Goal: Task Accomplishment & Management: Manage account settings

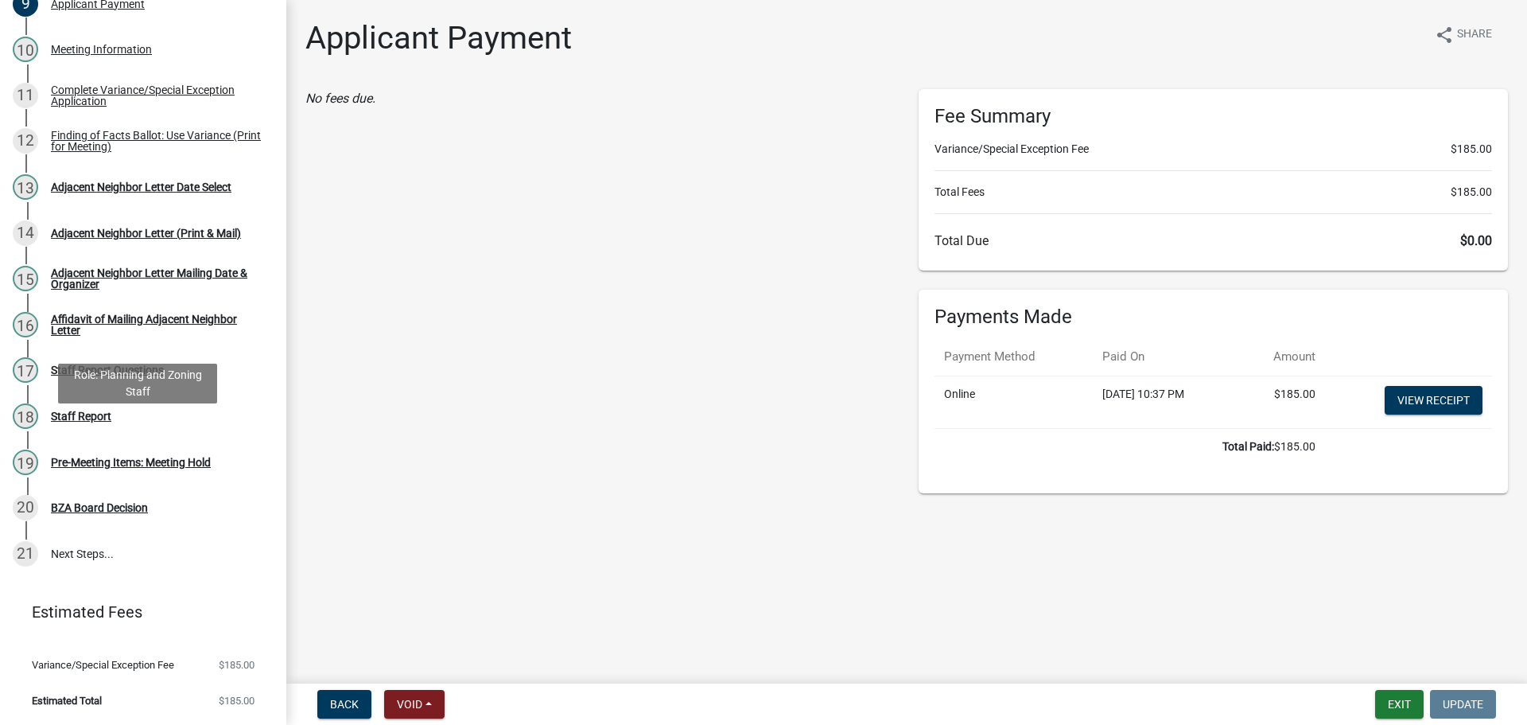
scroll to position [816, 0]
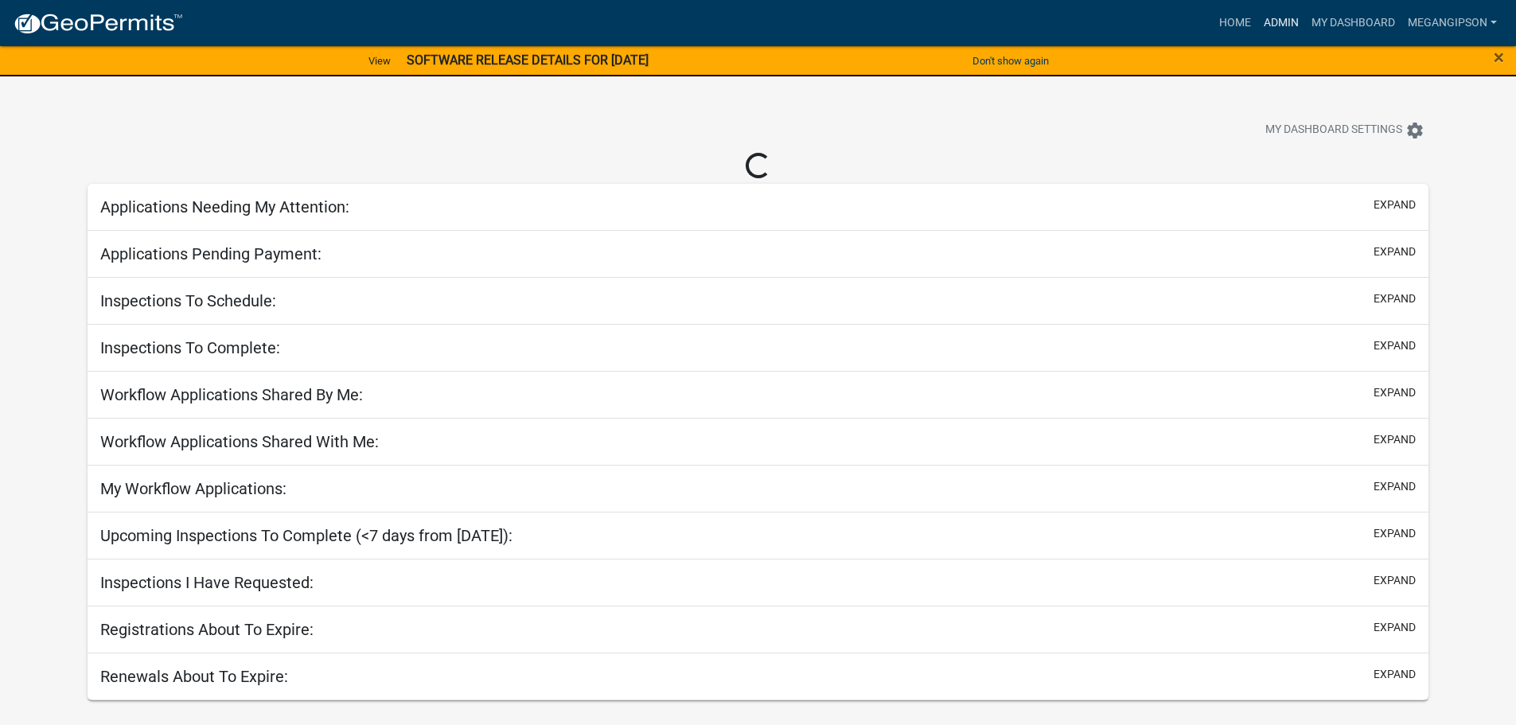
click at [1257, 23] on link "Admin" at bounding box center [1281, 23] width 48 height 30
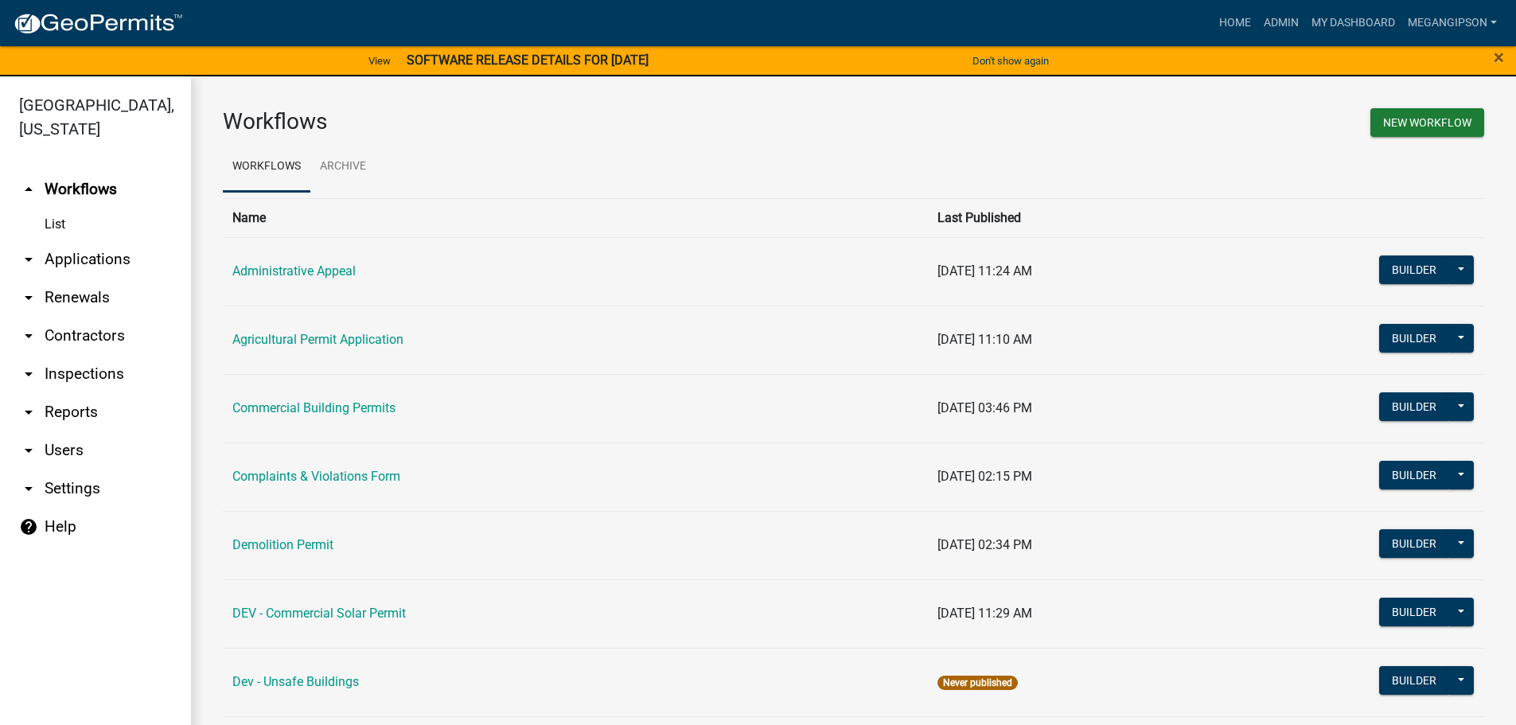
click at [82, 278] on link "arrow_drop_down Applications" at bounding box center [95, 259] width 191 height 38
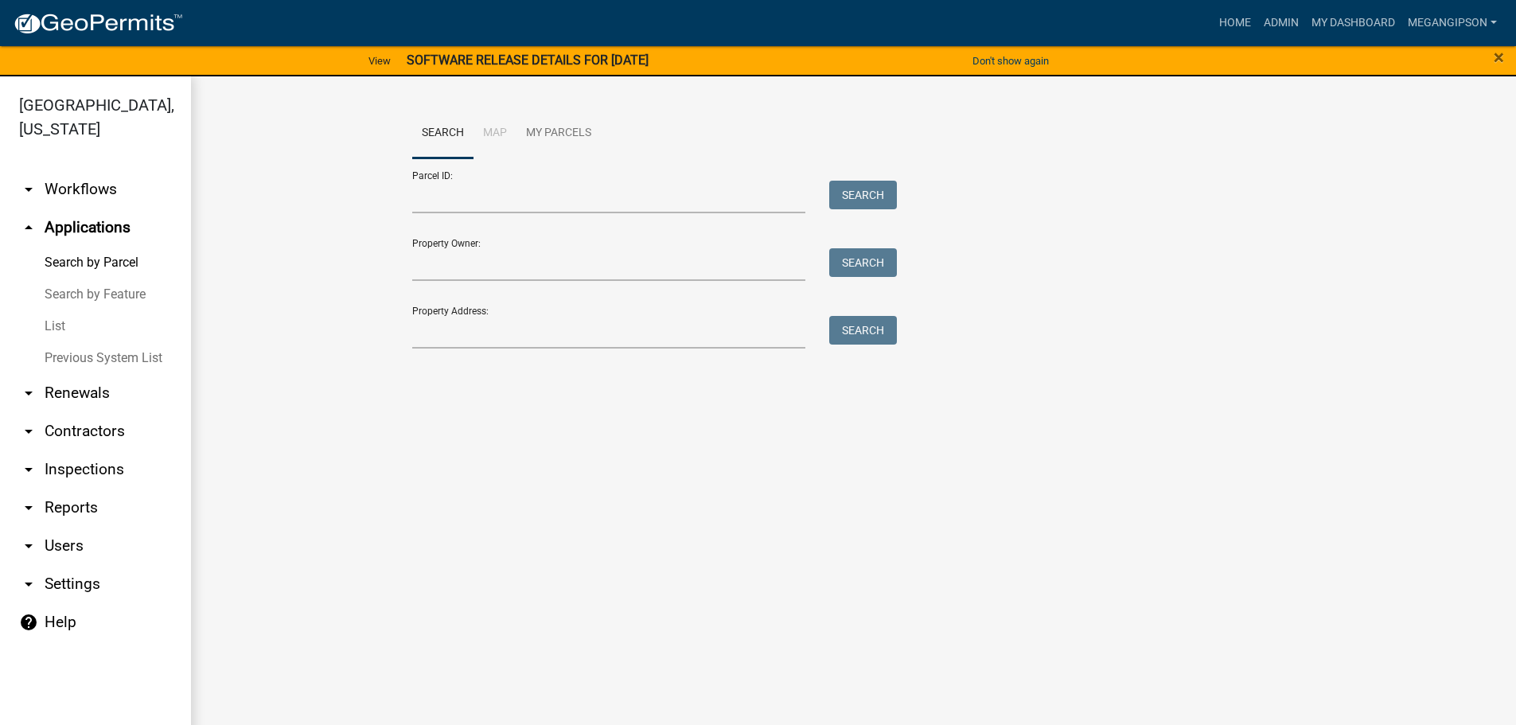
click at [77, 342] on link "List" at bounding box center [95, 326] width 191 height 32
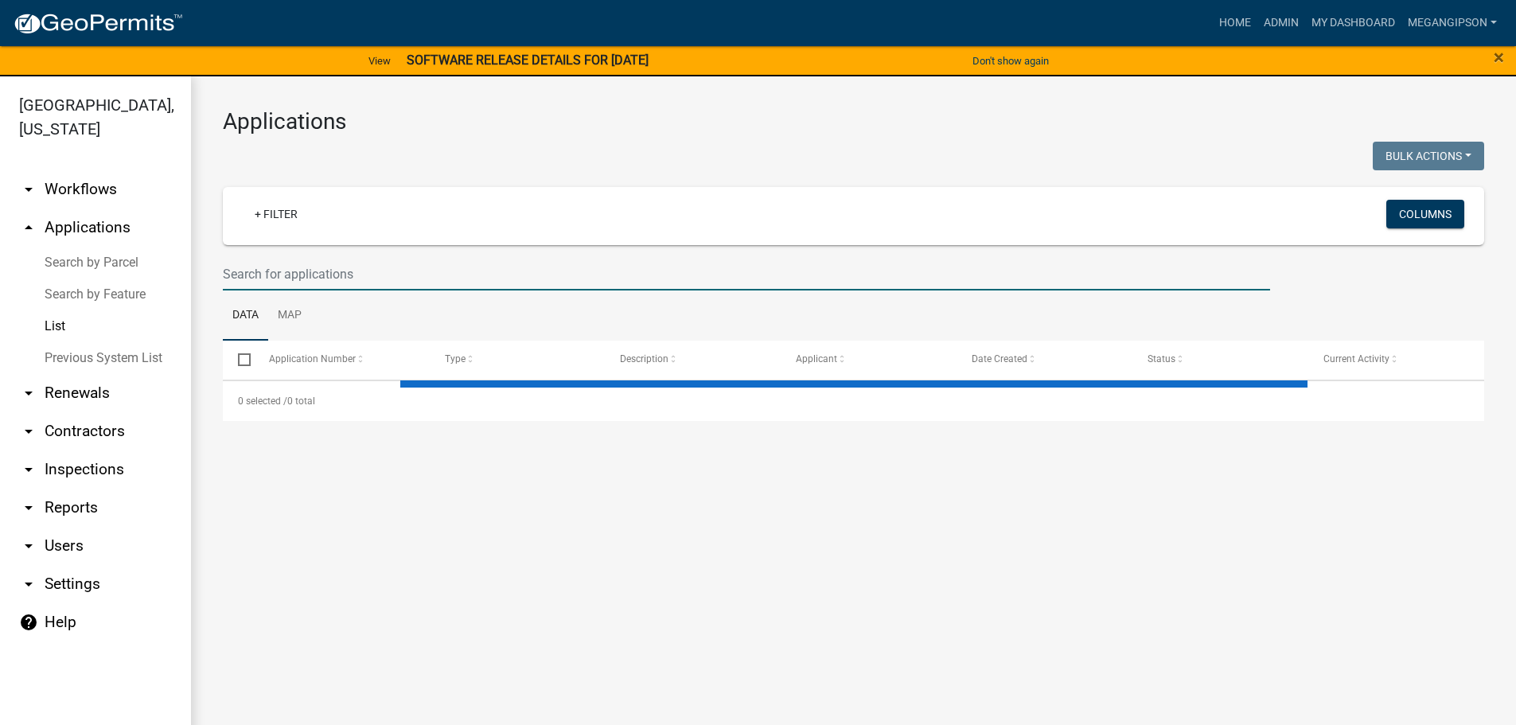
click at [304, 283] on input "text" at bounding box center [746, 274] width 1047 height 33
type input "parsons"
select select "3: 100"
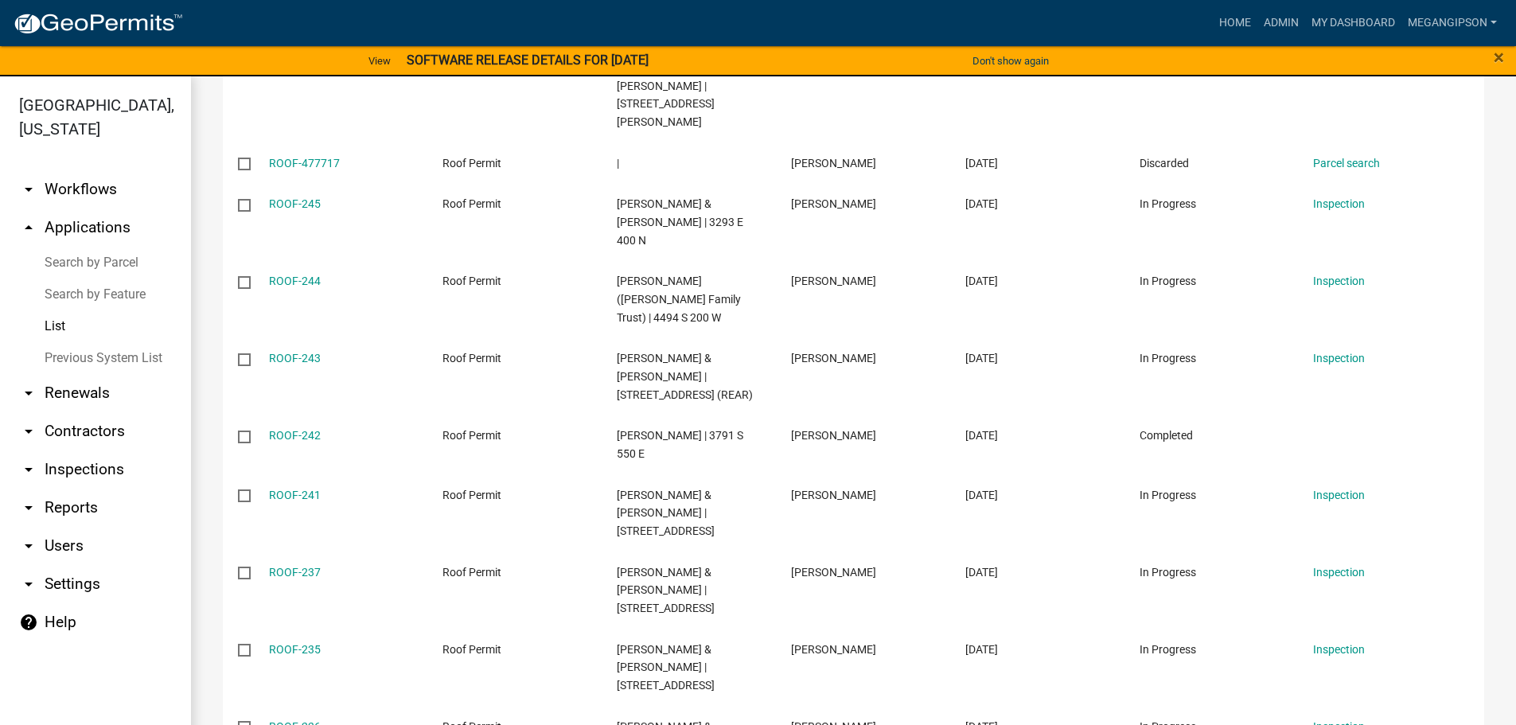
scroll to position [80, 0]
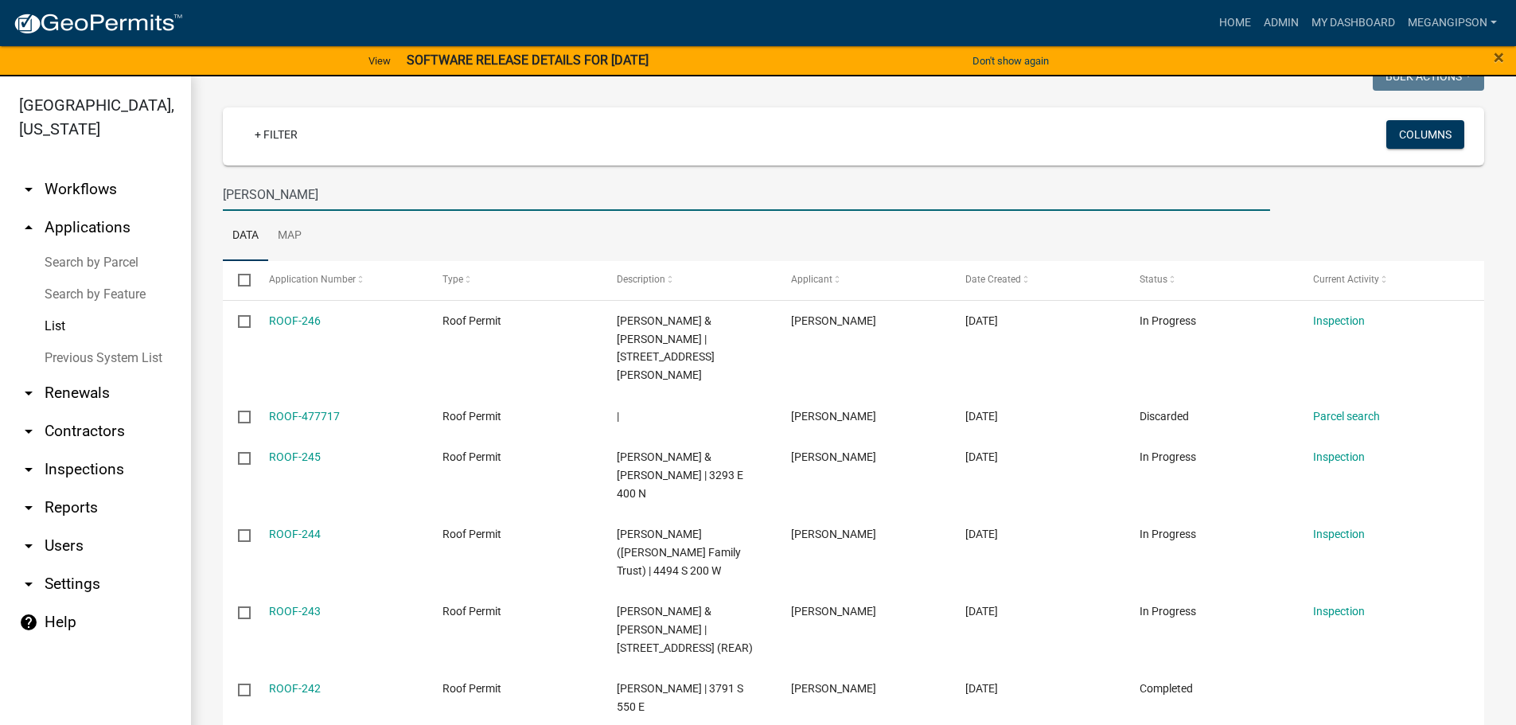
click at [332, 211] on input "parsons" at bounding box center [746, 194] width 1047 height 33
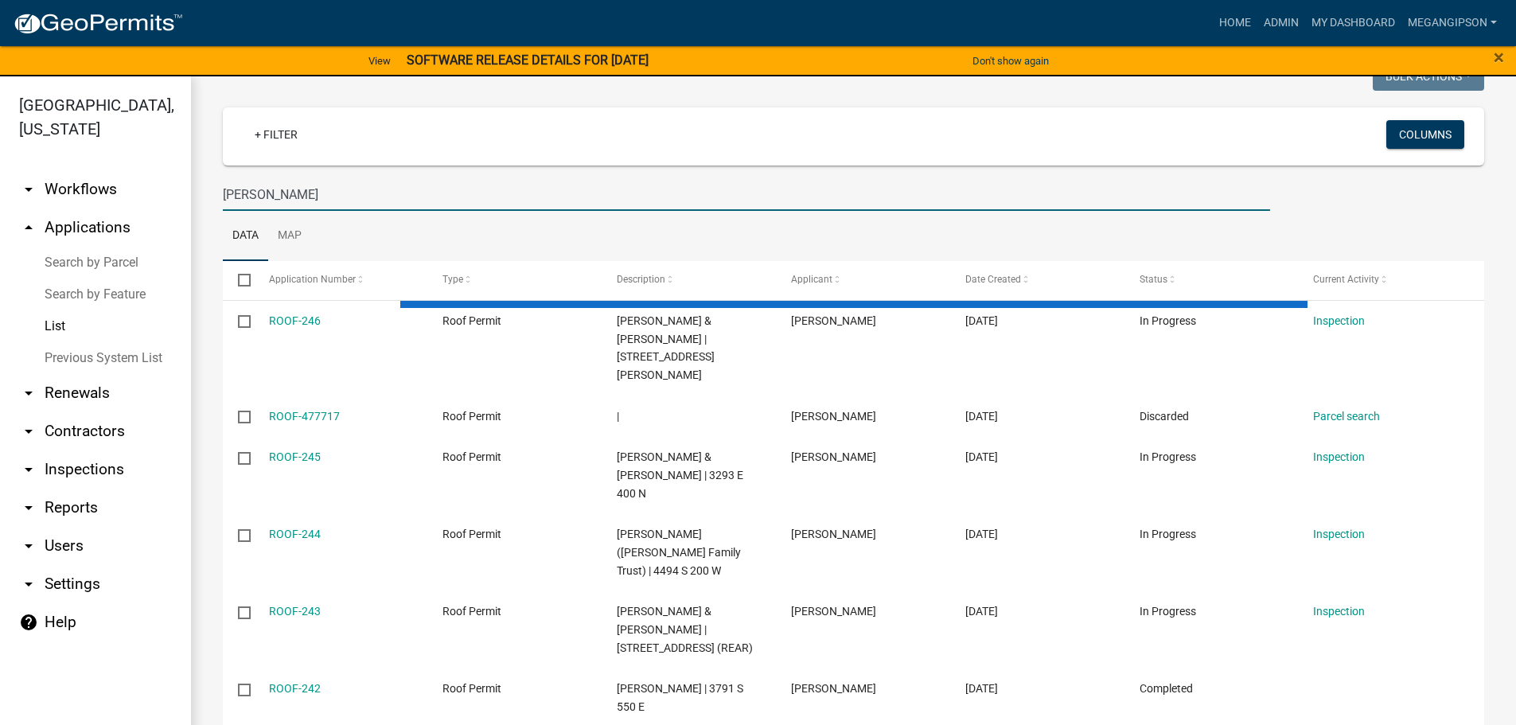
type input "parson, nicole"
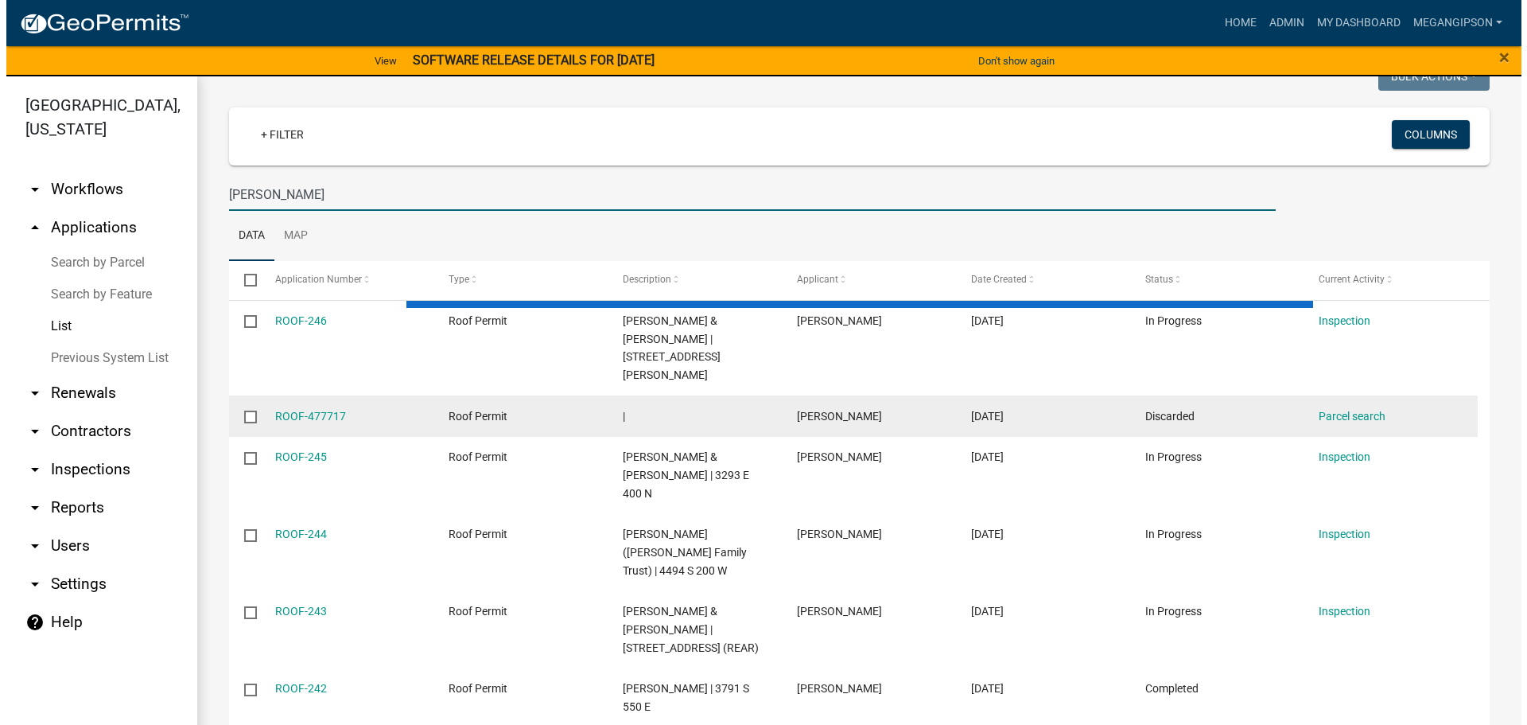
scroll to position [0, 0]
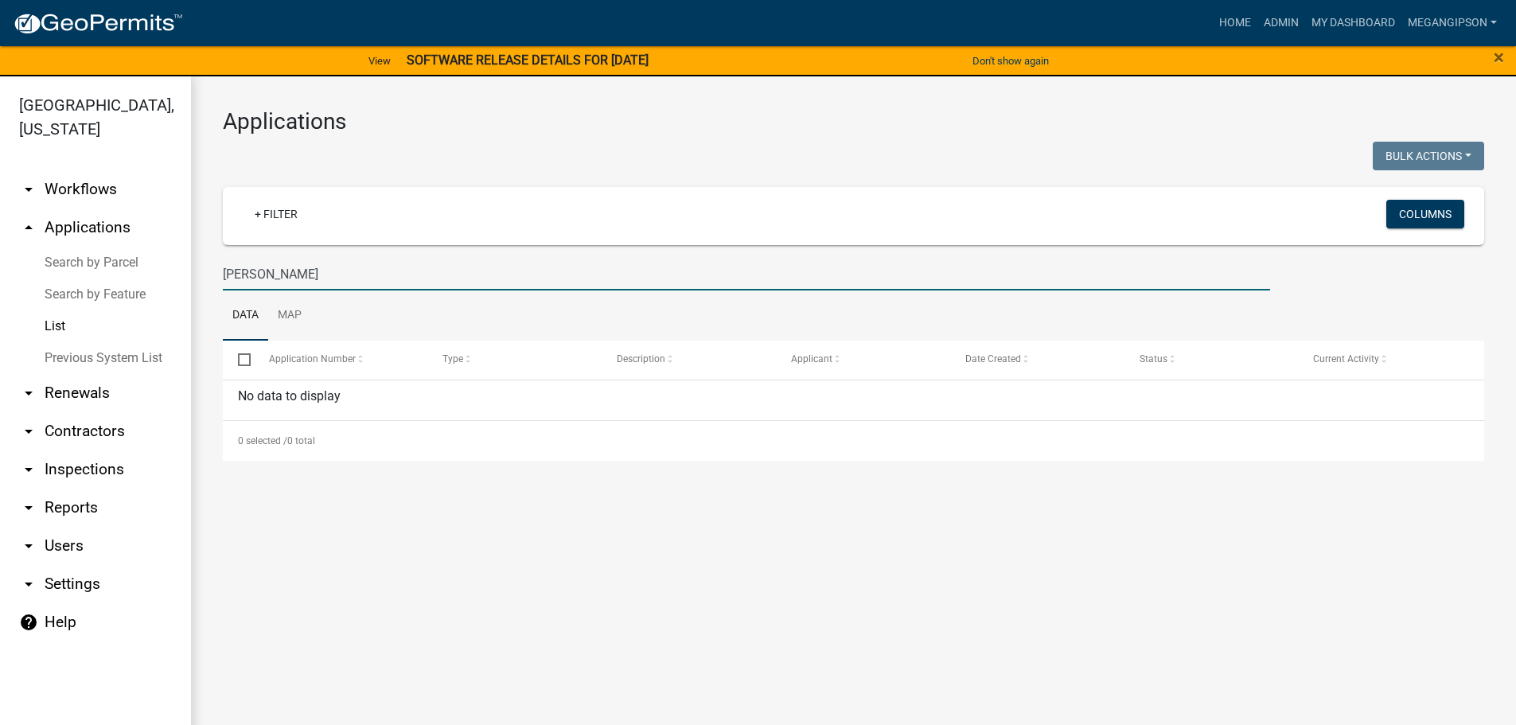
drag, startPoint x: 396, startPoint y: 296, endPoint x: 0, endPoint y: 282, distance: 396.4
click at [0, 288] on div "Miami County, Indiana arrow_drop_down Workflows List arrow_drop_up Applications…" at bounding box center [758, 409] width 1516 height 667
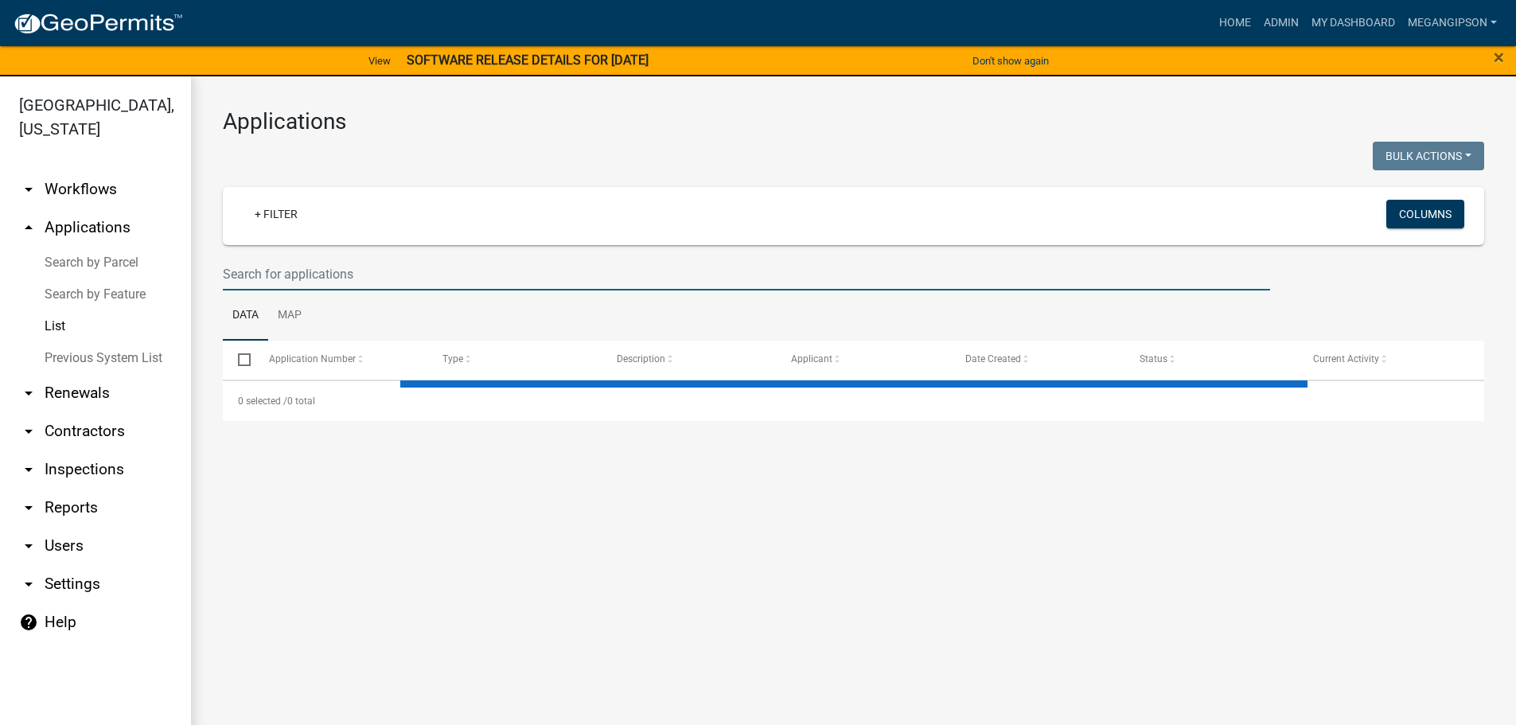
select select "3: 100"
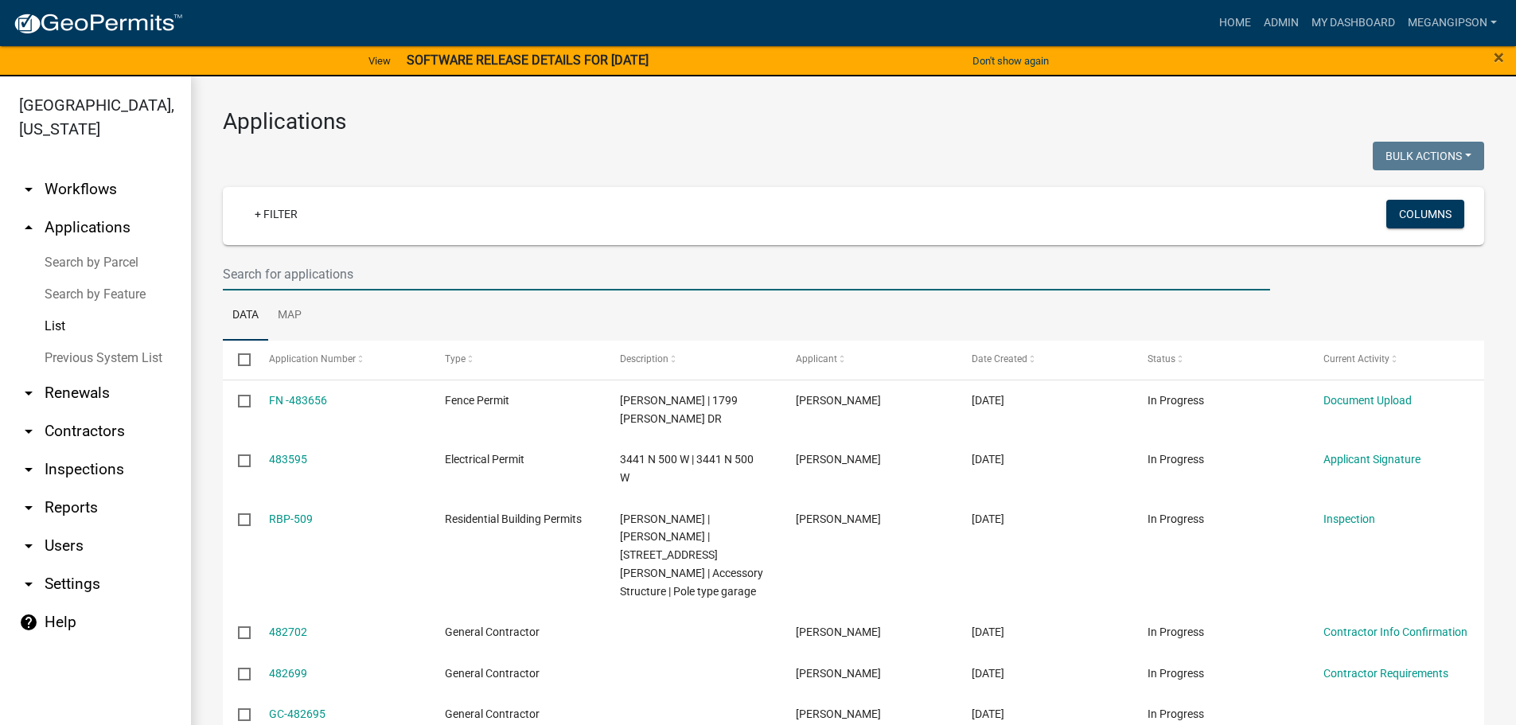
drag, startPoint x: 348, startPoint y: 302, endPoint x: 356, endPoint y: 297, distance: 9.7
click at [348, 290] on input "text" at bounding box center [746, 274] width 1047 height 33
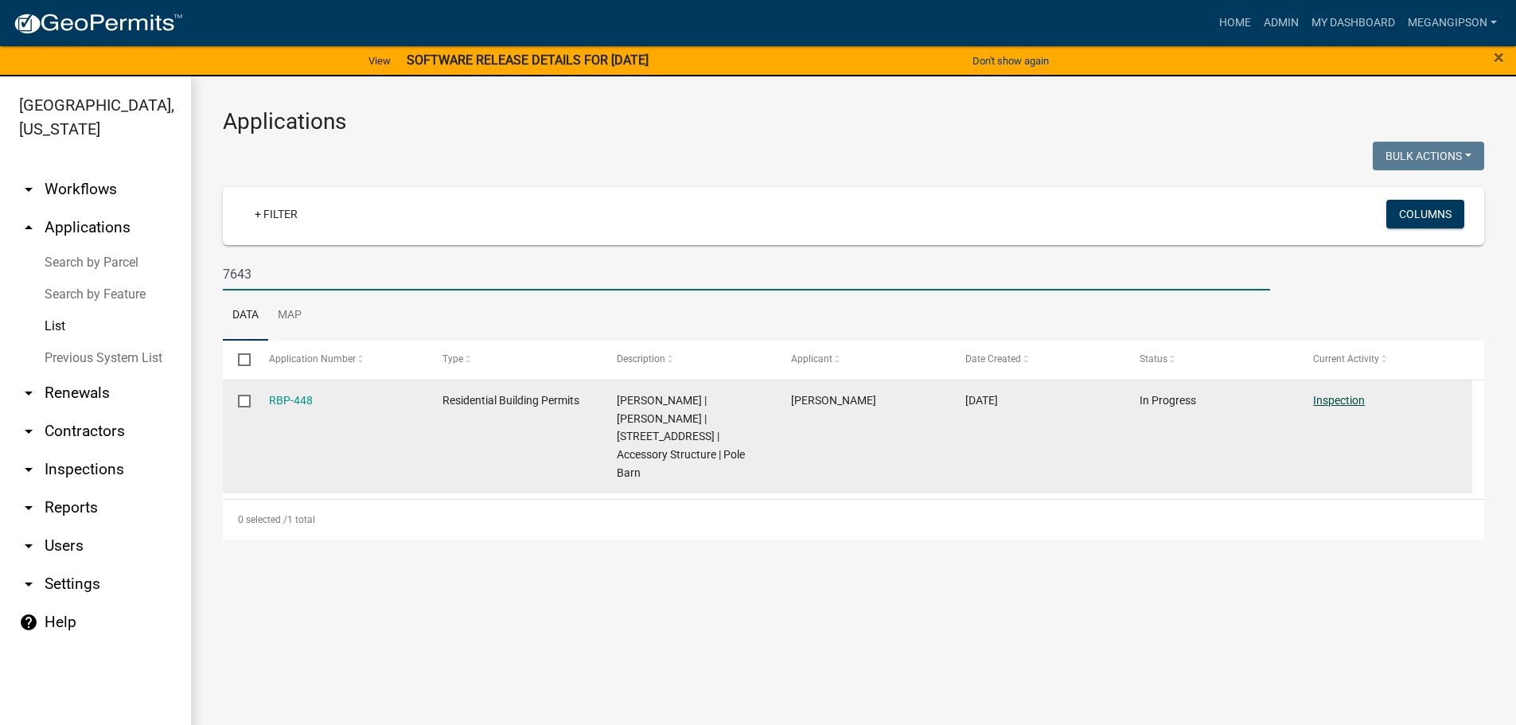
type input "7643"
click at [1329, 407] on link "Inspection" at bounding box center [1339, 400] width 52 height 13
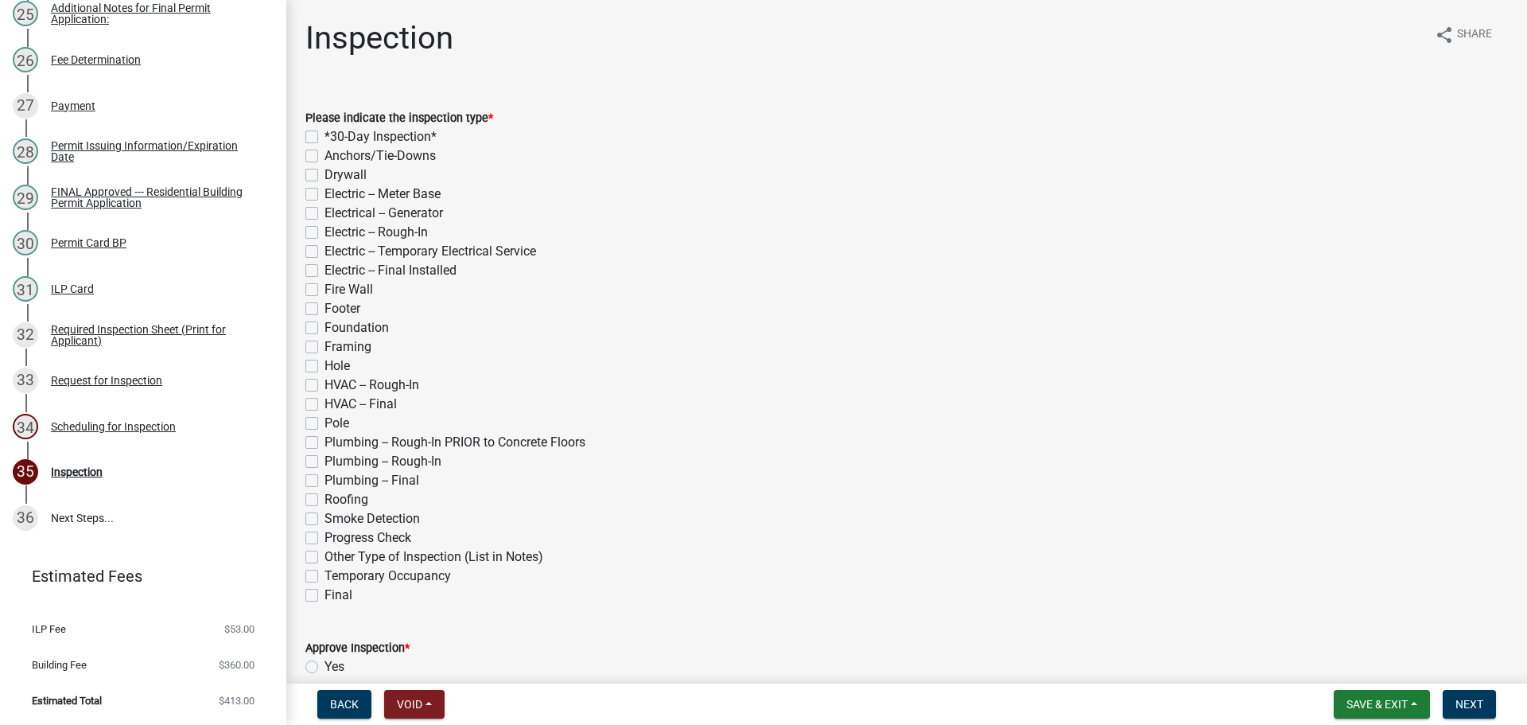
scroll to position [1618, 0]
click at [102, 375] on div "Request for Inspection" at bounding box center [106, 380] width 111 height 11
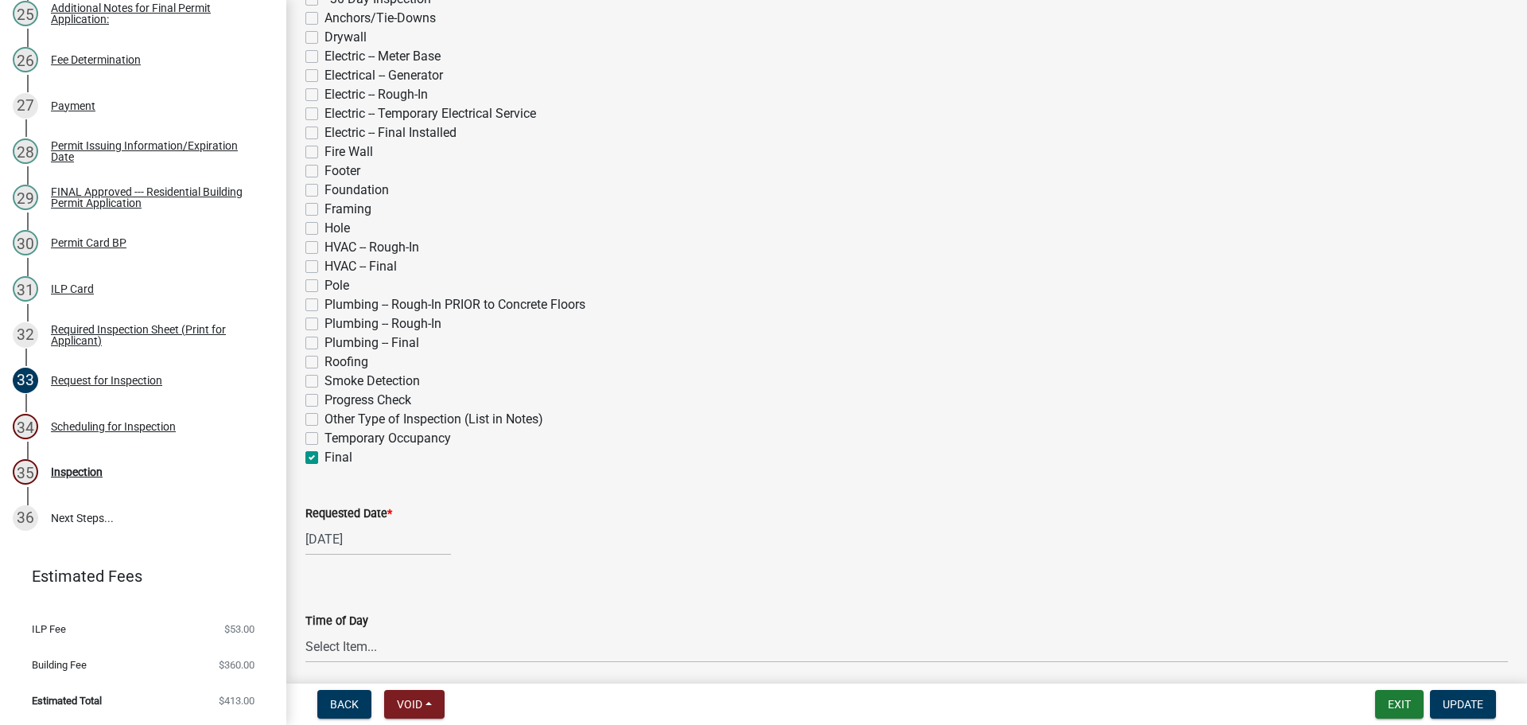
scroll to position [477, 0]
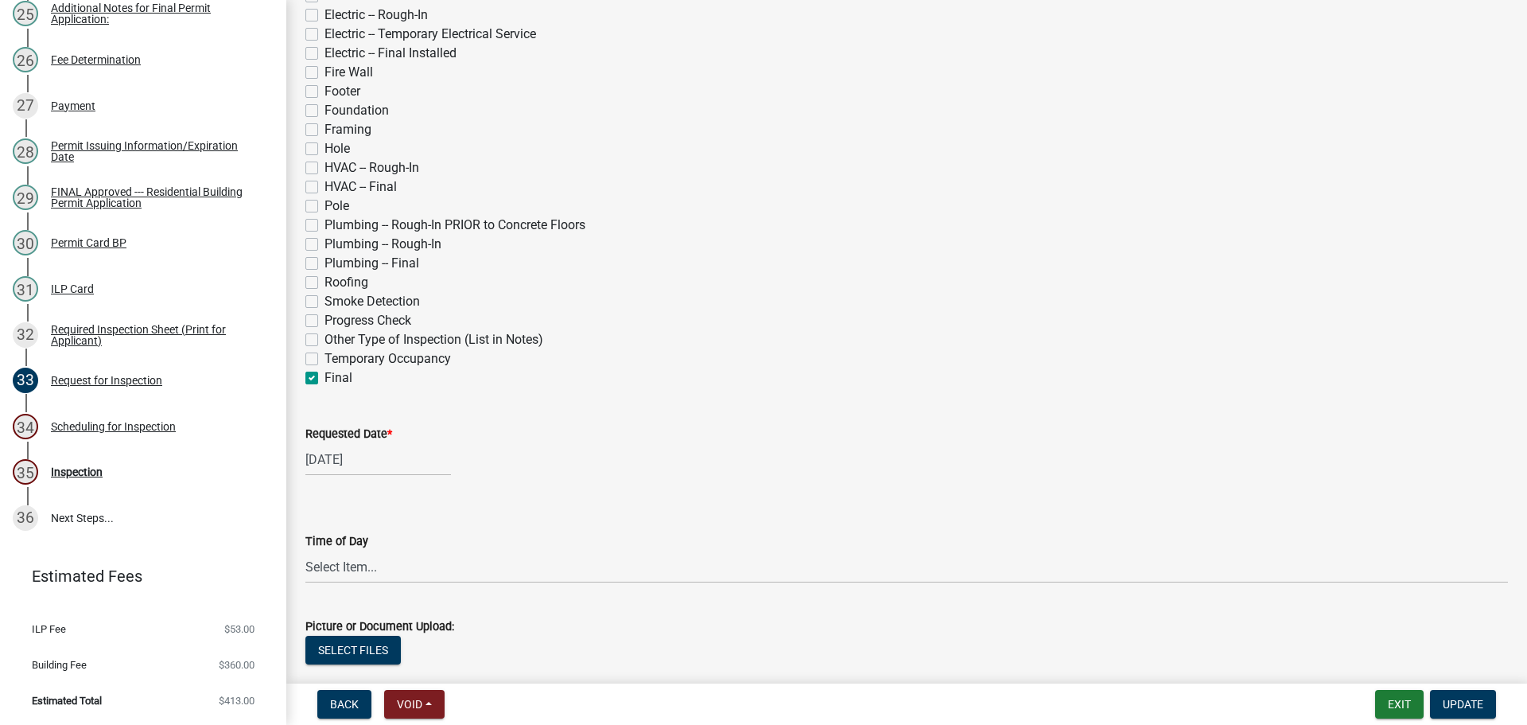
click at [325, 63] on label "Electric -- Final Installed" at bounding box center [391, 53] width 132 height 19
click at [325, 54] on input "Electric -- Final Installed" at bounding box center [330, 49] width 10 height 10
checkbox input "true"
checkbox input "false"
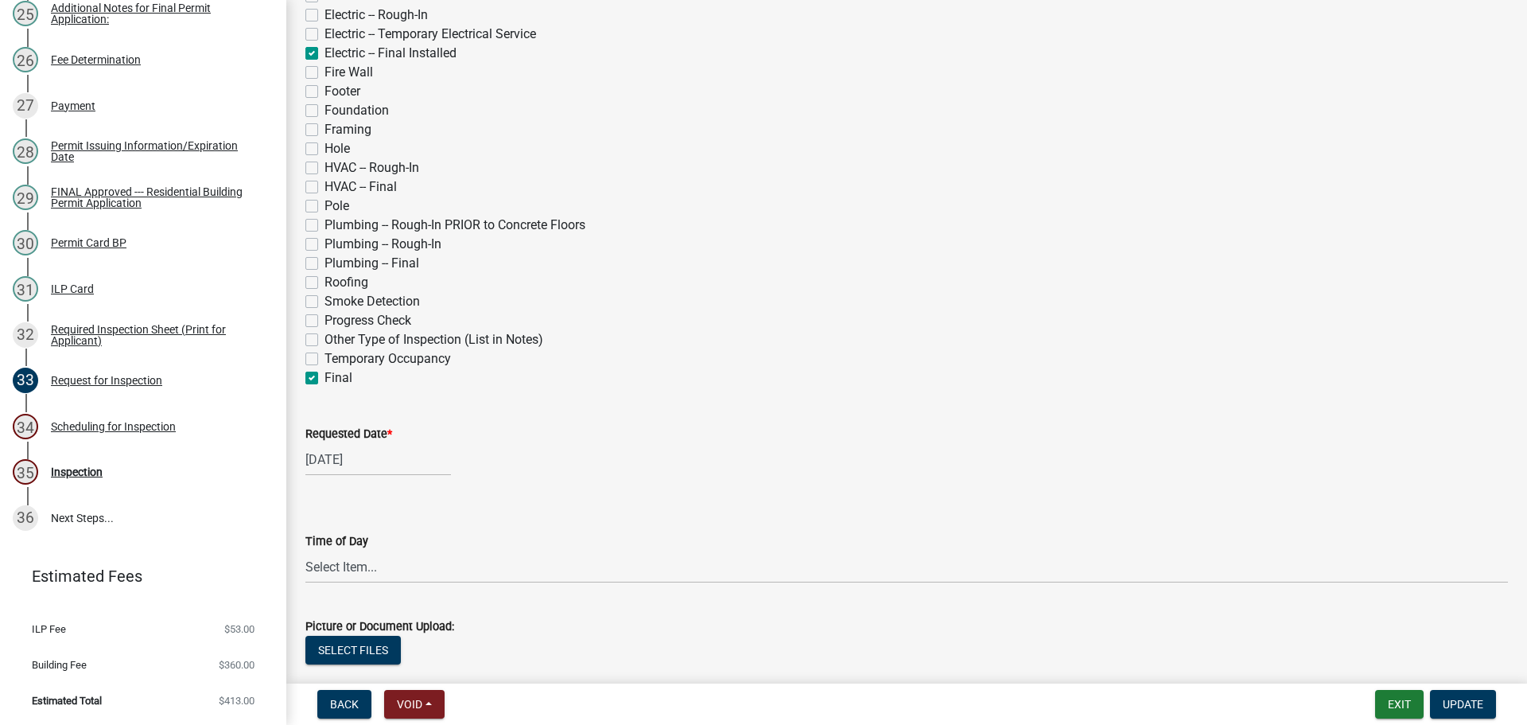
checkbox input "false"
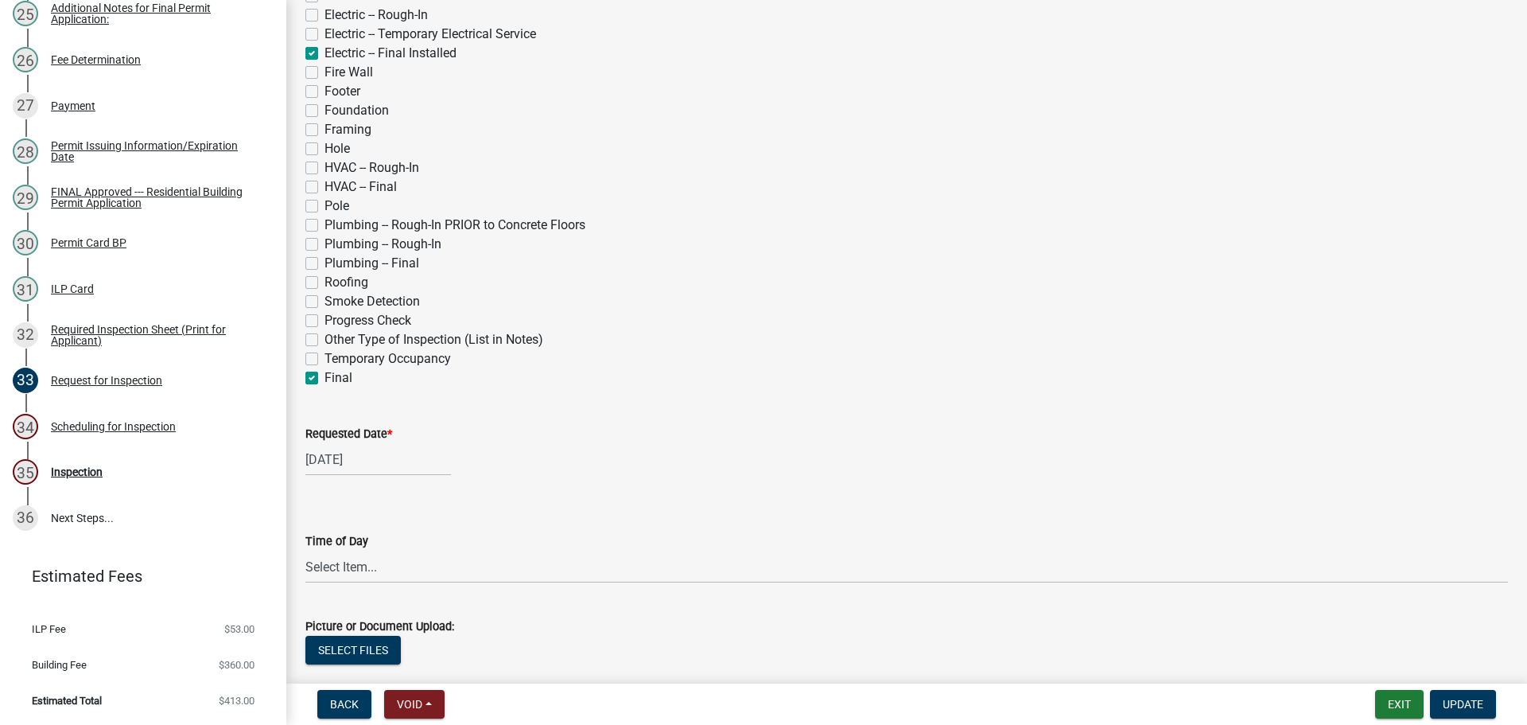
checkbox input "true"
checkbox input "false"
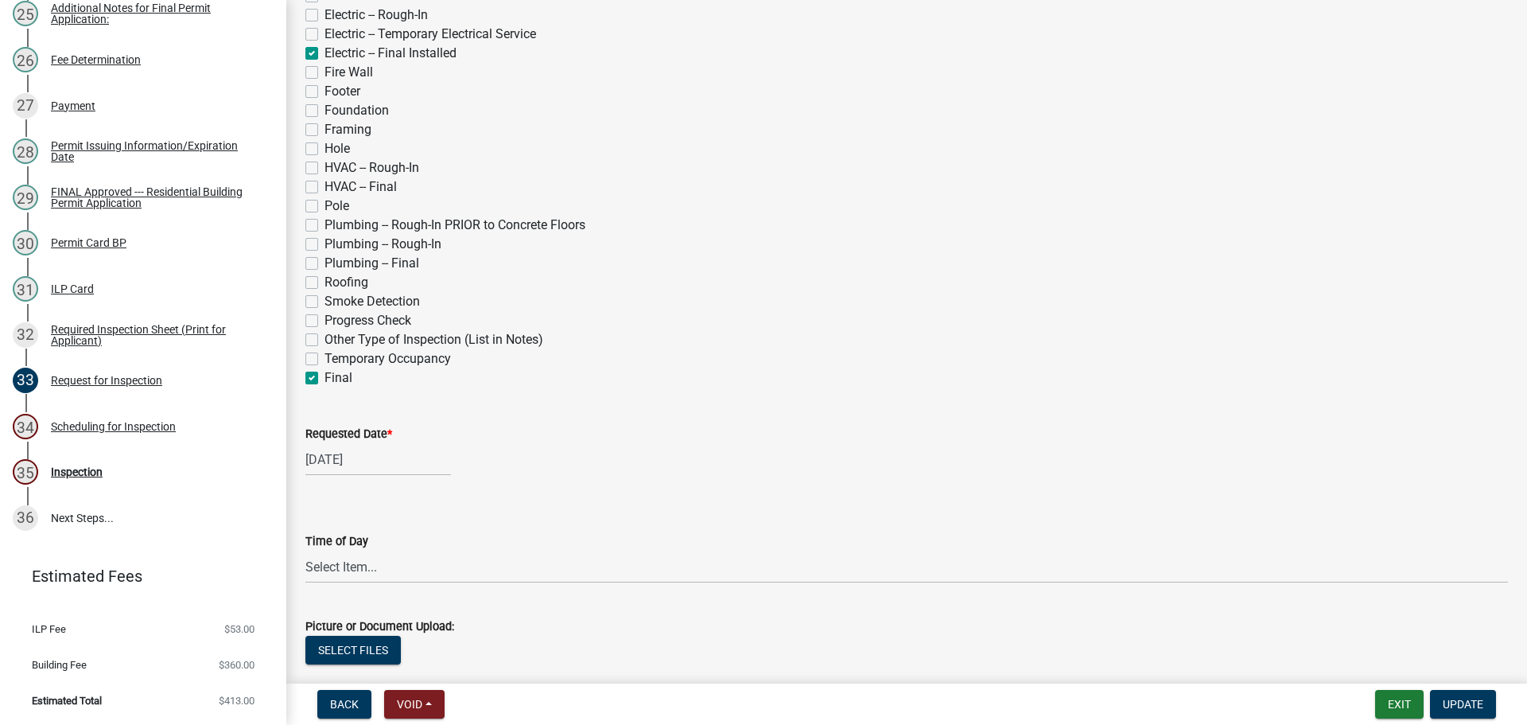
checkbox input "false"
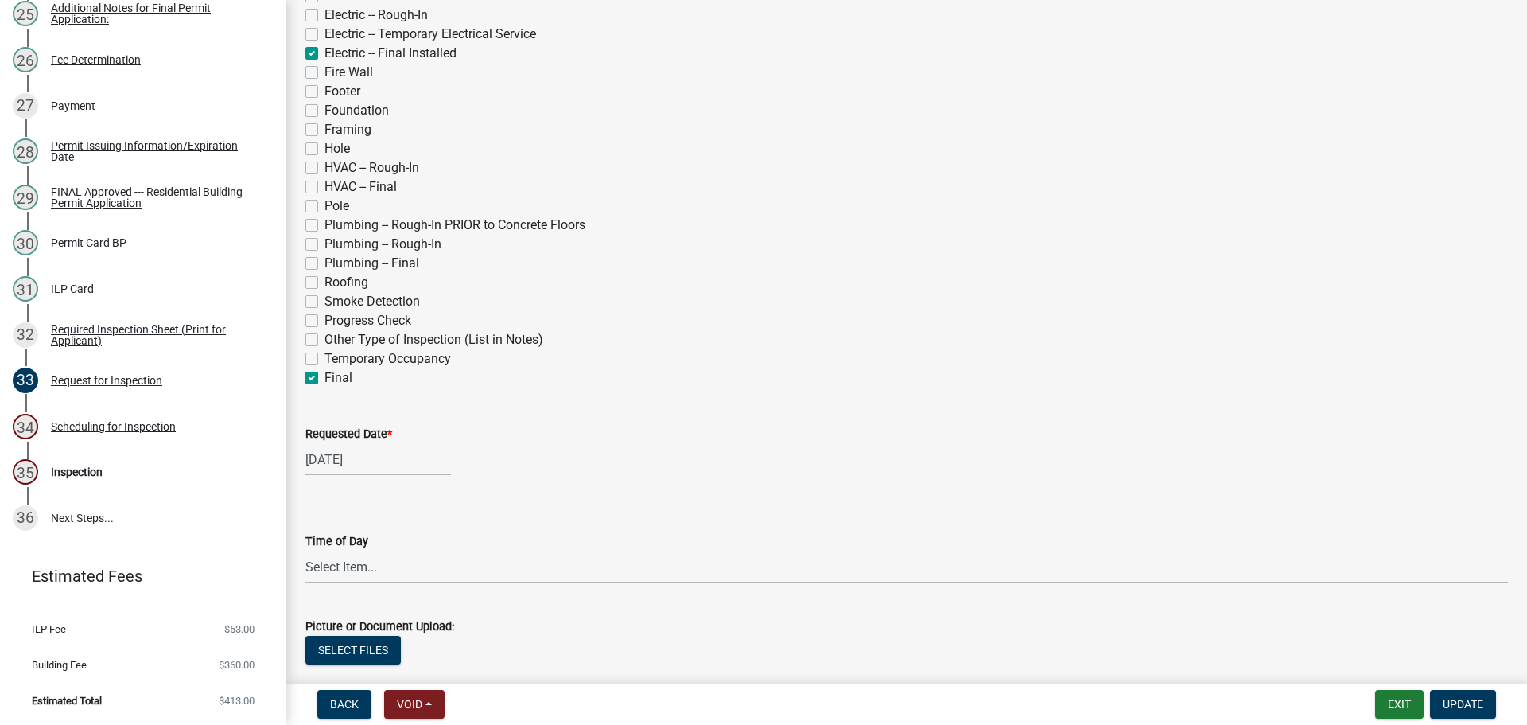
checkbox input "false"
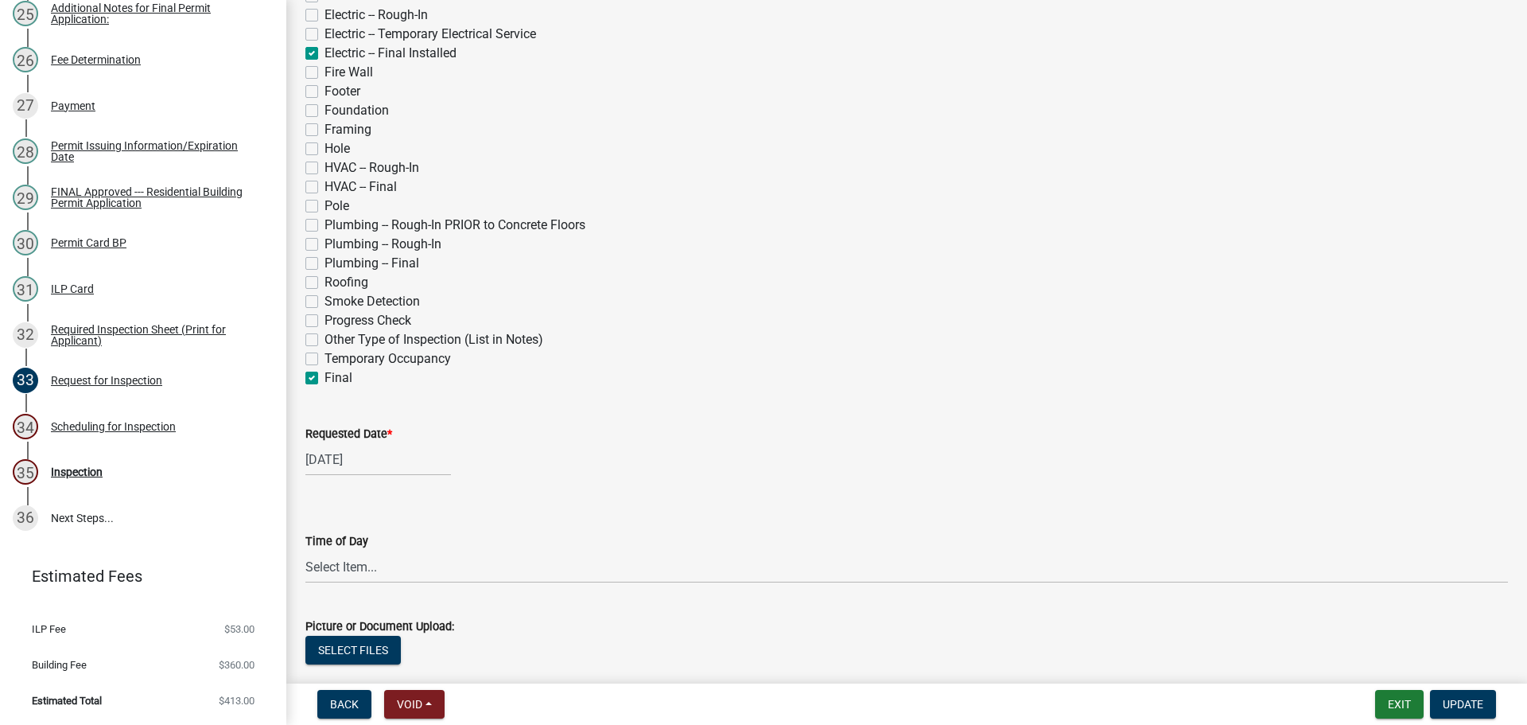
checkbox input "false"
checkbox input "true"
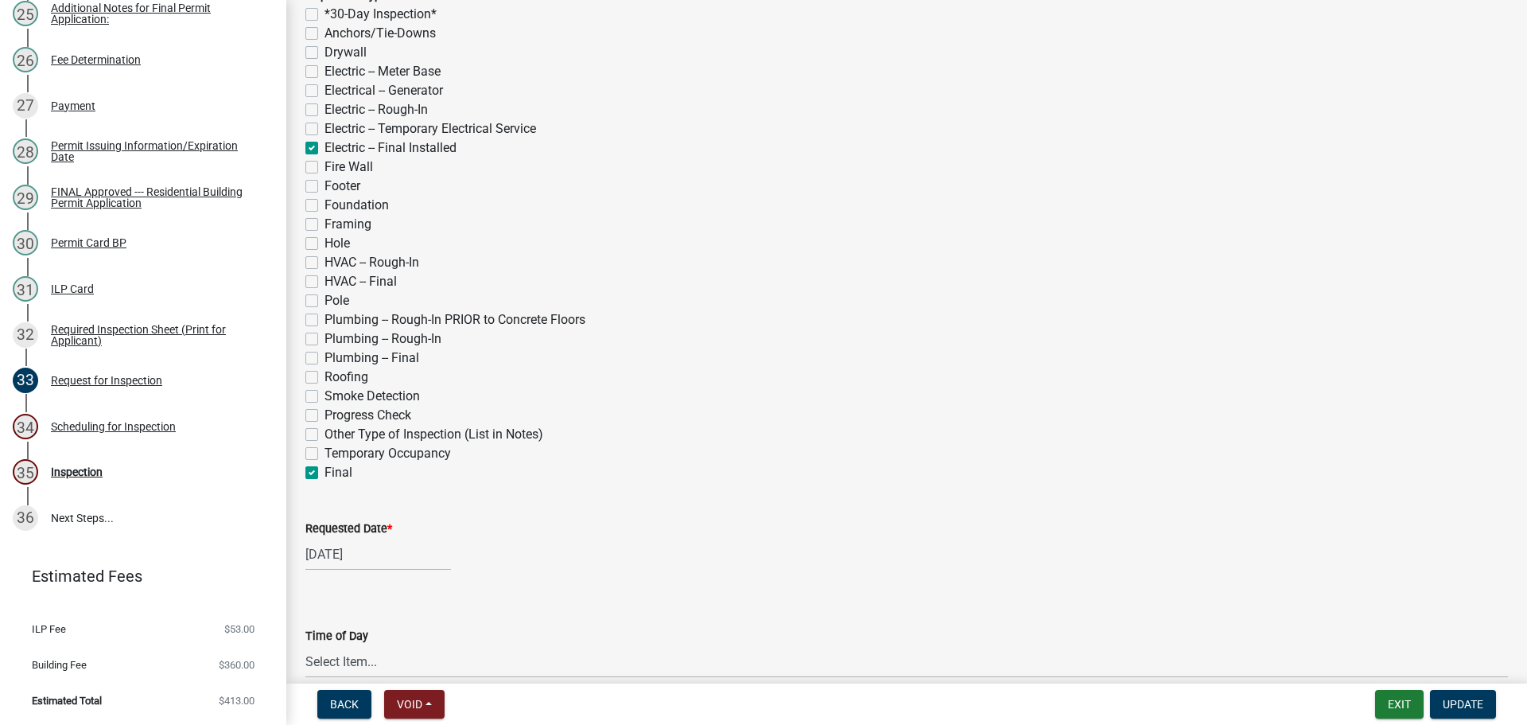
scroll to position [557, 0]
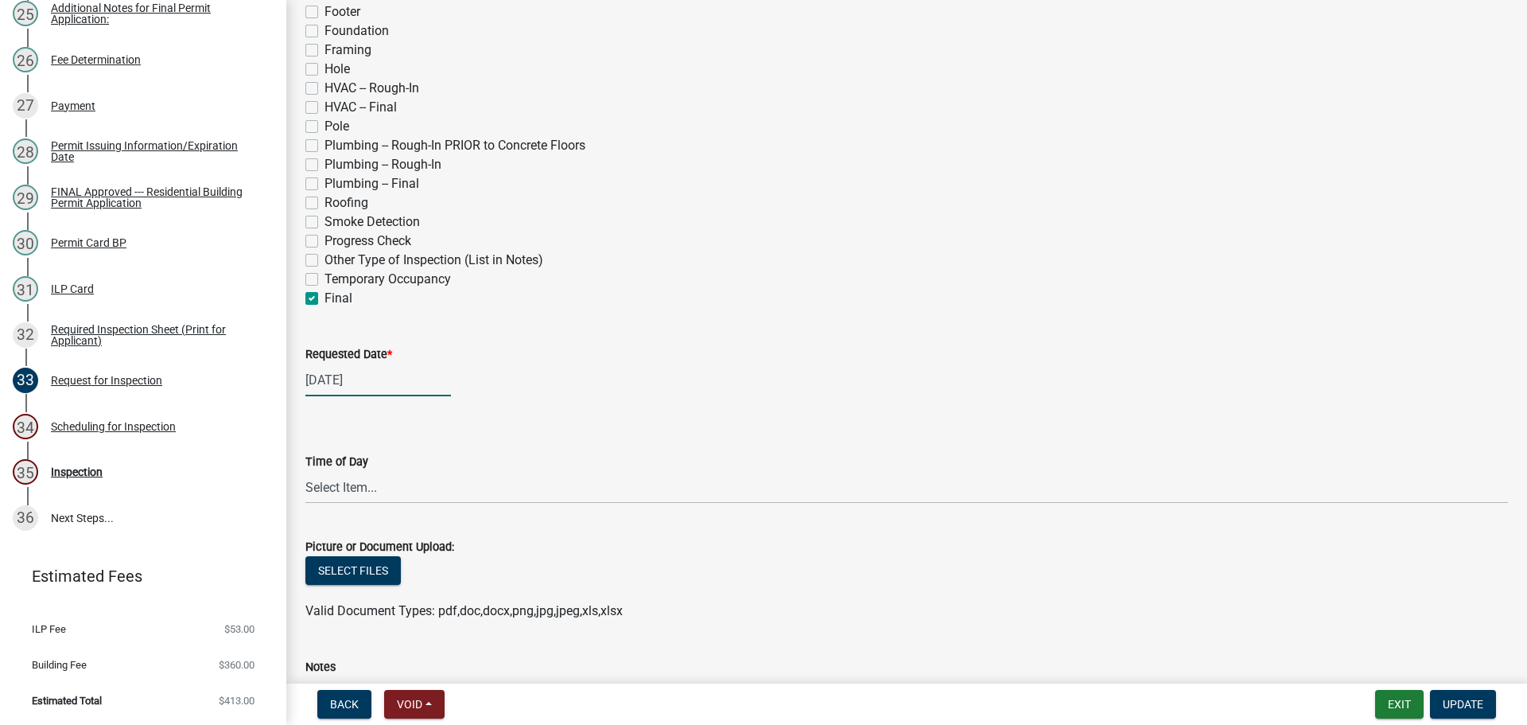
click at [350, 396] on div "08/28/2025" at bounding box center [378, 380] width 146 height 33
select select "8"
select select "2025"
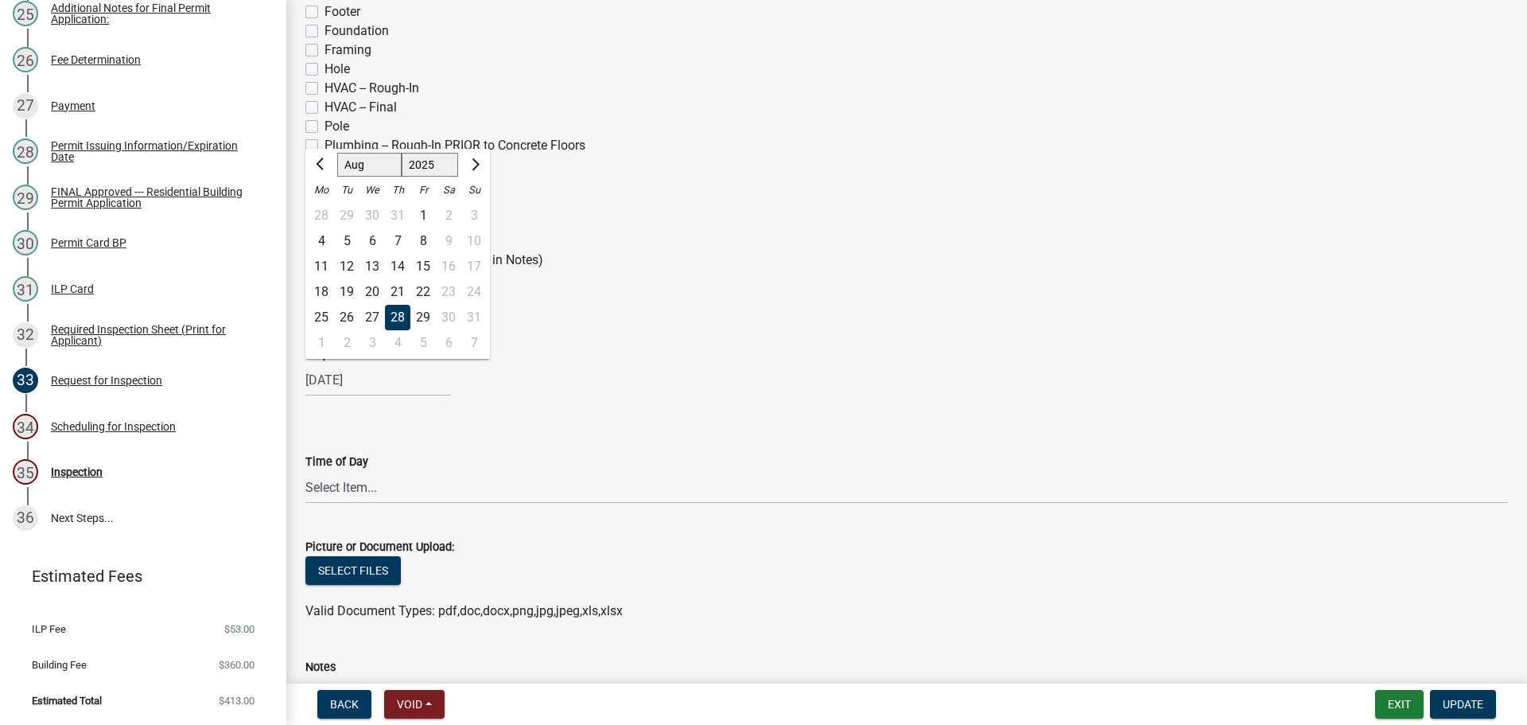
click at [485, 177] on div at bounding box center [474, 164] width 32 height 25
click at [480, 170] on span "Next month" at bounding box center [474, 164] width 12 height 12
select select "9"
click at [329, 330] on div "29" at bounding box center [321, 317] width 25 height 25
type input "09/29/2025"
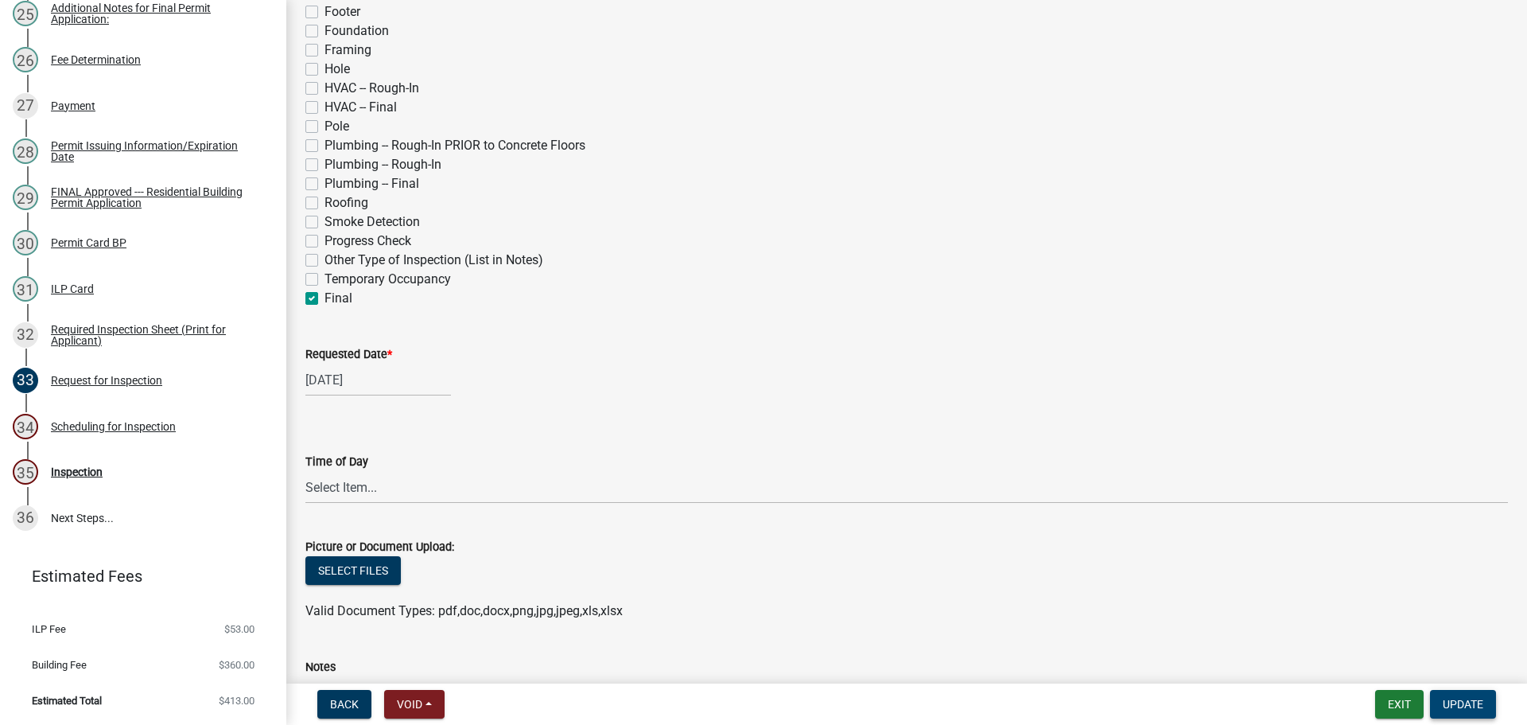
click at [1463, 706] on span "Update" at bounding box center [1463, 704] width 41 height 13
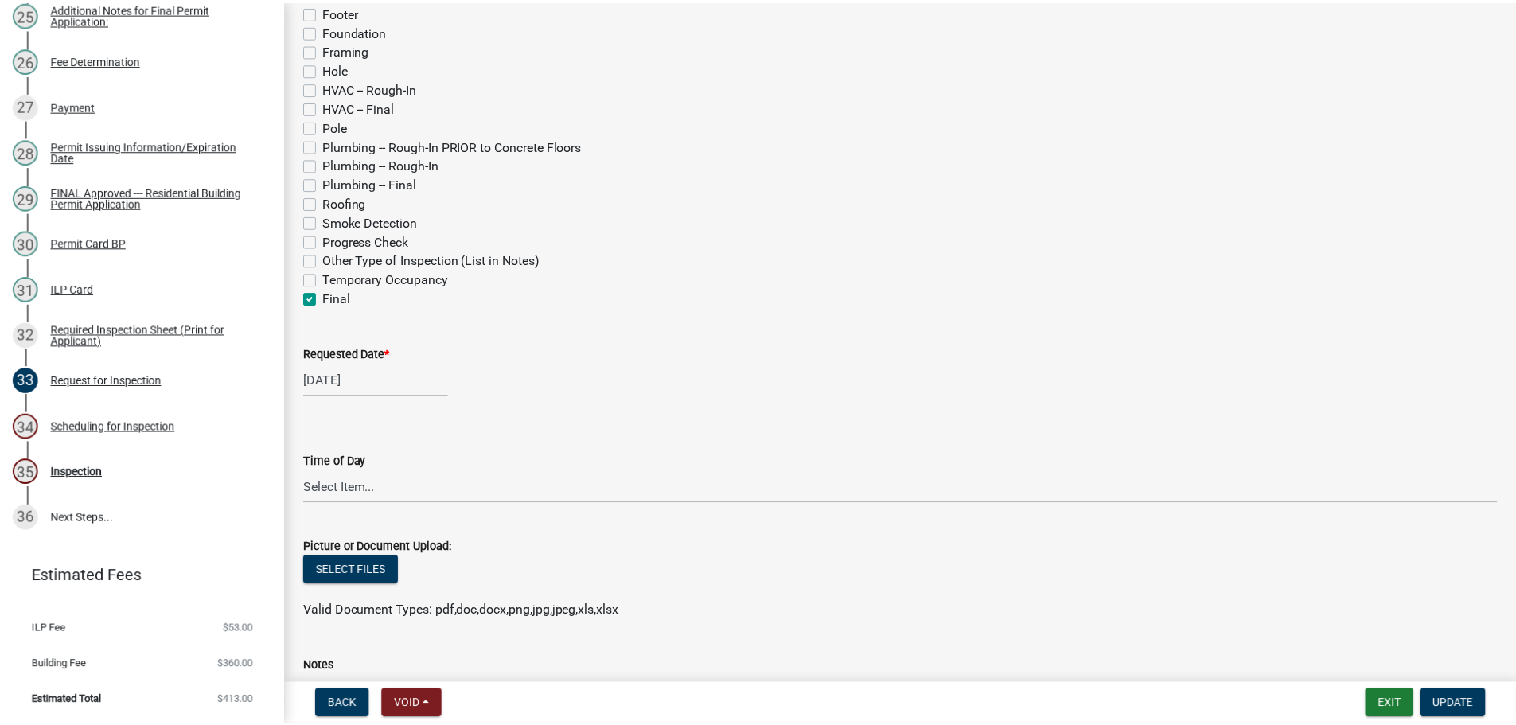
scroll to position [0, 0]
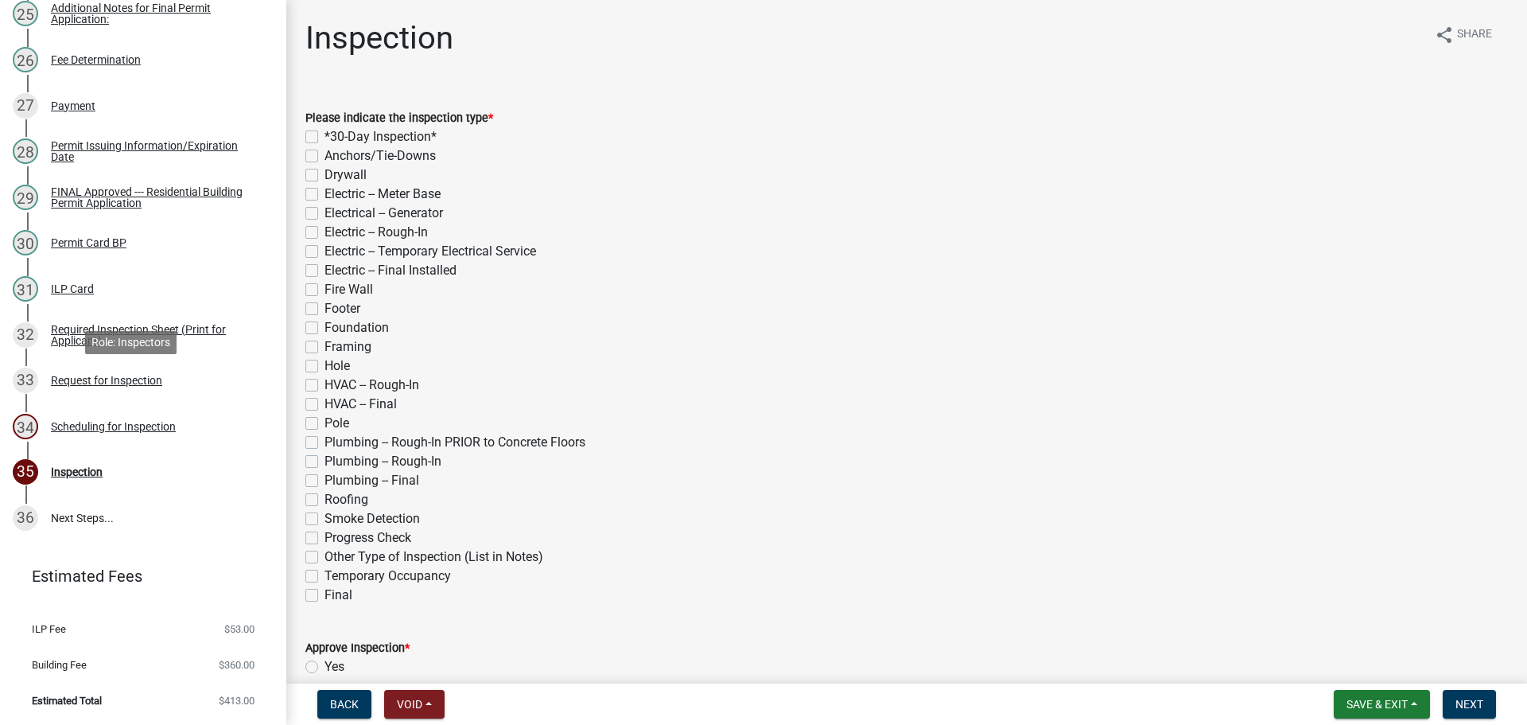
click at [107, 412] on link "34 Scheduling for Inspection" at bounding box center [143, 426] width 286 height 46
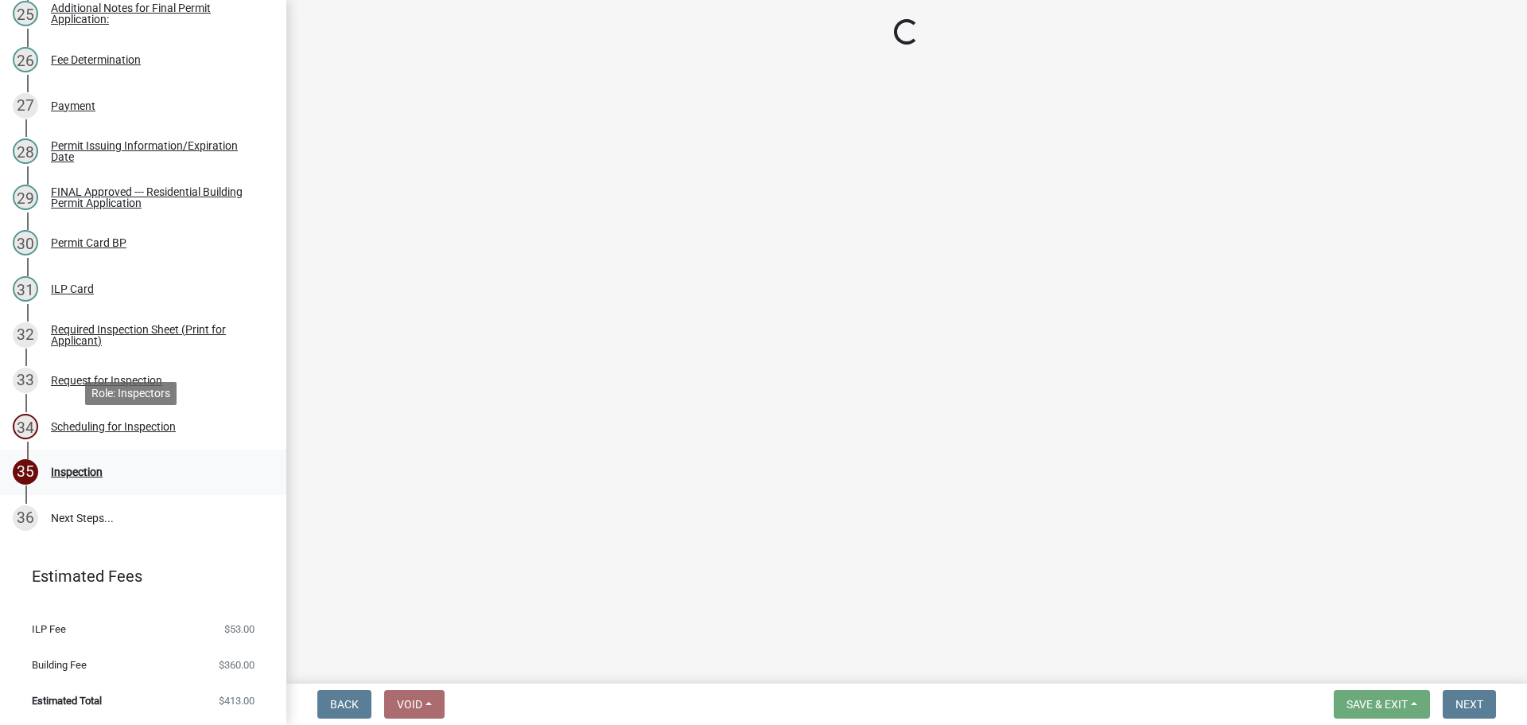
select select "25b75ae6-03c7-4280-9b34-fcf63005d5e5"
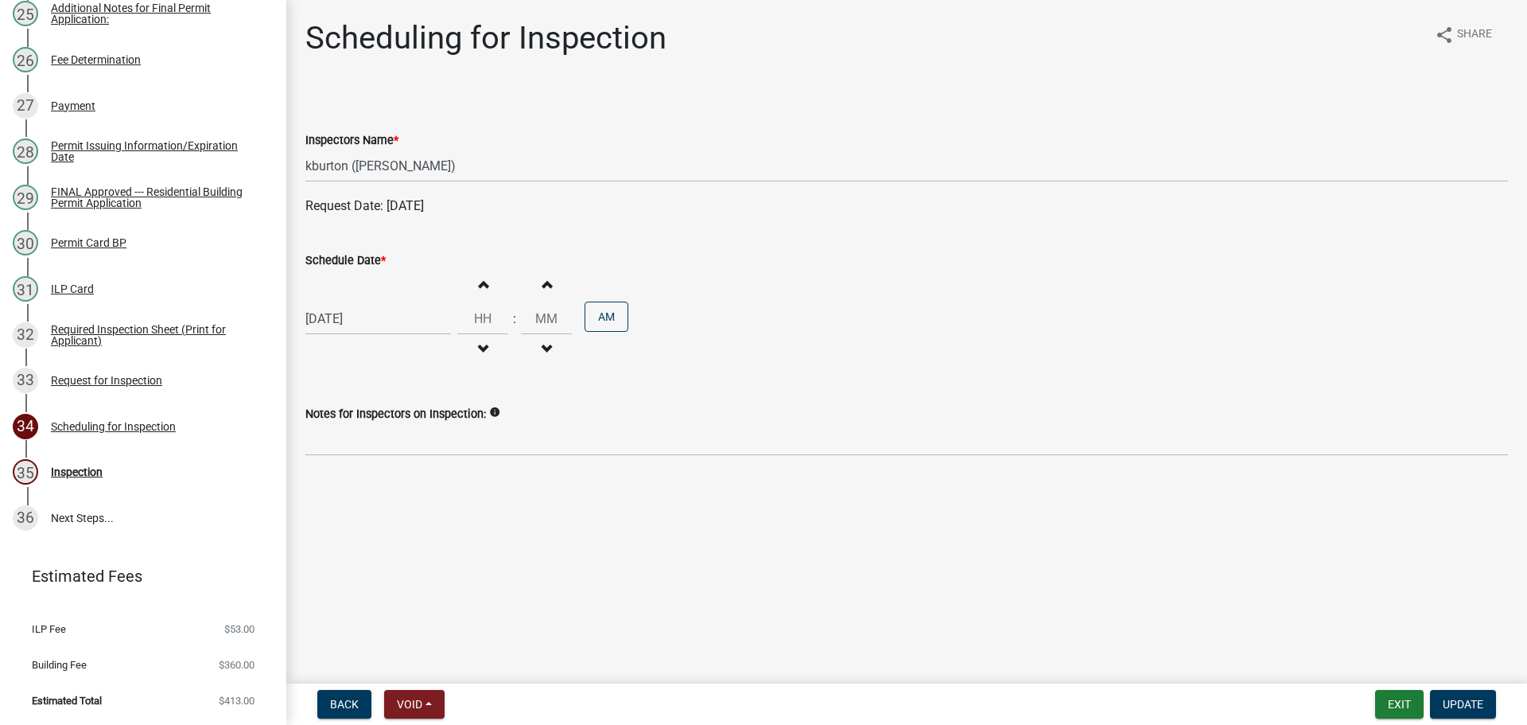
click at [360, 335] on div "10/08/2025" at bounding box center [378, 318] width 146 height 33
select select "10"
select select "2025"
click at [324, 430] on div "29" at bounding box center [321, 416] width 25 height 25
type input "09/29/2025"
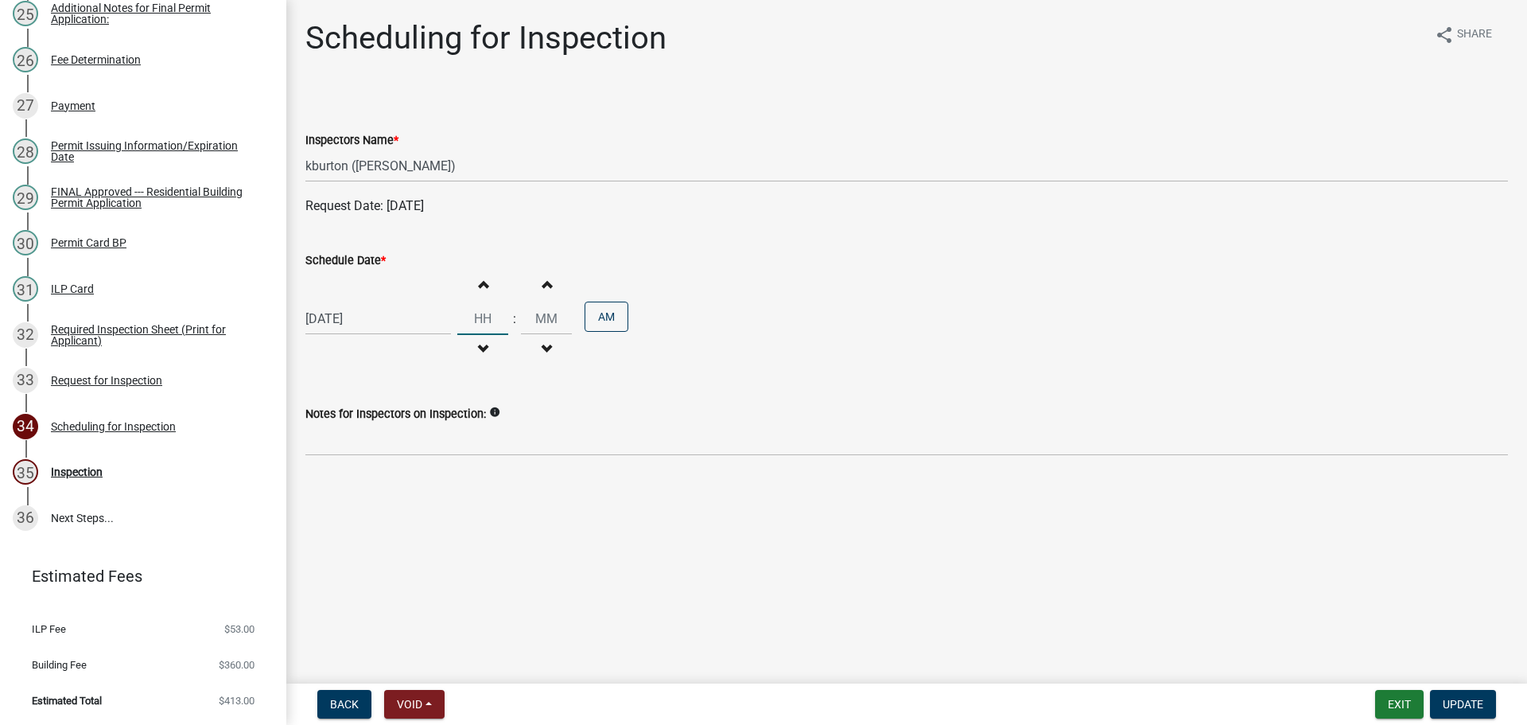
click at [498, 335] on input "Hours" at bounding box center [482, 318] width 51 height 33
type input "10"
type input "00"
click at [970, 368] on div "09/29/2025 Increment hours 10 Decrement hours : Increment minutes 00 Decrement …" at bounding box center [906, 319] width 1203 height 98
click at [1474, 702] on span "Update" at bounding box center [1463, 704] width 41 height 13
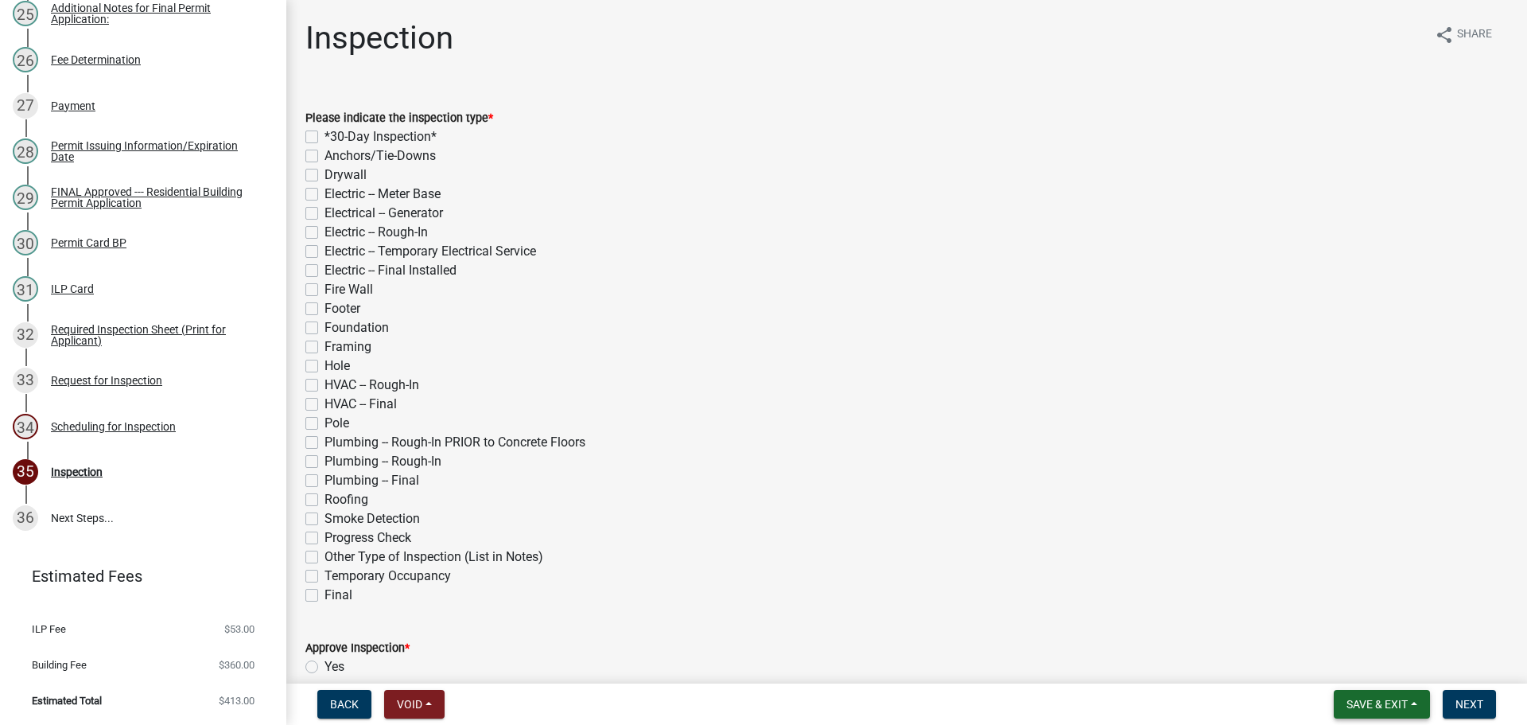
click at [1376, 699] on span "Save & Exit" at bounding box center [1377, 704] width 61 height 13
click at [1330, 648] on button "Save & Exit" at bounding box center [1366, 659] width 127 height 38
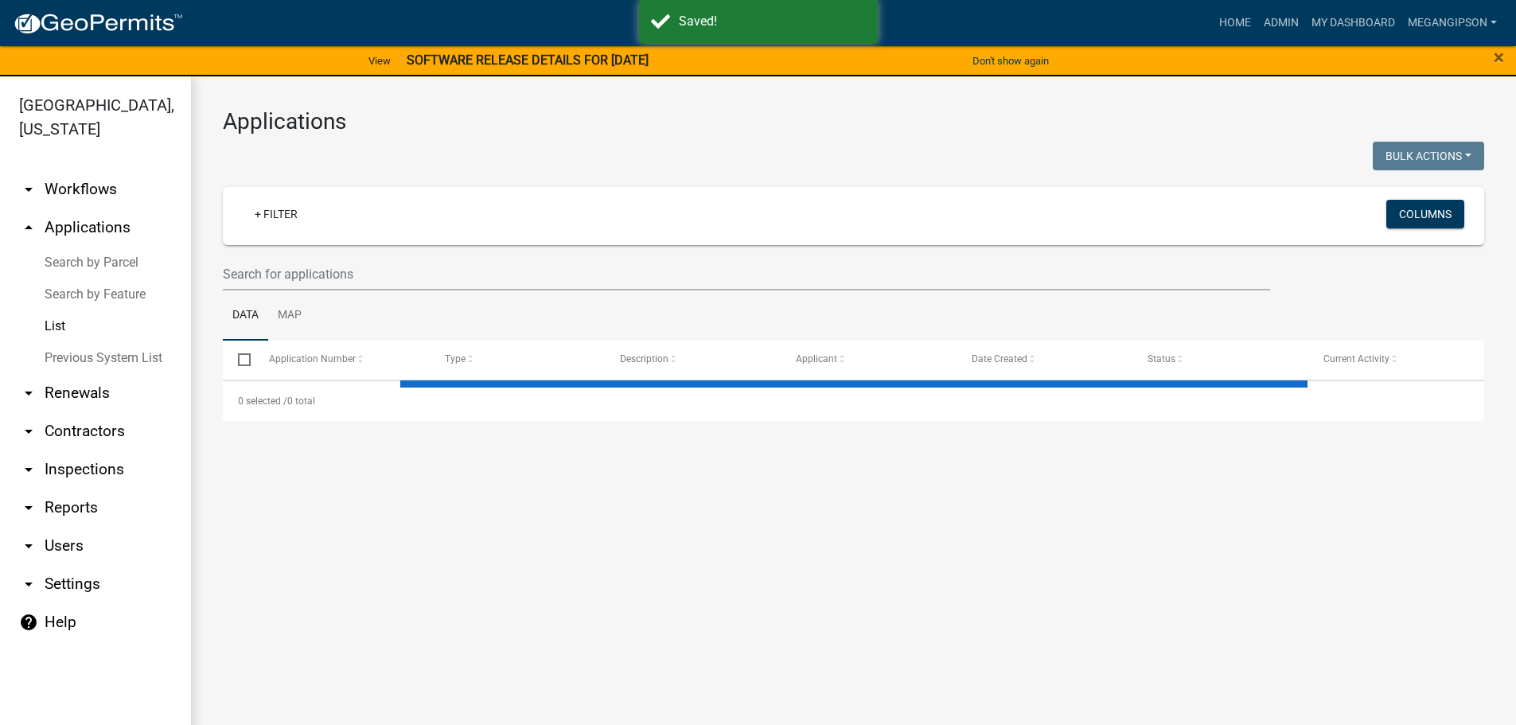
select select "3: 100"
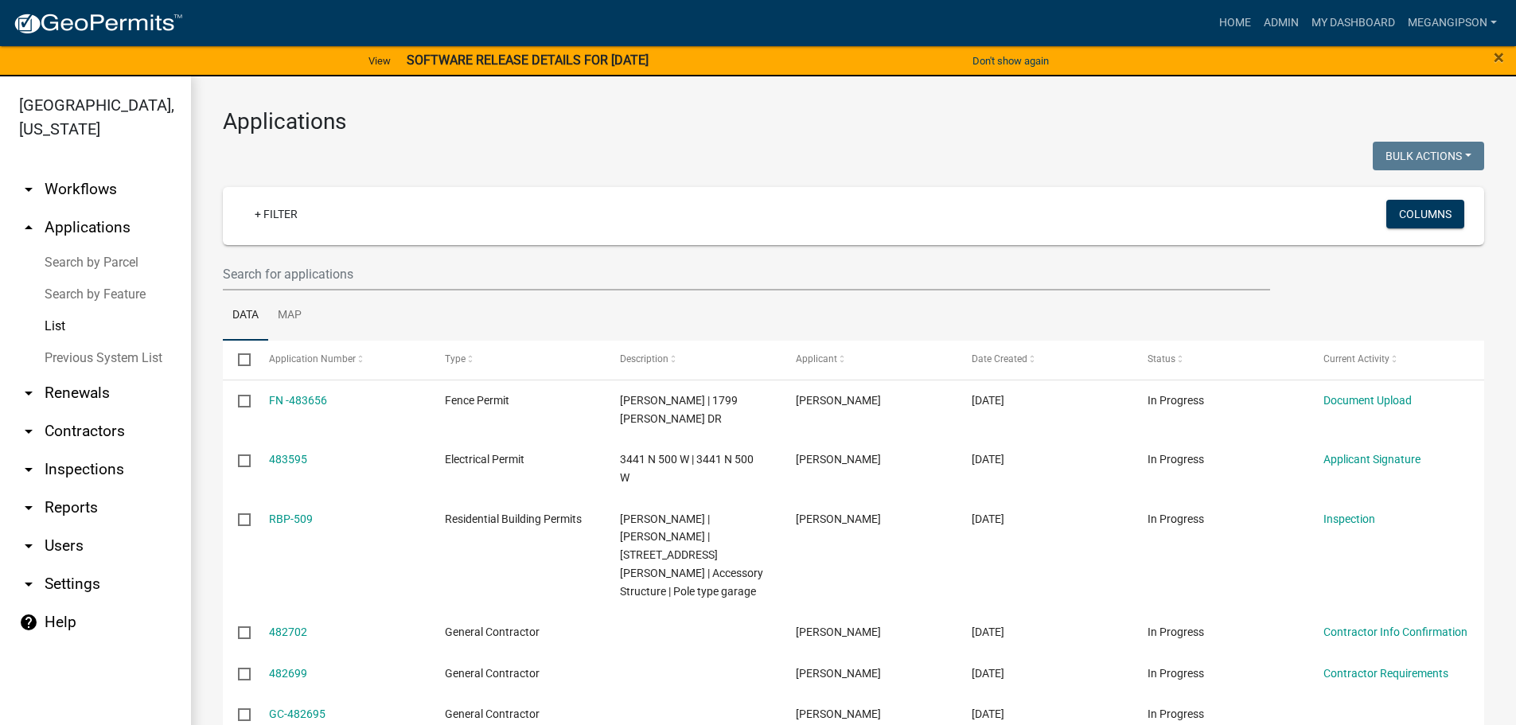
click at [94, 198] on link "arrow_drop_down Workflows" at bounding box center [95, 189] width 191 height 38
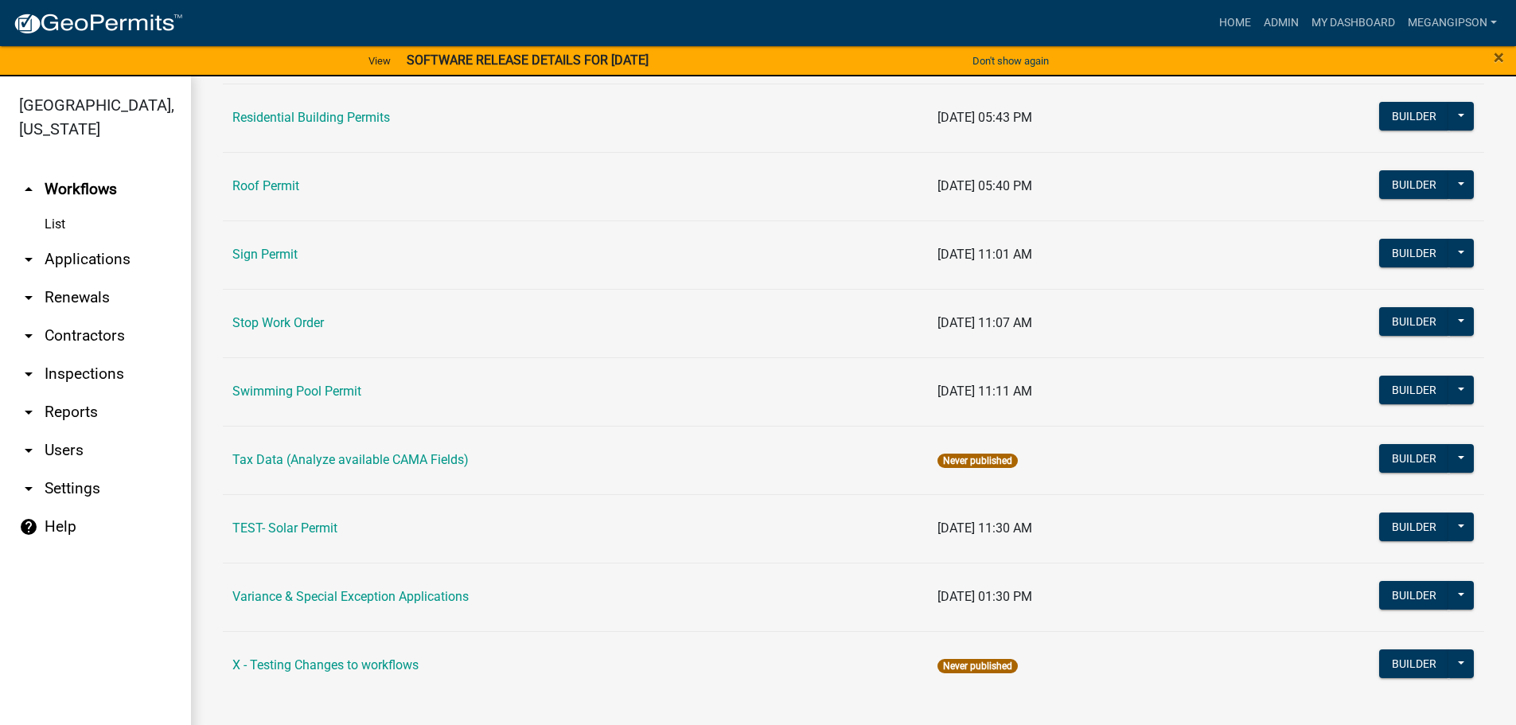
scroll to position [1352, 0]
click at [350, 589] on link "Variance & Special Exception Applications" at bounding box center [350, 596] width 236 height 15
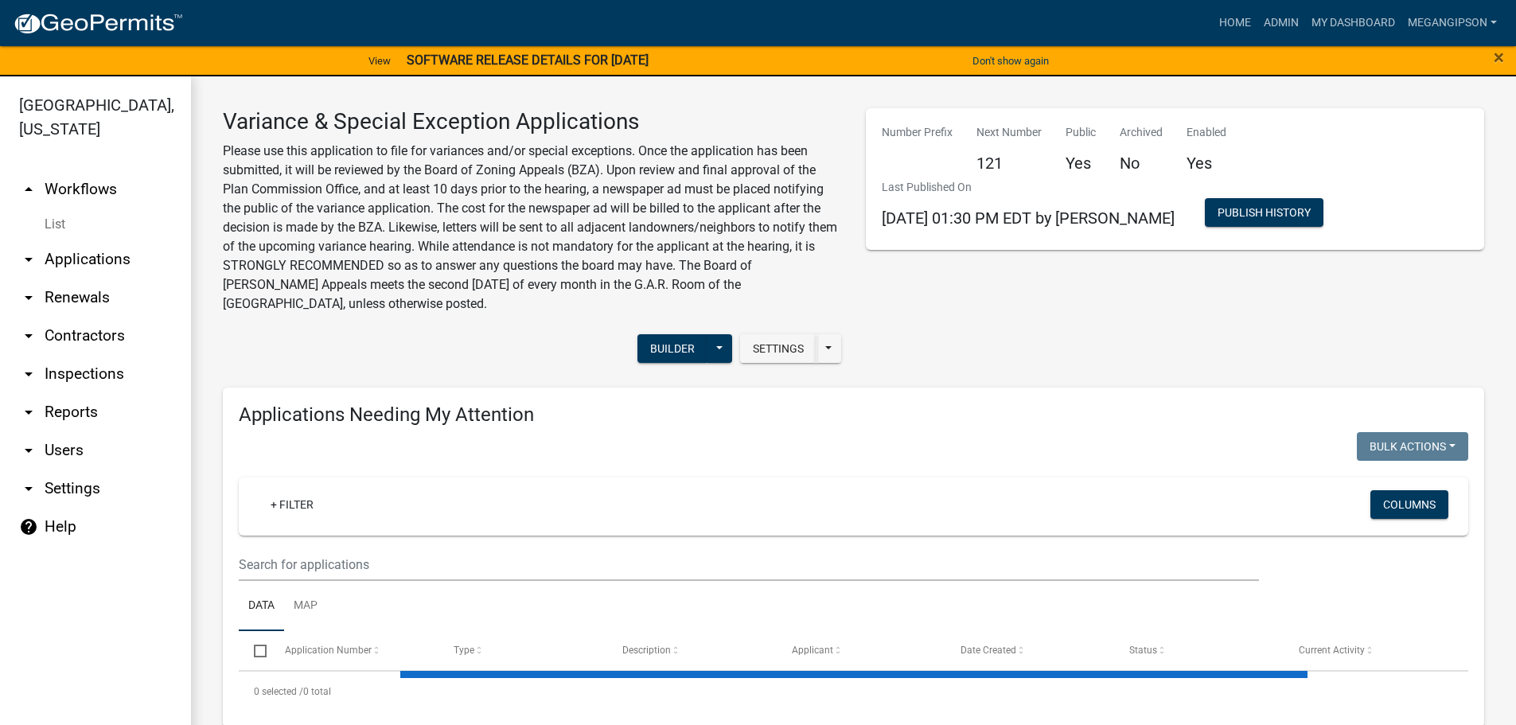
select select "3: 100"
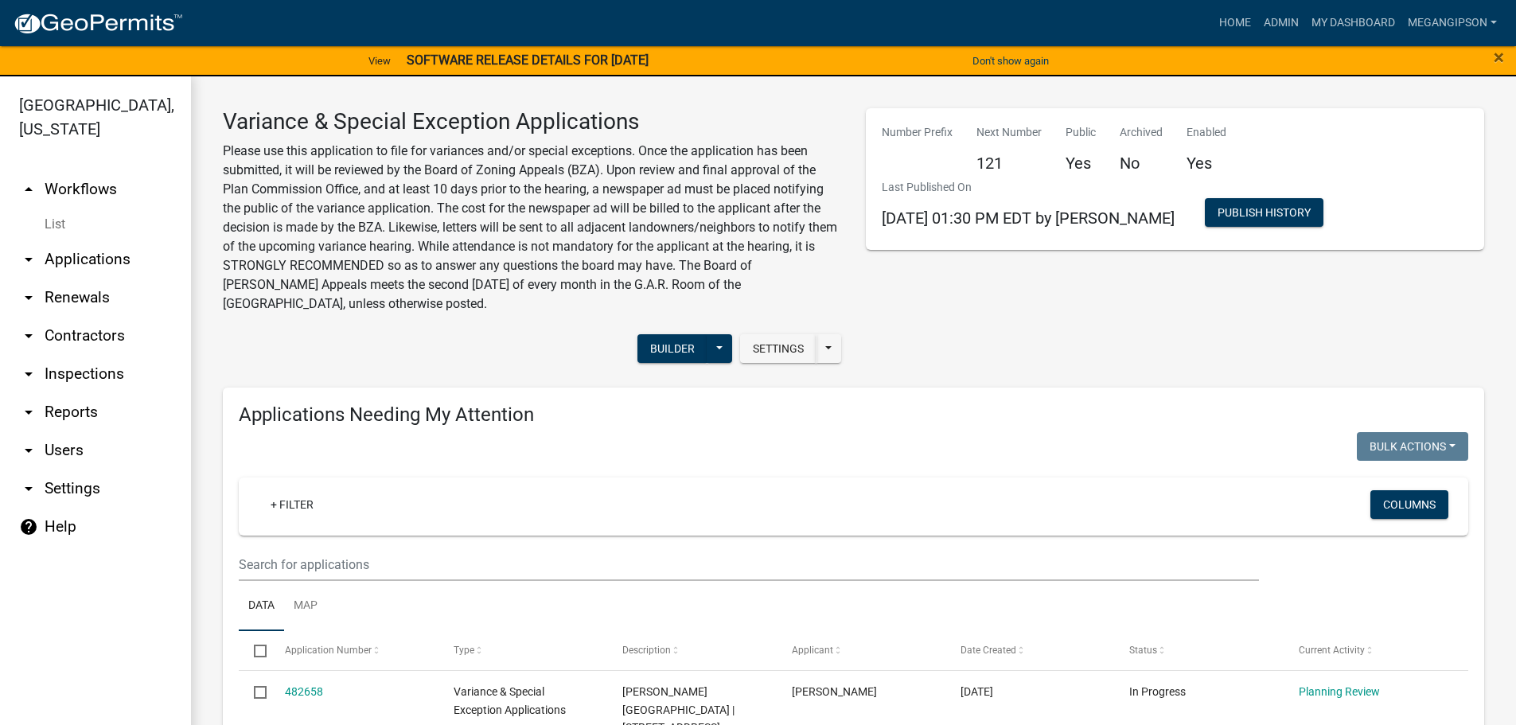
click at [603, 375] on div "Settings Start Application URL Start Application URL With Parcel ID Builder Pub…" at bounding box center [532, 350] width 643 height 49
click at [637, 363] on button "Builder" at bounding box center [672, 348] width 70 height 29
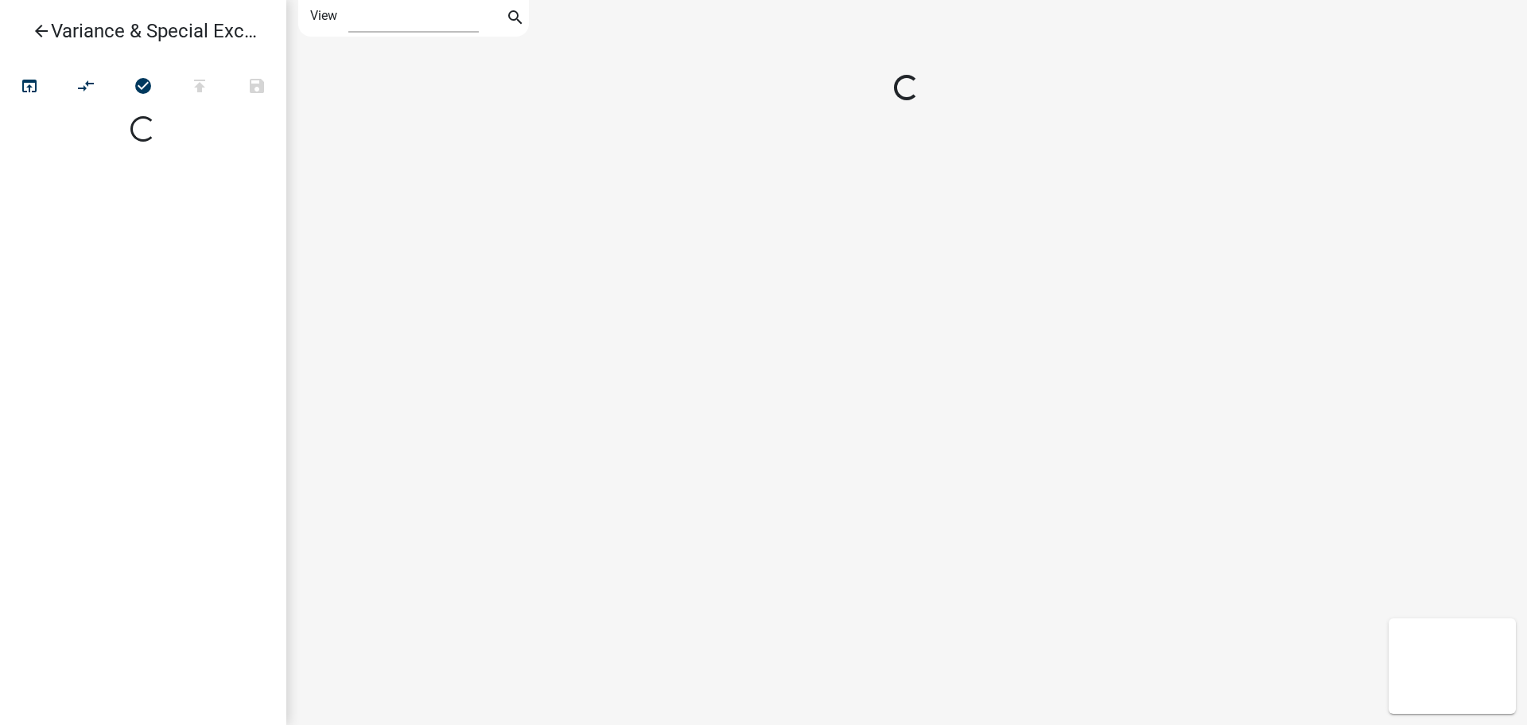
select select "1"
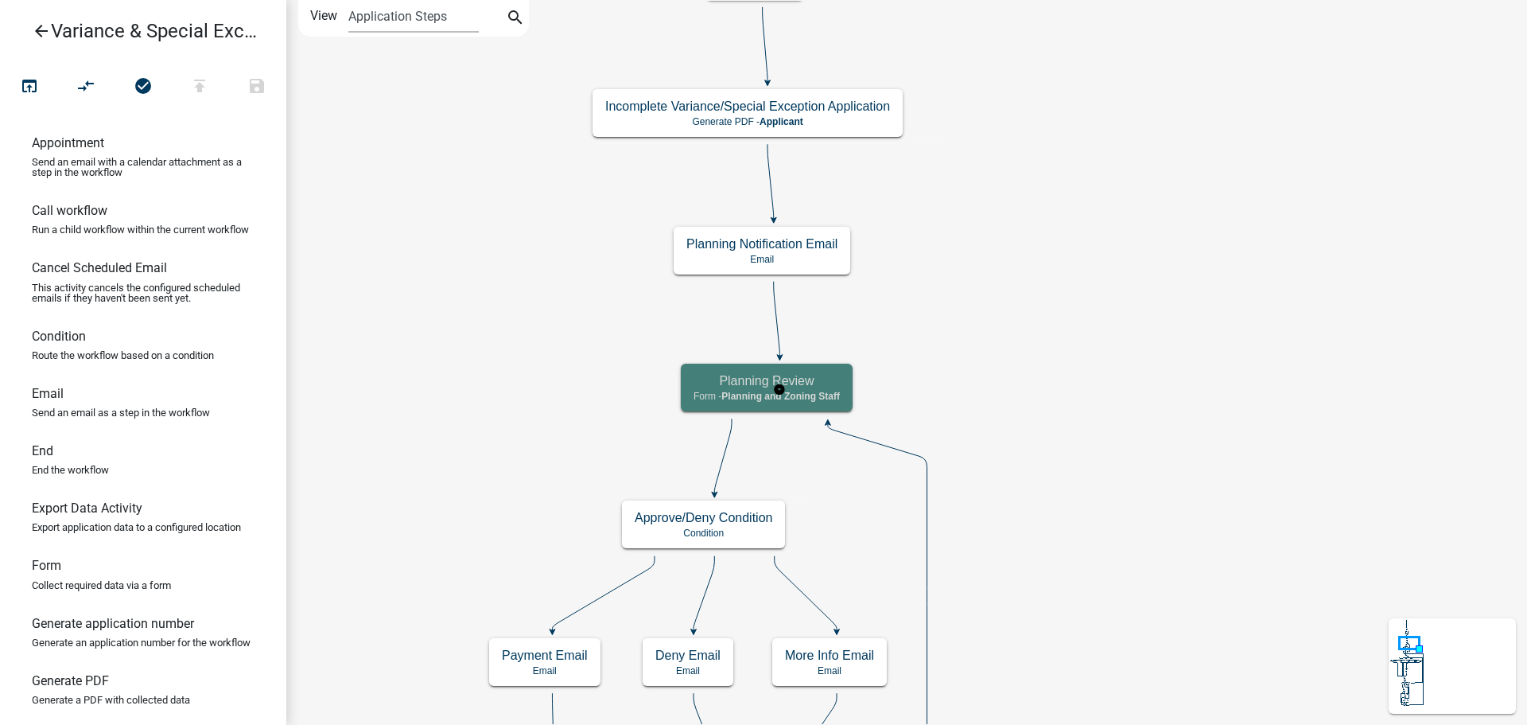
click at [827, 383] on h5 "Planning Review" at bounding box center [767, 380] width 146 height 15
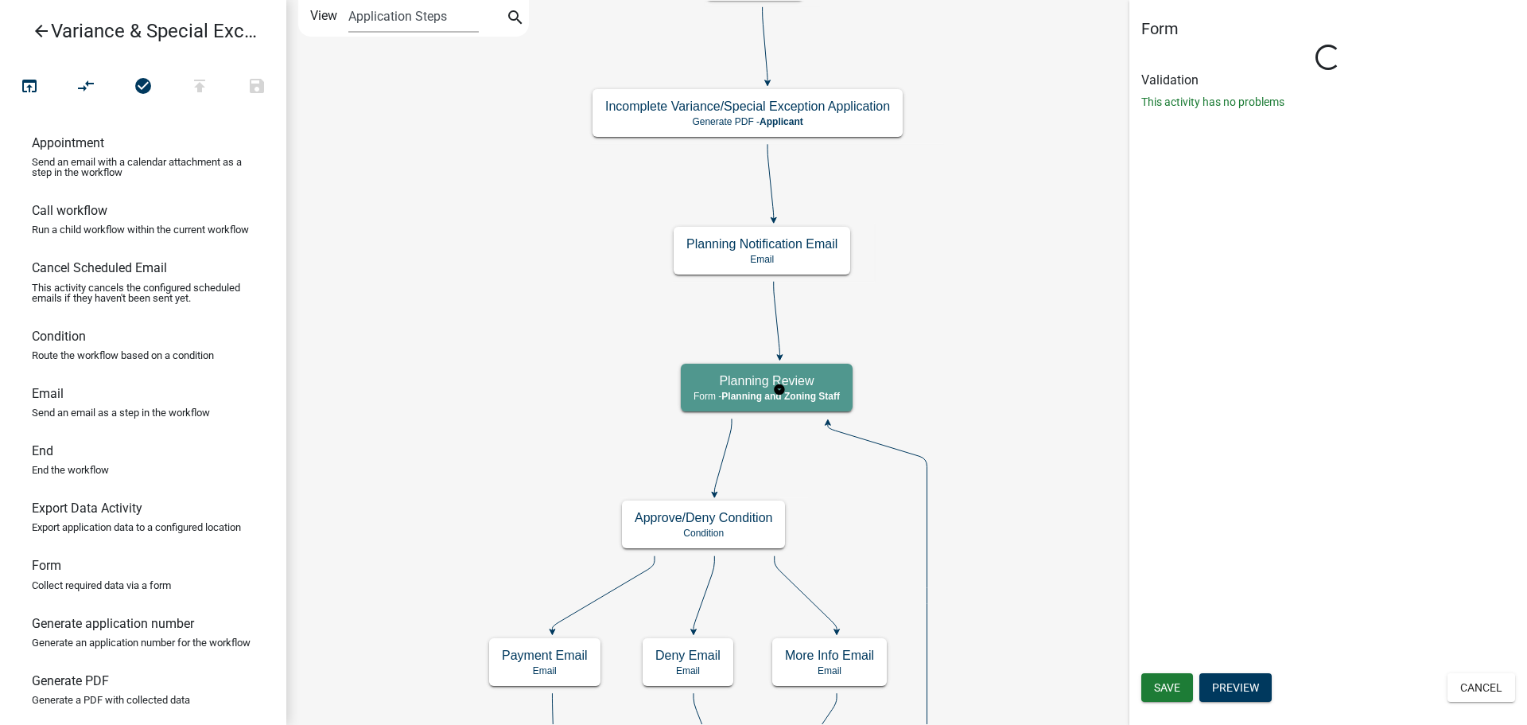
select select "BD9C7999-2EBE-41B9-B891-08D8DB8015E6"
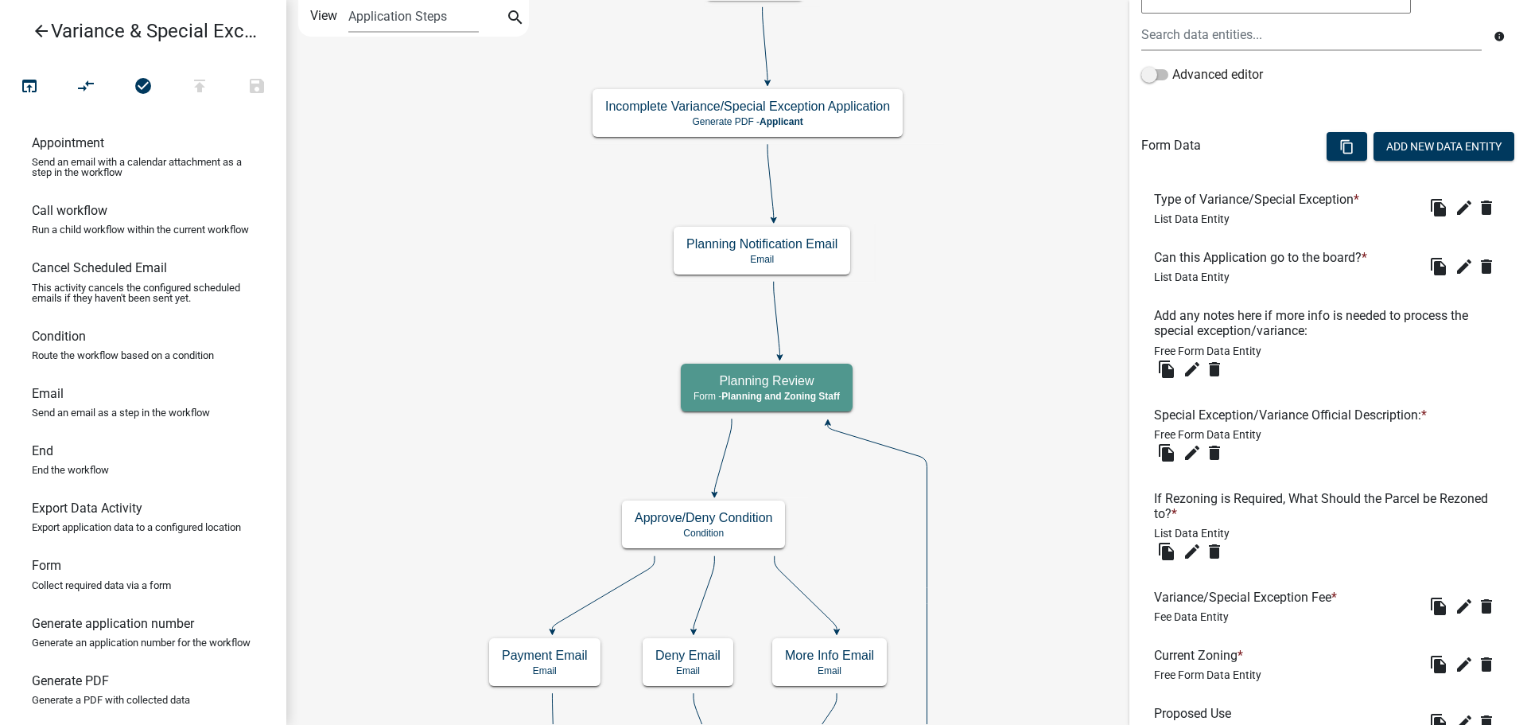
scroll to position [159, 0]
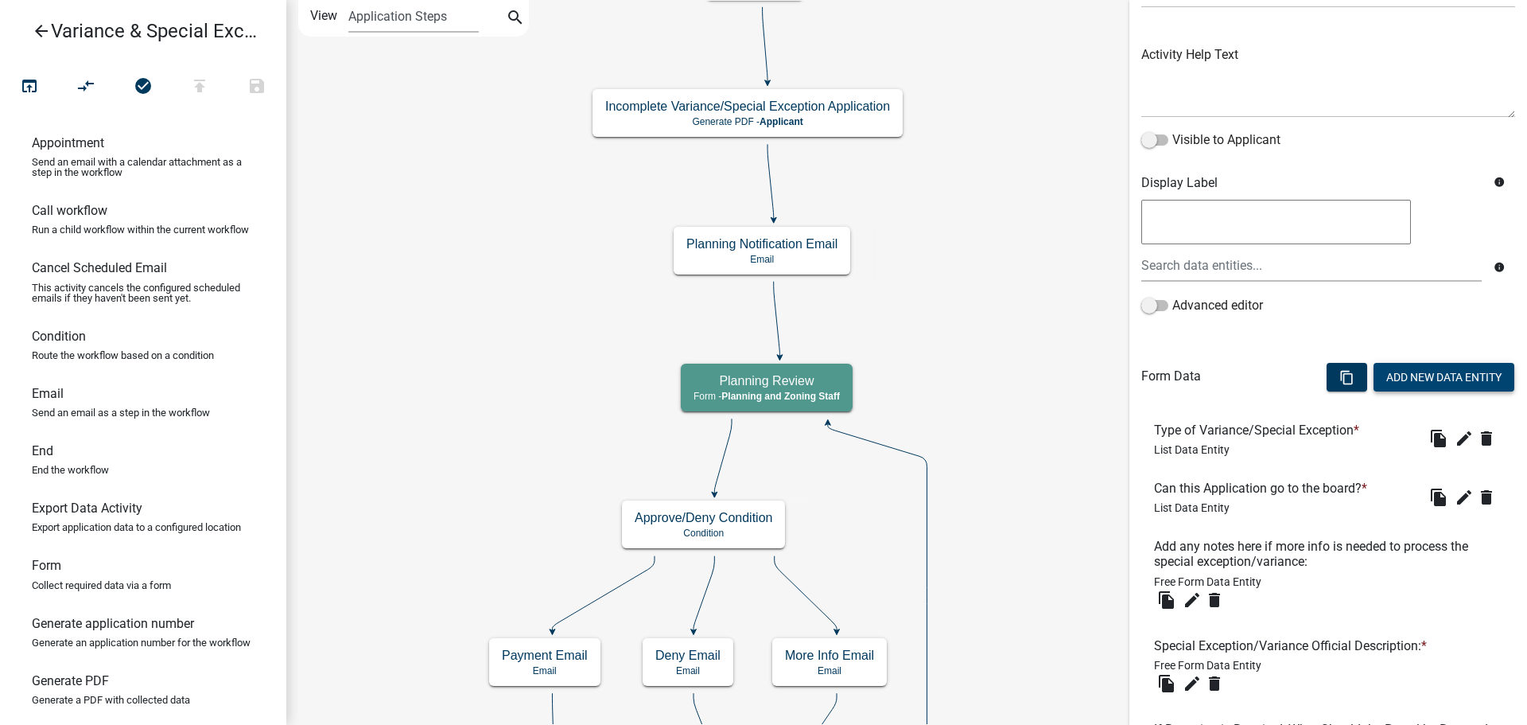
click at [1410, 391] on button "Add New Data Entity" at bounding box center [1444, 377] width 141 height 29
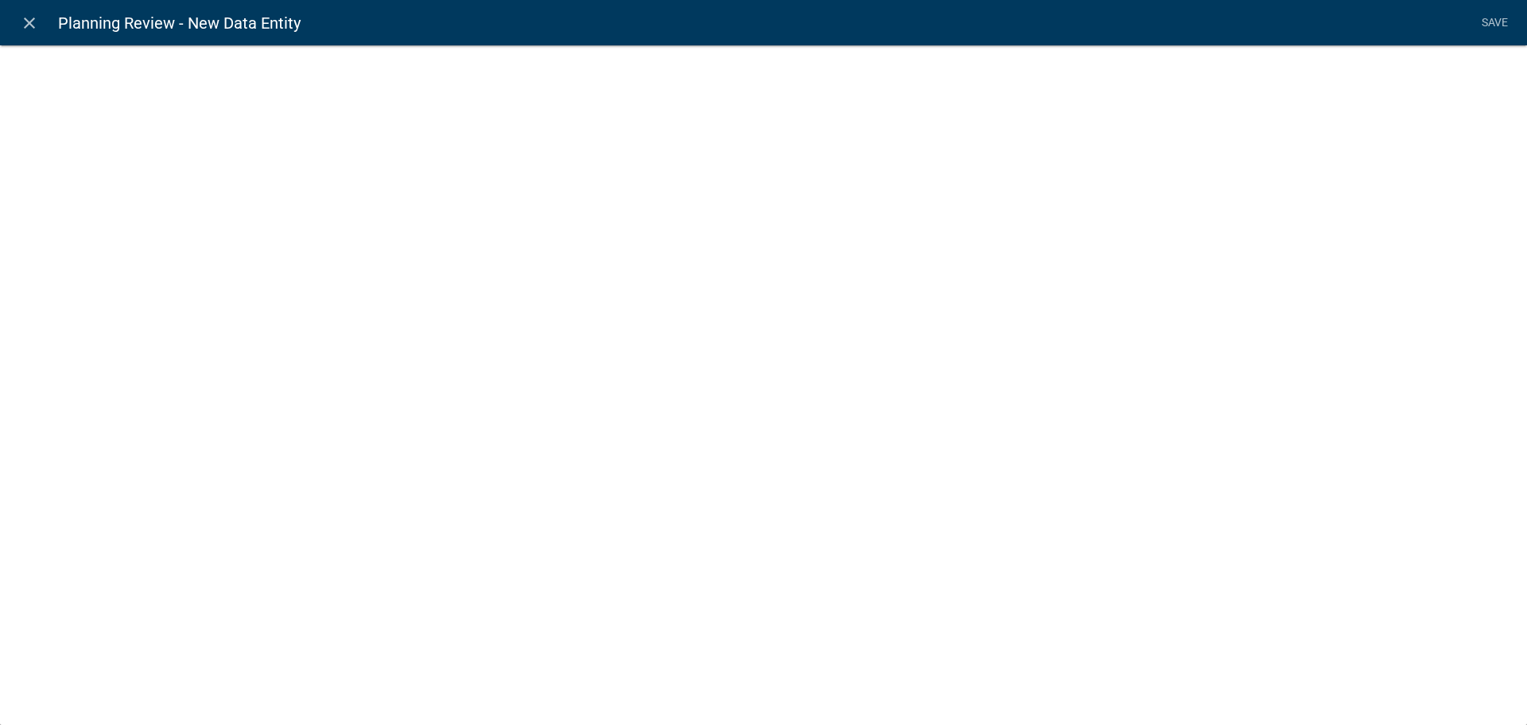
select select
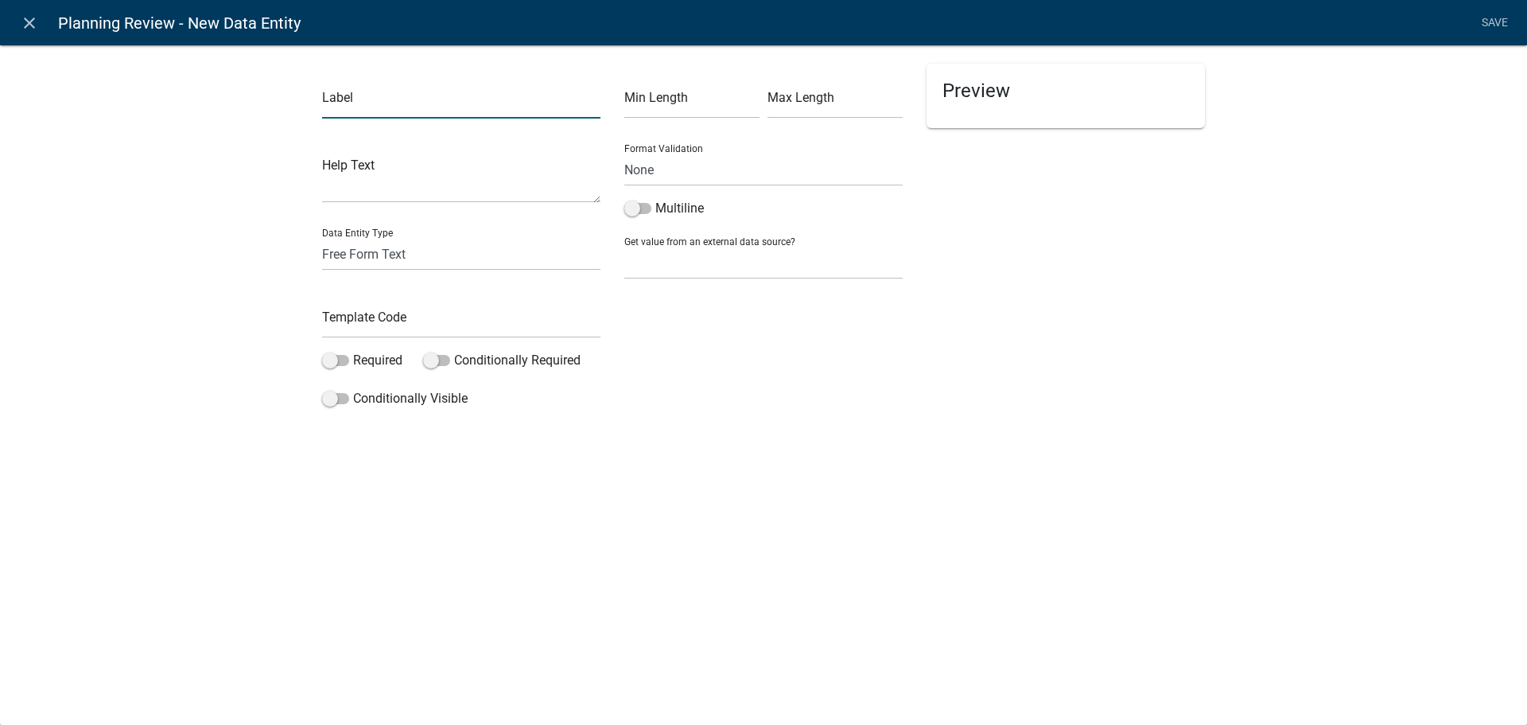
click at [373, 114] on input "text" at bounding box center [461, 102] width 278 height 33
type input "Township"
click at [332, 366] on span at bounding box center [335, 360] width 27 height 11
click at [353, 351] on input "Required" at bounding box center [353, 351] width 0 height 0
click at [371, 338] on input "text" at bounding box center [461, 321] width 278 height 33
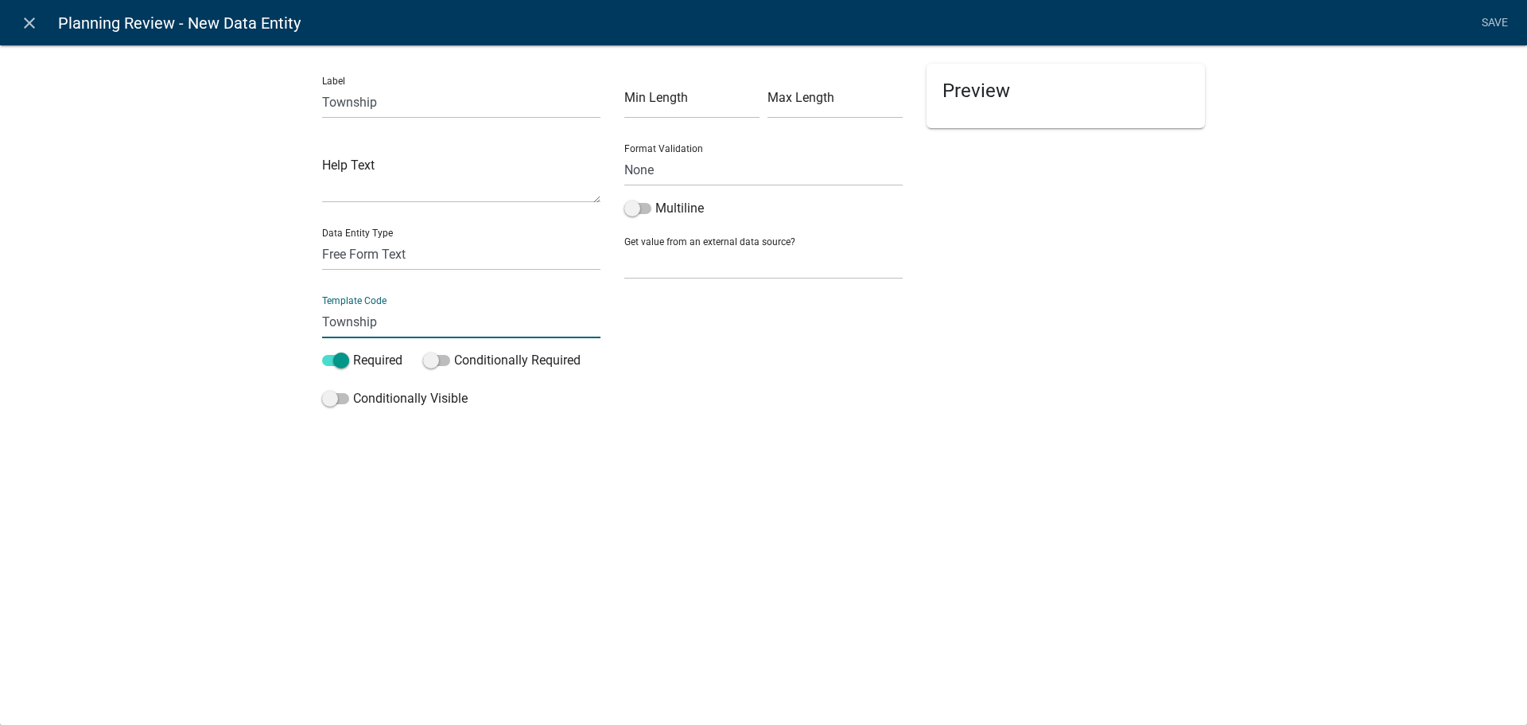
type input "Township"
click at [687, 414] on div "Min Length Max Length Format Validation None Email PhoneNumber Multiline Get va…" at bounding box center [764, 239] width 302 height 351
click at [1503, 29] on link "Save" at bounding box center [1495, 23] width 40 height 30
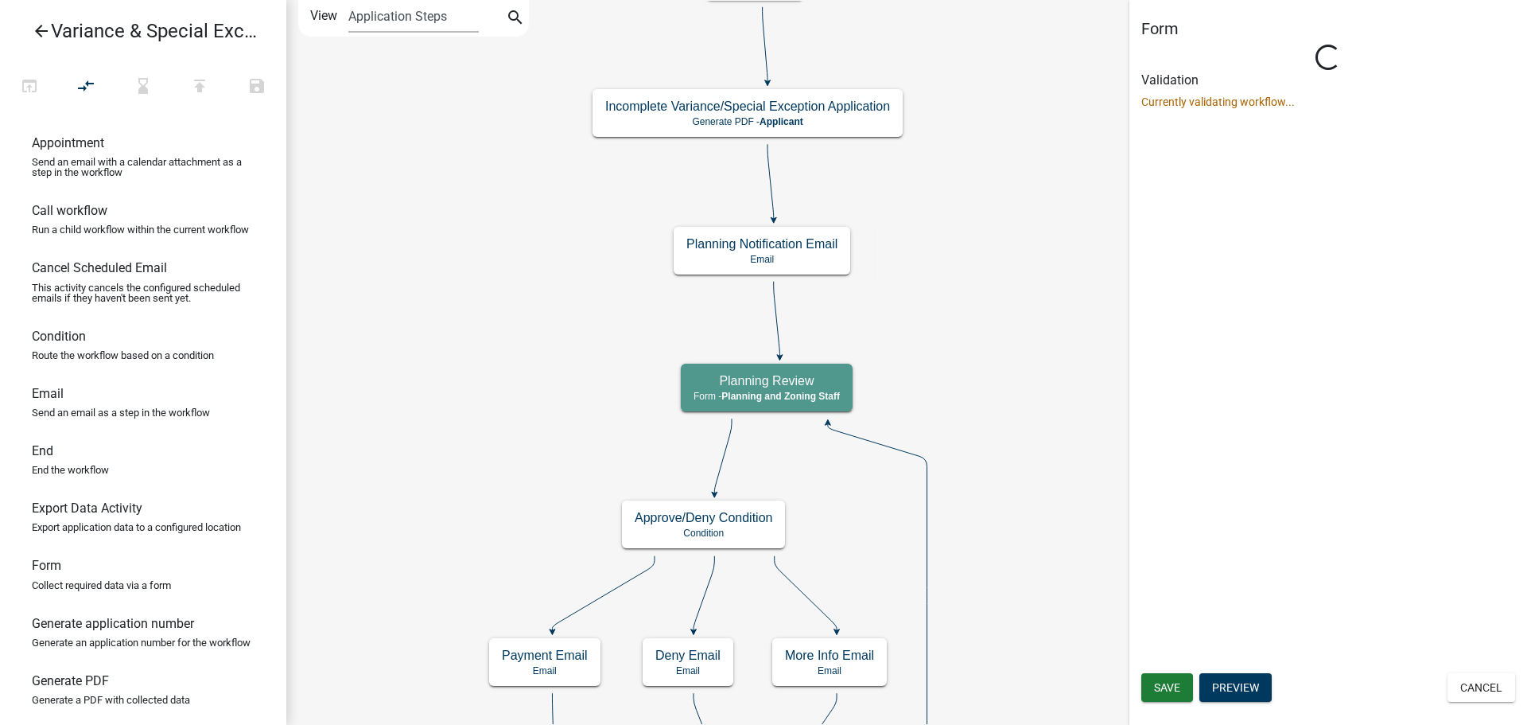
scroll to position [0, 0]
select select "BD9C7999-2EBE-41B9-B891-08D8DB8015E6"
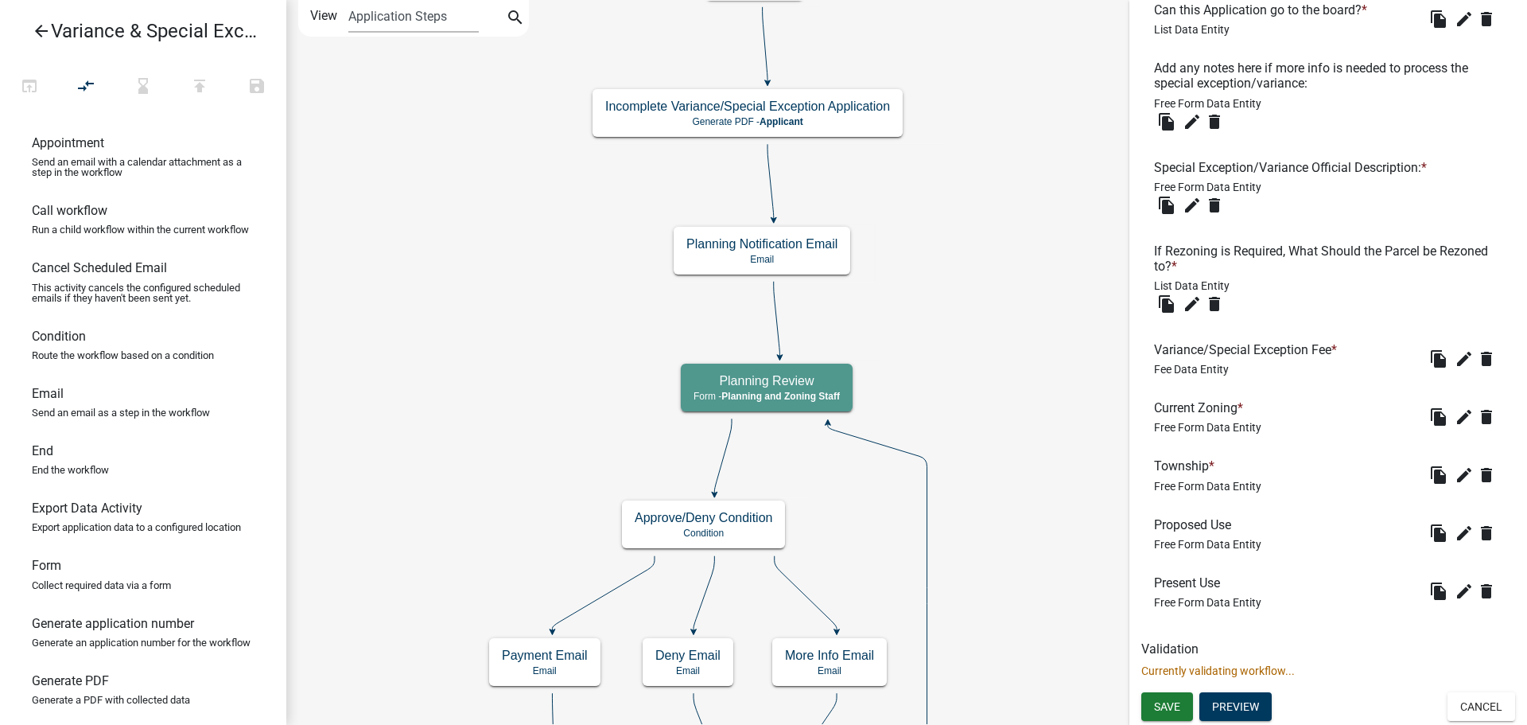
scroll to position [831, 0]
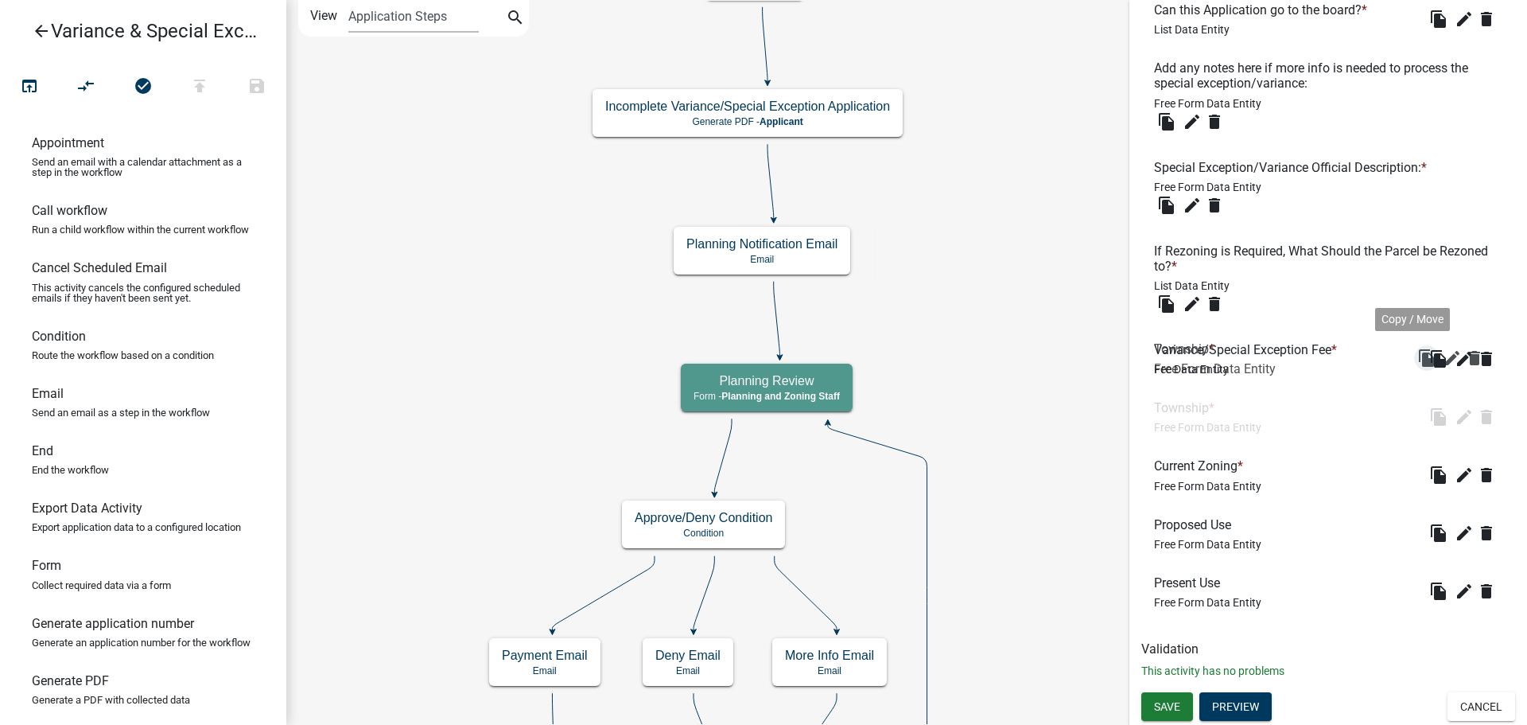
drag, startPoint x: 1421, startPoint y: 446, endPoint x: 1421, endPoint y: 363, distance: 83.5
click at [1166, 703] on span "Save" at bounding box center [1167, 706] width 26 height 13
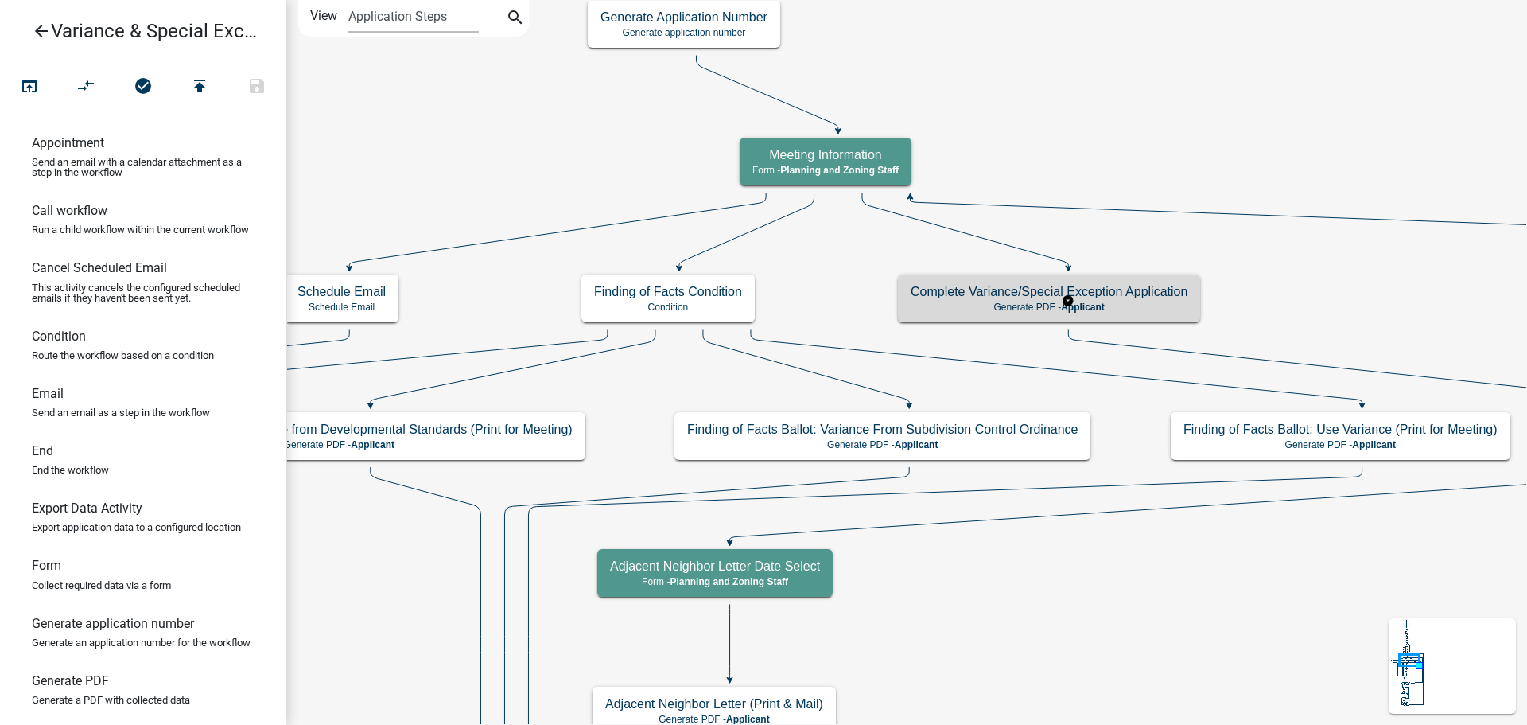
click at [1161, 297] on h5 "Complete Variance/Special Exception Application" at bounding box center [1049, 291] width 277 height 15
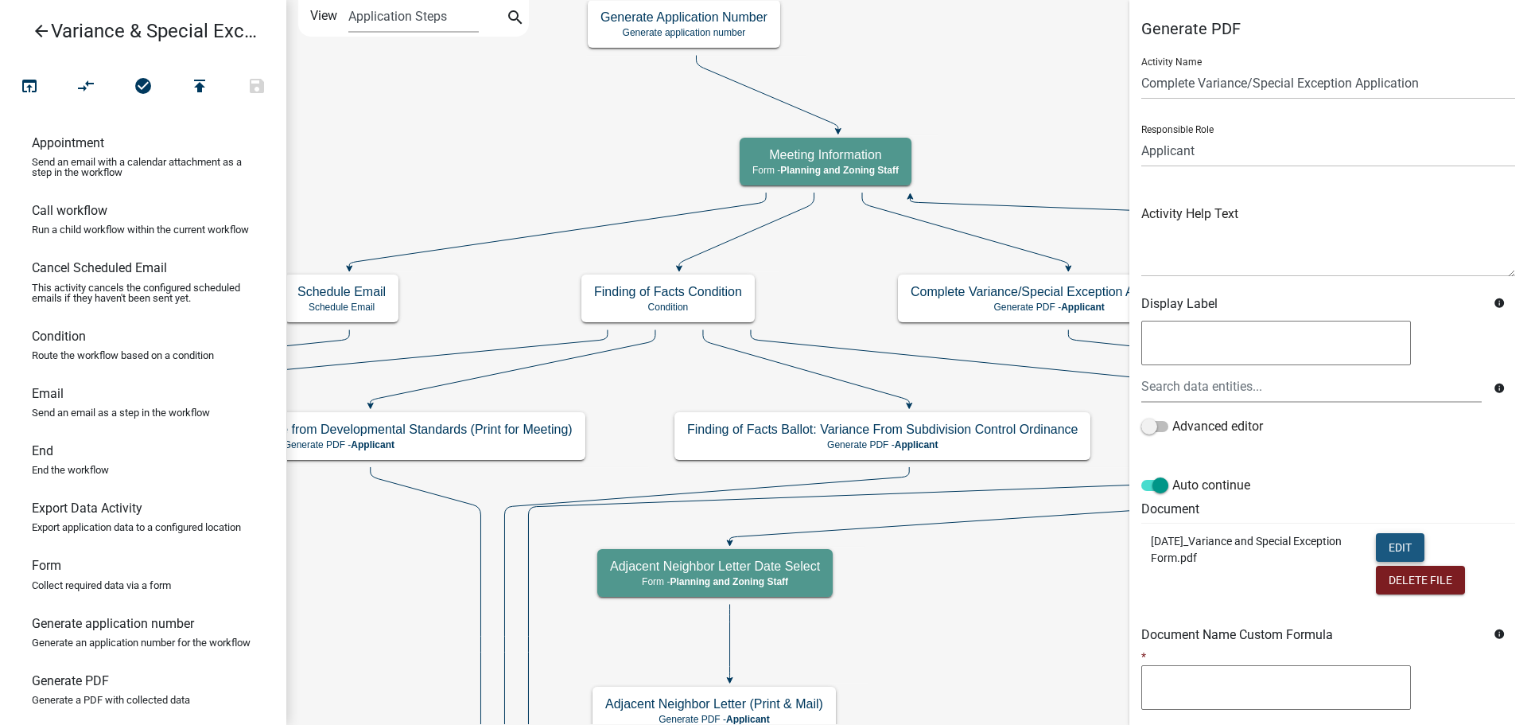
click at [1398, 562] on button "Edit" at bounding box center [1400, 547] width 49 height 29
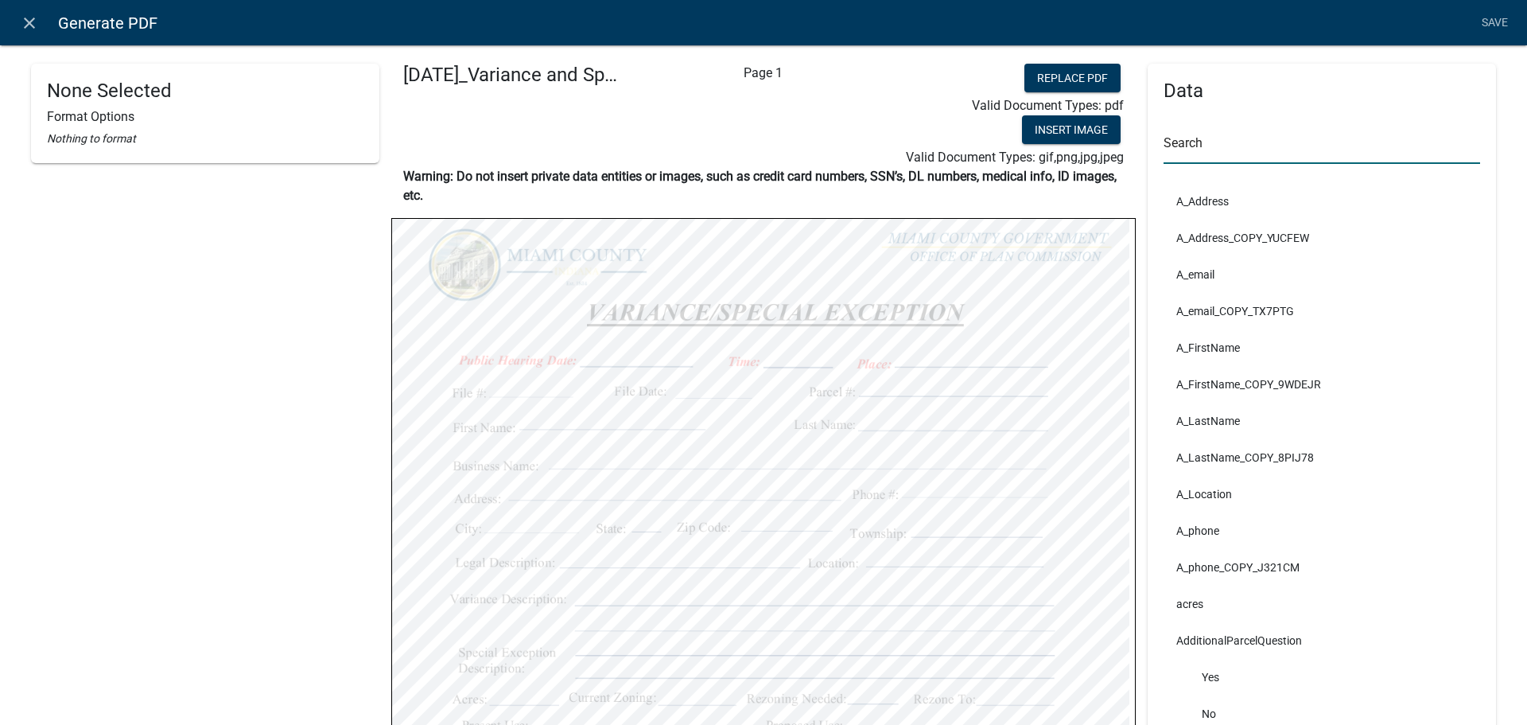
click at [1215, 146] on input "text" at bounding box center [1322, 147] width 317 height 33
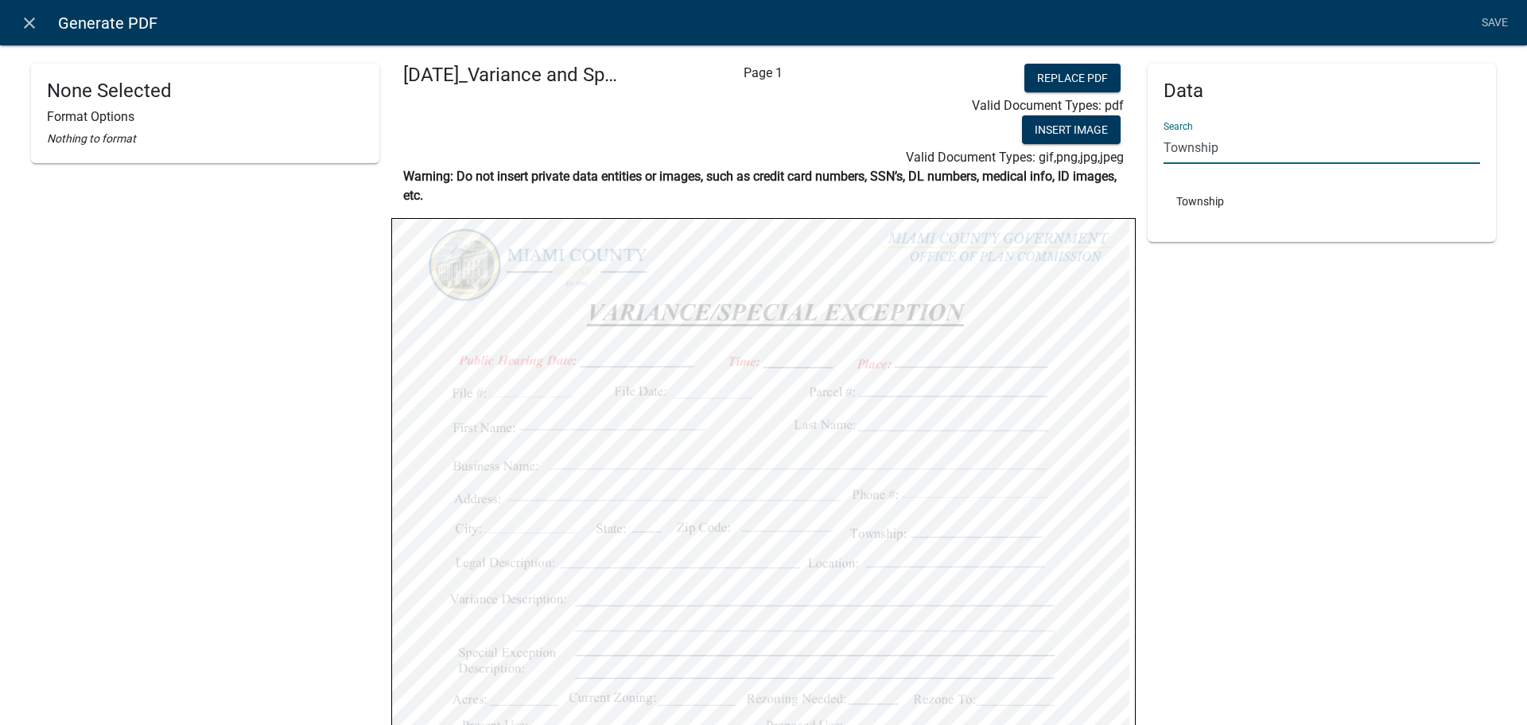
type input "Township"
select select
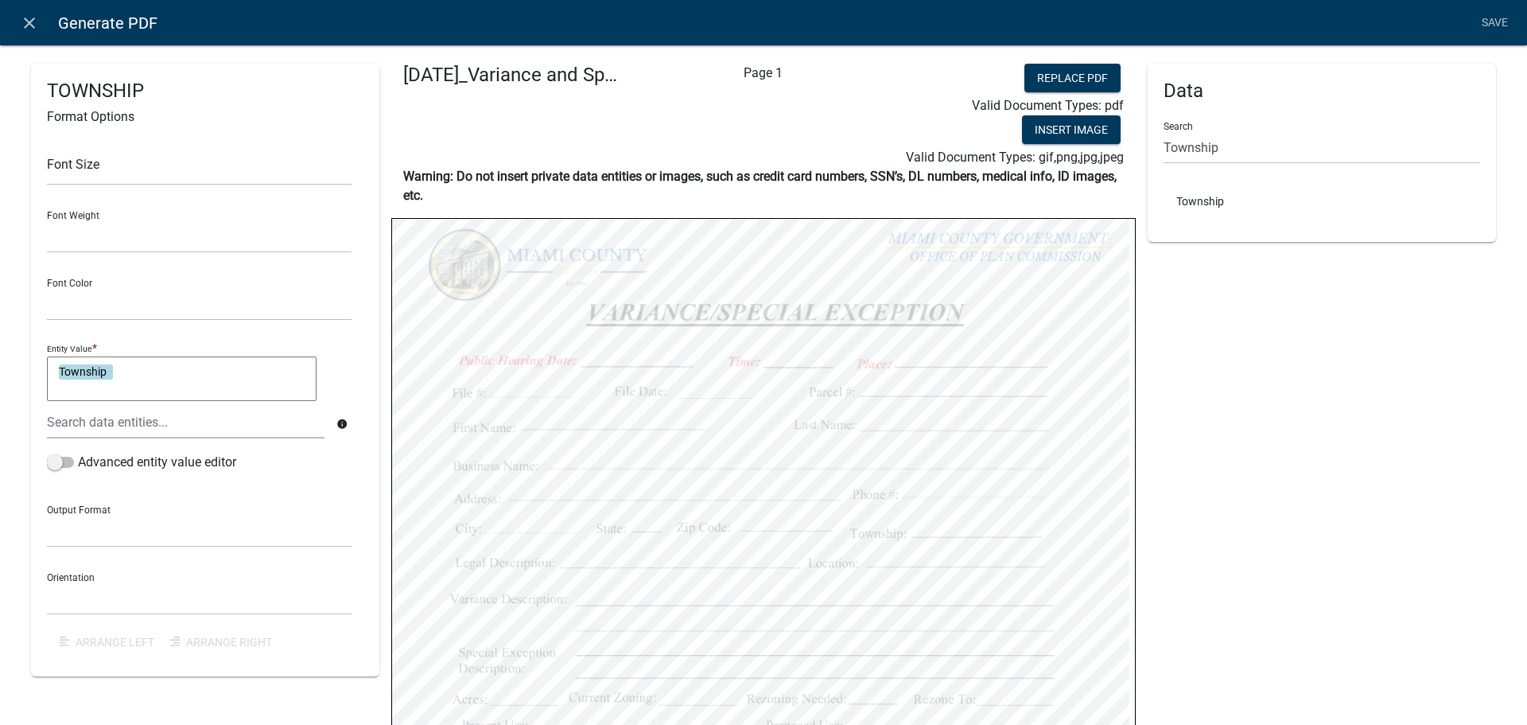
select select
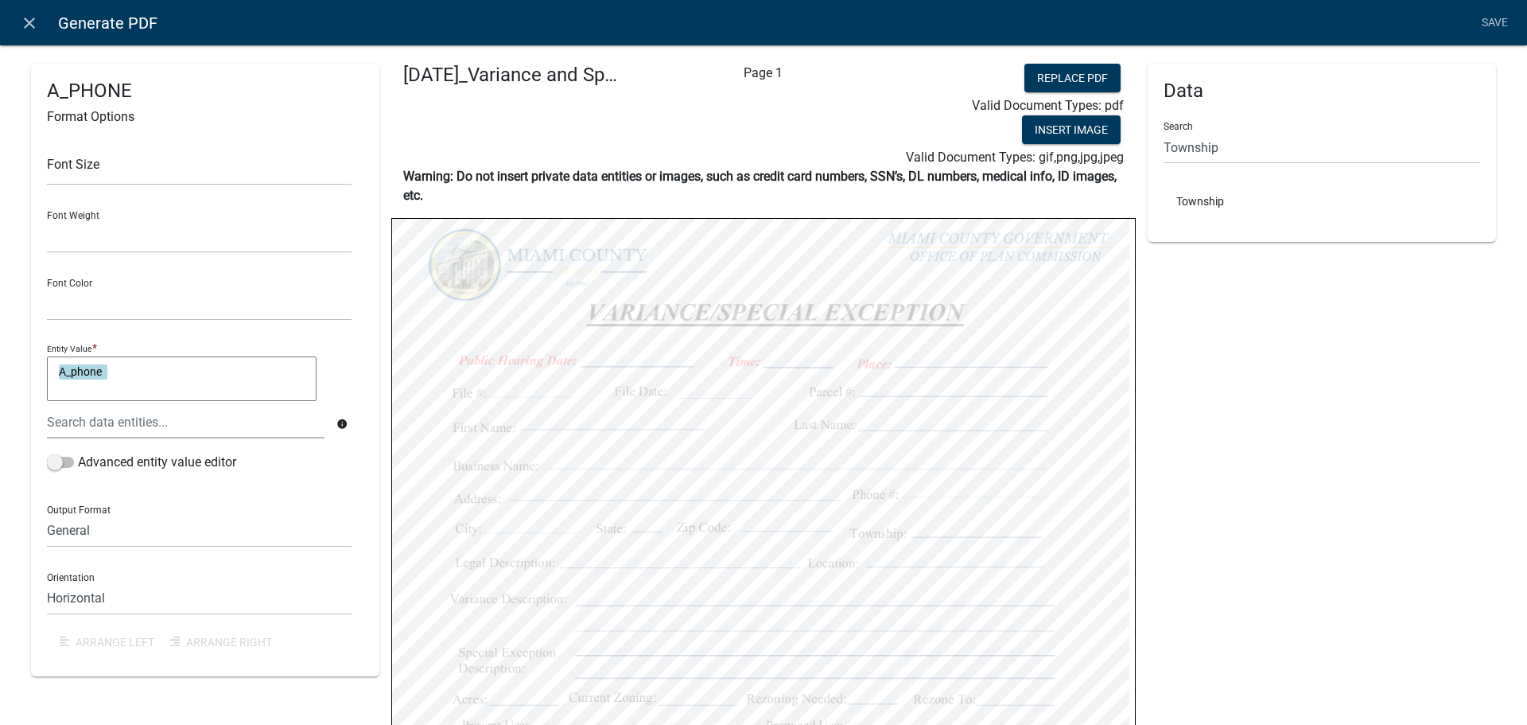
select select
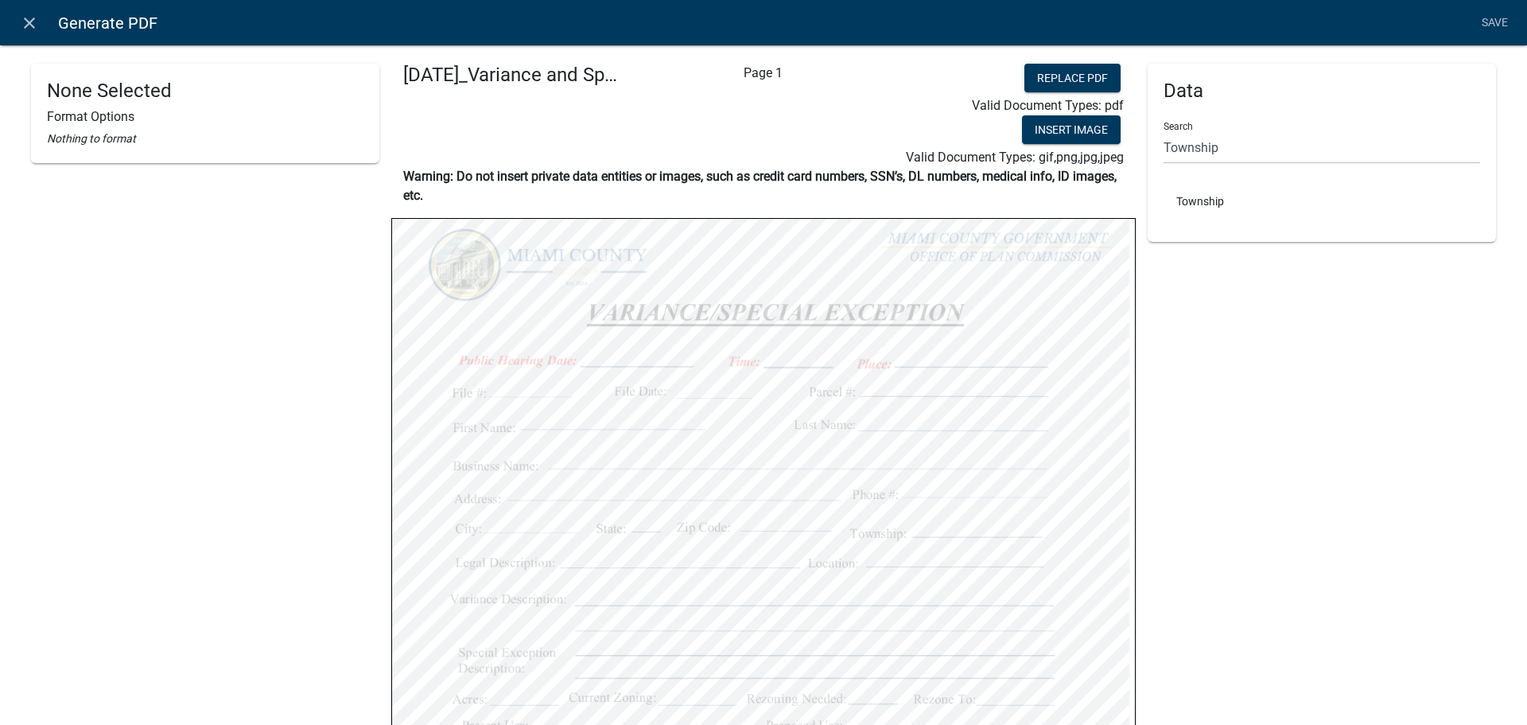
select select "bold"
select select "255,0,0"
select select "bold"
select select "255,0,0"
click at [1486, 28] on link "Save" at bounding box center [1495, 23] width 40 height 30
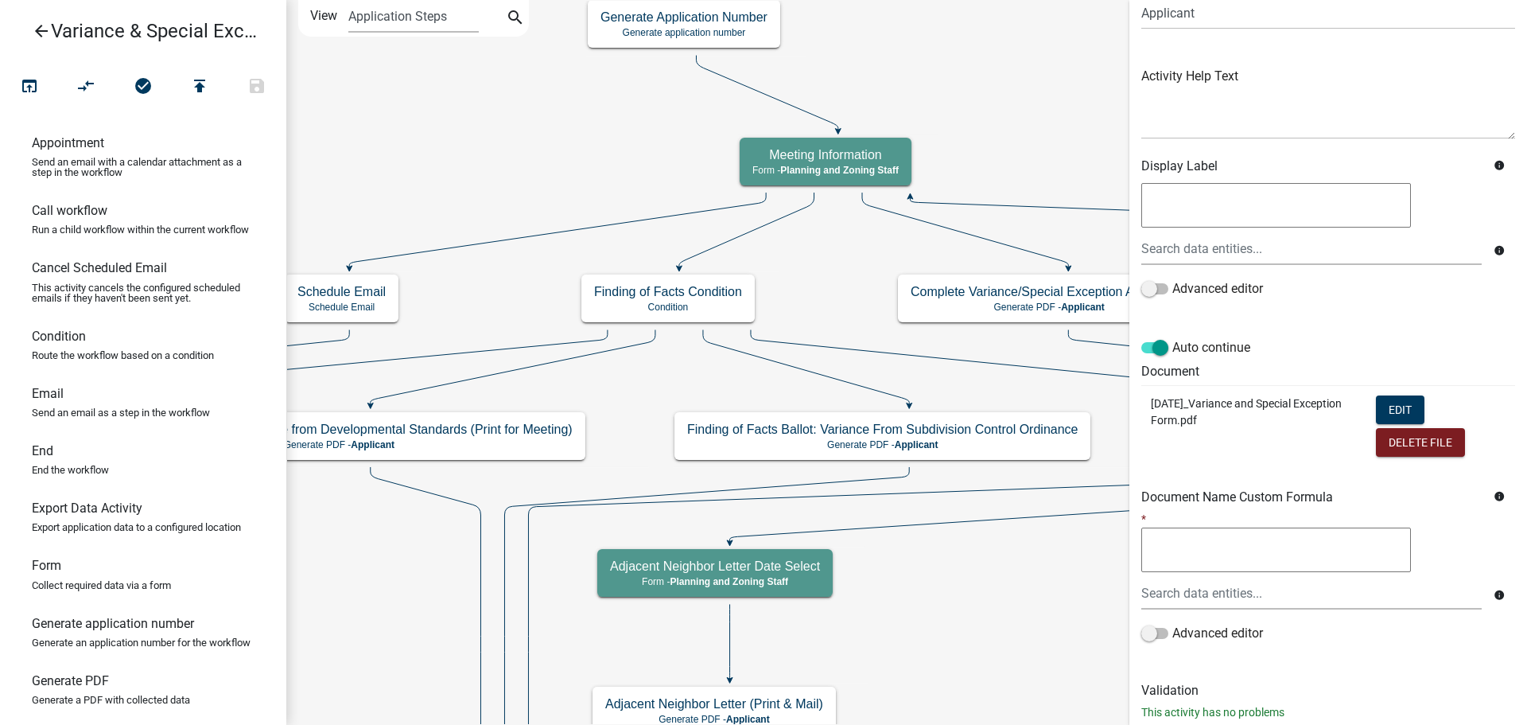
scroll to position [286, 0]
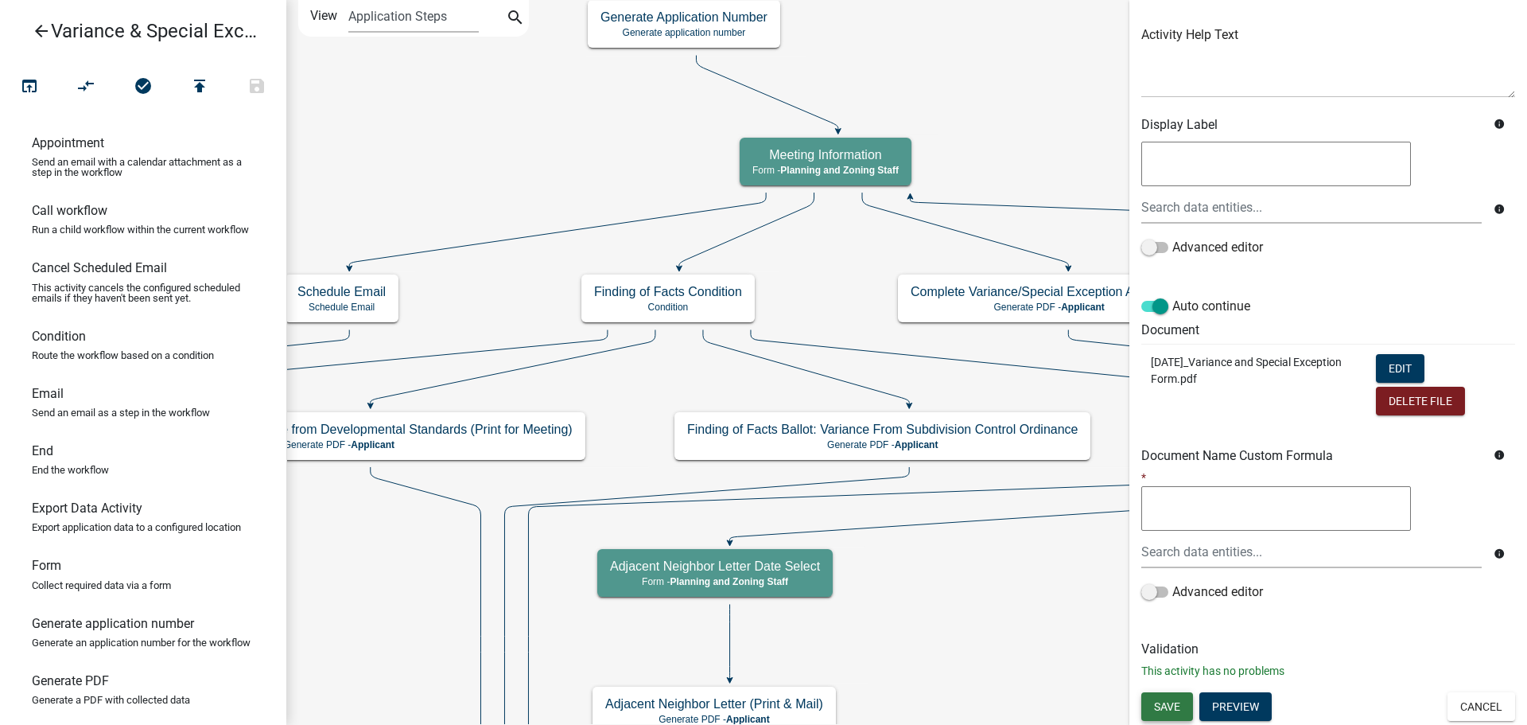
click at [1180, 711] on span "Save" at bounding box center [1167, 705] width 26 height 13
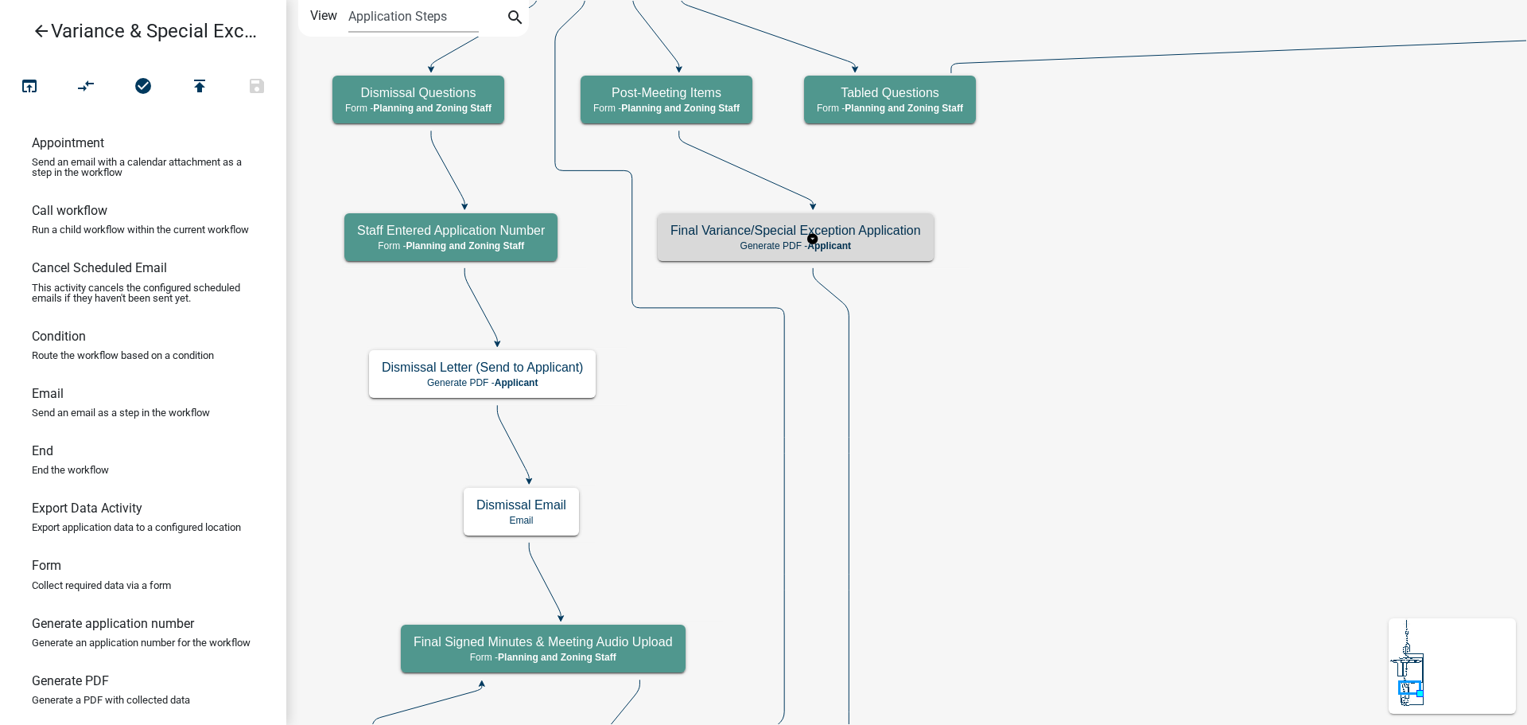
click at [912, 237] on h5 "Final Variance/Special Exception Application" at bounding box center [796, 230] width 251 height 15
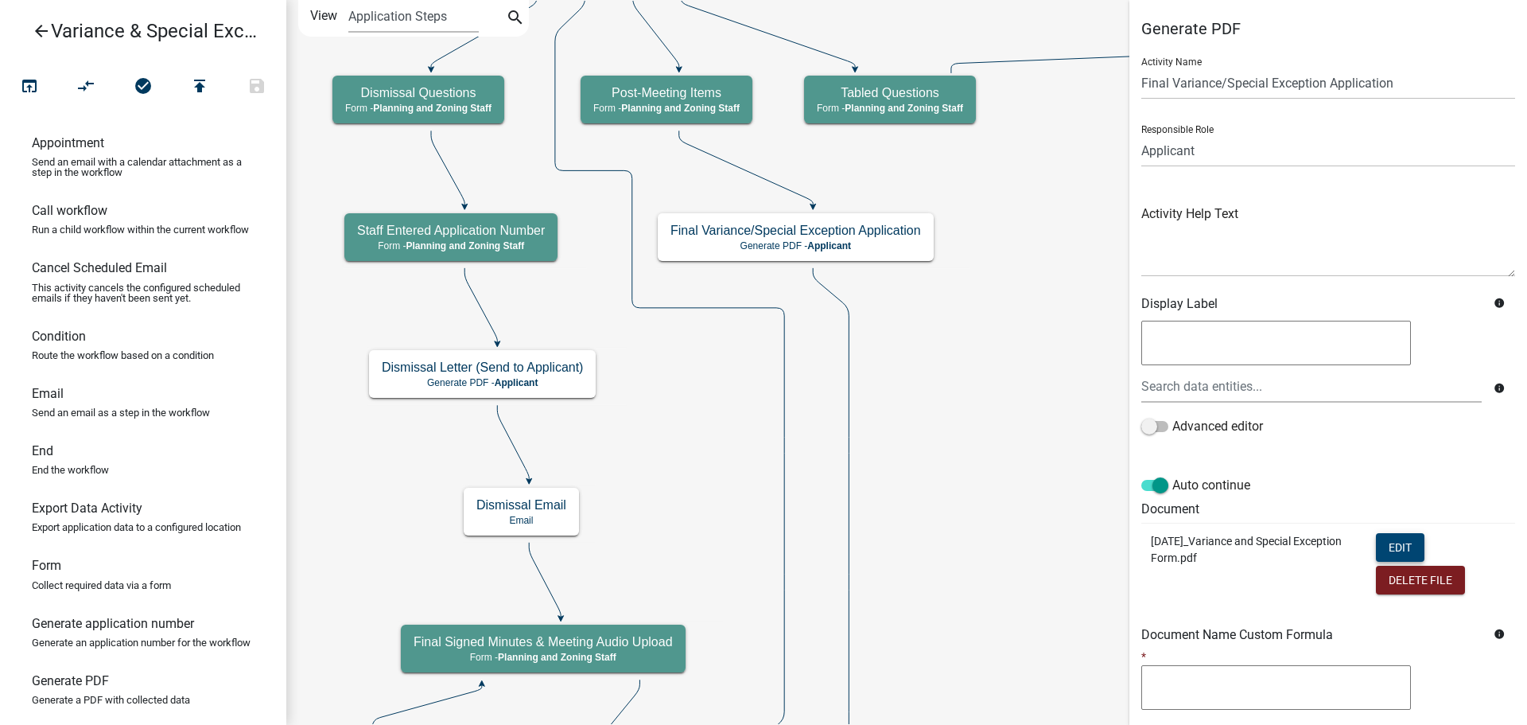
click at [1387, 562] on button "Edit" at bounding box center [1400, 547] width 49 height 29
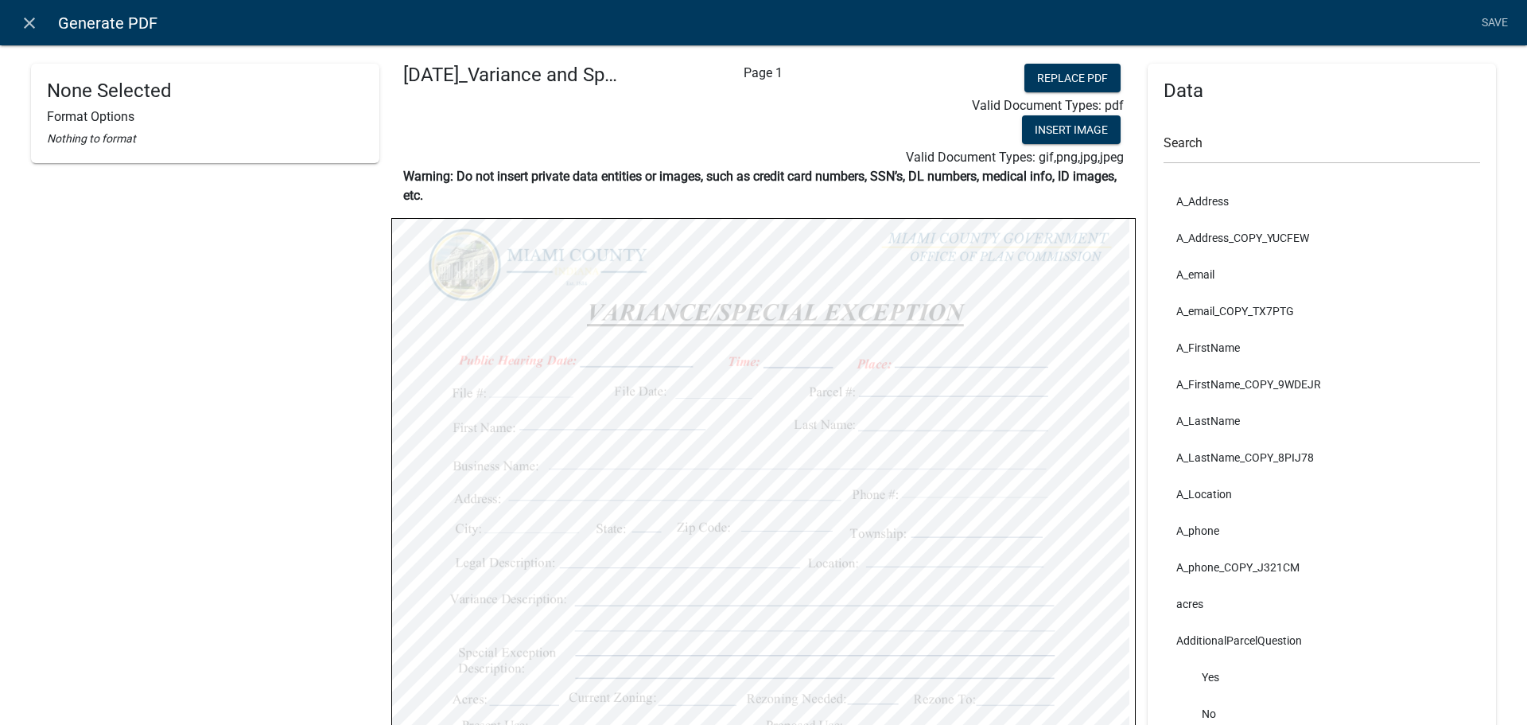
scroll to position [159, 0]
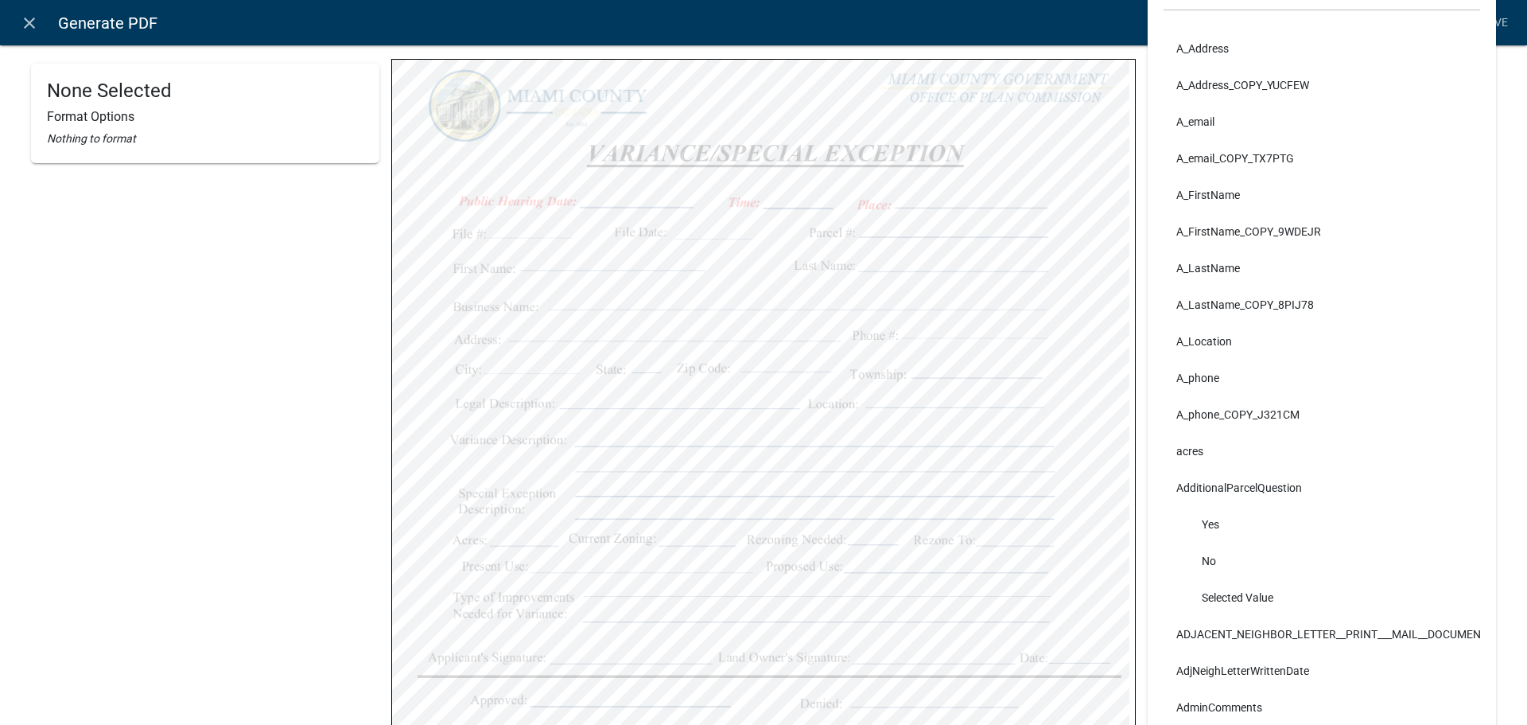
select select
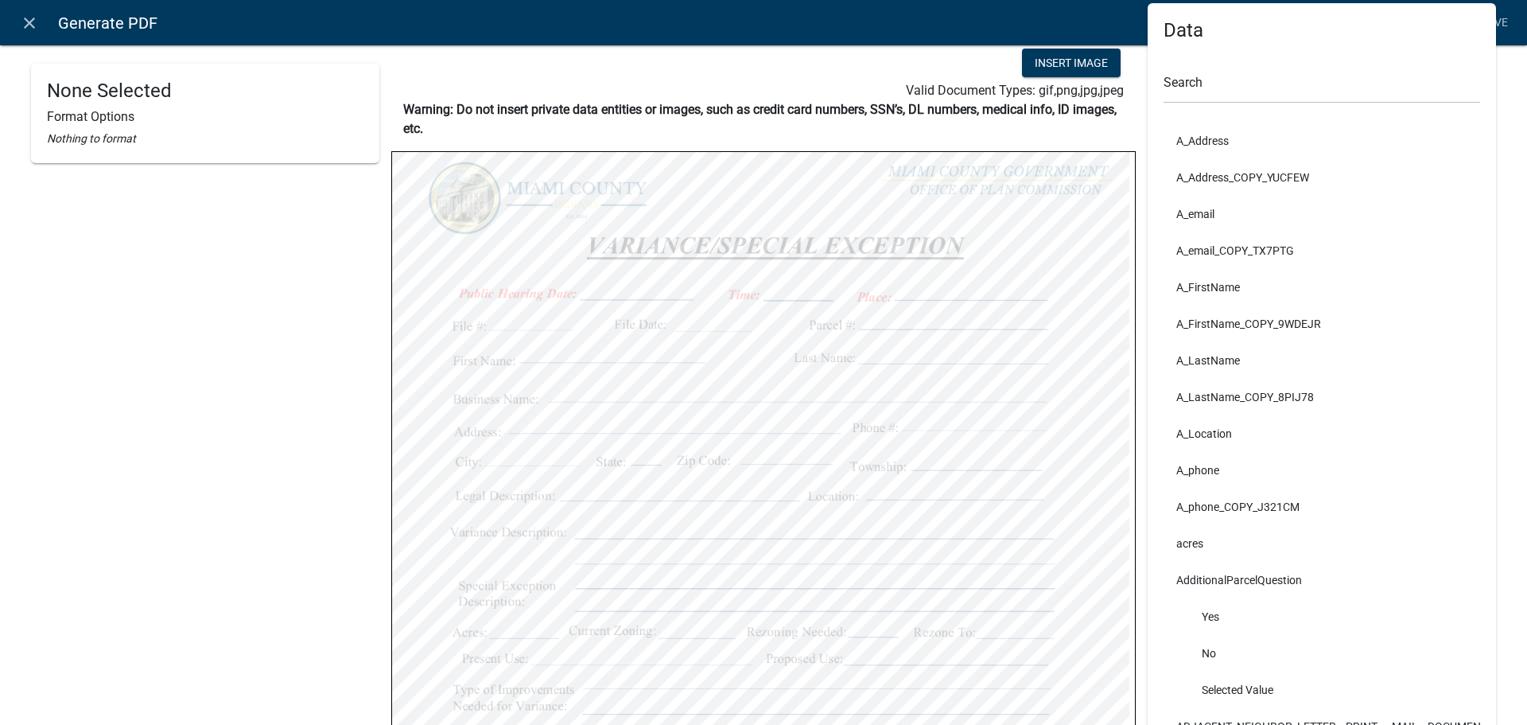
scroll to position [0, 0]
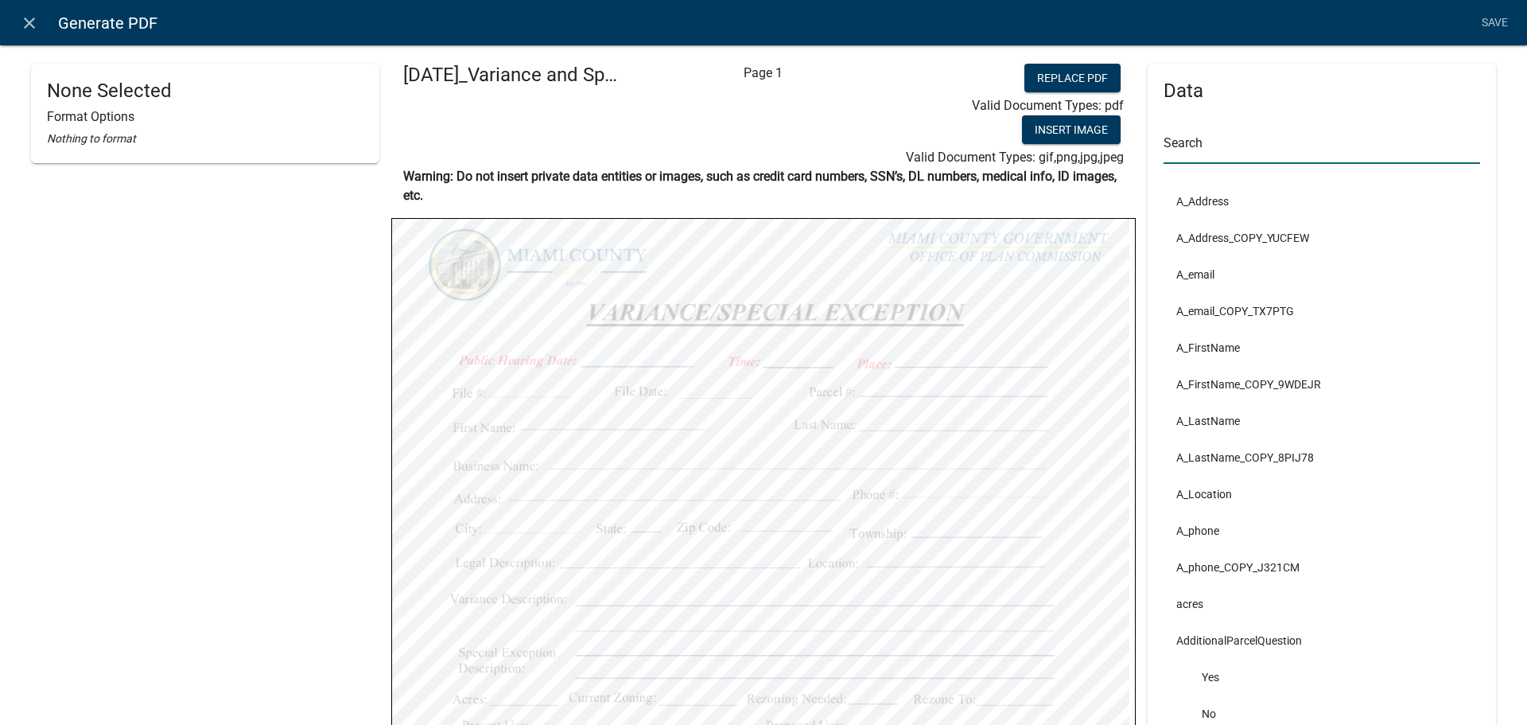
click at [1227, 164] on input "text" at bounding box center [1322, 147] width 317 height 33
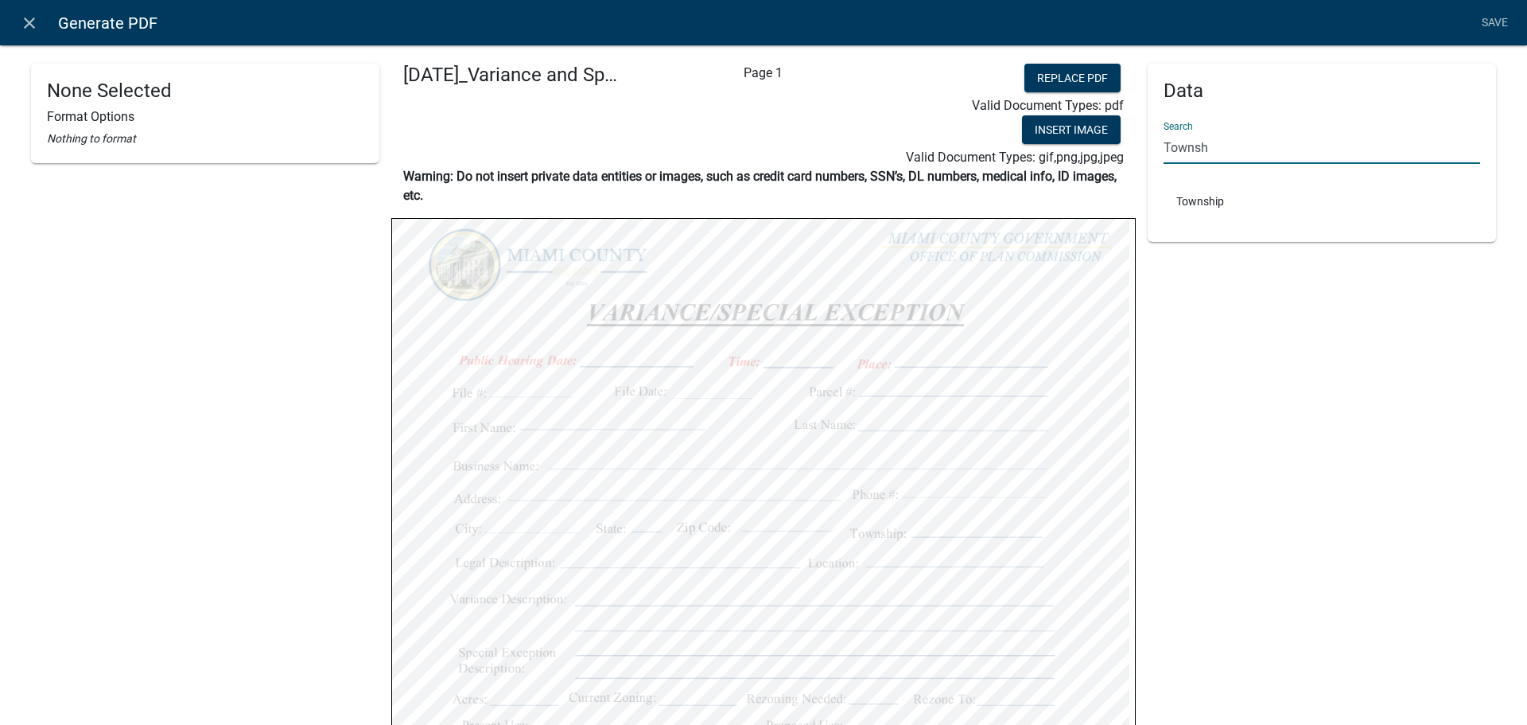
type input "Townsh"
select select
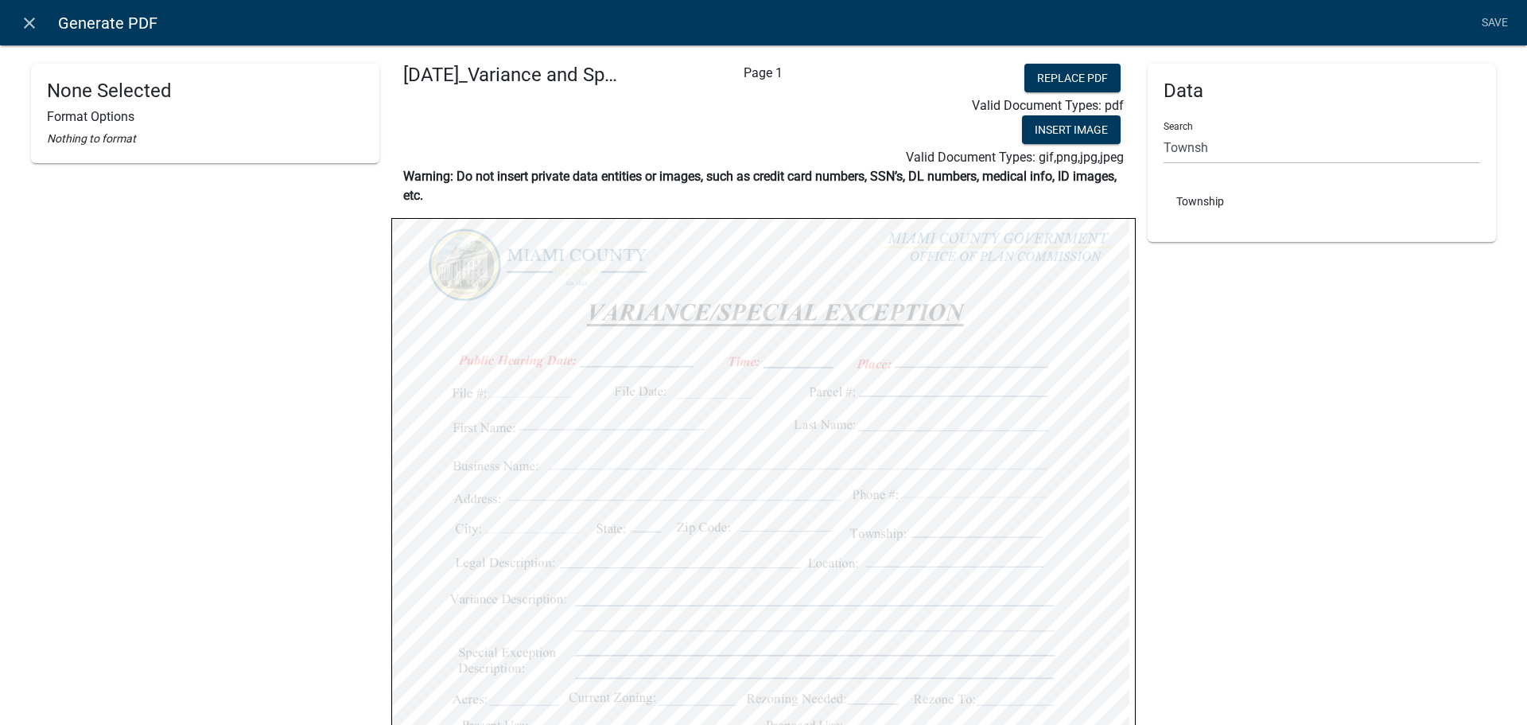
select select "bold"
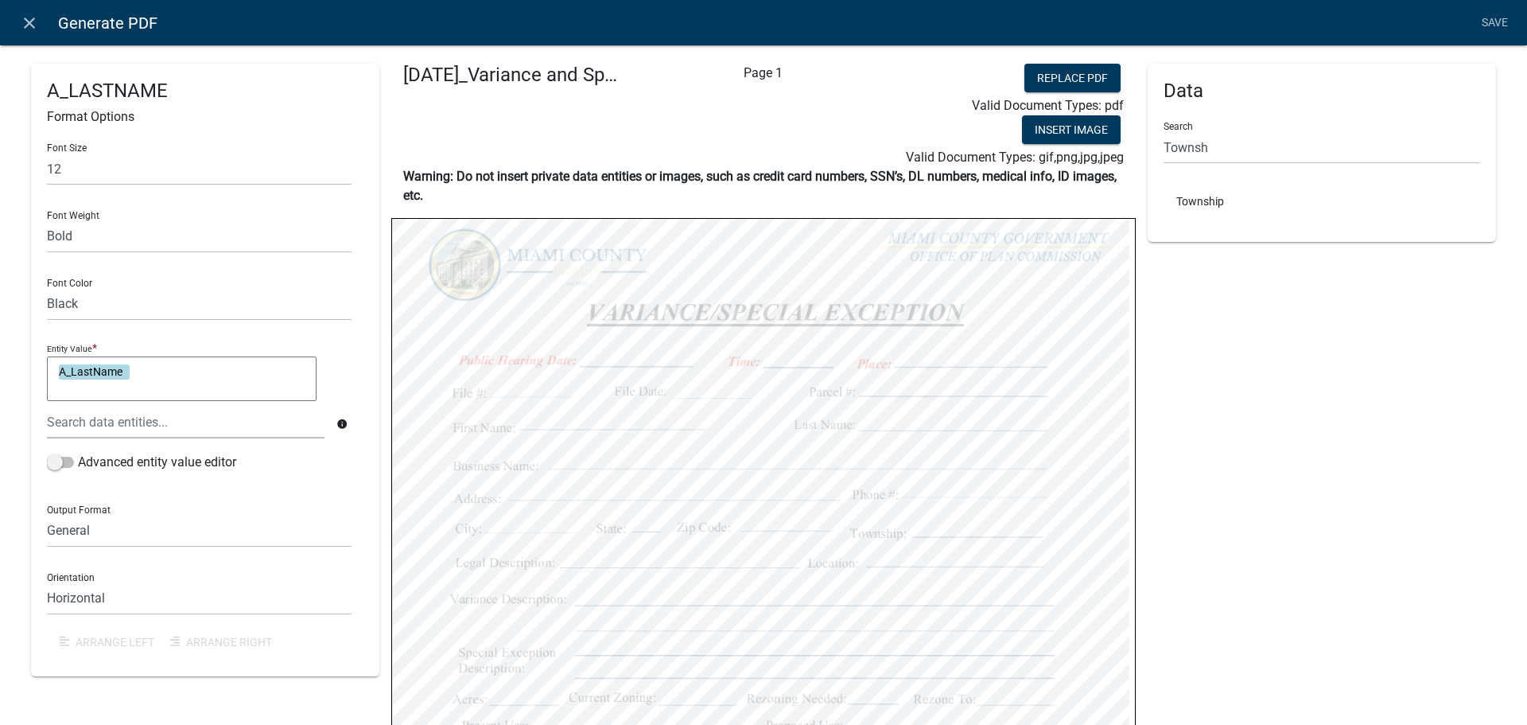
select select "bold"
click at [70, 321] on select "Black Red" at bounding box center [199, 304] width 305 height 33
select select "255,0,0"
click at [49, 317] on select "Black Red" at bounding box center [199, 304] width 305 height 33
click at [81, 184] on input "12" at bounding box center [199, 169] width 305 height 33
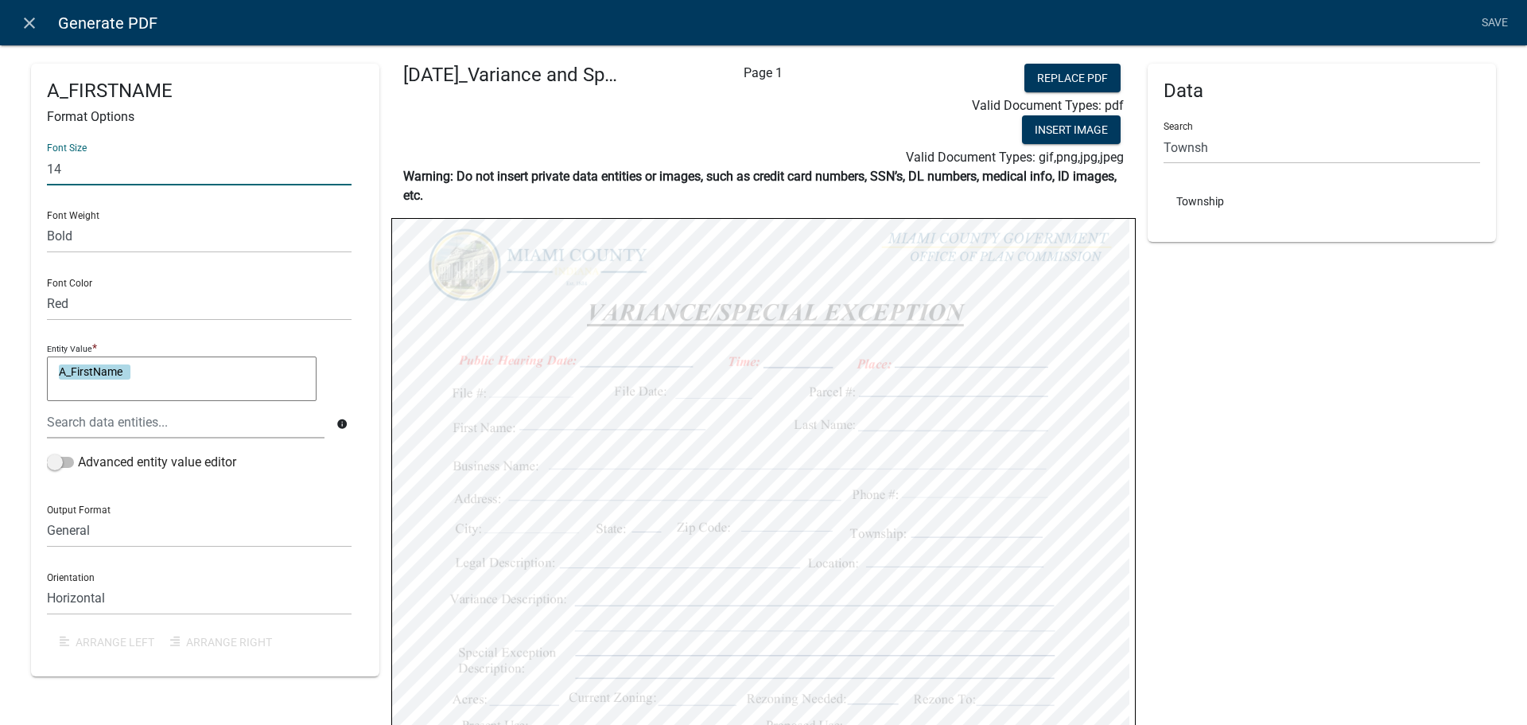
type input "14"
click at [116, 220] on div "Font Weight Normal Bold" at bounding box center [199, 225] width 305 height 55
select select "bold"
drag, startPoint x: 95, startPoint y: 186, endPoint x: 58, endPoint y: 185, distance: 37.4
click at [58, 185] on input "12" at bounding box center [199, 169] width 305 height 33
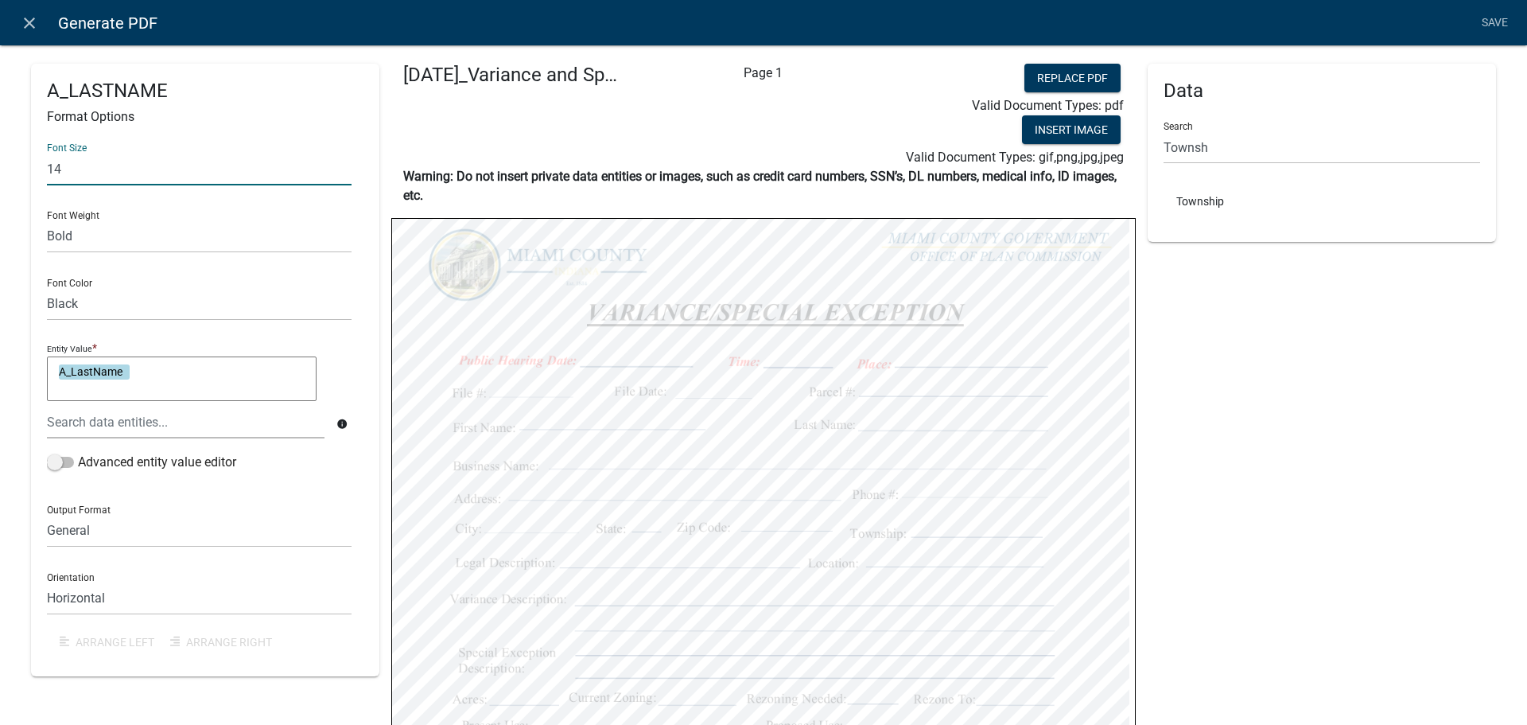
type input "14"
click at [97, 214] on div "Font Size 14 Font Weight Normal Bold Font Color Black Red Entity Value * A_Last…" at bounding box center [205, 395] width 317 height 530
click at [93, 321] on select "Black Red" at bounding box center [199, 304] width 305 height 33
select select "255,0,0"
click at [49, 317] on select "Black Red" at bounding box center [199, 304] width 305 height 33
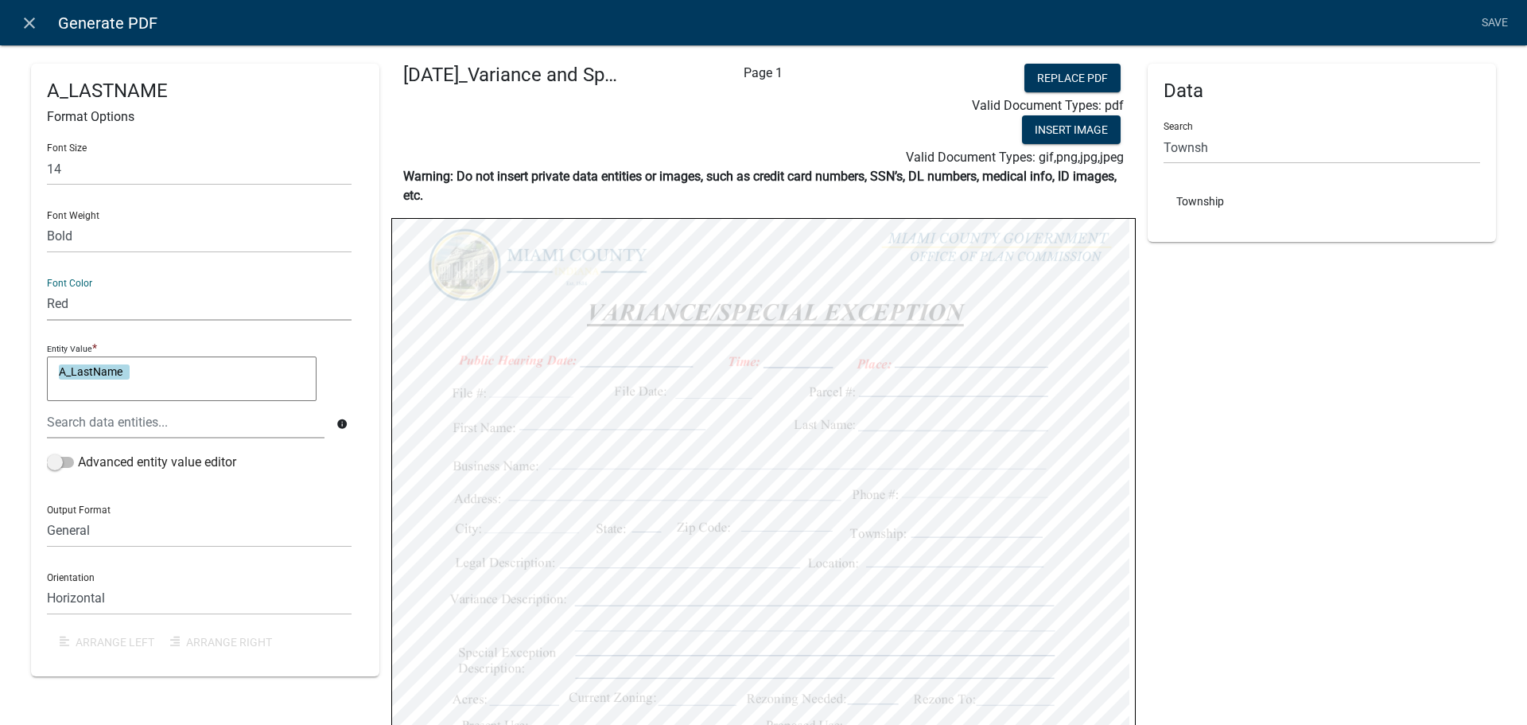
click at [70, 208] on div "Font Size 14 Font Weight Normal Bold Font Color Black Red Entity Value * A_Last…" at bounding box center [205, 395] width 317 height 530
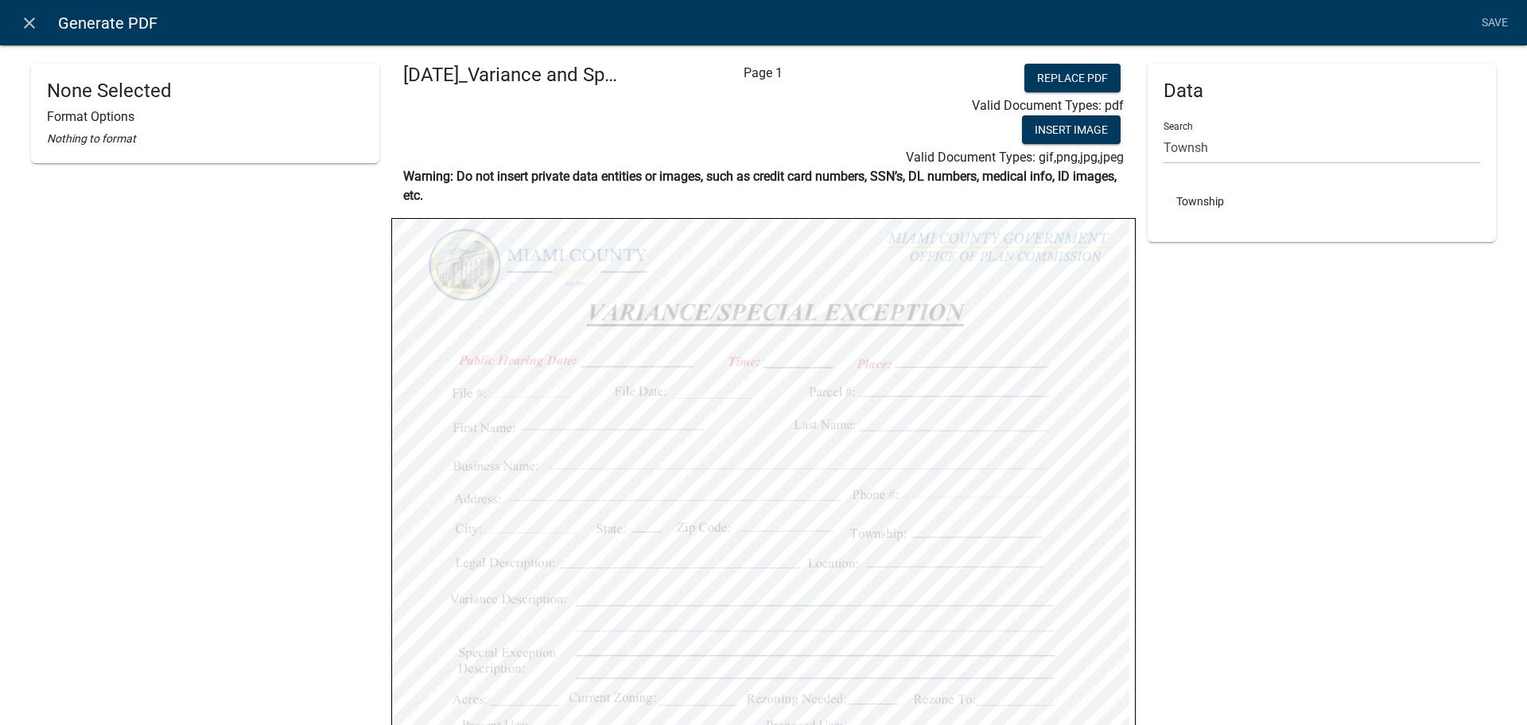
select select "bold"
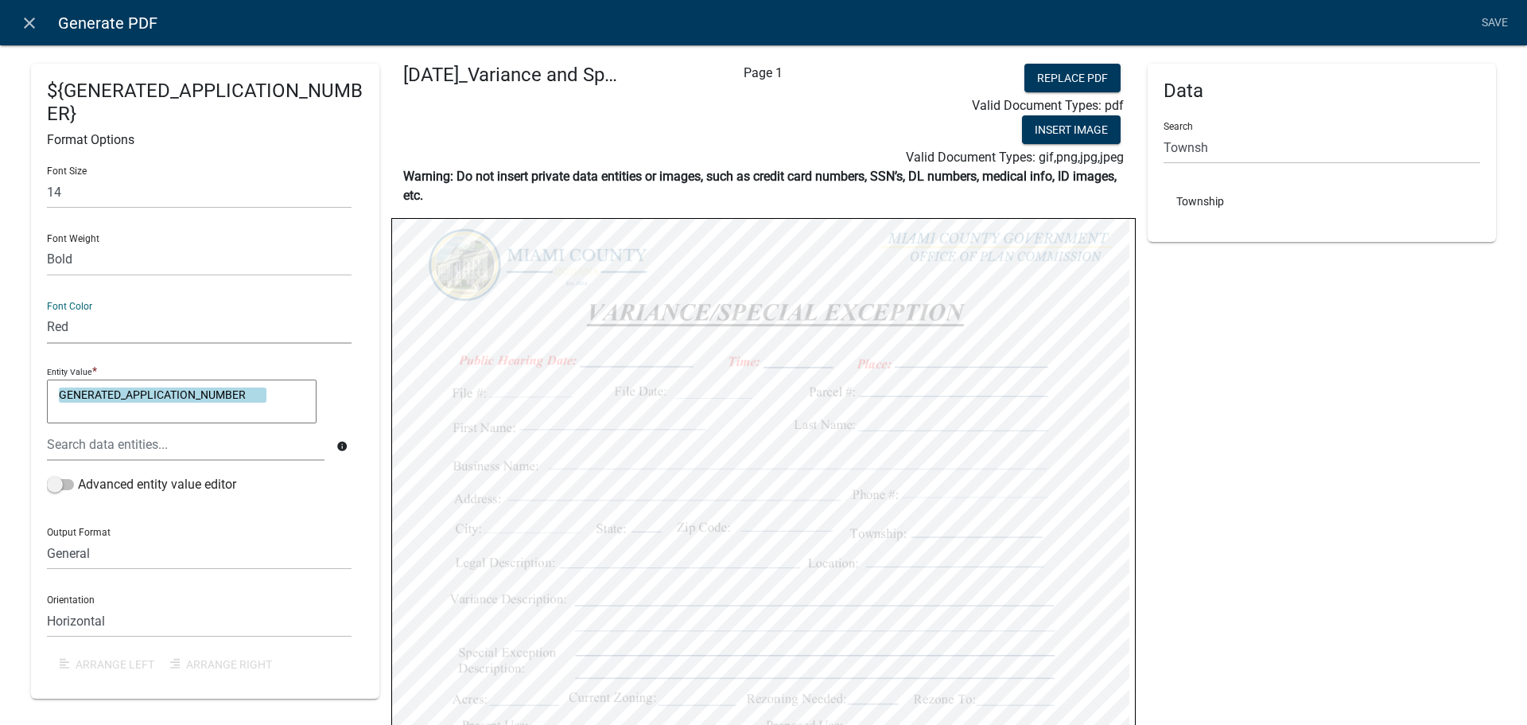
click at [119, 344] on select "Black Red" at bounding box center [199, 327] width 305 height 33
select select "0,0,0"
click at [49, 344] on select "Black Red" at bounding box center [199, 327] width 305 height 33
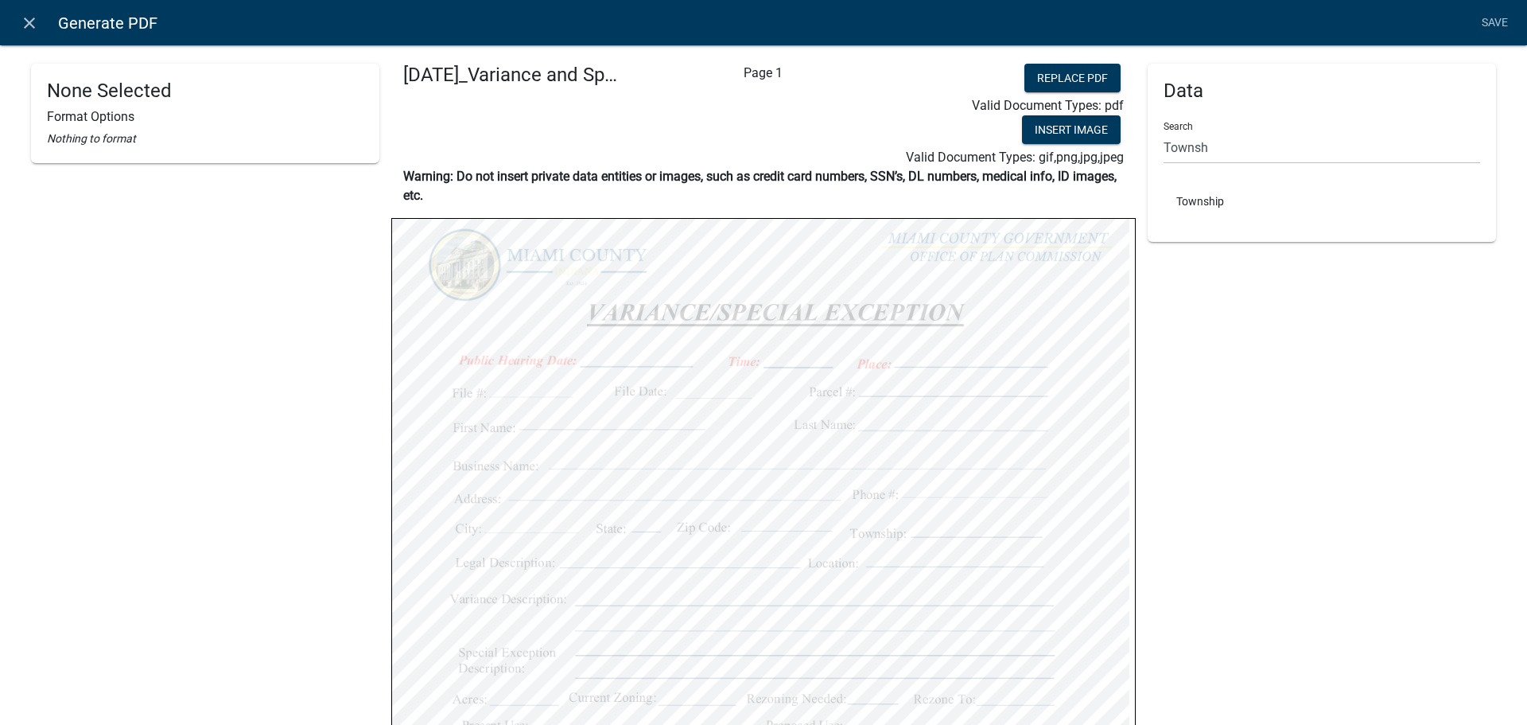
select select "bold"
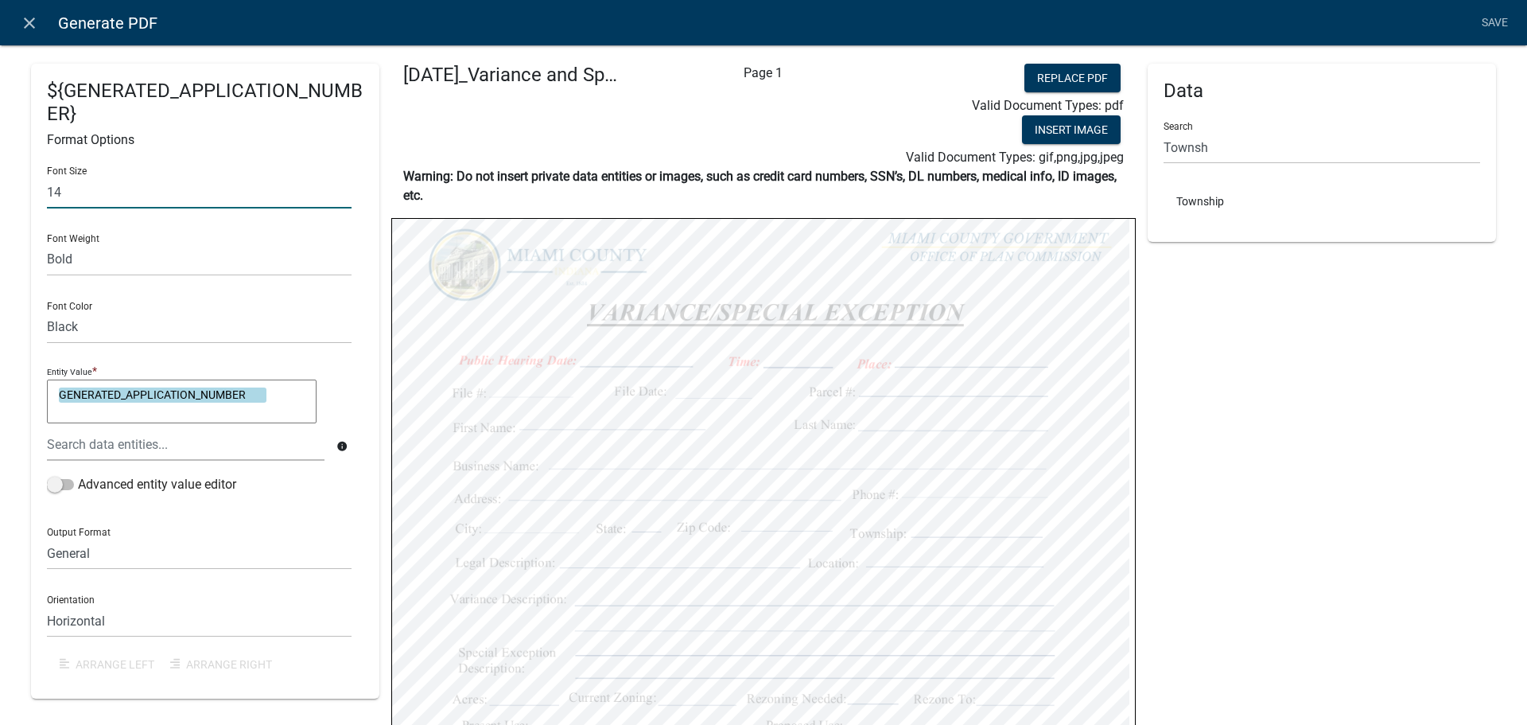
click at [1, 202] on div "${GENERATED_APPLICATION_NUMBER} Format Options Font Size 14 Font Weight Normal …" at bounding box center [763, 627] width 1527 height 1216
type input "14"
click at [64, 239] on div "Font Size 14 Font Weight Normal Bold Font Color Black Red Entity Value * GENERA…" at bounding box center [205, 419] width 317 height 530
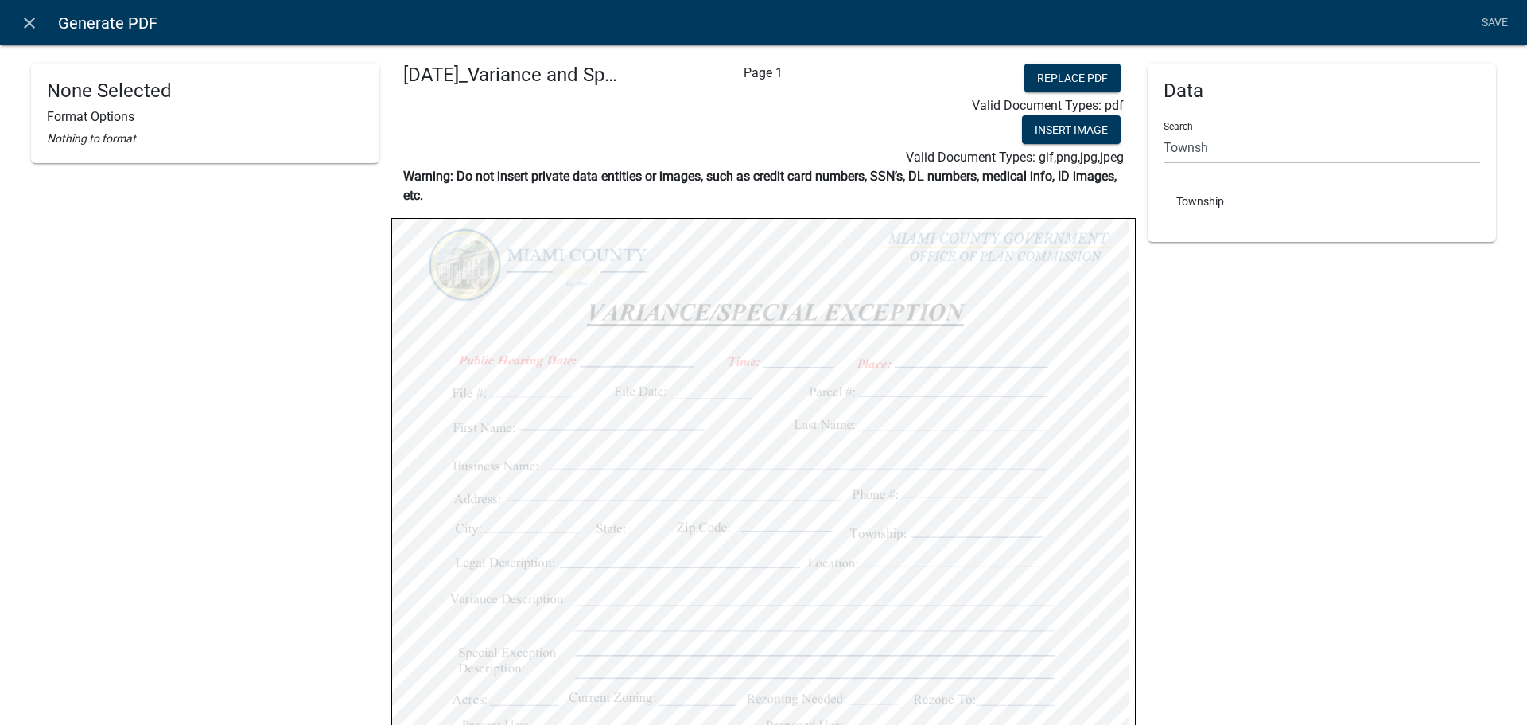
select select "bold"
click at [1495, 18] on link "Save" at bounding box center [1495, 23] width 40 height 30
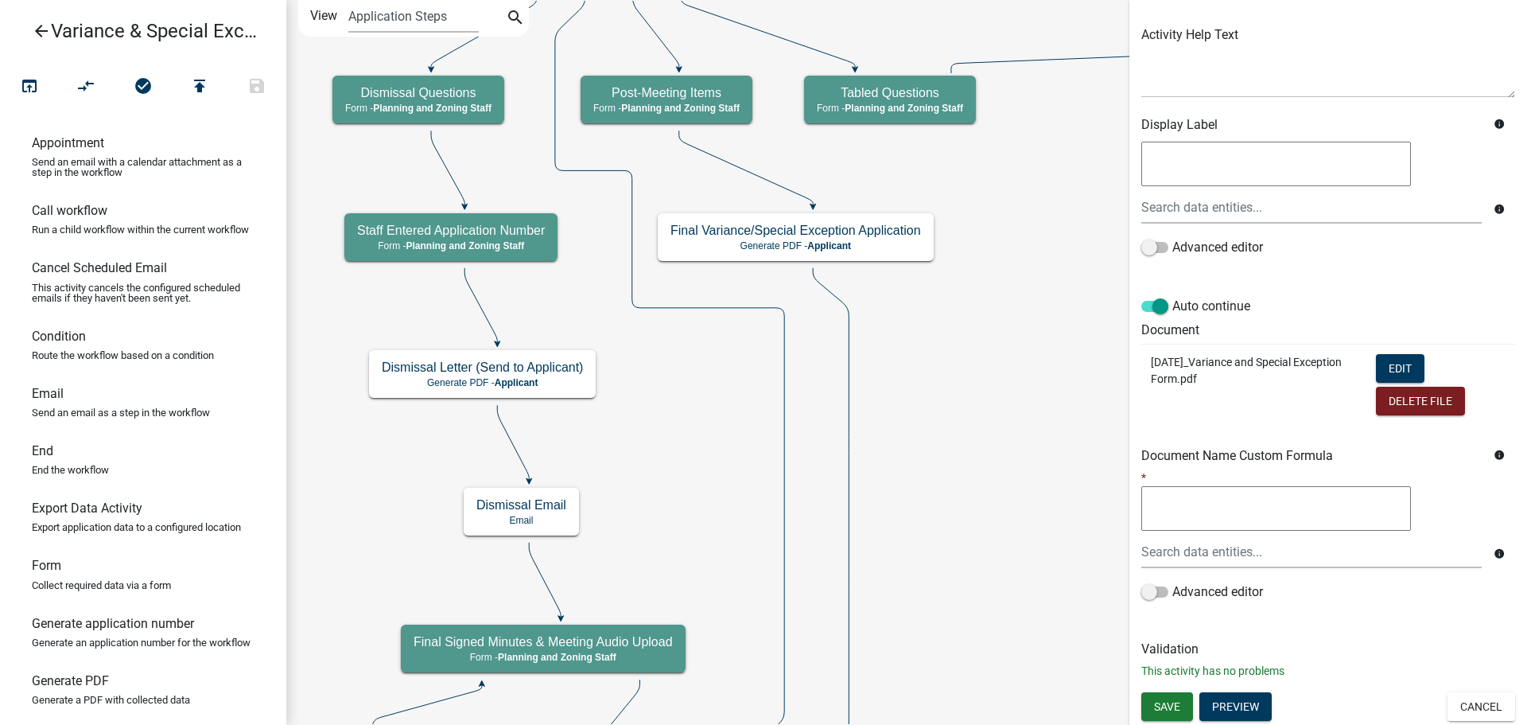
scroll to position [286, 0]
click at [1181, 699] on span "Save" at bounding box center [1167, 705] width 26 height 13
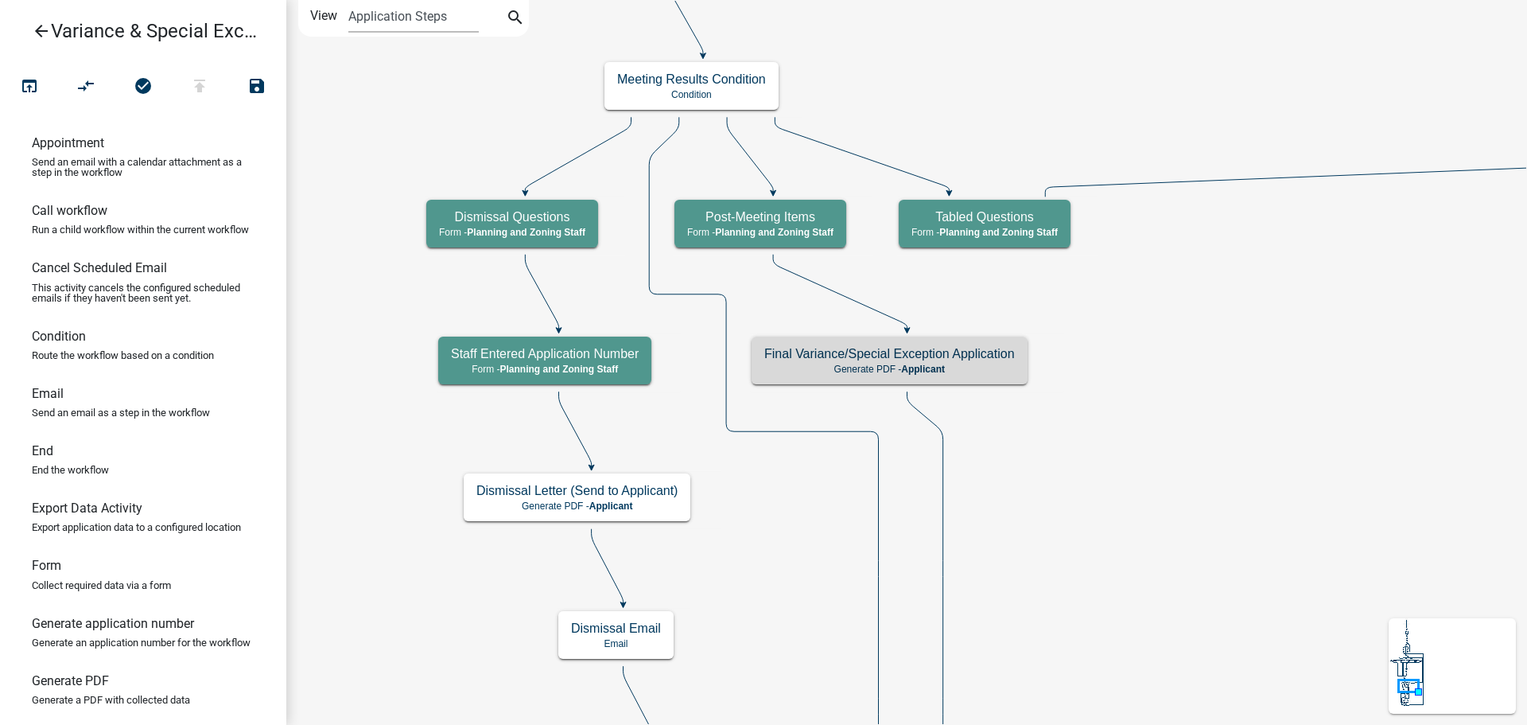
scroll to position [0, 0]
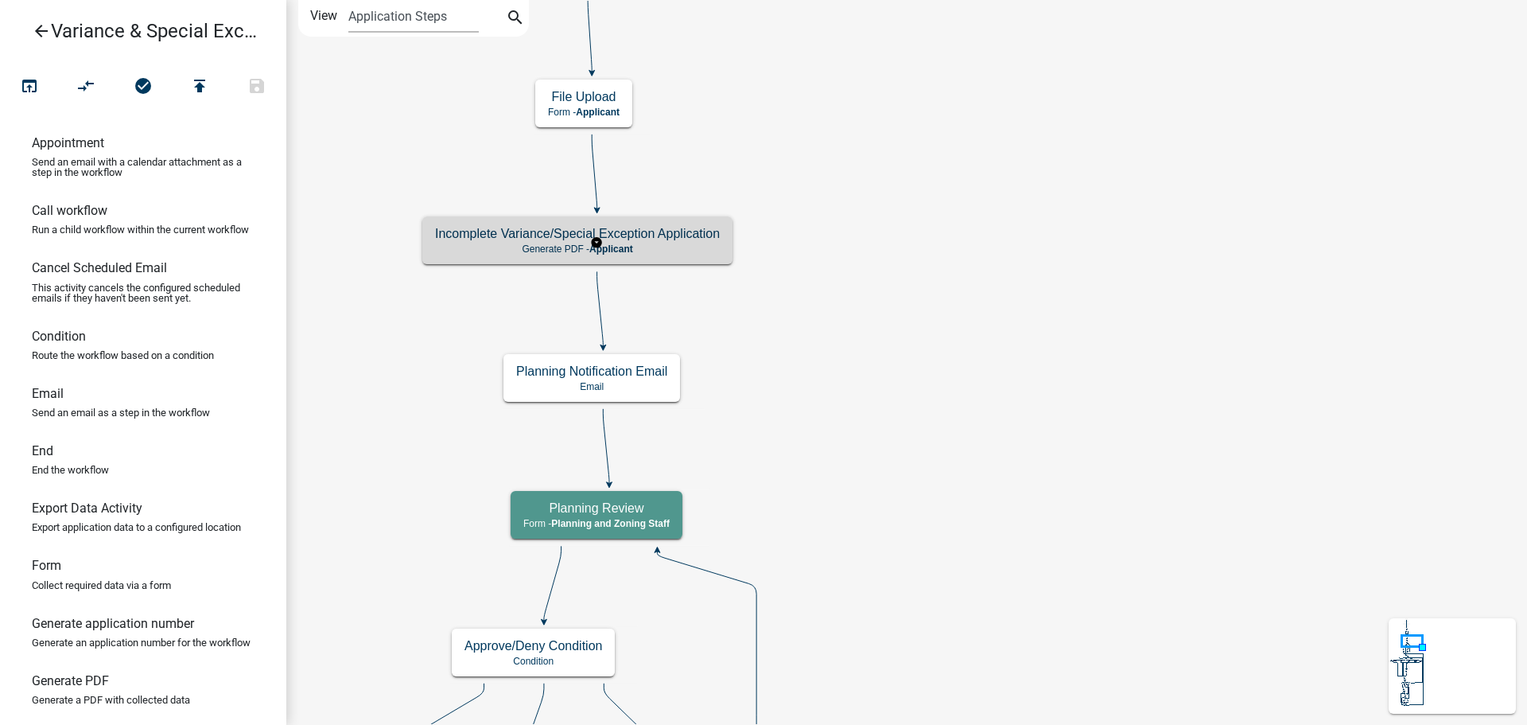
click at [652, 239] on h5 "Incomplete Variance/Special Exception Application" at bounding box center [577, 233] width 285 height 15
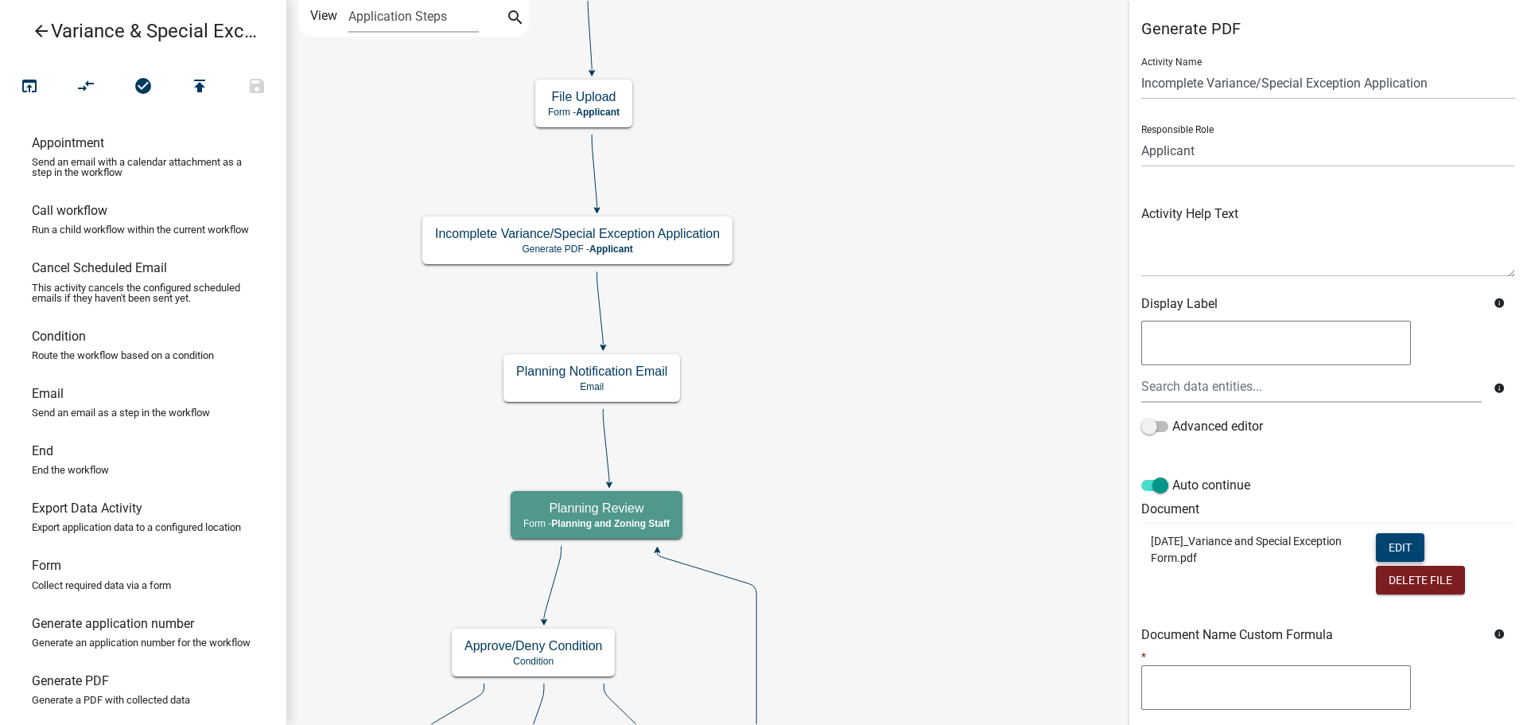
click at [1380, 562] on button "Edit" at bounding box center [1400, 547] width 49 height 29
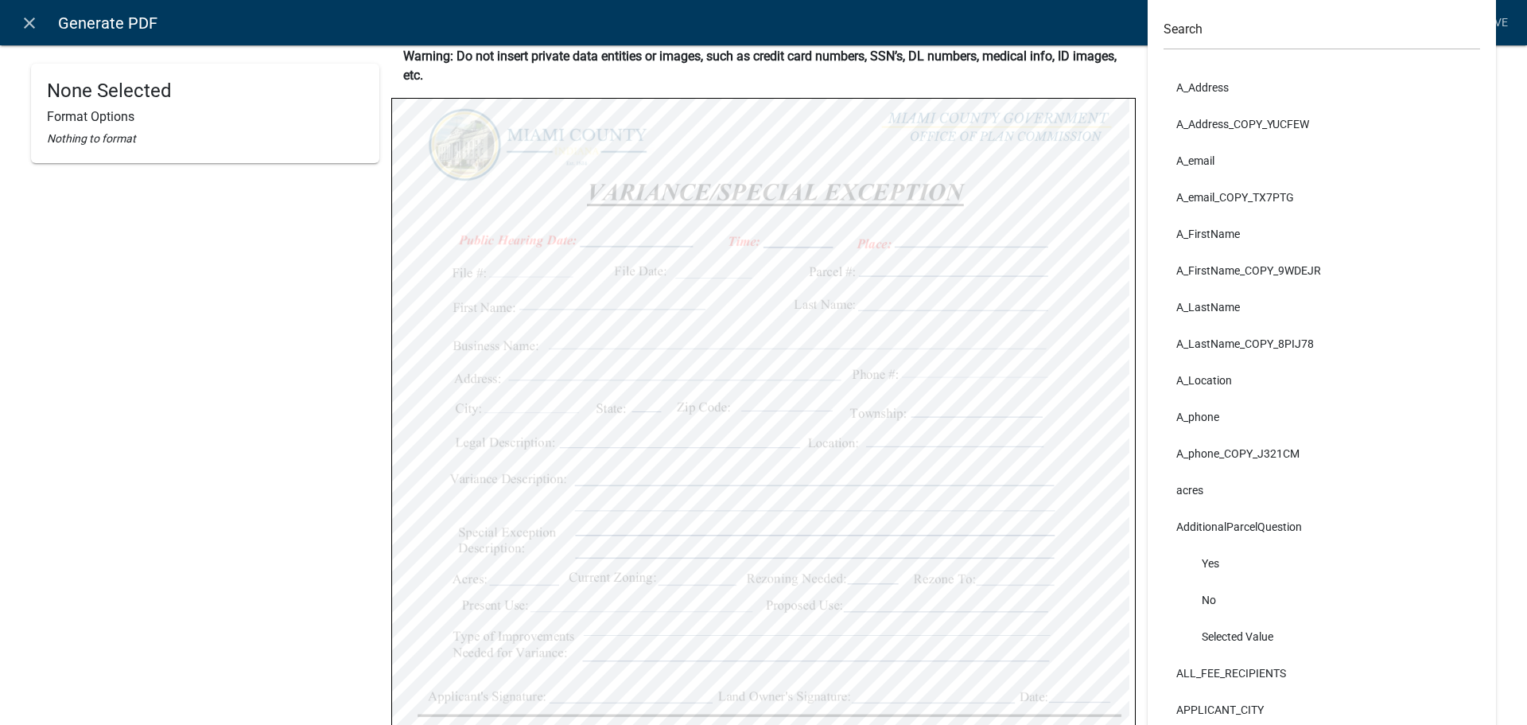
scroll to position [159, 0]
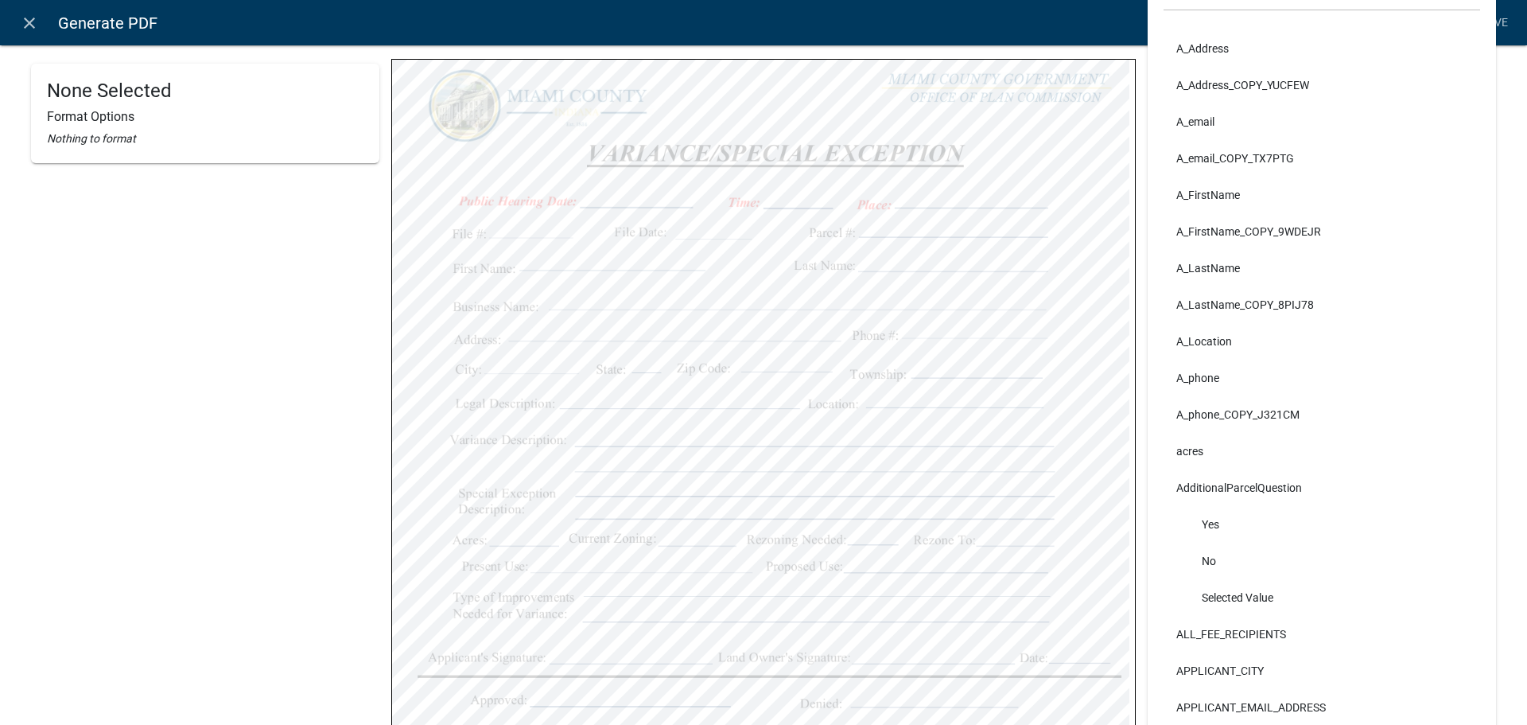
select select
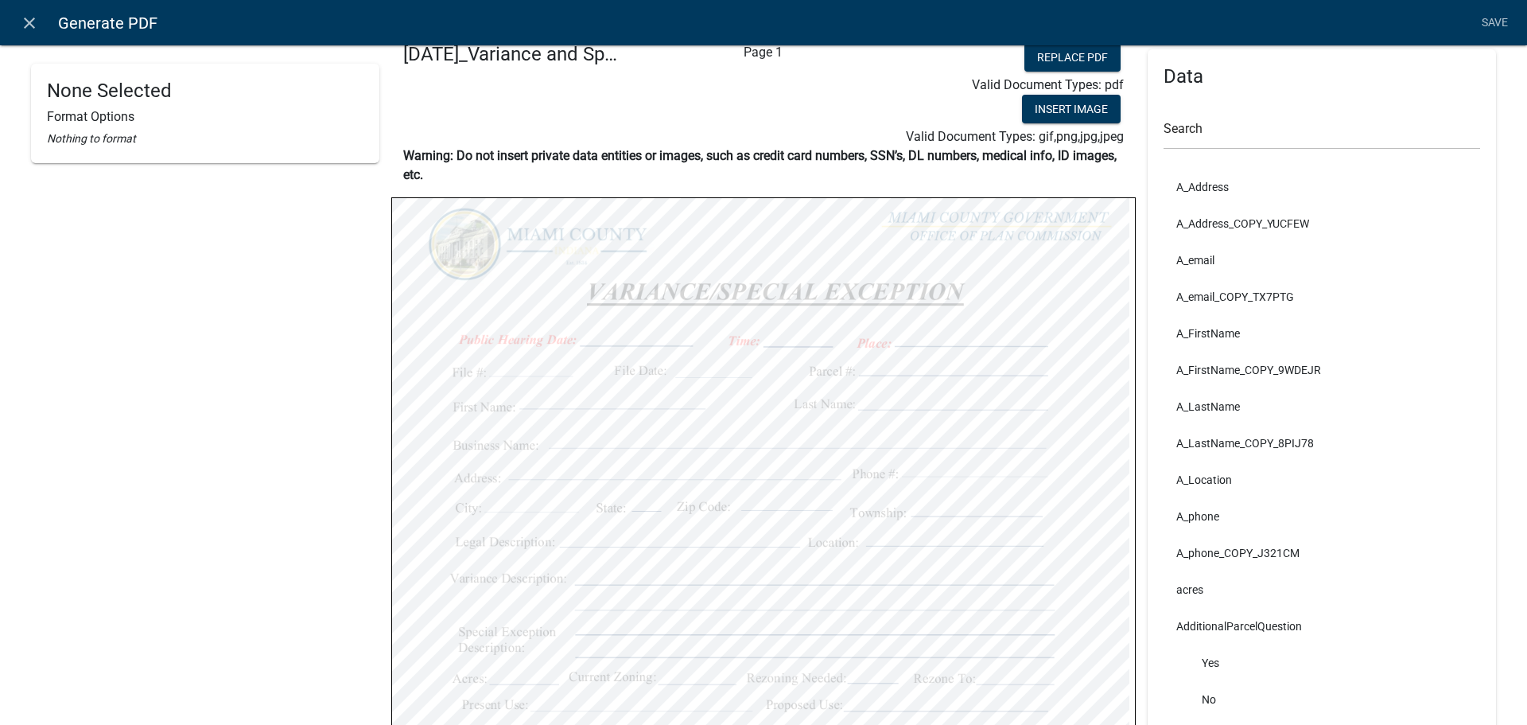
scroll to position [0, 0]
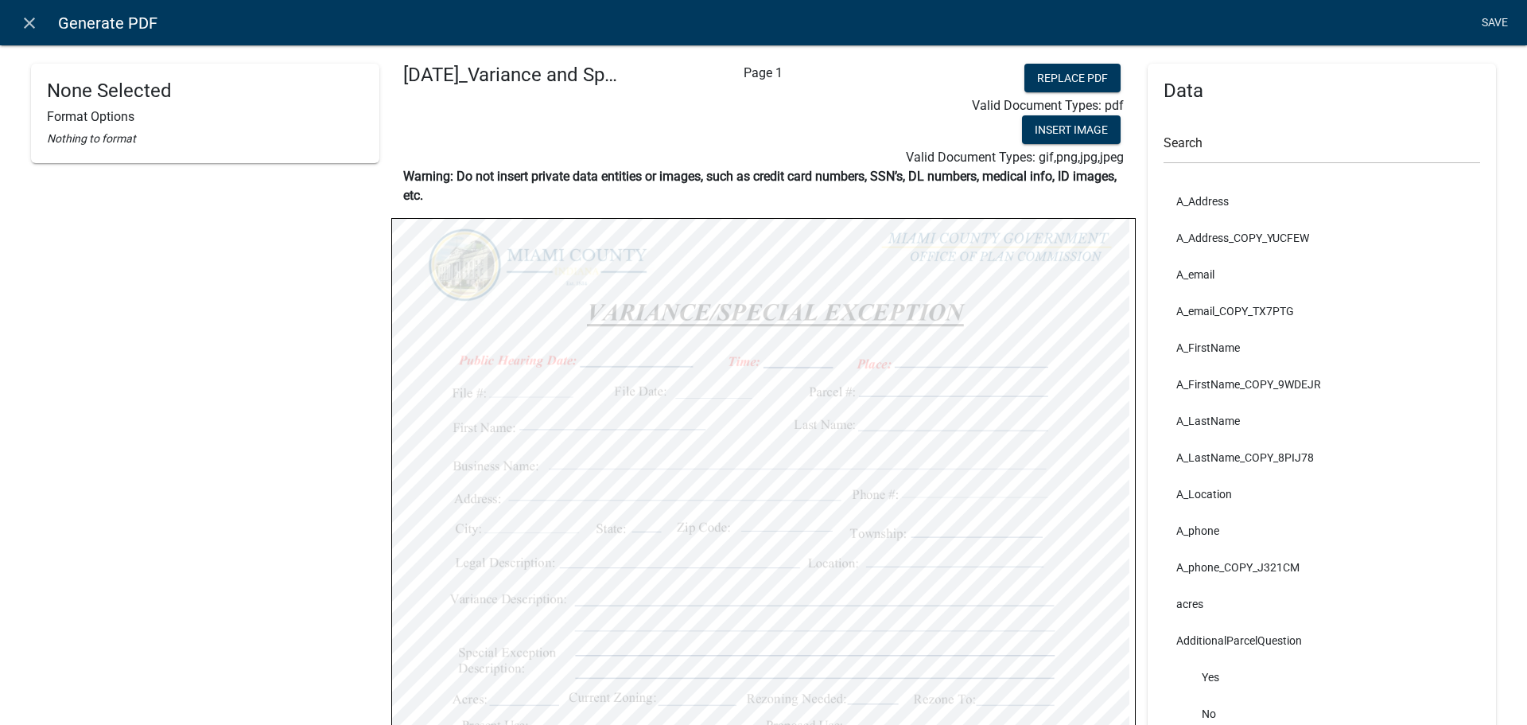
click at [1475, 25] on link "Save" at bounding box center [1495, 23] width 40 height 30
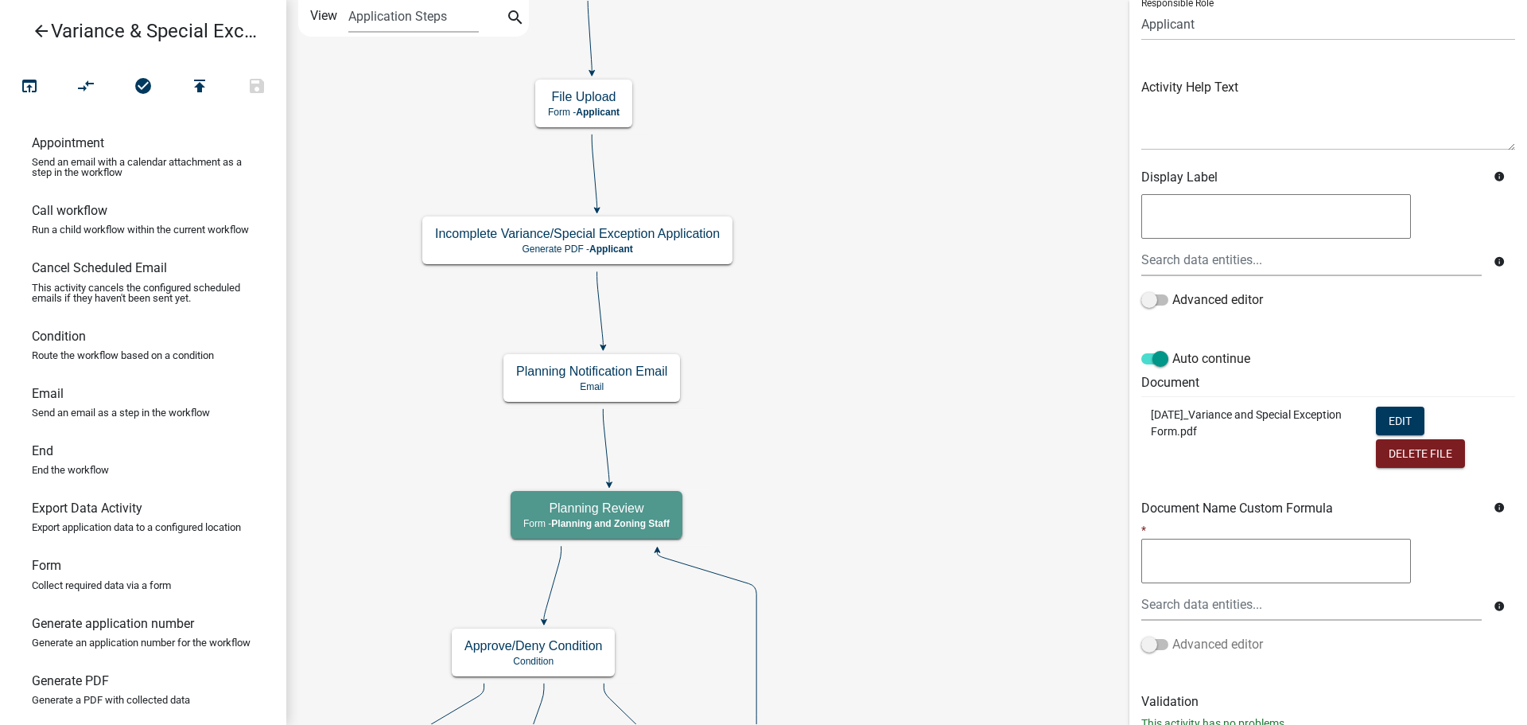
scroll to position [286, 0]
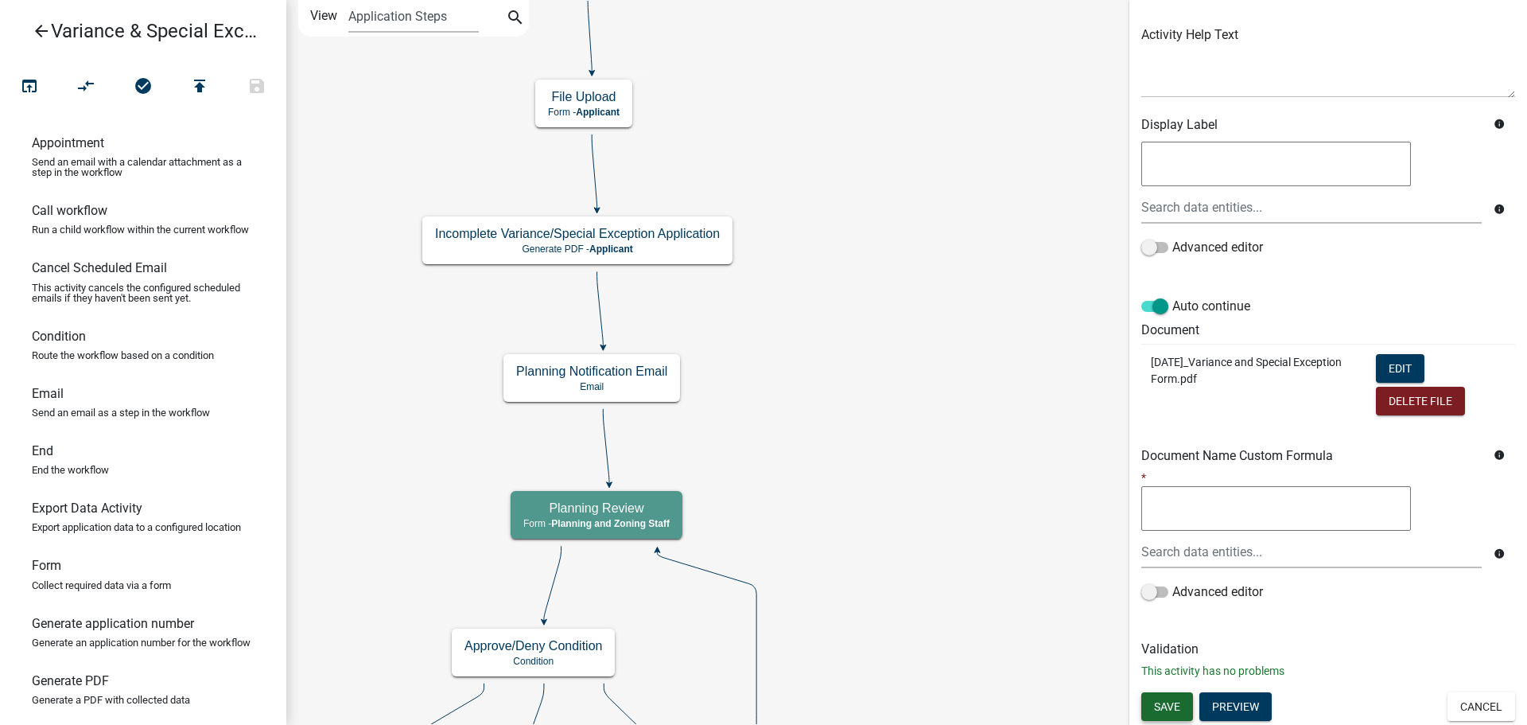
click at [1189, 717] on button "Save" at bounding box center [1168, 706] width 52 height 29
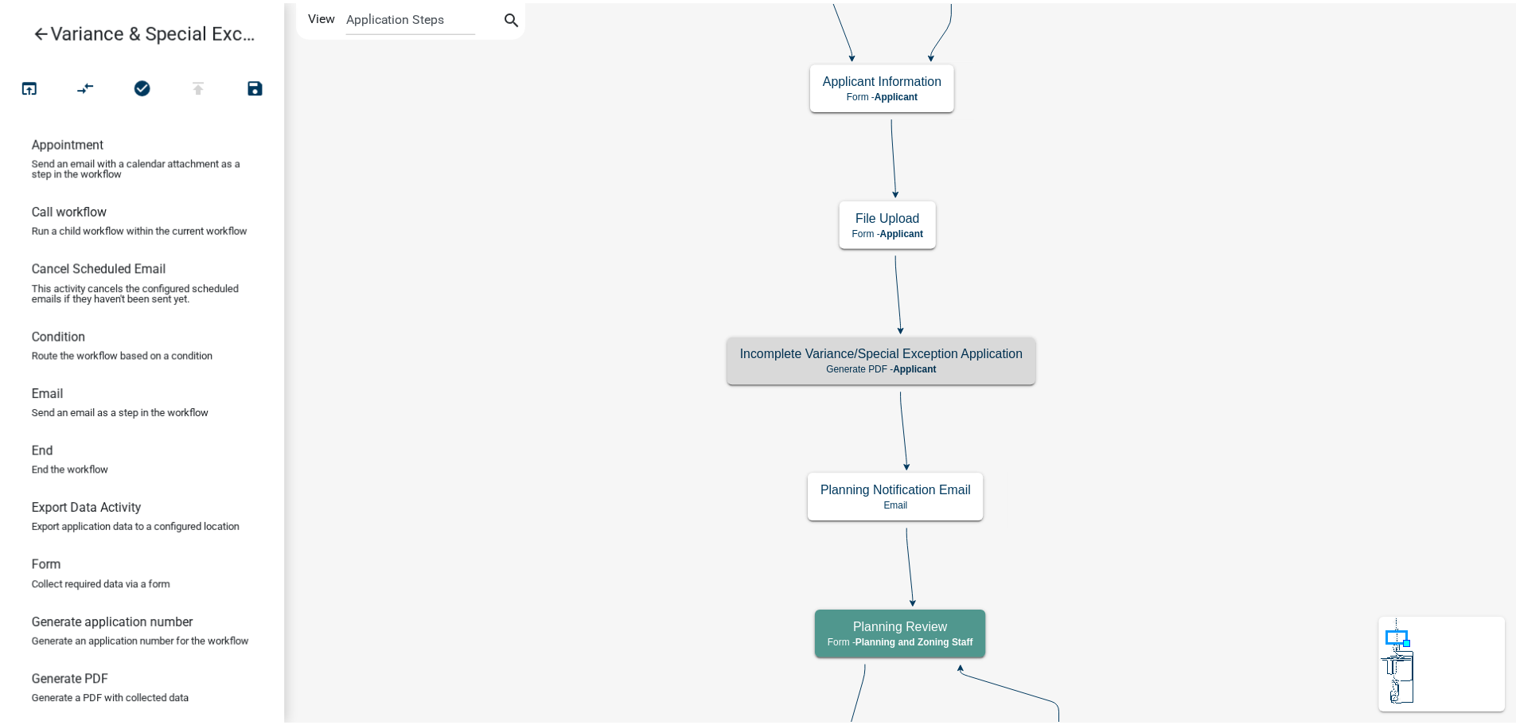
scroll to position [0, 0]
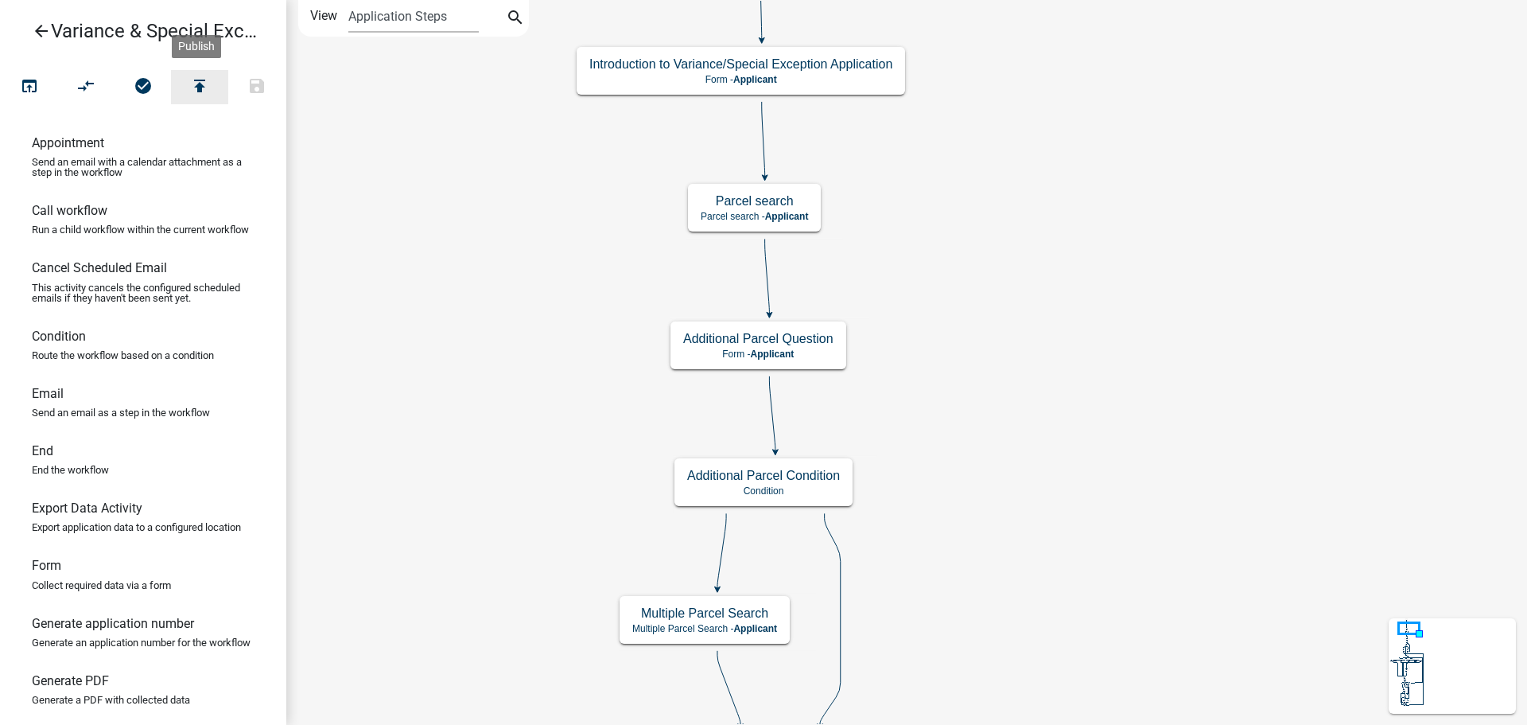
click at [189, 89] on button "publish" at bounding box center [199, 87] width 57 height 34
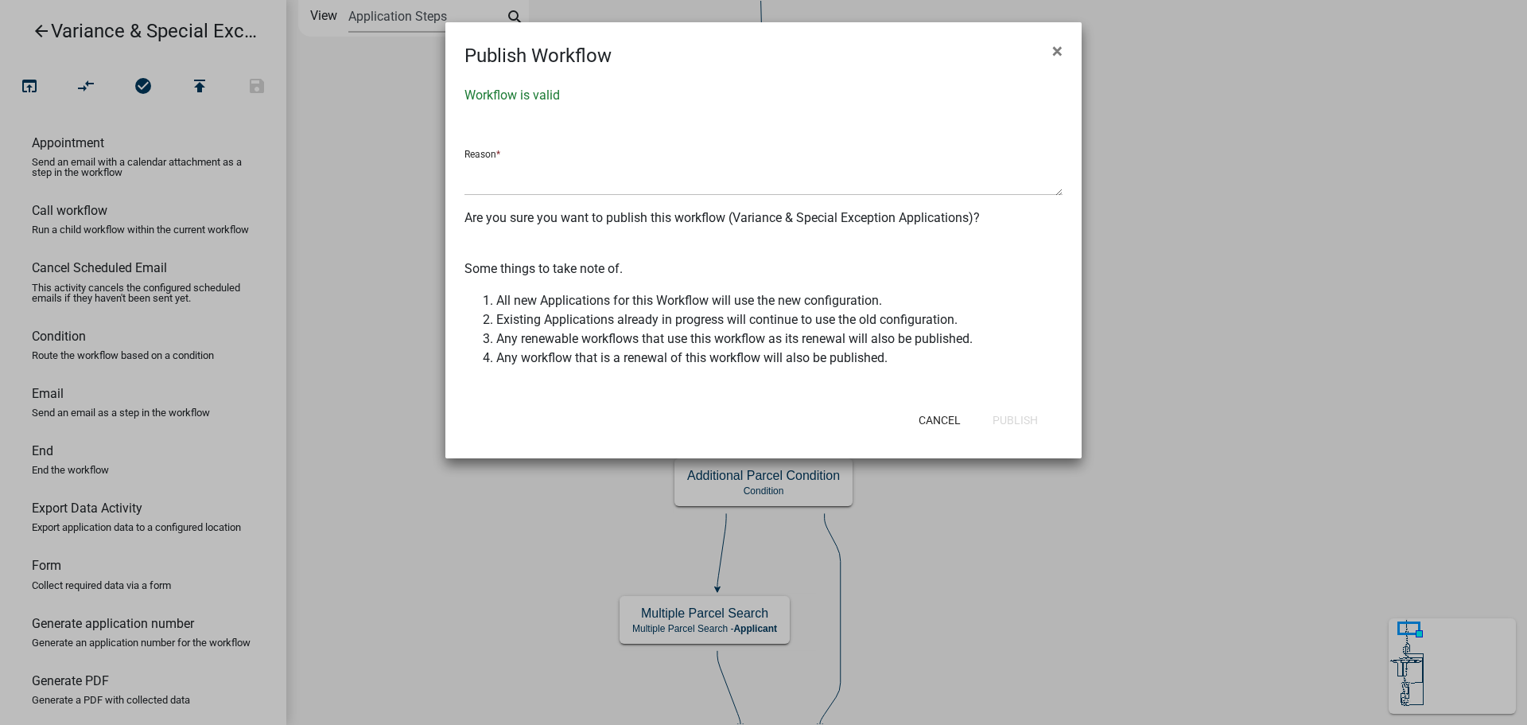
click at [574, 165] on div "Reason *" at bounding box center [764, 166] width 598 height 59
click at [592, 194] on textarea at bounding box center [764, 177] width 598 height 37
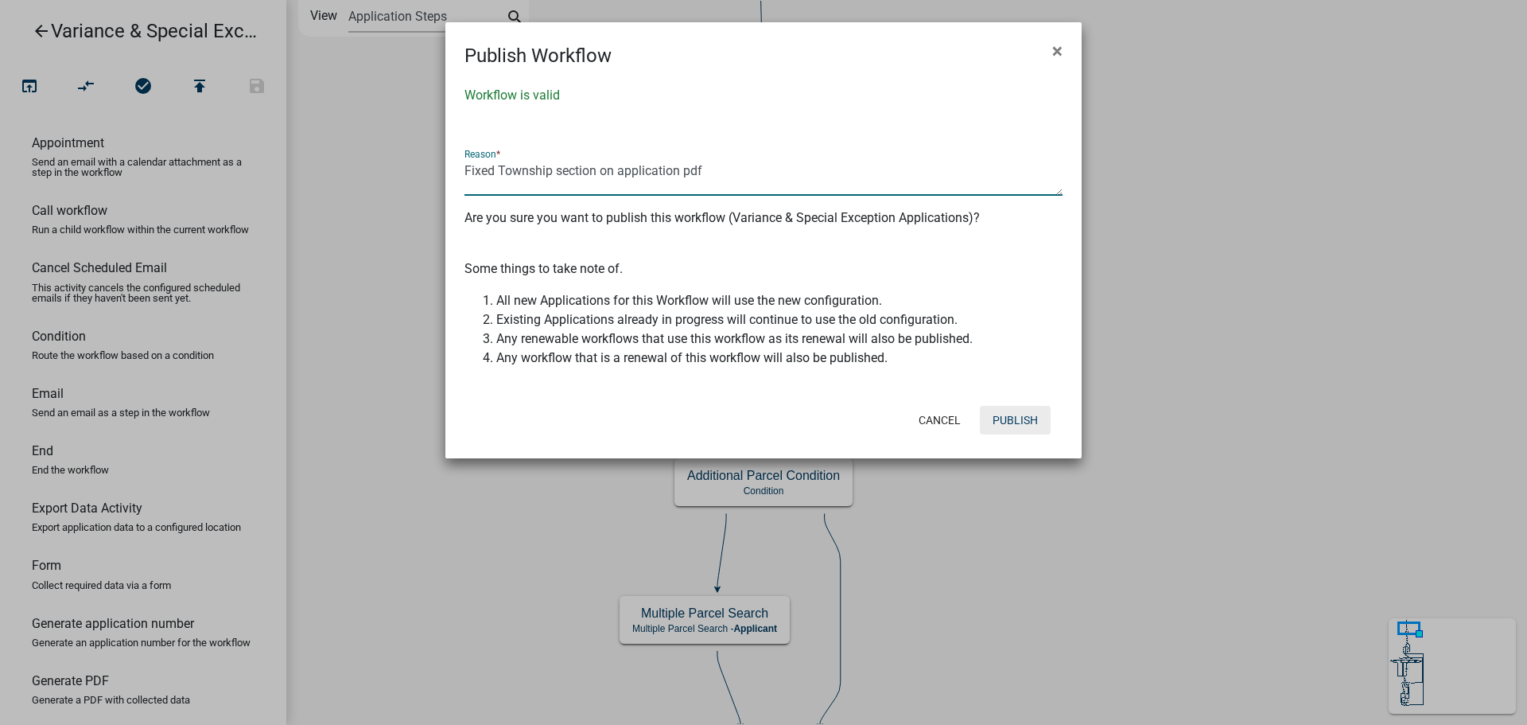
type textarea "Fixed Township section on application pdf"
click at [995, 434] on button "Publish" at bounding box center [1015, 420] width 71 height 29
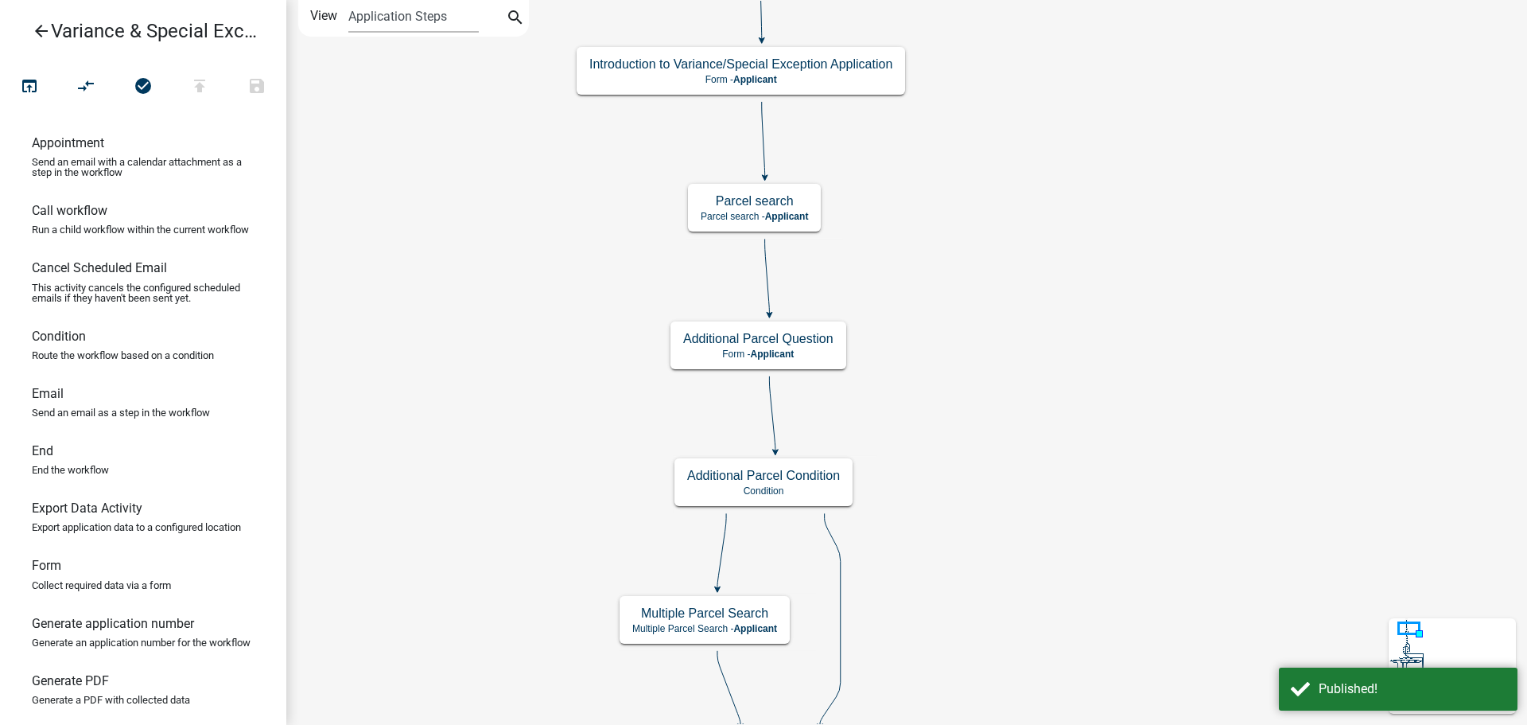
click at [41, 39] on icon "arrow_back" at bounding box center [41, 32] width 19 height 22
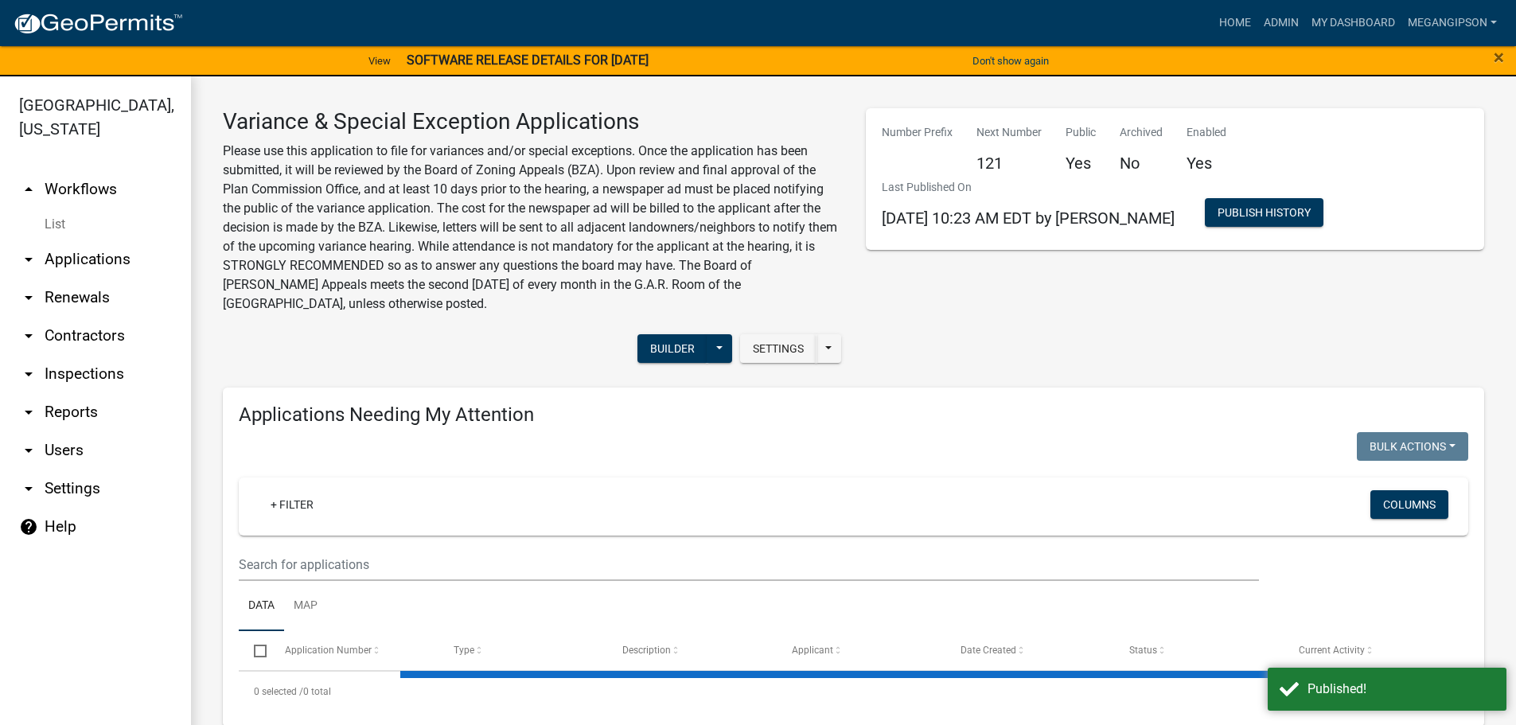
select select "3: 100"
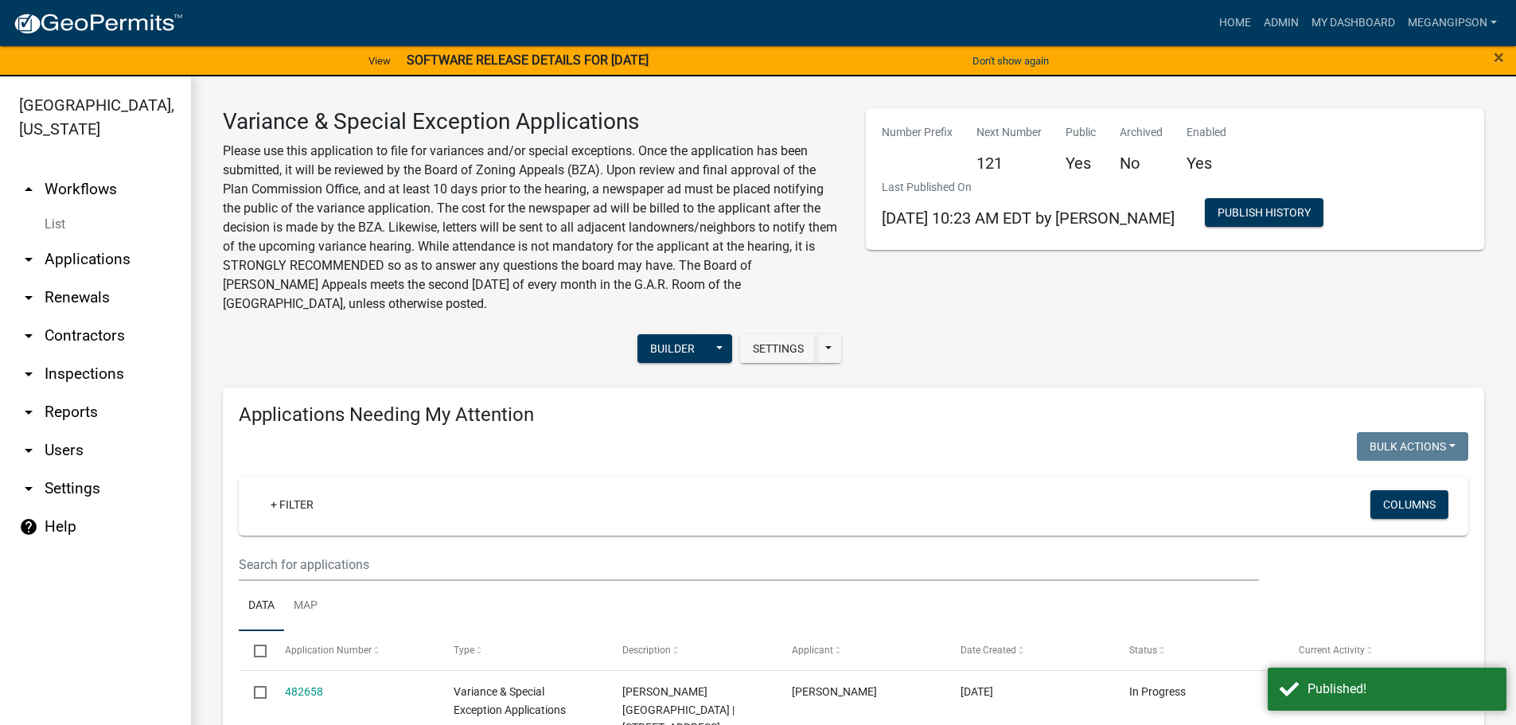
click at [104, 205] on link "arrow_drop_up Workflows" at bounding box center [95, 189] width 191 height 38
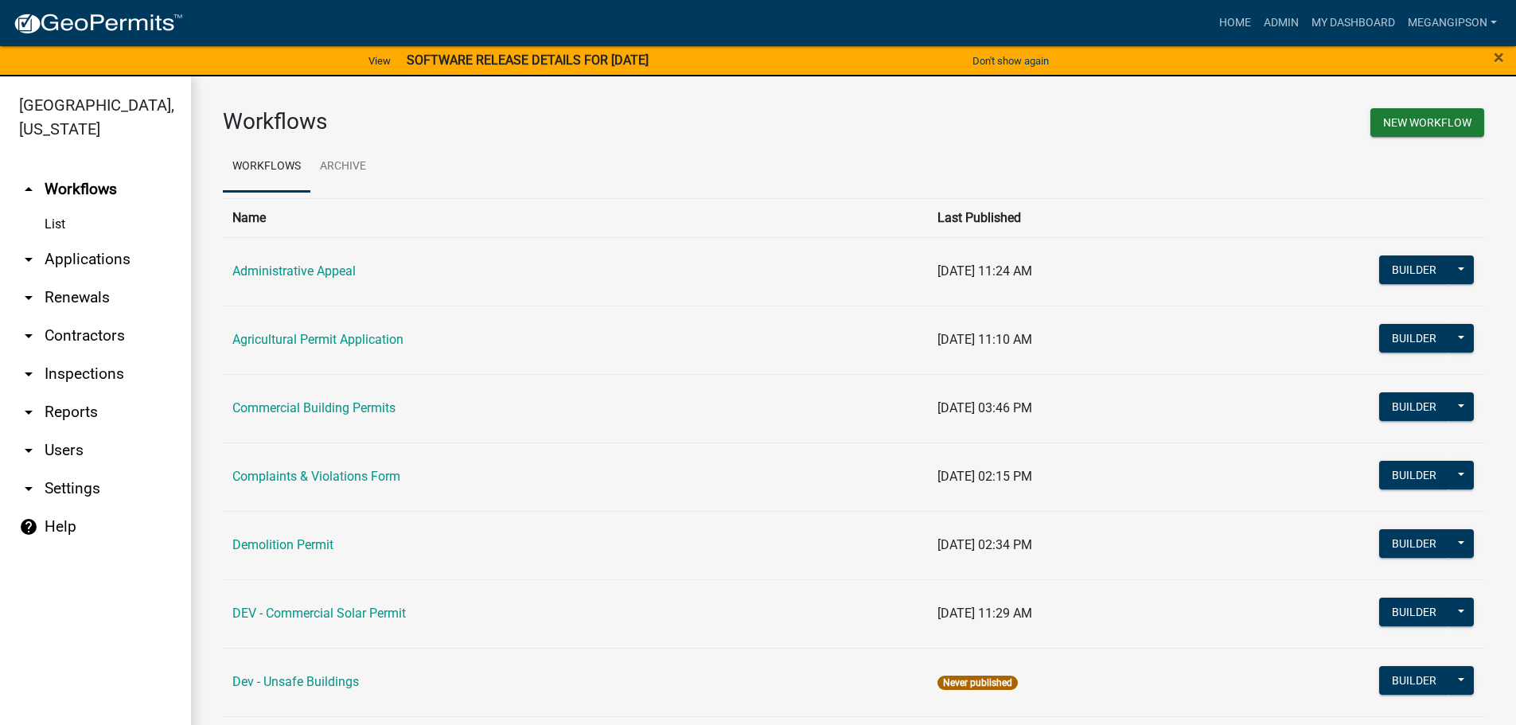
click at [891, 154] on ul "Workflows Archive" at bounding box center [853, 167] width 1261 height 50
click at [362, 60] on link "View" at bounding box center [379, 61] width 35 height 26
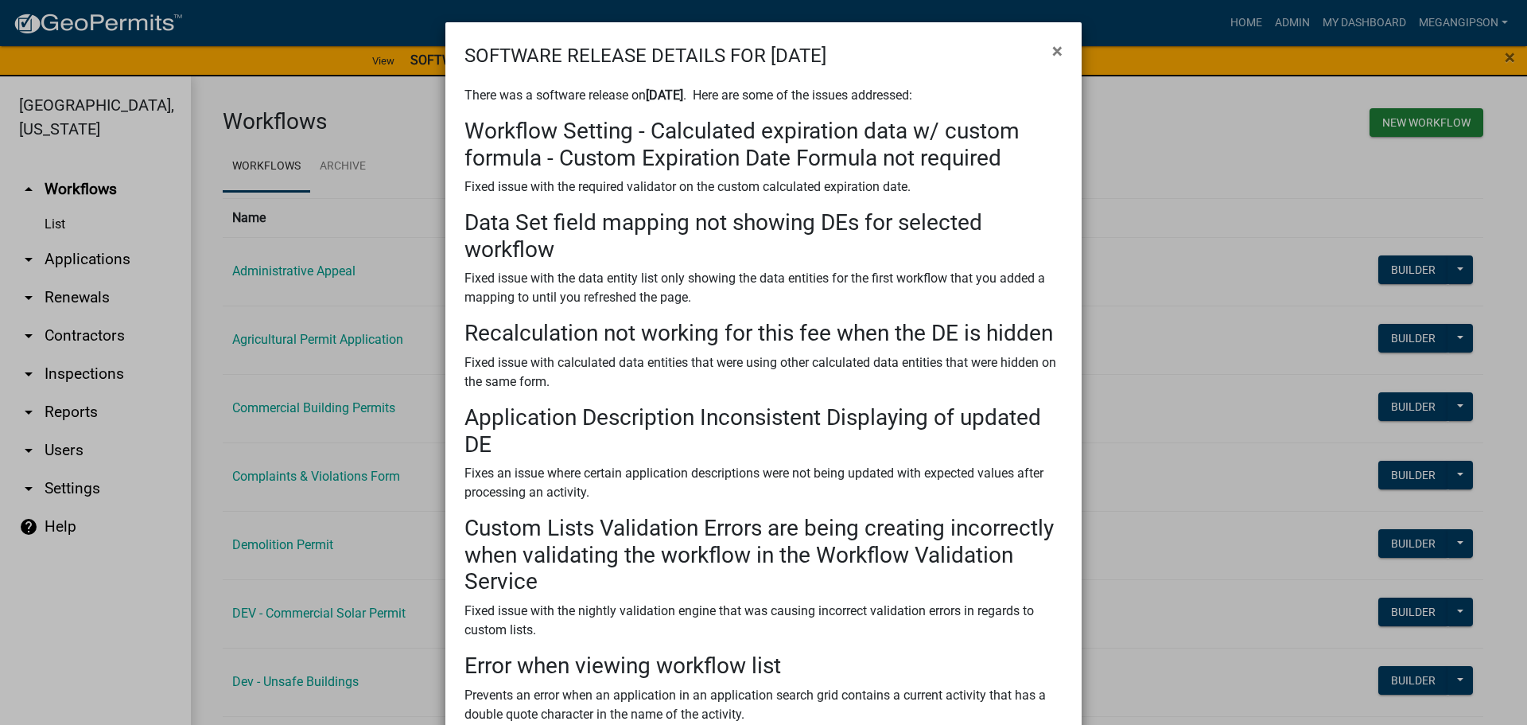
click at [1226, 99] on ngb-modal-window "SOFTWARE RELEASE DETAILS FOR 9/24/2025 × There was a software release on 9/24/2…" at bounding box center [763, 362] width 1527 height 725
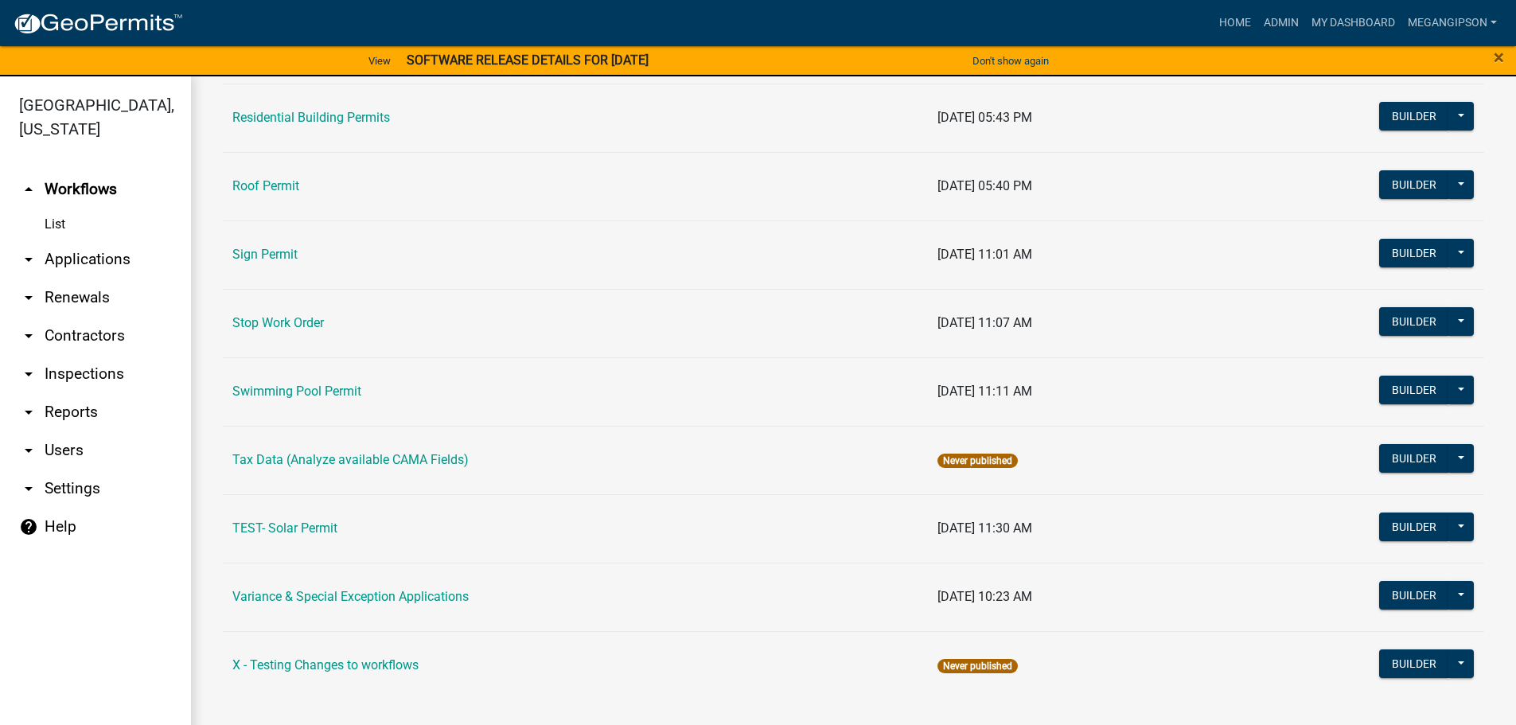
scroll to position [1352, 0]
drag, startPoint x: 351, startPoint y: 580, endPoint x: 341, endPoint y: 612, distance: 33.2
click at [351, 589] on link "Variance & Special Exception Applications" at bounding box center [350, 596] width 236 height 15
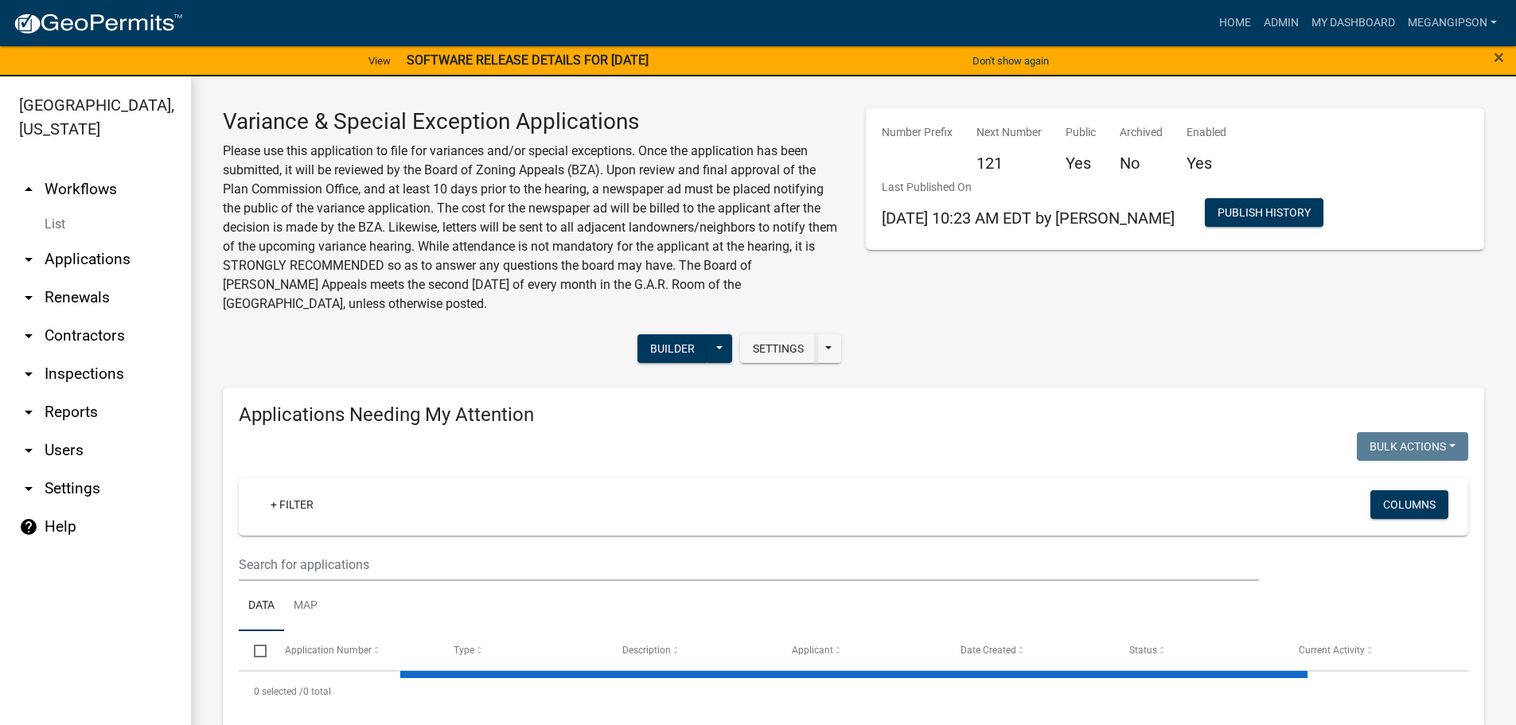
select select "3: 100"
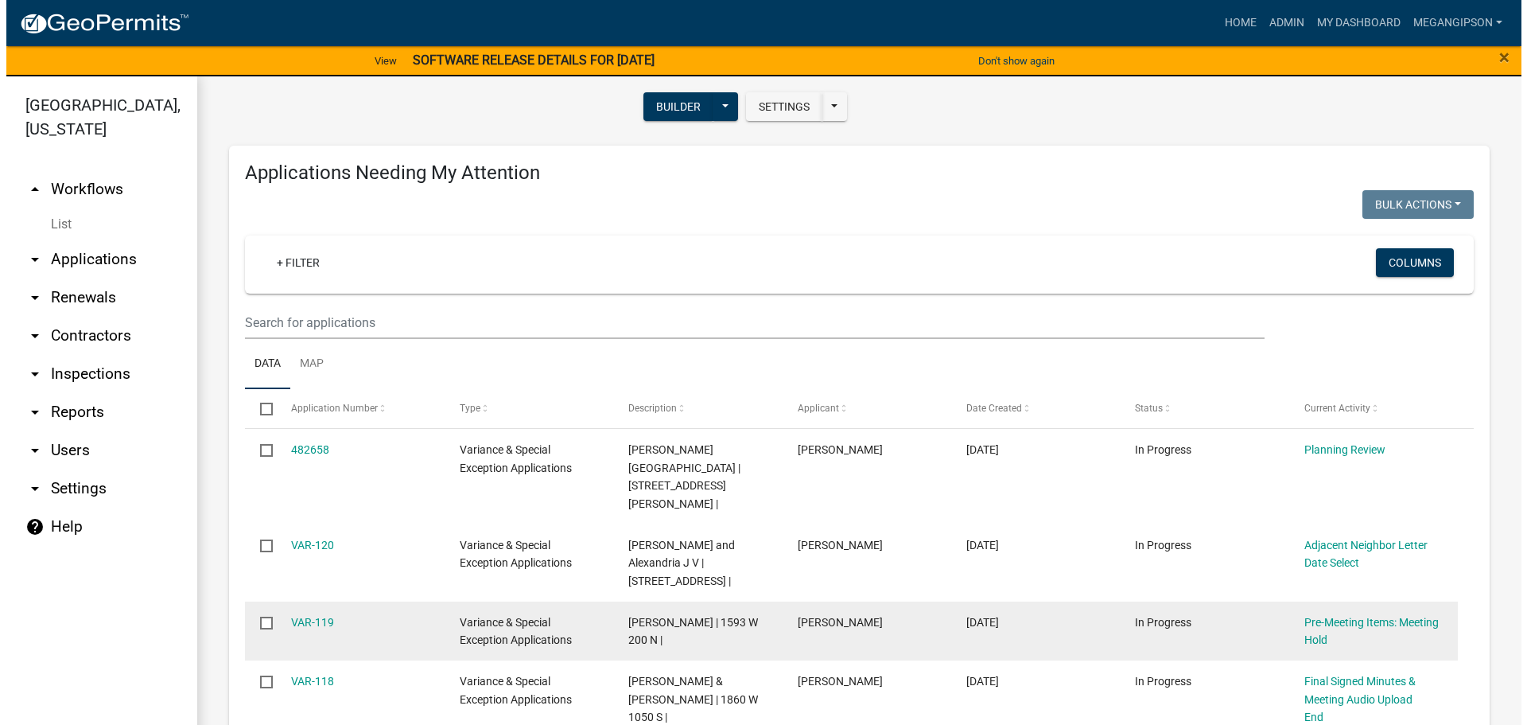
scroll to position [398, 0]
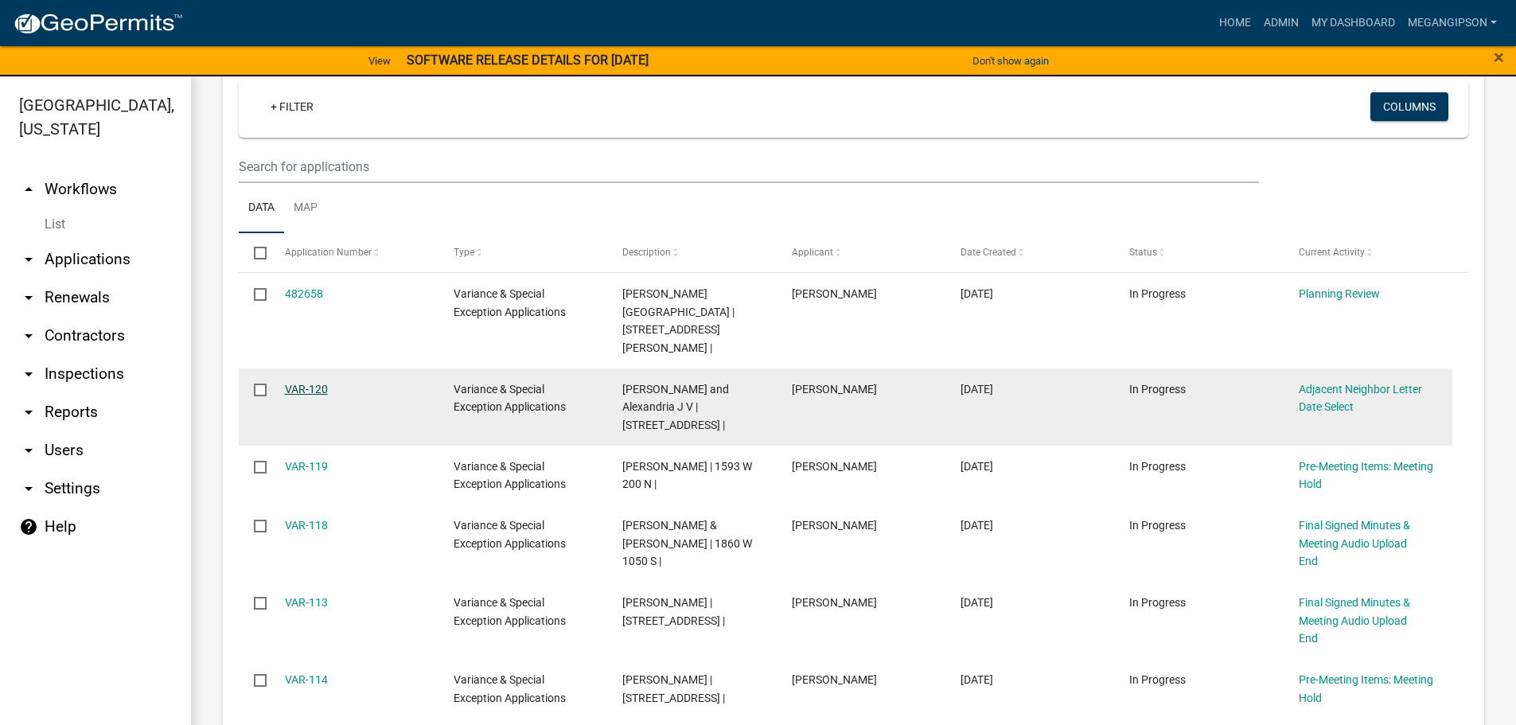
click at [315, 395] on link "VAR-120" at bounding box center [306, 389] width 43 height 13
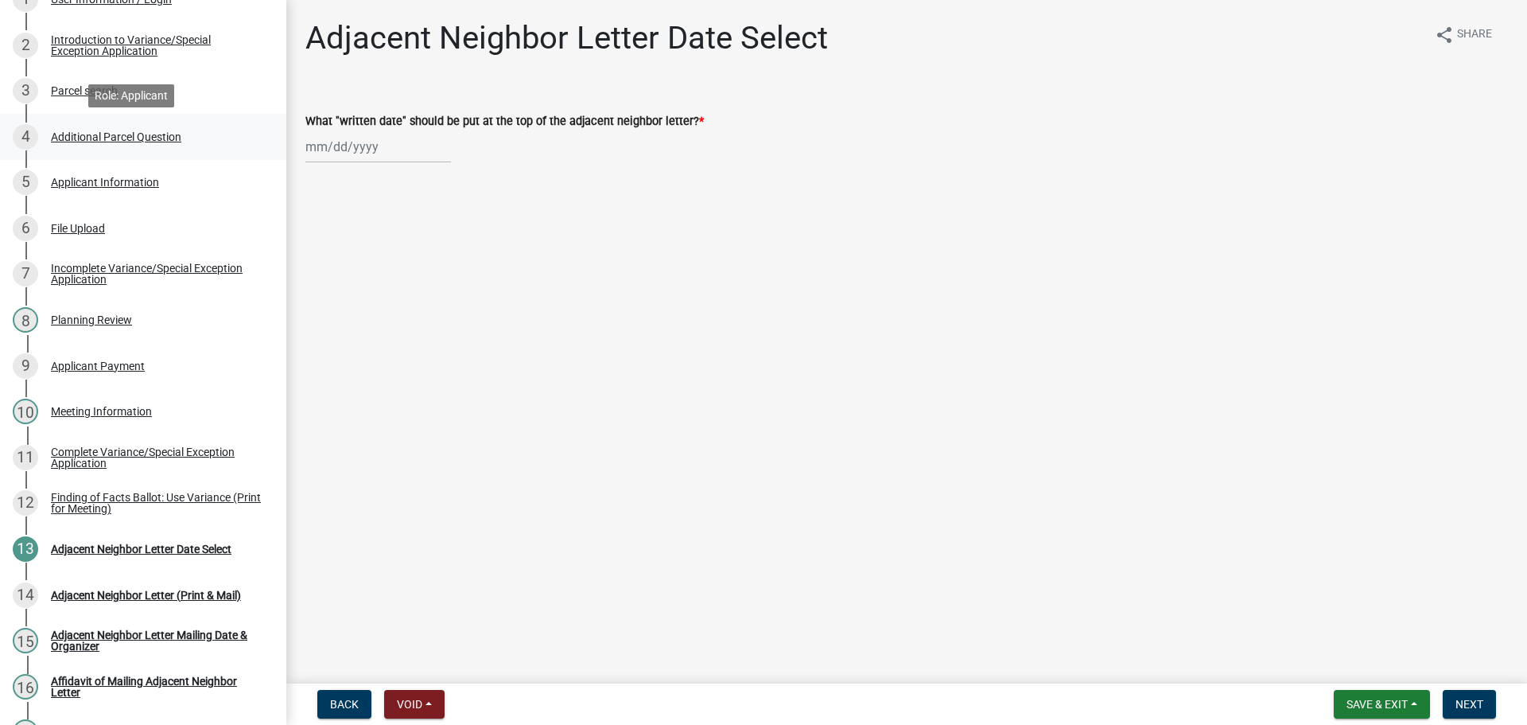
scroll to position [318, 0]
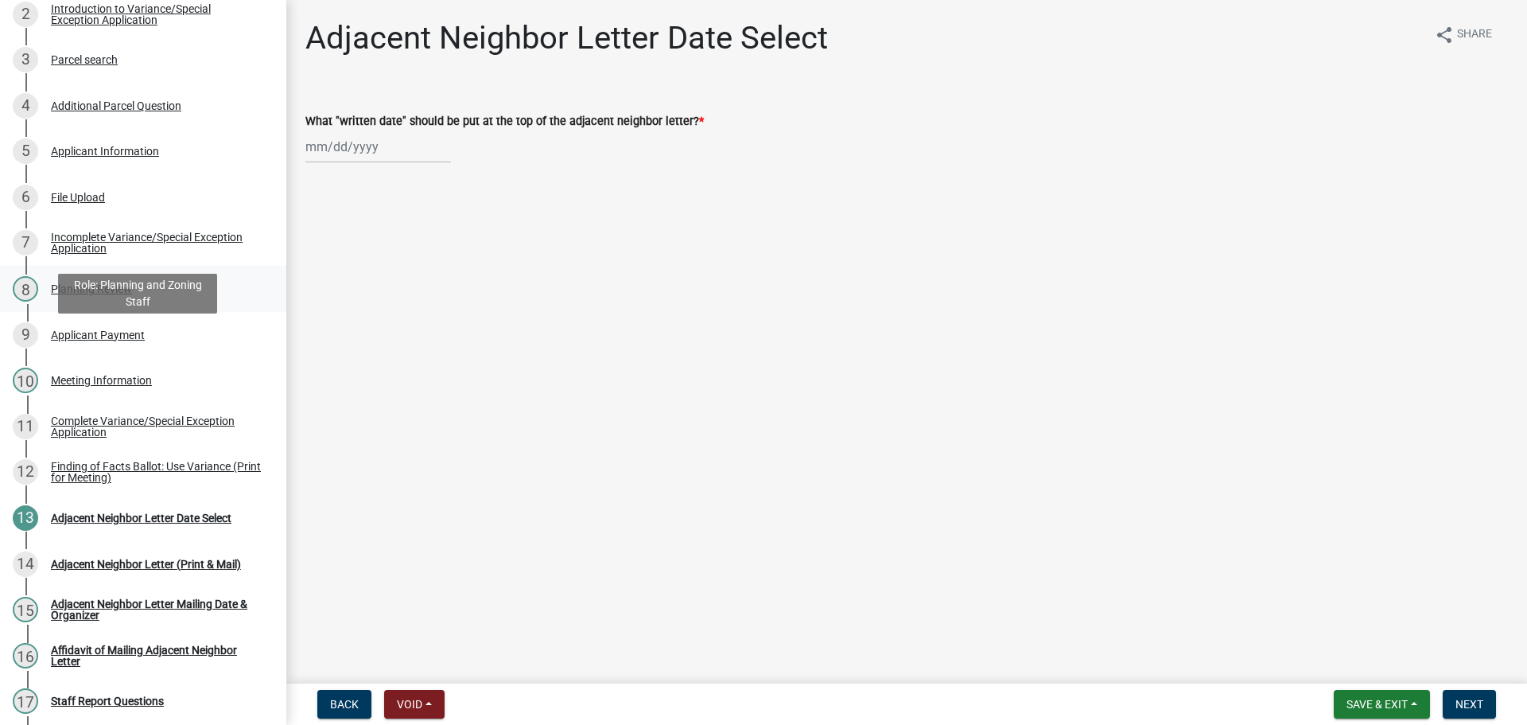
click at [120, 294] on div "Planning Review" at bounding box center [91, 288] width 81 height 11
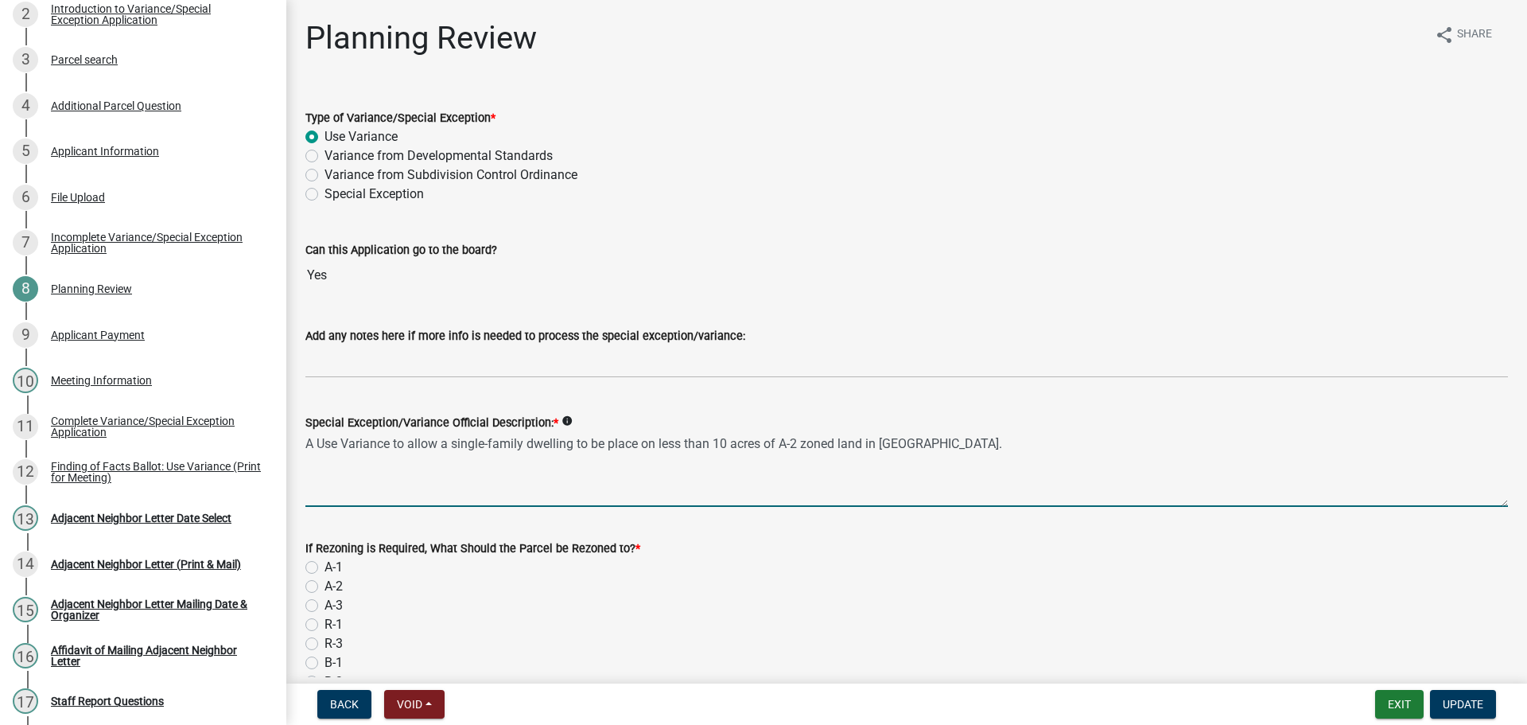
click at [498, 505] on textarea "A Use Variance to allow a single-family dwelling to be place on less than 10 ac…" at bounding box center [906, 469] width 1203 height 75
paste textarea "d on less than 10 acres of A-2 (Agriculture)"
click at [1056, 507] on textarea "A Use Variance to allow a single-family dwelling to be placed on less than 10 a…" at bounding box center [906, 469] width 1203 height 75
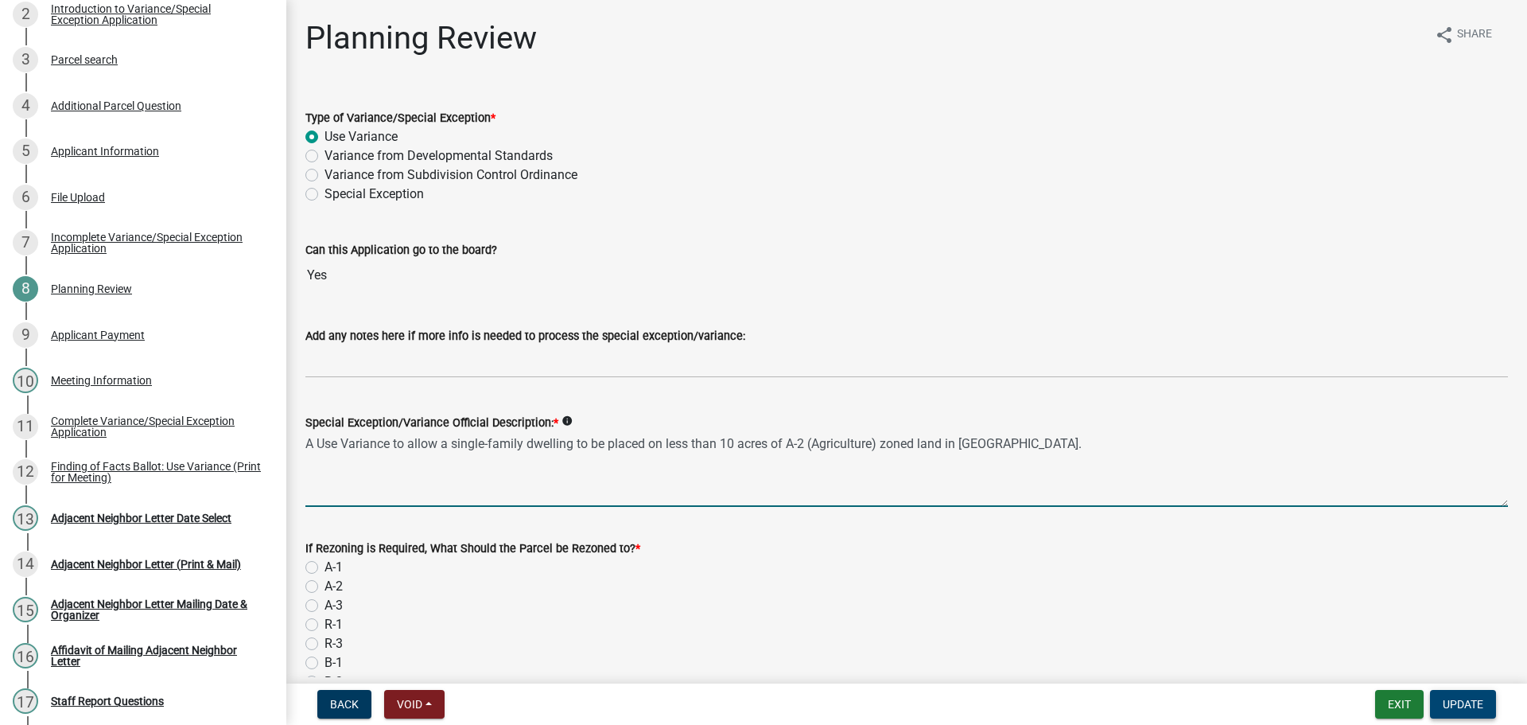
type textarea "A Use Variance to allow a single-family dwelling to be placed on less than 10 a…"
click at [1468, 702] on span "Update" at bounding box center [1463, 704] width 41 height 13
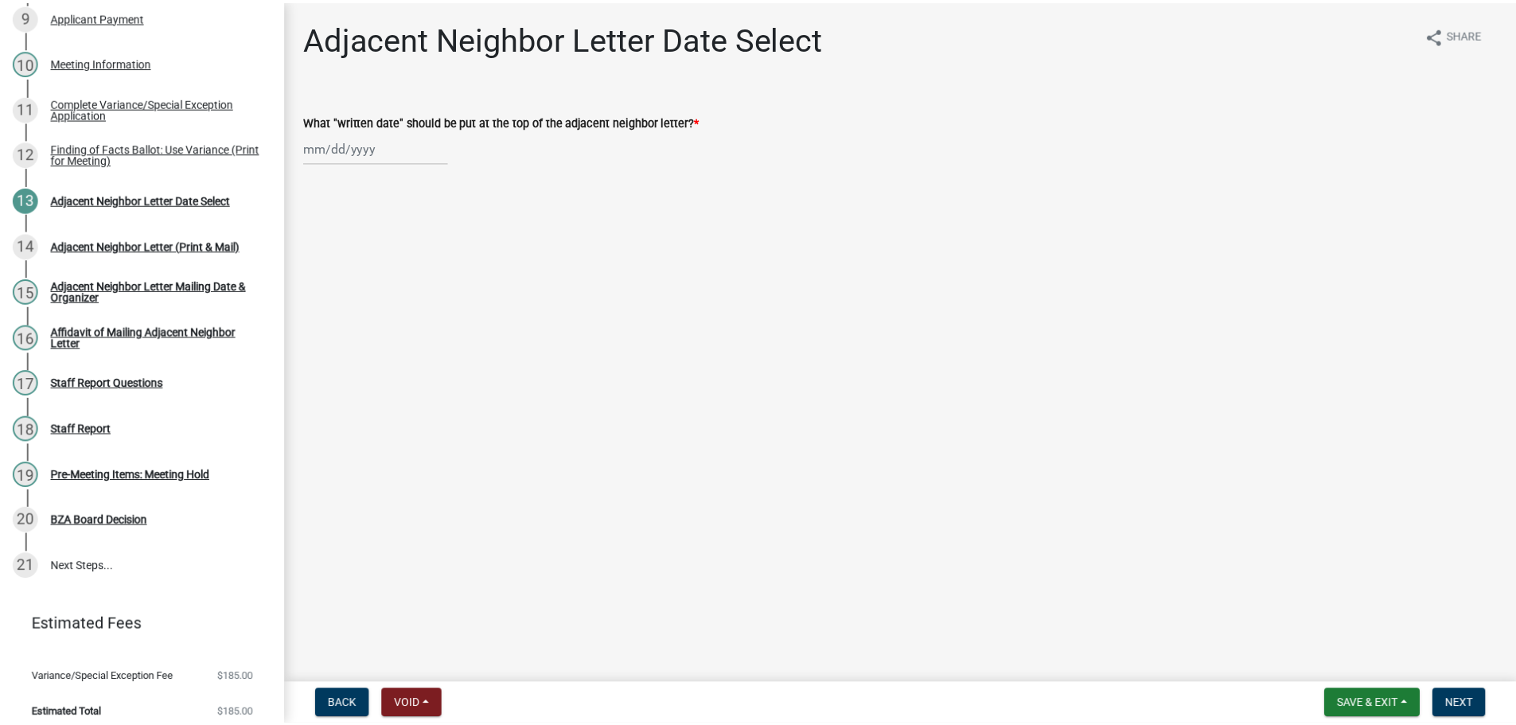
scroll to position [0, 0]
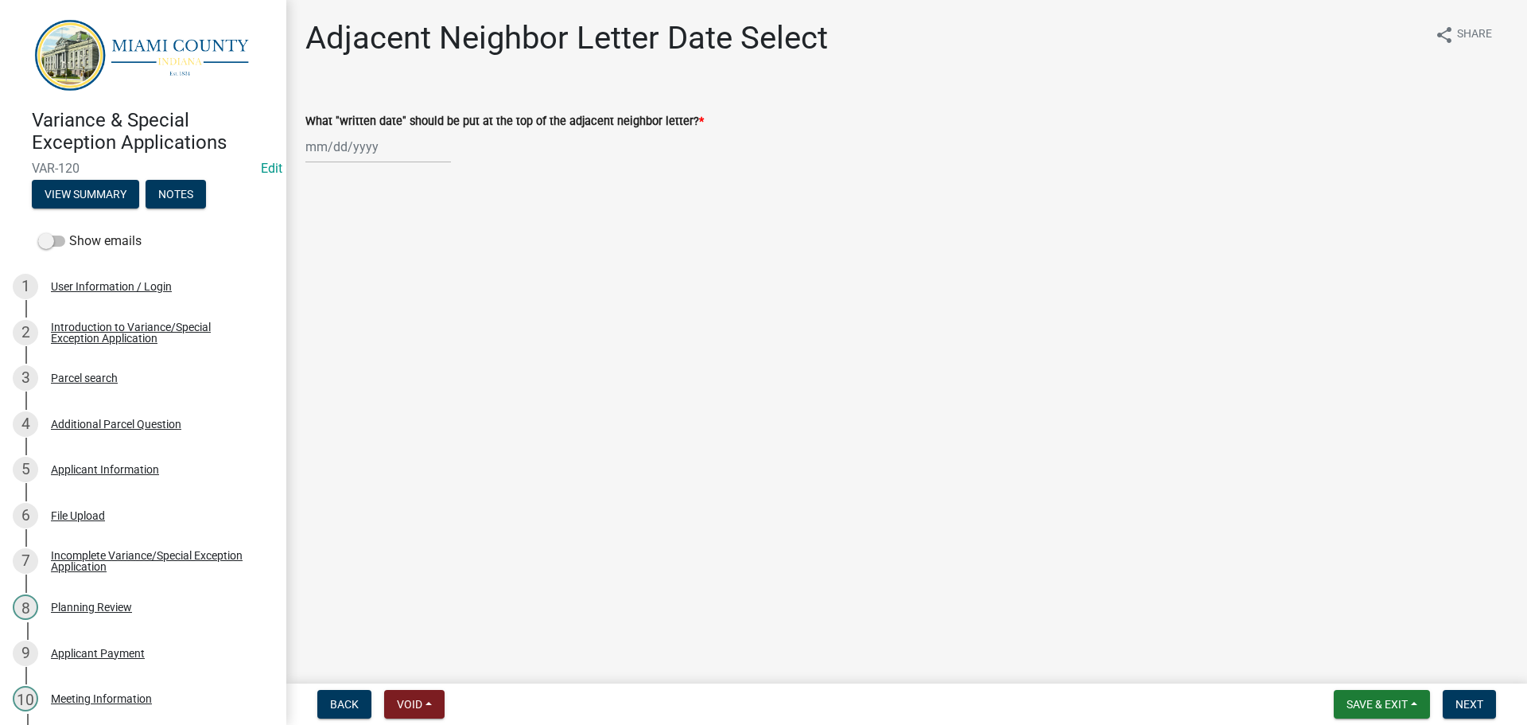
click at [1386, 720] on nav "Back Void Withdraw Lock Expire Void Save & Exit Save Save & Exit Next" at bounding box center [906, 703] width 1241 height 41
click at [1386, 705] on span "Save & Exit" at bounding box center [1377, 704] width 61 height 13
click at [1343, 661] on button "Save & Exit" at bounding box center [1366, 659] width 127 height 38
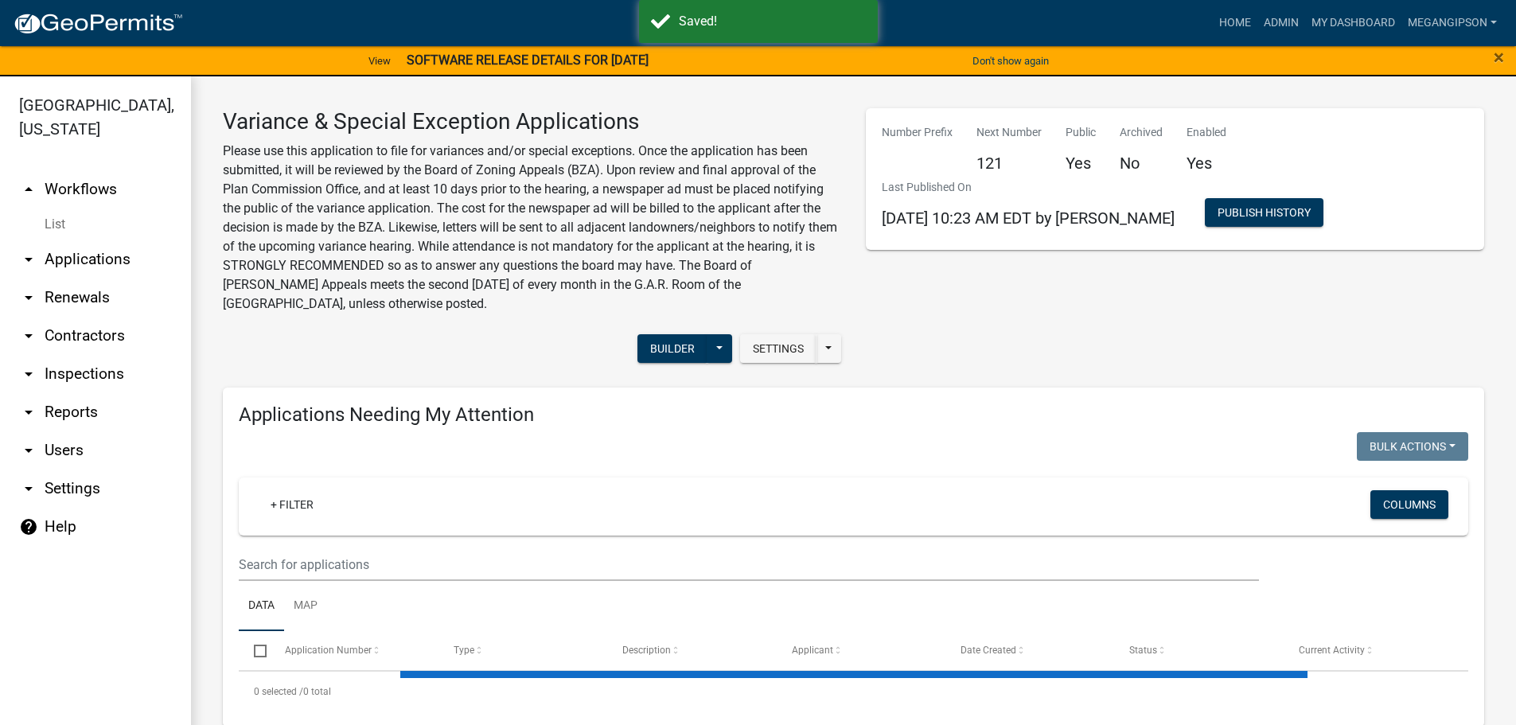
select select "3: 100"
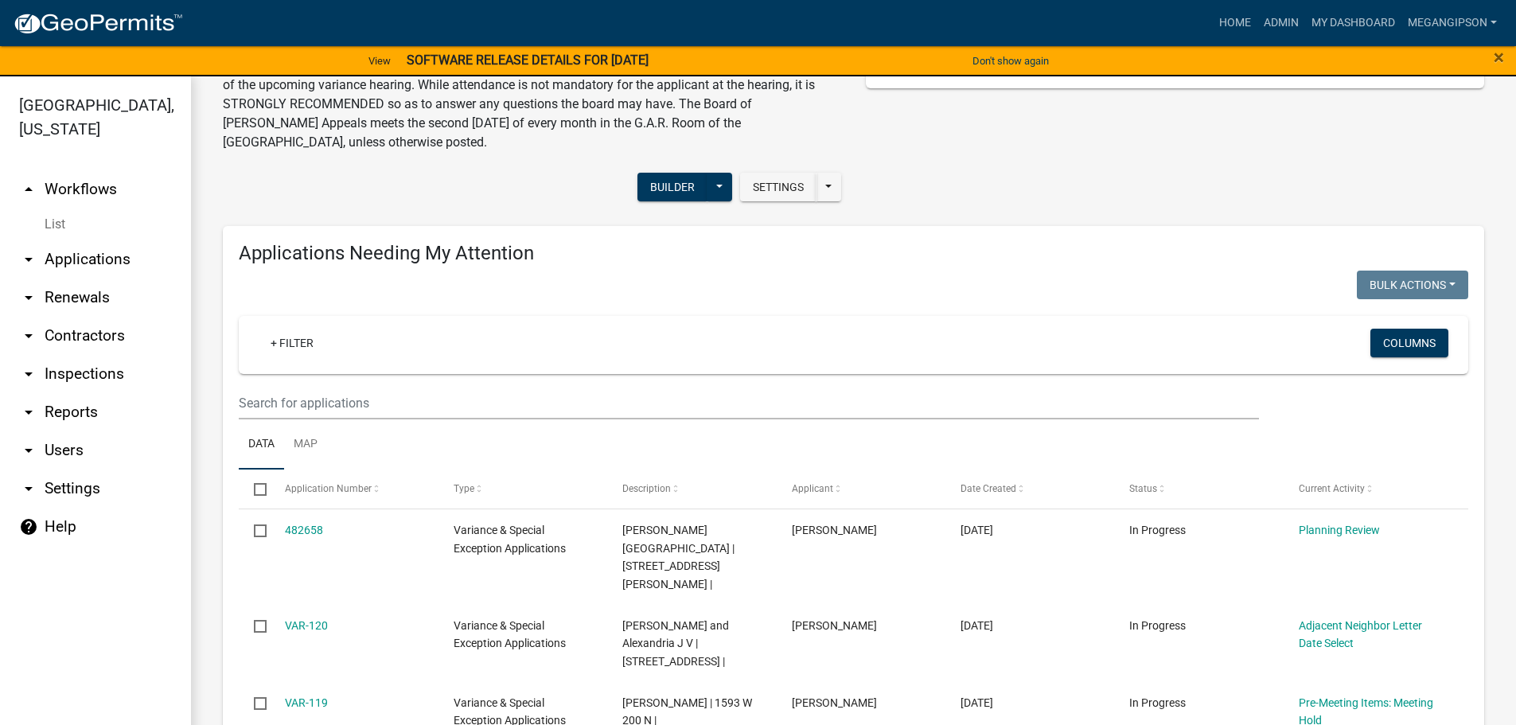
scroll to position [477, 0]
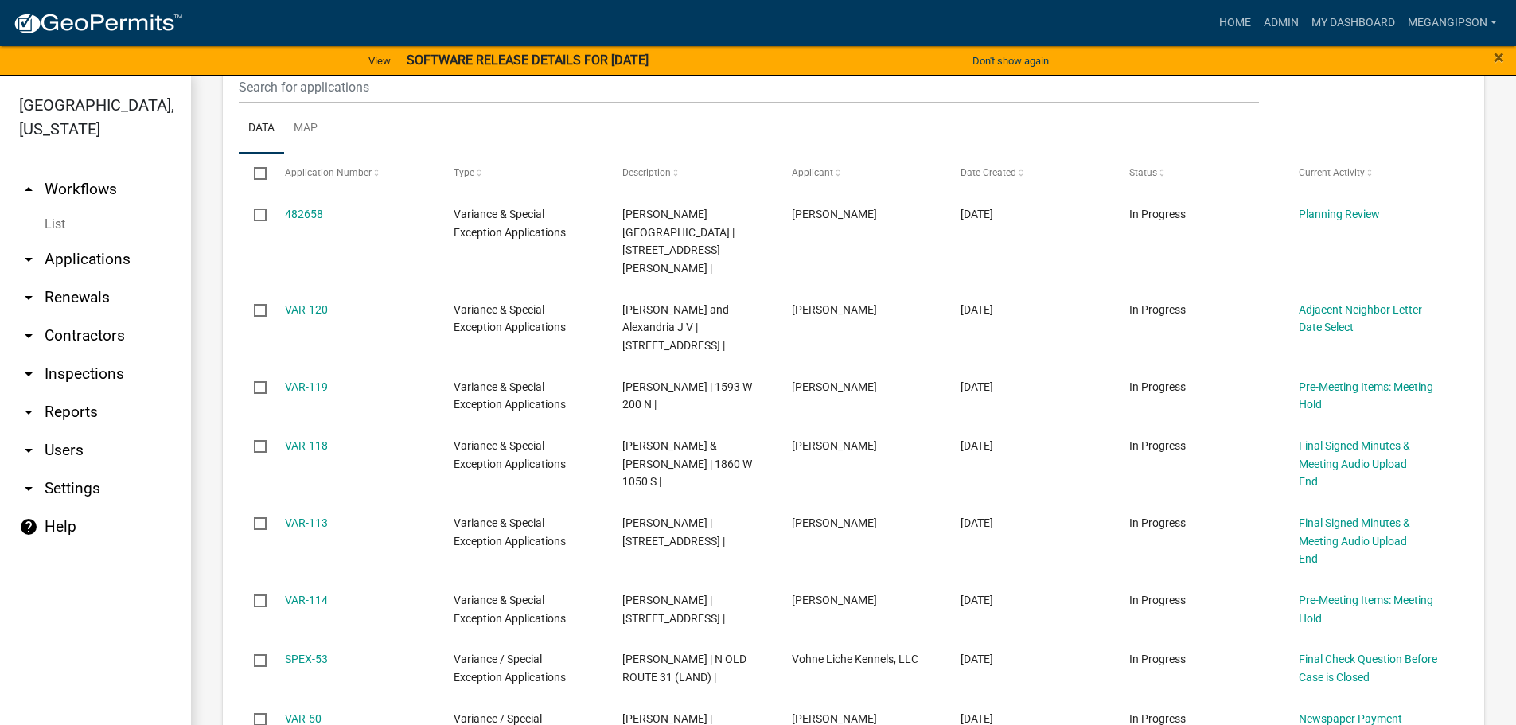
drag, startPoint x: 106, startPoint y: 202, endPoint x: 127, endPoint y: 213, distance: 24.2
click at [106, 202] on link "arrow_drop_up Workflows" at bounding box center [95, 189] width 191 height 38
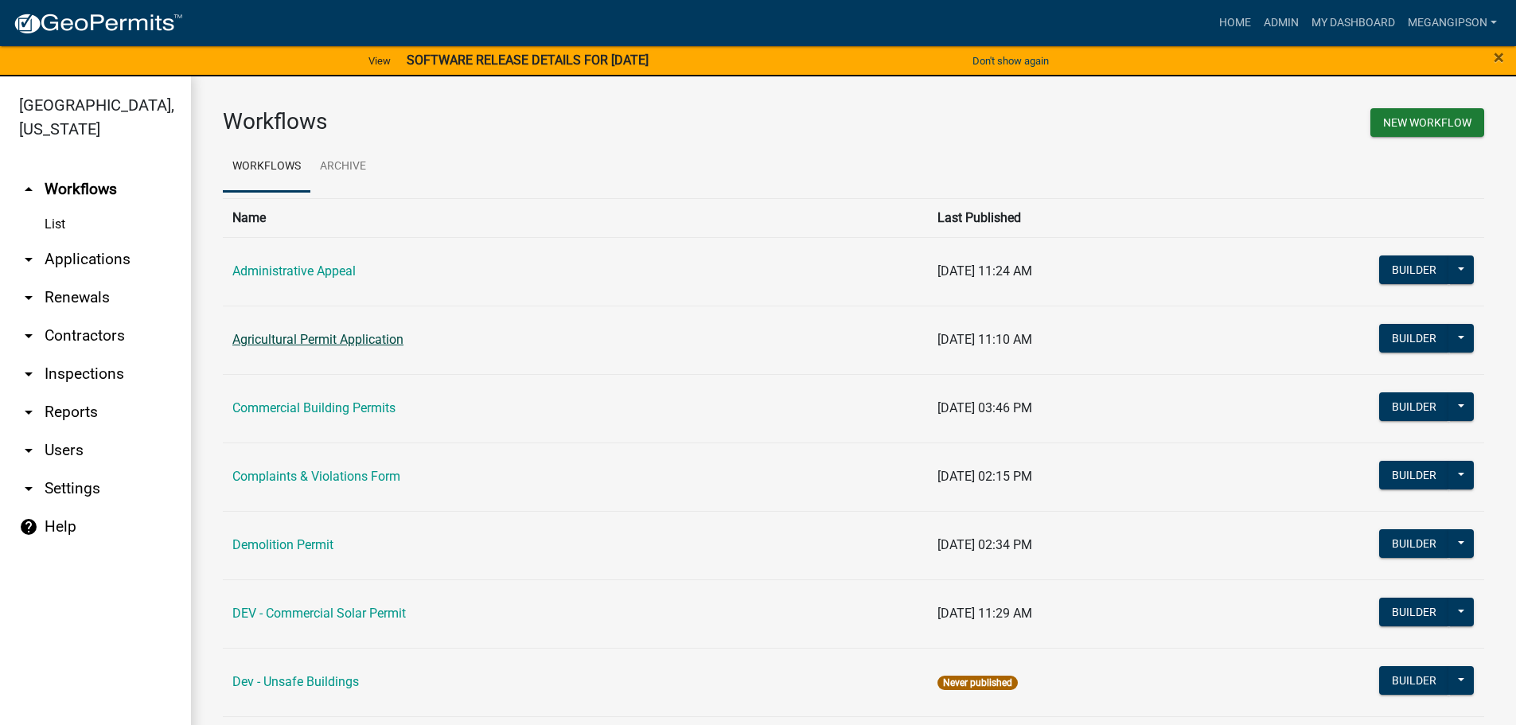
click at [313, 347] on link "Agricultural Permit Application" at bounding box center [317, 339] width 171 height 15
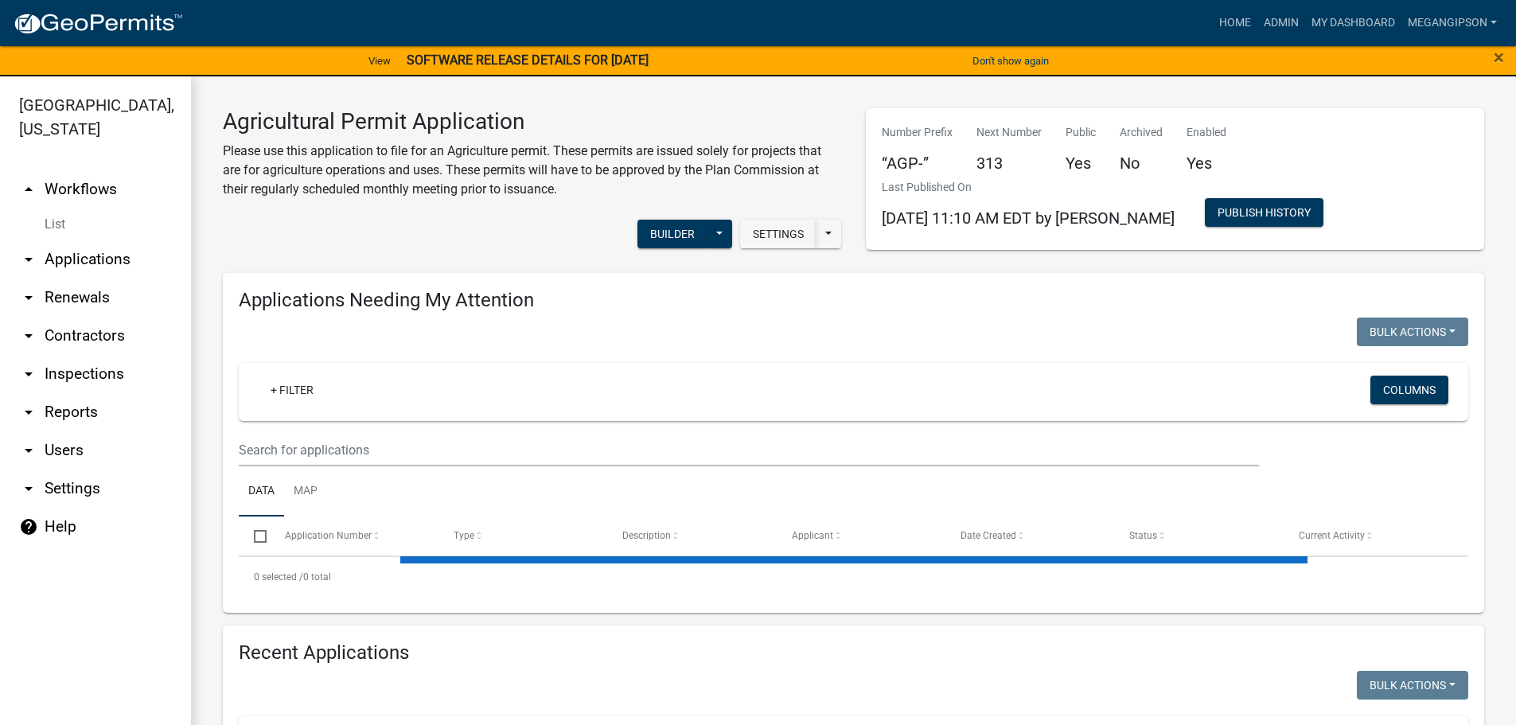
select select "3: 100"
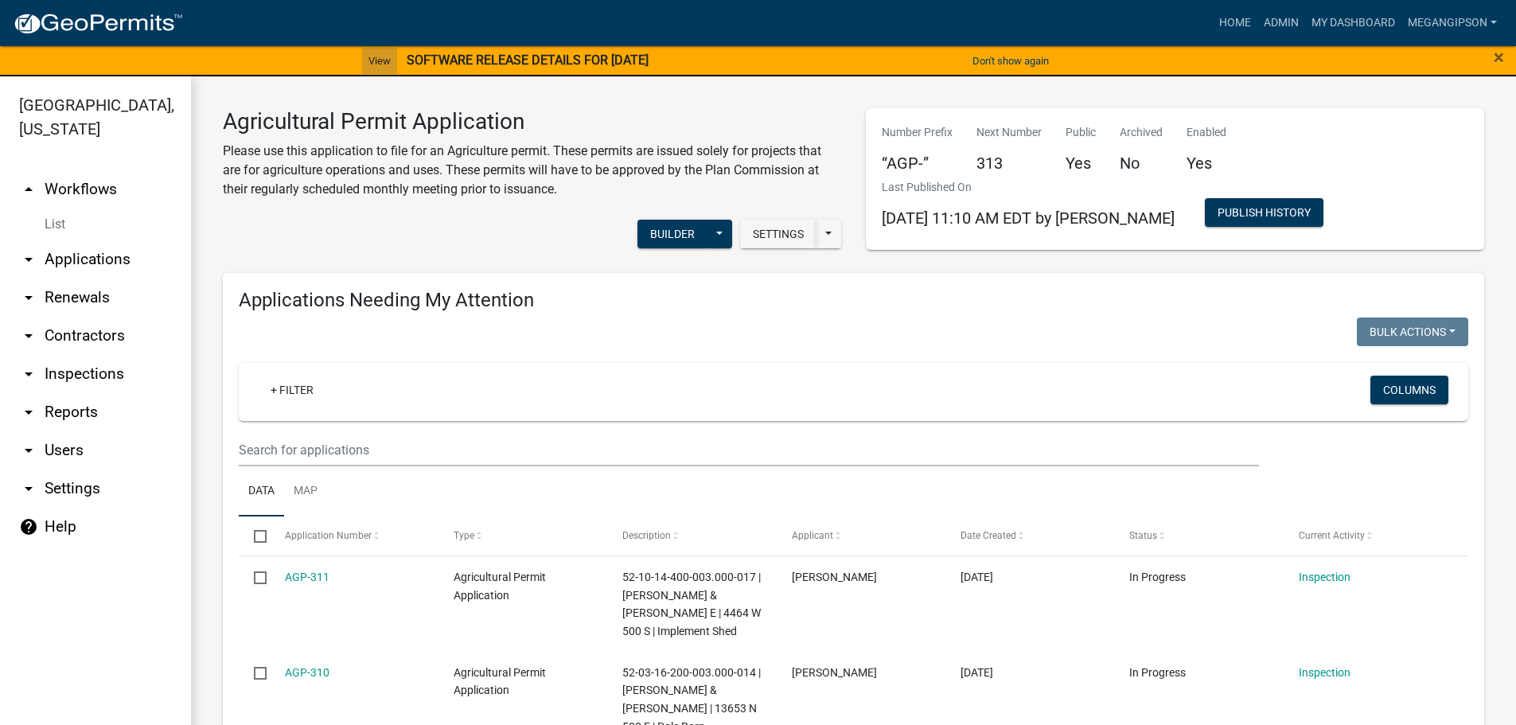
click at [362, 65] on link "View" at bounding box center [379, 61] width 35 height 26
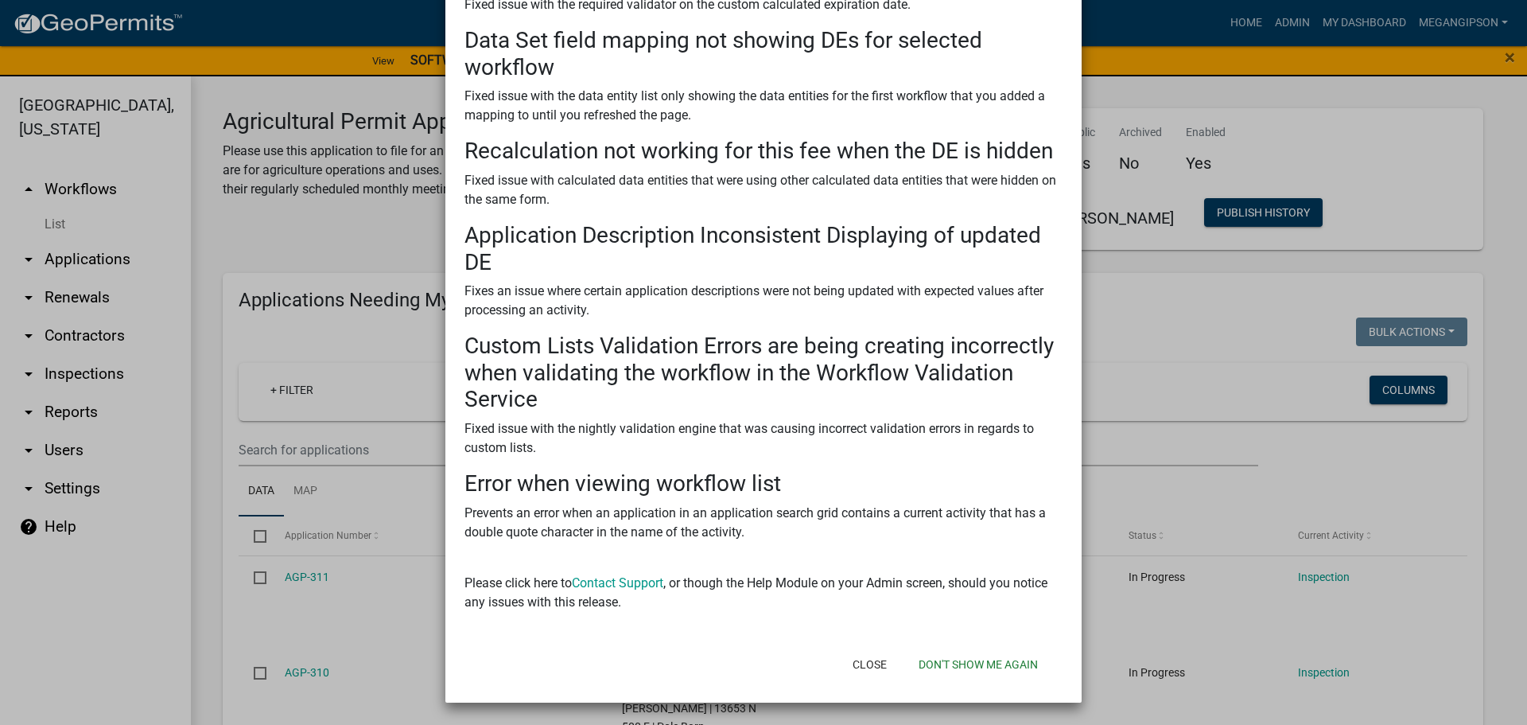
scroll to position [347, 0]
click at [977, 658] on button "Don't show me again" at bounding box center [978, 664] width 145 height 29
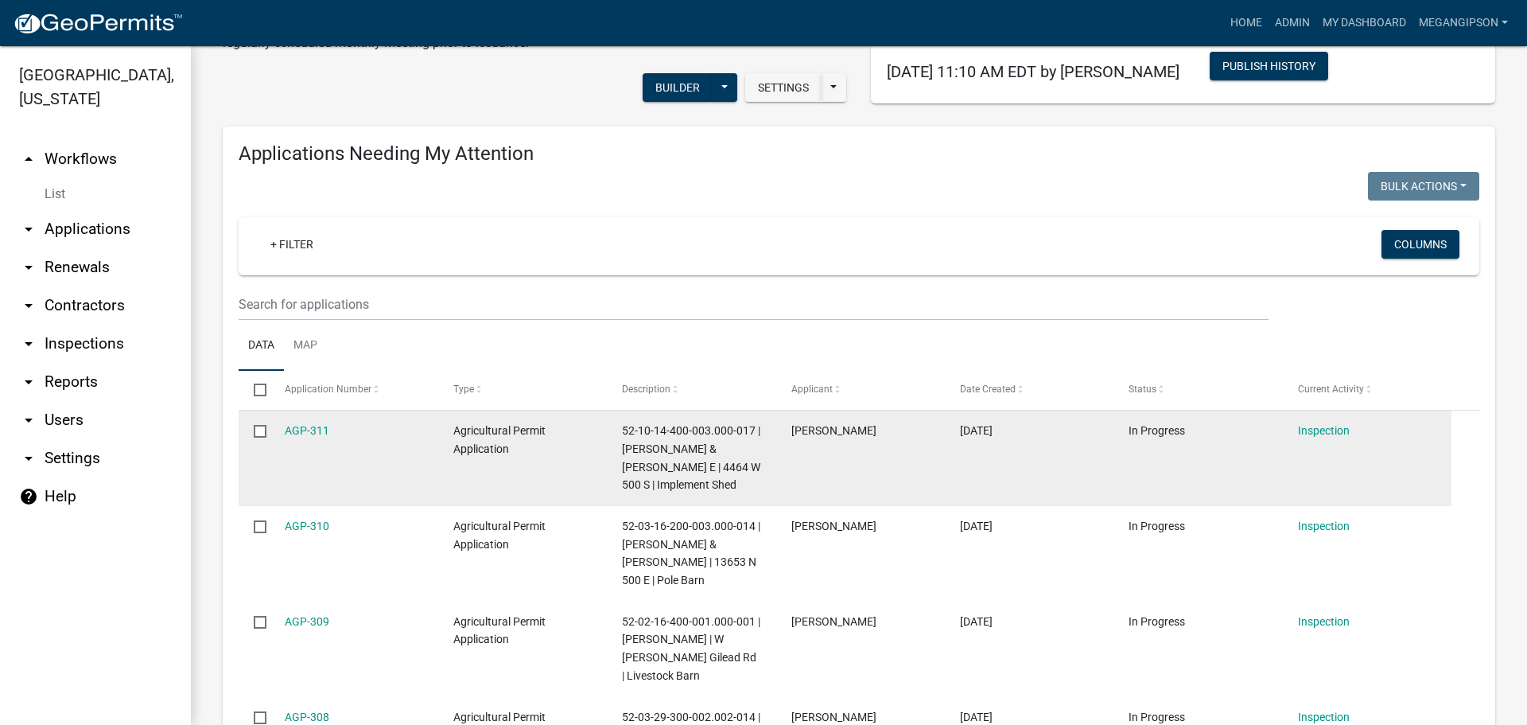
scroll to position [239, 0]
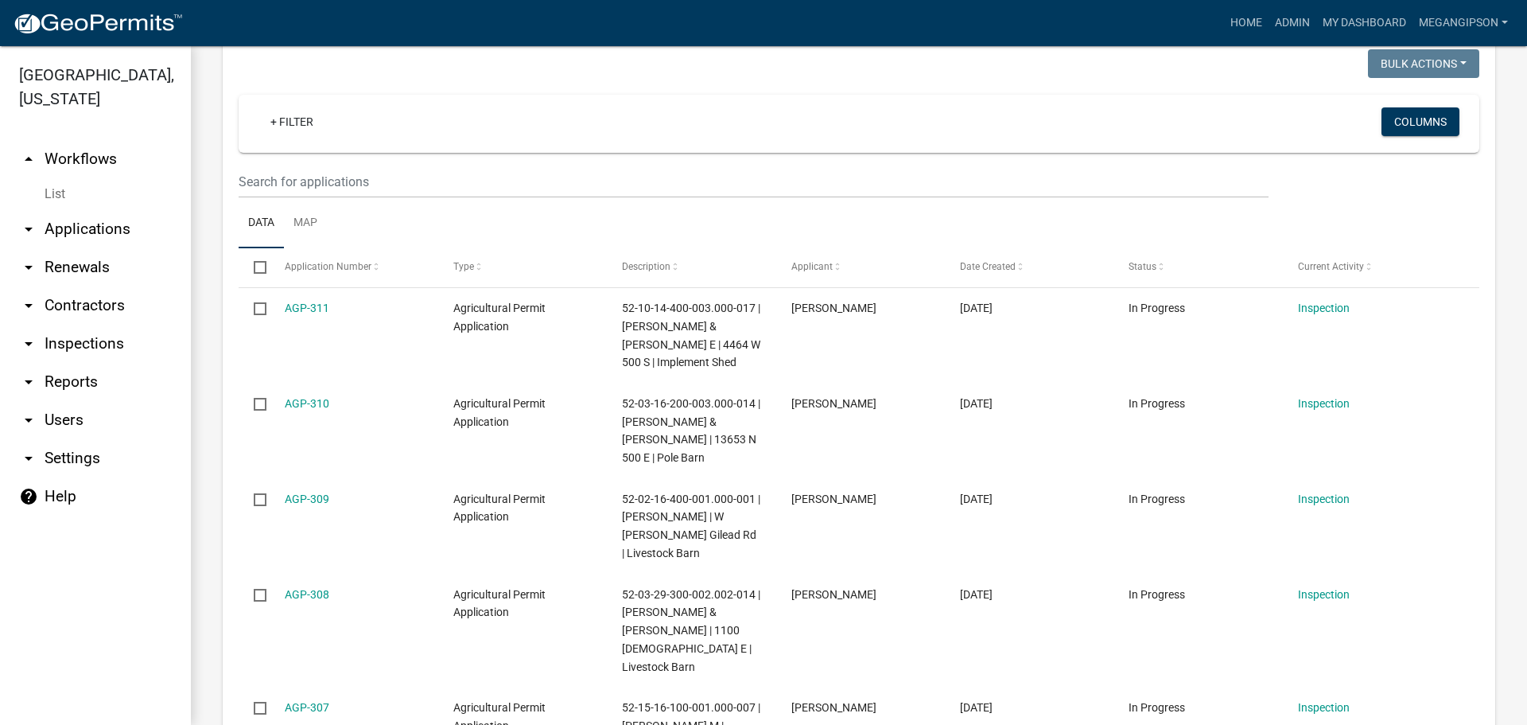
drag, startPoint x: 161, startPoint y: 169, endPoint x: 140, endPoint y: 173, distance: 20.9
click at [161, 169] on link "arrow_drop_up Workflows" at bounding box center [95, 159] width 191 height 38
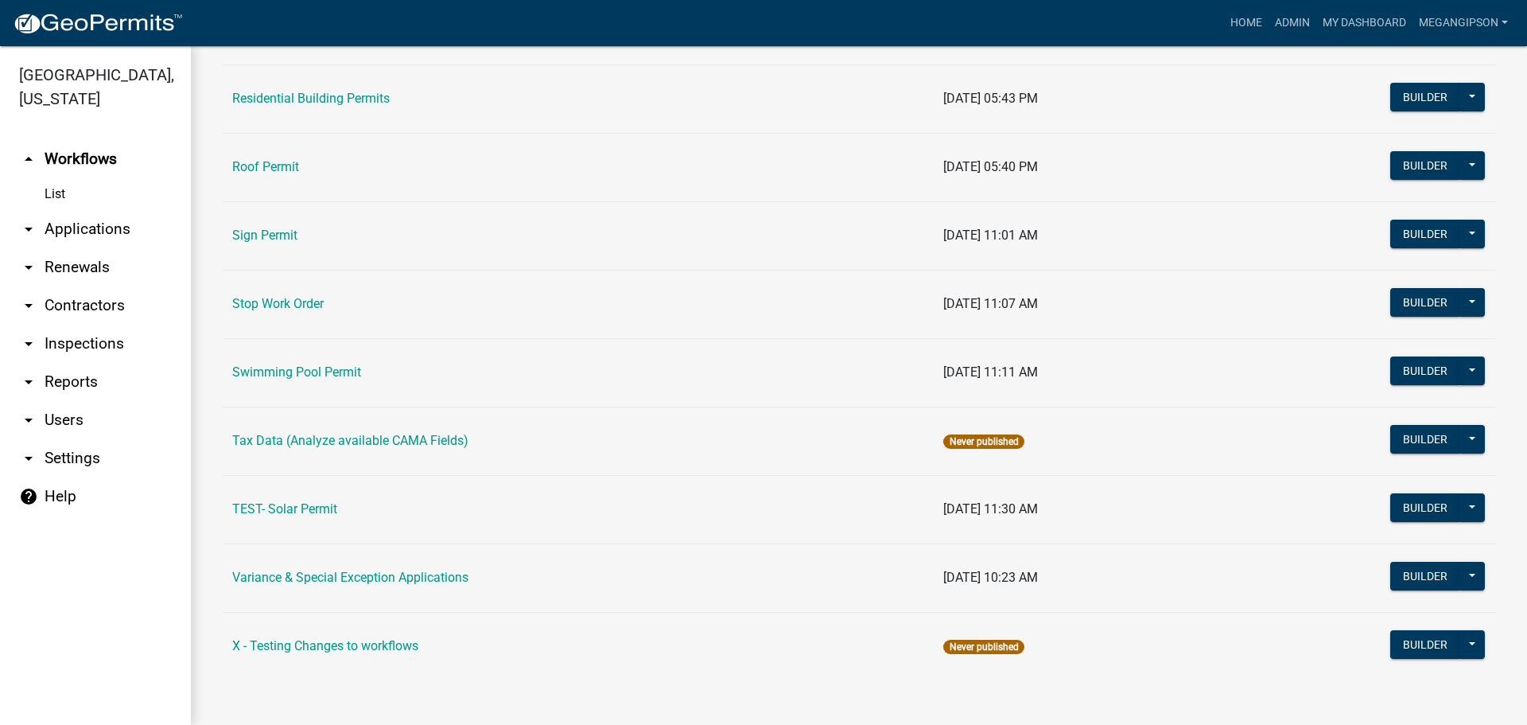
scroll to position [1273, 0]
click at [347, 585] on link "Variance & Special Exception Applications" at bounding box center [350, 577] width 236 height 15
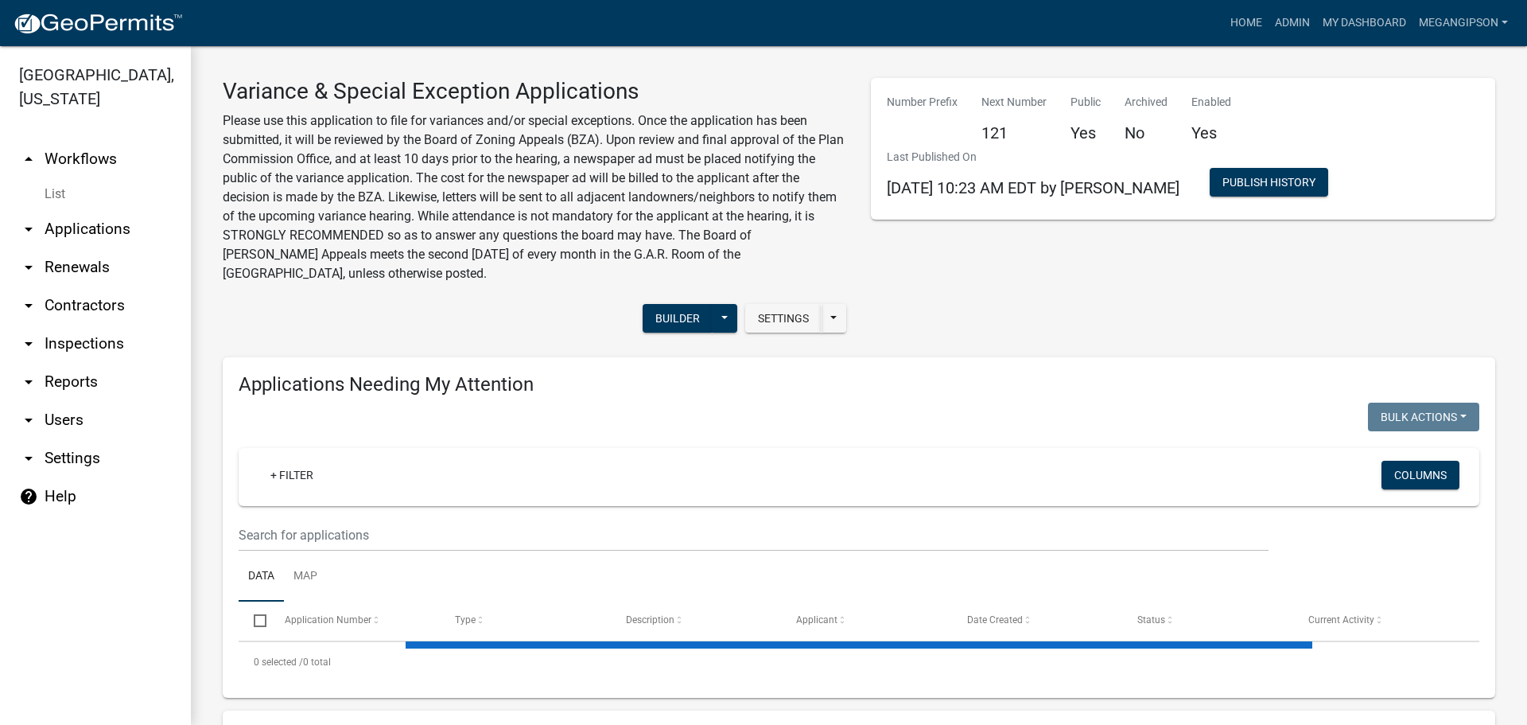
select select "3: 100"
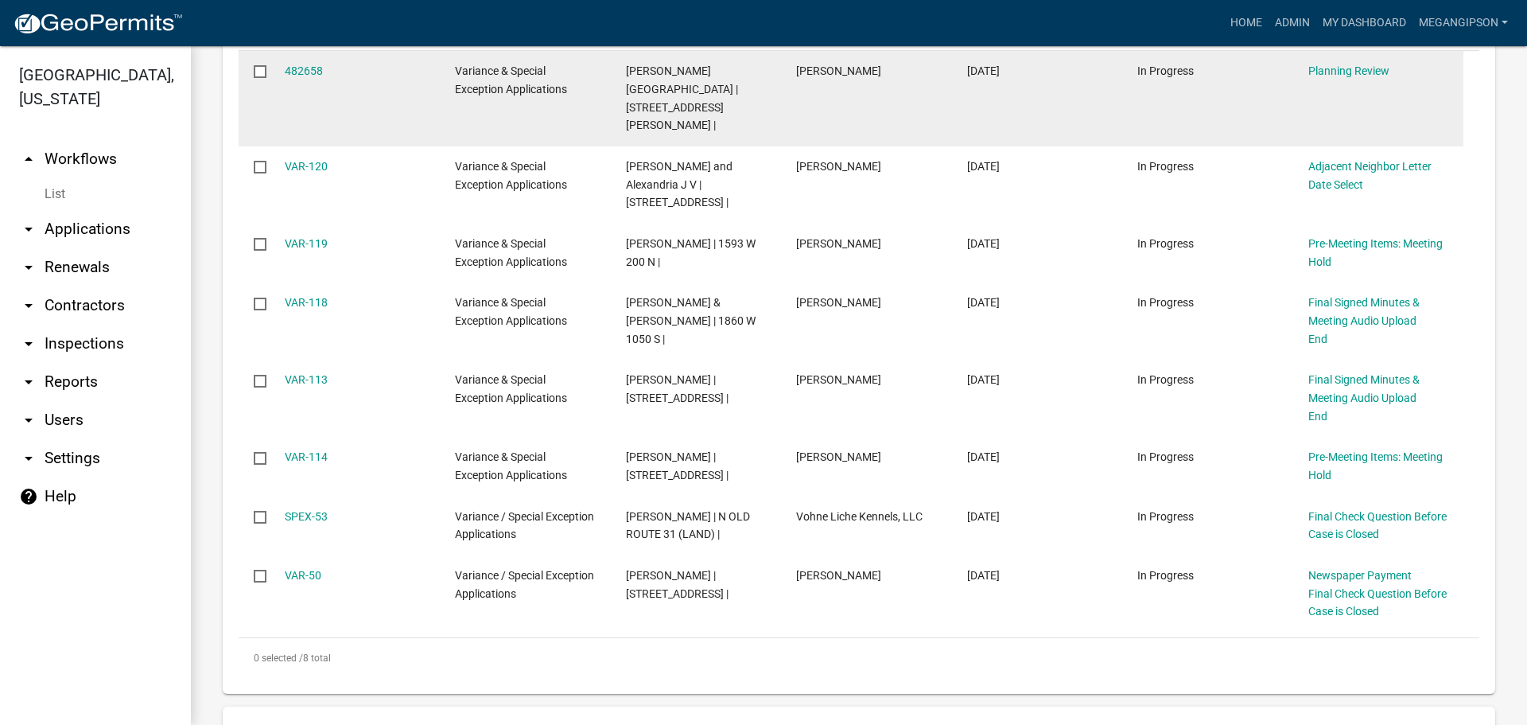
scroll to position [636, 0]
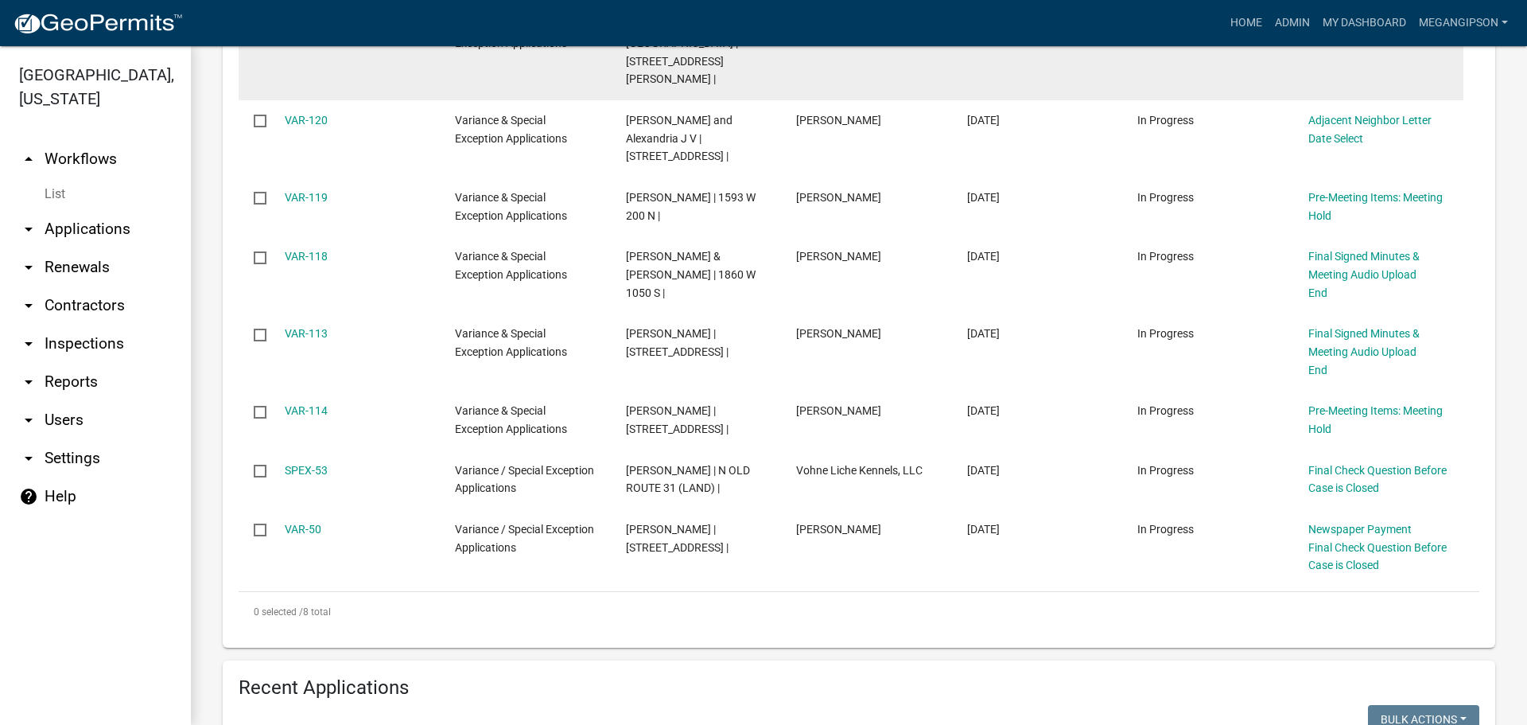
click at [256, 100] on datatable-body-cell at bounding box center [254, 52] width 30 height 95
click at [264, 29] on input "checkbox" at bounding box center [259, 24] width 10 height 10
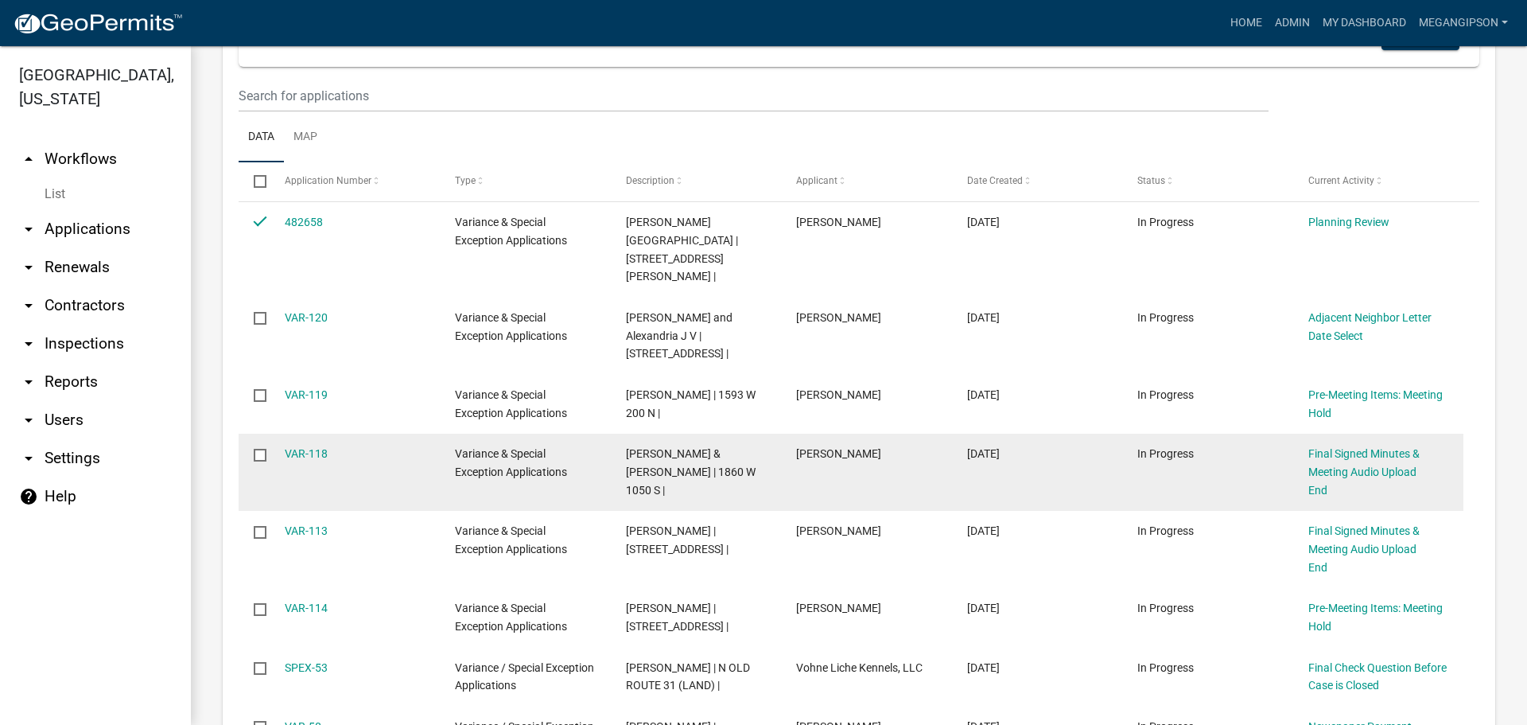
scroll to position [398, 0]
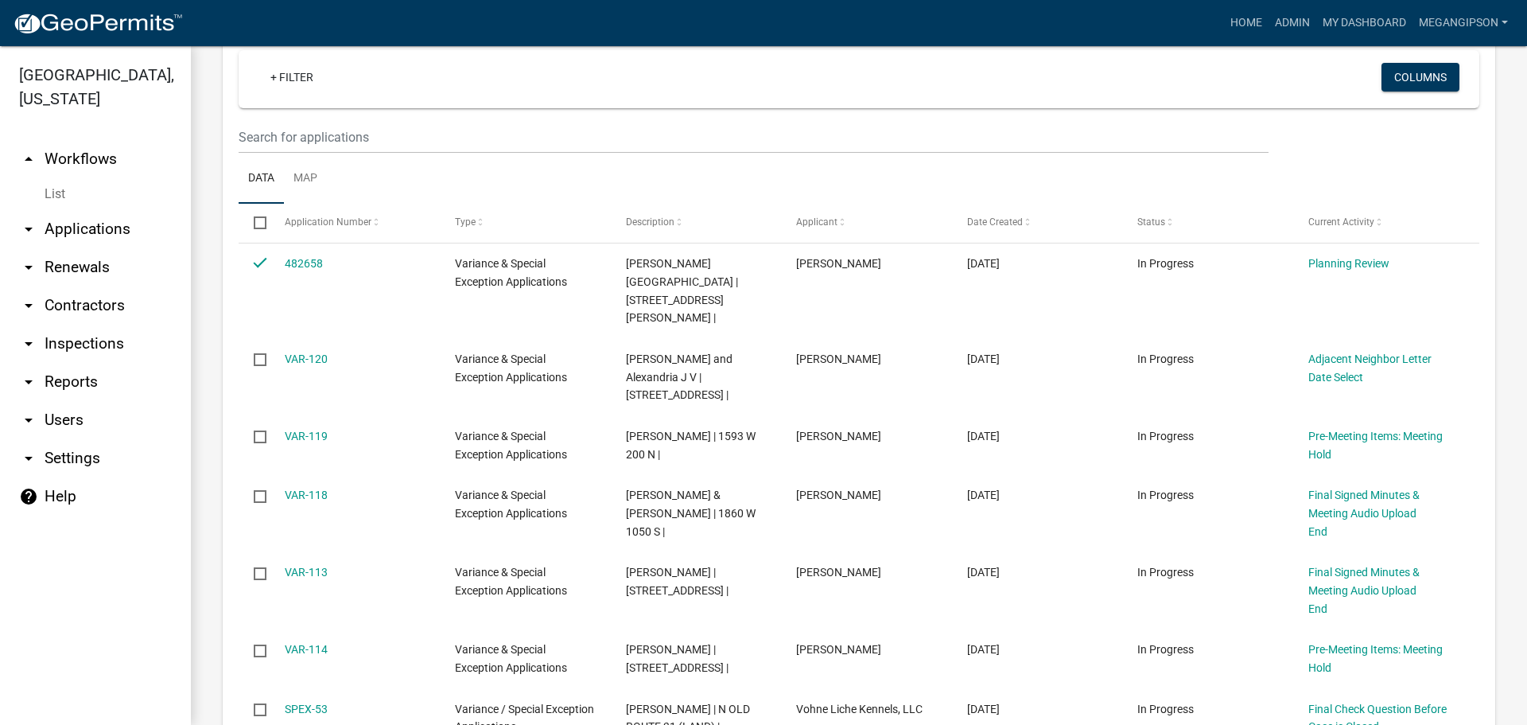
click at [1405, 33] on button "Bulk Actions" at bounding box center [1423, 19] width 111 height 29
click at [1362, 84] on button "Void" at bounding box center [1415, 64] width 127 height 38
checkbox input "false"
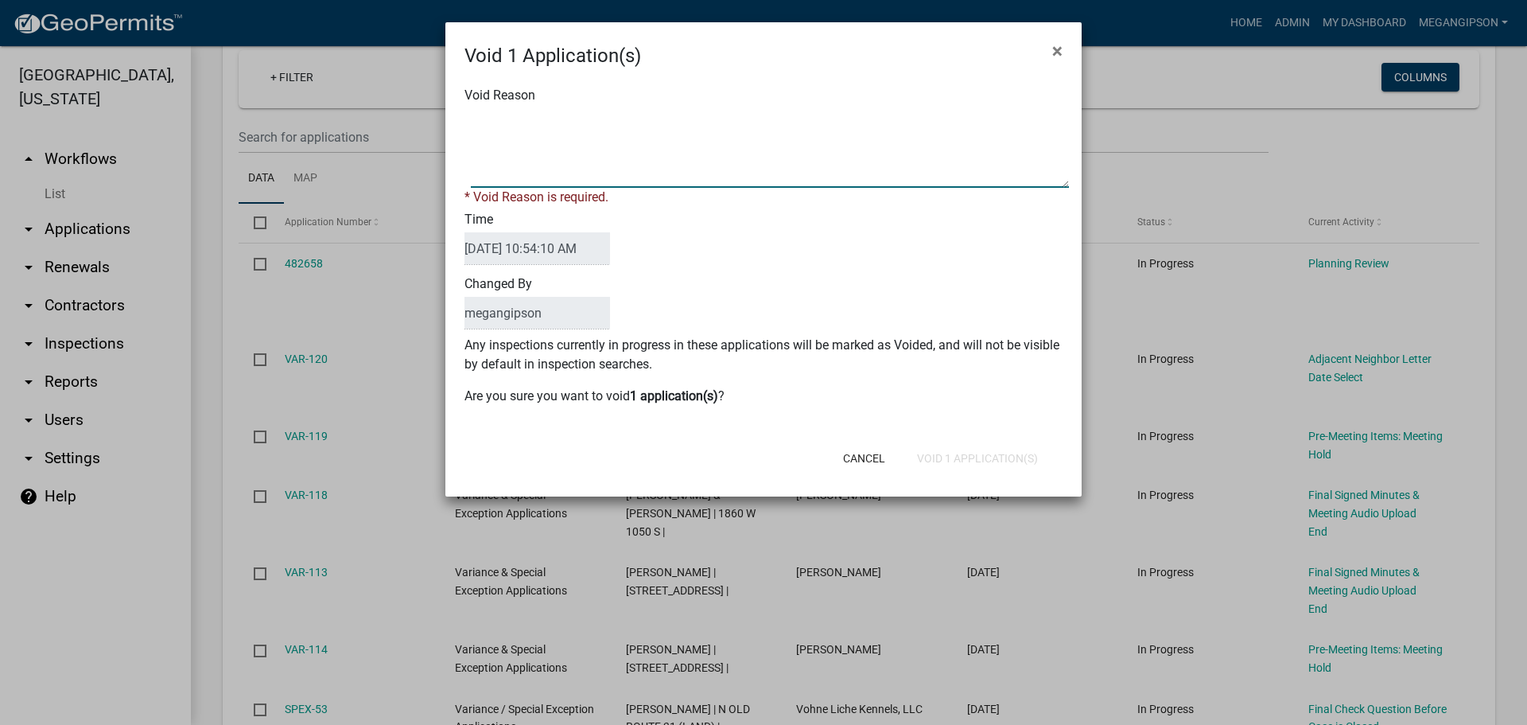
click at [605, 142] on textarea "Void Reason" at bounding box center [770, 148] width 598 height 80
type textarea "Variance not required for fence."
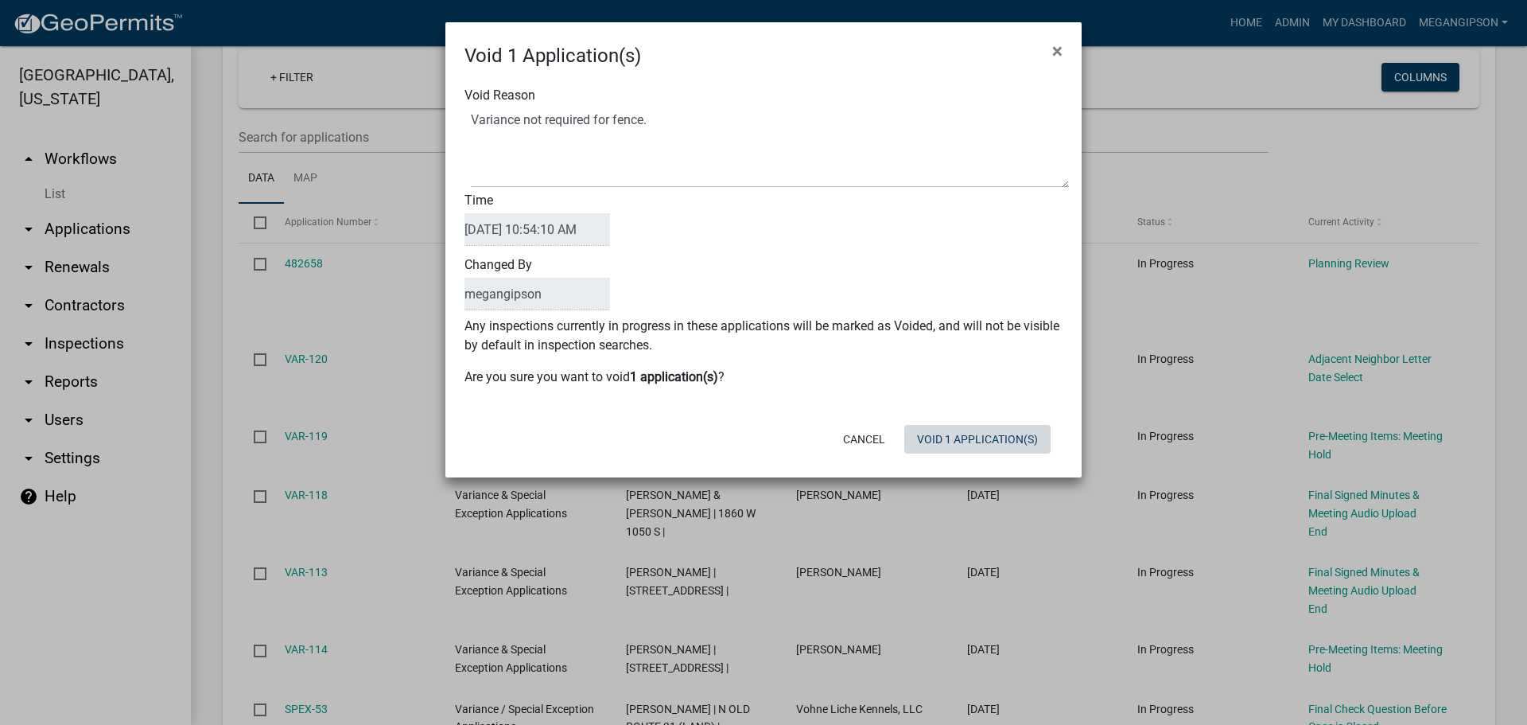
click at [950, 453] on button "Void 1 Application(s)" at bounding box center [978, 439] width 146 height 29
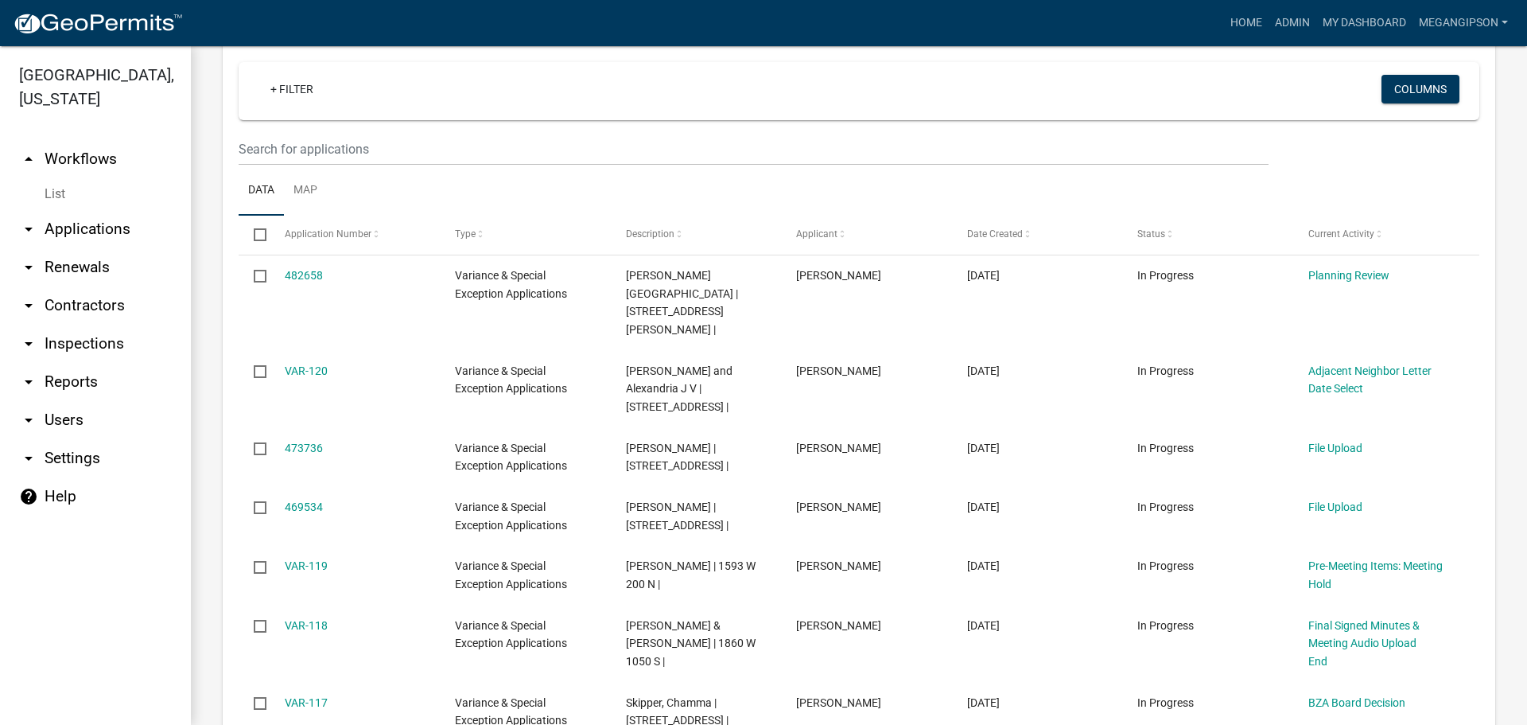
scroll to position [1512, 0]
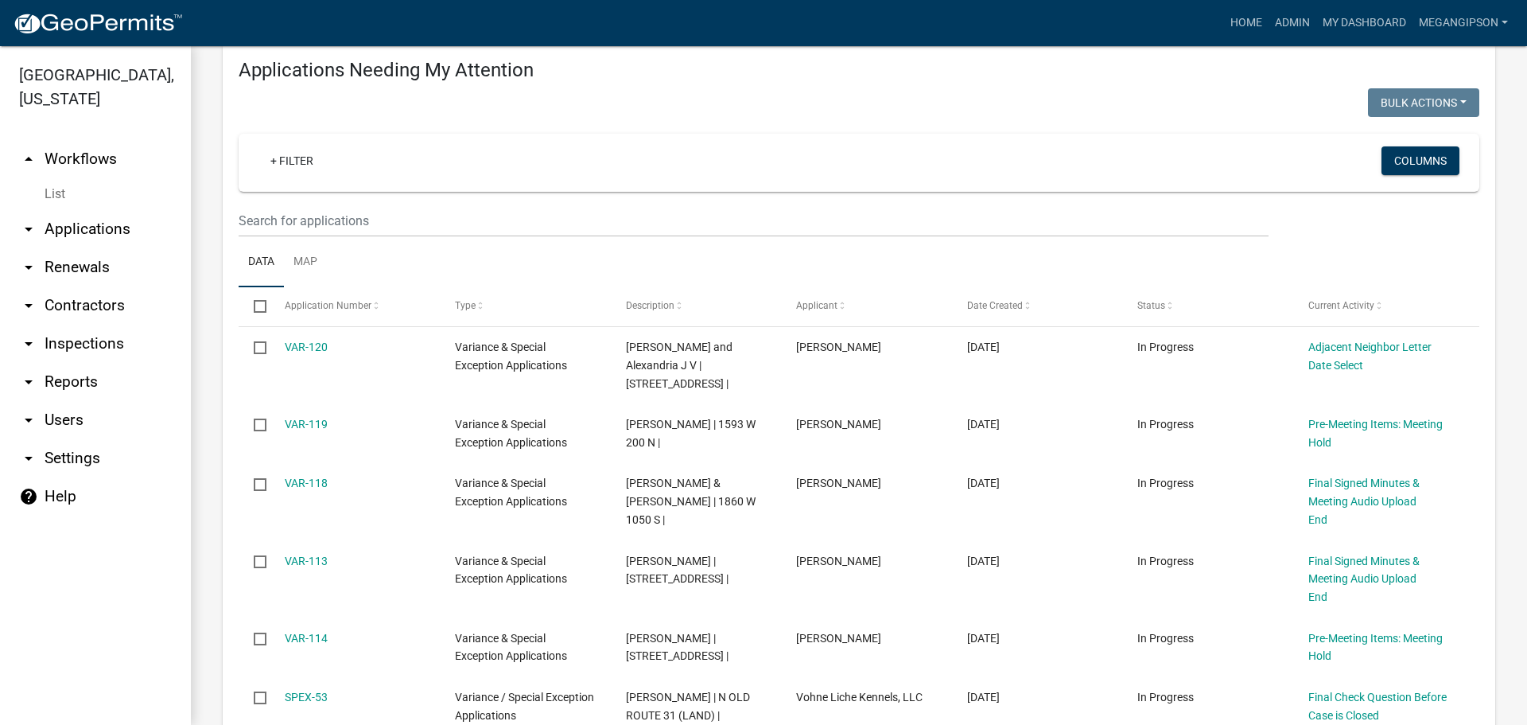
select select "3: 100"
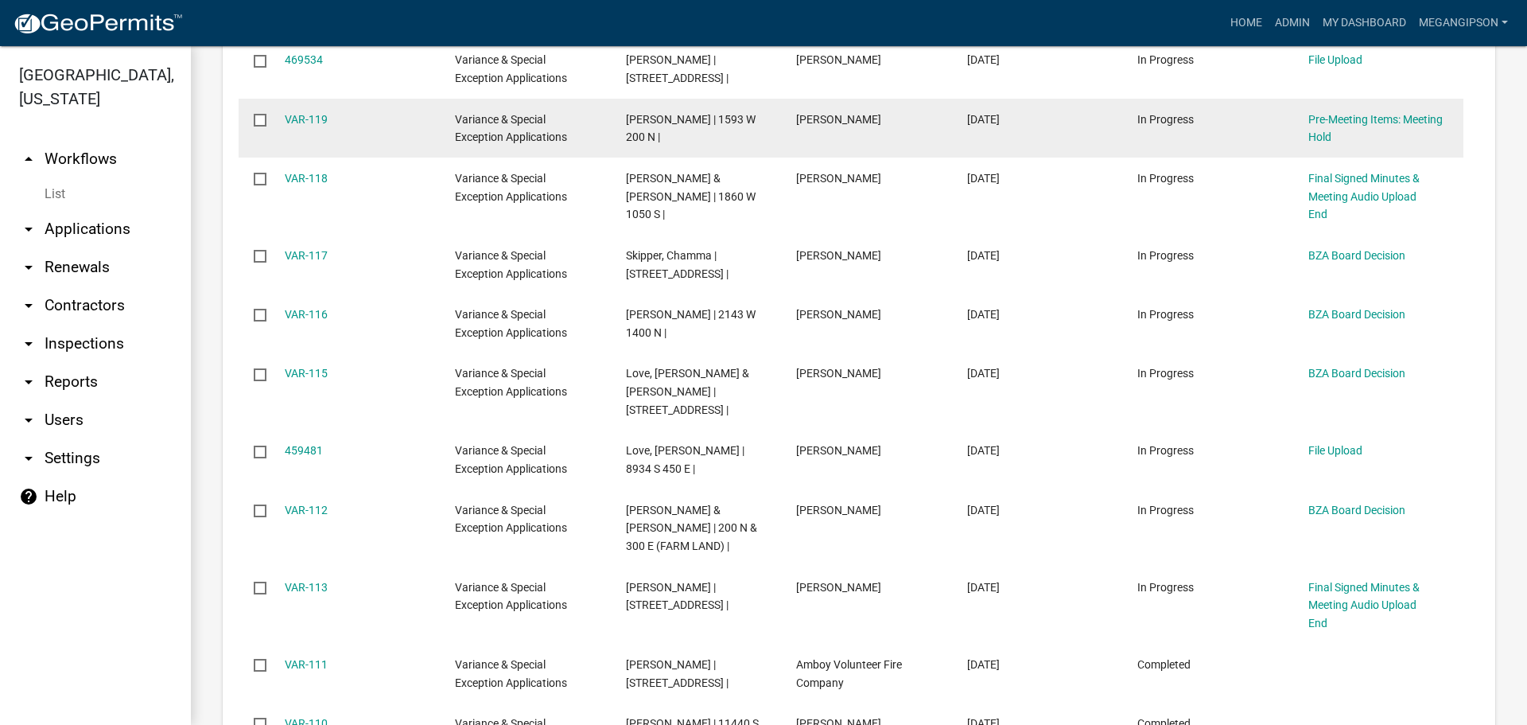
scroll to position [1831, 0]
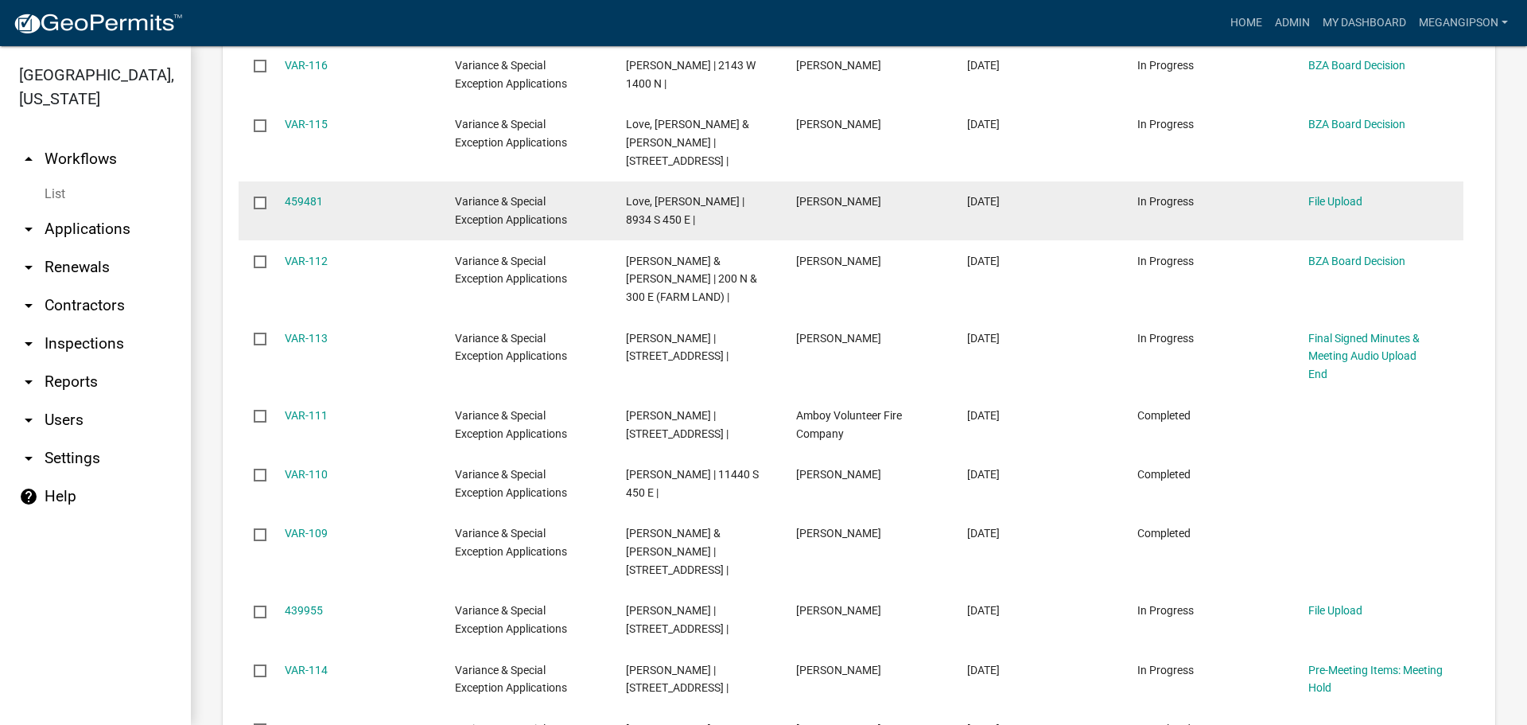
click at [1340, 211] on div "File Upload" at bounding box center [1379, 202] width 140 height 18
click at [1333, 208] on link "File Upload" at bounding box center [1336, 201] width 54 height 13
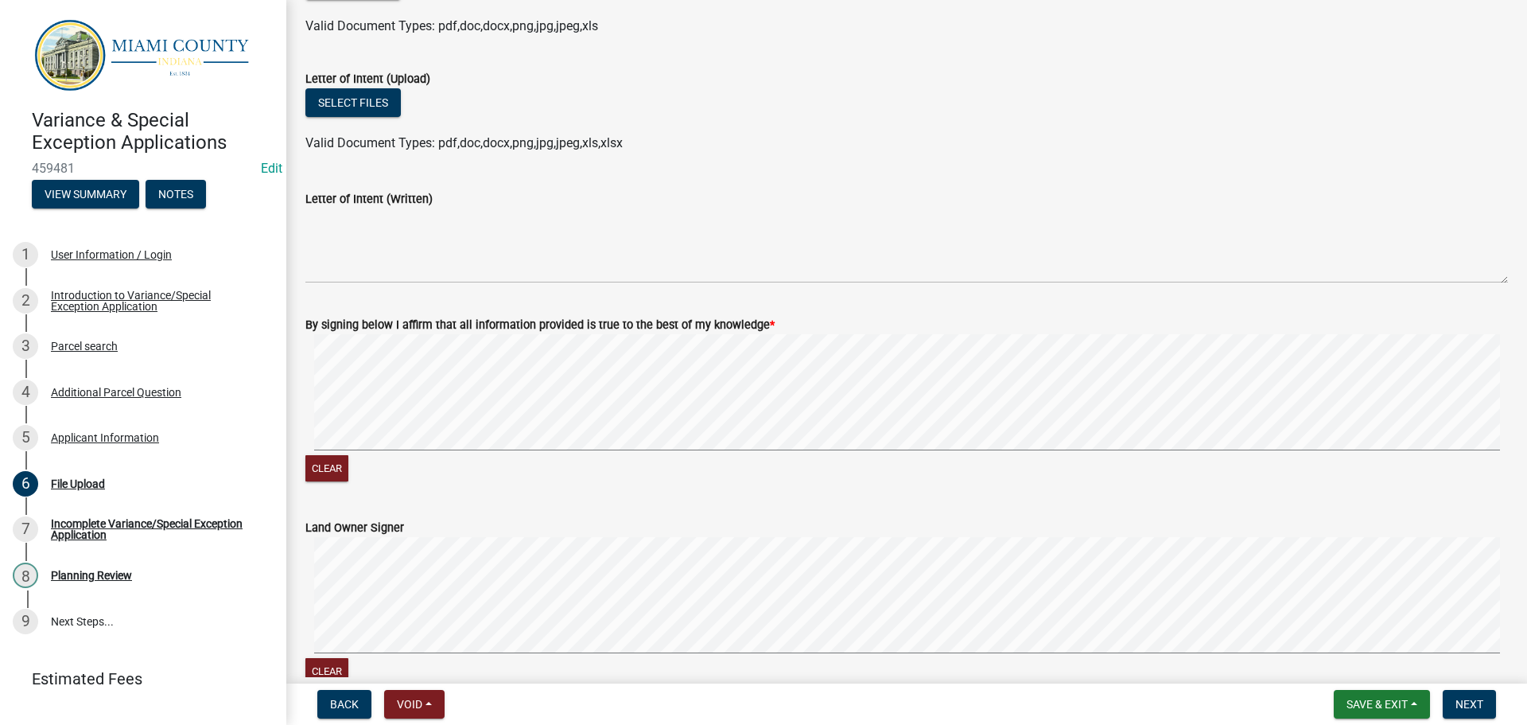
scroll to position [1129, 0]
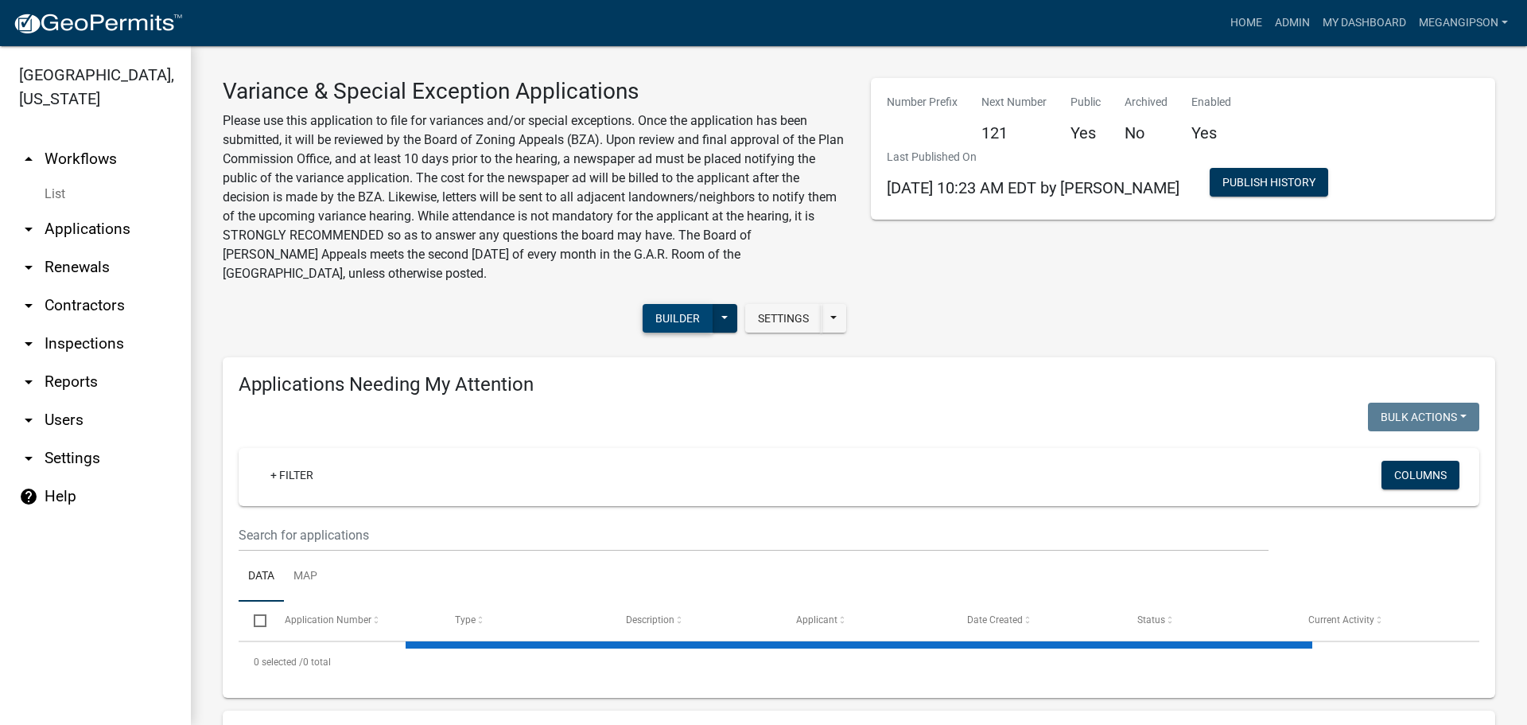
select select "3: 100"
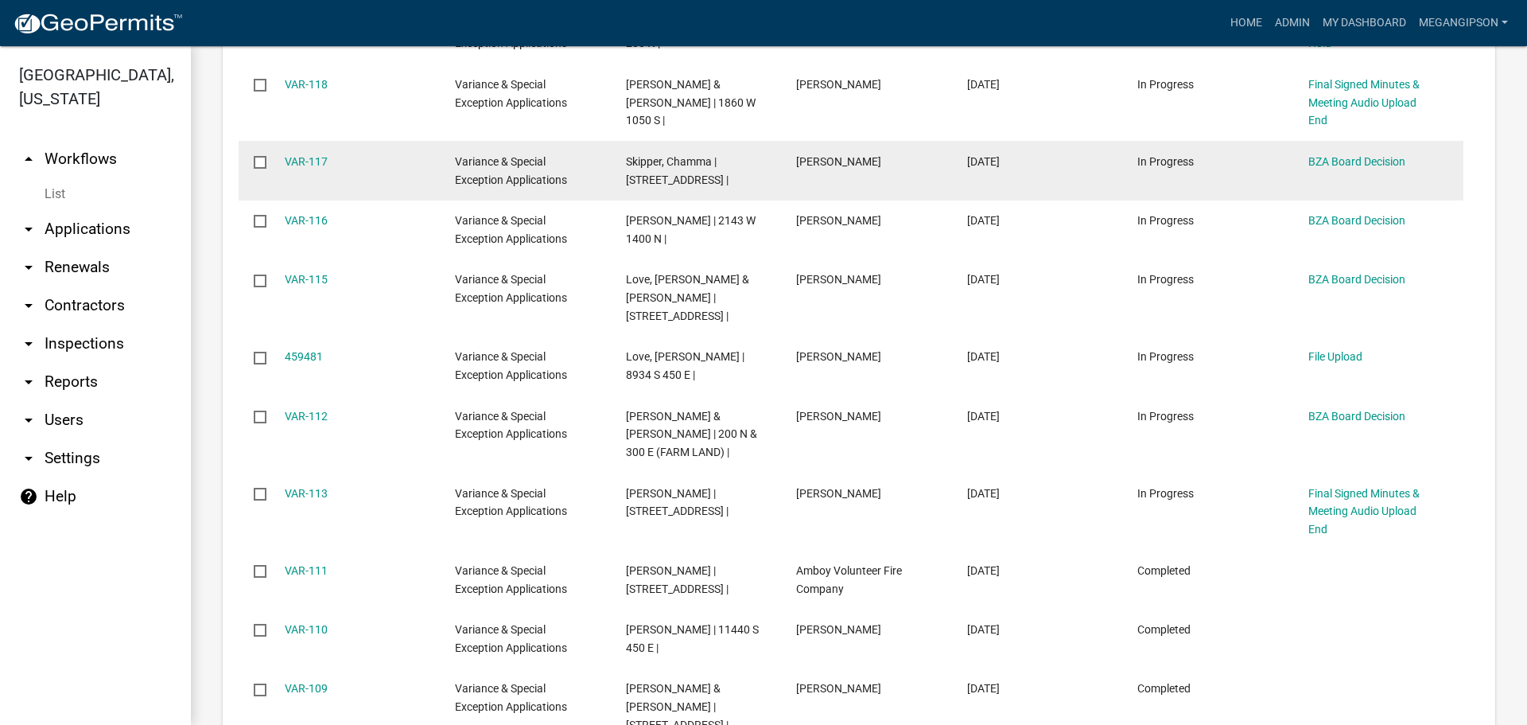
scroll to position [1909, 0]
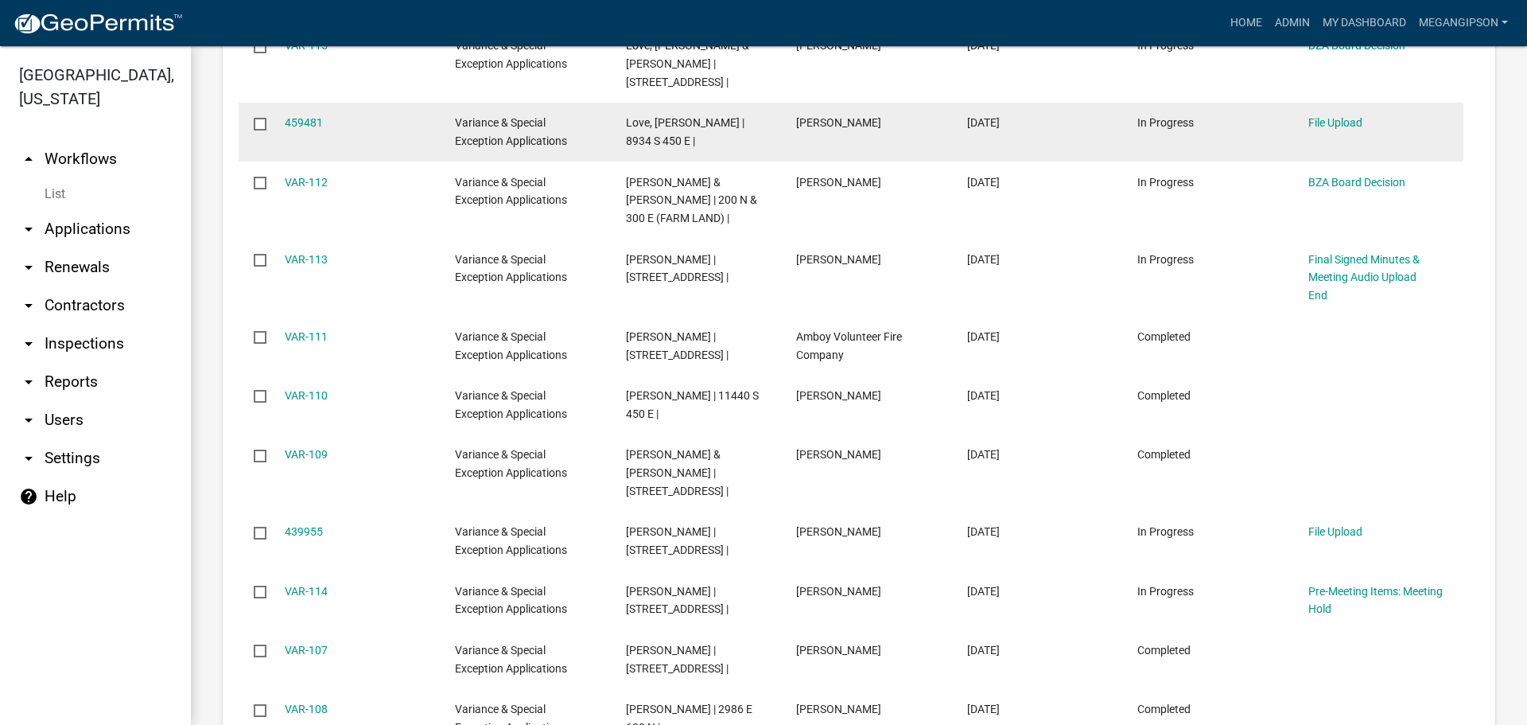
click at [264, 128] on input "checkbox" at bounding box center [259, 123] width 10 height 10
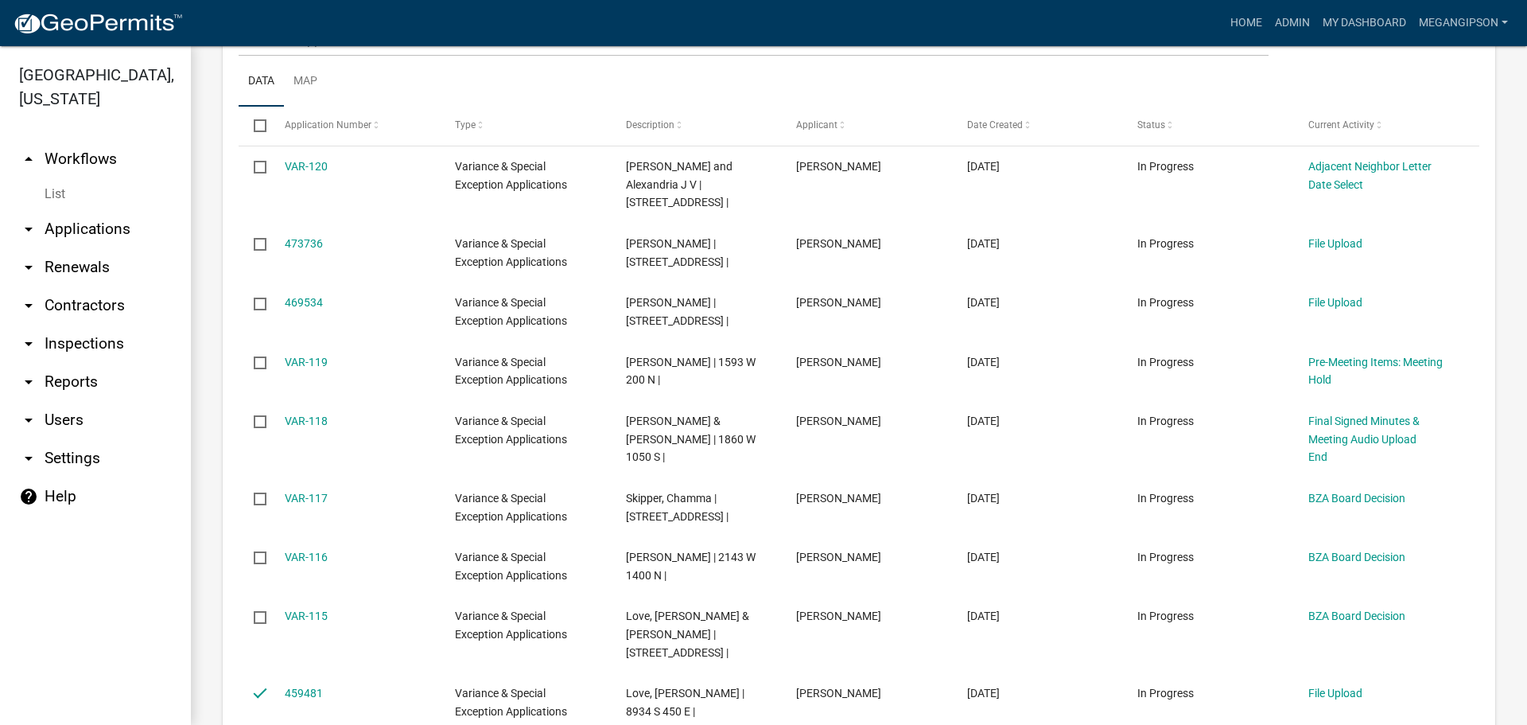
scroll to position [1193, 0]
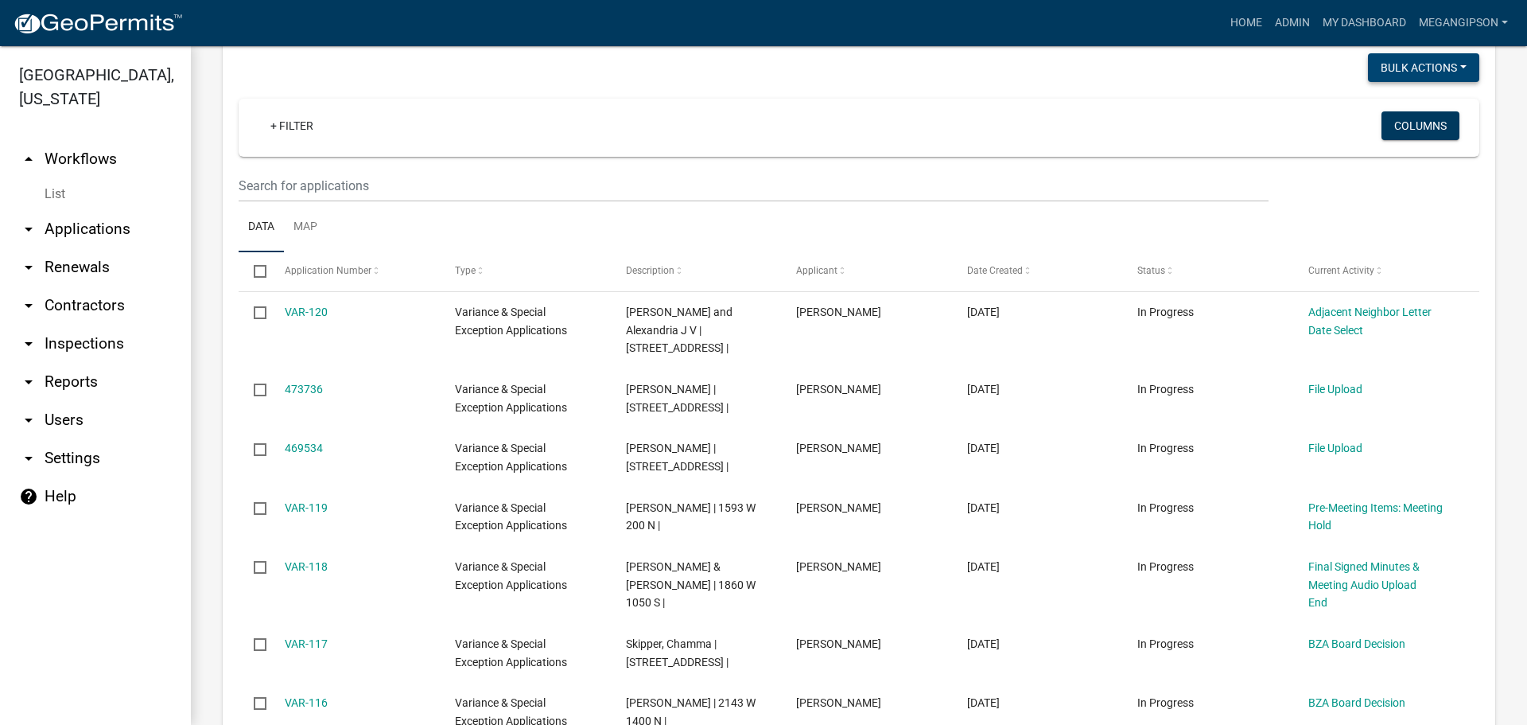
click at [1425, 82] on button "Bulk Actions" at bounding box center [1423, 67] width 111 height 29
click at [1375, 132] on button "Void" at bounding box center [1415, 113] width 127 height 38
checkbox input "false"
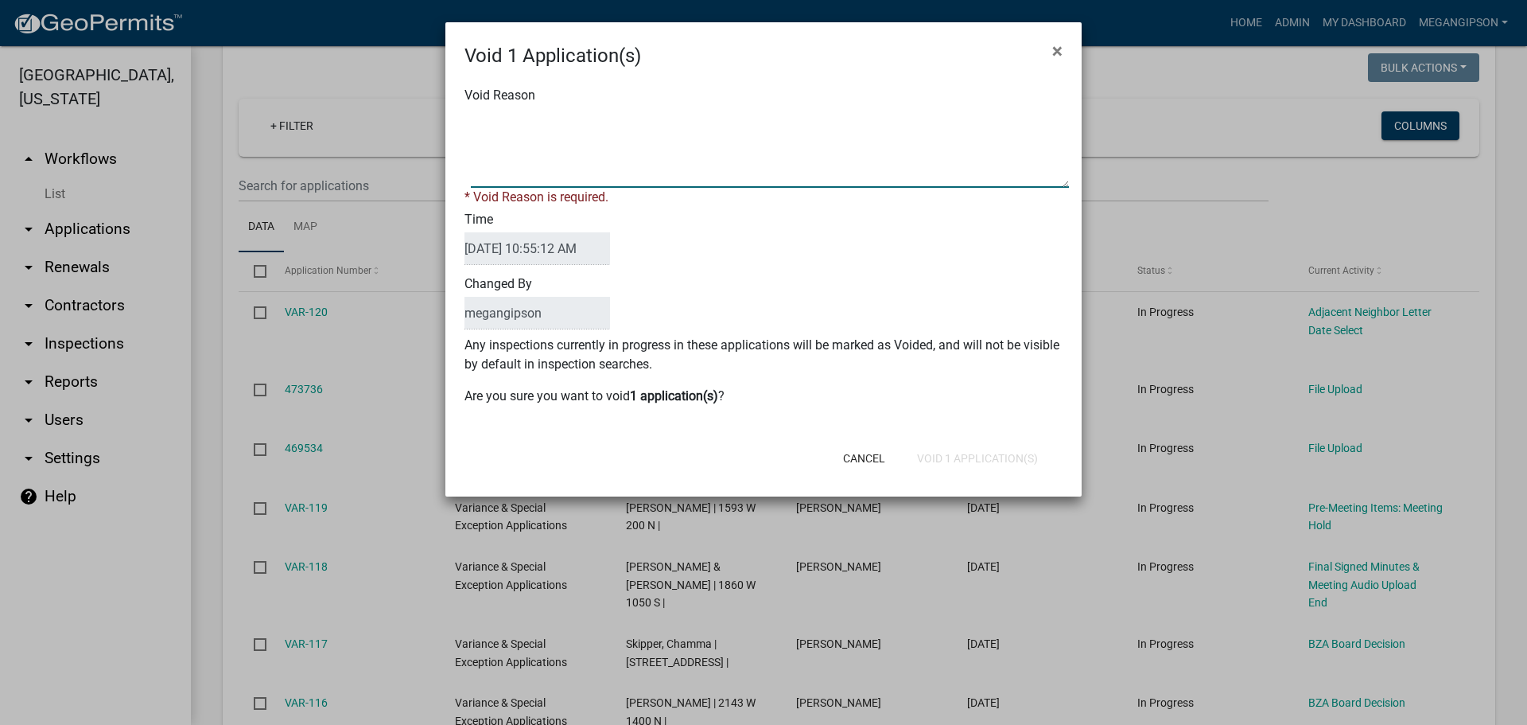
click at [572, 155] on textarea "Void Reason" at bounding box center [770, 148] width 598 height 80
type textarea "Already filed application"
click at [977, 479] on div "Cancel Void 1 Application(s)" at bounding box center [867, 458] width 392 height 41
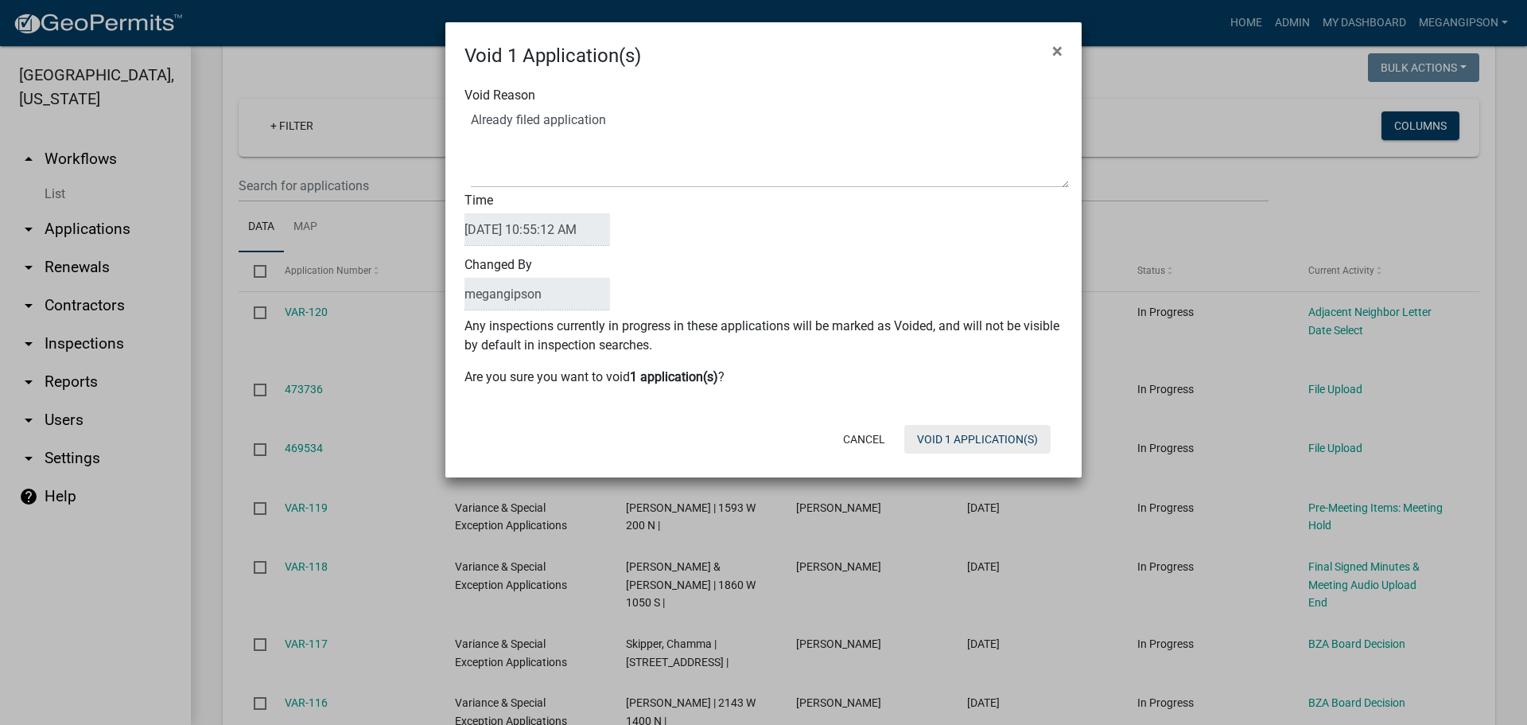
click at [977, 453] on button "Void 1 Application(s)" at bounding box center [978, 439] width 146 height 29
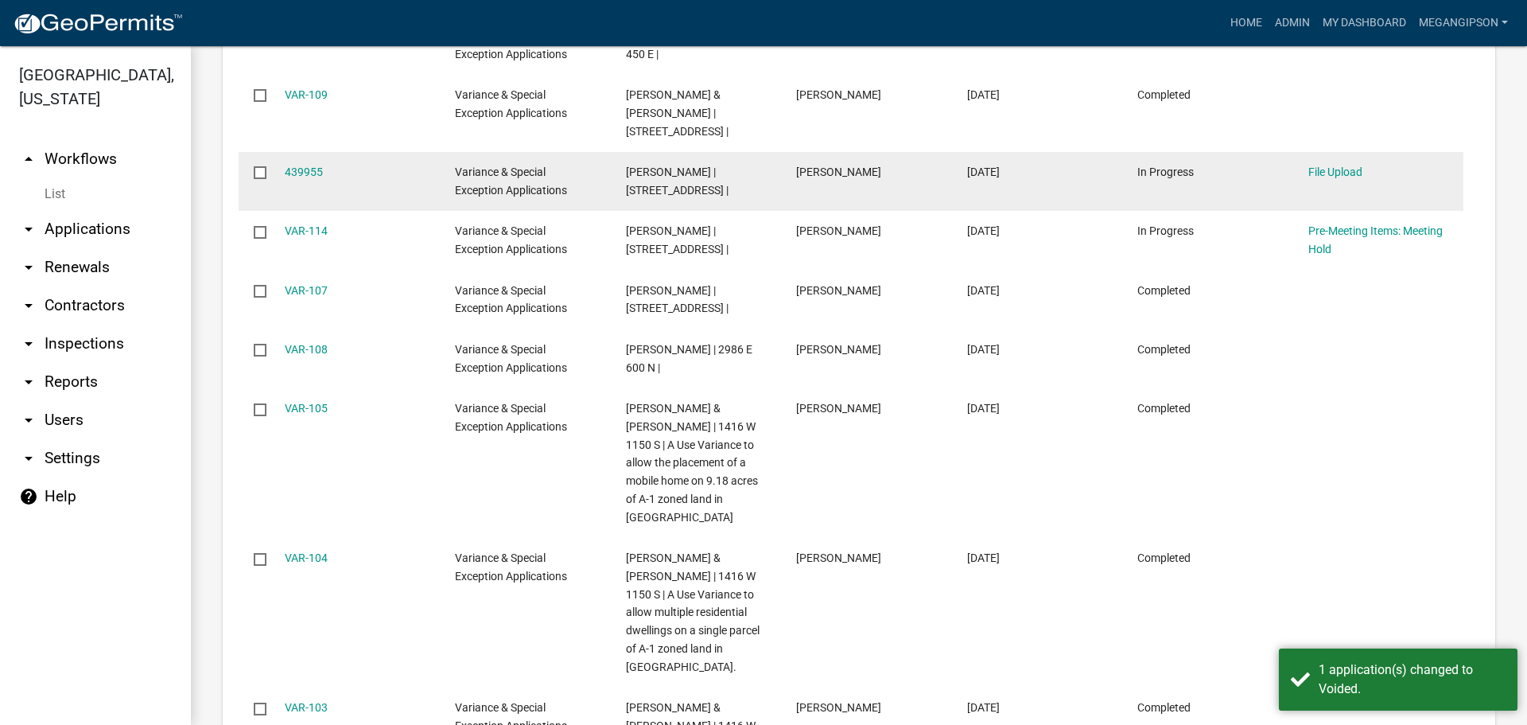
scroll to position [2228, 0]
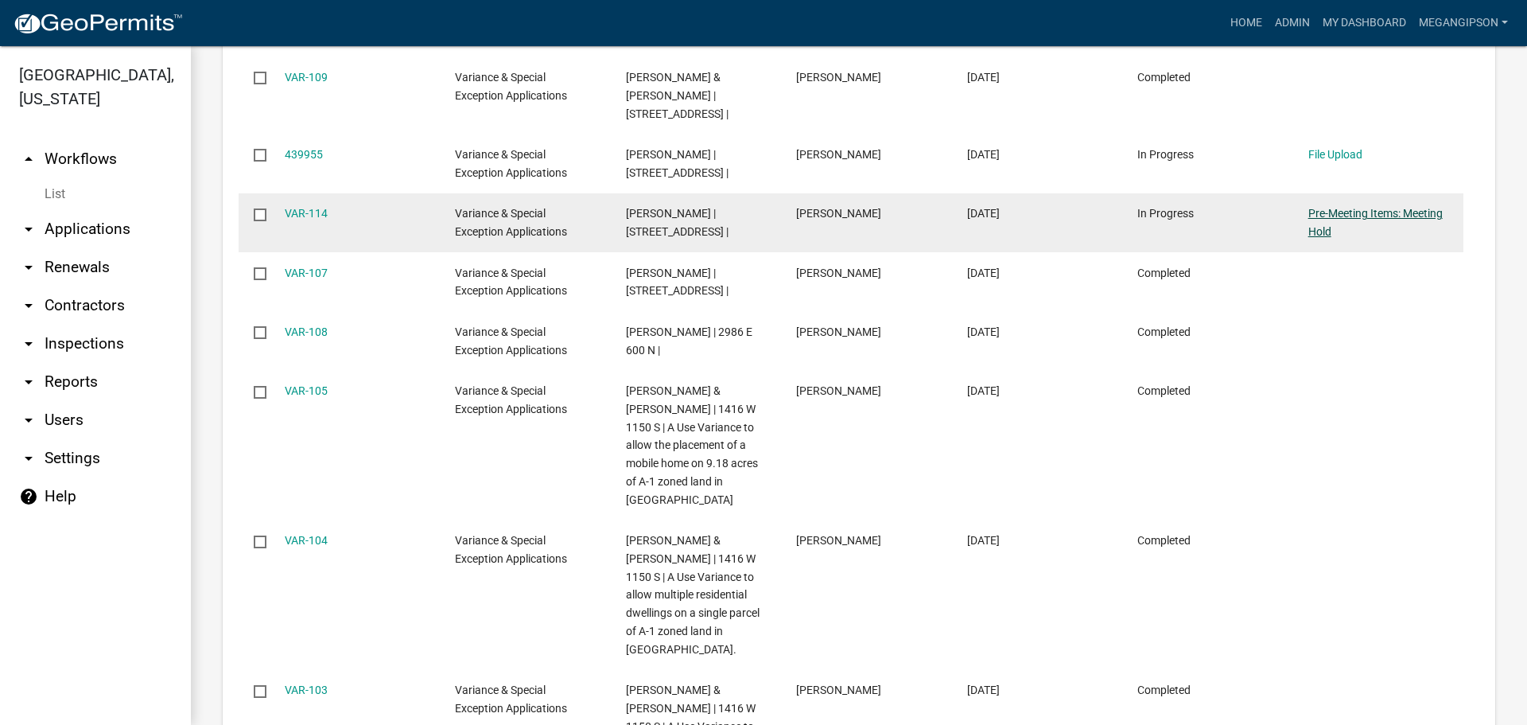
click at [1347, 238] on link "Pre-Meeting Items: Meeting Hold" at bounding box center [1376, 222] width 134 height 31
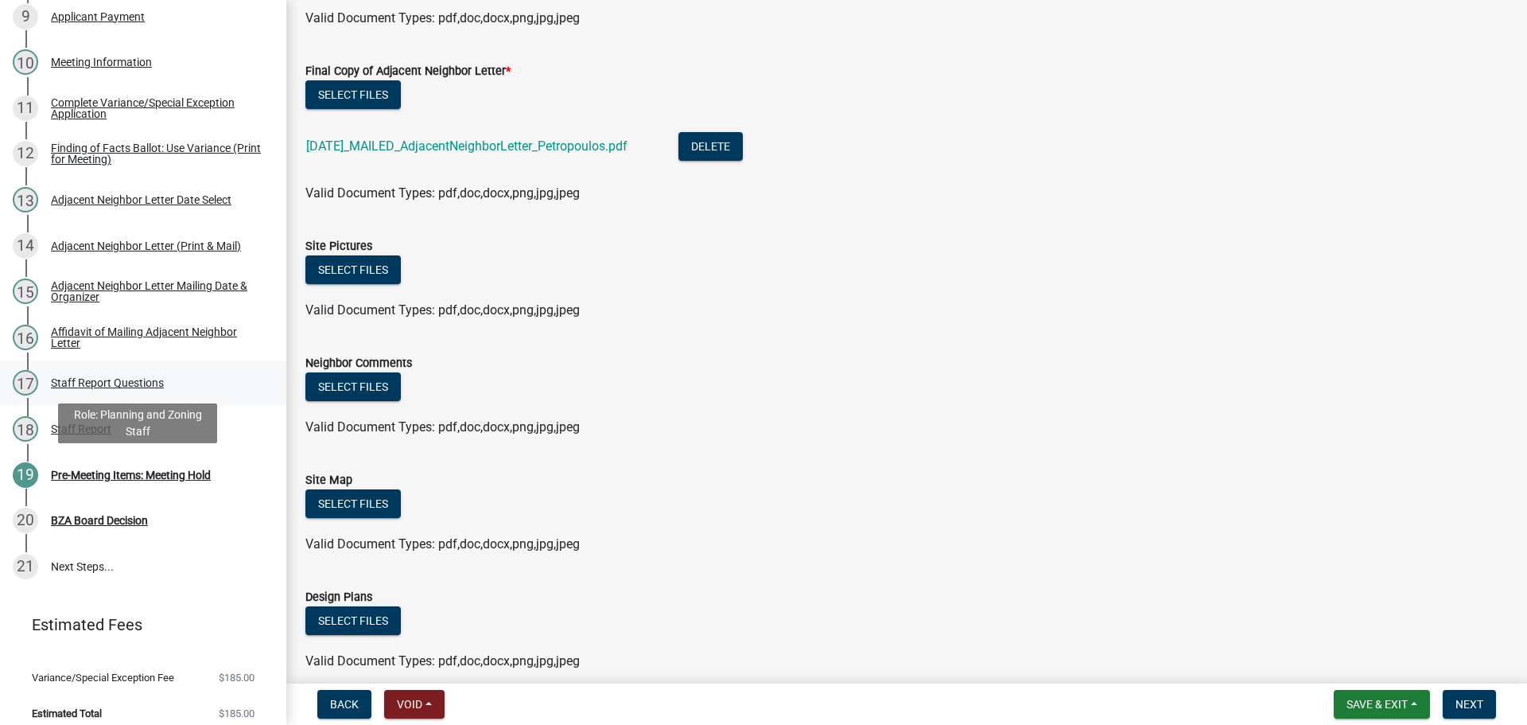
scroll to position [816, 0]
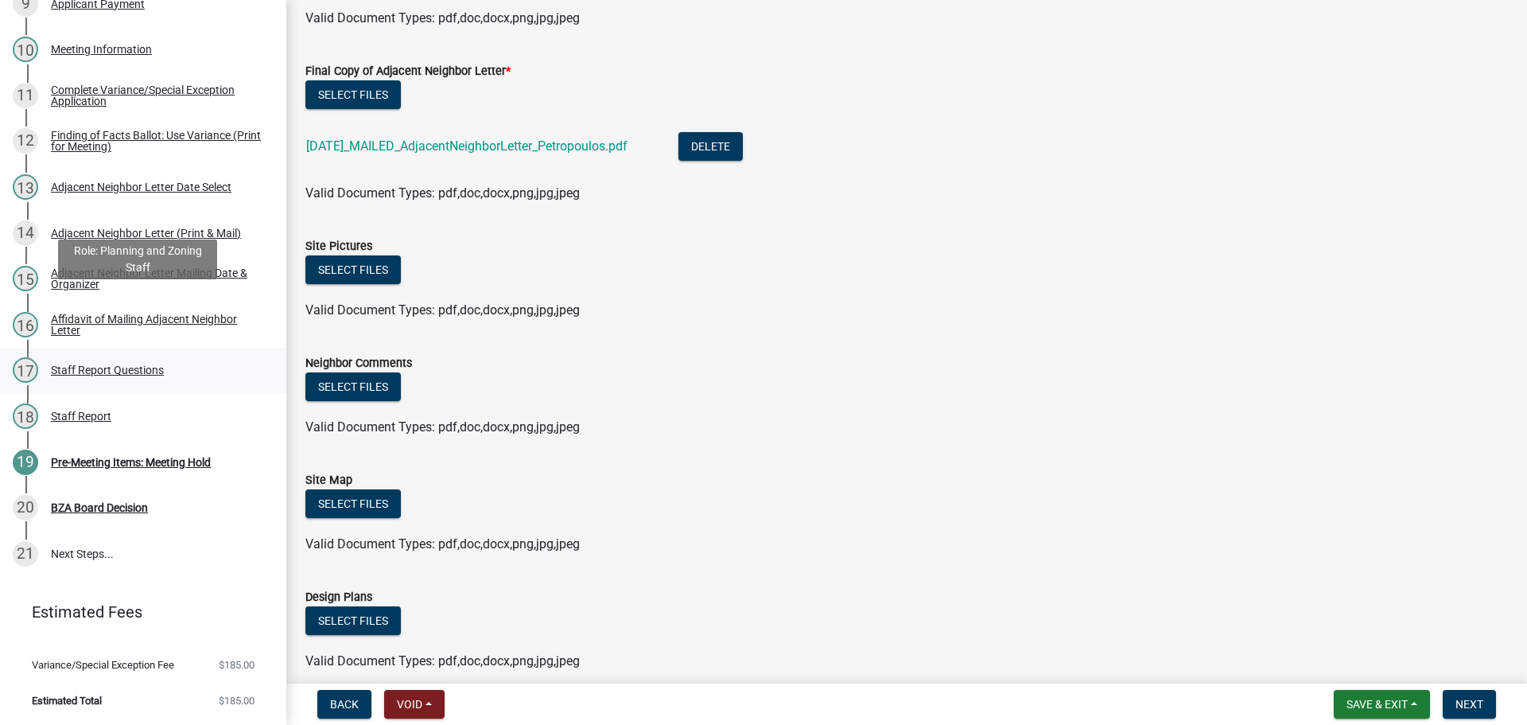
click at [139, 357] on div "17 Staff Report Questions" at bounding box center [137, 369] width 248 height 25
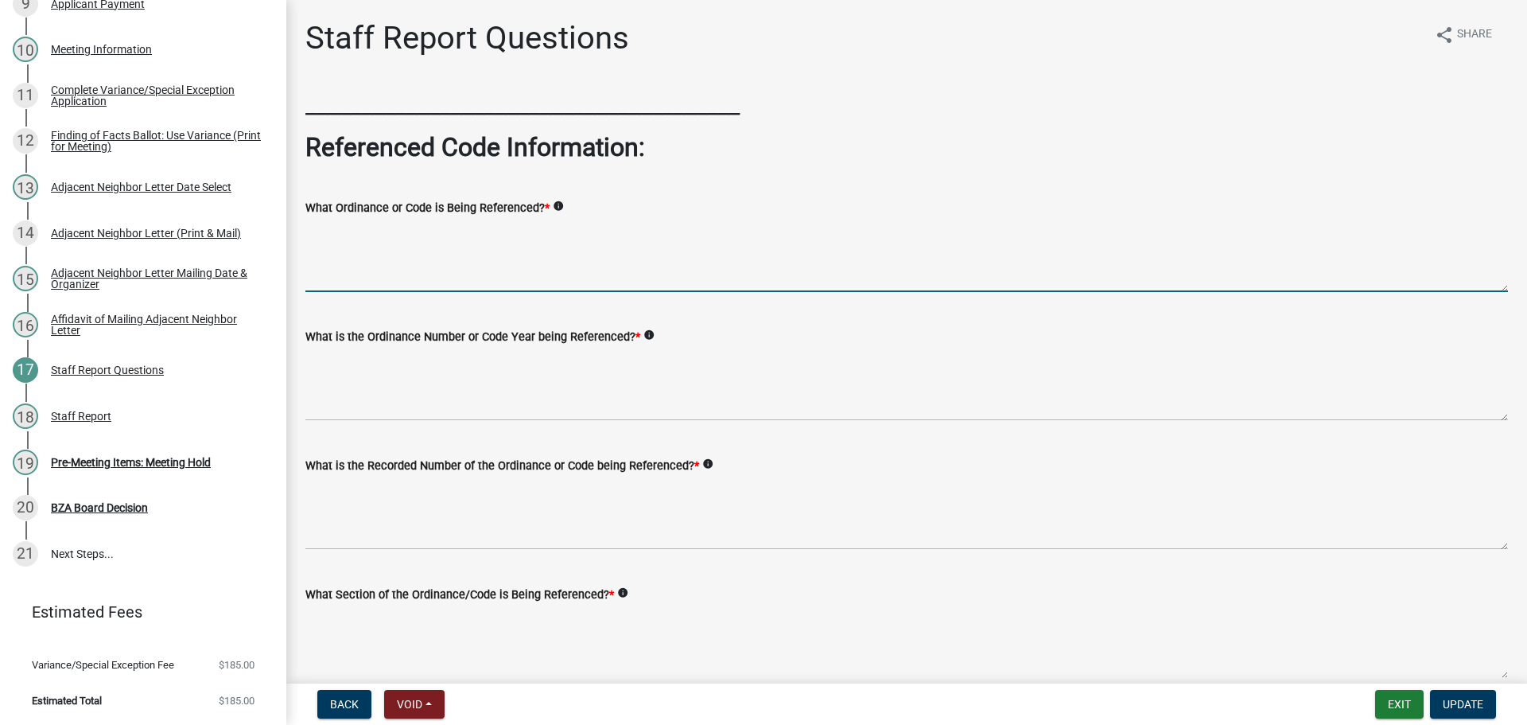
click at [478, 292] on textarea "What Ordinance or Code is Being Referenced? *" at bounding box center [906, 254] width 1203 height 75
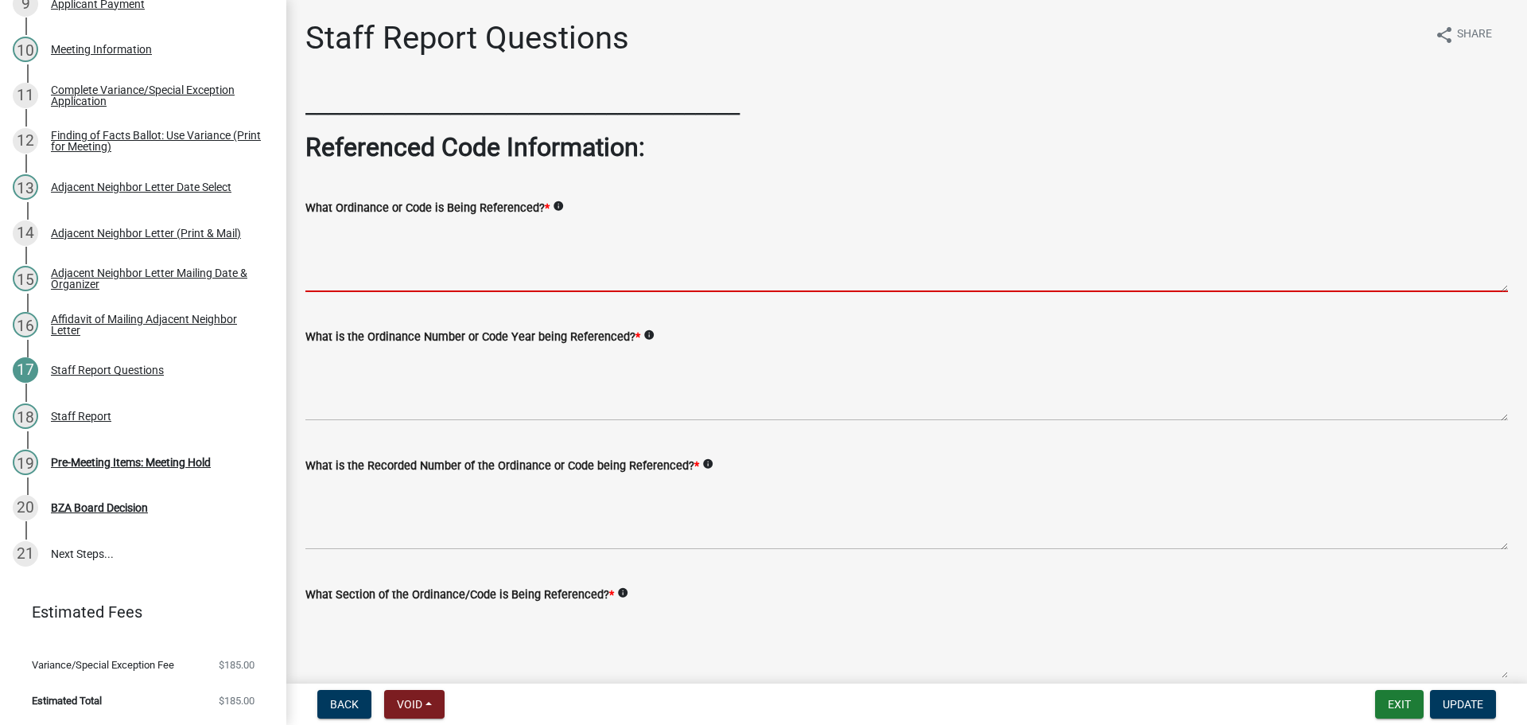
click at [484, 287] on textarea "What Ordinance or Code is Being Referenced? *" at bounding box center [906, 254] width 1203 height 75
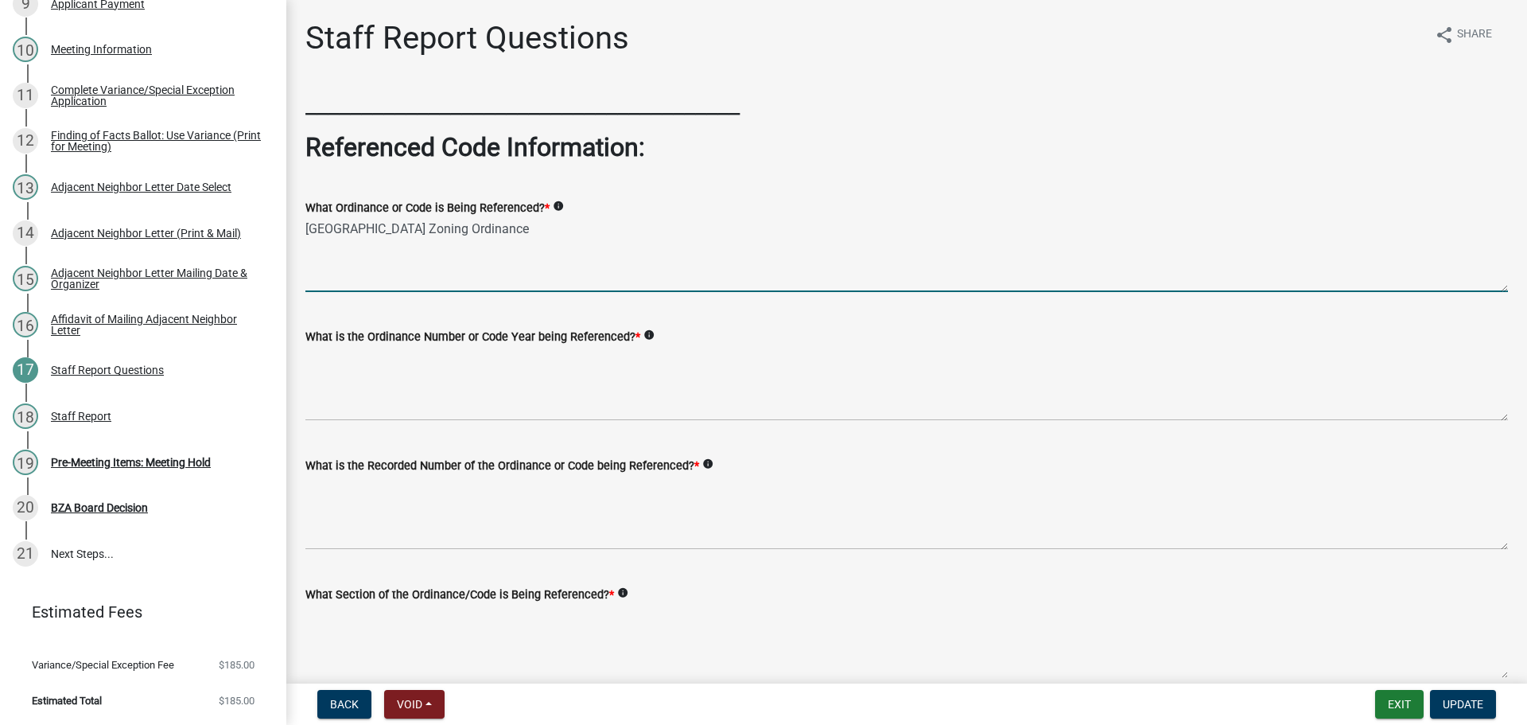
type textarea "[GEOGRAPHIC_DATA] Zoning Ordinance"
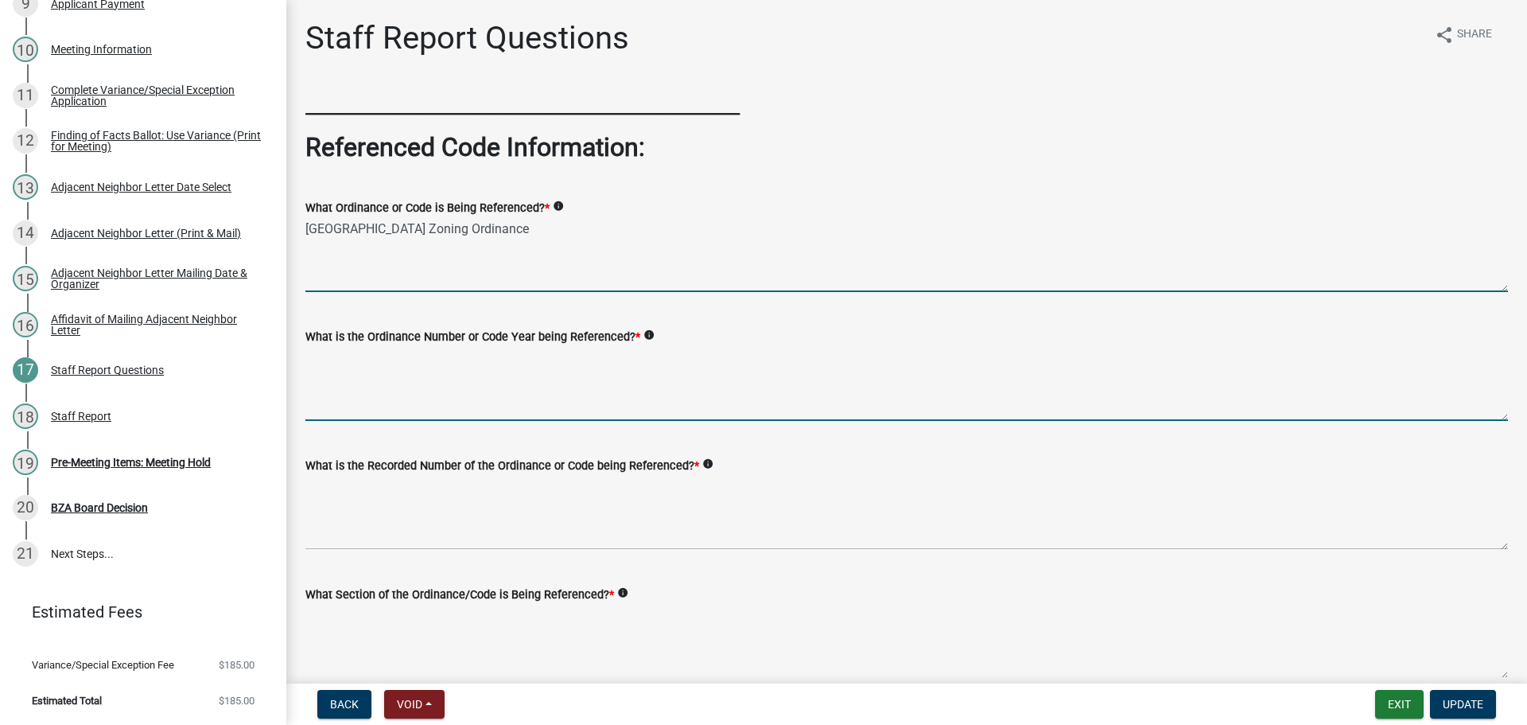
click at [487, 417] on textarea "What is the Ordinance Number or Code Year being Referenced? *" at bounding box center [906, 383] width 1203 height 75
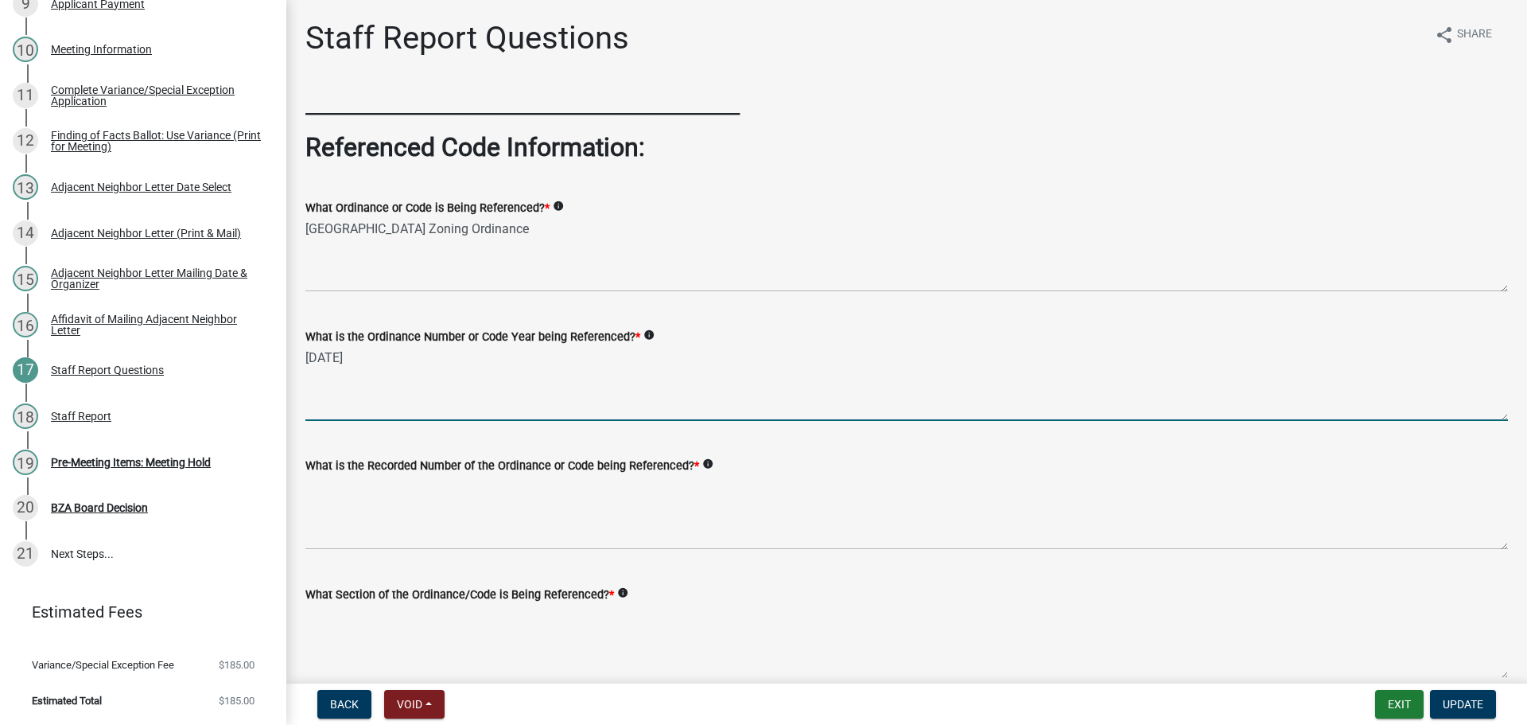
scroll to position [80, 0]
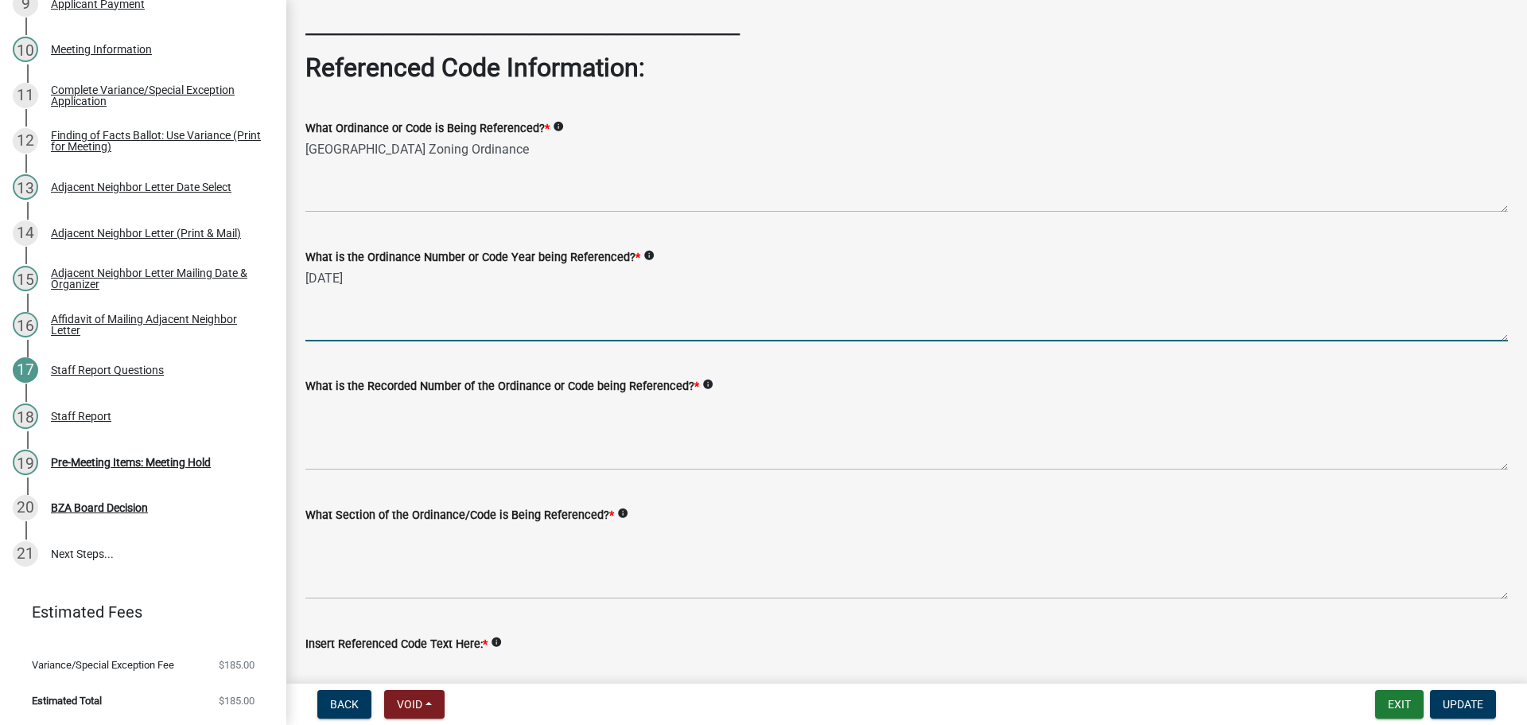
type textarea "[DATE]"
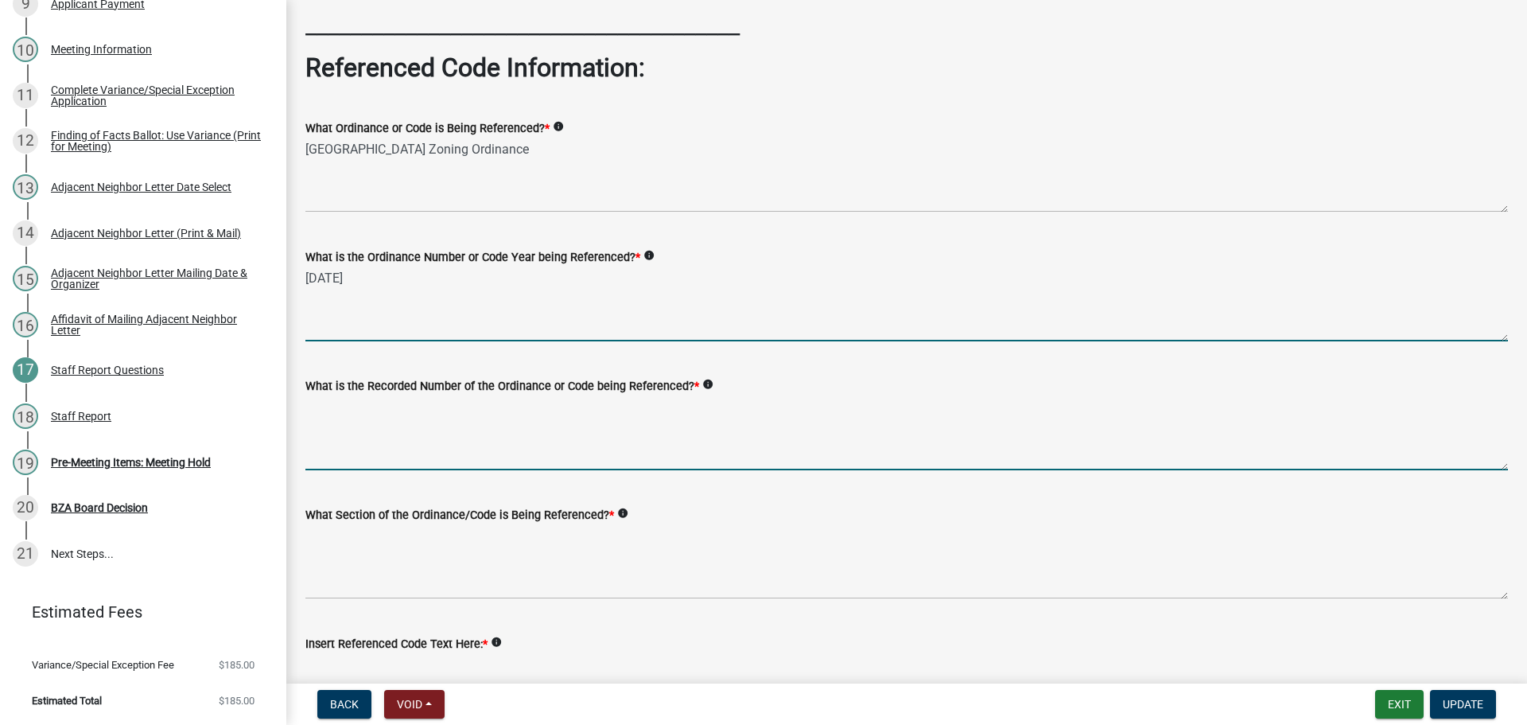
click at [449, 470] on textarea "What is the Recorded Number of the Ordinance or Code being Referenced? *" at bounding box center [906, 432] width 1203 height 75
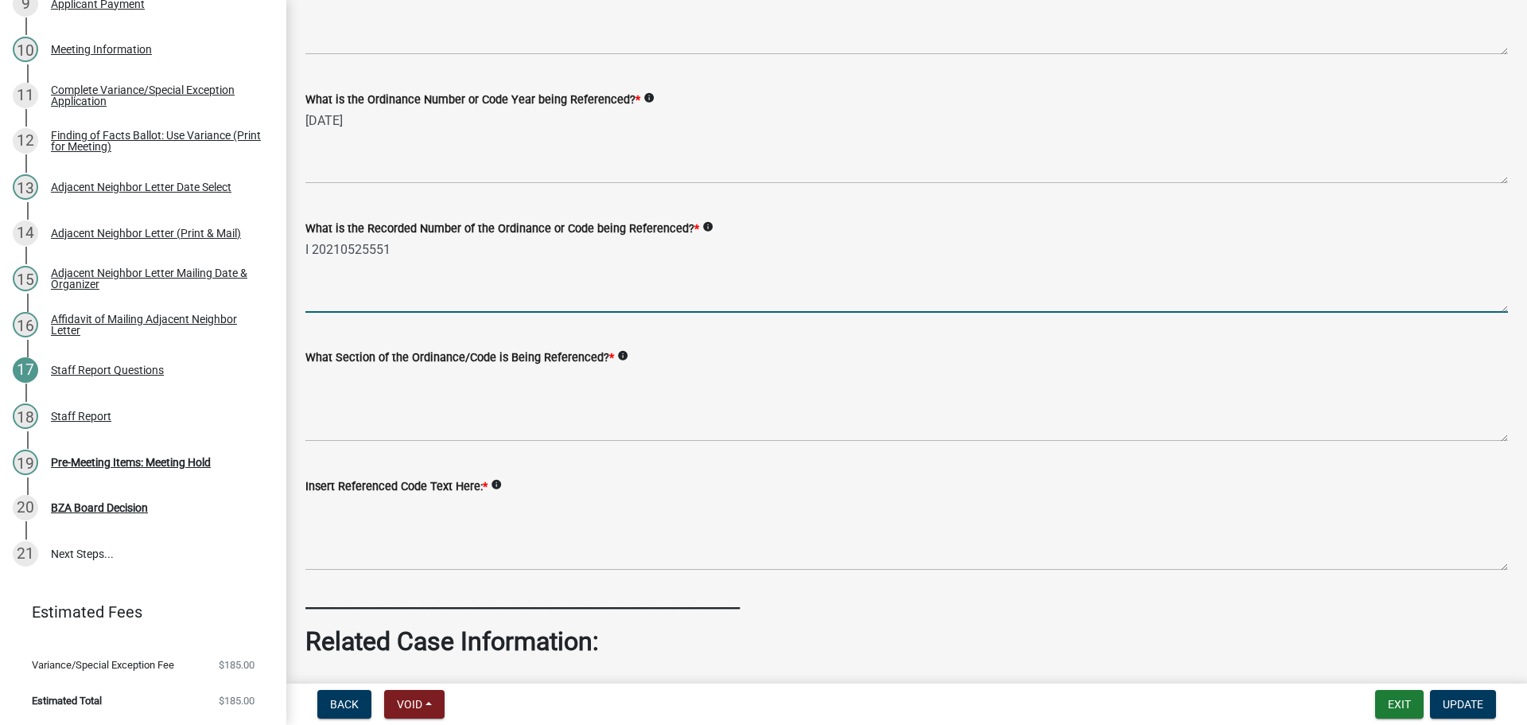
scroll to position [239, 0]
type textarea "I 20210525551"
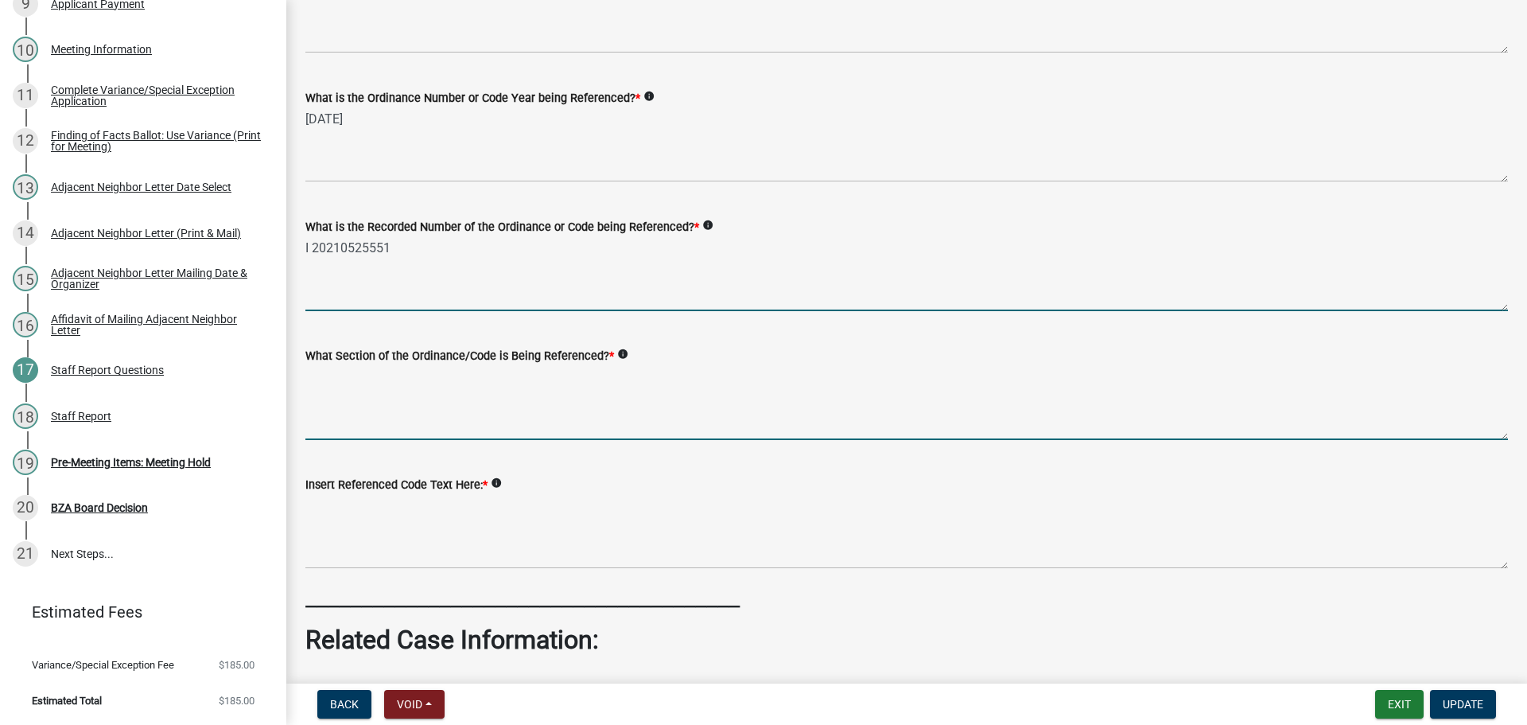
click at [441, 440] on textarea "What Section of the Ordinance/Code is Being Referenced? *" at bounding box center [906, 402] width 1203 height 75
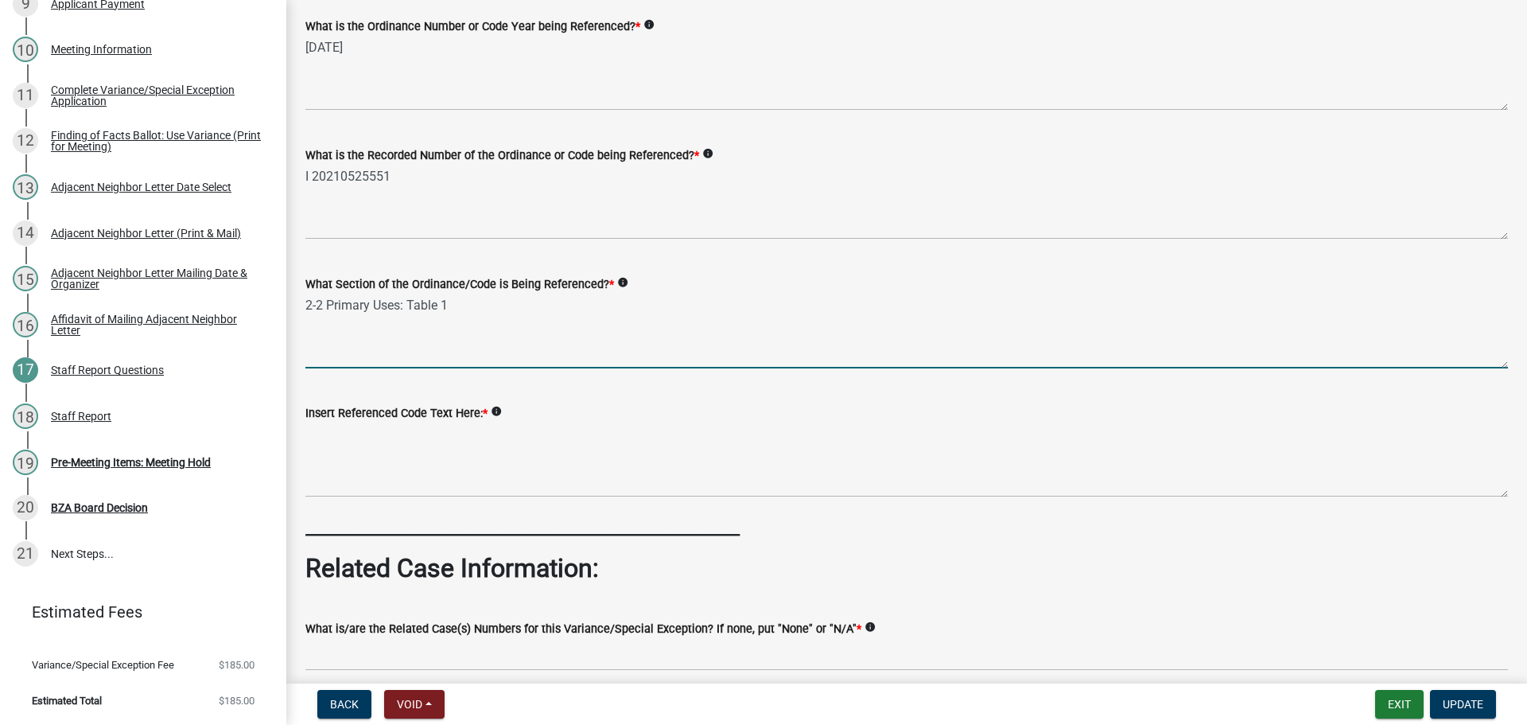
scroll to position [557, 0]
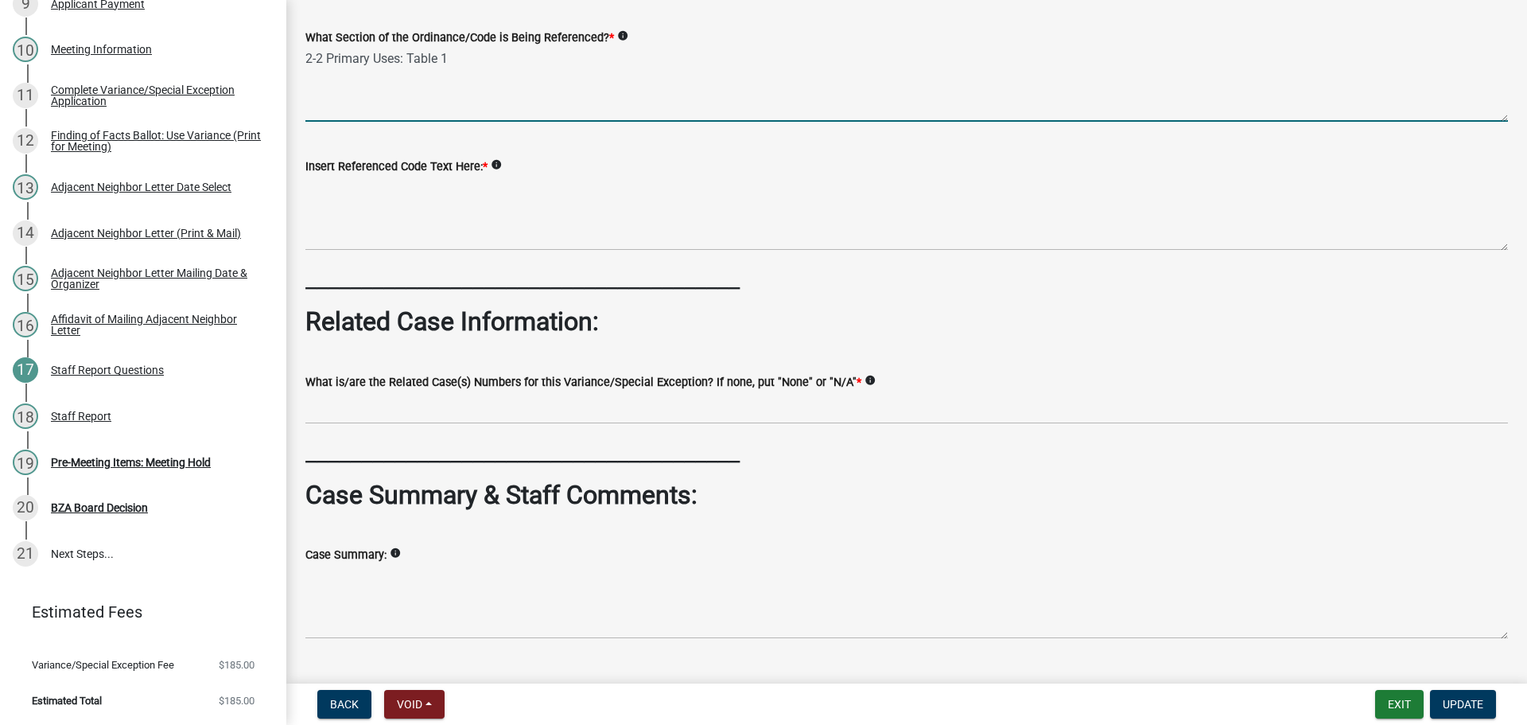
type textarea "2-2 Primary Uses: Table 1"
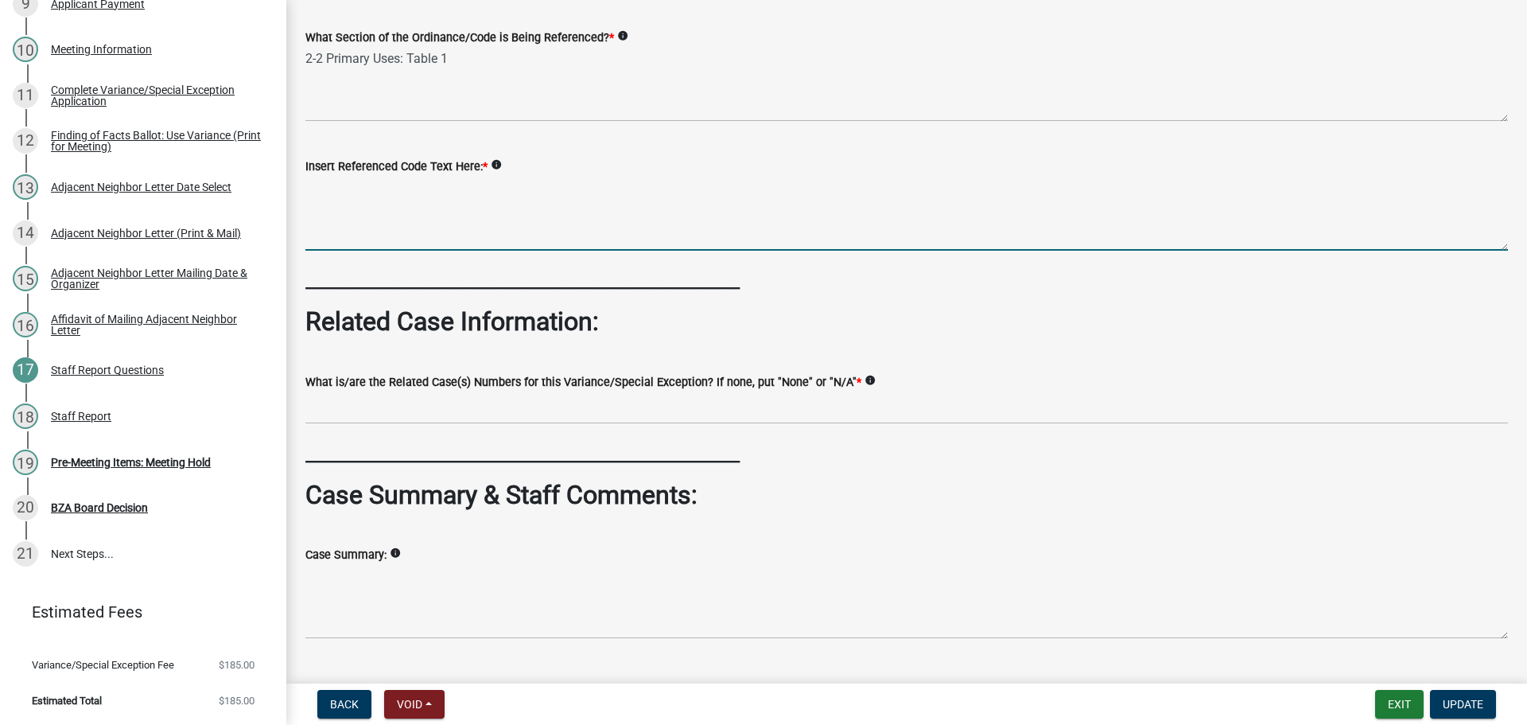
click at [495, 251] on textarea "Insert Referenced Code Text Here: *" at bounding box center [906, 213] width 1203 height 75
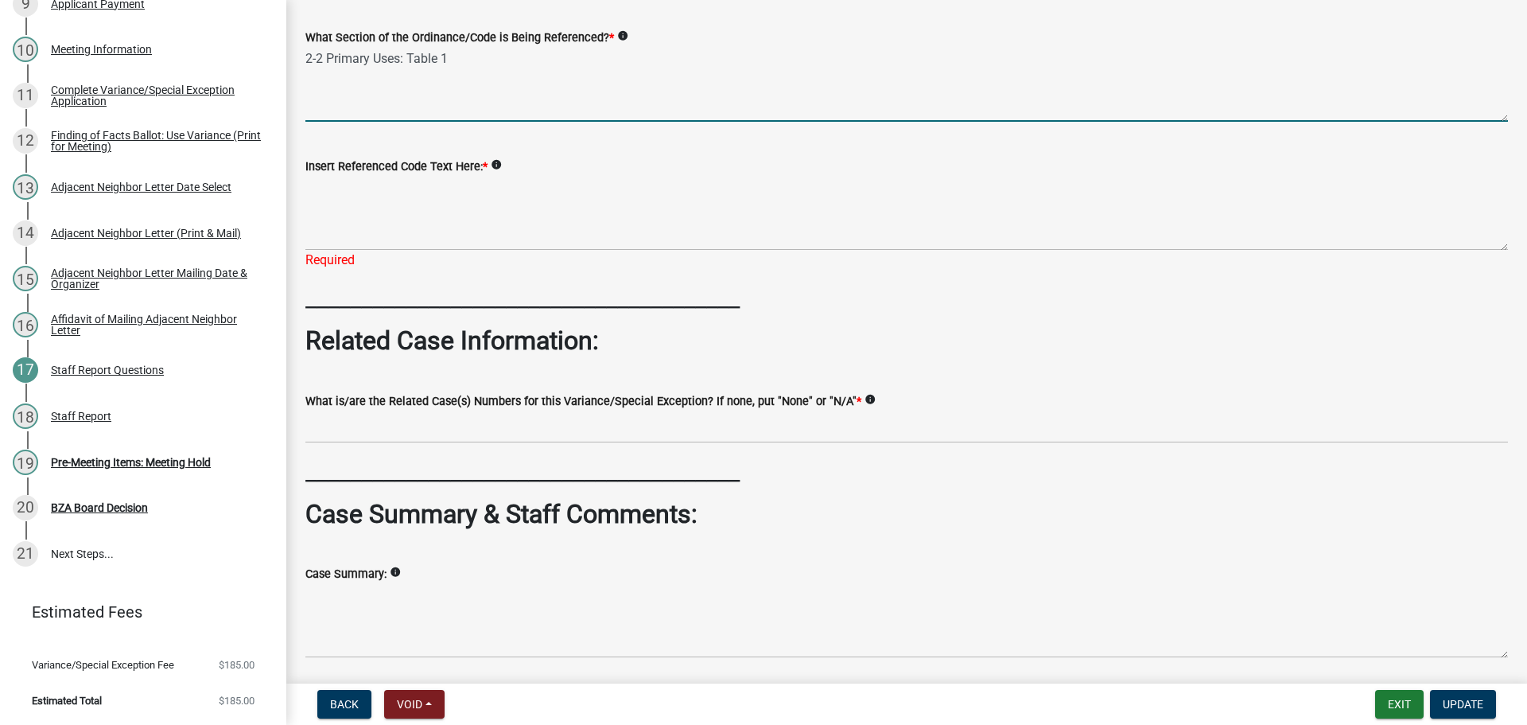
click at [316, 122] on textarea "2-2 Primary Uses: Table 1" at bounding box center [906, 84] width 1203 height 75
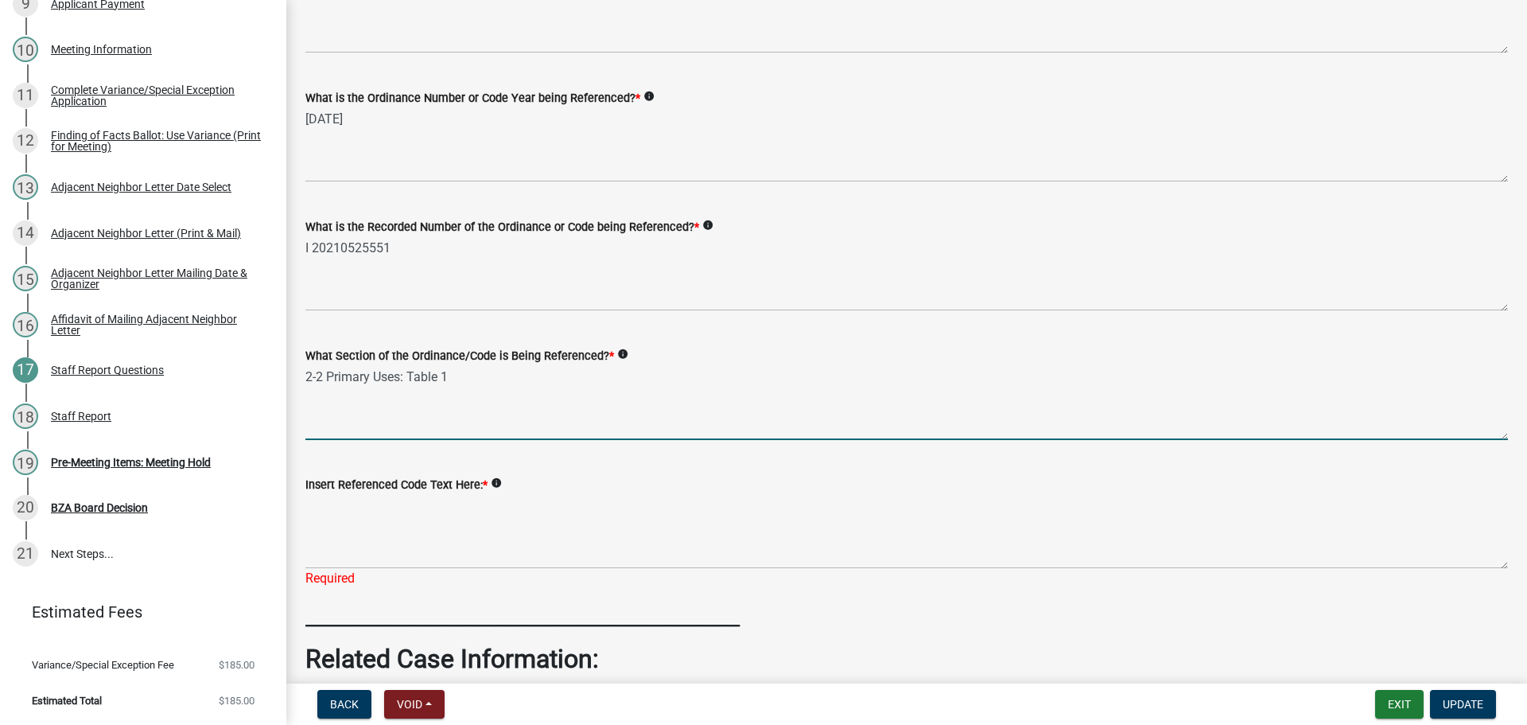
type textarea "2-2 Primary Uses: Table 1"
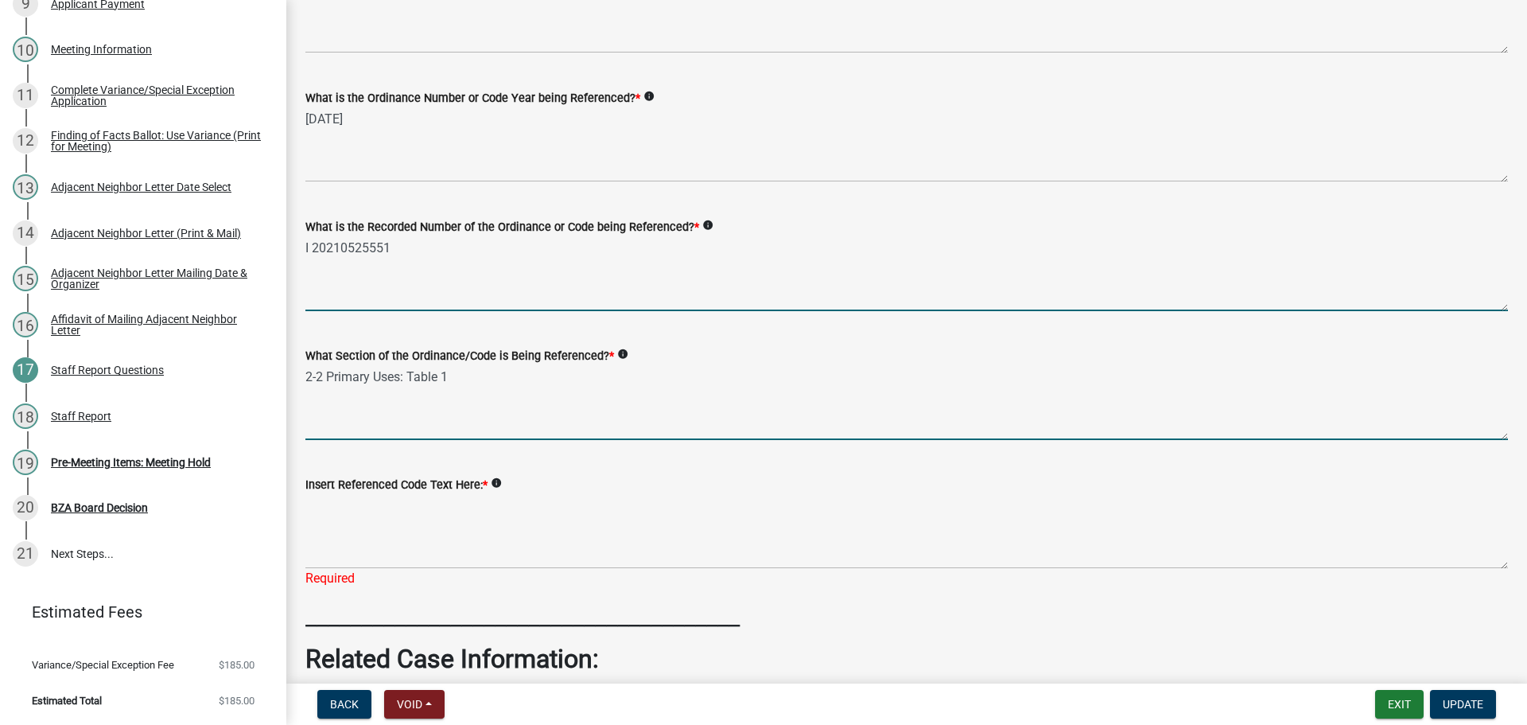
click at [309, 309] on textarea "I 20210525551" at bounding box center [906, 273] width 1203 height 75
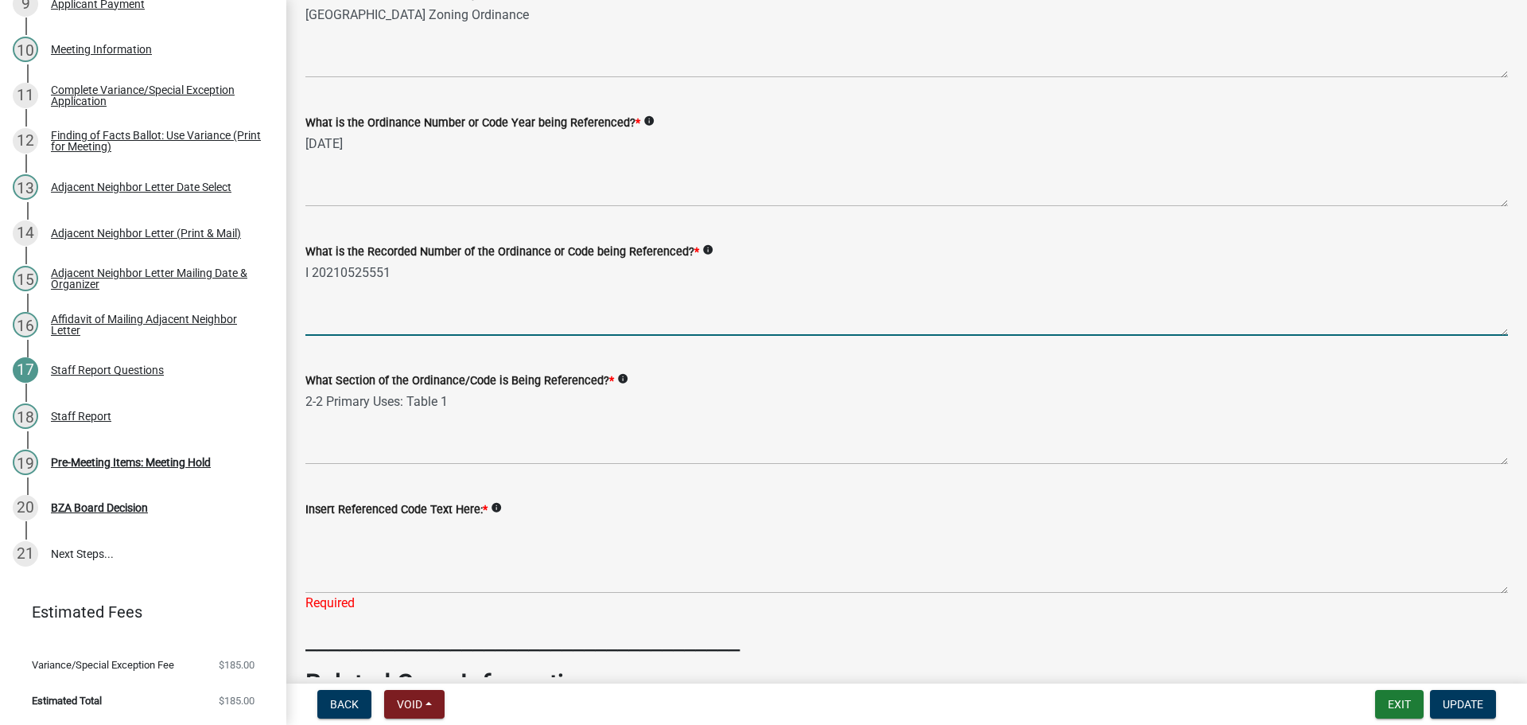
scroll to position [398, 0]
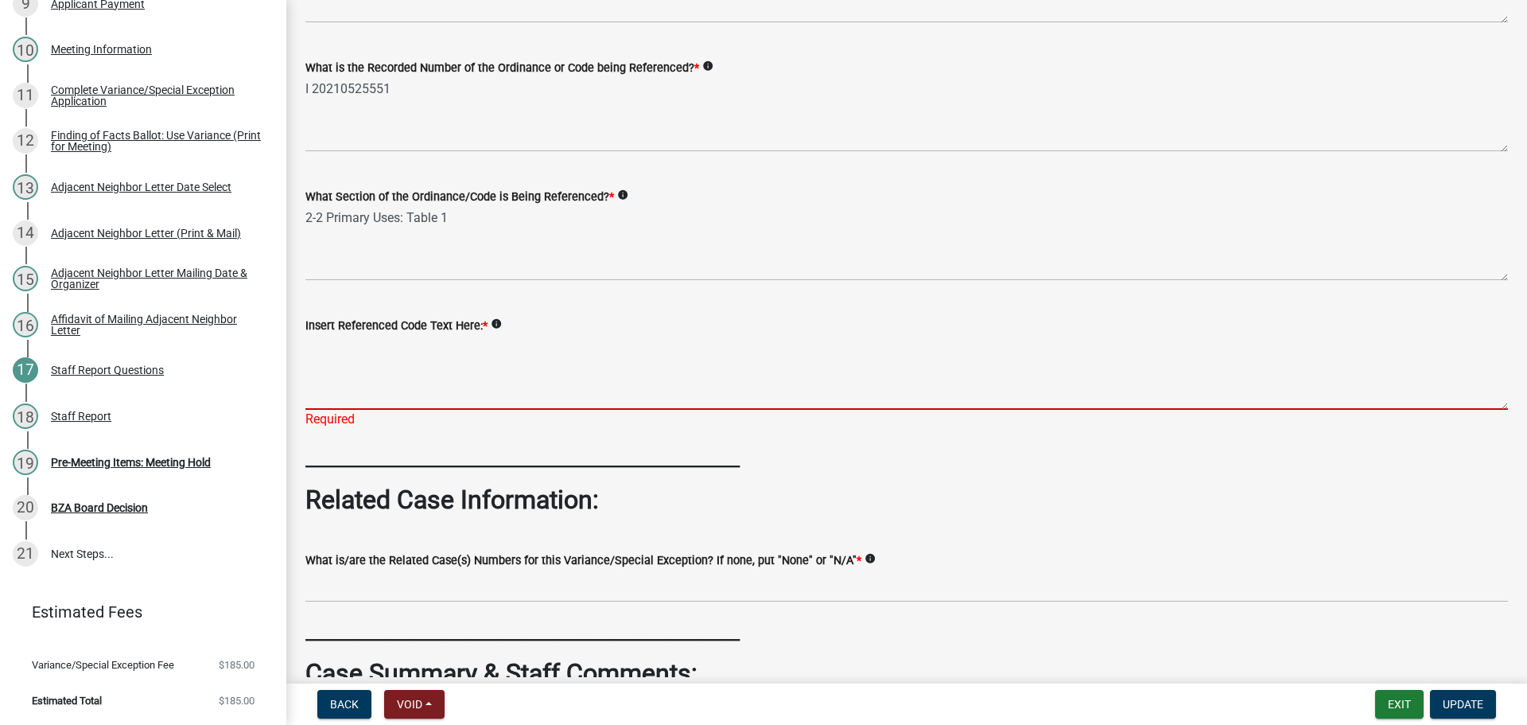
click at [562, 410] on textarea "Insert Referenced Code Text Here: *" at bounding box center [906, 372] width 1203 height 75
click at [470, 410] on textarea "Insert Referenced Code Text Here: *" at bounding box center [906, 372] width 1203 height 75
paste textarea "2-2 PRIMARY USES THE FOLLOWING TABLE SHALL BE USED TO DETERMINE WHEN A USE IS A…"
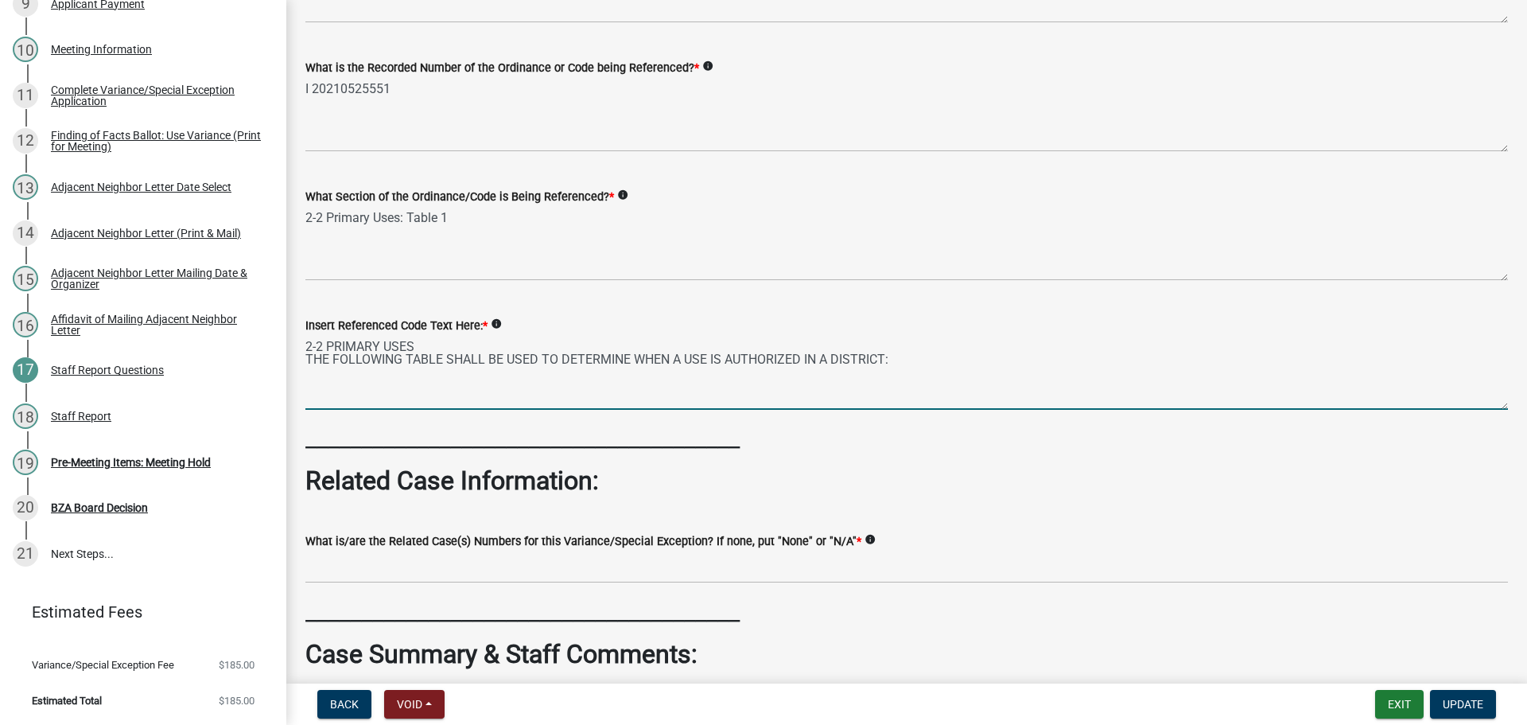
drag, startPoint x: 456, startPoint y: 477, endPoint x: 354, endPoint y: 489, distance: 102.5
click at [456, 410] on textarea "2-2 PRIMARY USES THE FOLLOWING TABLE SHALL BE USED TO DETERMINE WHEN A USE IS A…" at bounding box center [906, 372] width 1203 height 75
click at [550, 410] on textarea "2-2 PRIMARY USES THE FOLLOWING TABLE SHALL BE USED TO DETERMINE WHEN A USE IS A…" at bounding box center [906, 372] width 1203 height 75
click at [1015, 410] on textarea "2-2 PRIMARY USES THE FOLLOWING TABLE SHALL BE USED TO DETERMINE WHEN A USE IS A…" at bounding box center [906, 372] width 1203 height 75
click at [999, 410] on textarea "2-2 PRIMARY USES THE FOLLOWING TABLE SHALL BE USED TO DETERMINE WHEN A USE IS A…" at bounding box center [906, 372] width 1203 height 75
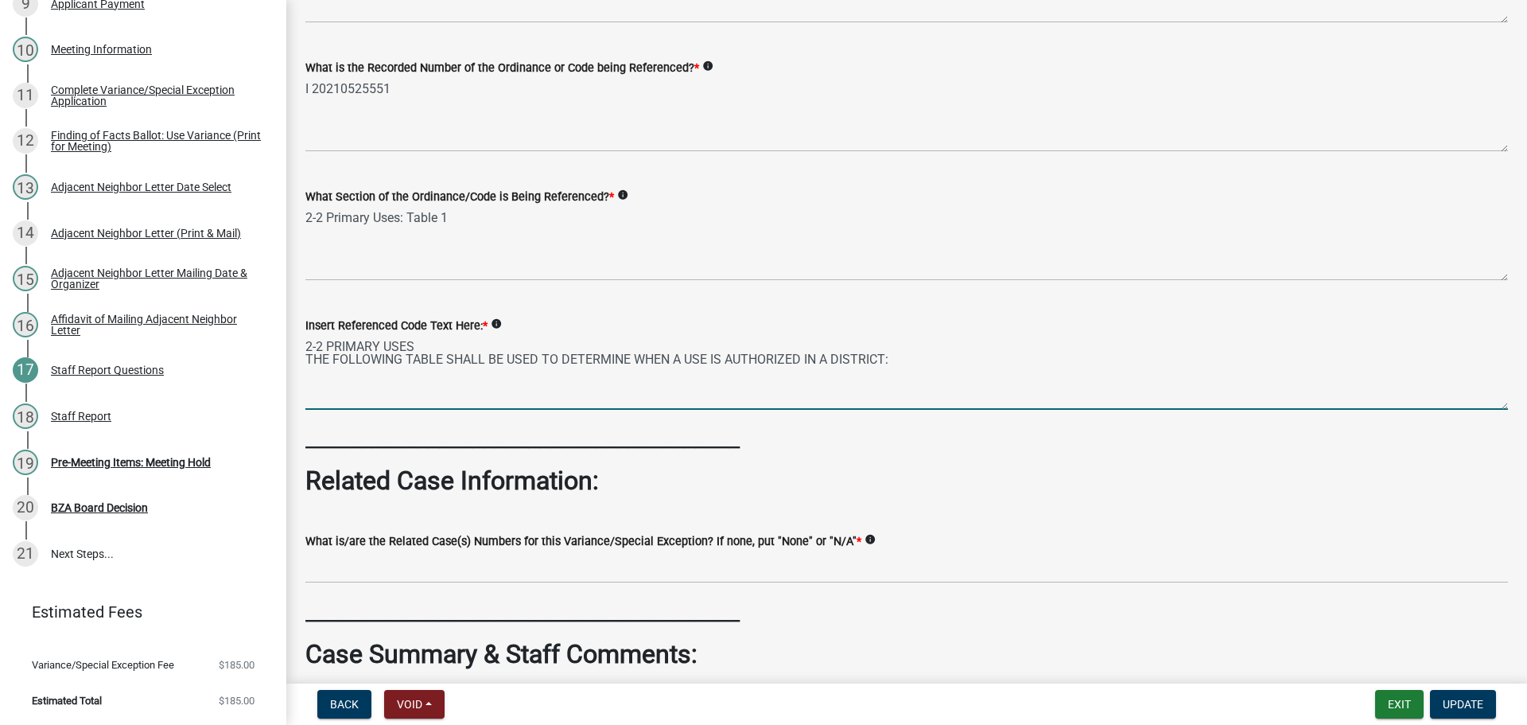
paste textarea "(1) IF THE USE IS MARKED WITH (X) THIS SHALL MEAN THE USE IS AUTHORIZED IN THAT…"
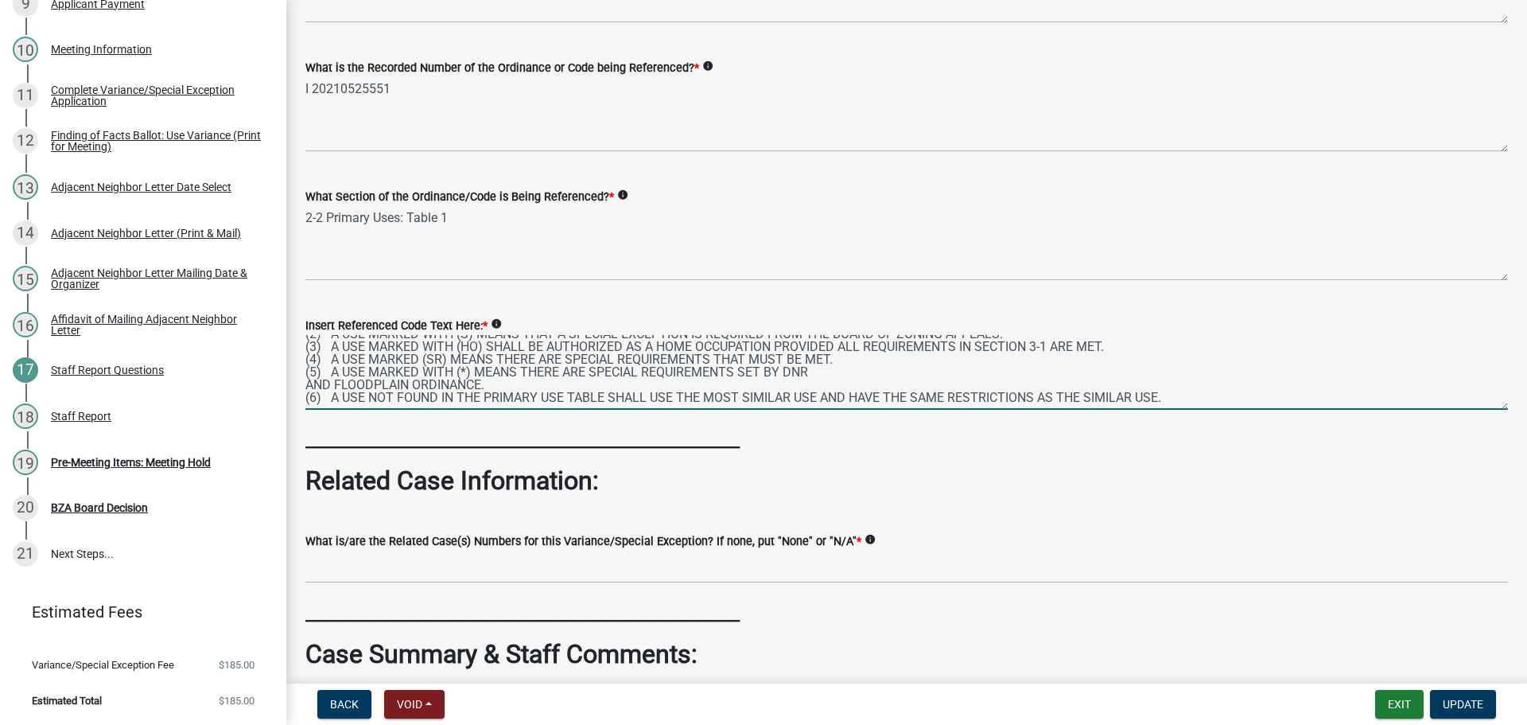
scroll to position [0, 0]
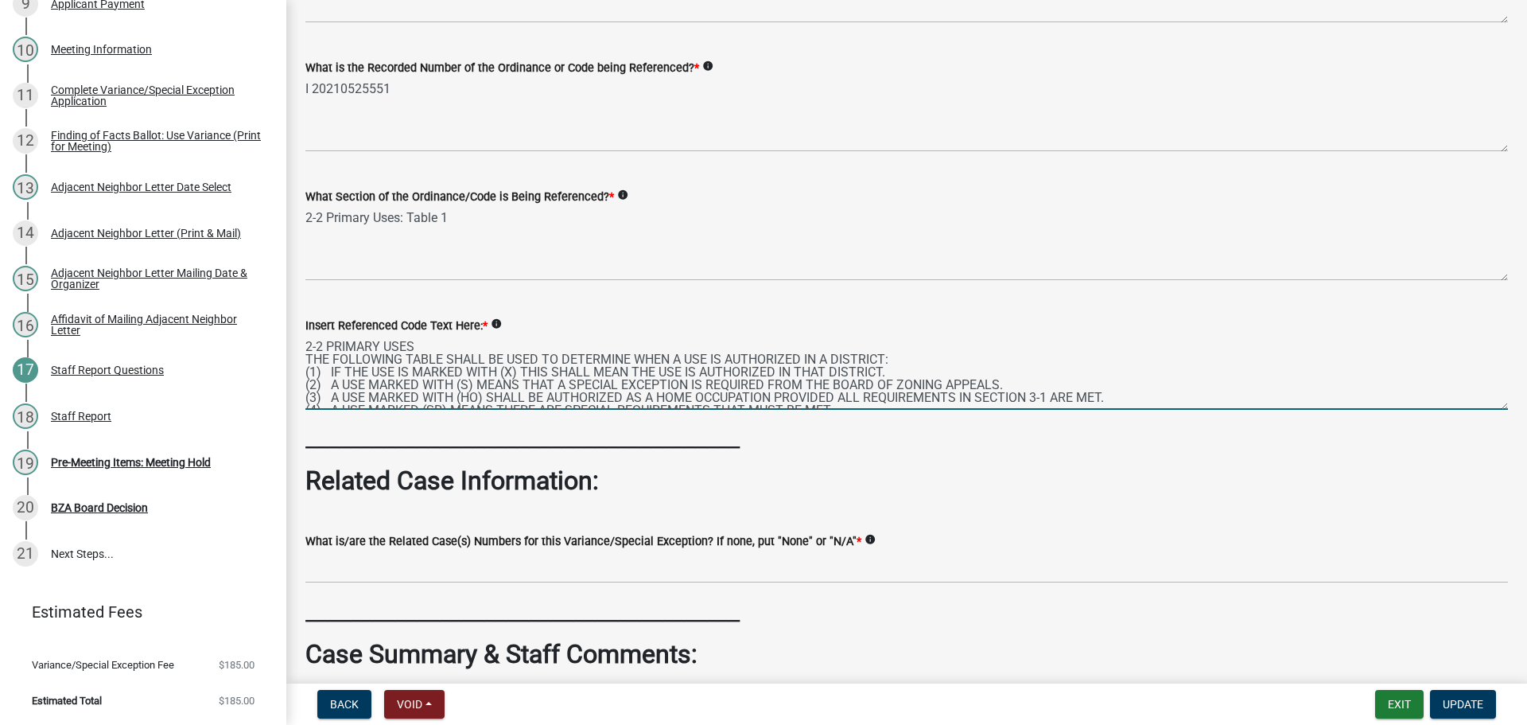
type textarea "2-2 PRIMARY USES THE FOLLOWING TABLE SHALL BE USED TO DETERMINE WHEN A USE IS A…"
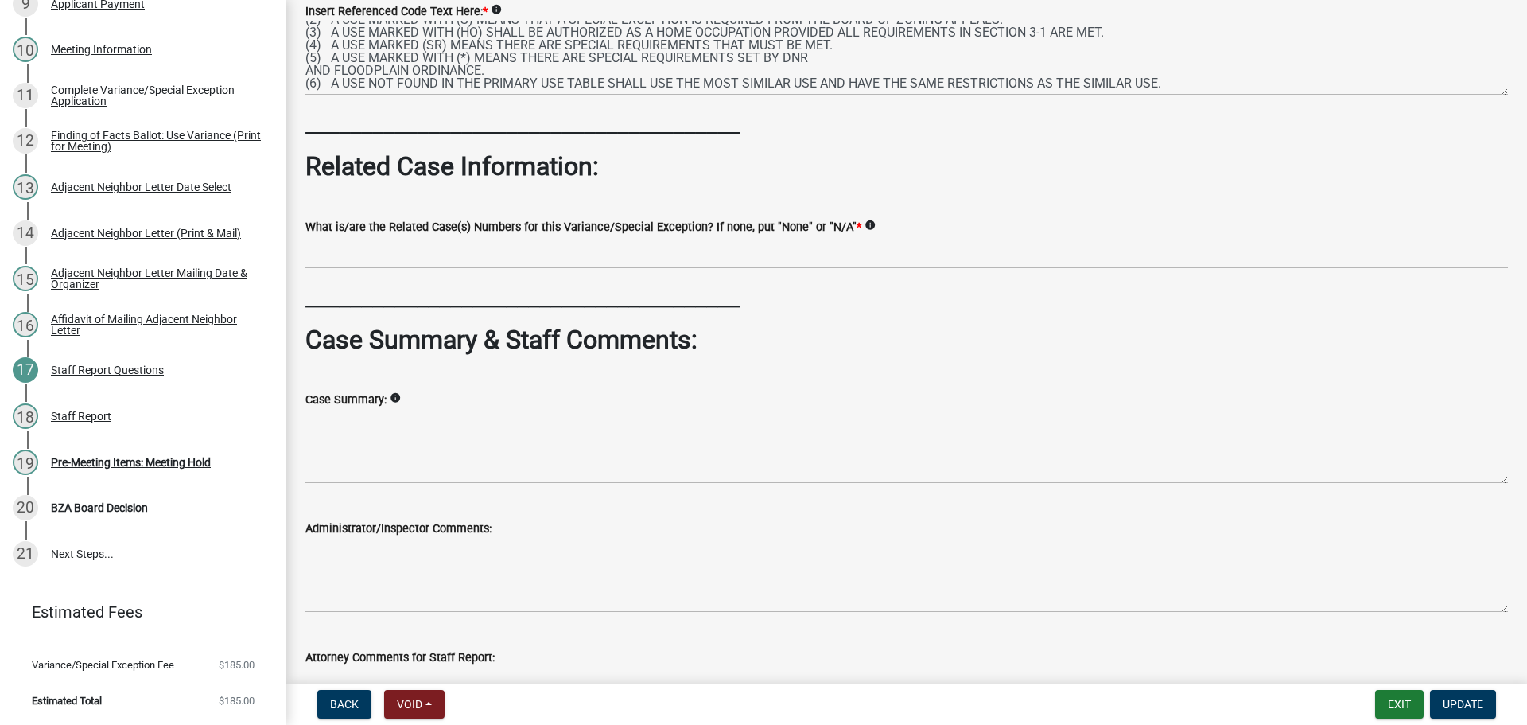
scroll to position [716, 0]
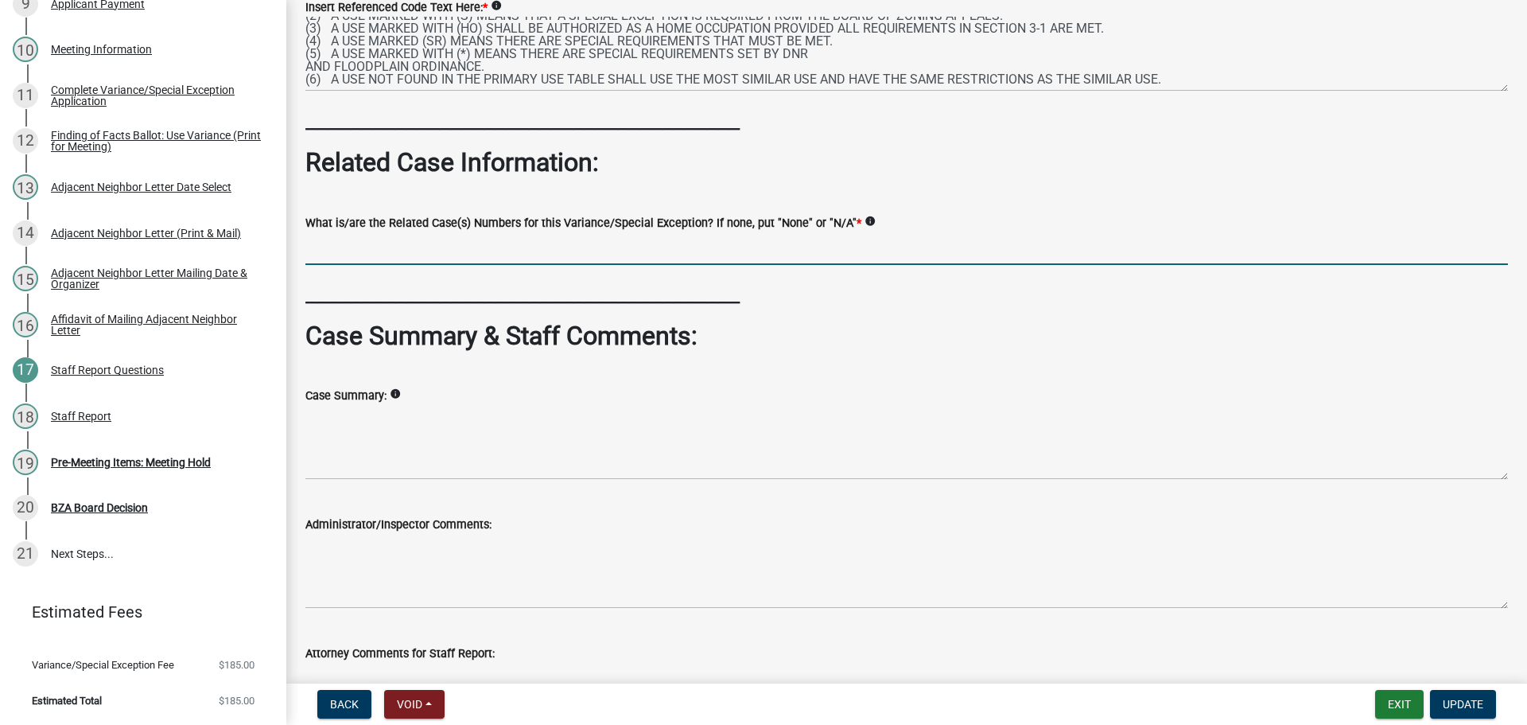
click at [695, 265] on input "What is/are the Related Case(s) Numbers for this Variance/Special Exception? If…" at bounding box center [906, 248] width 1203 height 33
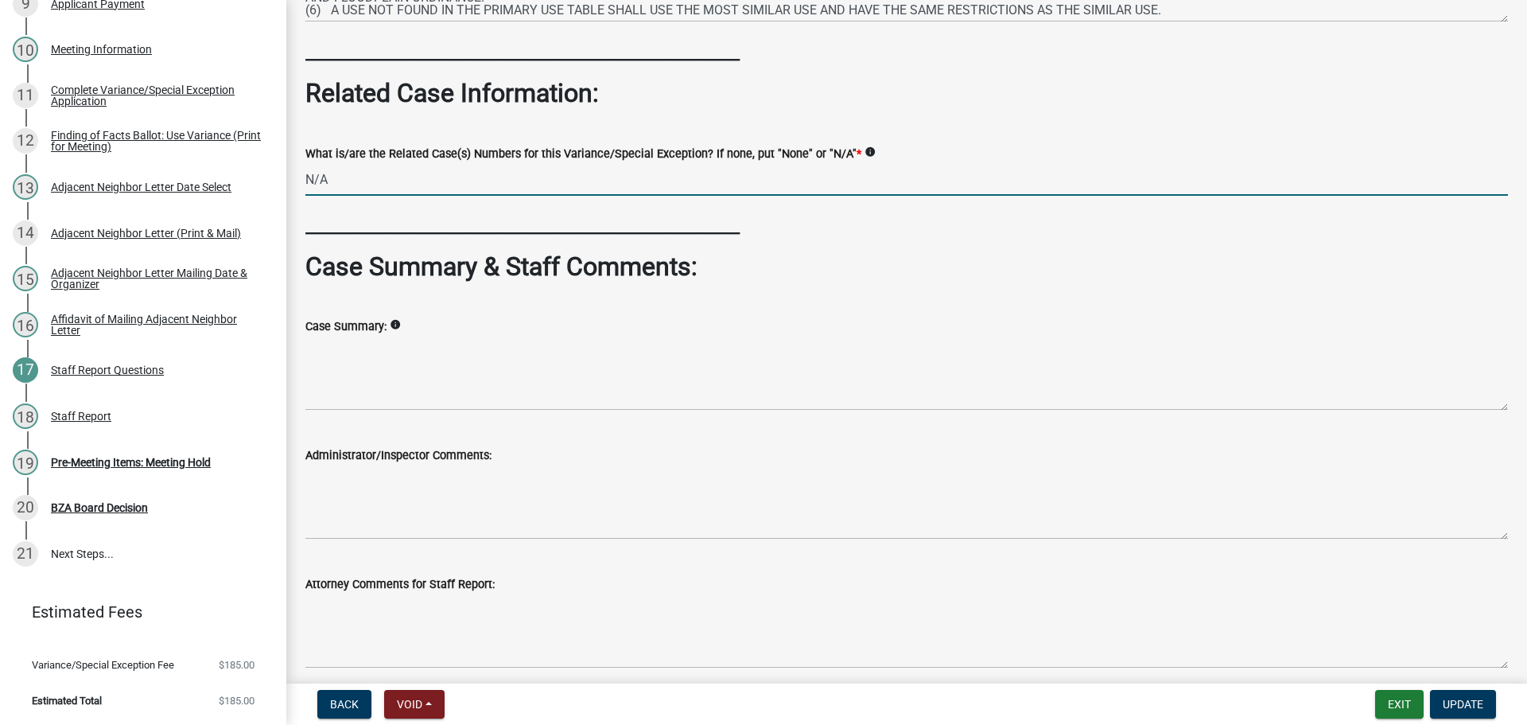
scroll to position [875, 0]
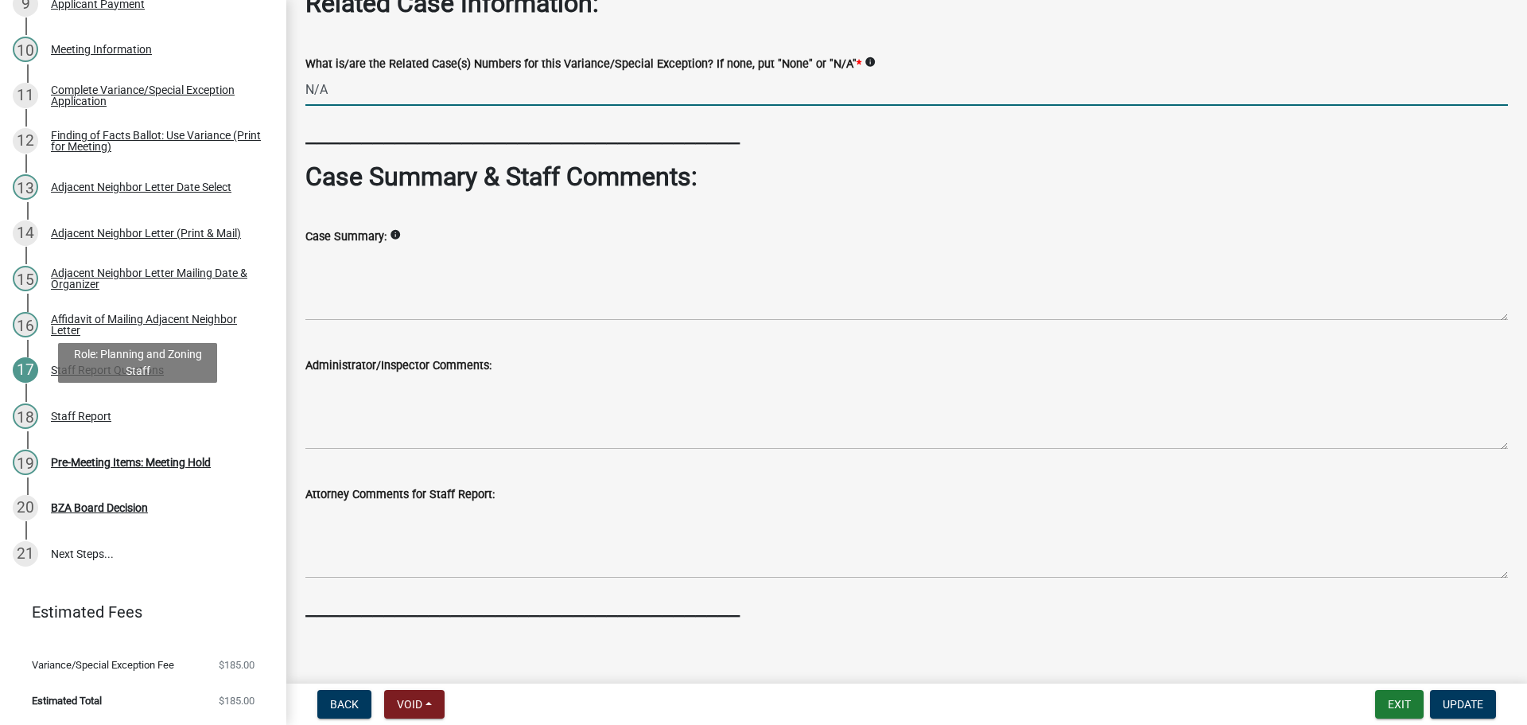
type input "N/A"
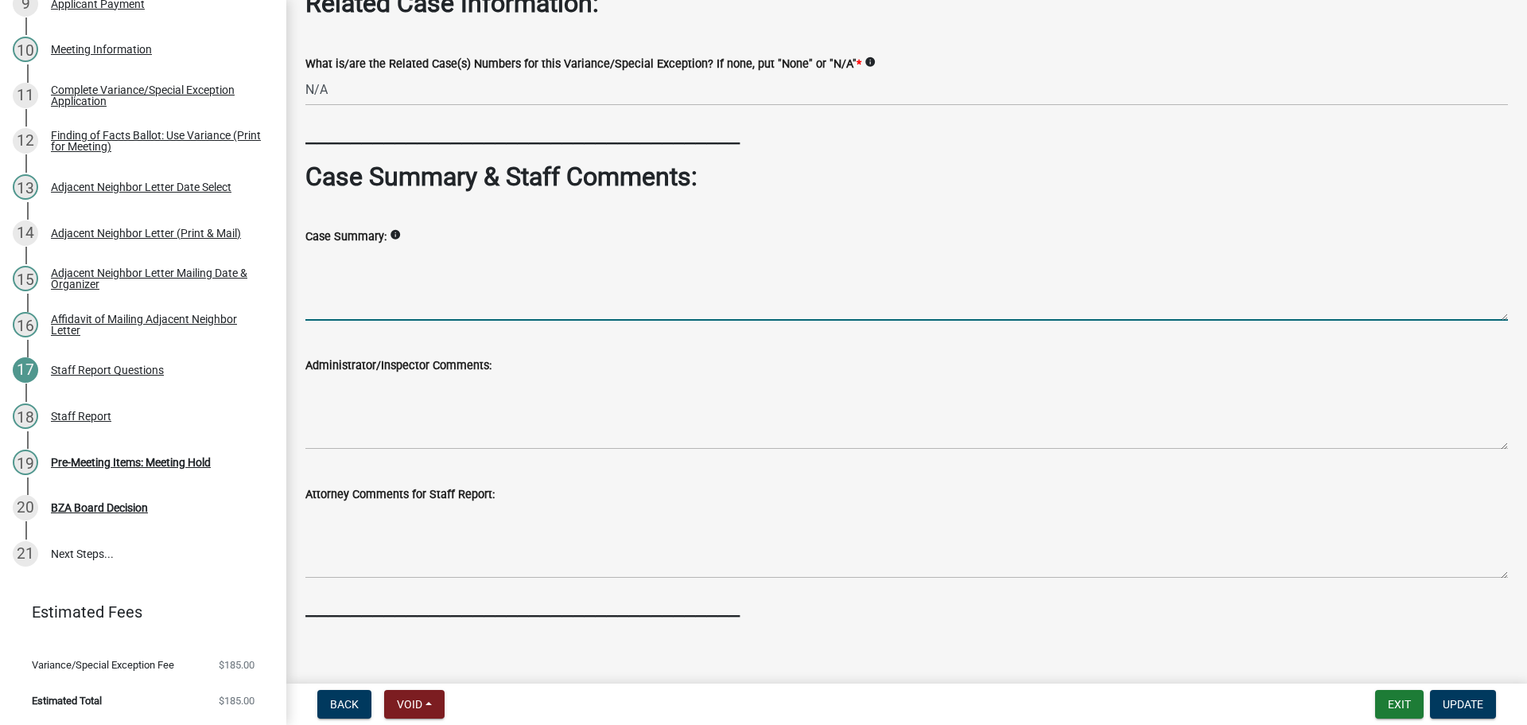
click at [442, 321] on textarea "Case Summary:" at bounding box center [906, 283] width 1203 height 75
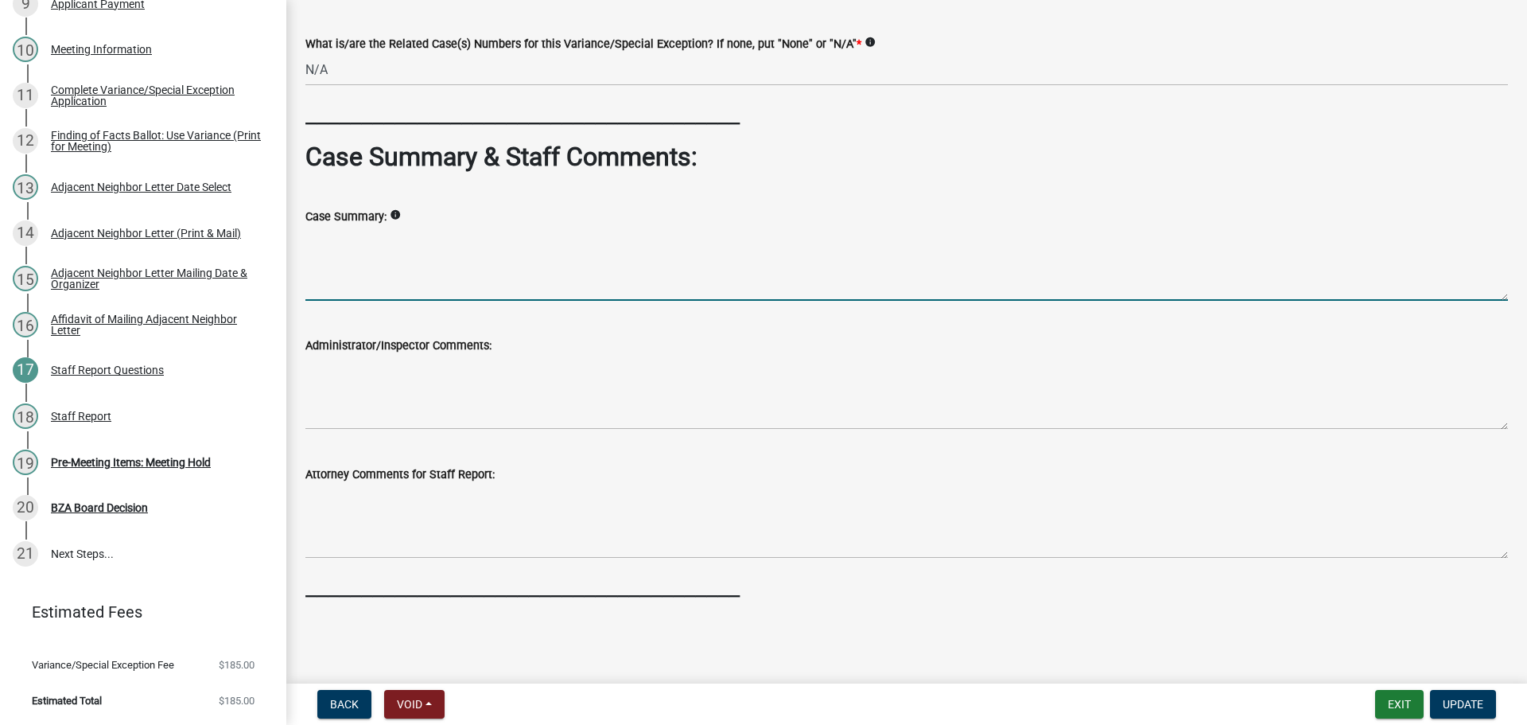
scroll to position [1034, 0]
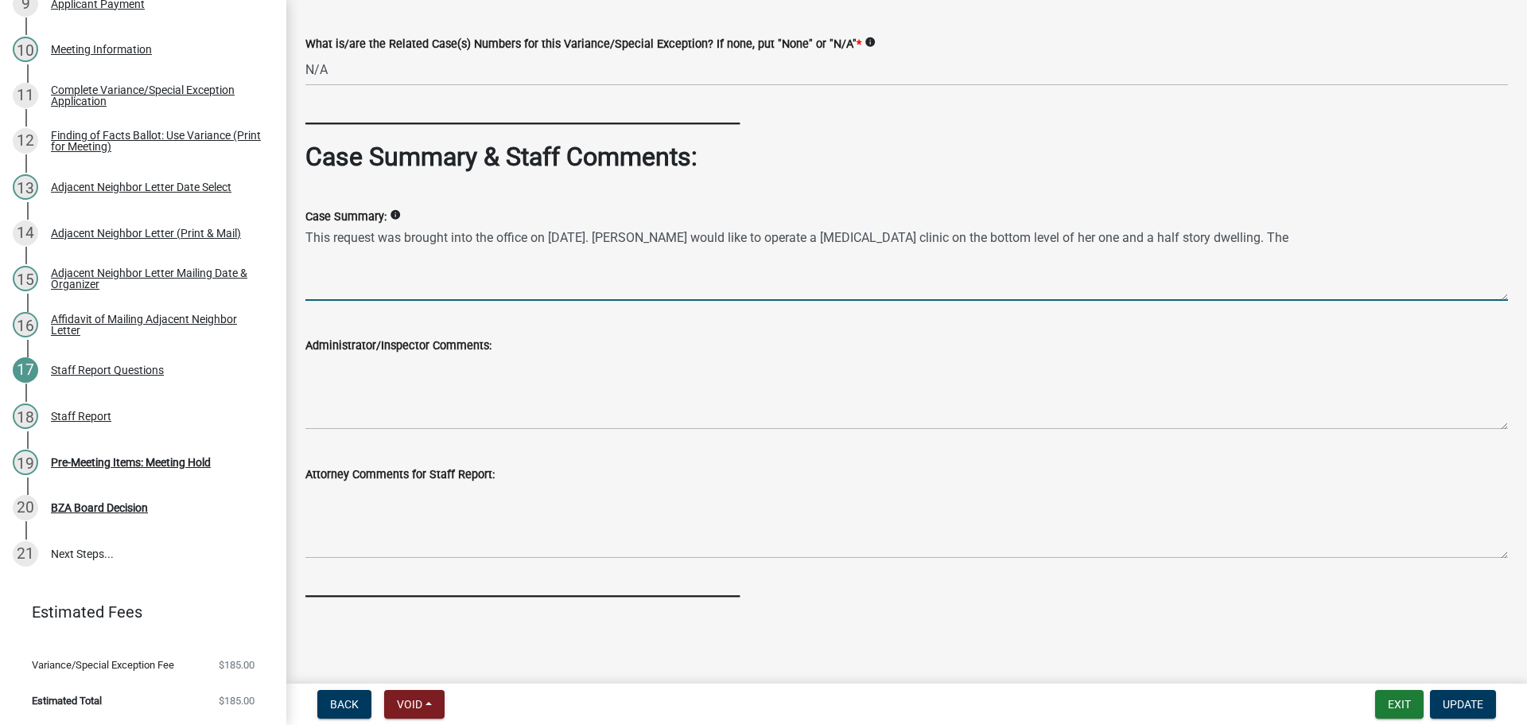
click at [1412, 239] on textarea "This request was brought into the office on [DATE]. [PERSON_NAME] would like to…" at bounding box center [906, 263] width 1203 height 75
click at [1414, 241] on textarea "This request was brought into the office on [DATE]. [PERSON_NAME] would like to…" at bounding box center [906, 263] width 1203 height 75
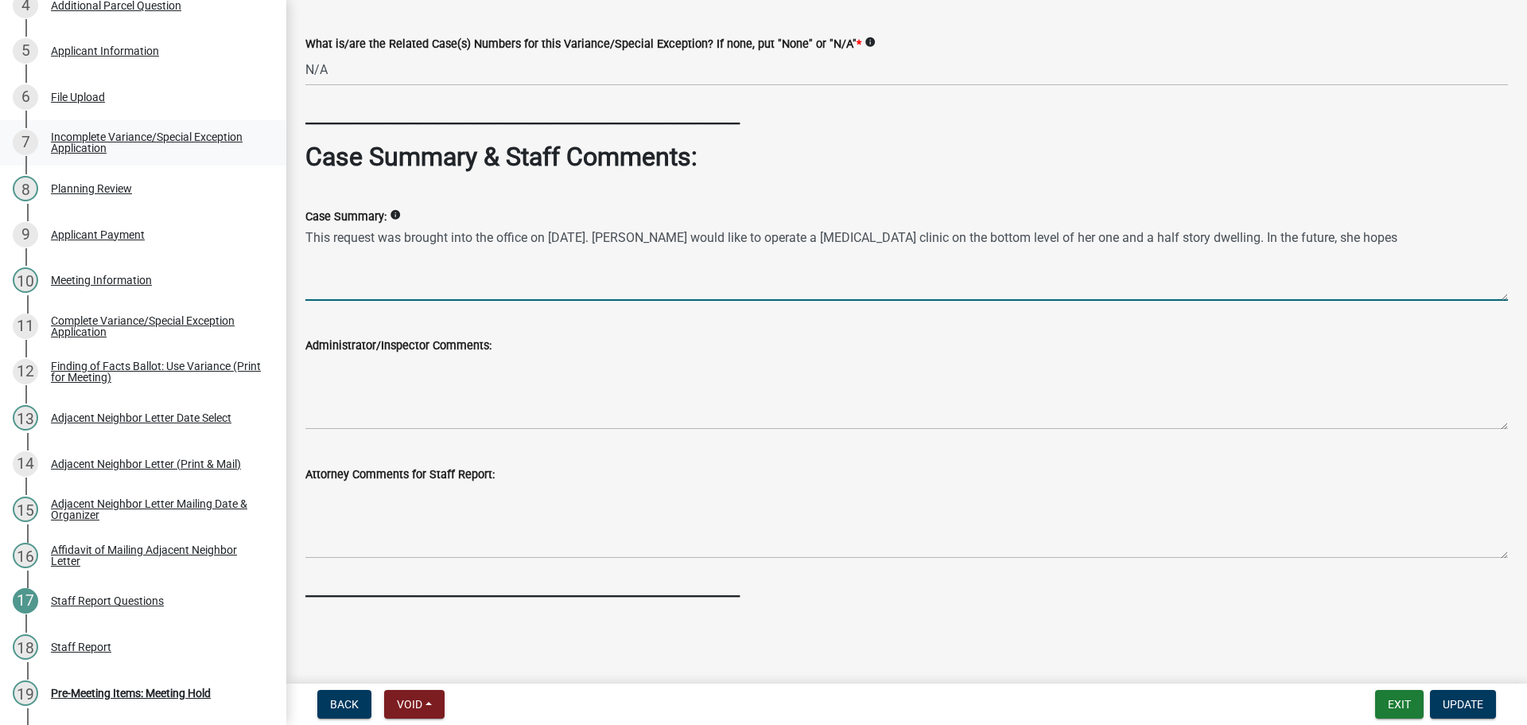
scroll to position [0, 0]
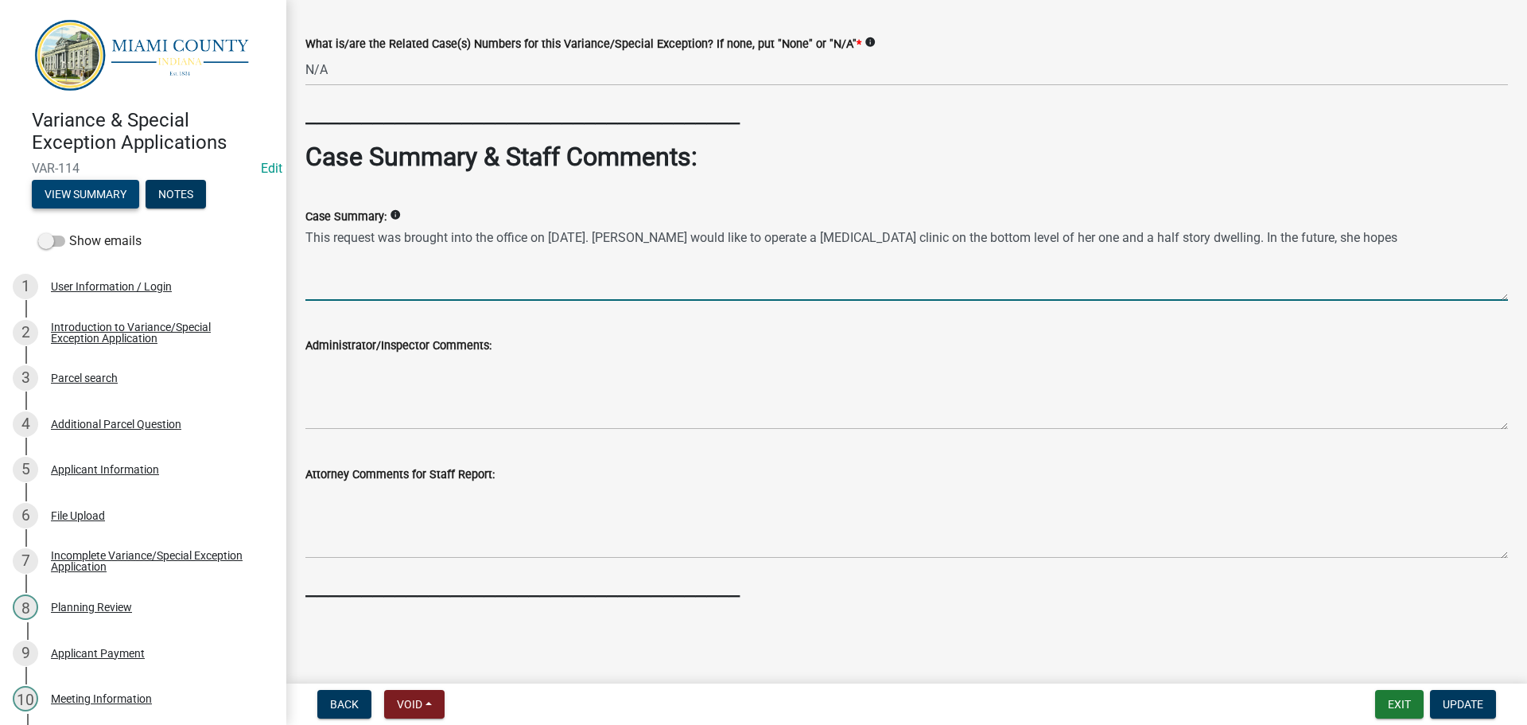
click at [82, 199] on button "View Summary" at bounding box center [85, 194] width 107 height 29
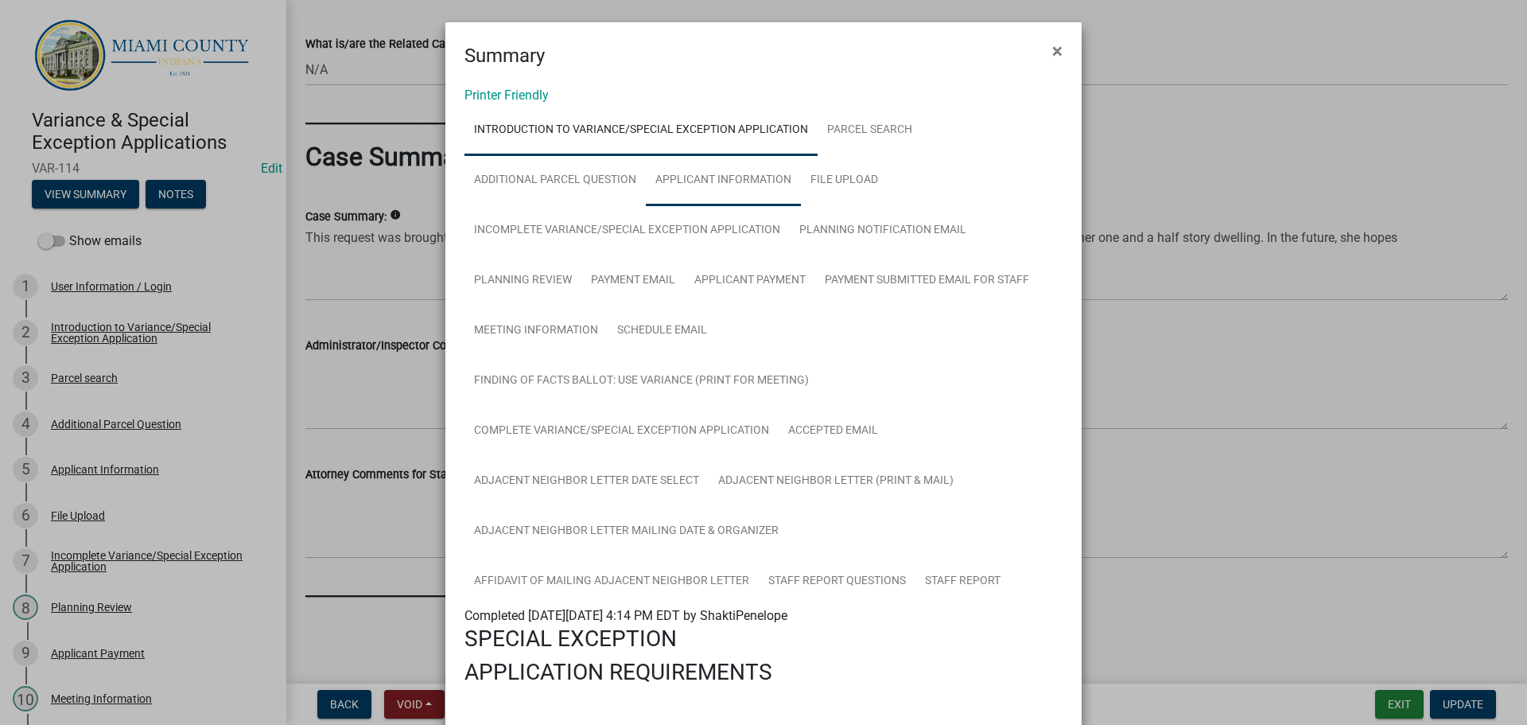
click at [739, 206] on link "Applicant Information" at bounding box center [723, 180] width 155 height 51
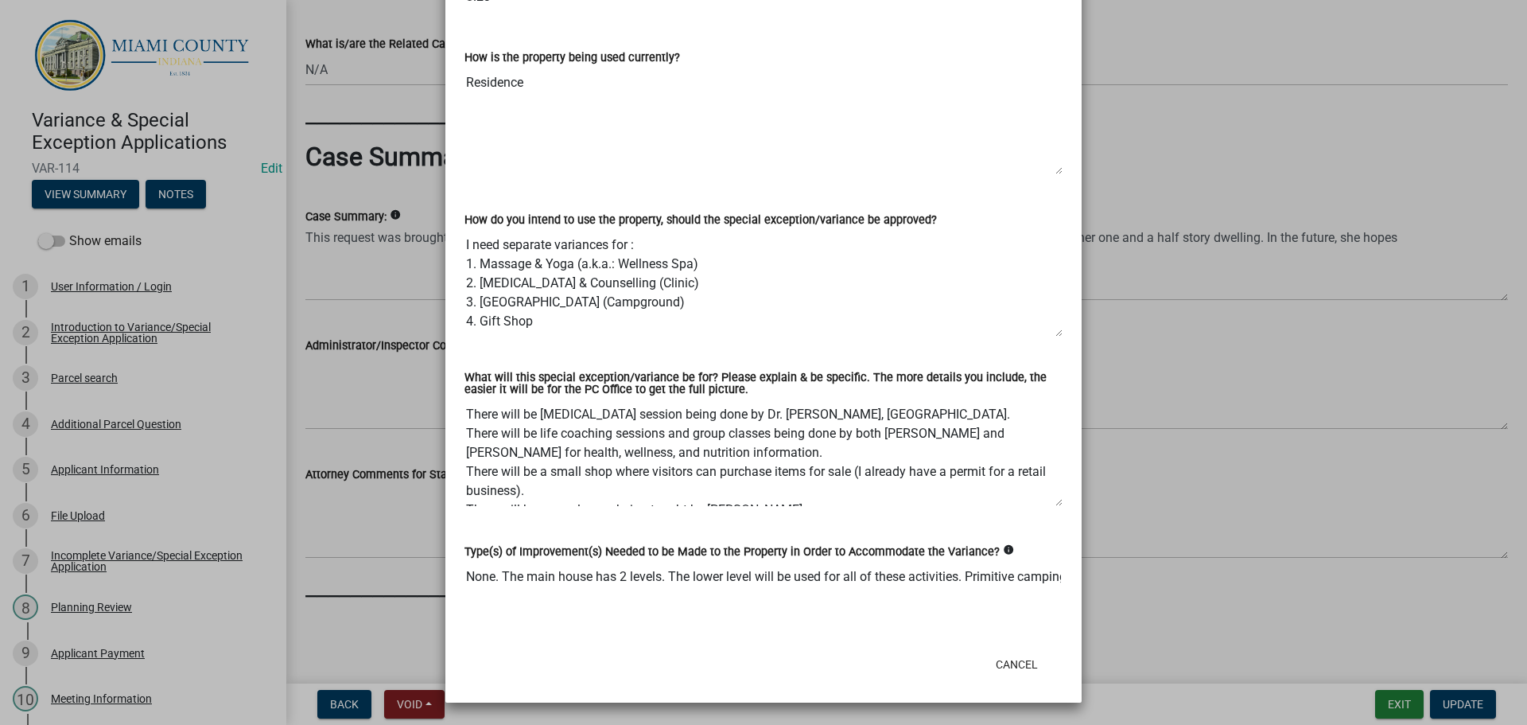
scroll to position [2524, 0]
drag, startPoint x: 546, startPoint y: 427, endPoint x: 457, endPoint y: 355, distance: 114.8
click at [457, 350] on div "How do you intend to use the property, should the special exception/variance be…" at bounding box center [764, 269] width 622 height 162
drag, startPoint x: 527, startPoint y: 391, endPoint x: 488, endPoint y: 387, distance: 38.3
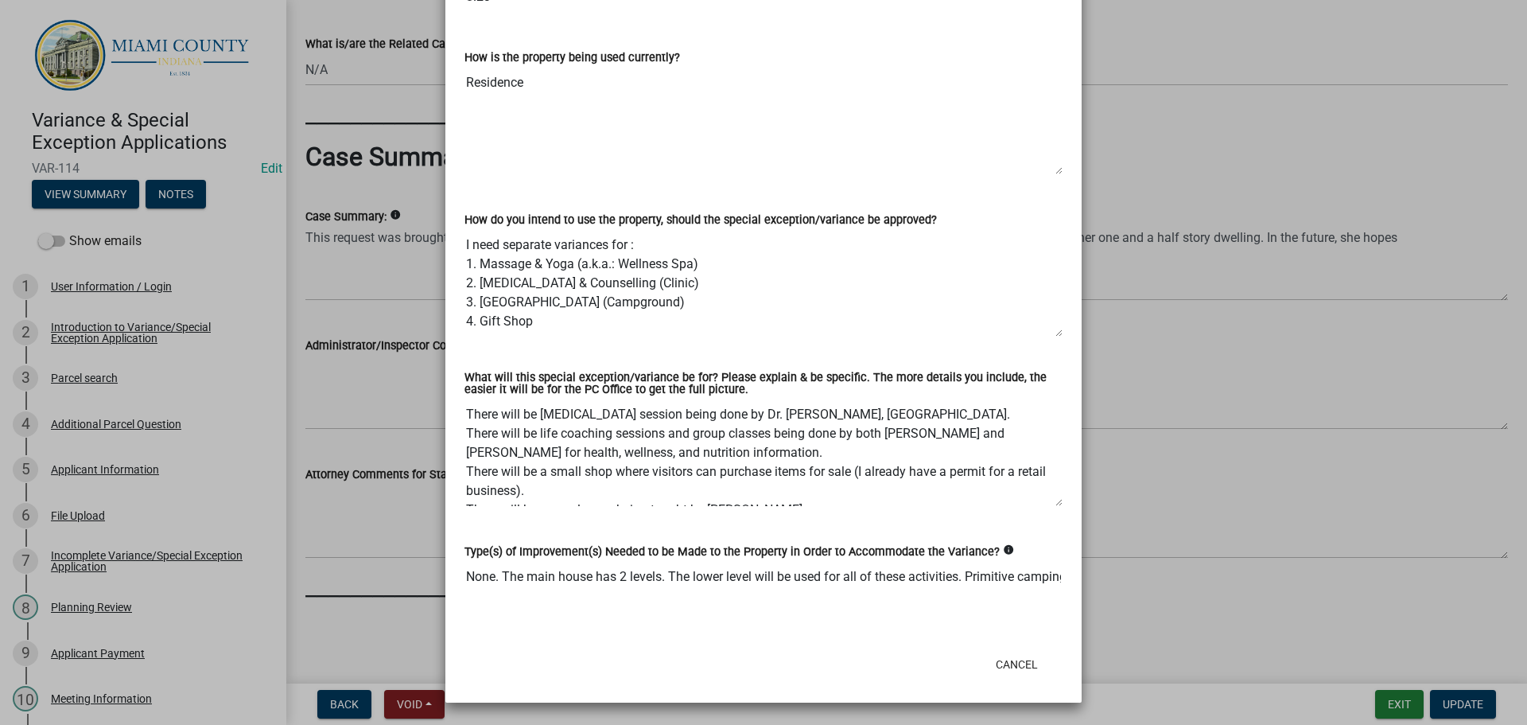
click at [527, 399] on textarea "There will be [MEDICAL_DATA] session being done by Dr. [PERSON_NAME], [GEOGRAPH…" at bounding box center [764, 453] width 598 height 108
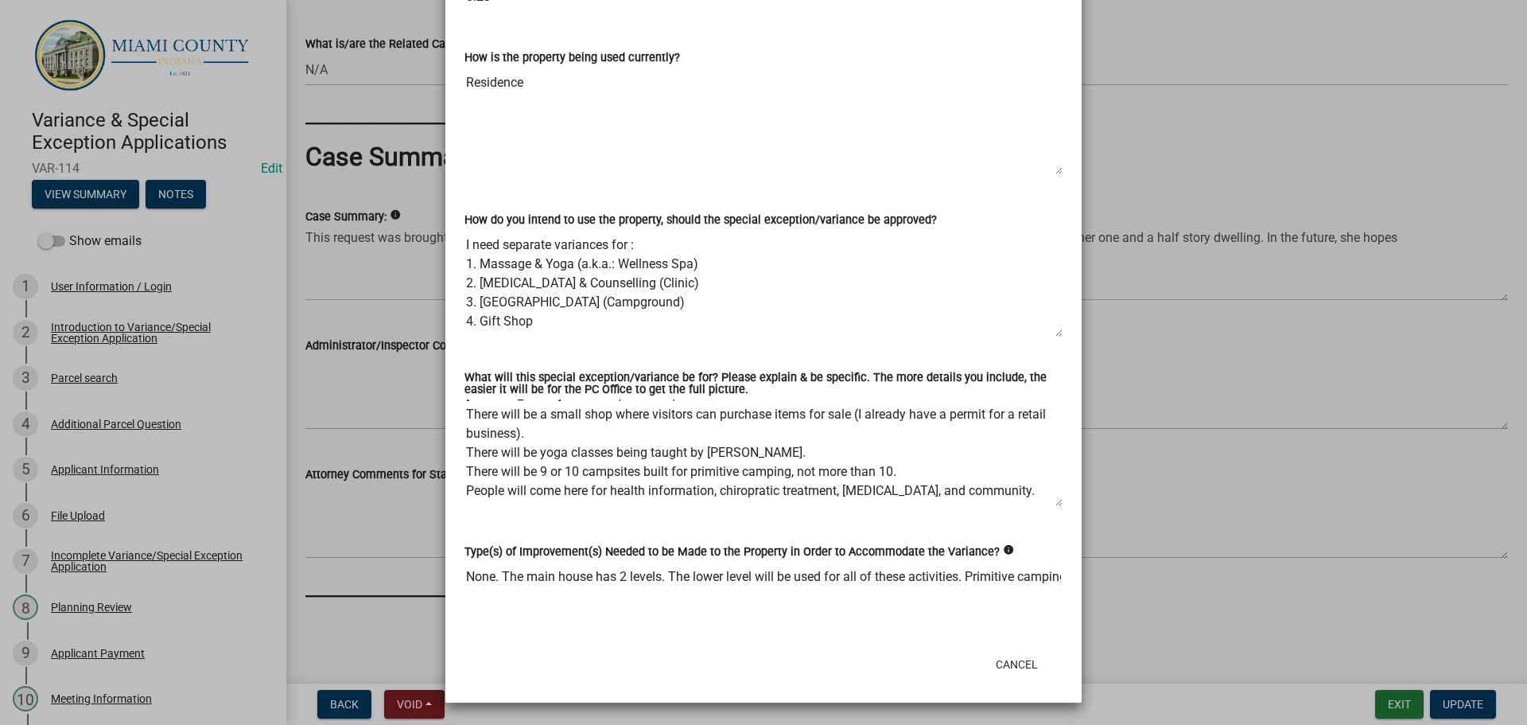
scroll to position [86, 0]
drag, startPoint x: 463, startPoint y: 365, endPoint x: 832, endPoint y: 481, distance: 386.7
click at [832, 481] on div "What will this special exception/variance be for? Please explain & be specific.…" at bounding box center [764, 434] width 622 height 169
click at [951, 561] on input "None. The main house has 2 levels. The lower level will be used for all of thes…" at bounding box center [764, 577] width 598 height 32
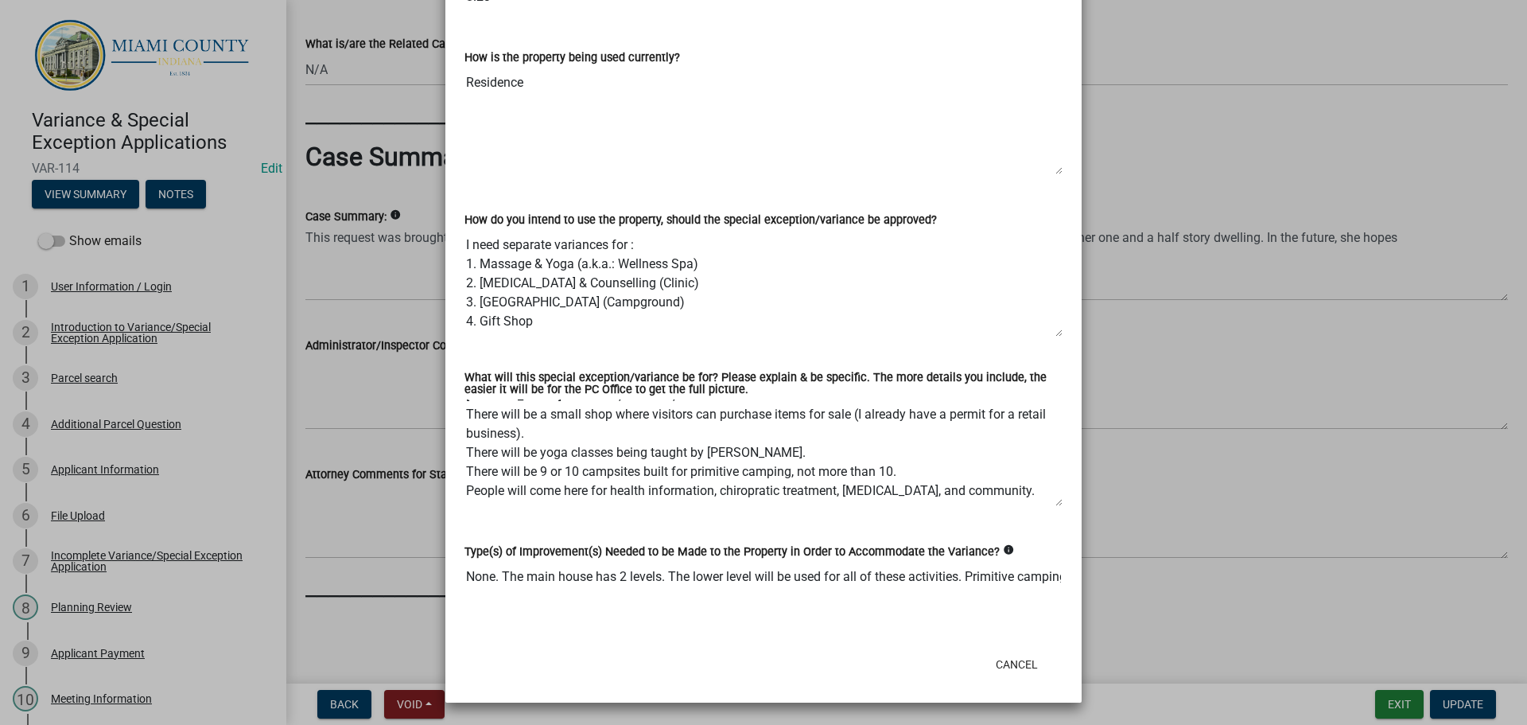
click at [824, 571] on input "None. The main house has 2 levels. The lower level will be used for all of thes…" at bounding box center [764, 577] width 598 height 32
click at [824, 570] on input "None. The main house has 2 levels. The lower level will be used for all of thes…" at bounding box center [764, 577] width 598 height 32
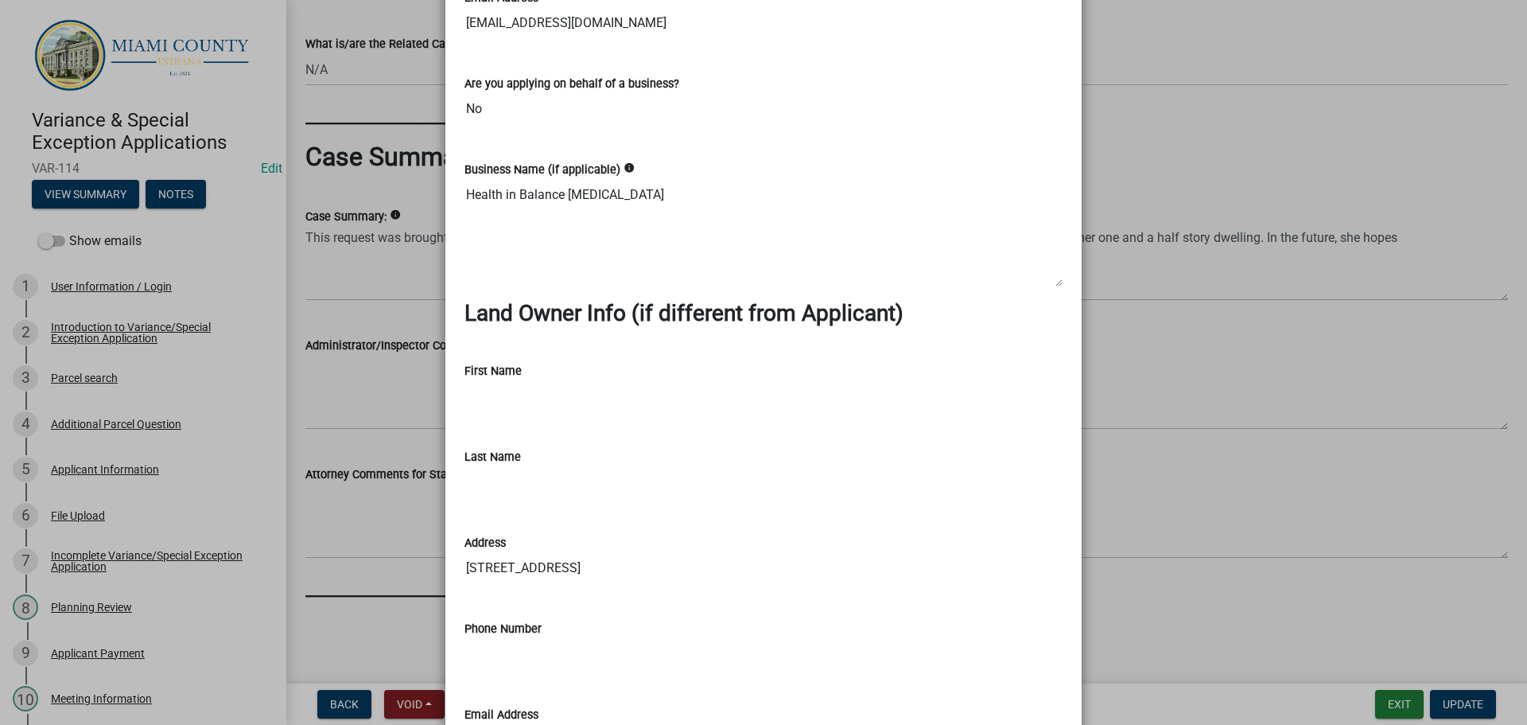
scroll to position [1341, 0]
click at [1148, 631] on ngb-modal-window "Summary × Printer Friendly Introduction to Variance/Special Exception Applicati…" at bounding box center [763, 362] width 1527 height 725
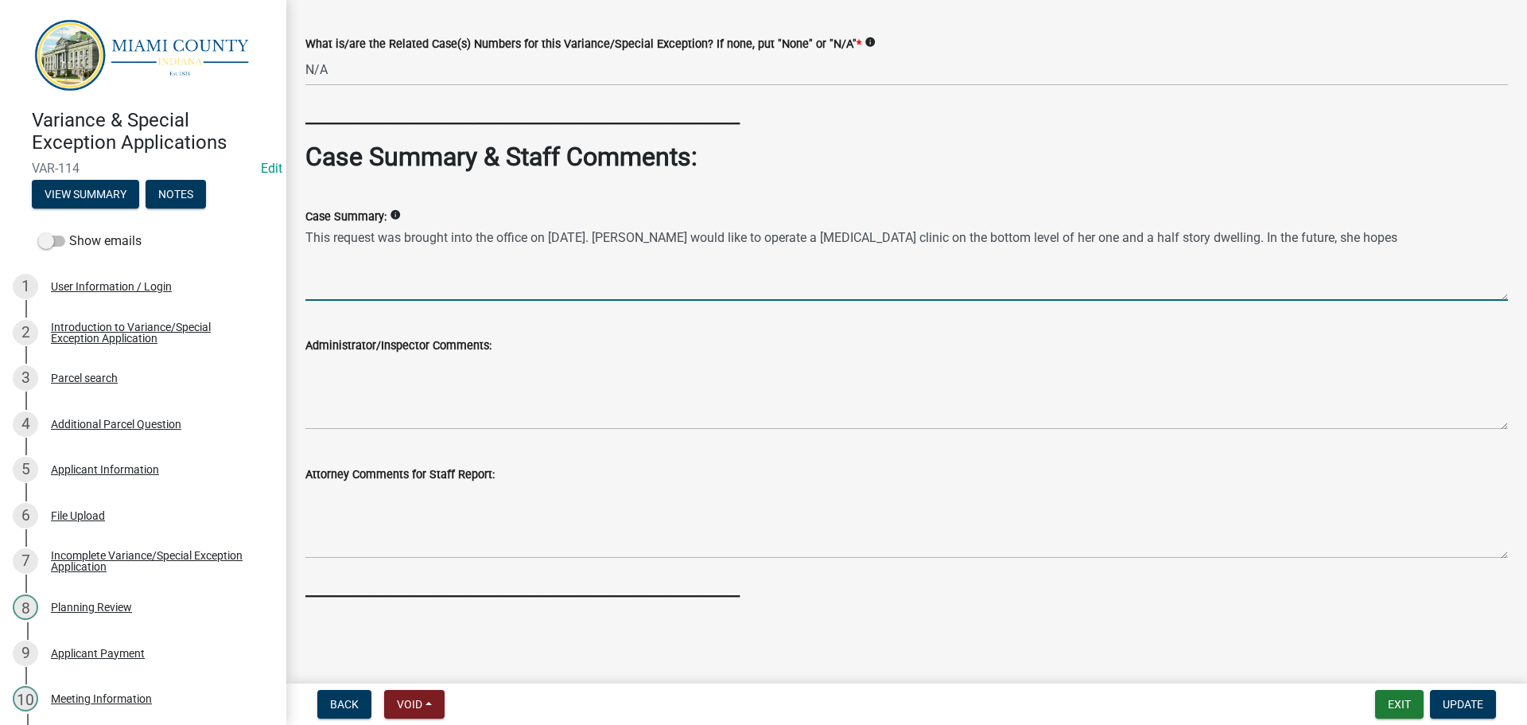
click at [894, 240] on textarea "This request was brought into the office on [DATE]. [PERSON_NAME] would like to…" at bounding box center [906, 263] width 1203 height 75
click at [738, 239] on textarea "This request was brought into the office on [DATE]. [PERSON_NAME] would like to…" at bounding box center [906, 263] width 1203 height 75
click at [969, 267] on textarea "This request was brought into the office on [DATE]. [PERSON_NAME] and her husba…" at bounding box center [906, 263] width 1203 height 75
click at [1033, 237] on textarea "This request was brought into the office on [DATE]. [PERSON_NAME] and her husba…" at bounding box center [906, 263] width 1203 height 75
click at [1451, 240] on textarea "This request was brought into the office on [DATE]. [PERSON_NAME] and her husba…" at bounding box center [906, 263] width 1203 height 75
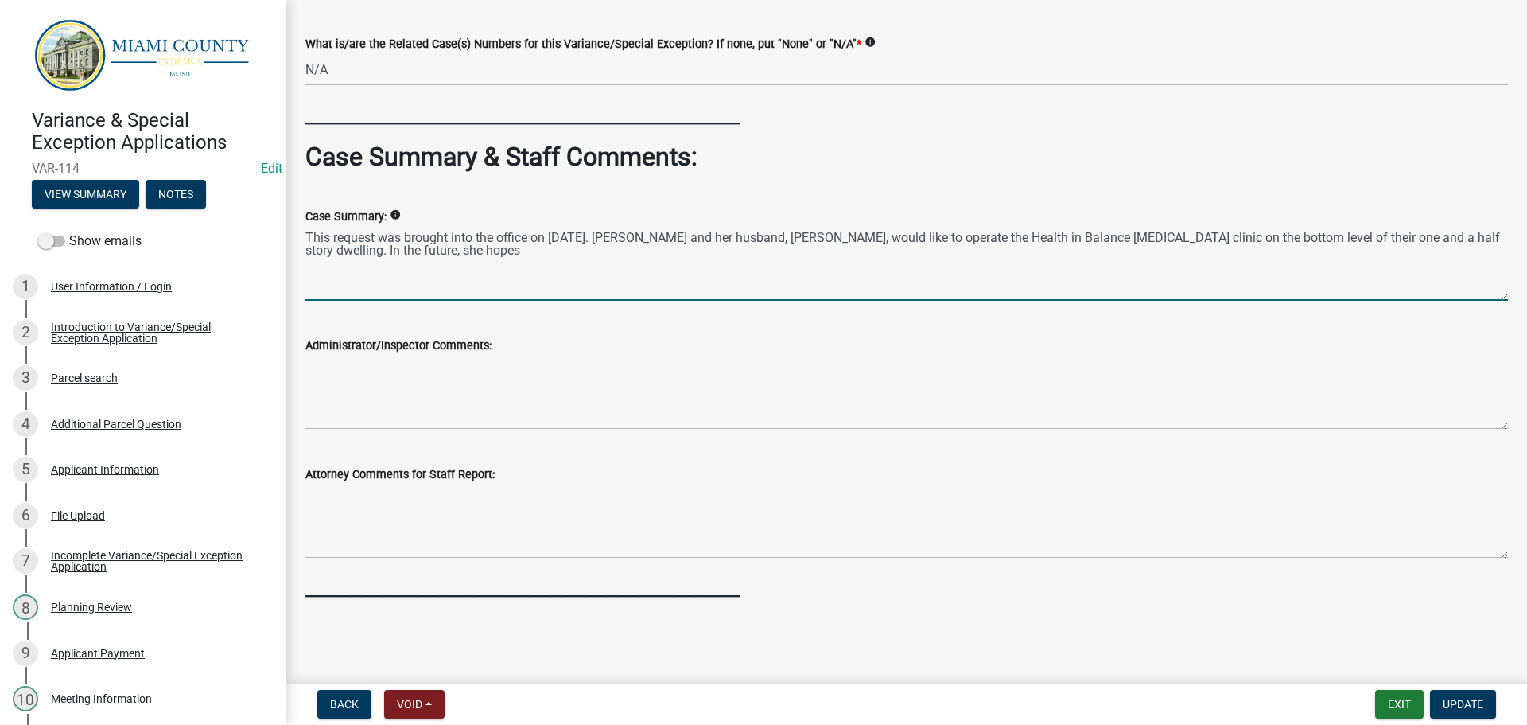
drag, startPoint x: 613, startPoint y: 260, endPoint x: 651, endPoint y: 263, distance: 38.3
click at [651, 263] on textarea "This request was brought into the office on [DATE]. [PERSON_NAME] and her husba…" at bounding box center [906, 263] width 1203 height 75
click at [407, 251] on textarea "This request was brought into the office on [DATE]. [PERSON_NAME] and her husba…" at bounding box center [906, 263] width 1203 height 75
click at [779, 267] on textarea "This request was brought into the office on [DATE]. [PERSON_NAME] and her husba…" at bounding box center [906, 263] width 1203 height 75
click at [798, 264] on textarea "This request was brought into the office on [DATE]. [PERSON_NAME] and her husba…" at bounding box center [906, 263] width 1203 height 75
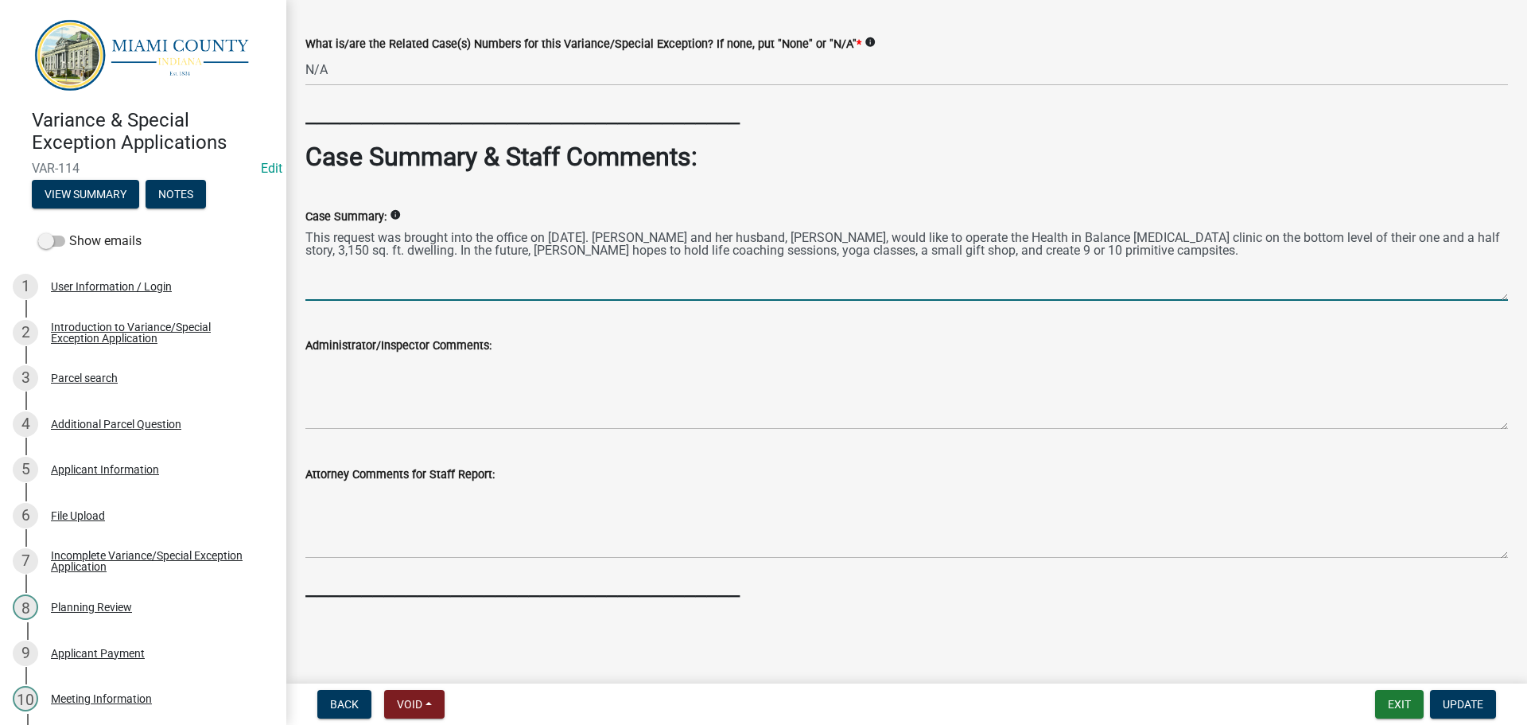
drag, startPoint x: 1403, startPoint y: 267, endPoint x: 296, endPoint y: 231, distance: 1108.0
click at [296, 231] on div "Case Summary: info This request was brought into the office on [DATE]. [PERSON_…" at bounding box center [907, 243] width 1227 height 116
click at [341, 244] on textarea "This request was brought into the office on [DATE]. [PERSON_NAME] and her husba…" at bounding box center [906, 263] width 1203 height 75
click at [341, 243] on textarea "This request was brought into the office on [DATE]. [PERSON_NAME] and her husba…" at bounding box center [906, 263] width 1203 height 75
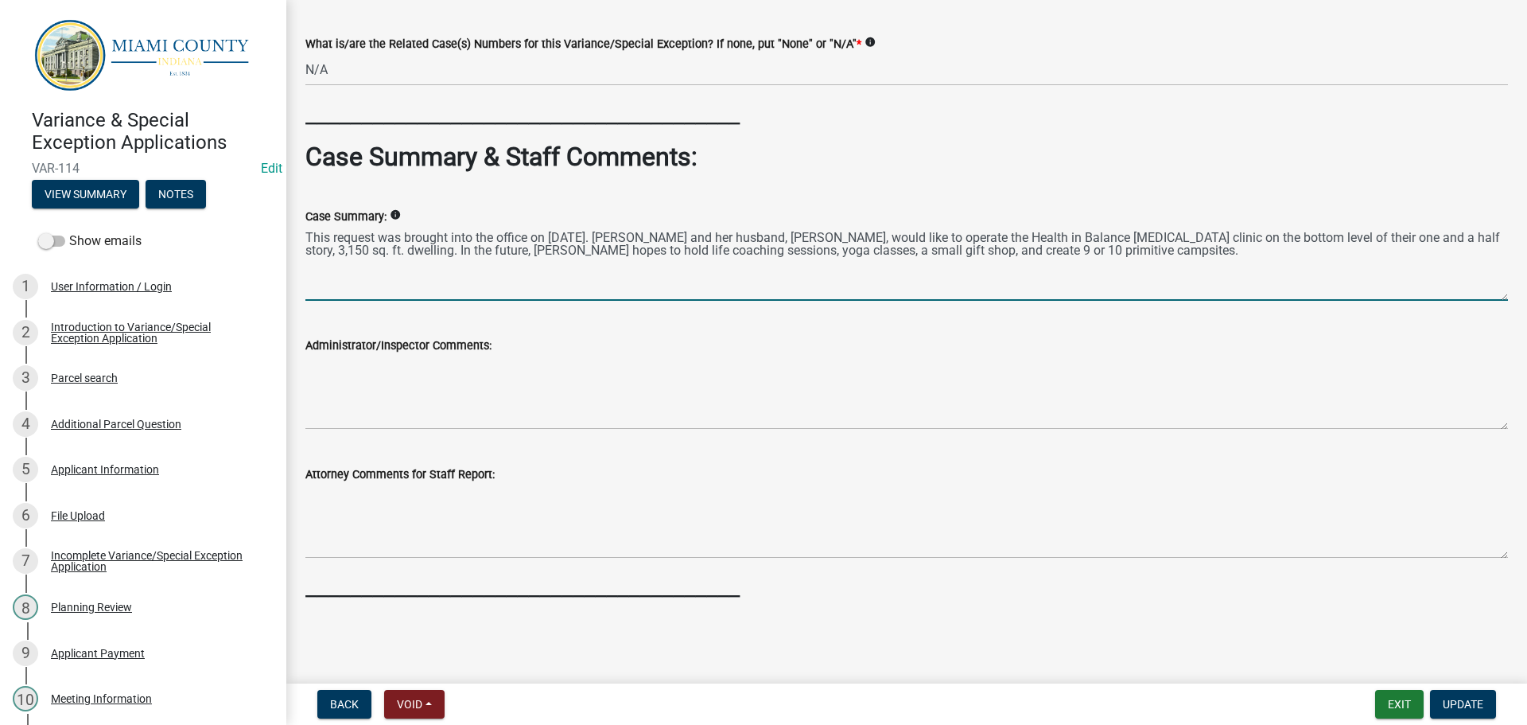
paste textarea "e source outlines a recent zoning request submitted on [DATE], by a couple name…"
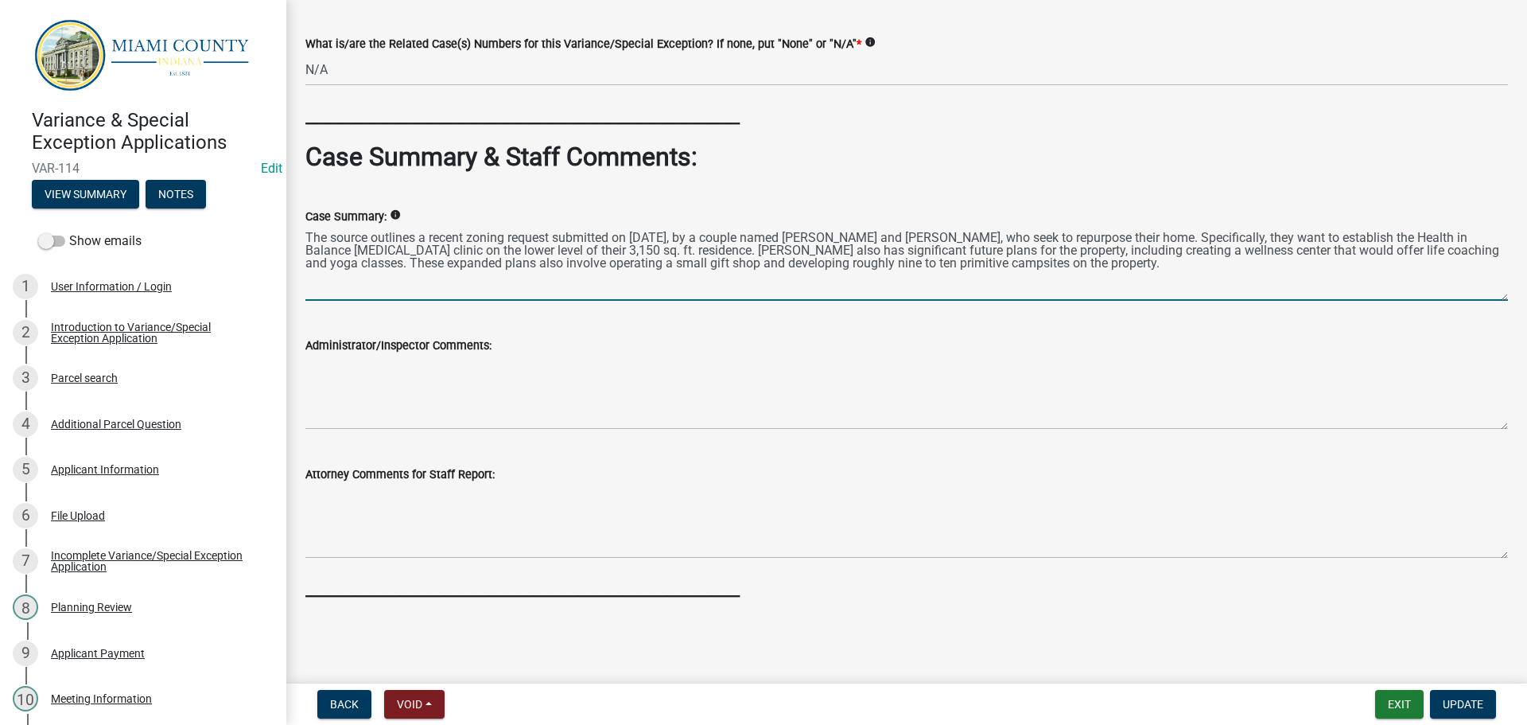
click at [375, 240] on textarea "The source outlines a recent zoning request submitted on [DATE], by a couple na…" at bounding box center [906, 263] width 1203 height 75
drag, startPoint x: 486, startPoint y: 237, endPoint x: 326, endPoint y: 241, distance: 160.0
click at [326, 241] on textarea "The source outlines a recent zoning request submitted on [DATE], by a couple na…" at bounding box center [906, 263] width 1203 height 75
click at [385, 241] on textarea "This zoning request submitted on [DATE], by a couple named [PERSON_NAME] and [P…" at bounding box center [906, 263] width 1203 height 75
click at [388, 244] on textarea "This request submitted on [DATE], by a couple named [PERSON_NAME] and [PERSON_N…" at bounding box center [906, 263] width 1203 height 75
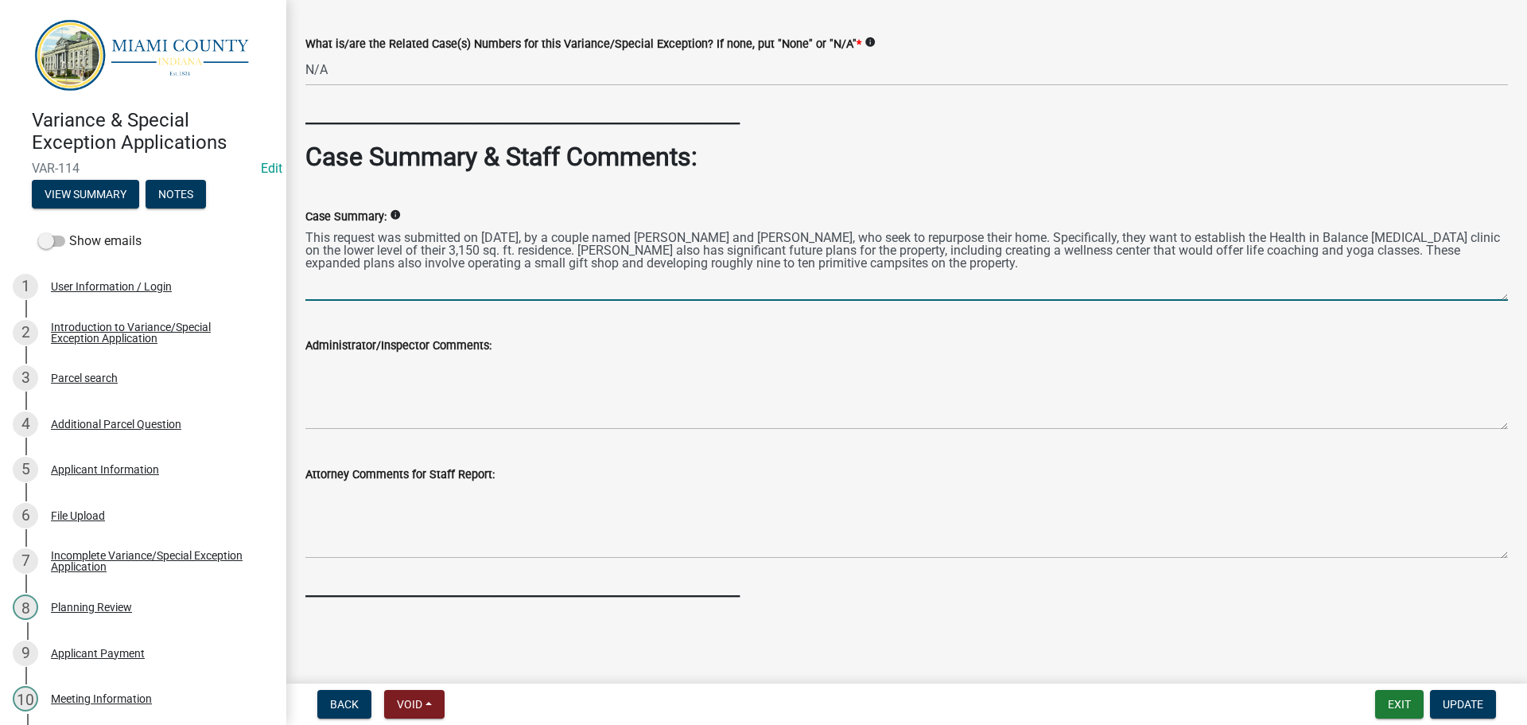
click at [922, 240] on textarea "This request was submitted on [DATE], by a couple named [PERSON_NAME] and [PERS…" at bounding box center [906, 263] width 1203 height 75
click at [1352, 282] on textarea "This request was submitted on [DATE], by a couple named [PERSON_NAME] and [PERS…" at bounding box center [906, 263] width 1203 height 75
click at [1040, 237] on textarea "This request was submitted on [DATE], by a couple named [PERSON_NAME] and [PERS…" at bounding box center [906, 263] width 1203 height 75
click at [1072, 240] on textarea "This request was submitted on [DATE], by a couple named [PERSON_NAME] and [PERS…" at bounding box center [906, 263] width 1203 height 75
click at [998, 240] on textarea "This request was submitted on [DATE], by a couple named [PERSON_NAME] and [PERS…" at bounding box center [906, 263] width 1203 height 75
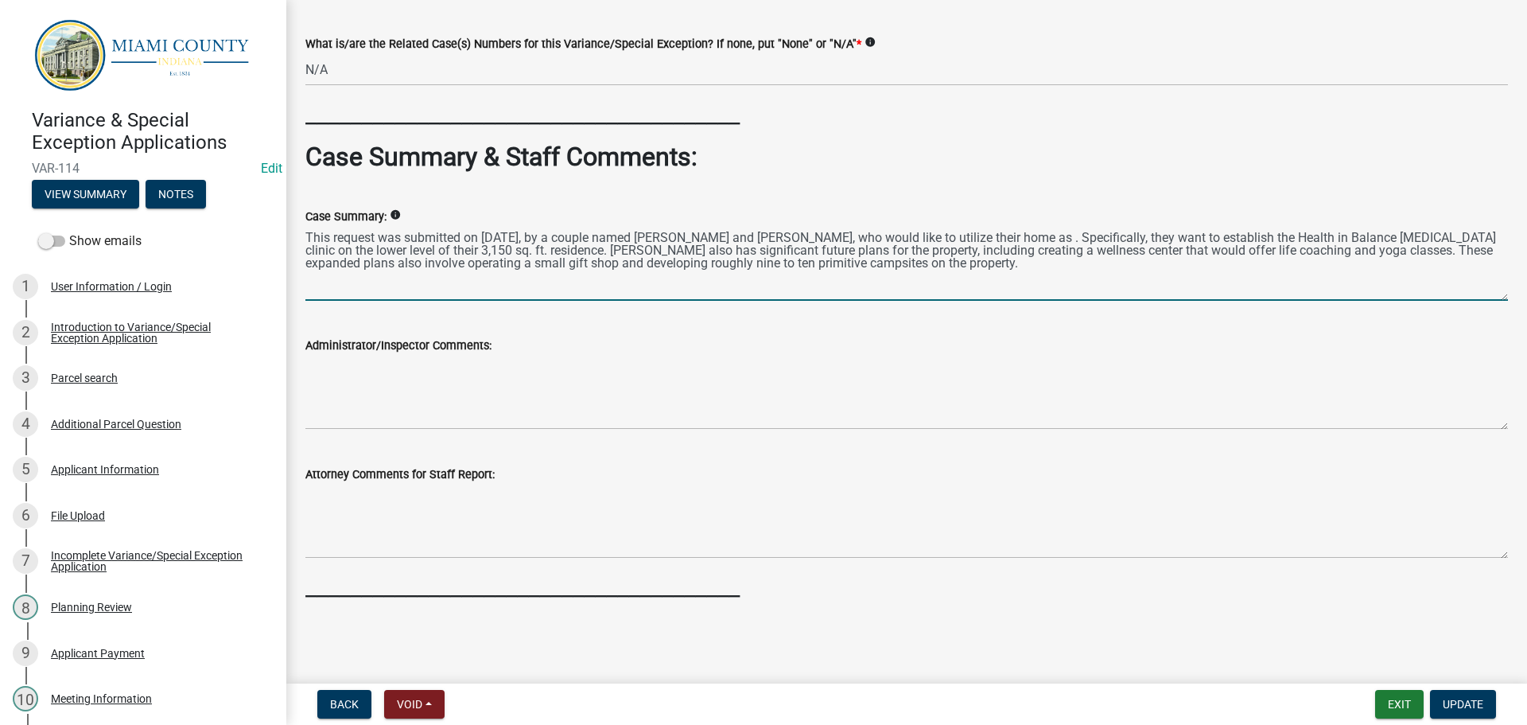
click at [1106, 241] on textarea "This request was submitted on [DATE], by a couple named [PERSON_NAME] and [PERS…" at bounding box center [906, 263] width 1203 height 75
click at [1465, 274] on textarea "This request was submitted on [DATE], by a couple named [PERSON_NAME] and [PERS…" at bounding box center [906, 263] width 1203 height 75
click at [1208, 243] on textarea "This request was submitted on [DATE], by a couple named [PERSON_NAME] and [PERS…" at bounding box center [906, 263] width 1203 height 75
click at [1437, 270] on textarea "This request was submitted on [DATE], by a couple named [PERSON_NAME] and [PERS…" at bounding box center [906, 263] width 1203 height 75
click at [1470, 276] on textarea "This request was submitted on [DATE], by a couple named [PERSON_NAME] and [PERS…" at bounding box center [906, 263] width 1203 height 75
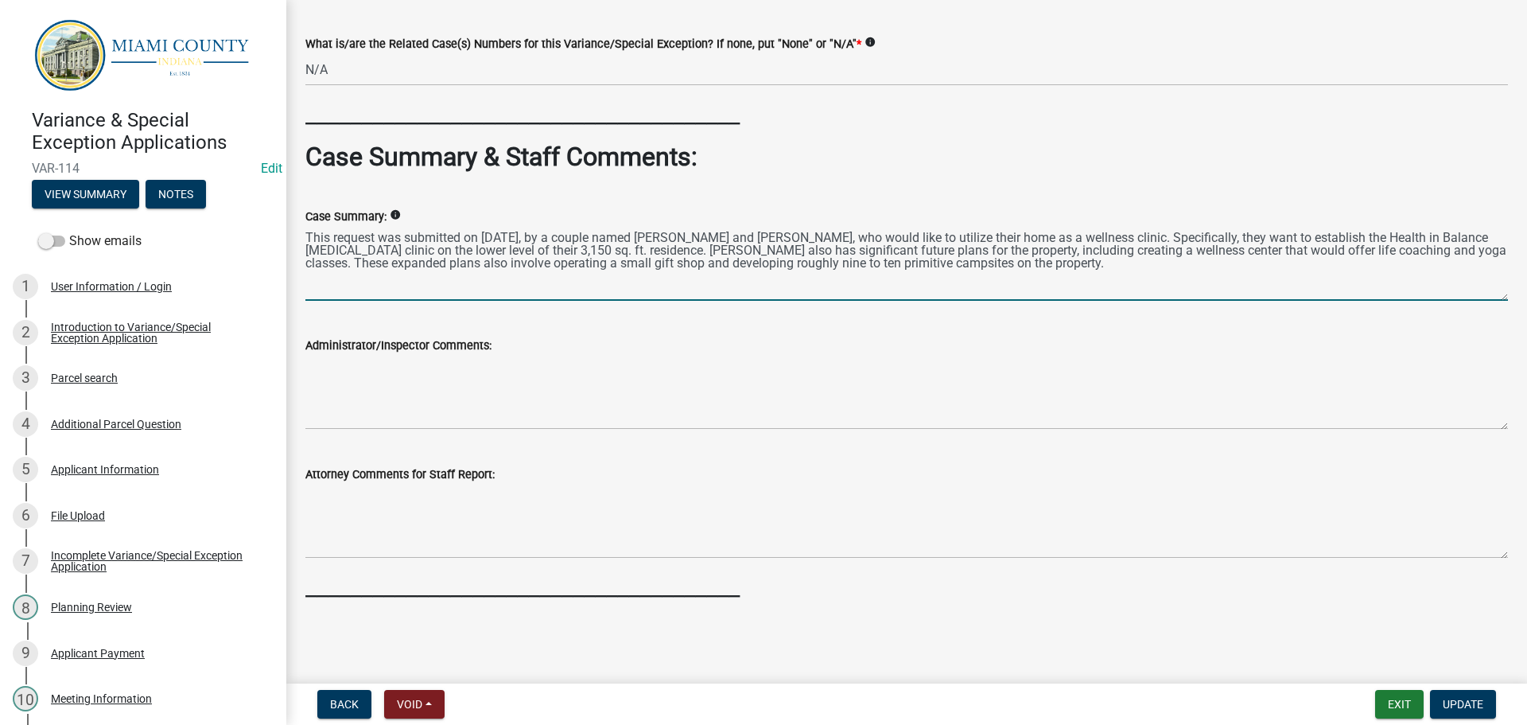
click at [1453, 269] on textarea "This request was submitted on [DATE], by a couple named [PERSON_NAME] and [PERS…" at bounding box center [906, 263] width 1203 height 75
click at [1455, 271] on textarea "This request was submitted on [DATE], by a couple named [PERSON_NAME] and [PERS…" at bounding box center [906, 263] width 1203 height 75
click at [1441, 270] on textarea "This request was submitted on [DATE], by a couple named [PERSON_NAME] and [PERS…" at bounding box center [906, 263] width 1203 height 75
click at [1208, 238] on textarea "This request was submitted on [DATE], by a couple named [PERSON_NAME] and [PERS…" at bounding box center [906, 263] width 1203 height 75
click at [1476, 279] on textarea "This request was submitted on [DATE], by a couple named [PERSON_NAME] and [PERS…" at bounding box center [906, 263] width 1203 height 75
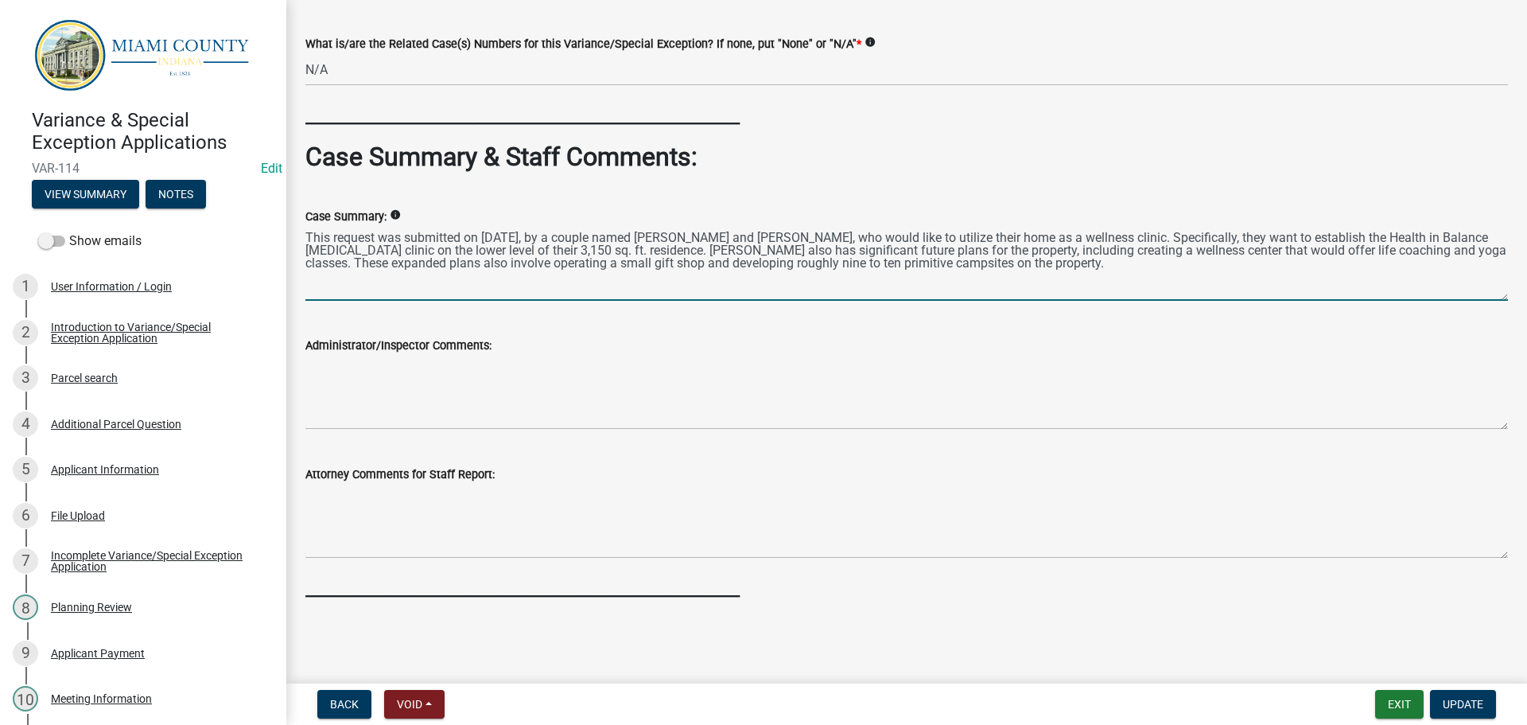
click at [1448, 271] on textarea "This request was submitted on [DATE], by a couple named [PERSON_NAME] and [PERS…" at bounding box center [906, 263] width 1203 height 75
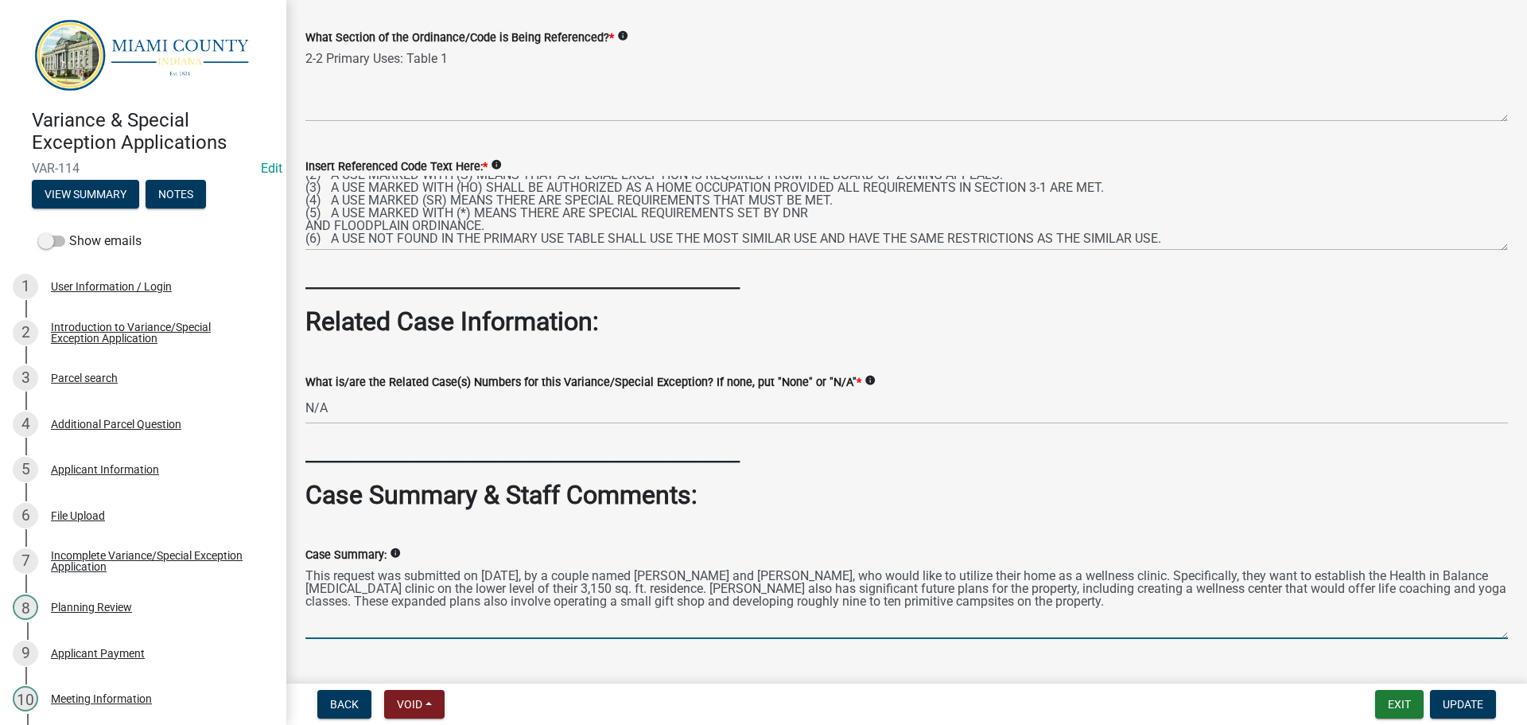
scroll to position [1085, 0]
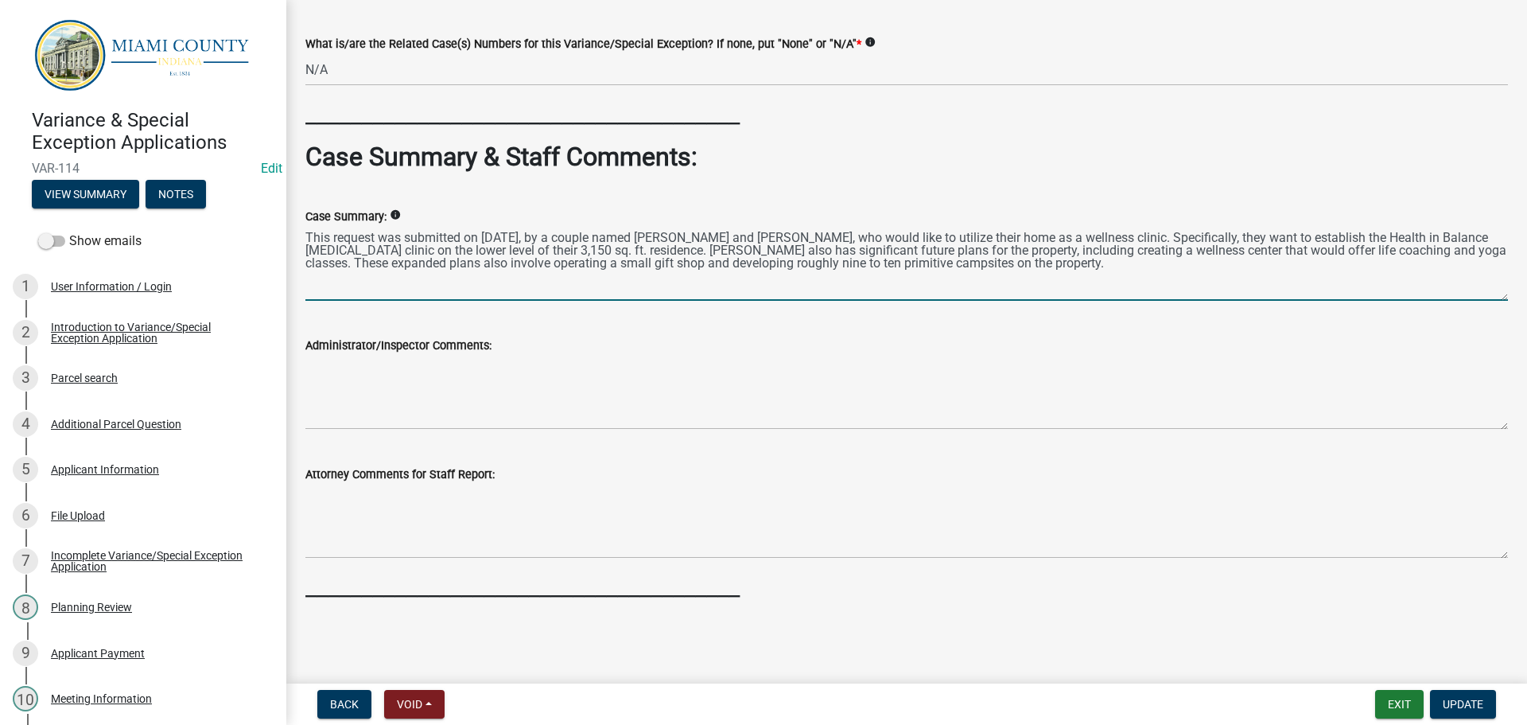
type textarea "This request was submitted on [DATE], by a couple named [PERSON_NAME] and [PERS…"
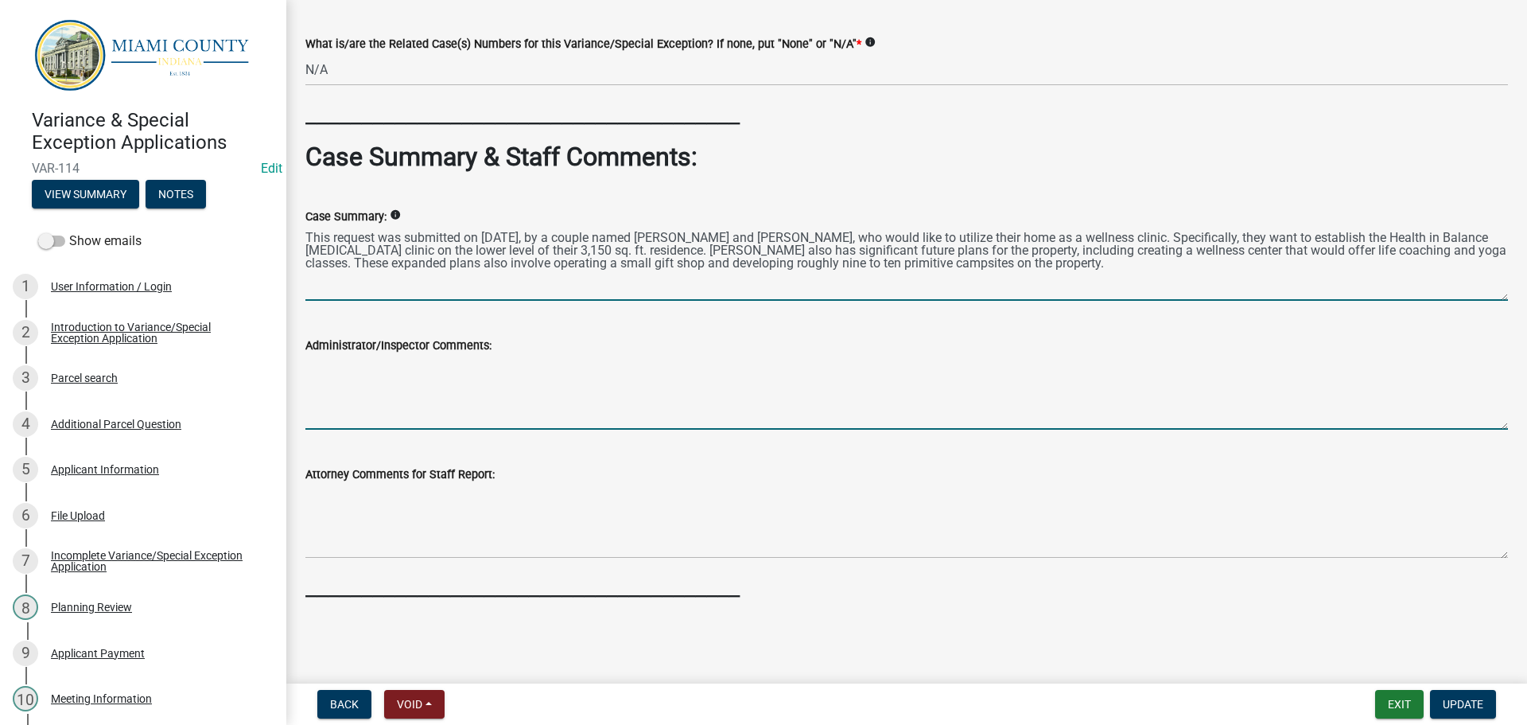
click at [601, 373] on textarea "Administrator/Inspector Comments:" at bounding box center [906, 392] width 1203 height 75
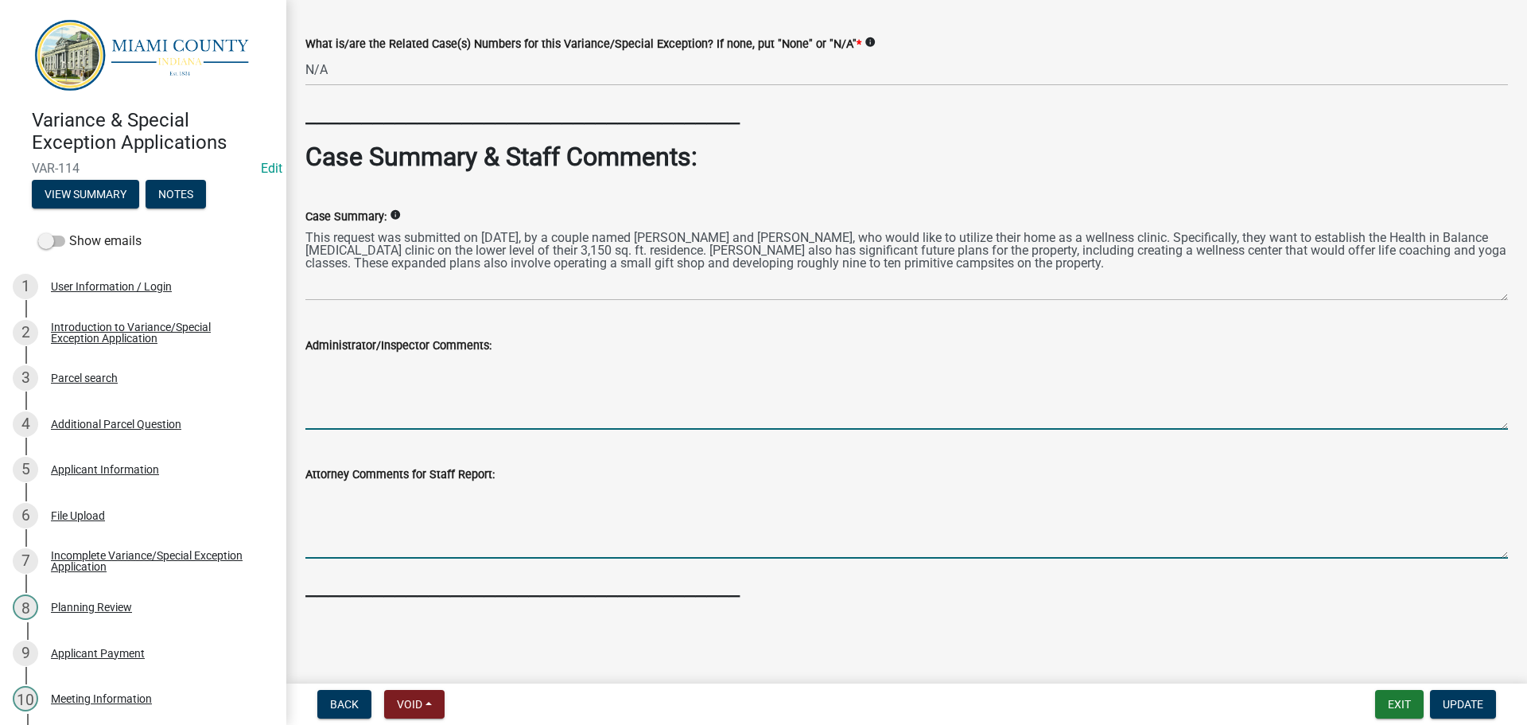
click at [547, 523] on textarea "Attorney Comments for Staff Report:" at bounding box center [906, 521] width 1203 height 75
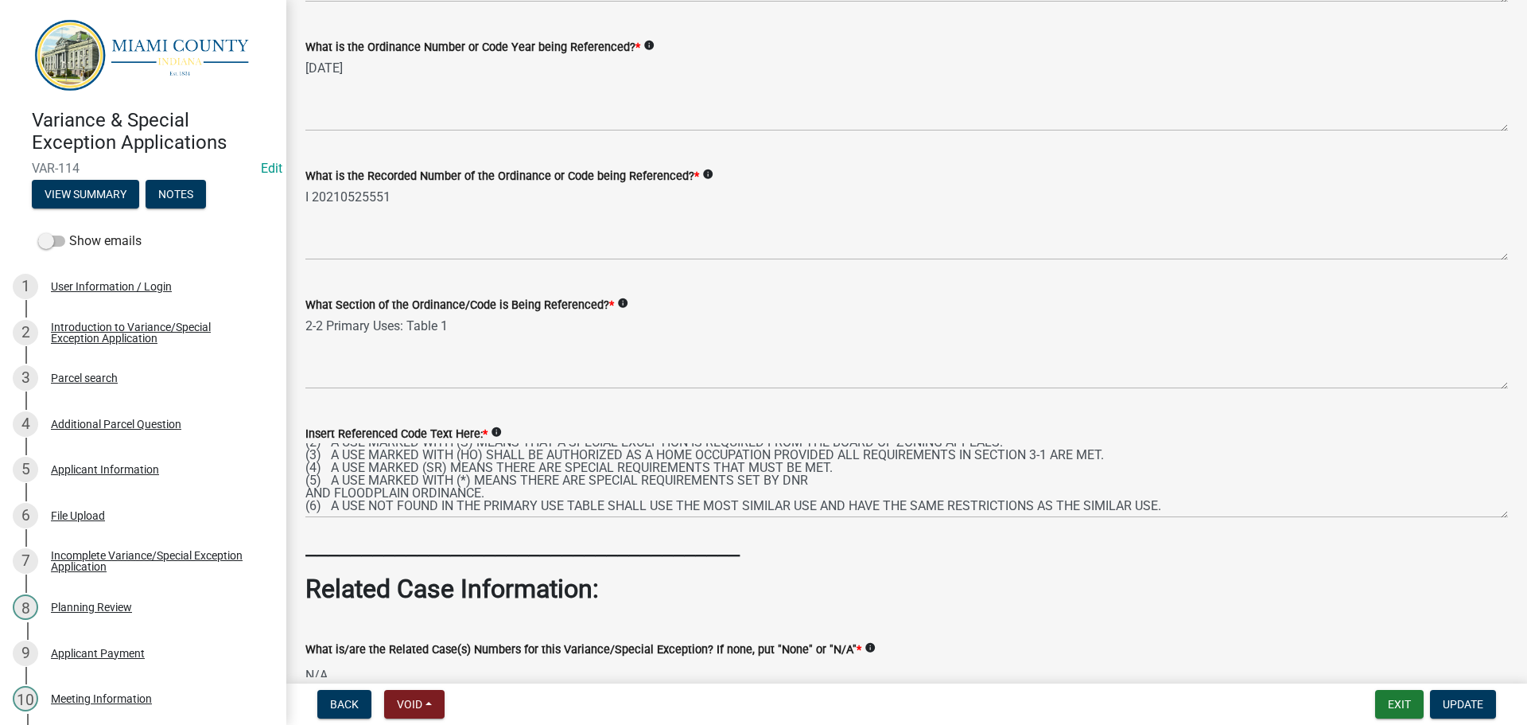
scroll to position [0, 0]
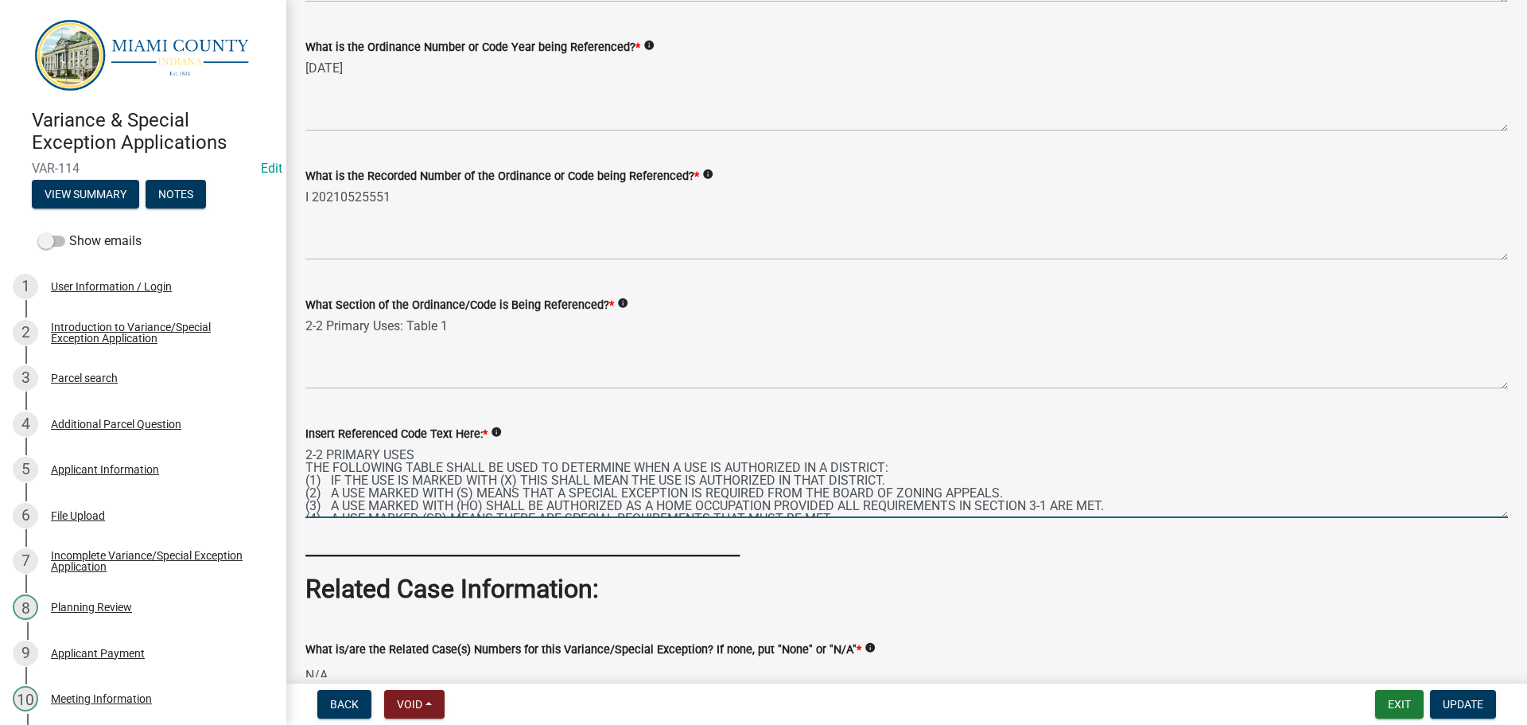
drag, startPoint x: 335, startPoint y: 574, endPoint x: 487, endPoint y: 589, distance: 152.8
click at [337, 518] on textarea "2-2 PRIMARY USES THE FOLLOWING TABLE SHALL BE USED TO DETERMINE WHEN A USE IS A…" at bounding box center [906, 480] width 1203 height 75
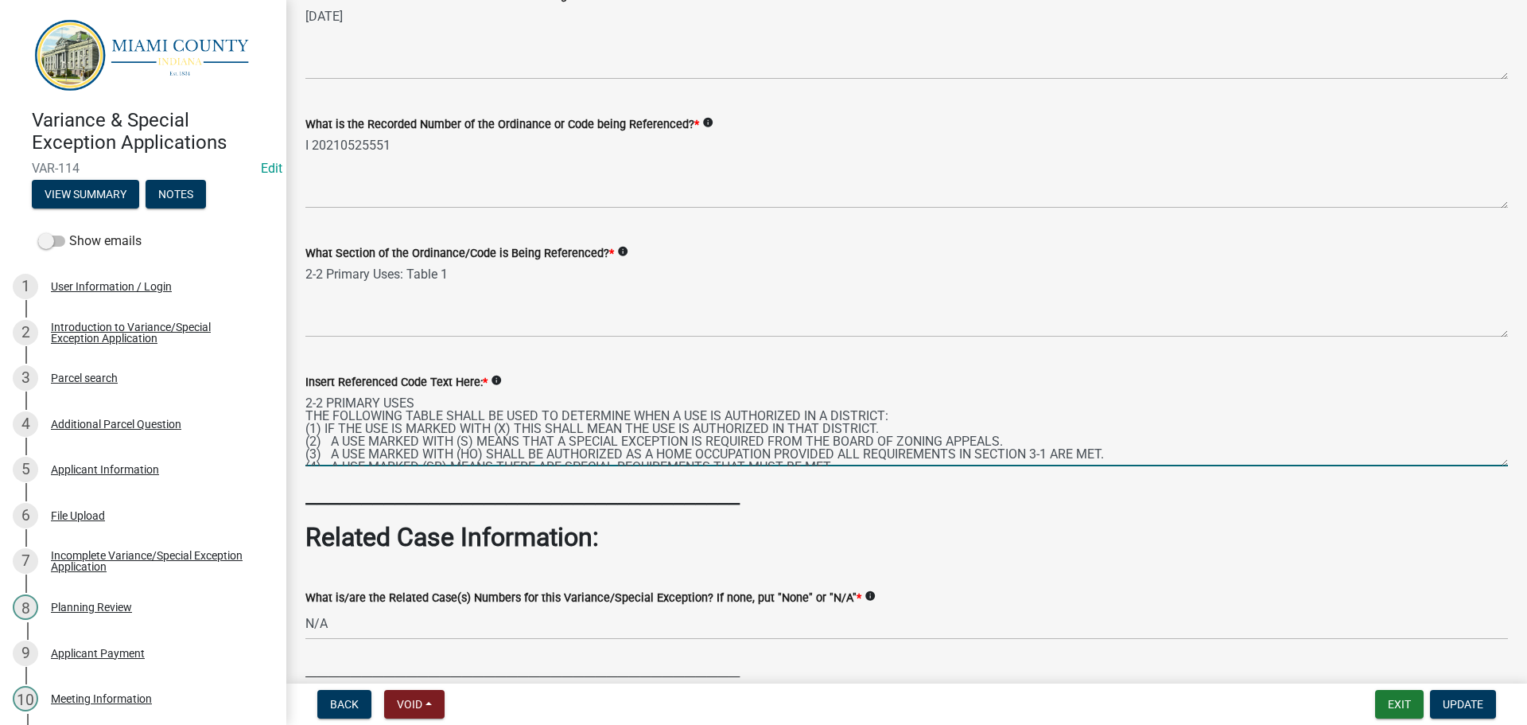
scroll to position [369, 0]
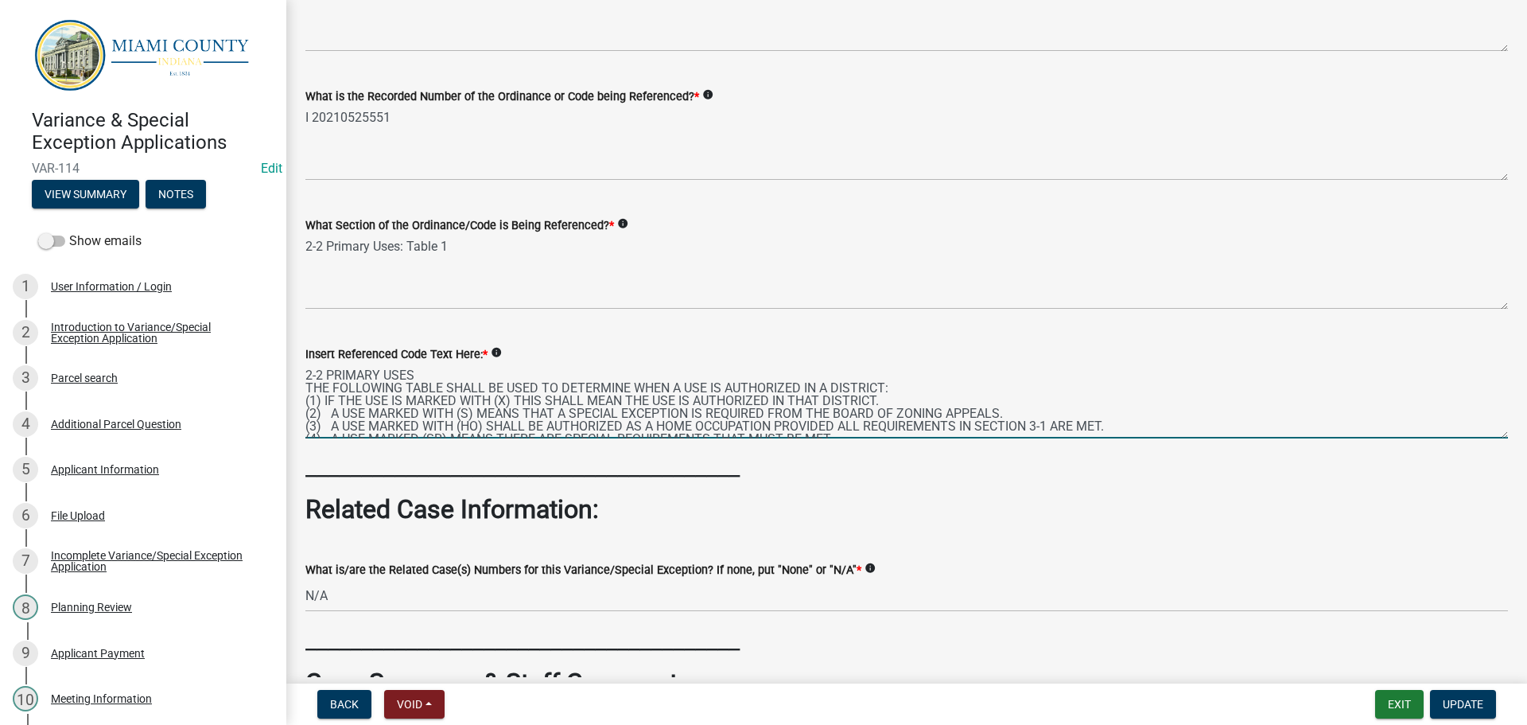
click at [337, 438] on textarea "2-2 PRIMARY USES THE FOLLOWING TABLE SHALL BE USED TO DETERMINE WHEN A USE IS A…" at bounding box center [906, 401] width 1203 height 75
click at [339, 438] on textarea "2-2 PRIMARY USES THE FOLLOWING TABLE SHALL BE USED TO DETERMINE WHEN A USE IS A…" at bounding box center [906, 401] width 1203 height 75
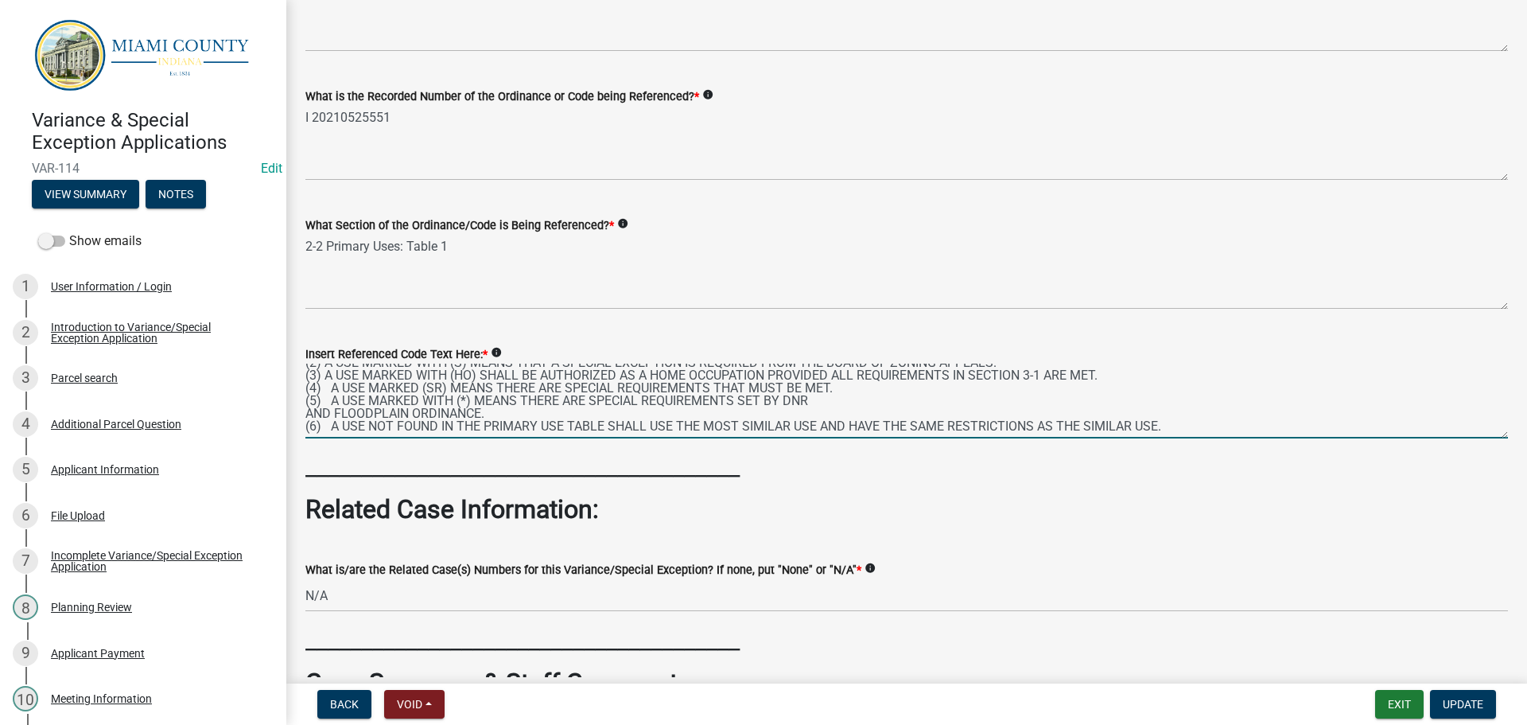
scroll to position [57, 0]
click at [340, 438] on textarea "2-2 PRIMARY USES THE FOLLOWING TABLE SHALL BE USED TO DETERMINE WHEN A USE IS A…" at bounding box center [906, 401] width 1203 height 75
click at [339, 438] on textarea "2-2 PRIMARY USES THE FOLLOWING TABLE SHALL BE USED TO DETERMINE WHEN A USE IS A…" at bounding box center [906, 401] width 1203 height 75
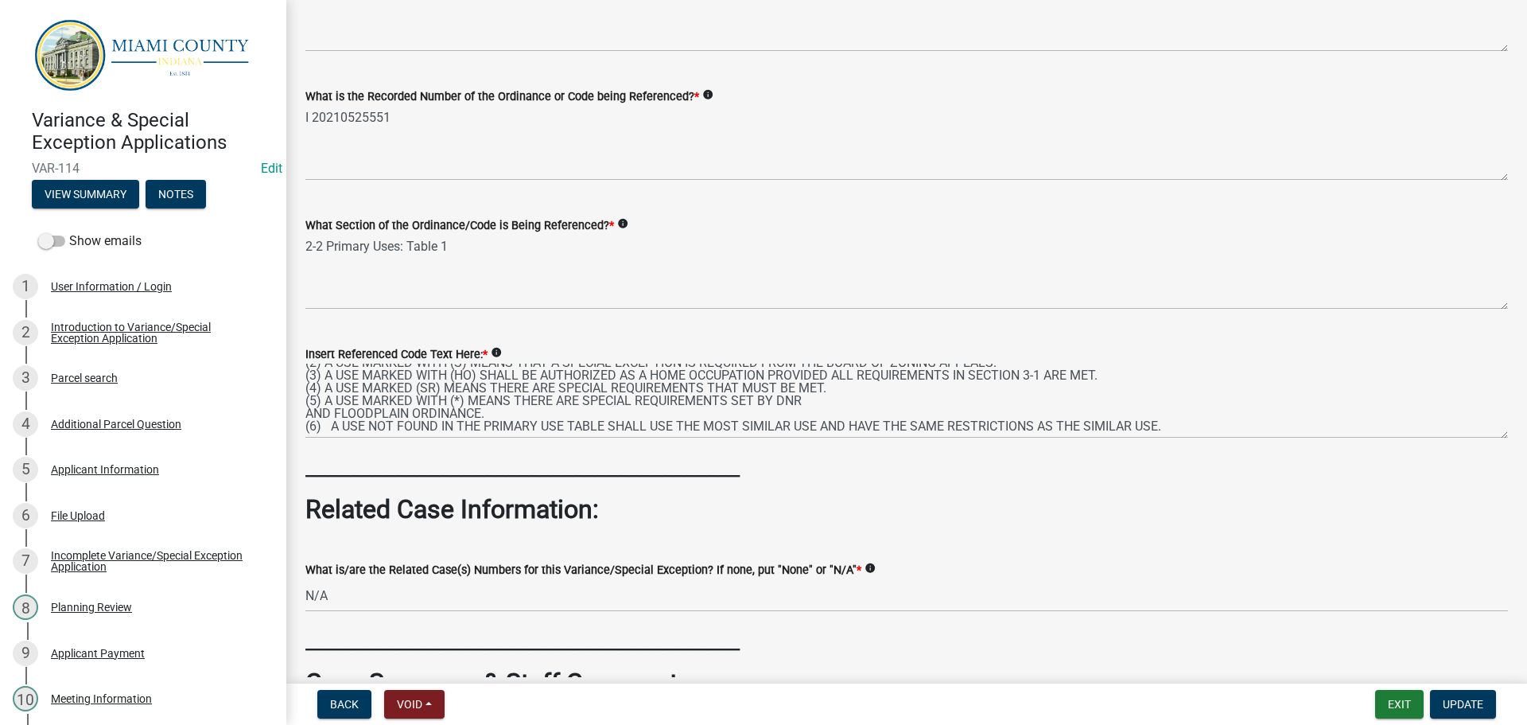
click at [302, 438] on div "Insert Referenced Code Text Here: * info 2-2 PRIMARY USES THE FOLLOWING TABLE S…" at bounding box center [907, 380] width 1227 height 116
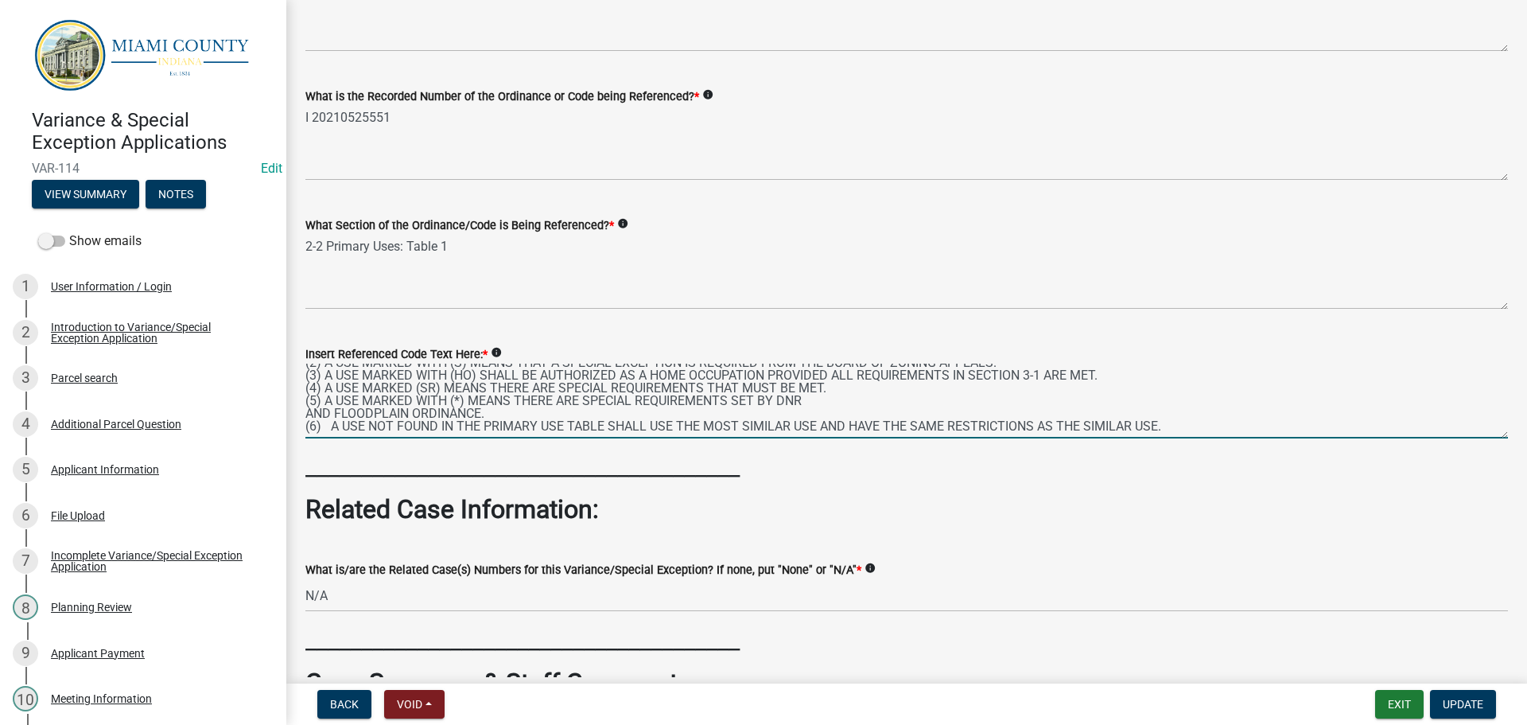
click at [310, 438] on textarea "2-2 PRIMARY USES THE FOLLOWING TABLE SHALL BE USED TO DETERMINE WHEN A USE IS A…" at bounding box center [906, 401] width 1203 height 75
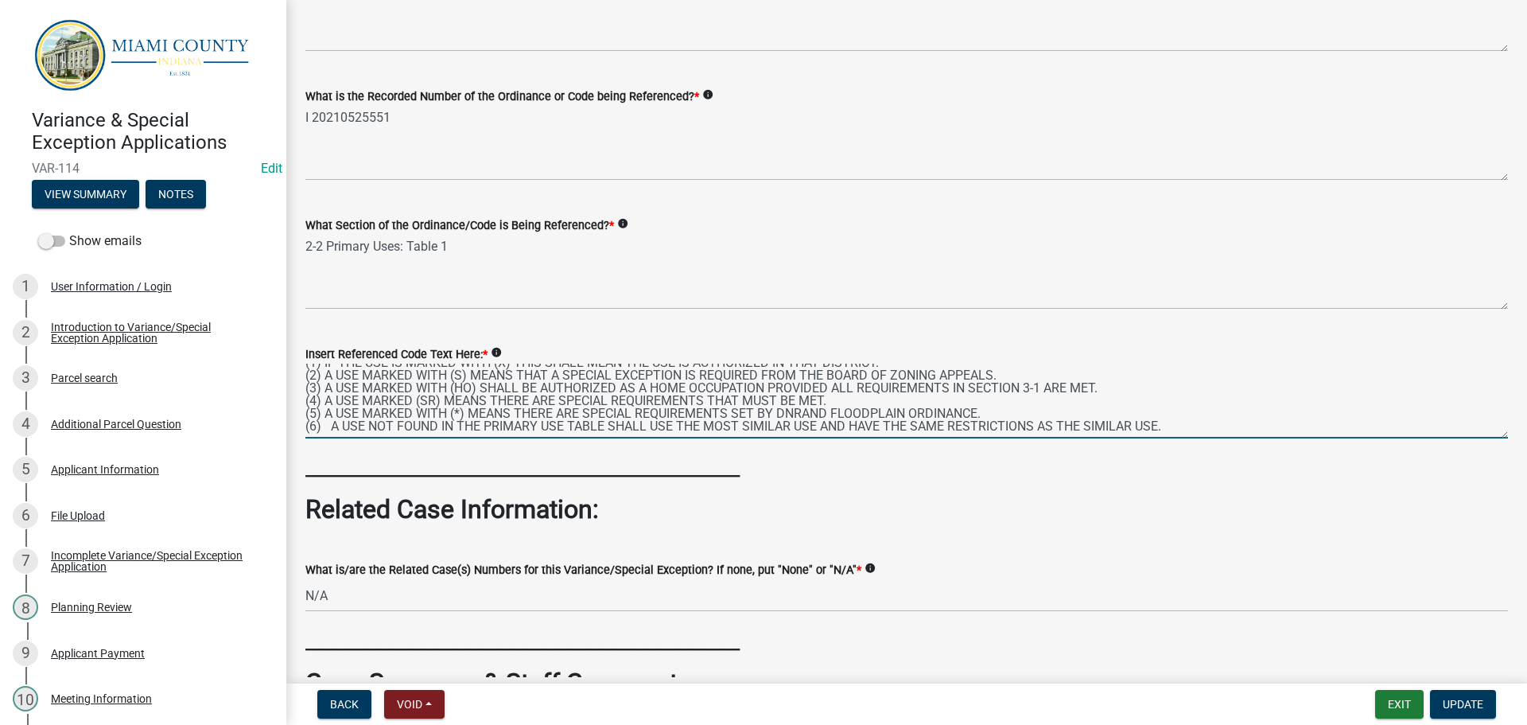
scroll to position [43, 0]
click at [939, 438] on textarea "2-2 PRIMARY USES THE FOLLOWING TABLE SHALL BE USED TO DETERMINE WHEN A USE IS A…" at bounding box center [906, 401] width 1203 height 75
click at [865, 438] on textarea "2-2 PRIMARY USES THE FOLLOWING TABLE SHALL BE USED TO DETERMINE WHEN A USE IS A…" at bounding box center [906, 401] width 1203 height 75
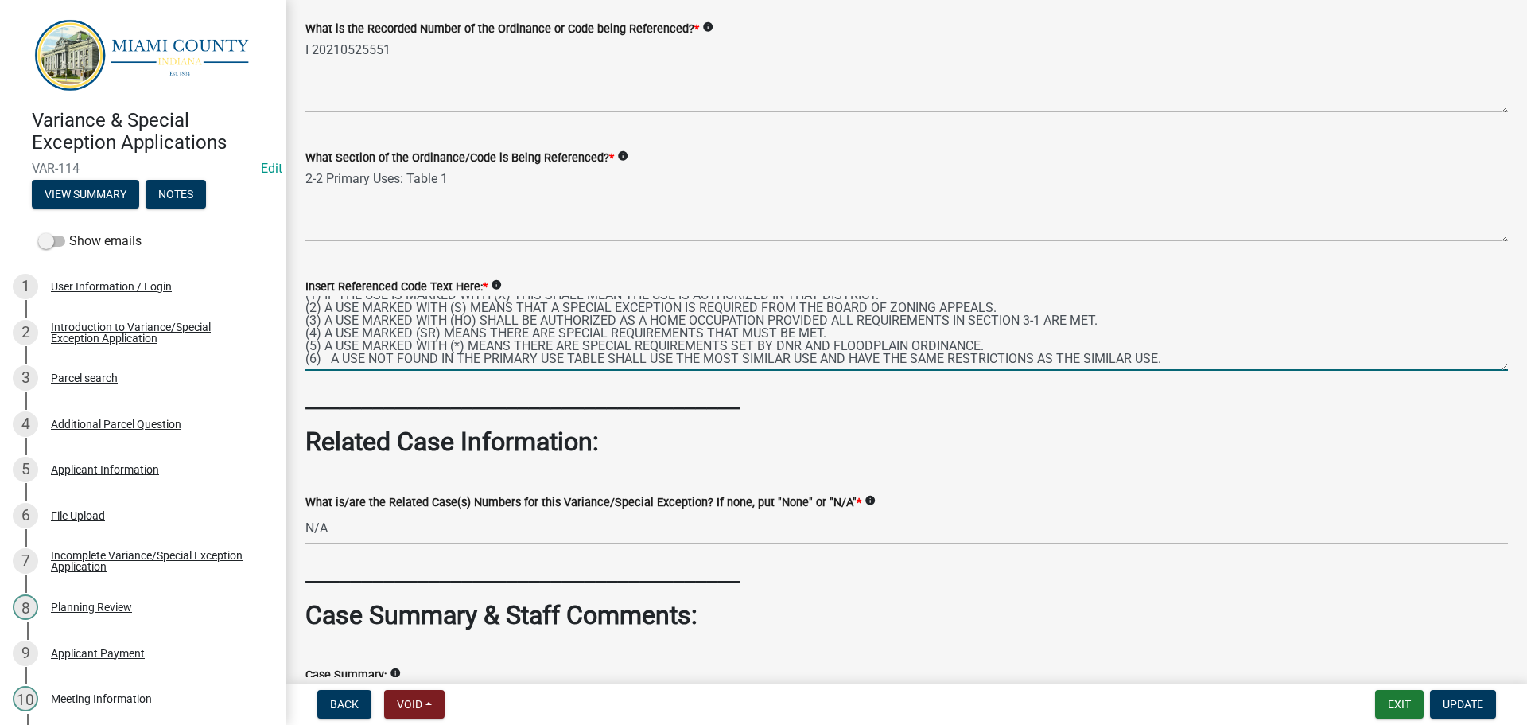
scroll to position [528, 0]
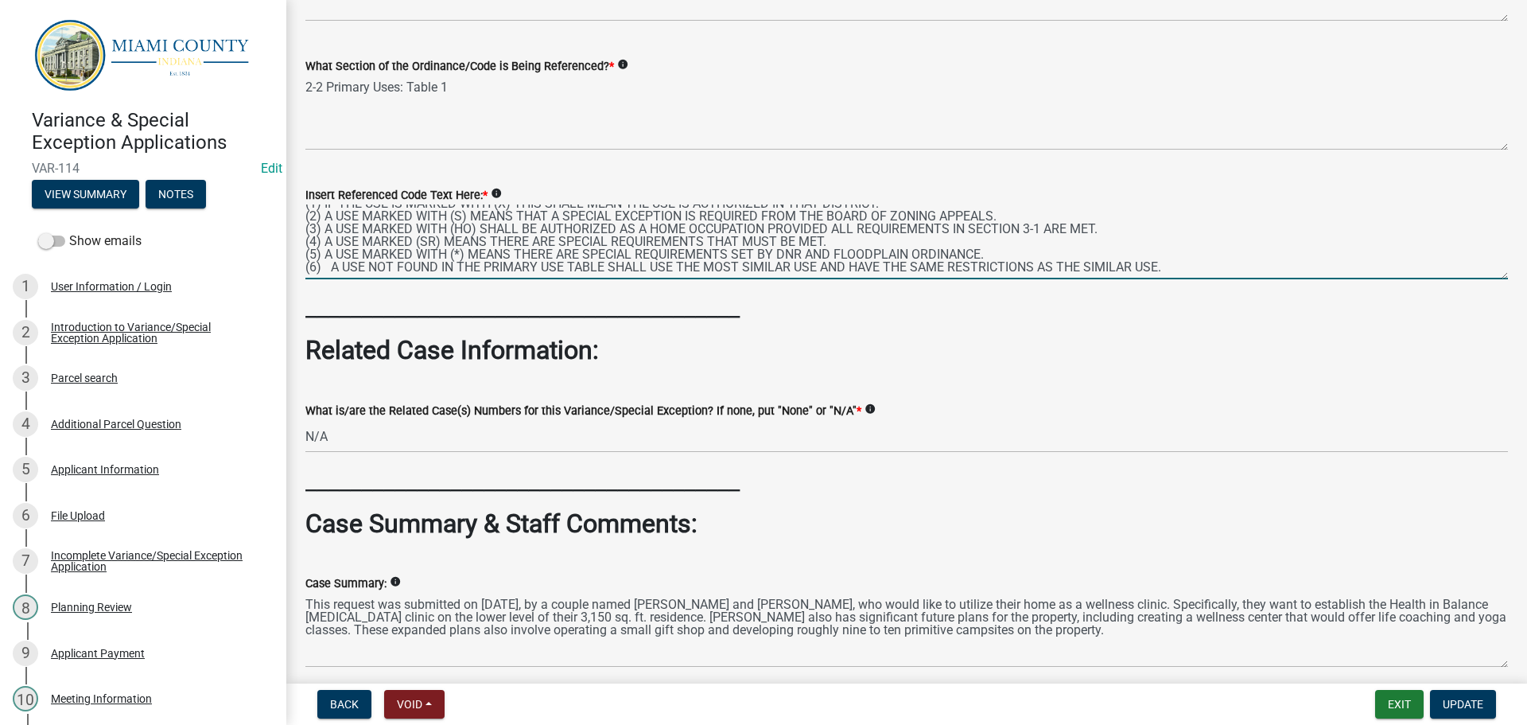
click at [339, 279] on textarea "2-2 PRIMARY USES THE FOLLOWING TABLE SHALL BE USED TO DETERMINE WHEN A USE IS A…" at bounding box center [906, 241] width 1203 height 75
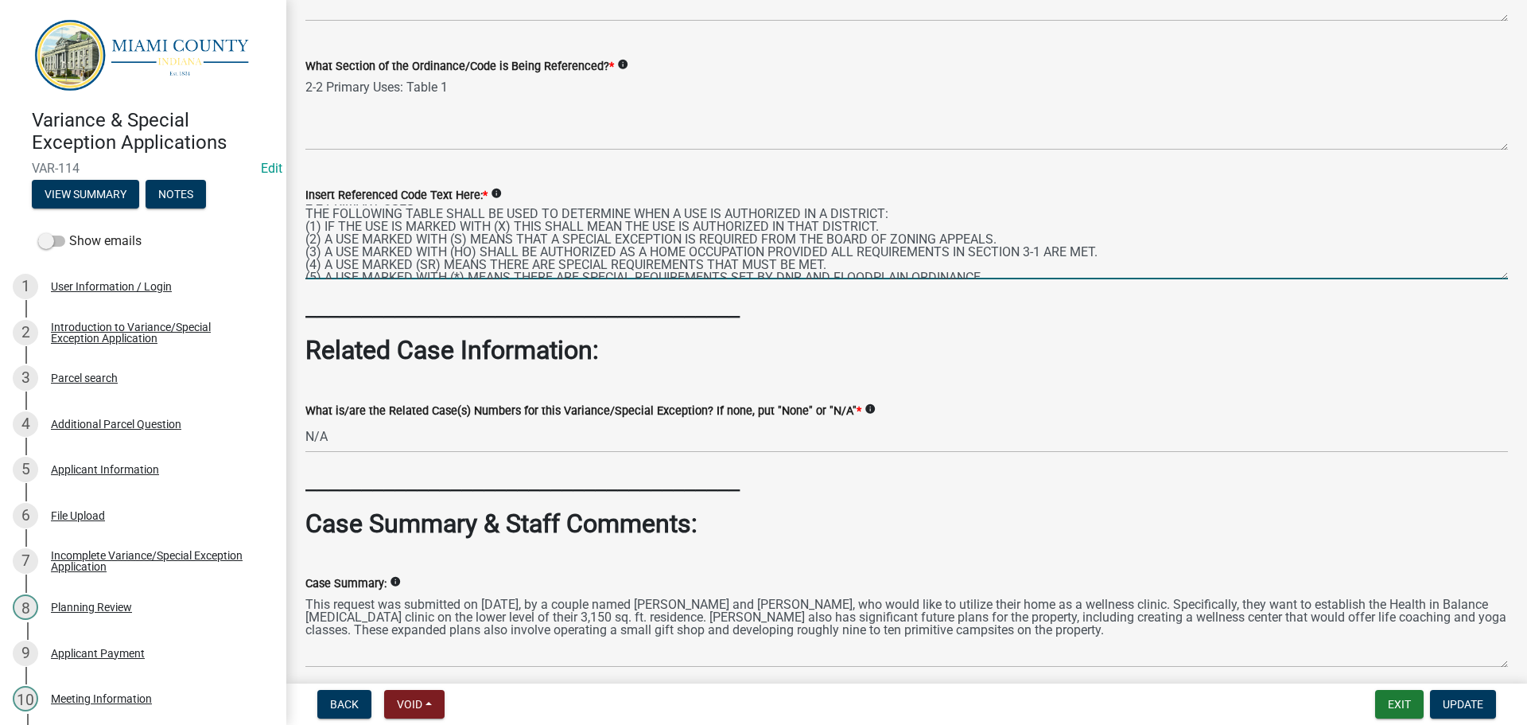
scroll to position [0, 0]
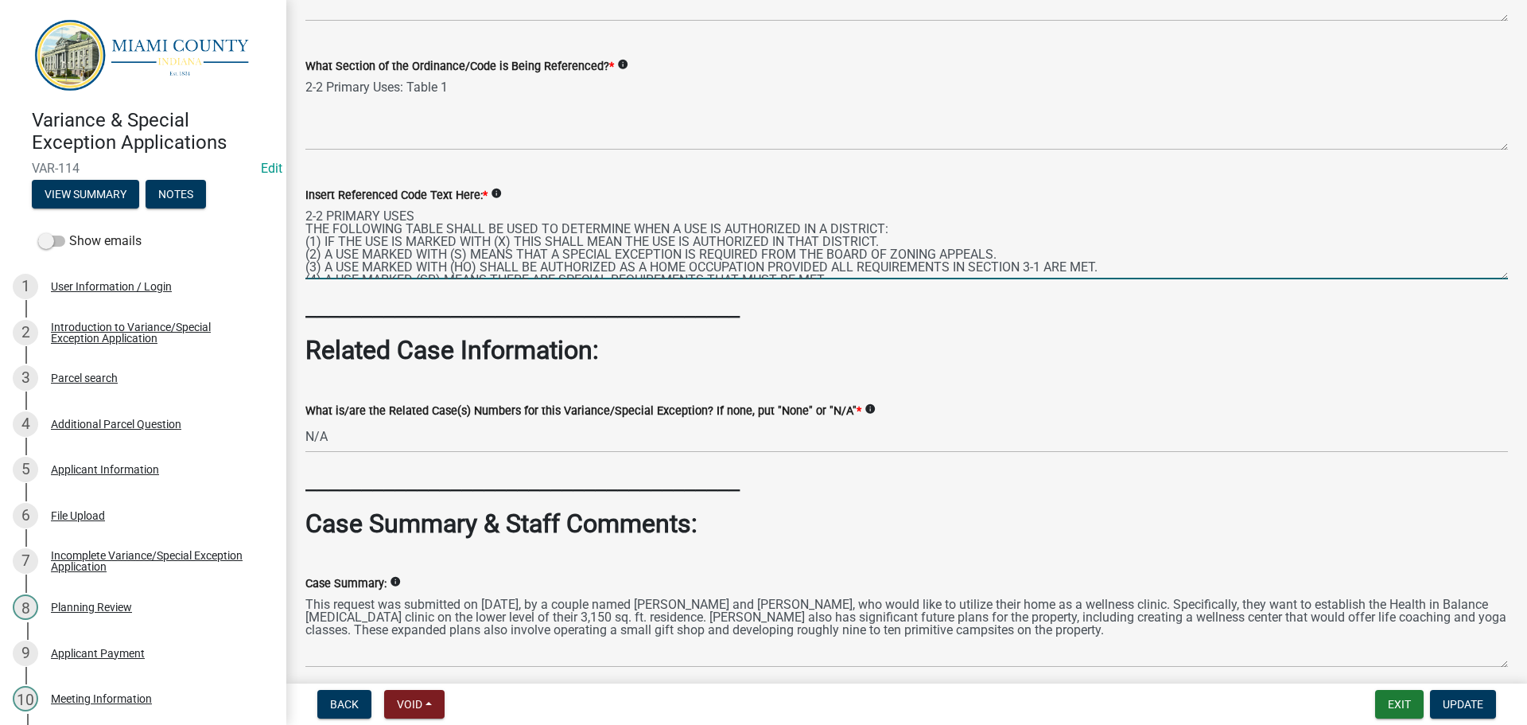
type textarea "2-2 PRIMARY USES THE FOLLOWING TABLE SHALL BE USED TO DETERMINE WHEN A USE IS A…"
click at [522, 335] on wm-data-entity-input "_______________________________________" at bounding box center [906, 313] width 1203 height 43
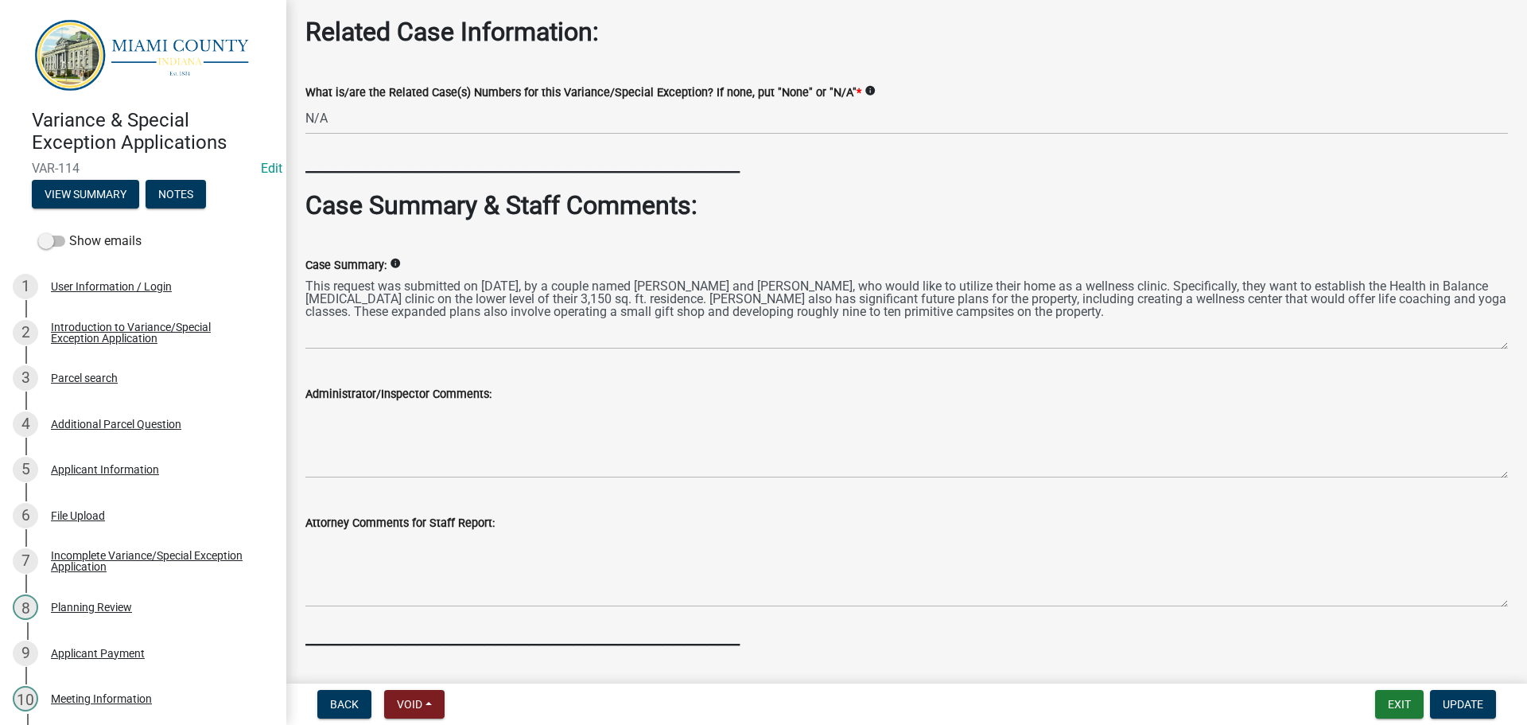
scroll to position [1085, 0]
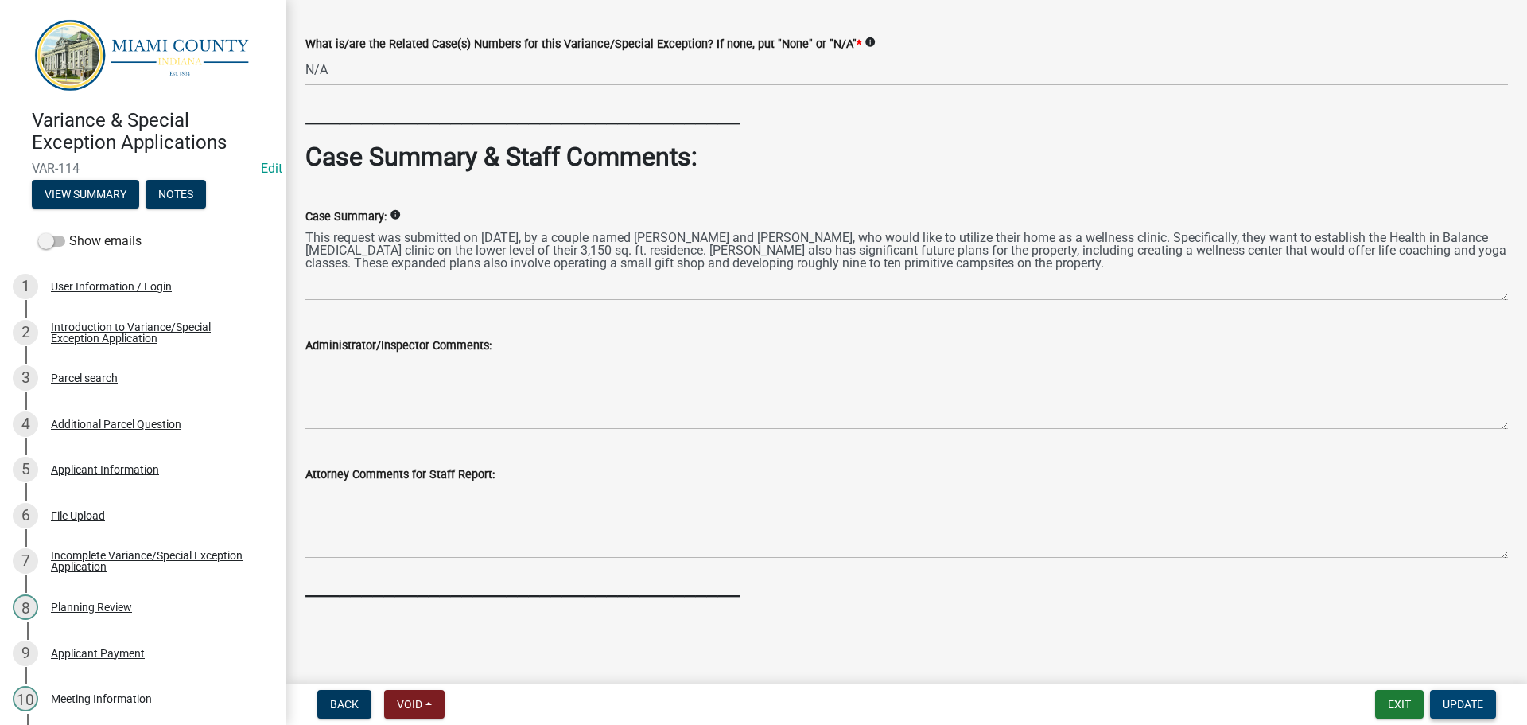
click at [1484, 710] on button "Update" at bounding box center [1463, 704] width 66 height 29
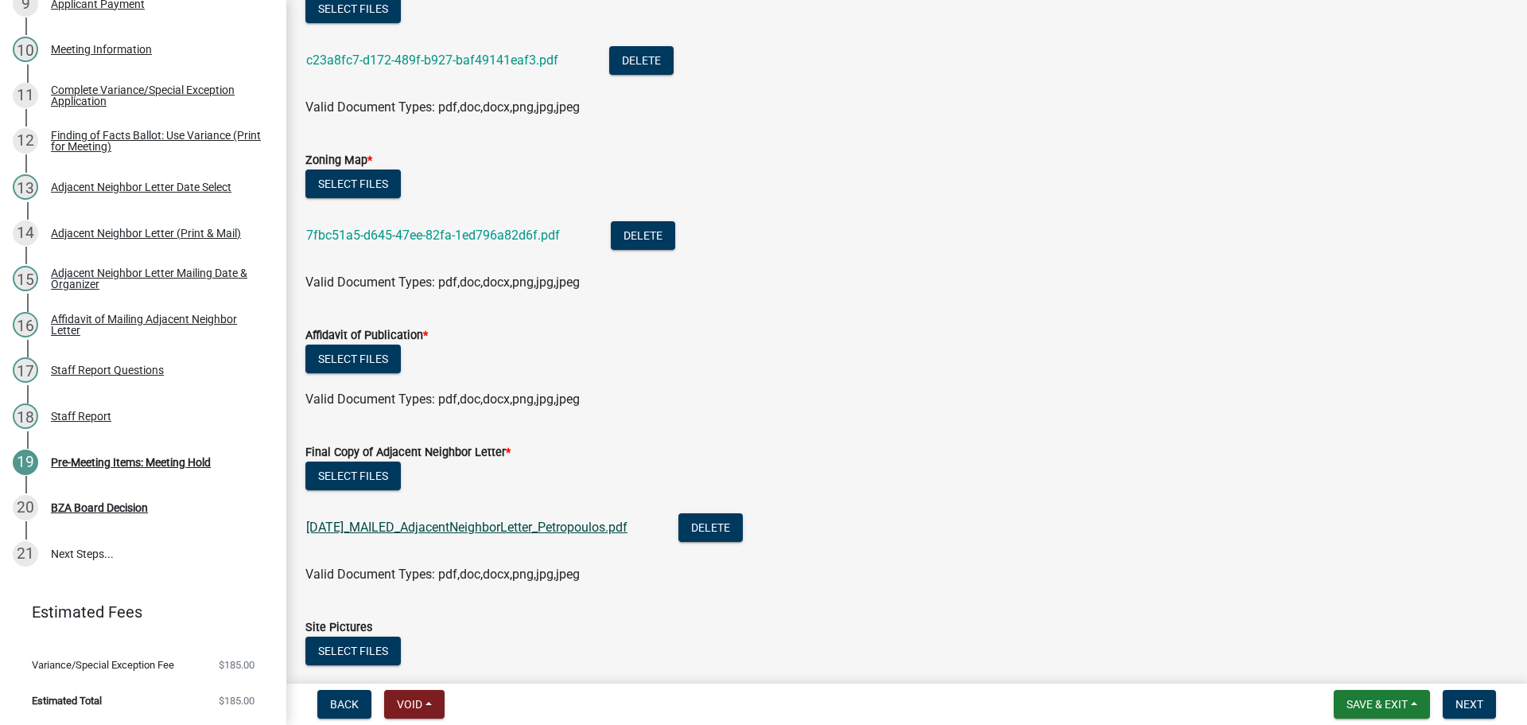
scroll to position [318, 0]
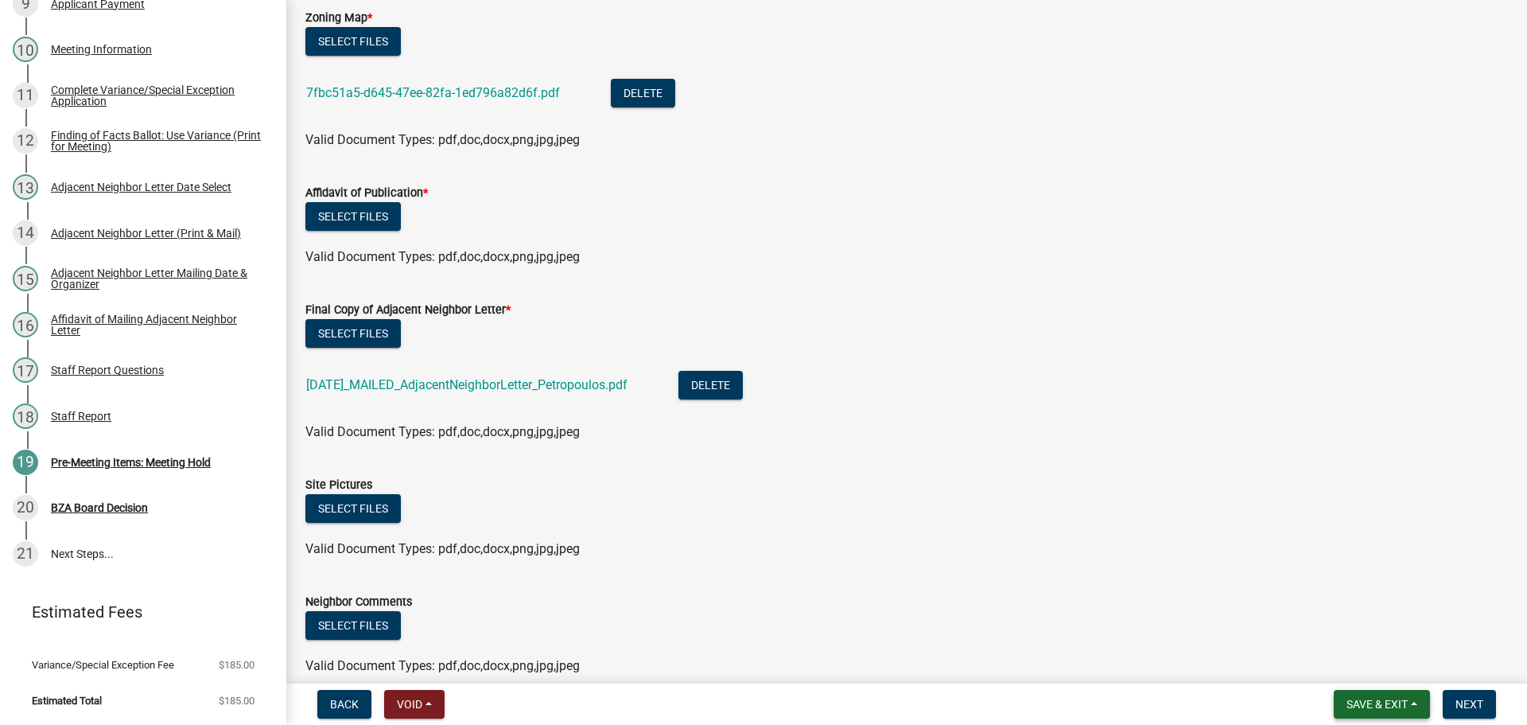
click at [1359, 698] on span "Save & Exit" at bounding box center [1377, 704] width 61 height 13
click at [1334, 650] on button "Save & Exit" at bounding box center [1366, 659] width 127 height 38
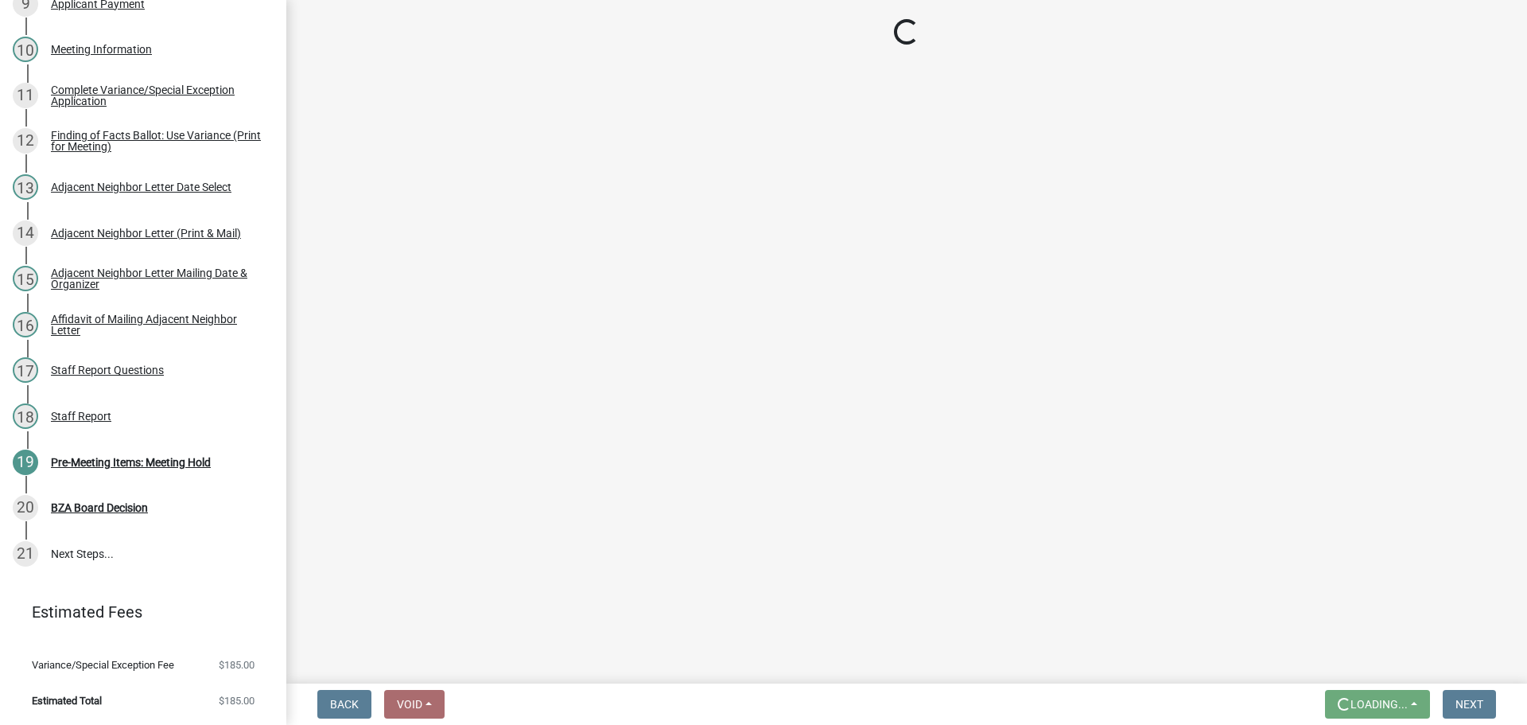
scroll to position [0, 0]
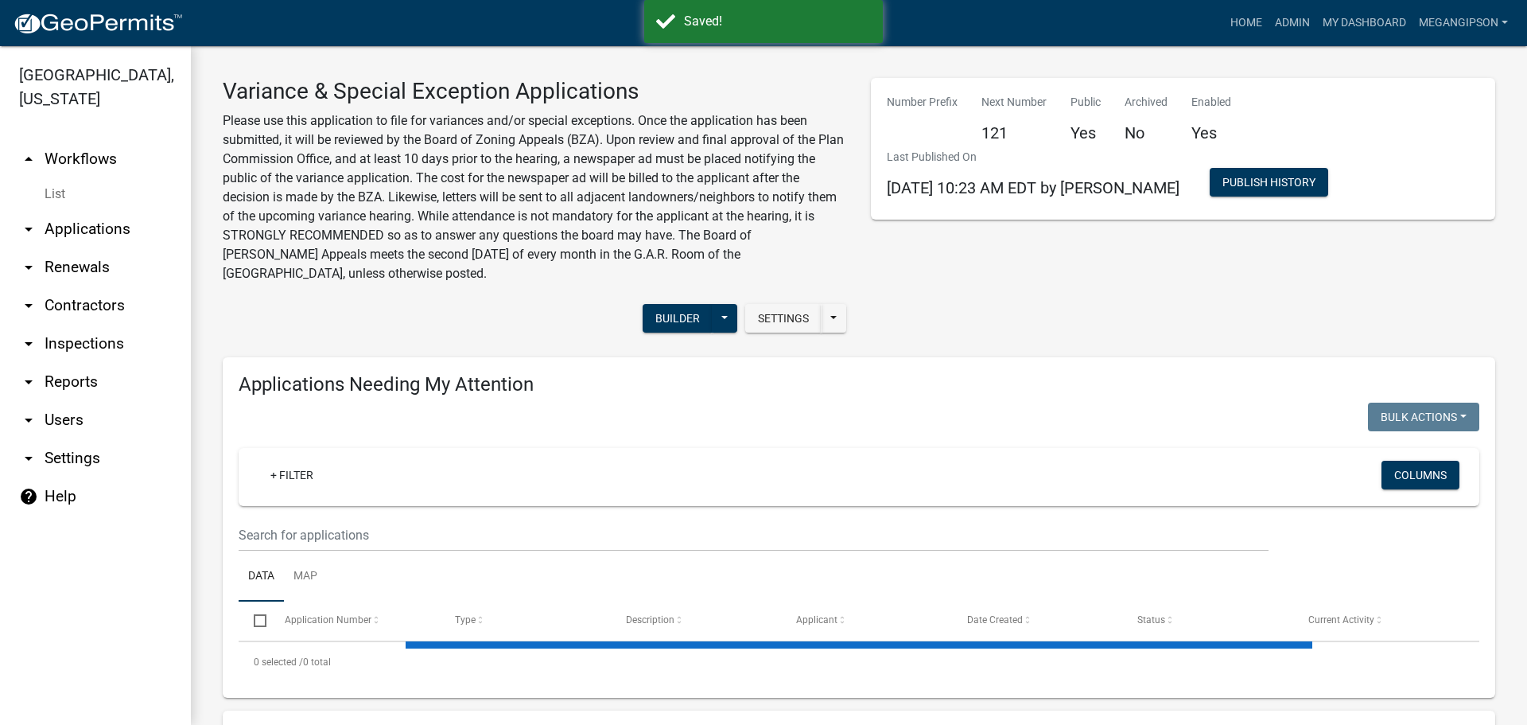
select select "3: 100"
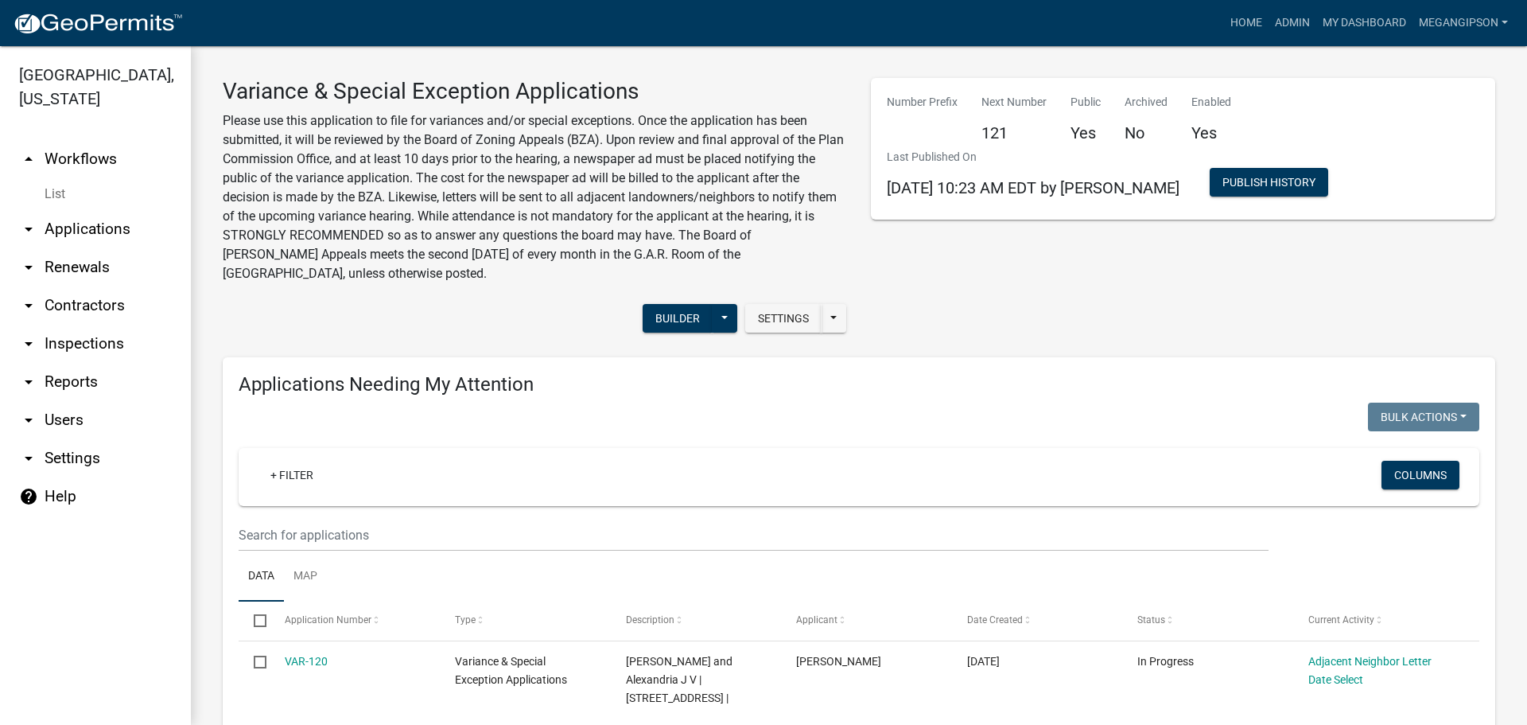
click at [510, 283] on p "Please use this application to file for variances and/or special exceptions. On…" at bounding box center [535, 197] width 625 height 172
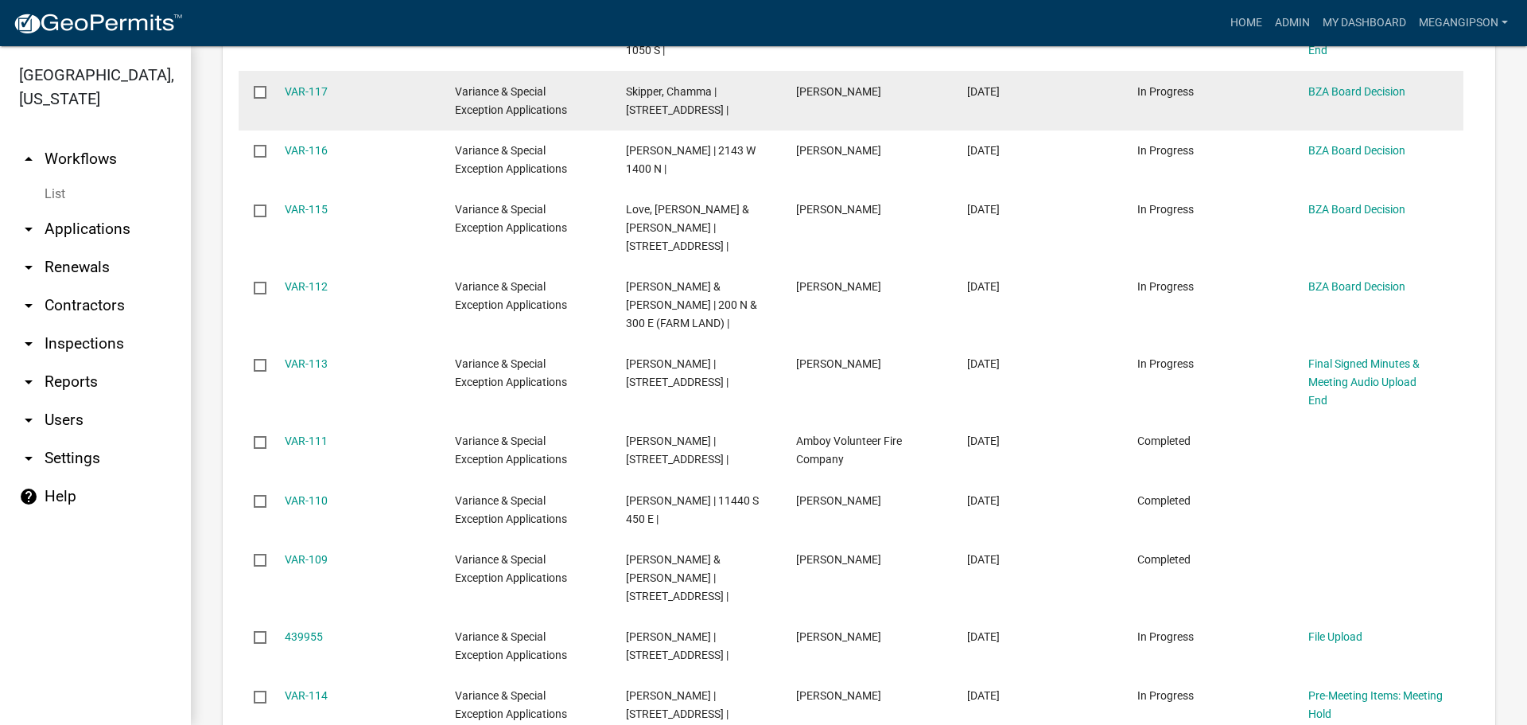
scroll to position [1671, 0]
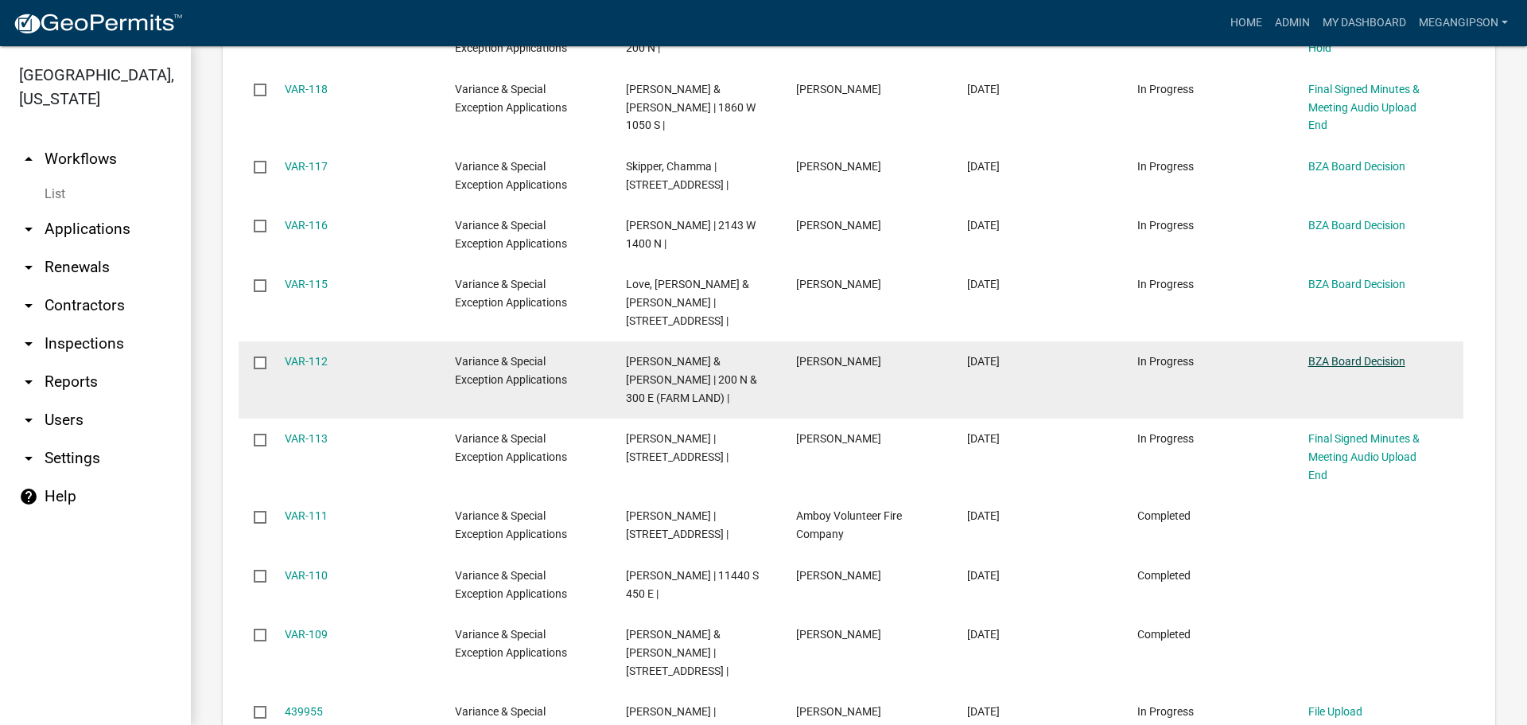
click at [1356, 368] on link "BZA Board Decision" at bounding box center [1357, 361] width 97 height 13
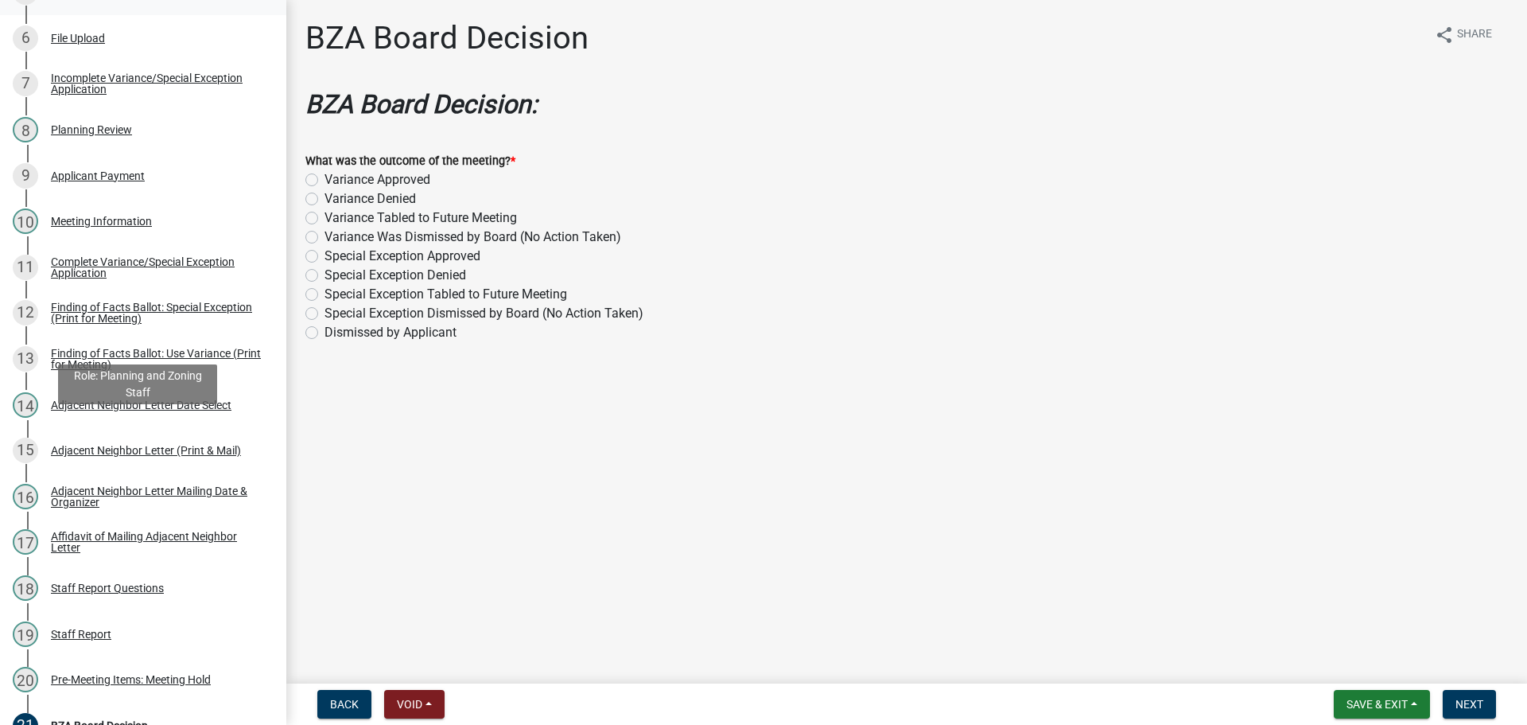
scroll to position [868, 0]
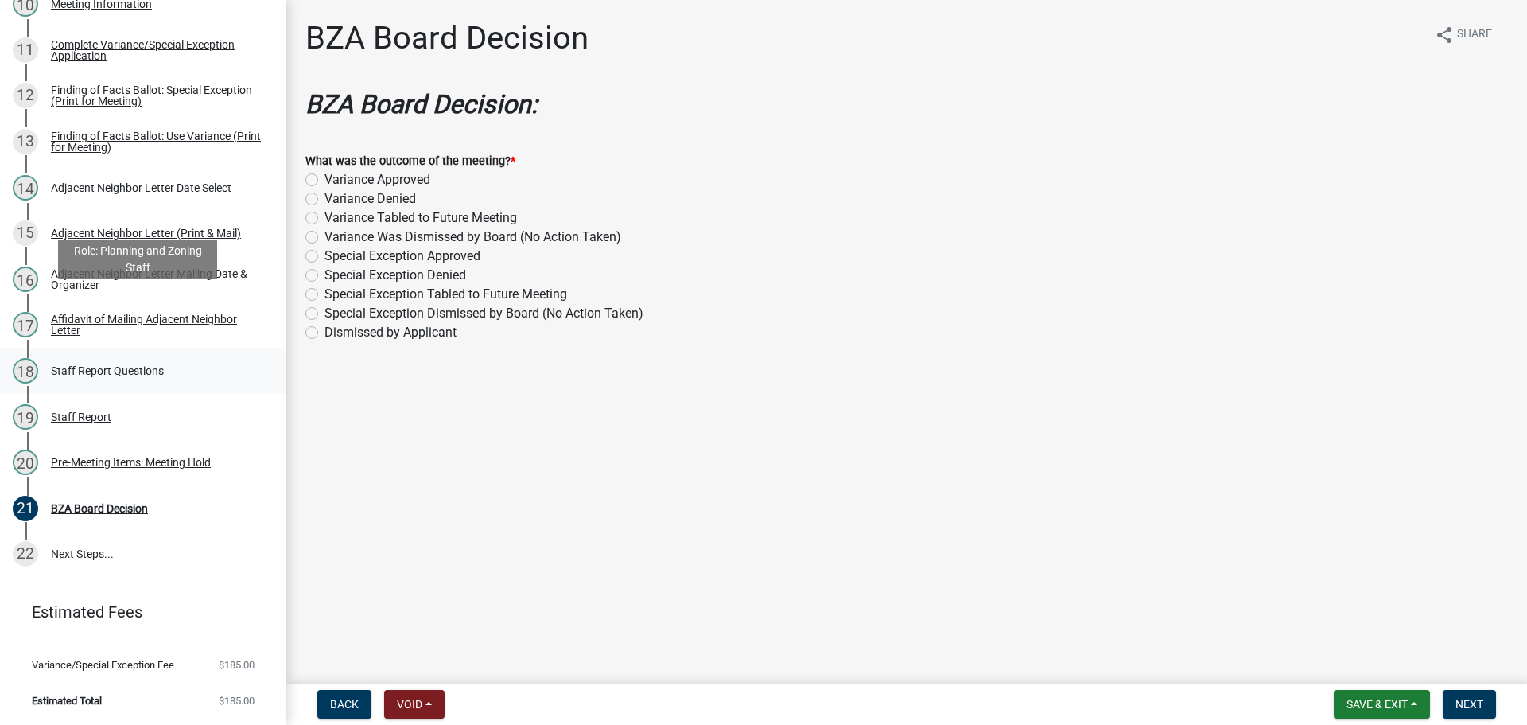
click at [155, 365] on div "Staff Report Questions" at bounding box center [107, 370] width 113 height 11
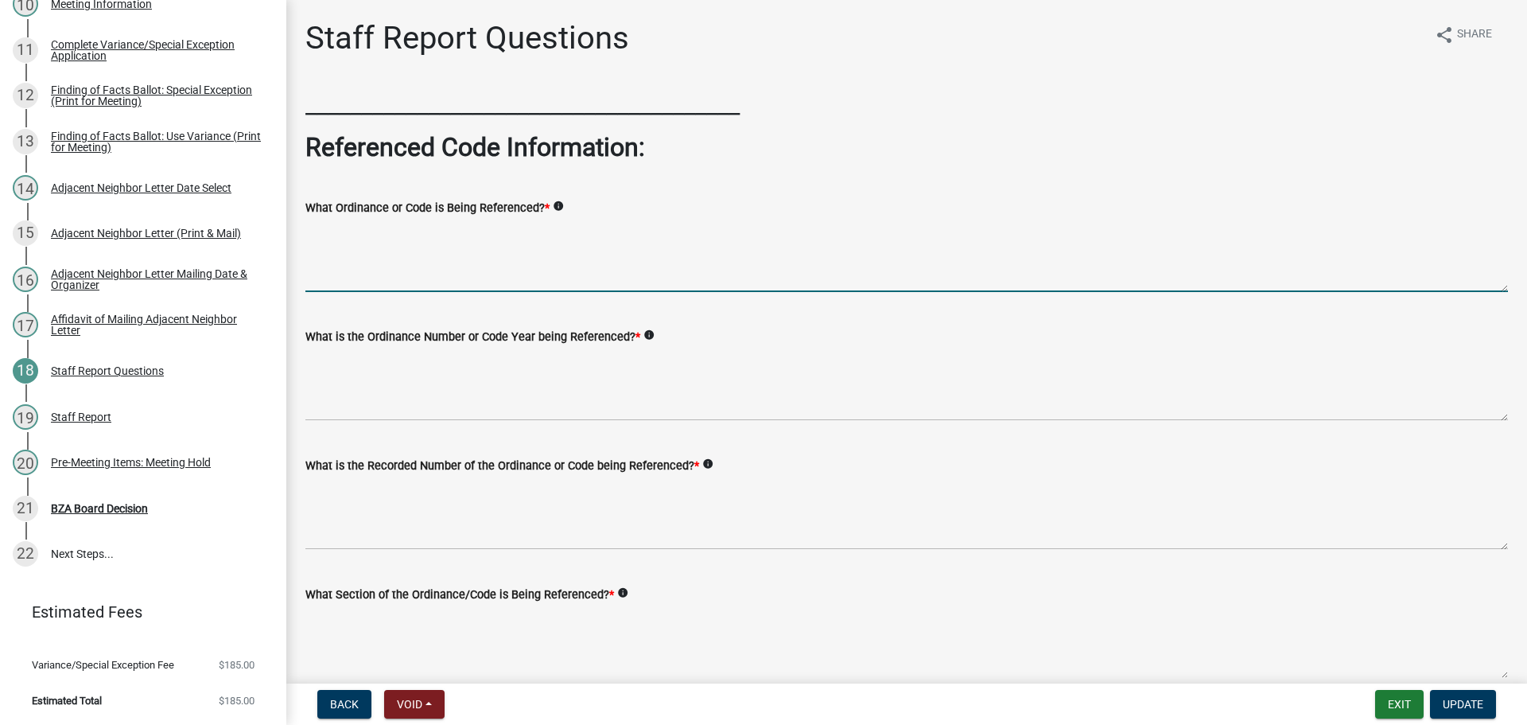
click at [461, 275] on textarea "What Ordinance or Code is Being Referenced? *" at bounding box center [906, 254] width 1203 height 75
type textarea "[GEOGRAPHIC_DATA] Zoning Ordinance"
click at [516, 343] on label "What is the Ordinance Number or Code Year being Referenced? *" at bounding box center [472, 337] width 335 height 11
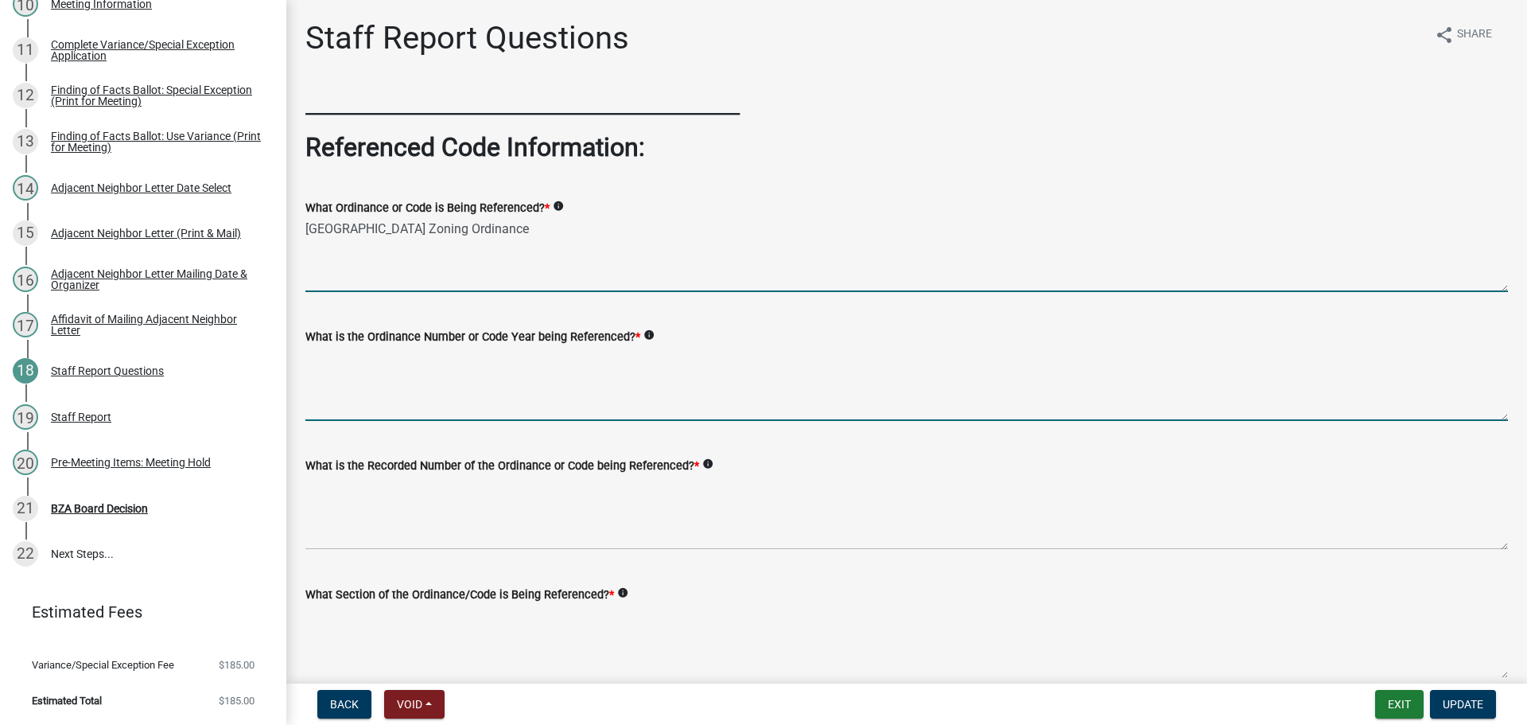
click at [516, 382] on textarea "What is the Ordinance Number or Code Year being Referenced? *" at bounding box center [906, 383] width 1203 height 75
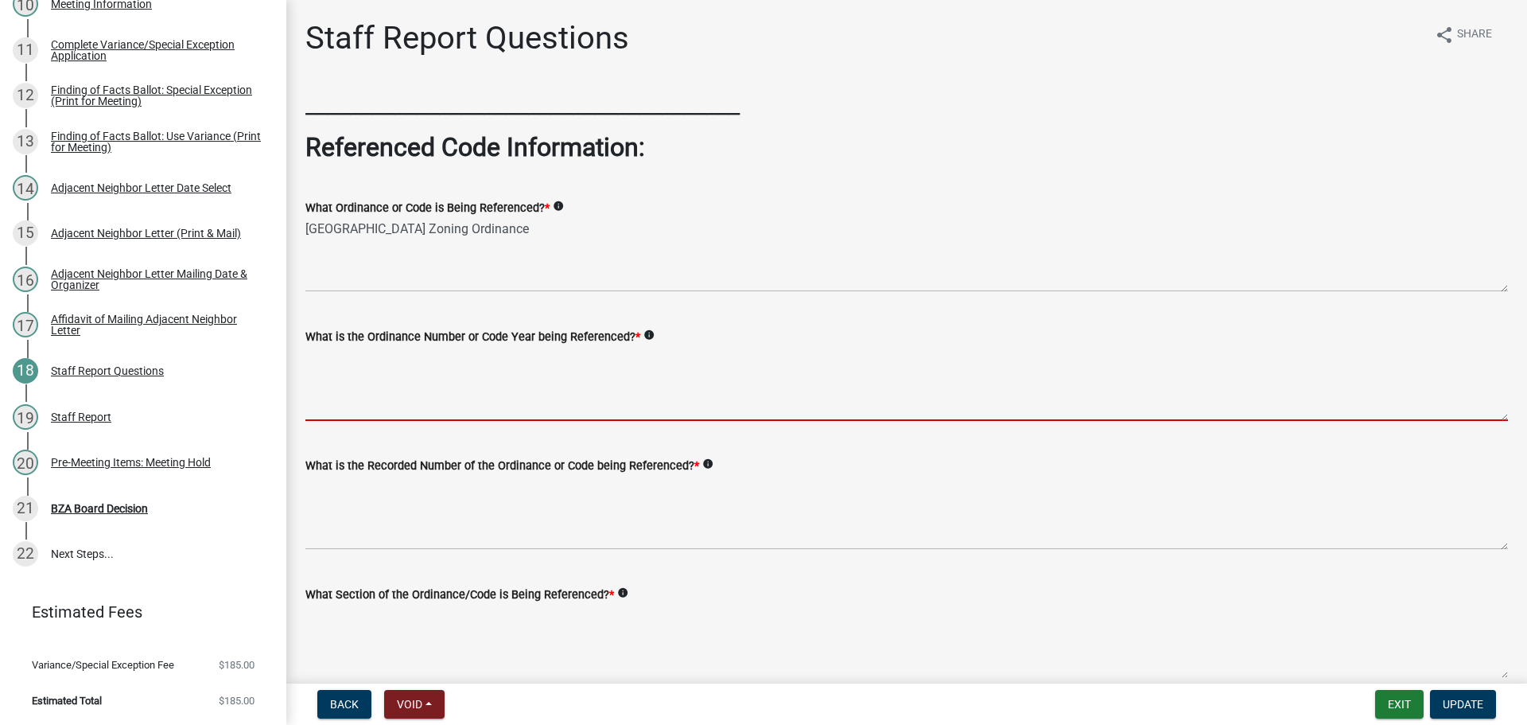
click at [384, 416] on textarea "What is the Ordinance Number or Code Year being Referenced? *" at bounding box center [906, 383] width 1203 height 75
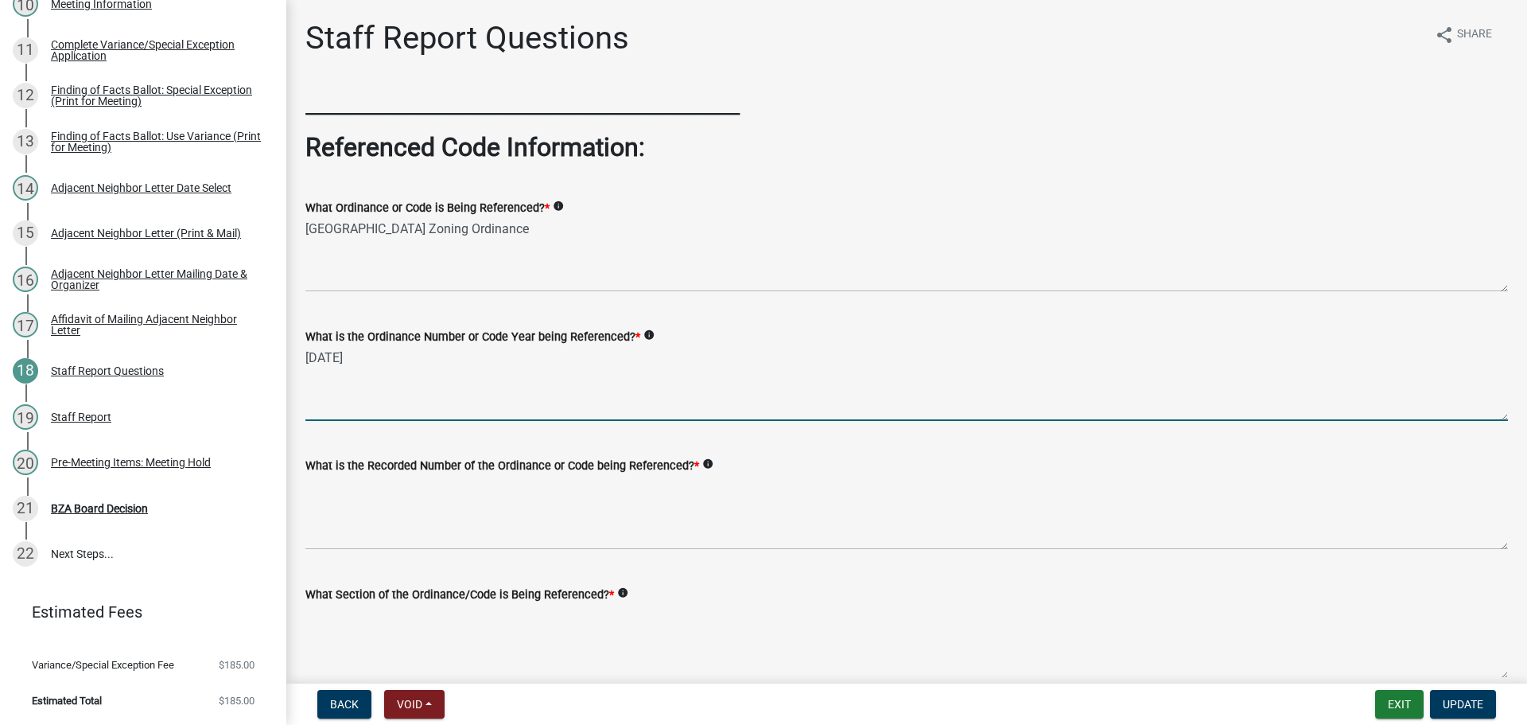
click at [500, 421] on textarea "[DATE]" at bounding box center [906, 383] width 1203 height 75
type textarea "[DATE]"
click at [446, 360] on div "What is the Ordinance Number or Code Year being Referenced? * info [DATE]" at bounding box center [906, 363] width 1203 height 116
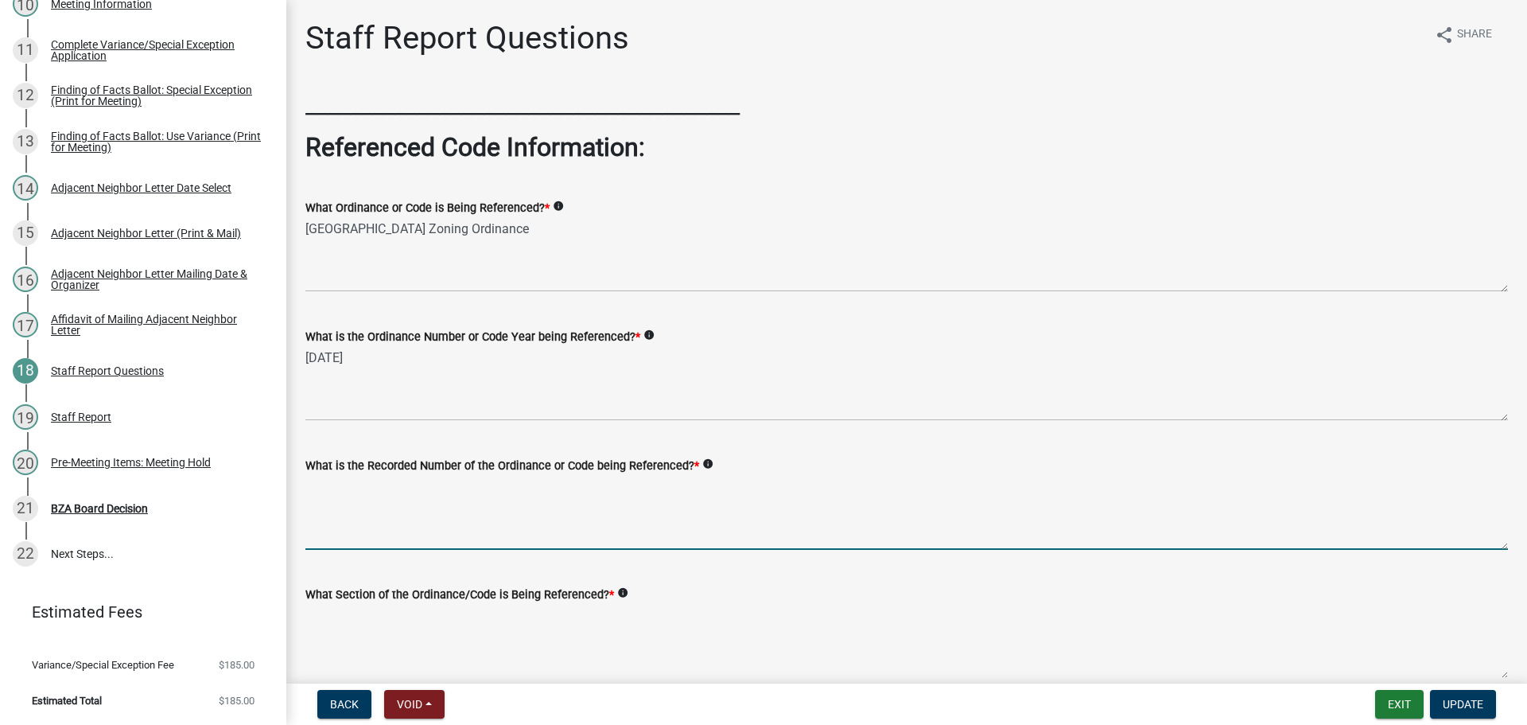
click at [361, 550] on textarea "What is the Recorded Number of the Ordinance or Code being Referenced? *" at bounding box center [906, 512] width 1203 height 75
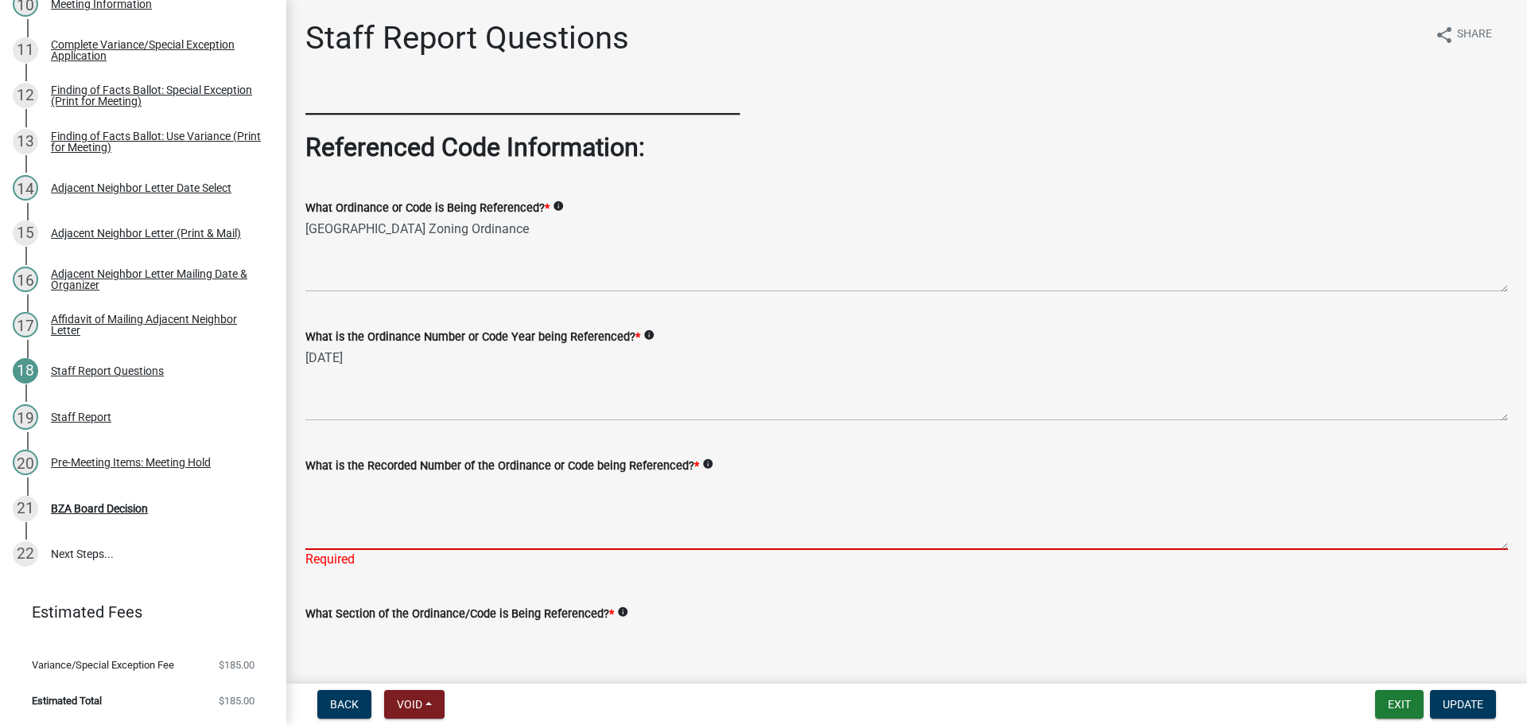
click at [492, 550] on textarea "What is the Recorded Number of the Ordinance or Code being Referenced? *" at bounding box center [906, 512] width 1203 height 75
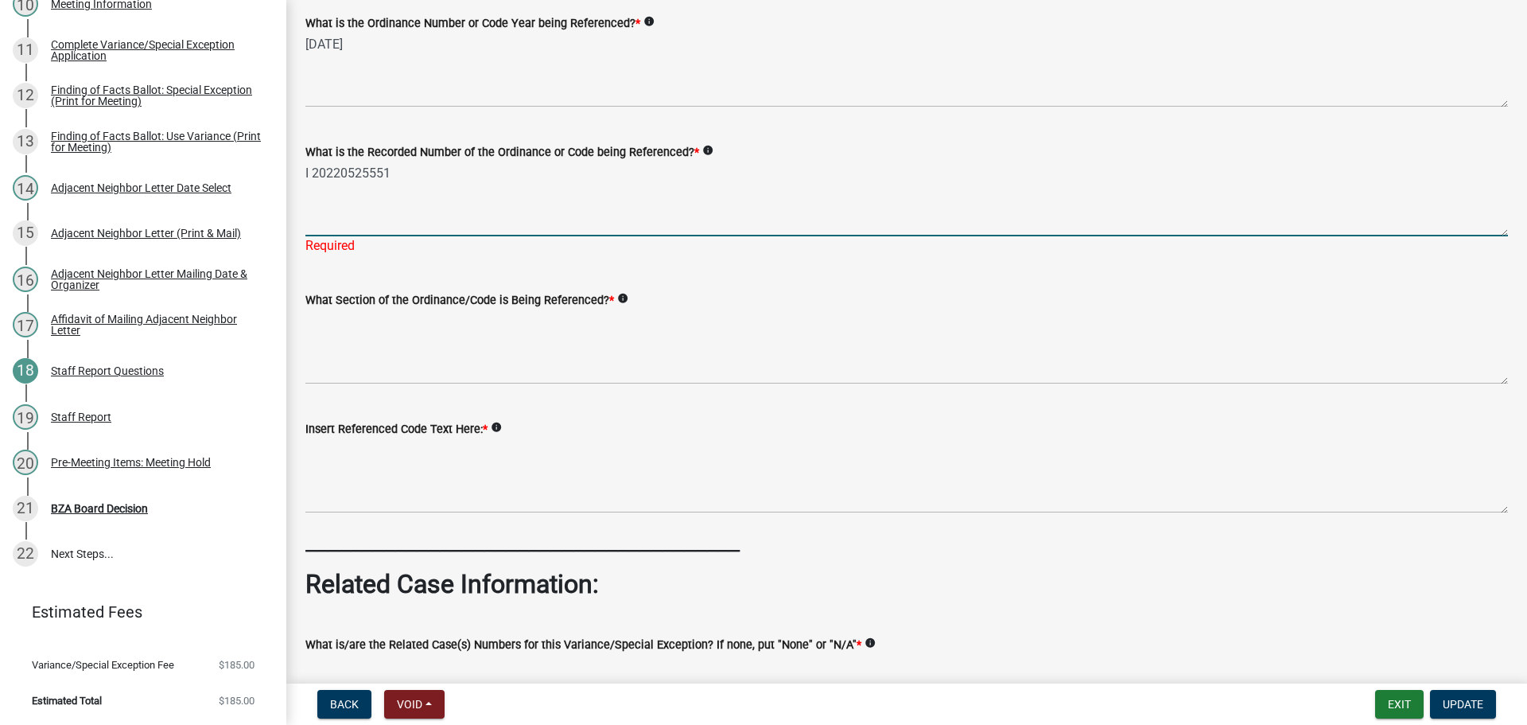
scroll to position [318, 0]
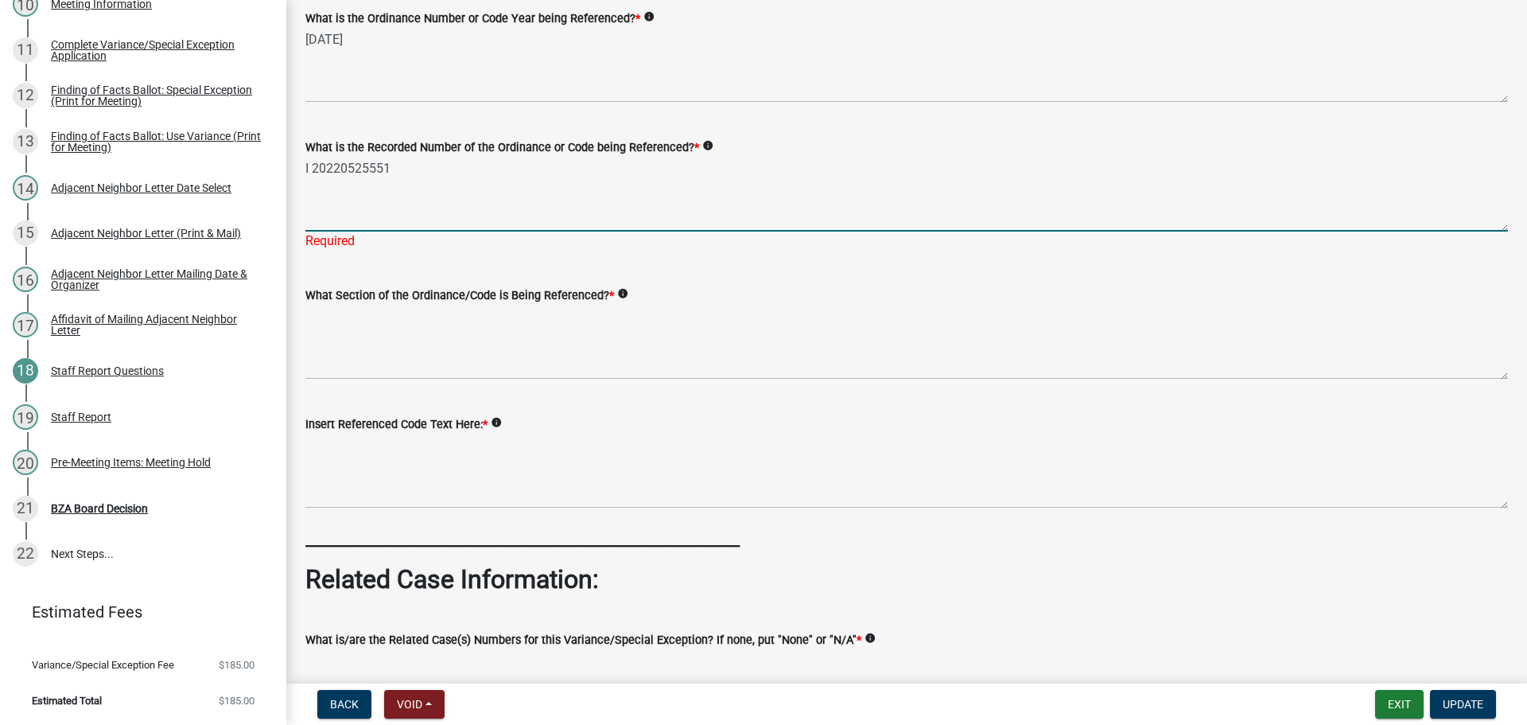
type textarea "I 20220525551"
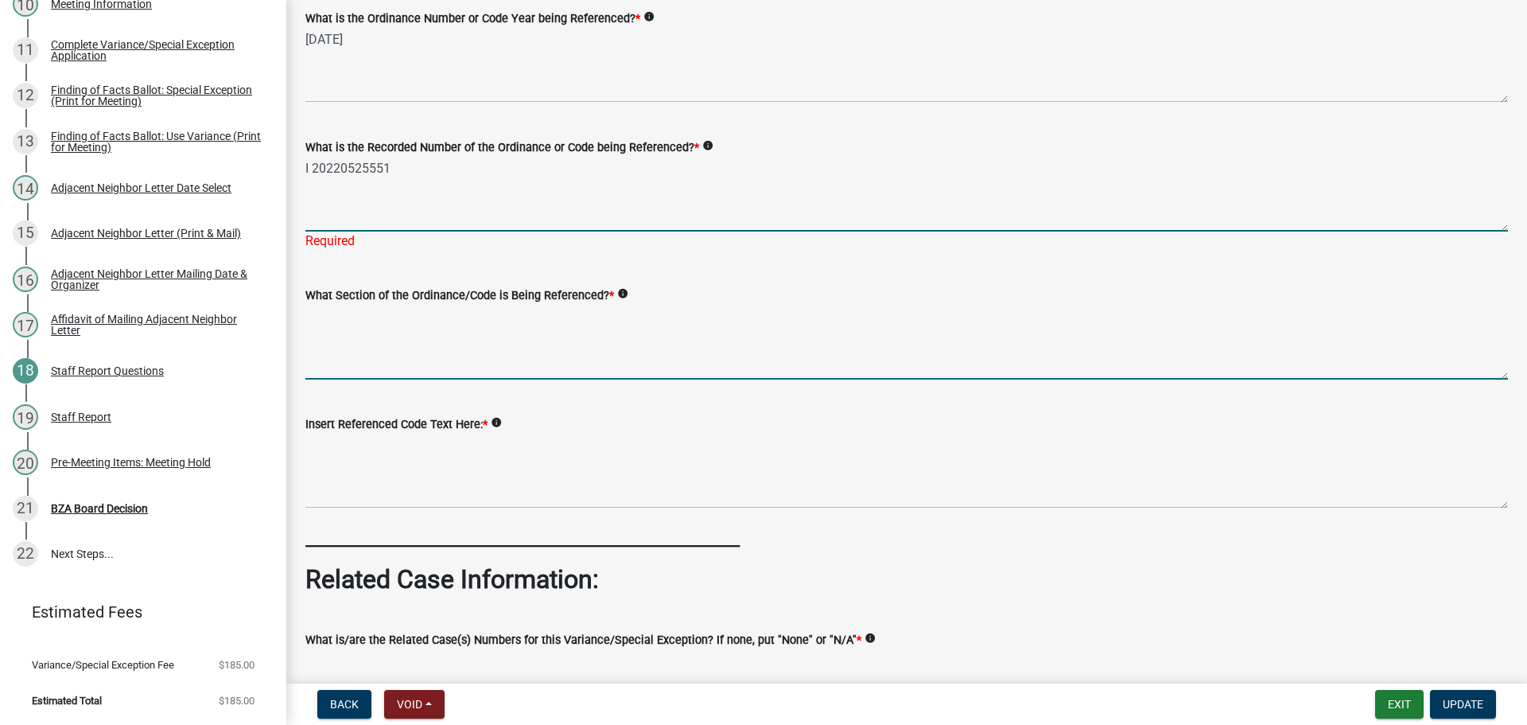
click at [559, 379] on textarea "What Section of the Ordinance/Code is Being Referenced? *" at bounding box center [906, 342] width 1203 height 75
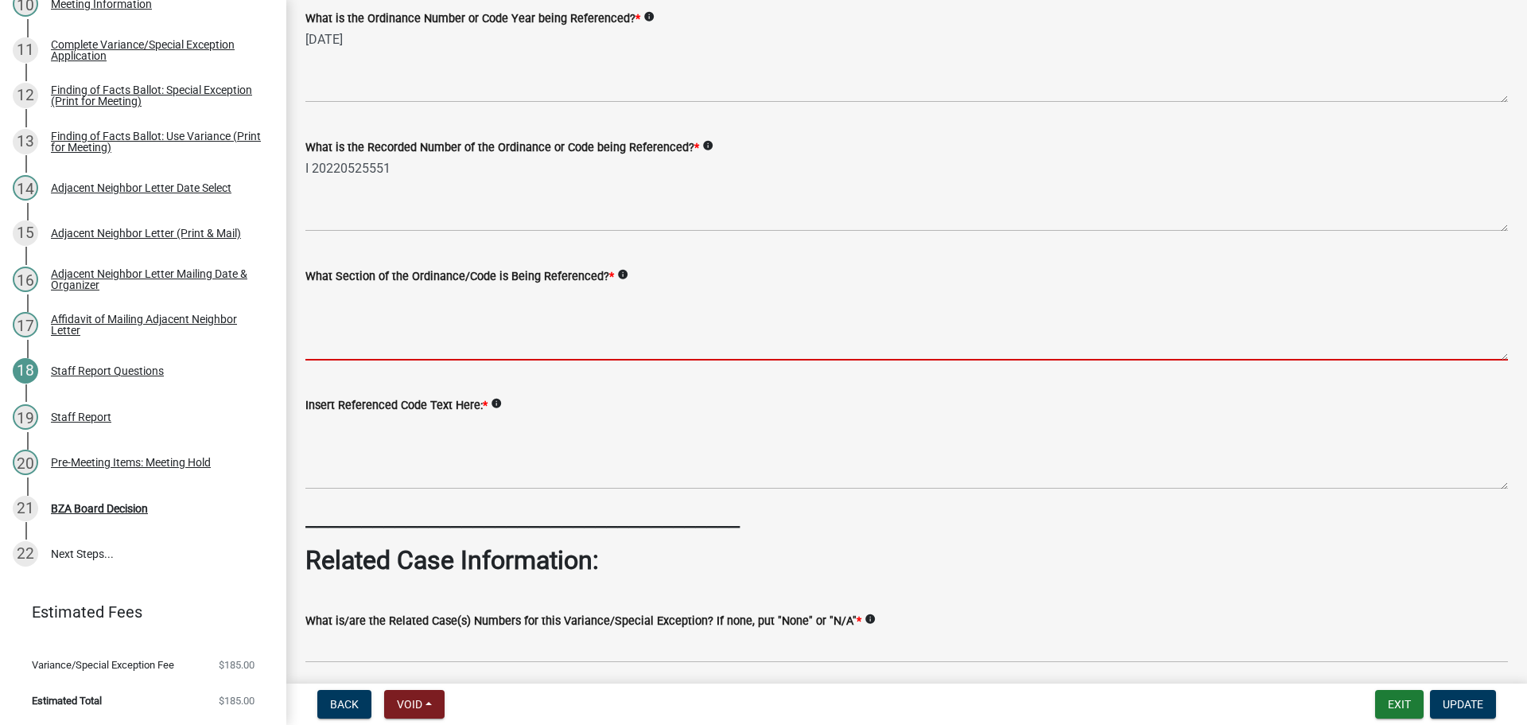
click at [371, 360] on textarea "What Section of the Ordinance/Code is Being Referenced? *" at bounding box center [906, 323] width 1203 height 75
click at [307, 228] on div "What is the Recorded Number of the Ordinance or Code being Referenced? * info I…" at bounding box center [907, 173] width 1227 height 116
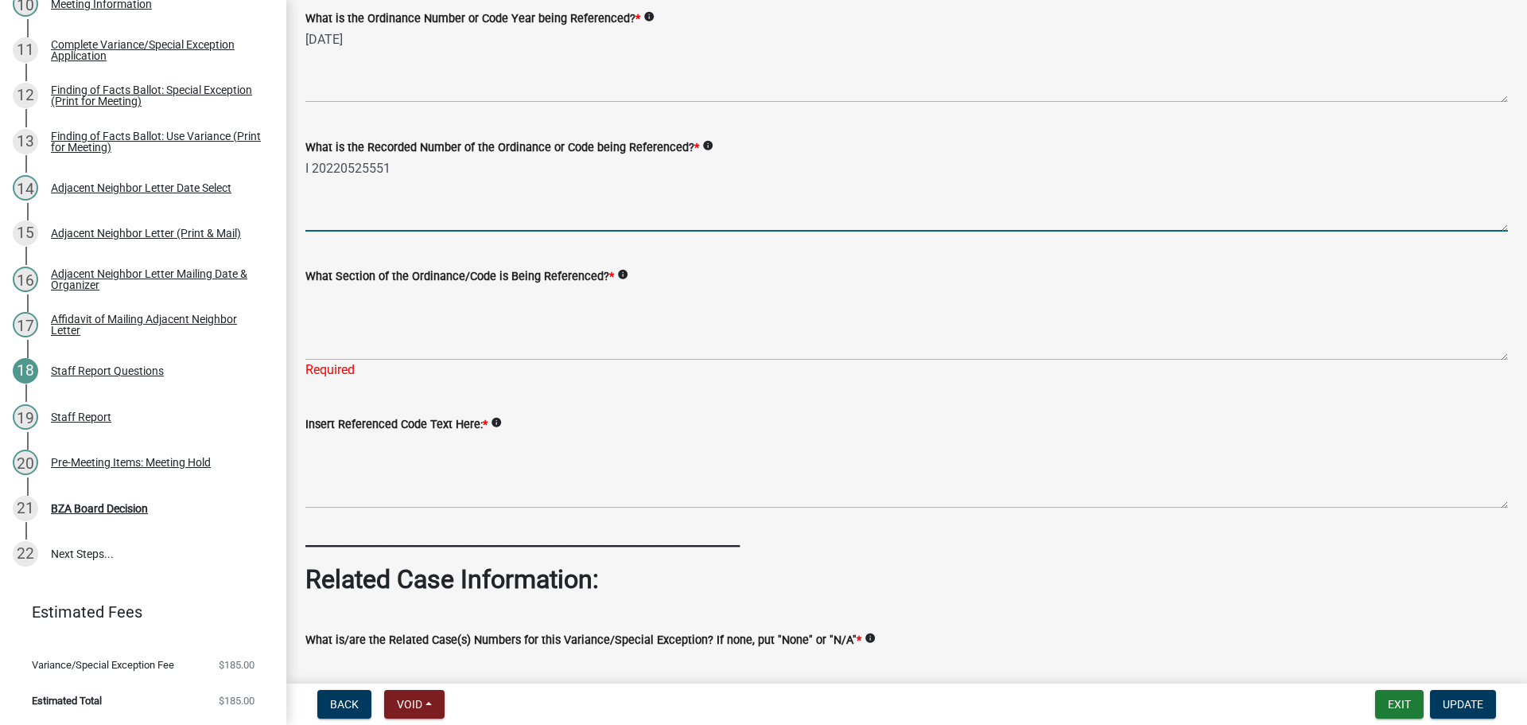
click at [309, 227] on textarea "I 20220525551" at bounding box center [906, 194] width 1203 height 75
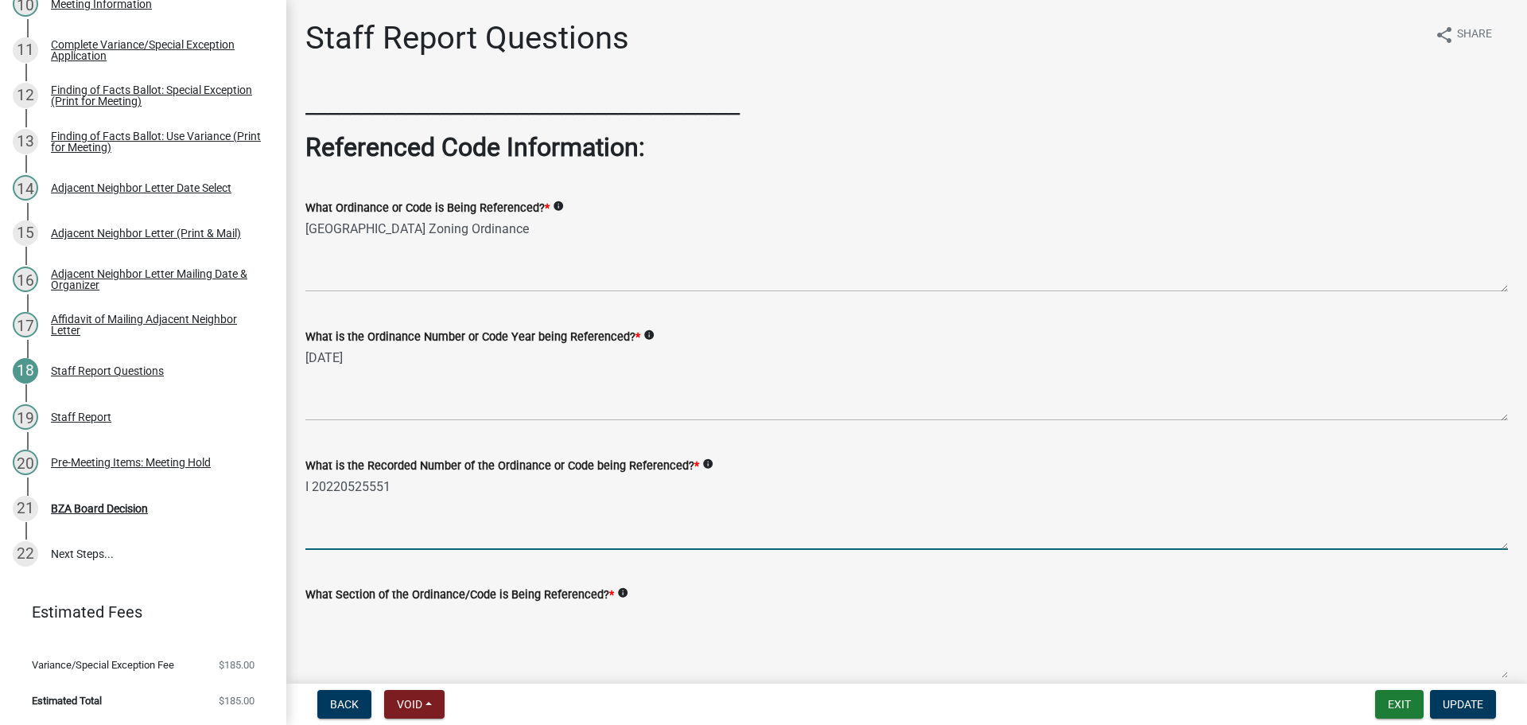
scroll to position [477, 0]
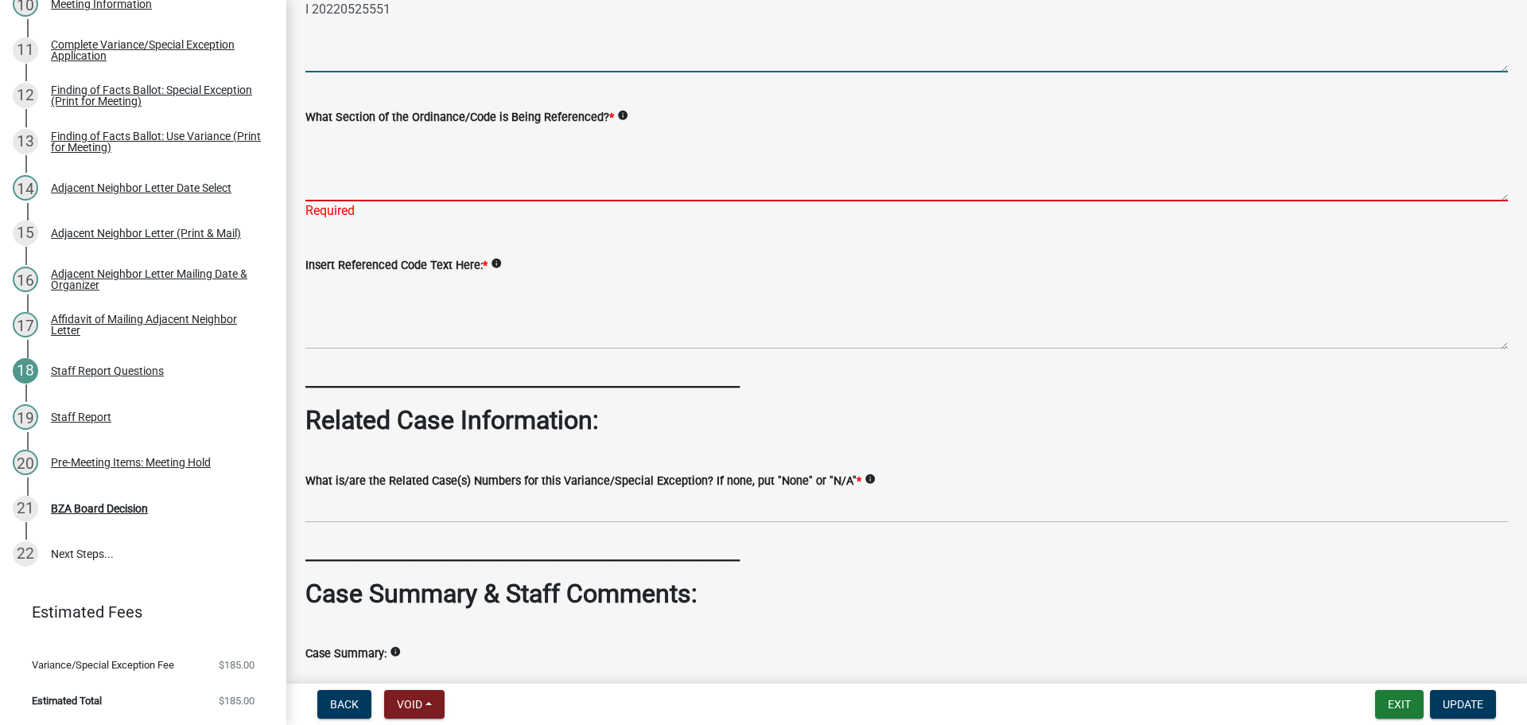
click at [414, 201] on textarea "What Section of the Ordinance/Code is Being Referenced? *" at bounding box center [906, 163] width 1203 height 75
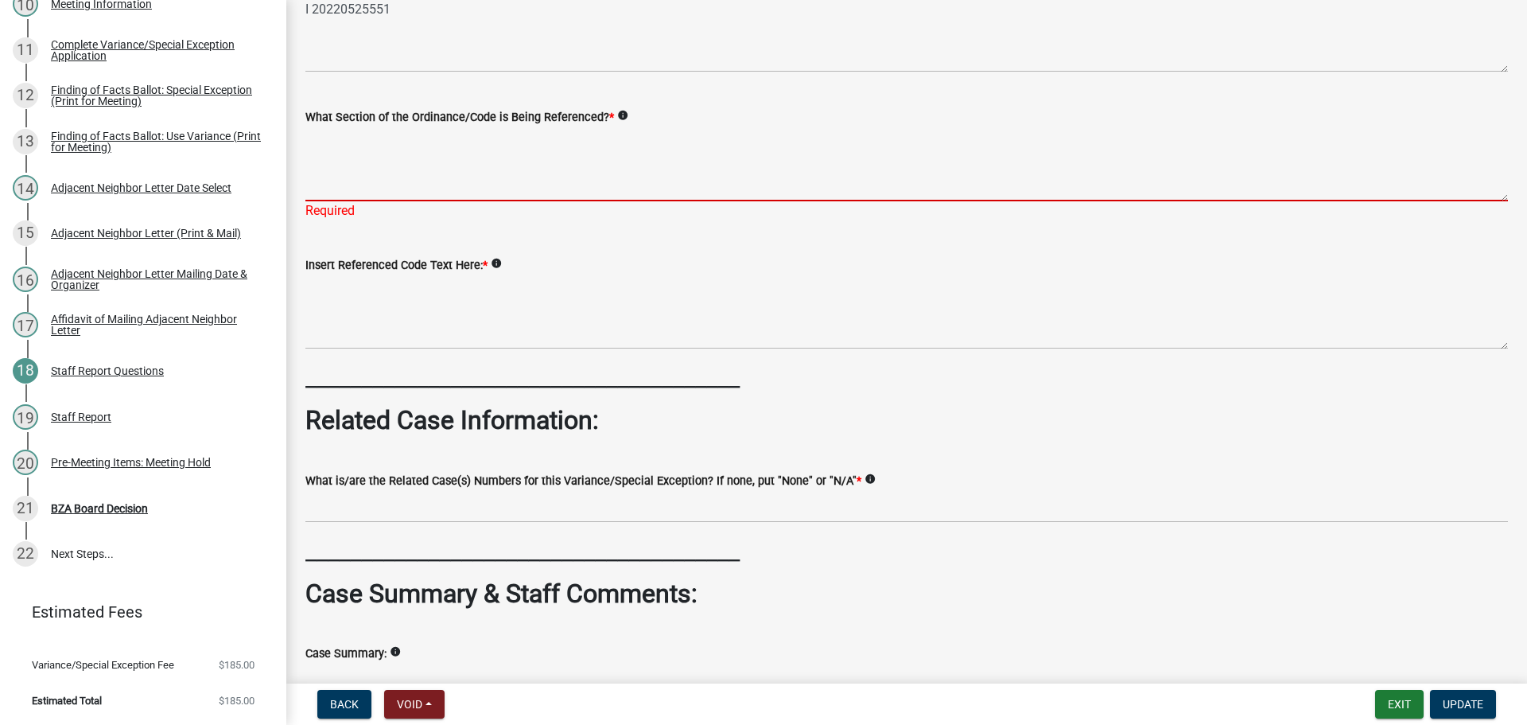
click at [440, 201] on textarea "What Section of the Ordinance/Code is Being Referenced? *" at bounding box center [906, 163] width 1203 height 75
paste textarea "1-12: FARM, DWELLING - Shall mean a residential dwelling on a parcel of land of…"
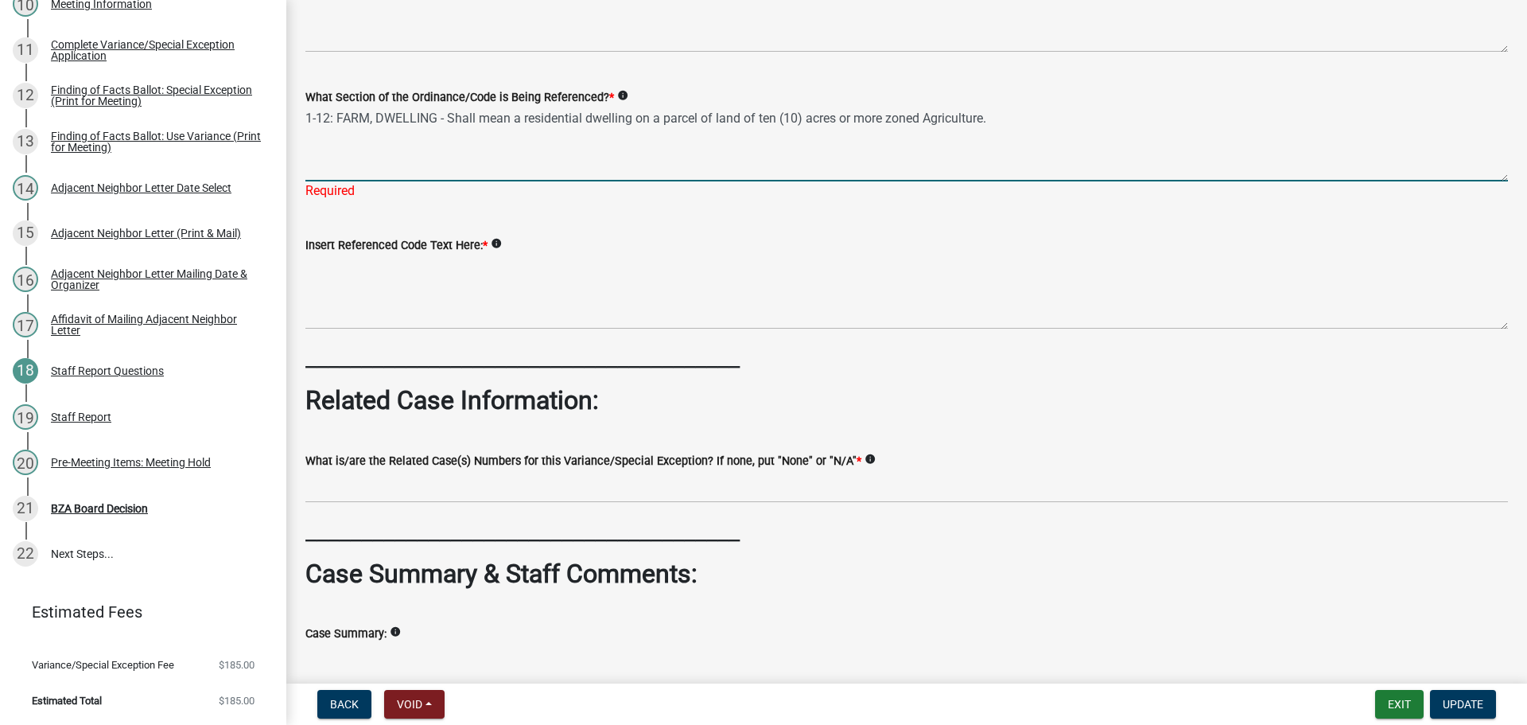
scroll to position [557, 0]
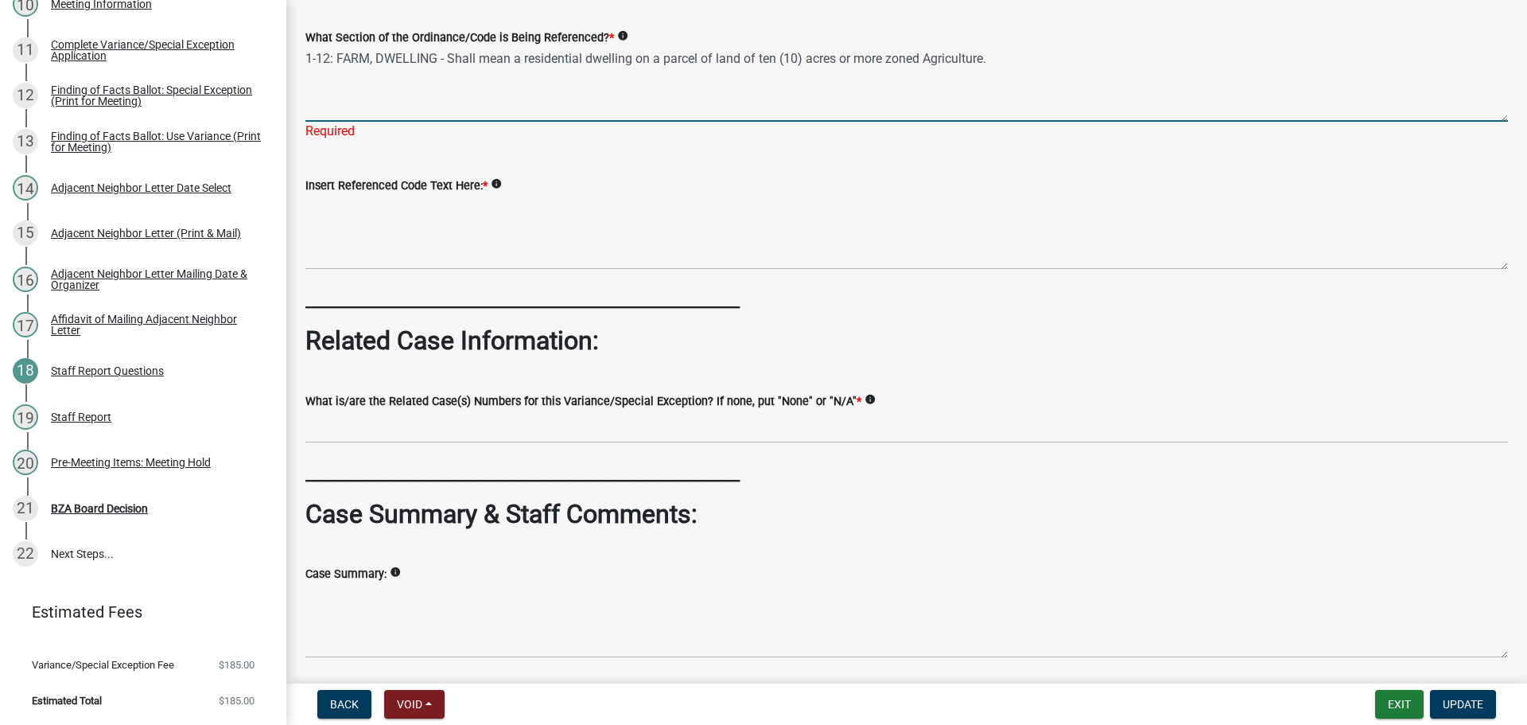
type textarea "1-12: FARM, DWELLING - Shall mean a residential dwelling on a parcel of land of…"
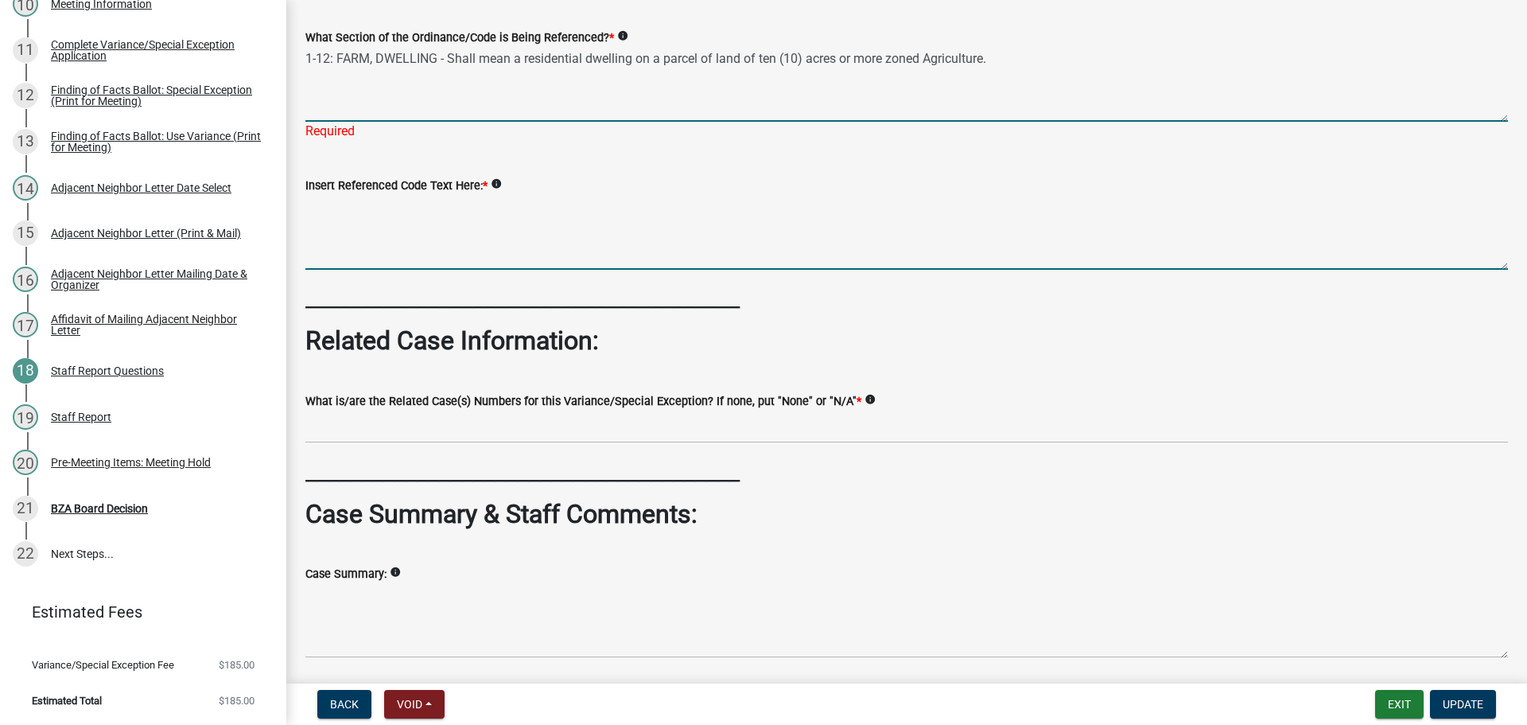
click at [663, 270] on textarea "Insert Referenced Code Text Here: *" at bounding box center [906, 232] width 1203 height 75
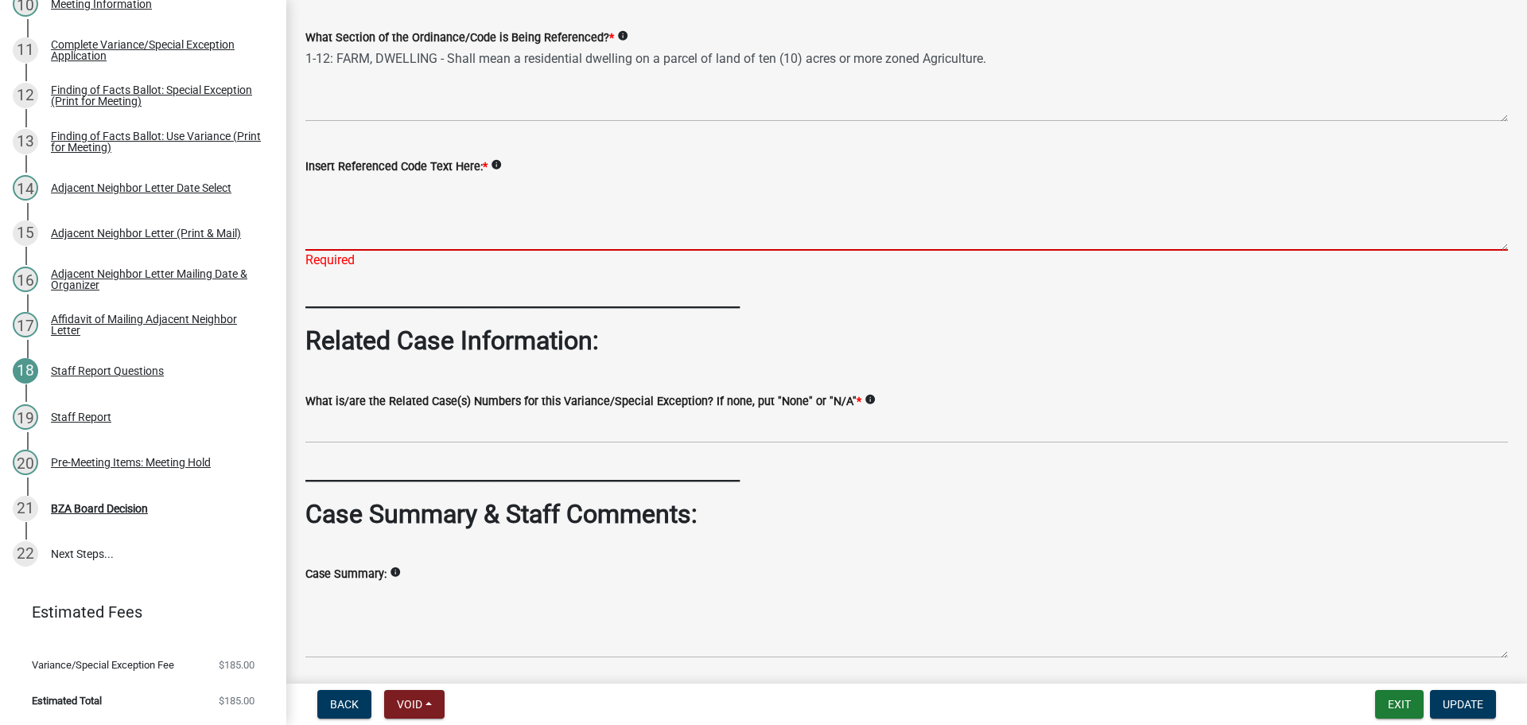
paste textarea "Shall mean a residential dwelling on a parcel of land of ten (10) acres or more…"
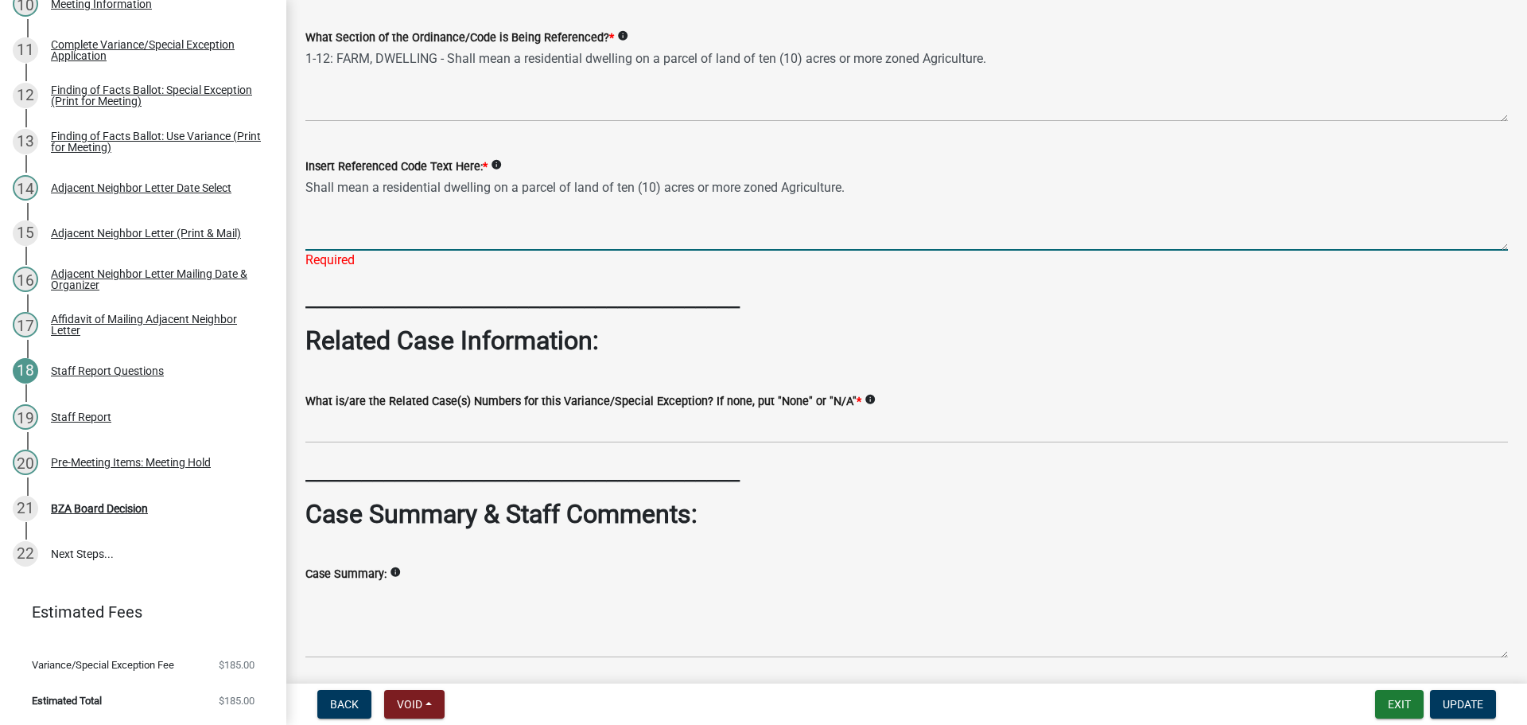
click at [1015, 251] on textarea "Shall mean a residential dwelling on a parcel of land of ten (10) acres or more…" at bounding box center [906, 213] width 1203 height 75
type textarea "Shall mean a residential dwelling on a parcel of land of ten (10) acres or more…"
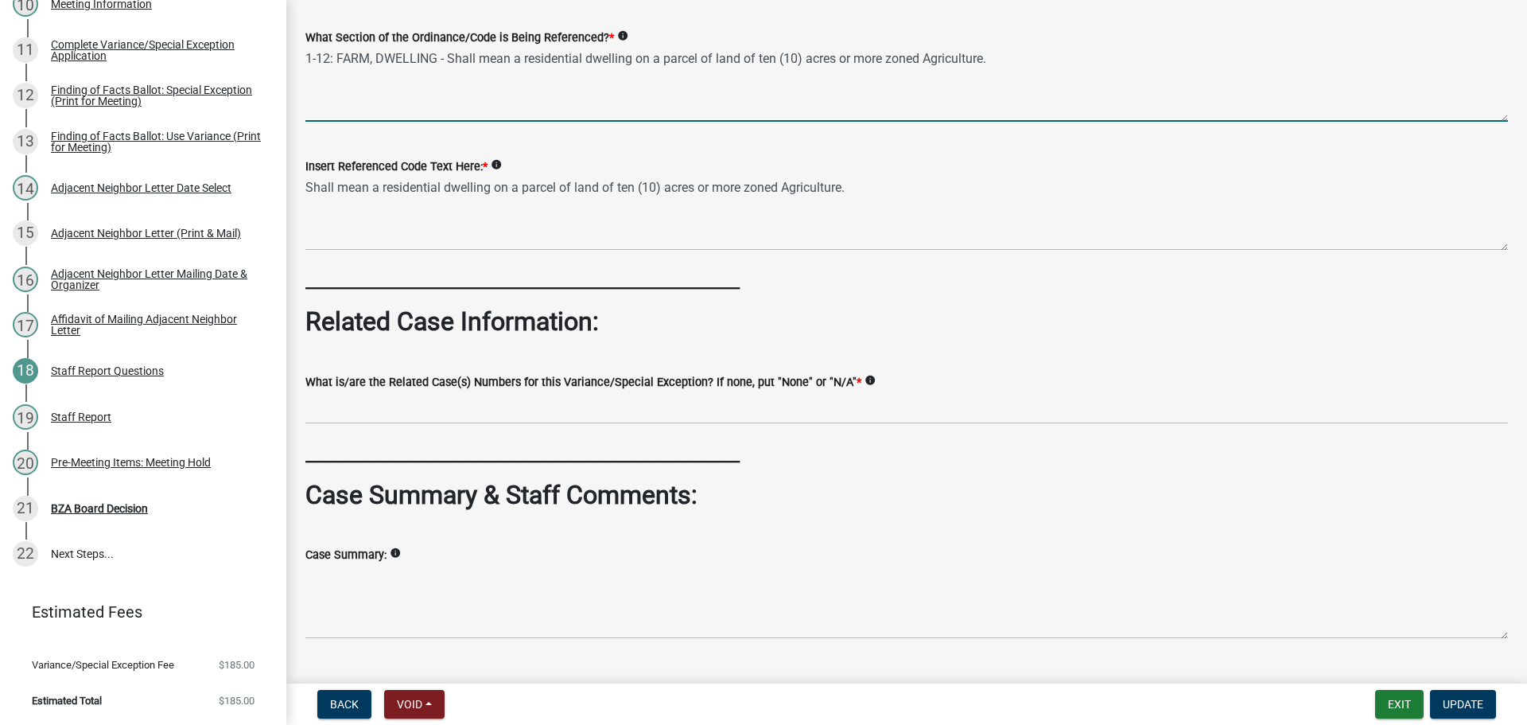
drag, startPoint x: 830, startPoint y: 134, endPoint x: 336, endPoint y: 139, distance: 494.1
click at [336, 122] on textarea "1-12: FARM, DWELLING - Shall mean a residential dwelling on a parcel of land of…" at bounding box center [906, 84] width 1203 height 75
type textarea "1-12 DEFINITIONS"
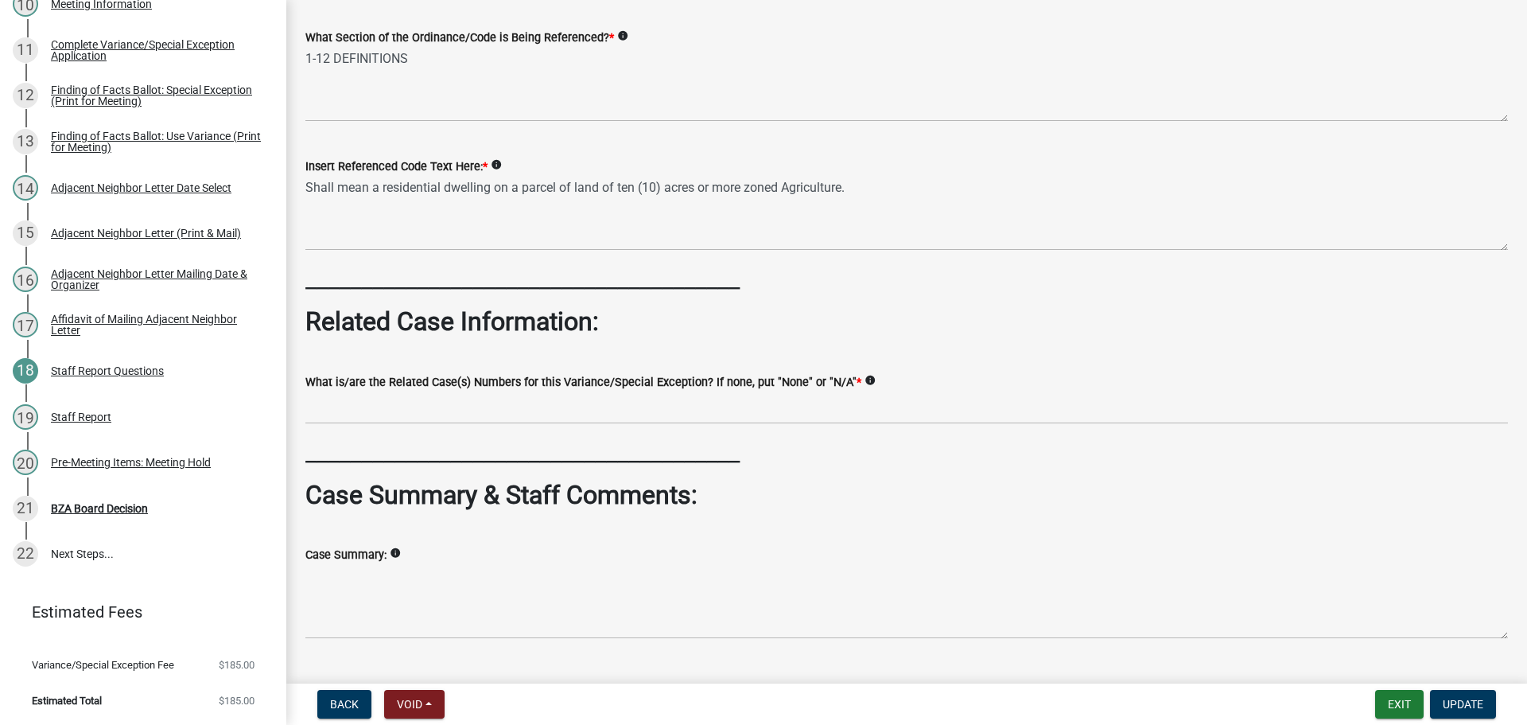
click at [302, 251] on div "Insert Referenced Code Text Here: * info Shall mean a residential dwelling on a…" at bounding box center [907, 192] width 1227 height 116
click at [306, 251] on div "Insert Referenced Code Text Here: * info Shall mean a residential dwelling on a…" at bounding box center [907, 192] width 1227 height 116
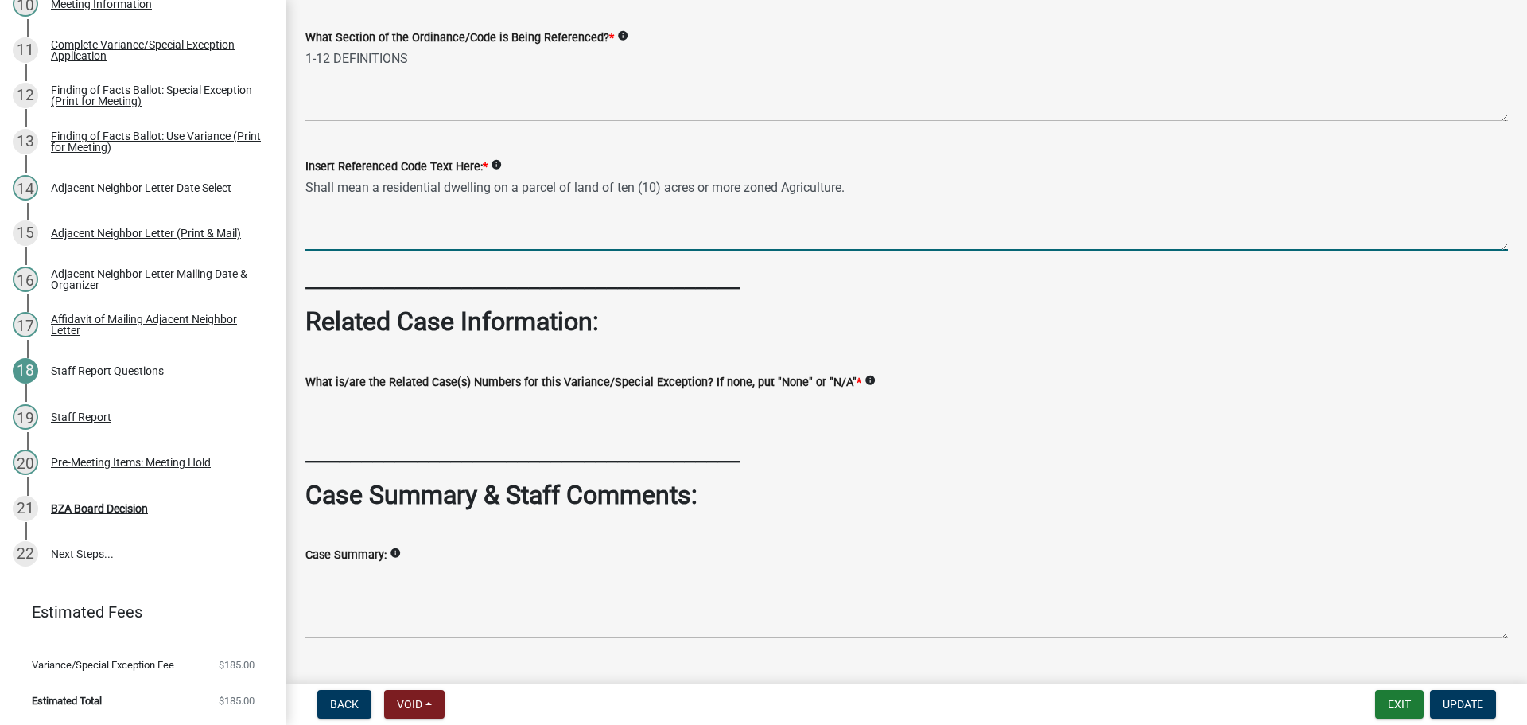
click at [310, 251] on textarea "Shall mean a residential dwelling on a parcel of land of ten (10) acres or more…" at bounding box center [906, 213] width 1203 height 75
click at [867, 251] on textarea "1-12: Farm, Dwelling - Shall mean a residential dwelling on a parcel of land of…" at bounding box center [906, 213] width 1203 height 75
type textarea "1-12: Farm, Dwelling - Shall mean a residential dwelling on a parcel of land of…"
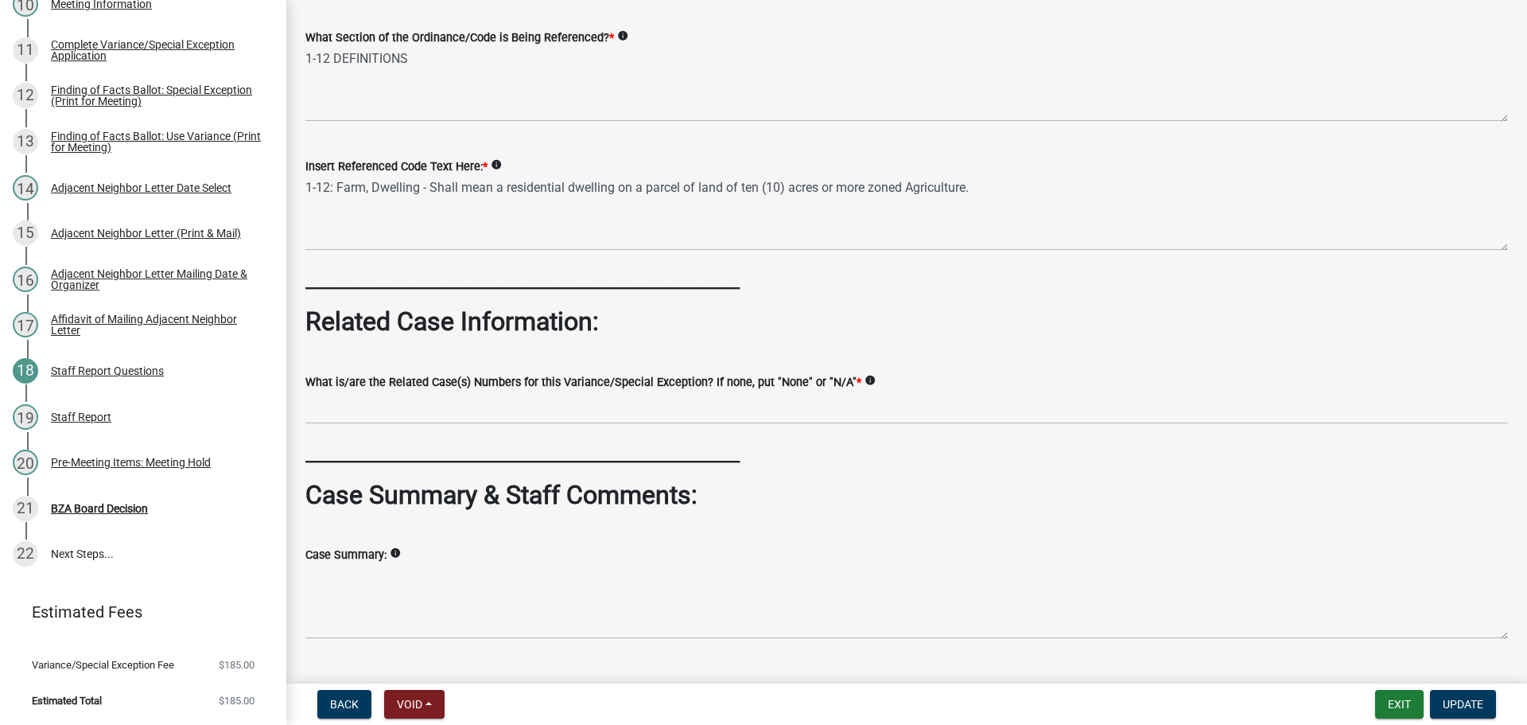
click at [479, 306] on wm-data-entity-input "_______________________________________" at bounding box center [906, 284] width 1203 height 43
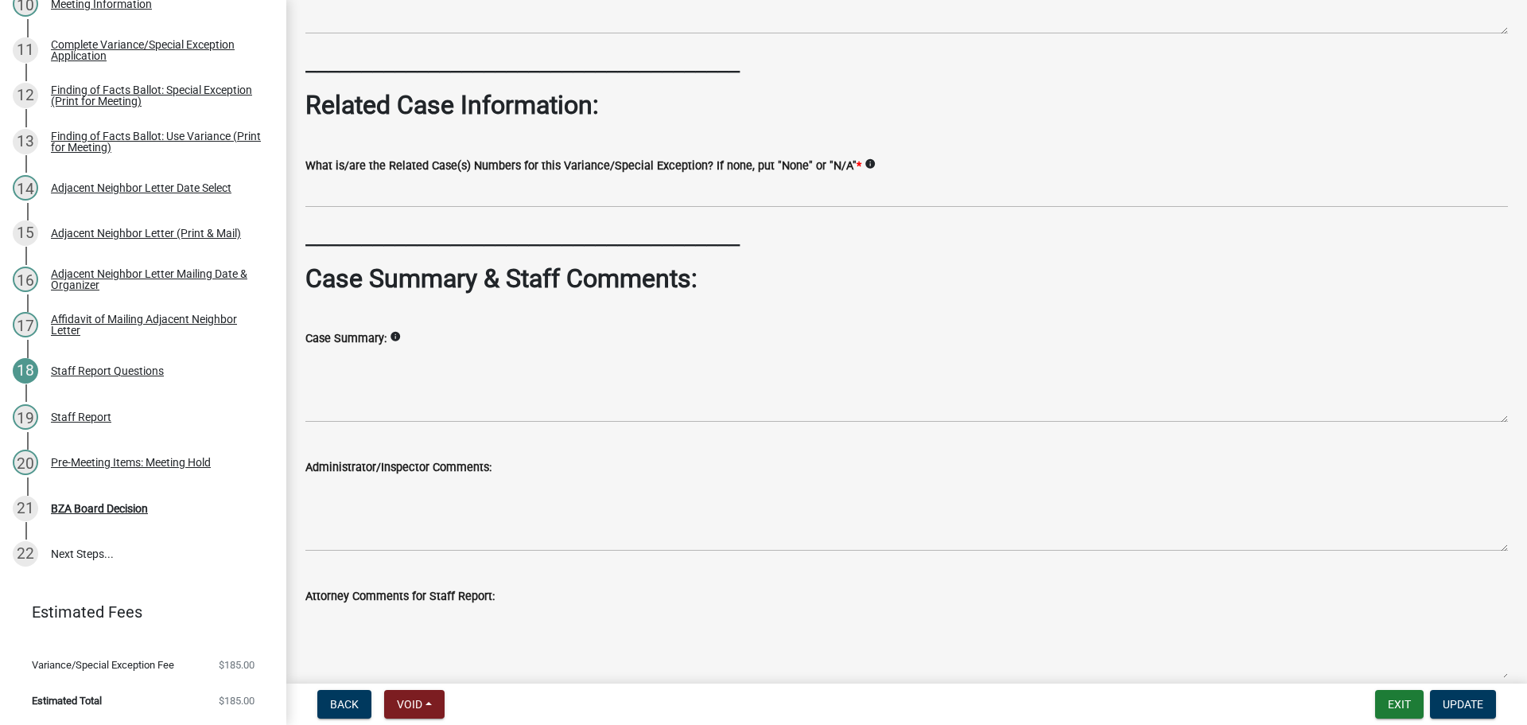
scroll to position [796, 0]
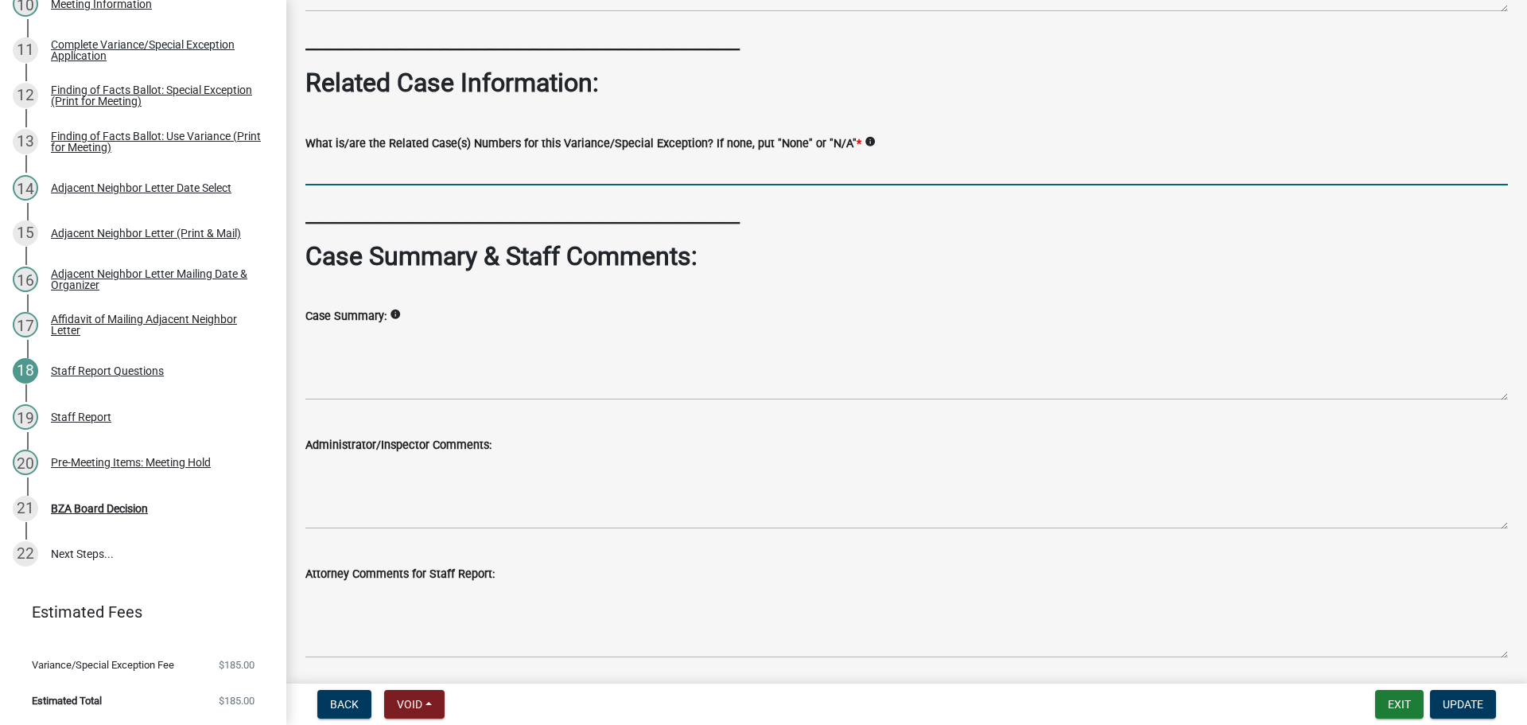
click at [580, 185] on input "What is/are the Related Case(s) Numbers for this Variance/Special Exception? If…" at bounding box center [906, 169] width 1203 height 33
type input "N/A"
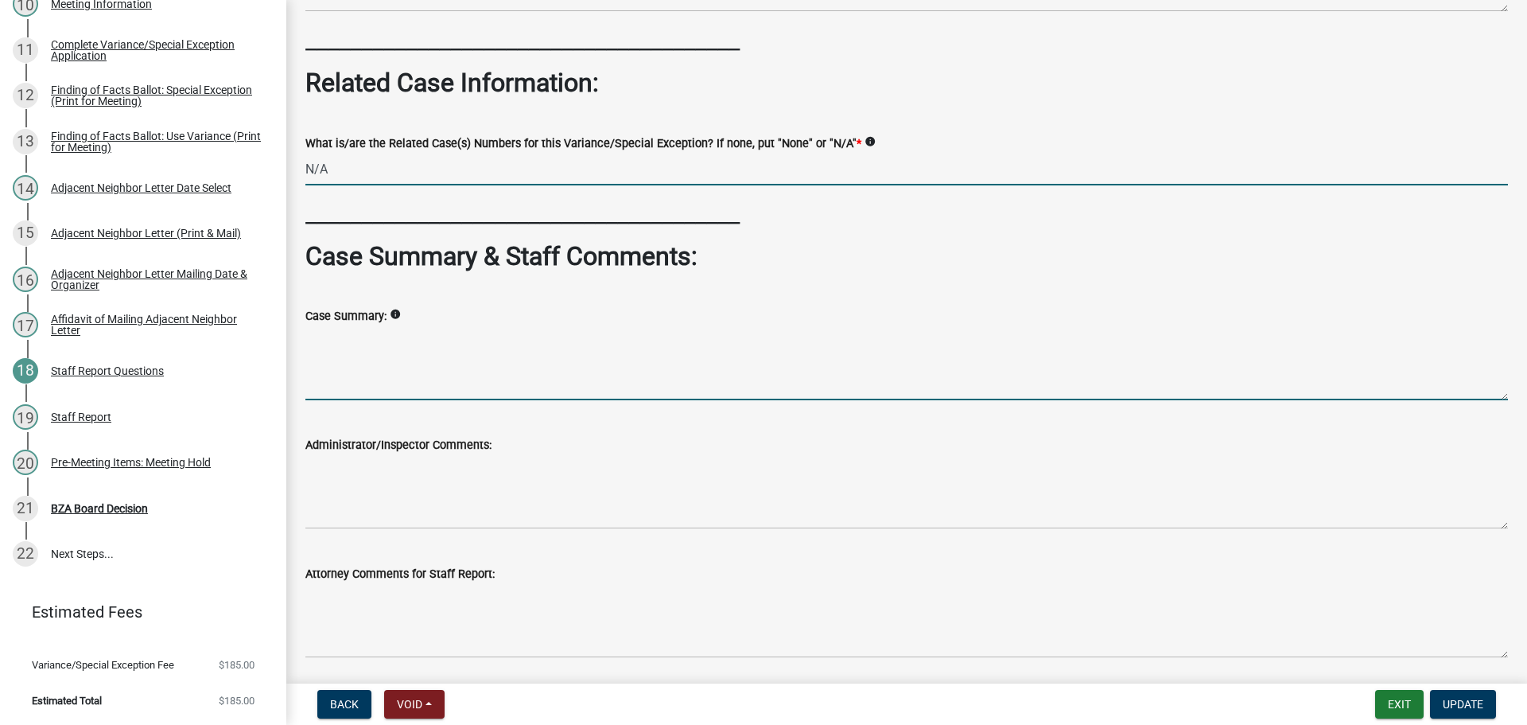
click at [500, 400] on textarea "Case Summary:" at bounding box center [906, 362] width 1203 height 75
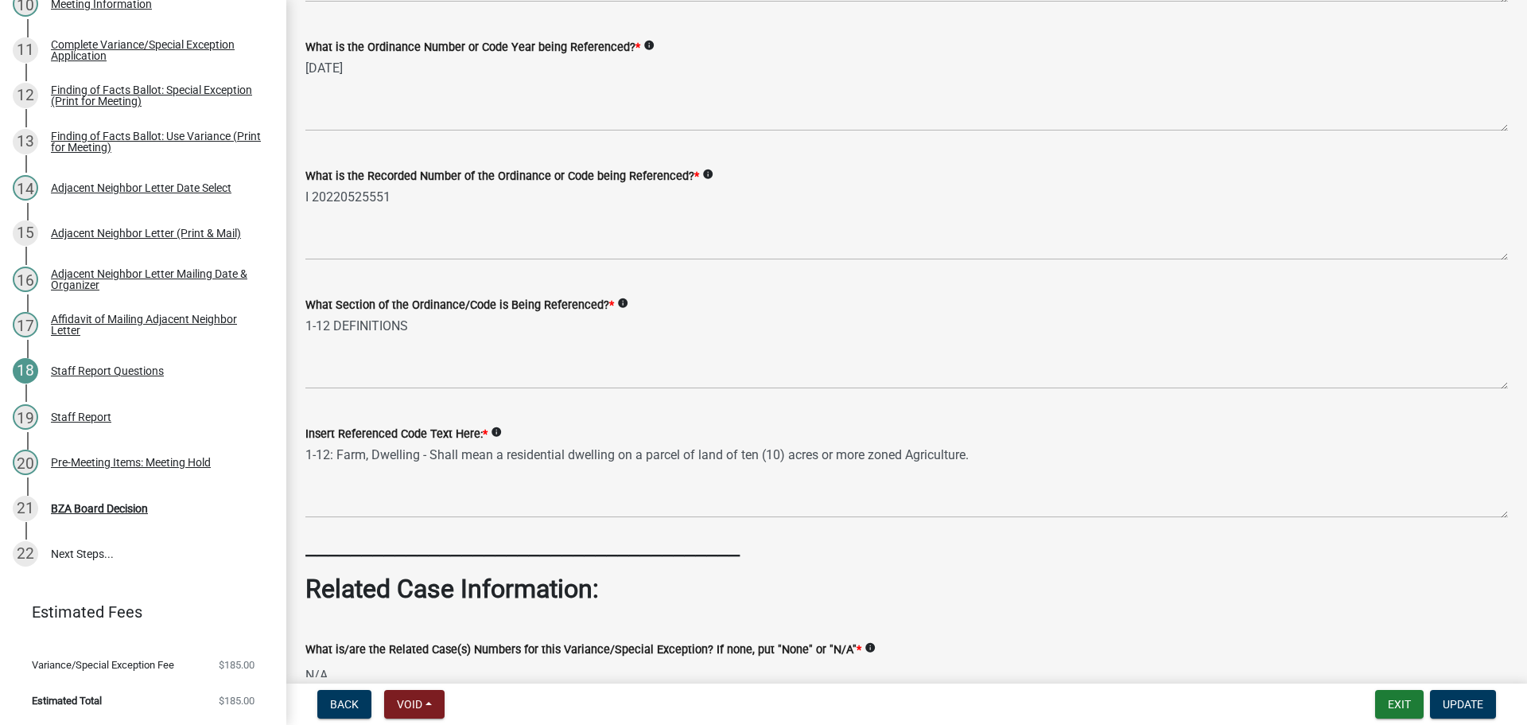
scroll to position [846, 0]
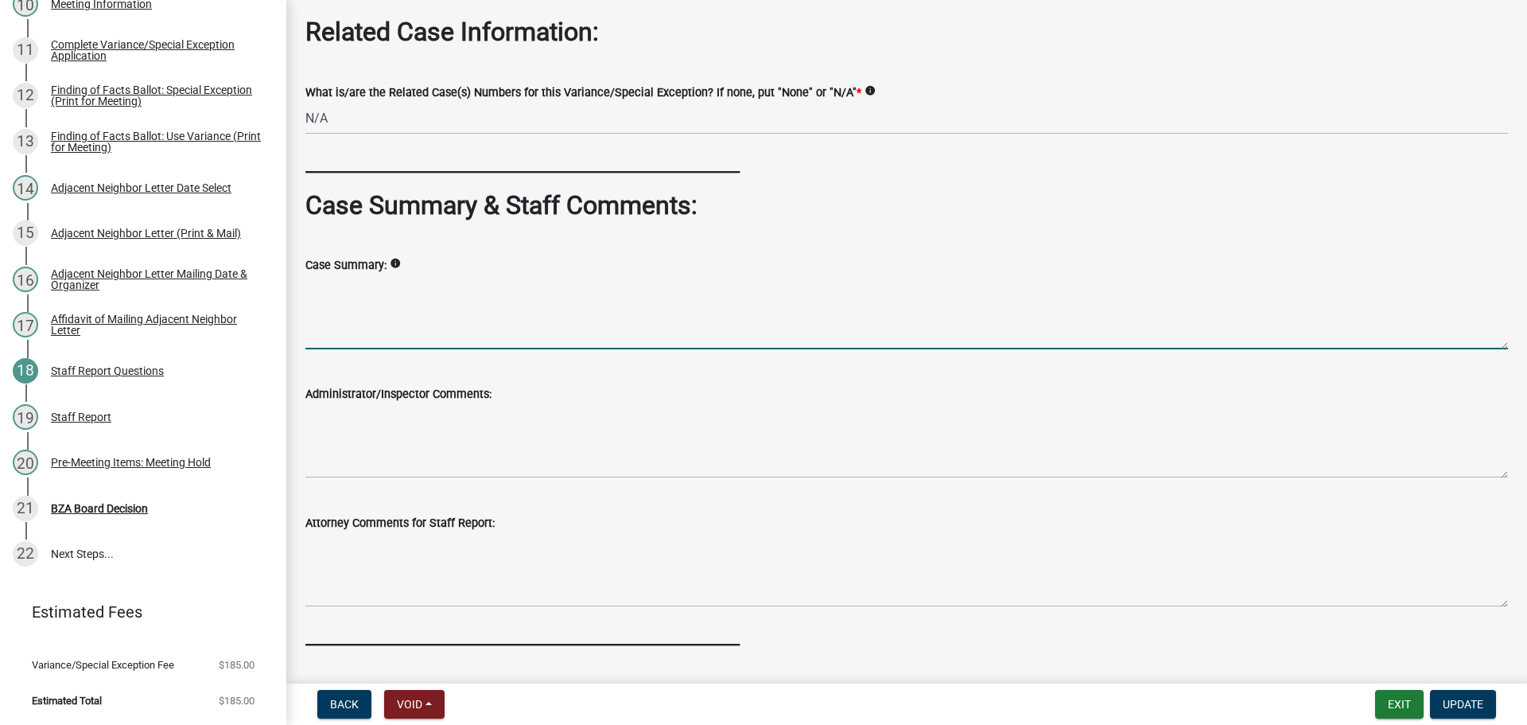
click at [370, 349] on textarea "Case Summary:" at bounding box center [906, 311] width 1203 height 75
click at [629, 349] on textarea "This request was brought into the office" at bounding box center [906, 311] width 1203 height 75
click at [710, 349] on textarea "This request was brought into the office on" at bounding box center [906, 311] width 1203 height 75
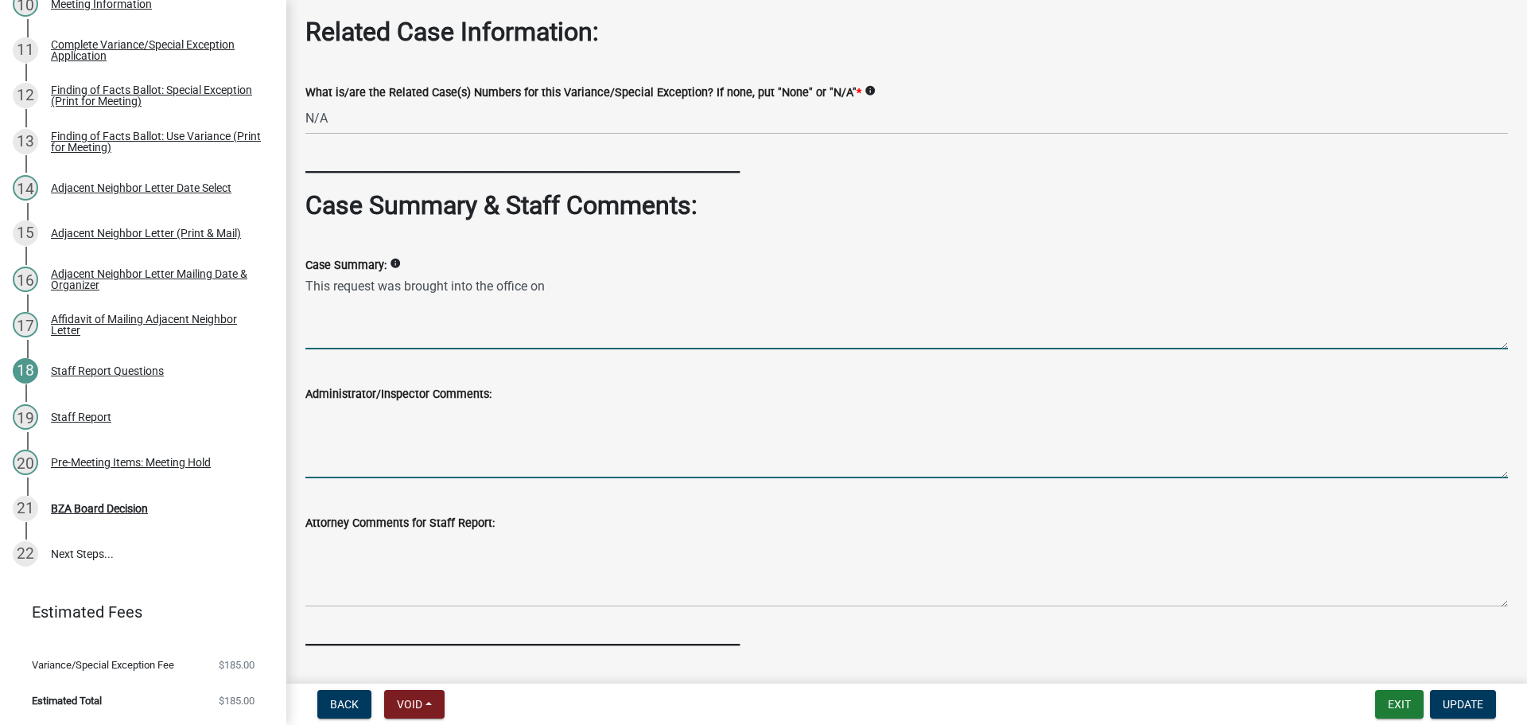
click at [440, 478] on textarea "Administrator/Inspector Comments:" at bounding box center [906, 440] width 1203 height 75
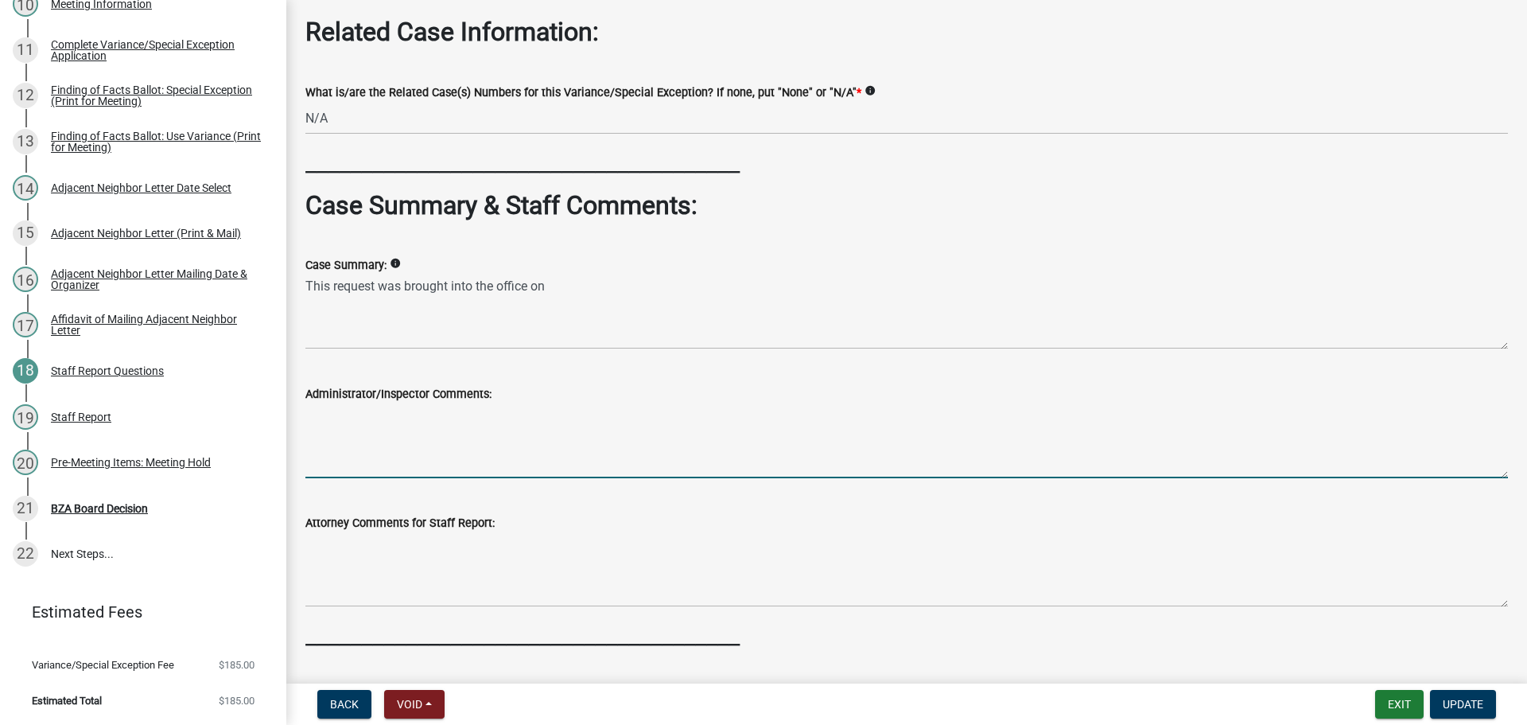
click at [340, 478] on textarea "Administrator/Inspector Comments:" at bounding box center [906, 440] width 1203 height 75
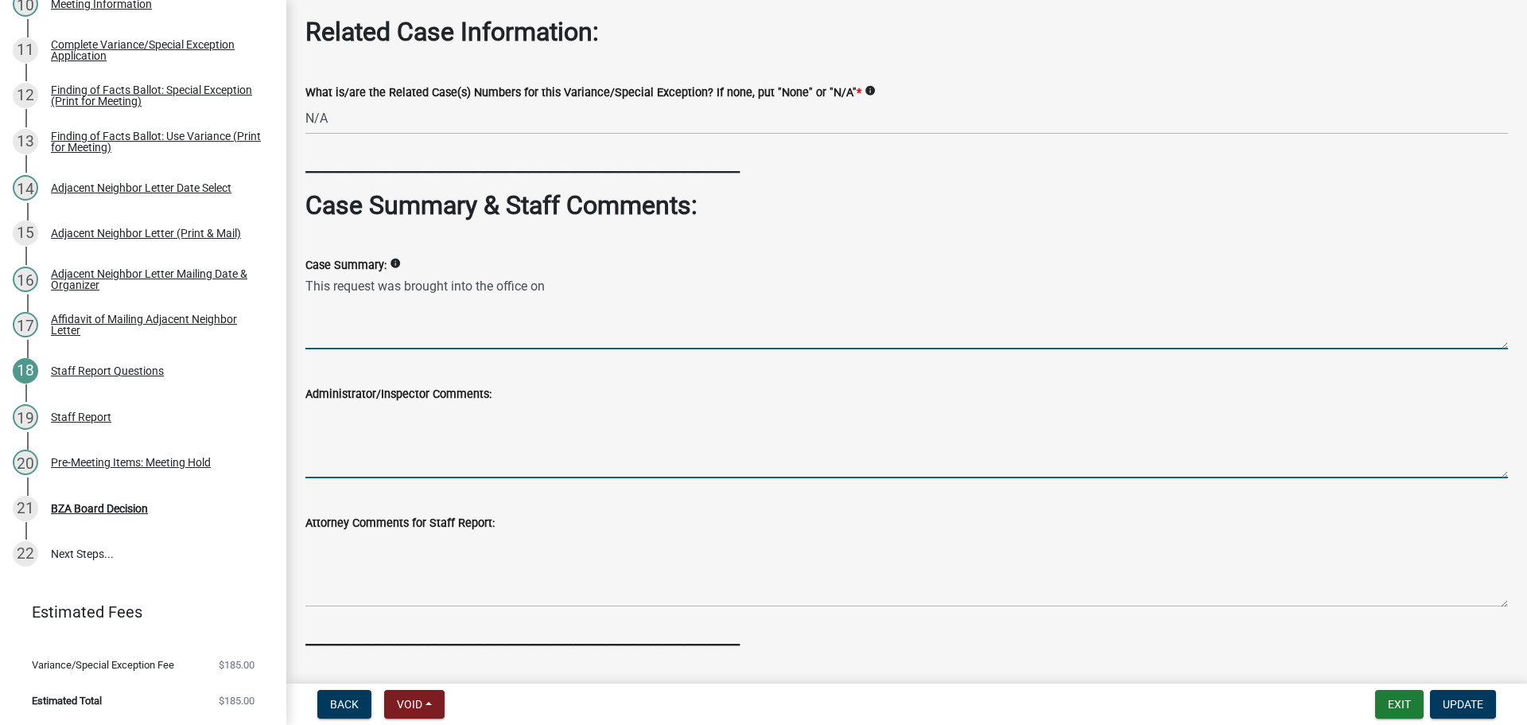
click at [688, 349] on textarea "This request was brought into the office on" at bounding box center [906, 311] width 1203 height 75
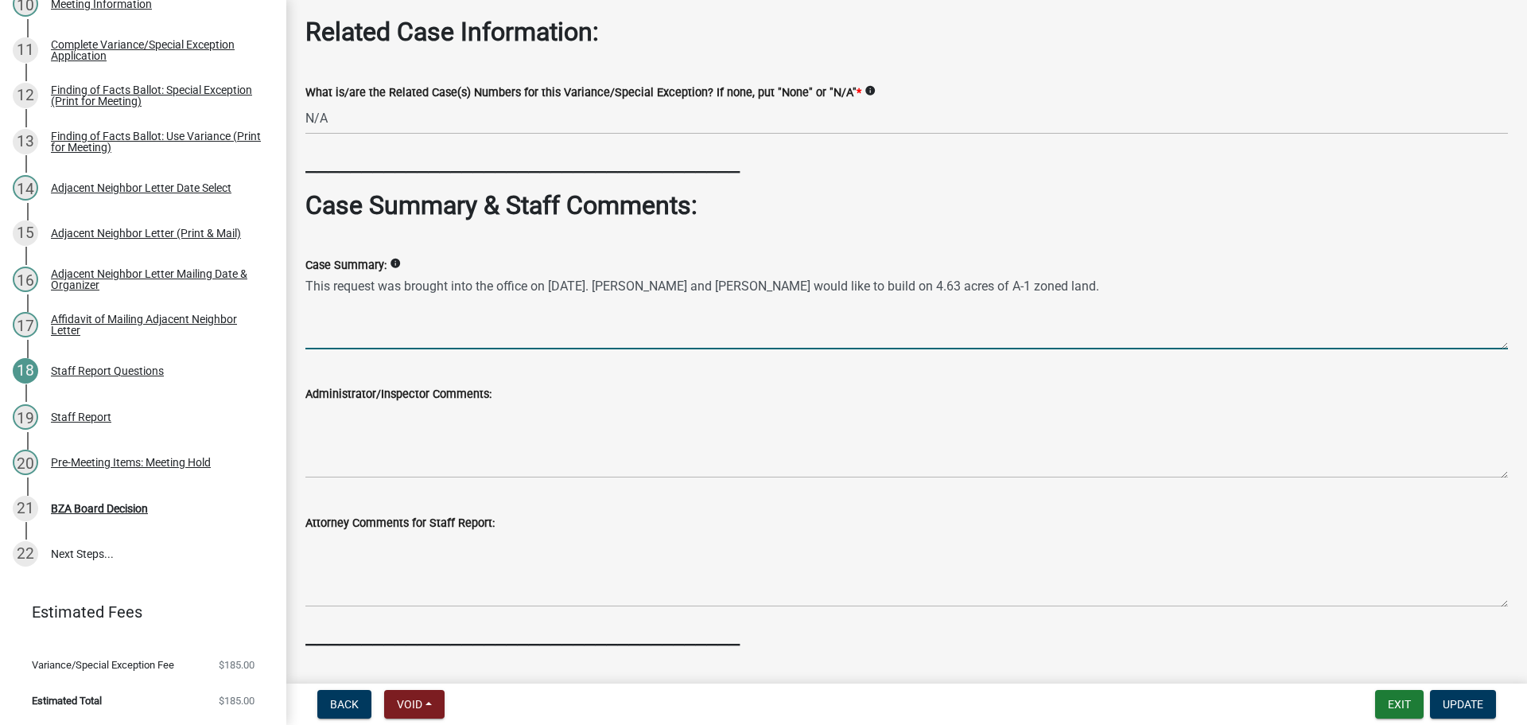
click at [1162, 349] on textarea "This request was brought into the office on [DATE]. [PERSON_NAME] and [PERSON_N…" at bounding box center [906, 311] width 1203 height 75
click at [1170, 349] on textarea "This request was brought into the office on [DATE]. [PERSON_NAME] and [PERSON_N…" at bounding box center [906, 311] width 1203 height 75
type textarea "This request was brought into the office on [DATE]. [PERSON_NAME] and [PERSON_N…"
click at [1170, 349] on textarea "This request was brought into the office on [DATE]. [PERSON_NAME] and [PERSON_N…" at bounding box center [906, 311] width 1203 height 75
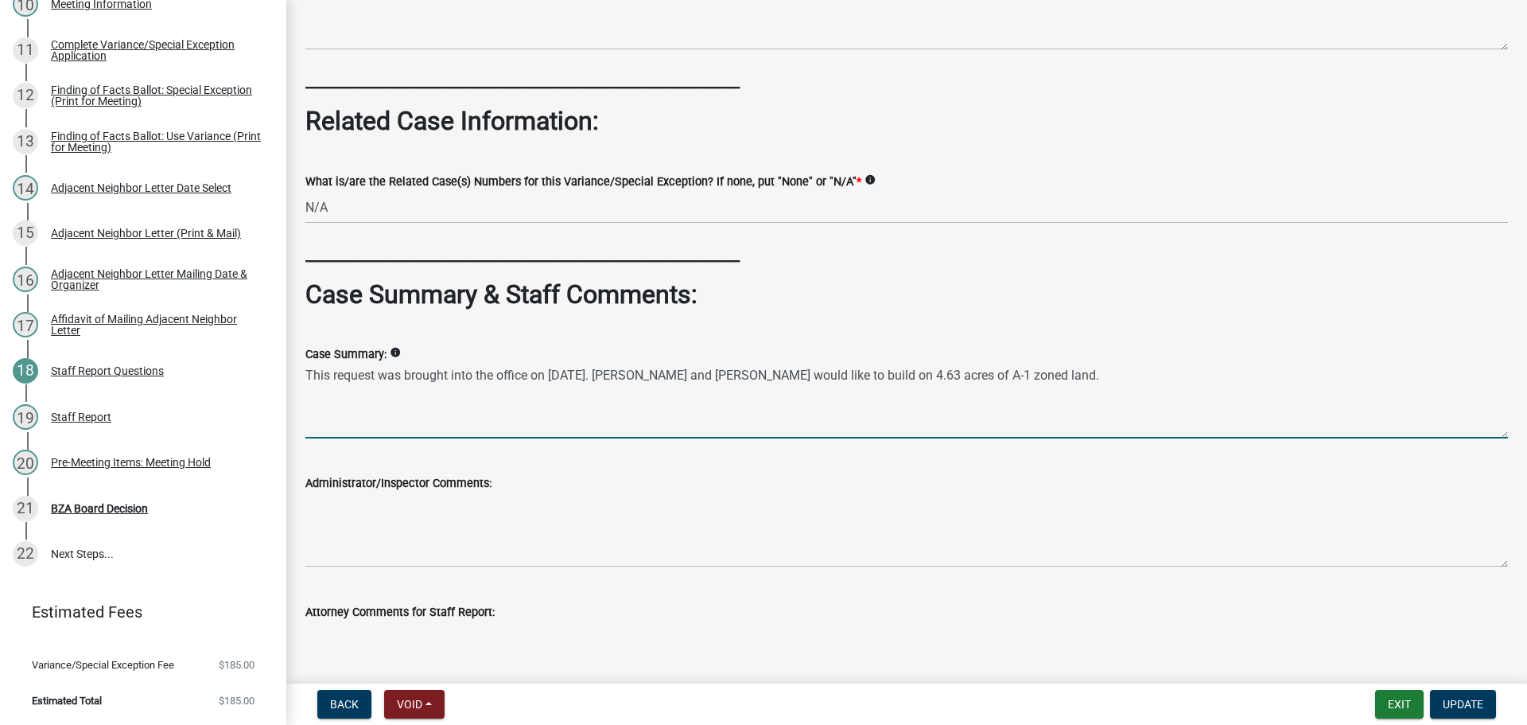
scroll to position [1006, 0]
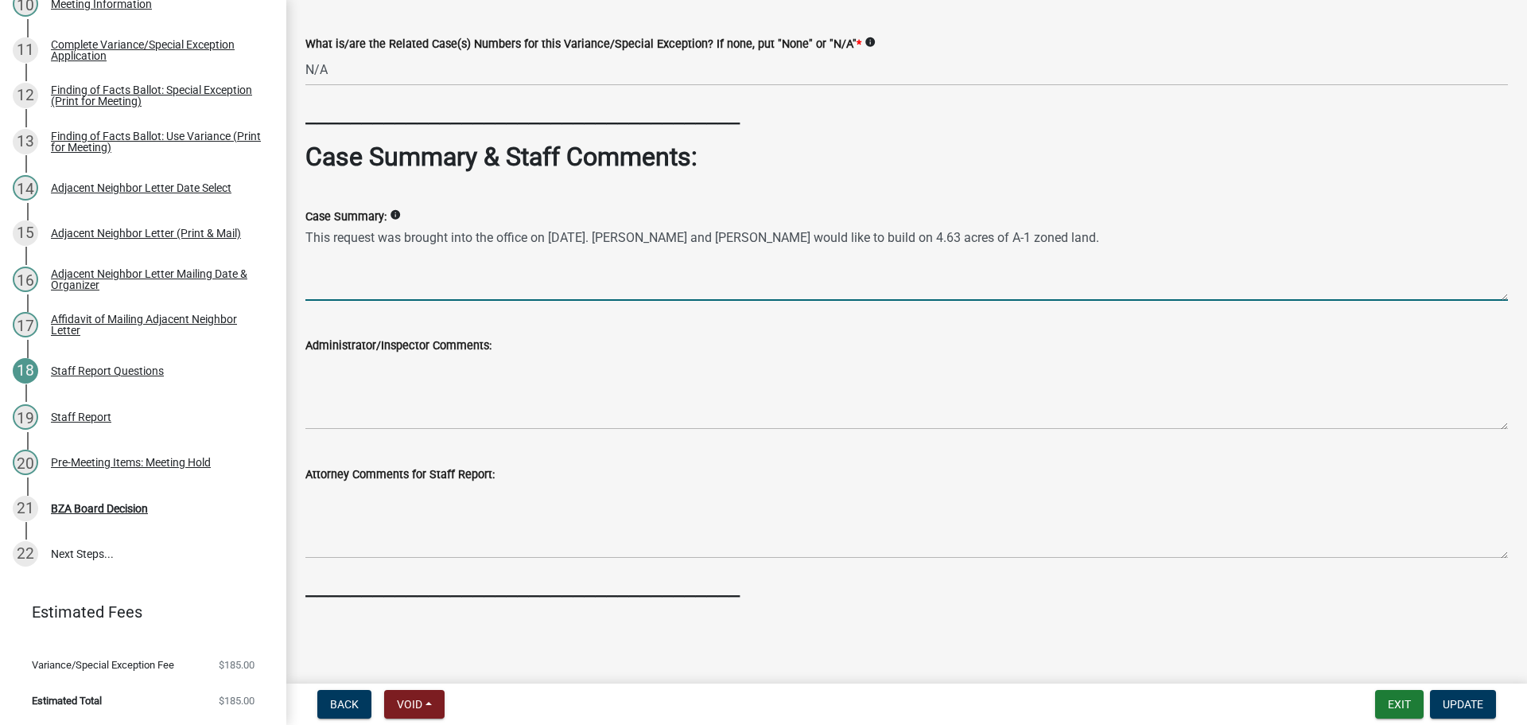
click at [1192, 284] on textarea "This request was brought into the office on [DATE]. [PERSON_NAME] and [PERSON_N…" at bounding box center [906, 263] width 1203 height 75
click at [1161, 276] on textarea "This request was brought into the office on [DATE]. [PERSON_NAME] and [PERSON_N…" at bounding box center [906, 263] width 1203 height 75
drag, startPoint x: 1185, startPoint y: 270, endPoint x: 72, endPoint y: 285, distance: 1112.3
click at [72, 285] on div "Variance & Special Exception Applications VAR-112 Edit View Summary Notes Show …" at bounding box center [763, 362] width 1527 height 725
click at [1216, 276] on textarea "This request was brought into the office on [DATE]. [PERSON_NAME] and [PERSON_N…" at bounding box center [906, 263] width 1203 height 75
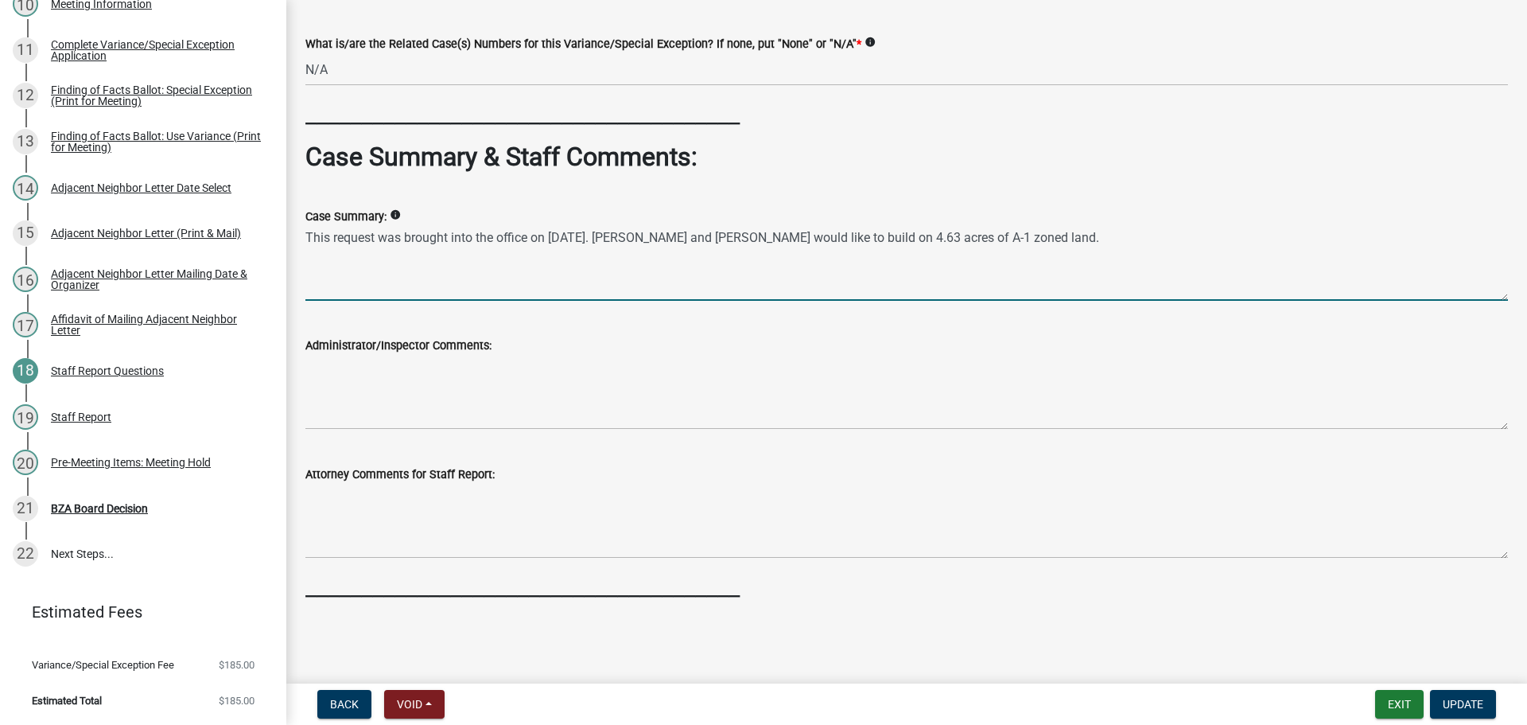
click at [1166, 272] on textarea "This request was brought into the office on [DATE]. [PERSON_NAME] and [PERSON_N…" at bounding box center [906, 263] width 1203 height 75
click at [1196, 271] on textarea "This request was brought into the office on [DATE]. [PERSON_NAME] and [PERSON_N…" at bounding box center [906, 263] width 1203 height 75
click at [1148, 263] on textarea "This request was brought into the office on [DATE]. [PERSON_NAME] and [PERSON_N…" at bounding box center [906, 263] width 1203 height 75
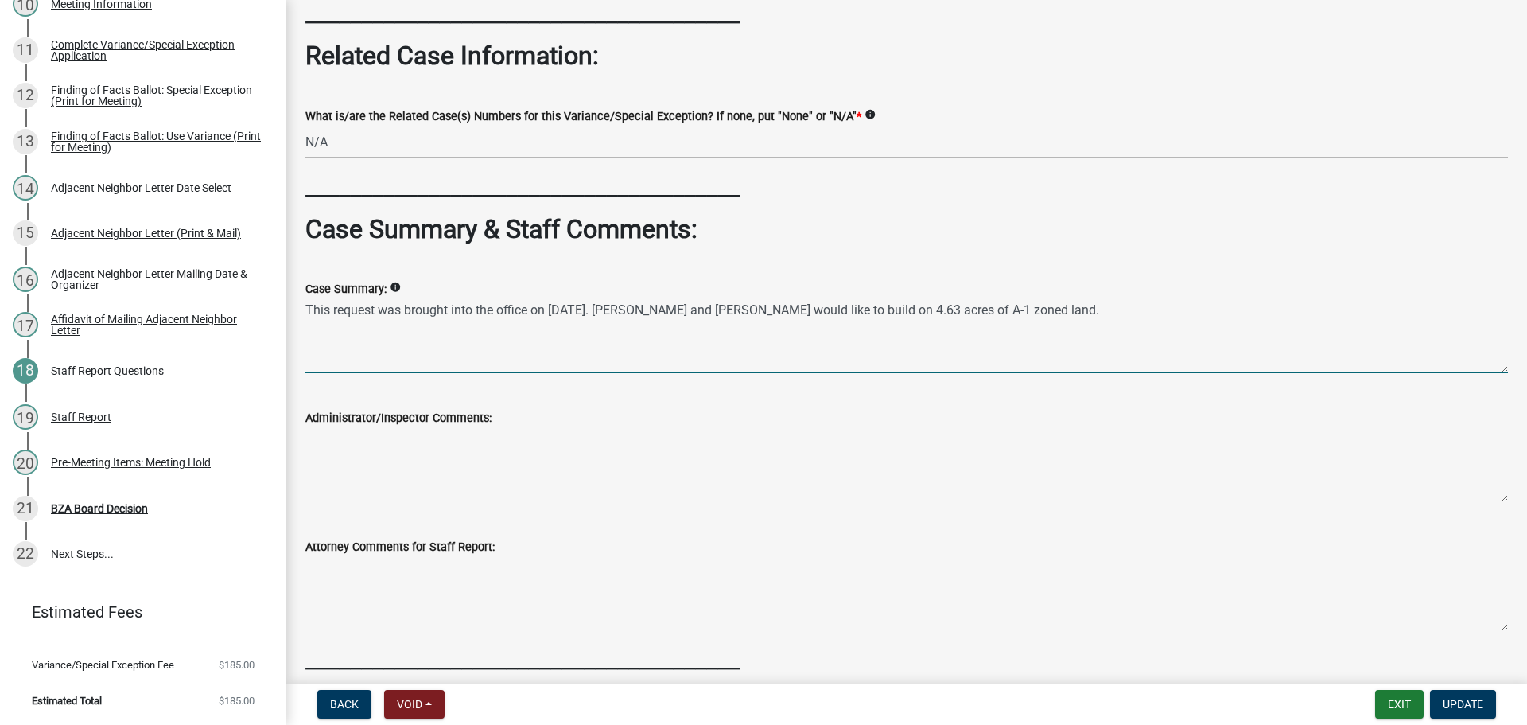
scroll to position [767, 0]
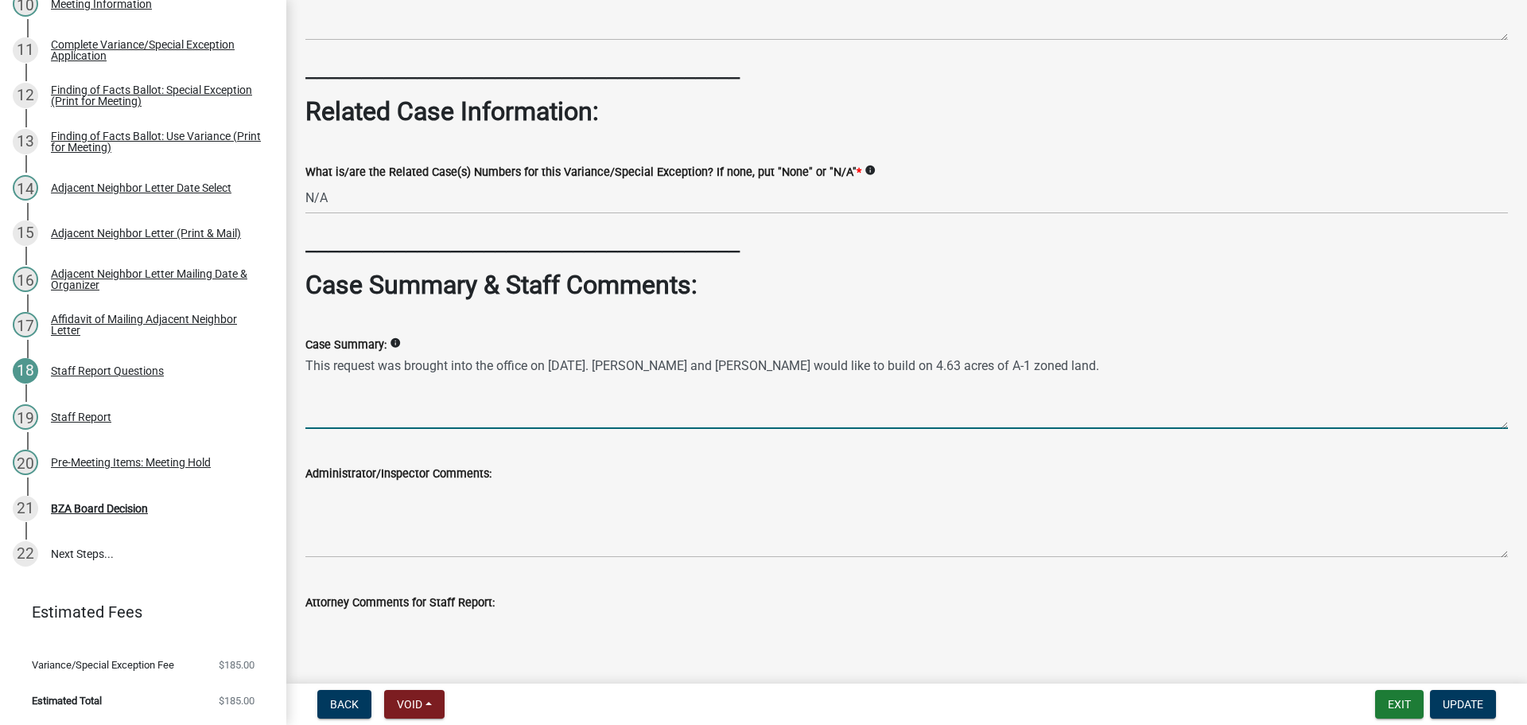
click at [1156, 429] on textarea "This request was brought into the office on [DATE]. [PERSON_NAME] and [PERSON_N…" at bounding box center [906, 391] width 1203 height 75
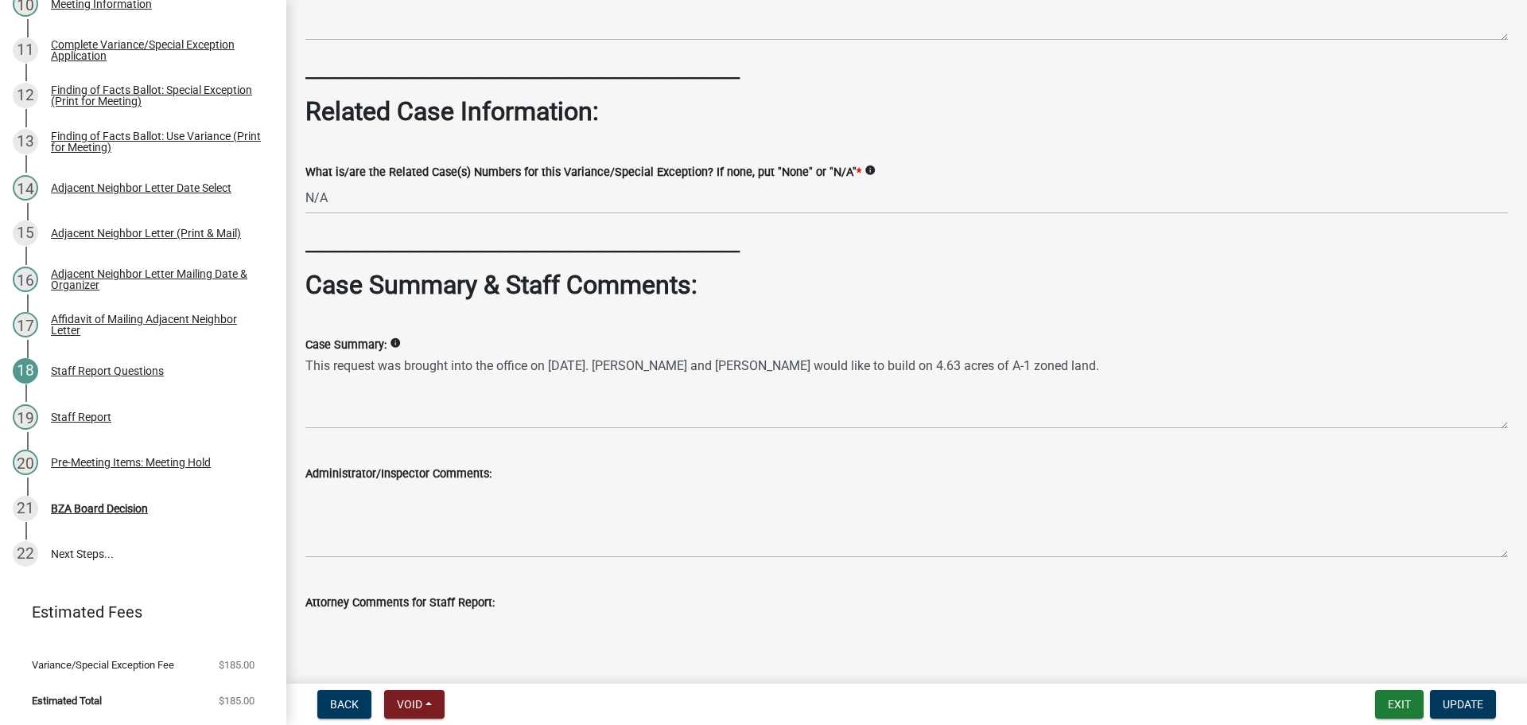
click at [1180, 354] on div "Case Summary: info" at bounding box center [906, 344] width 1203 height 19
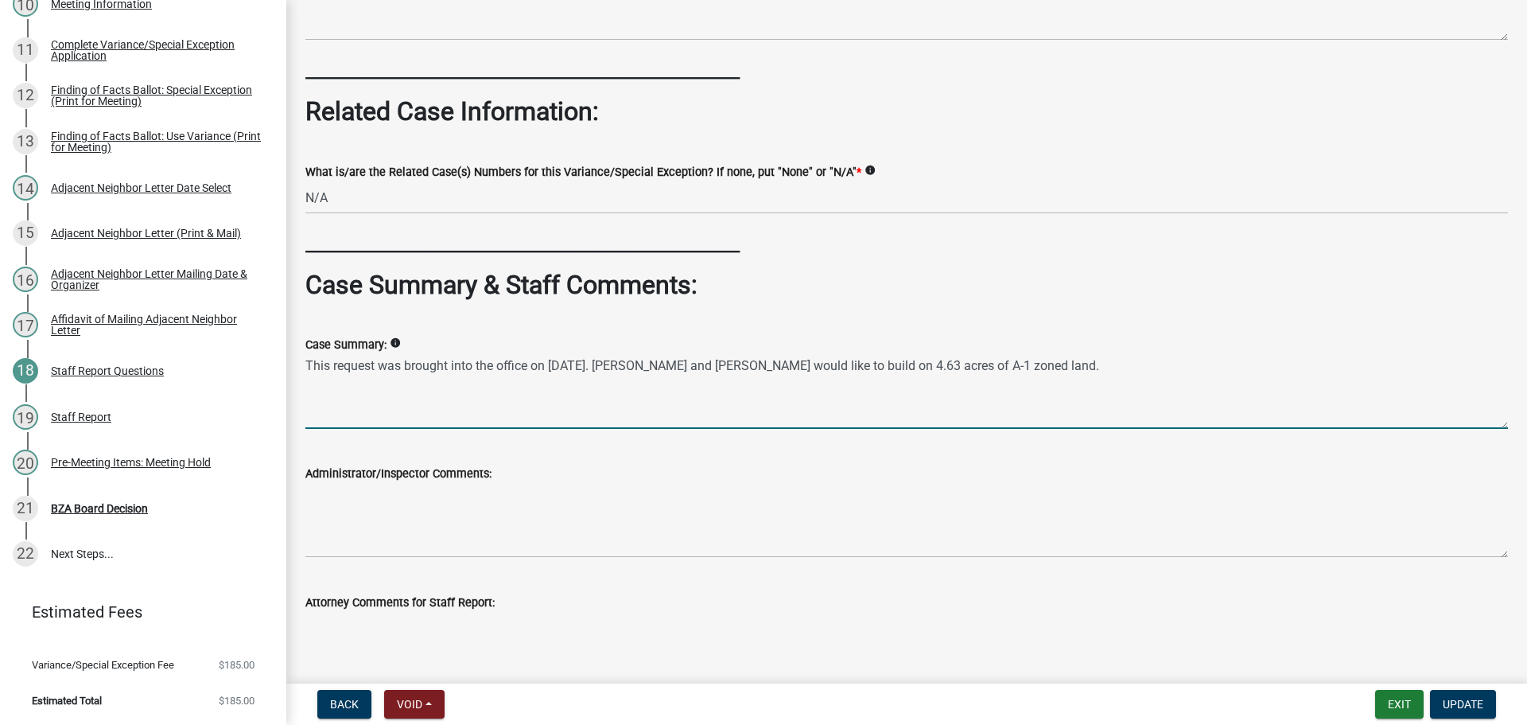
click at [1177, 429] on textarea "This request was brought into the office on [DATE]. [PERSON_NAME] and [PERSON_N…" at bounding box center [906, 391] width 1203 height 75
click at [1160, 429] on textarea "This request was brought into the office on [DATE]. [PERSON_NAME] and [PERSON_N…" at bounding box center [906, 391] width 1203 height 75
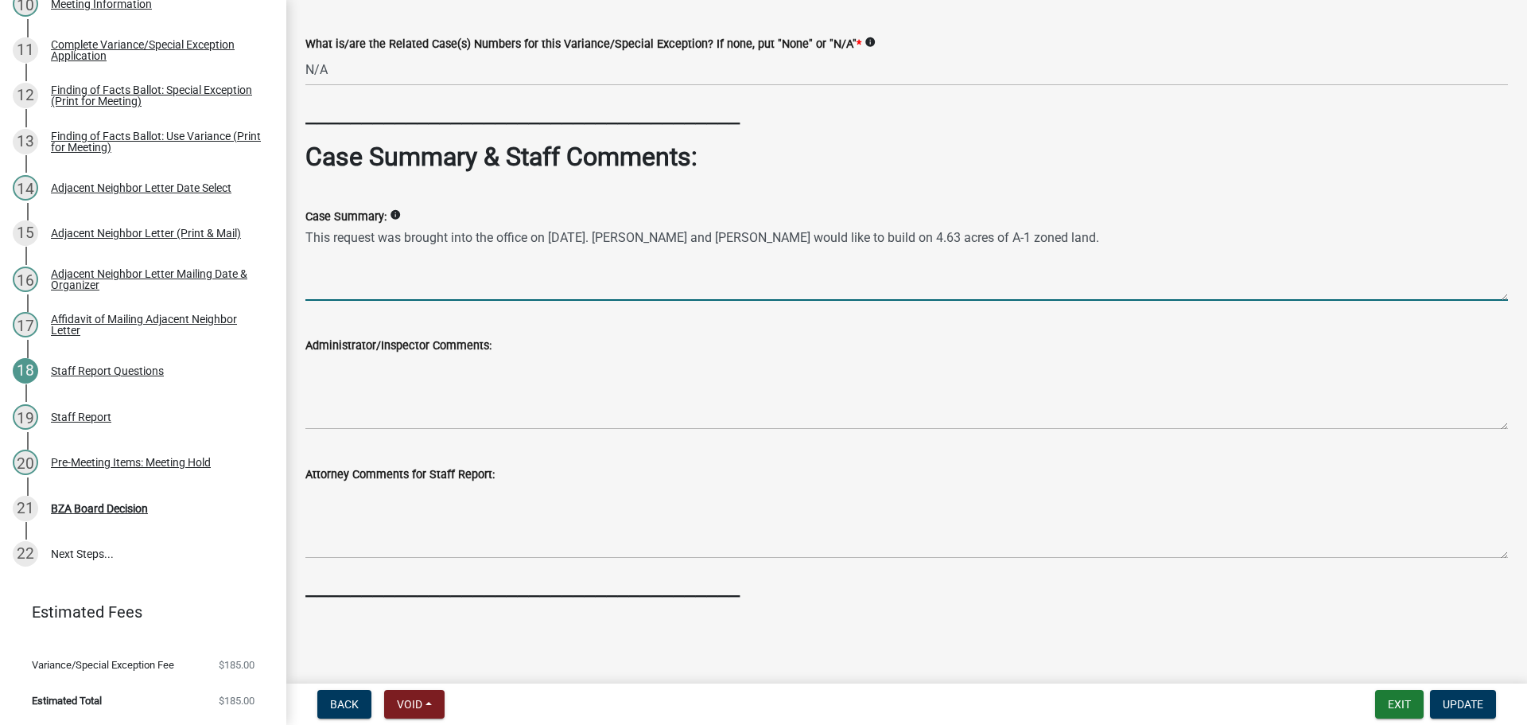
scroll to position [1085, 0]
click at [1465, 713] on button "Update" at bounding box center [1463, 704] width 66 height 29
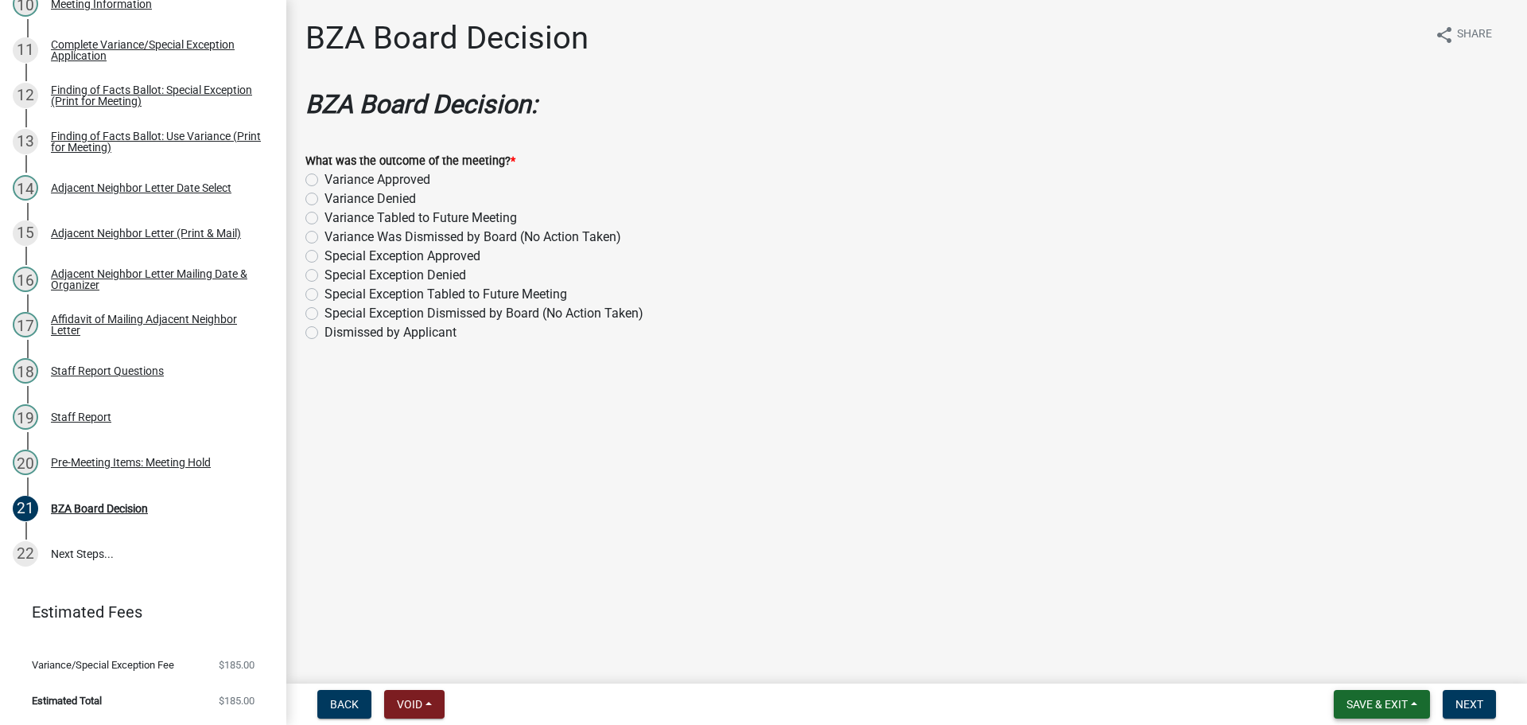
click at [1364, 698] on span "Save & Exit" at bounding box center [1377, 704] width 61 height 13
click at [1321, 653] on button "Save & Exit" at bounding box center [1366, 659] width 127 height 38
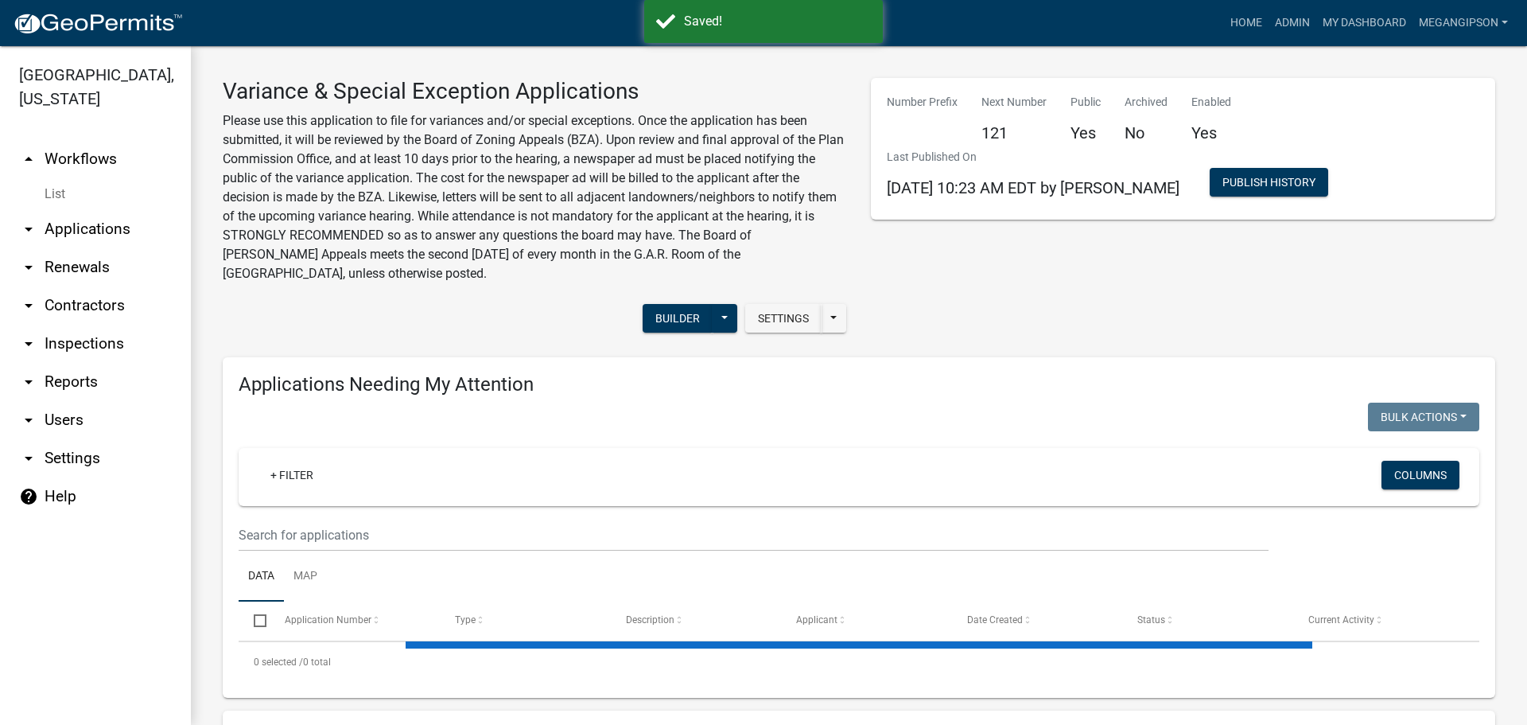
select select "3: 100"
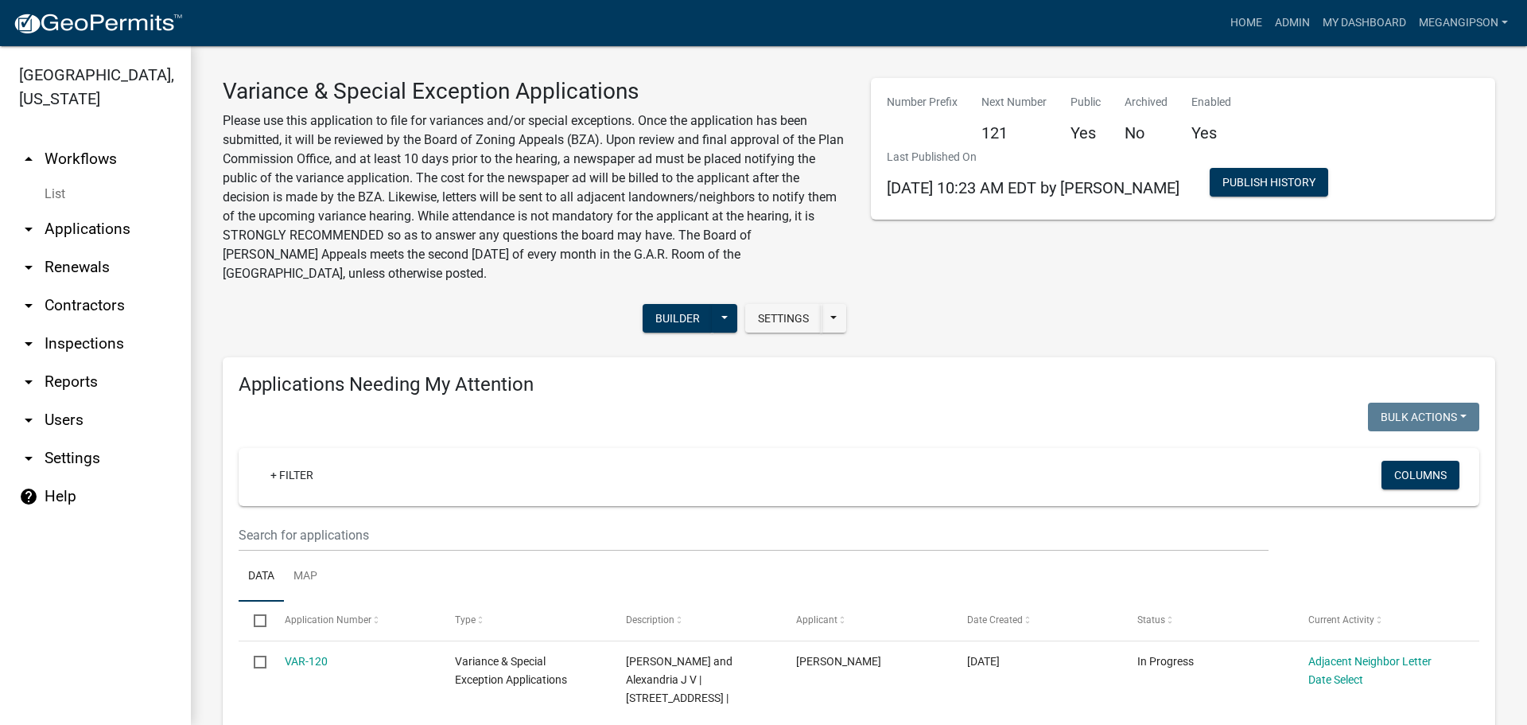
click at [1066, 341] on div "Number Prefix Next Number 121 Public Yes Archived No Enabled Yes Last Published…" at bounding box center [1183, 211] width 648 height 267
